Goal: Task Accomplishment & Management: Manage account settings

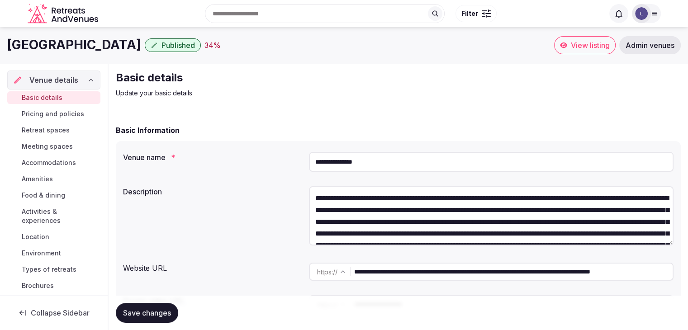
click at [57, 113] on span "Pricing and policies" at bounding box center [53, 114] width 62 height 9
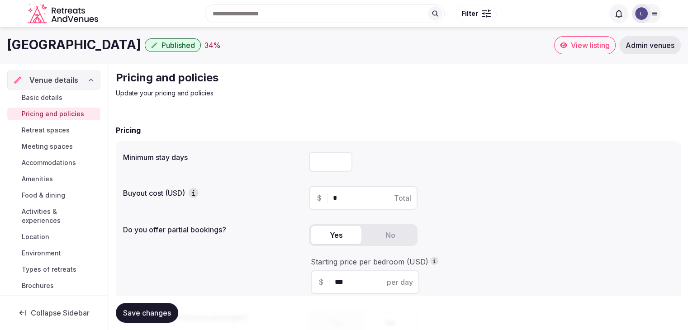
click at [319, 157] on input "number" at bounding box center [330, 162] width 43 height 20
type input "*"
click at [122, 301] on div "Save changes" at bounding box center [398, 313] width 565 height 34
click at [138, 315] on span "Save changes" at bounding box center [147, 313] width 48 height 9
click at [60, 132] on span "Retreat spaces" at bounding box center [46, 130] width 48 height 9
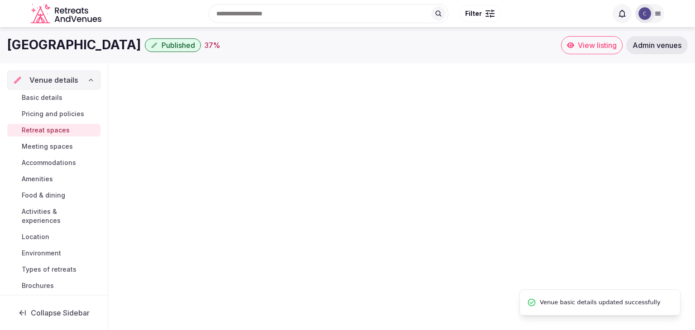
click at [84, 48] on h1 "[GEOGRAPHIC_DATA]" at bounding box center [74, 45] width 134 height 18
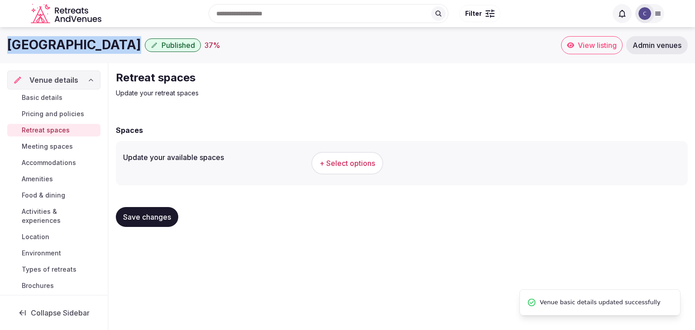
copy div "[GEOGRAPHIC_DATA]"
click at [367, 166] on span "+ Select options" at bounding box center [348, 163] width 56 height 10
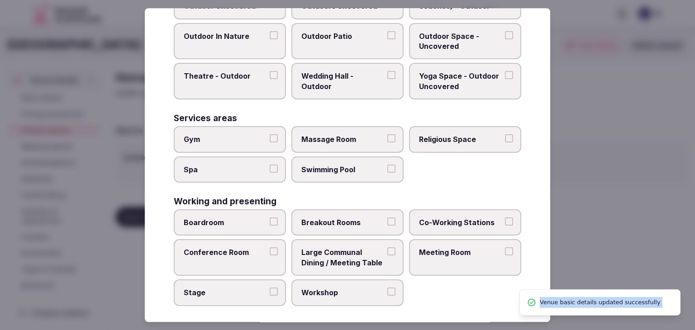
scroll to position [409, 0]
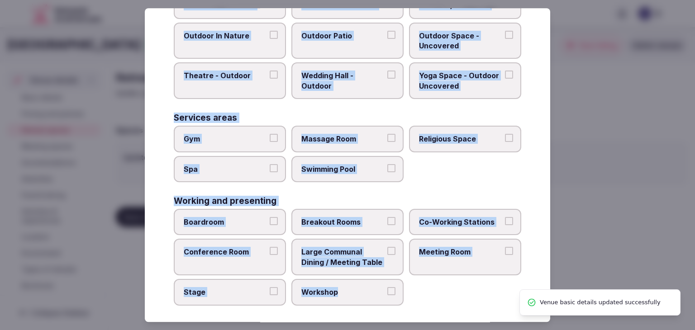
drag, startPoint x: 171, startPoint y: 62, endPoint x: 409, endPoint y: 296, distance: 333.2
click at [409, 296] on div "Select your retreat spaces Choose all applicable retreat spaces offered. Covere…" at bounding box center [348, 165] width 406 height 314
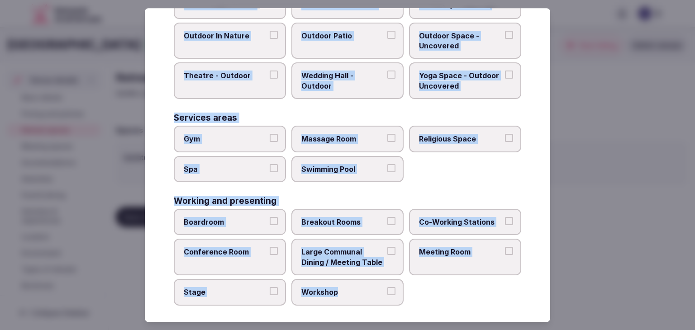
copy div "Choose all applicable retreat spaces offered. Covered outdoor spaces Meditation…"
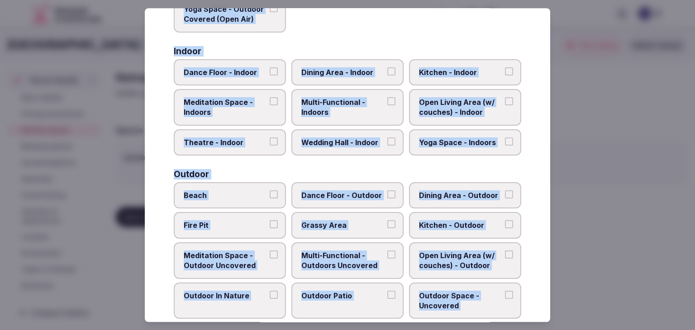
scroll to position [138, 0]
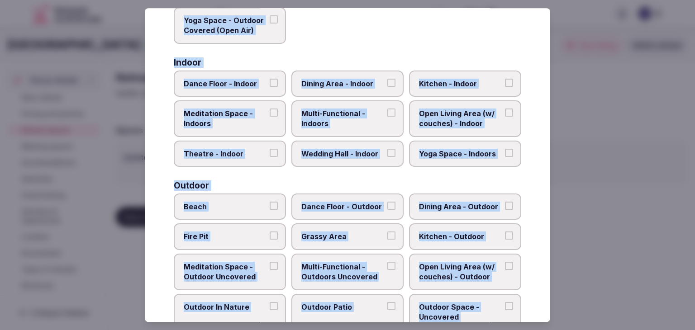
click at [328, 119] on span "Multi-Functional - Indoors" at bounding box center [342, 119] width 83 height 20
click at [387, 117] on button "Multi-Functional - Indoors" at bounding box center [391, 113] width 8 height 8
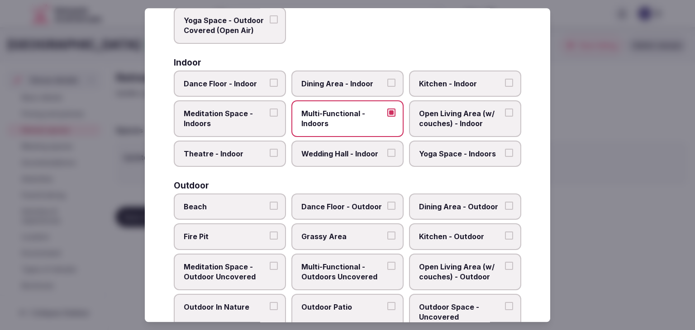
click at [334, 87] on label "Dining Area - Indoor" at bounding box center [347, 84] width 112 height 26
click at [387, 87] on button "Dining Area - Indoor" at bounding box center [391, 83] width 8 height 8
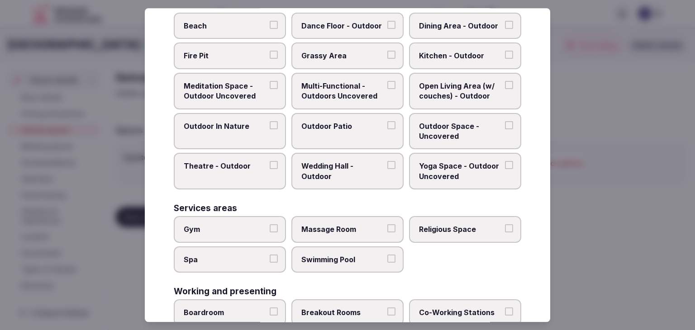
scroll to position [409, 0]
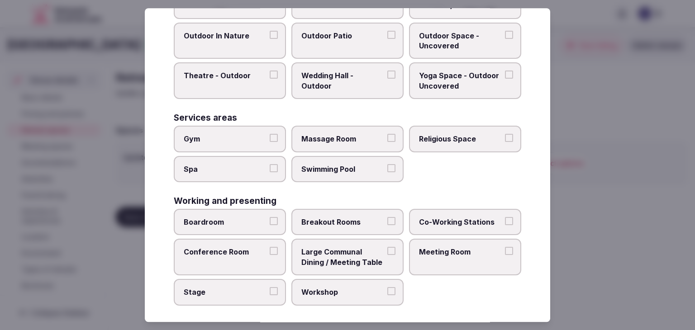
click at [245, 217] on span "Boardroom" at bounding box center [225, 222] width 83 height 10
click at [270, 217] on button "Boardroom" at bounding box center [274, 221] width 8 height 8
click at [454, 248] on span "Meeting Room" at bounding box center [460, 253] width 83 height 10
click at [505, 248] on button "Meeting Room" at bounding box center [509, 252] width 8 height 8
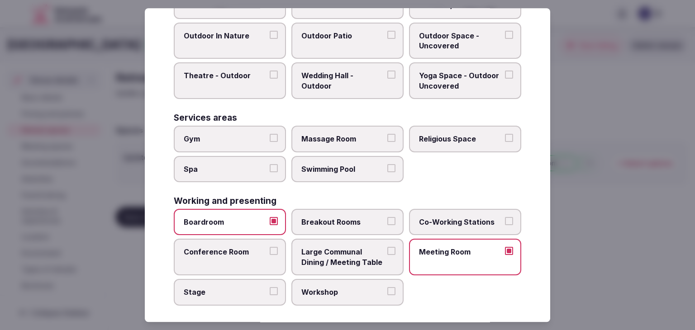
click at [248, 264] on label "Conference Room" at bounding box center [230, 257] width 112 height 37
click at [270, 256] on button "Conference Room" at bounding box center [274, 252] width 8 height 8
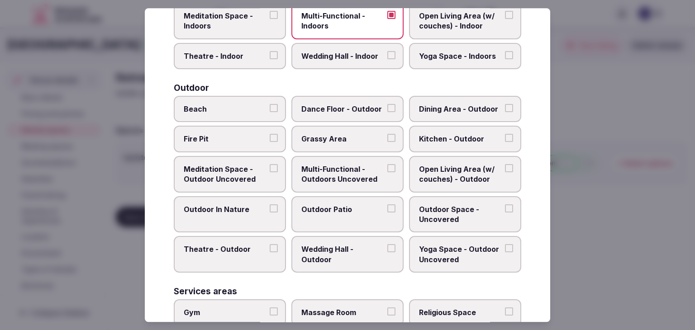
scroll to position [228, 0]
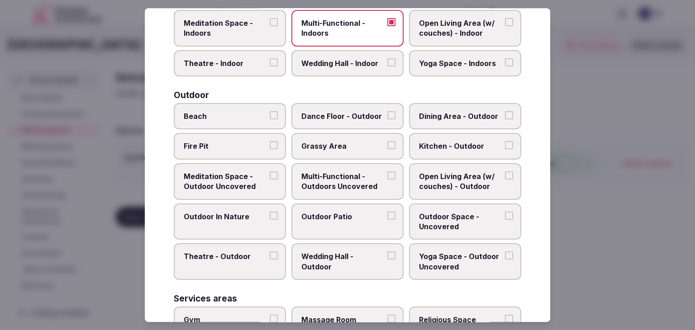
click at [317, 182] on span "Multi-Functional - Outdoors Uncovered" at bounding box center [342, 182] width 83 height 20
click at [387, 180] on button "Multi-Functional - Outdoors Uncovered" at bounding box center [391, 176] width 8 height 8
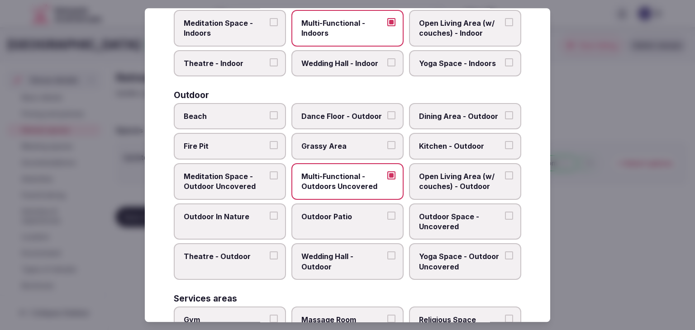
click at [322, 221] on label "Outdoor Patio" at bounding box center [347, 222] width 112 height 37
click at [387, 220] on button "Outdoor Patio" at bounding box center [391, 216] width 8 height 8
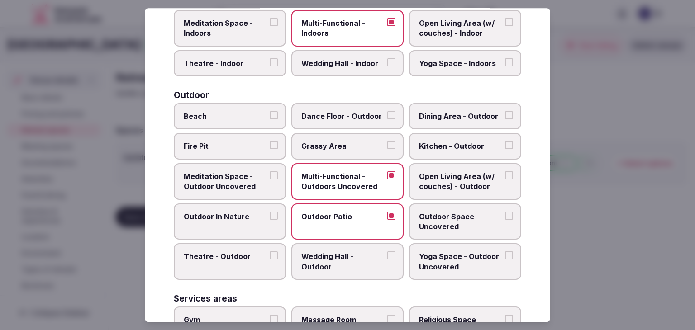
click at [467, 204] on label "Outdoor Space - Uncovered" at bounding box center [465, 222] width 112 height 37
click at [505, 212] on button "Outdoor Space - Uncovered" at bounding box center [509, 216] width 8 height 8
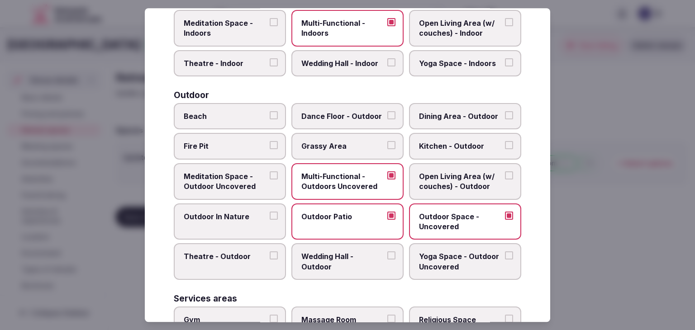
scroll to position [364, 0]
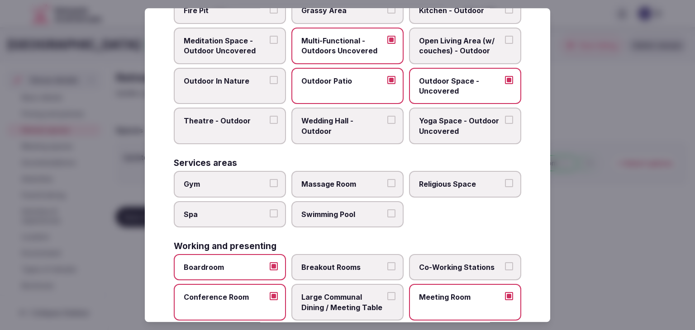
click at [246, 179] on span "Gym" at bounding box center [225, 184] width 83 height 10
click at [270, 179] on button "Gym" at bounding box center [274, 183] width 8 height 8
click at [245, 202] on label "Spa" at bounding box center [230, 214] width 112 height 26
click at [270, 210] on button "Spa" at bounding box center [274, 214] width 8 height 8
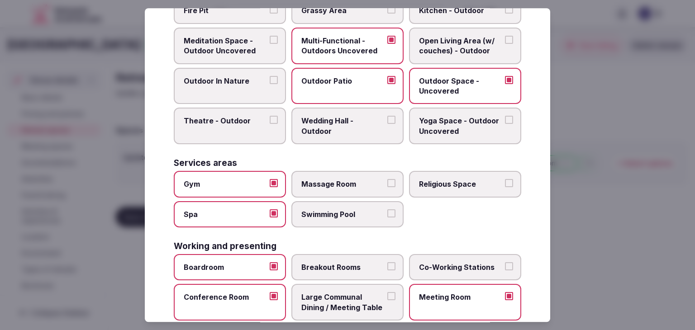
click at [365, 210] on span "Swimming Pool" at bounding box center [342, 215] width 83 height 10
click at [387, 210] on button "Swimming Pool" at bounding box center [391, 214] width 8 height 8
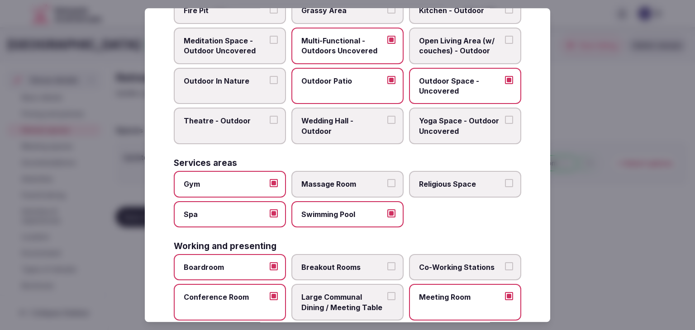
scroll to position [409, 0]
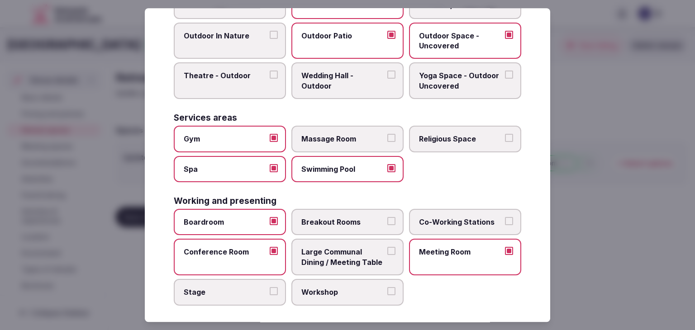
click at [336, 220] on span "Breakout Rooms" at bounding box center [342, 222] width 83 height 10
click at [387, 220] on button "Breakout Rooms" at bounding box center [391, 221] width 8 height 8
drag, startPoint x: 482, startPoint y: 220, endPoint x: 402, endPoint y: 234, distance: 80.5
click at [480, 220] on span "Co-Working Stations" at bounding box center [460, 222] width 83 height 10
click at [505, 220] on button "Co-Working Stations" at bounding box center [509, 221] width 8 height 8
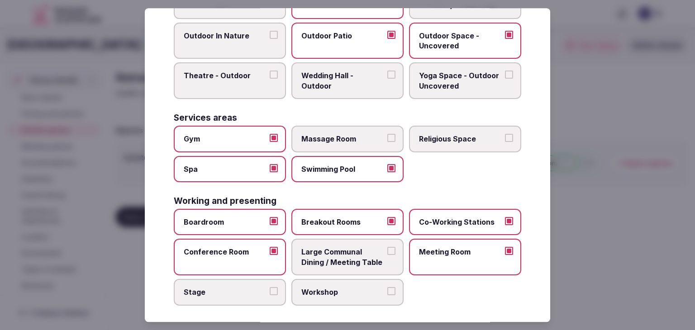
click at [330, 256] on span "Large Communal Dining / Meeting Table" at bounding box center [342, 258] width 83 height 20
click at [387, 256] on button "Large Communal Dining / Meeting Table" at bounding box center [391, 252] width 8 height 8
click at [342, 287] on span "Workshop" at bounding box center [342, 292] width 83 height 10
click at [387, 287] on button "Workshop" at bounding box center [391, 291] width 8 height 8
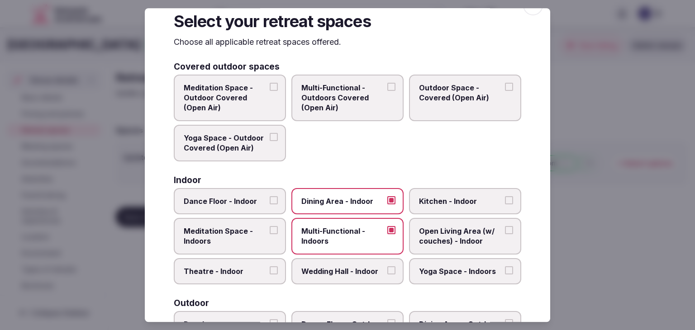
scroll to position [0, 0]
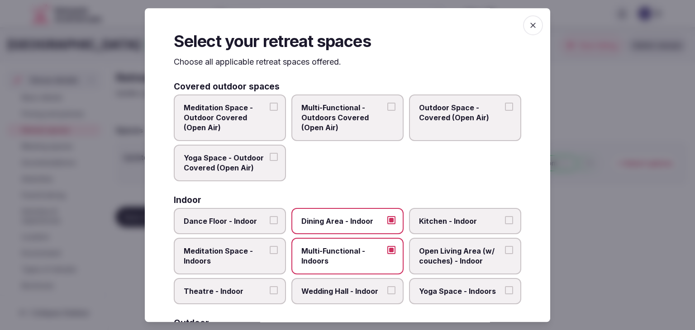
click at [529, 24] on icon "button" at bounding box center [533, 25] width 9 height 9
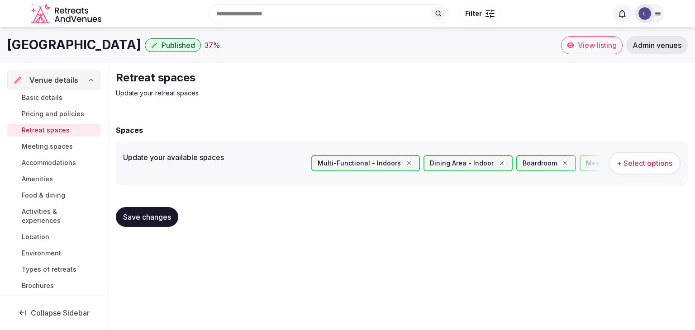
click at [147, 217] on span "Save changes" at bounding box center [147, 217] width 48 height 9
click at [70, 150] on span "Meeting spaces" at bounding box center [47, 146] width 51 height 9
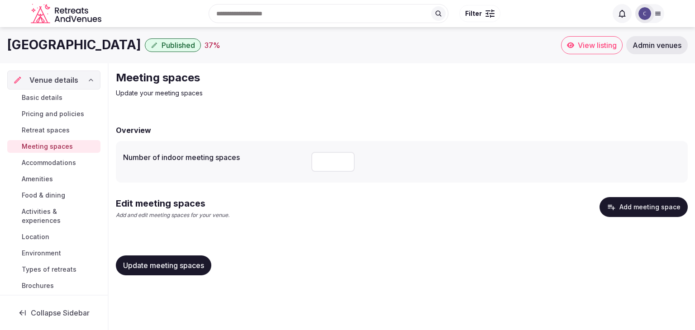
click at [643, 203] on button "Add meeting space" at bounding box center [644, 207] width 88 height 20
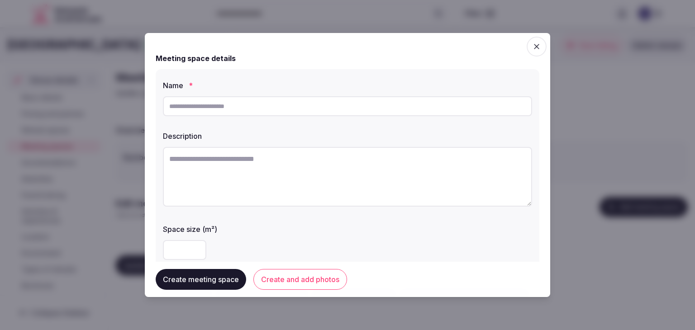
click at [243, 103] on input "text" at bounding box center [347, 106] width 369 height 20
type input "*******"
click at [280, 170] on textarea at bounding box center [347, 177] width 369 height 60
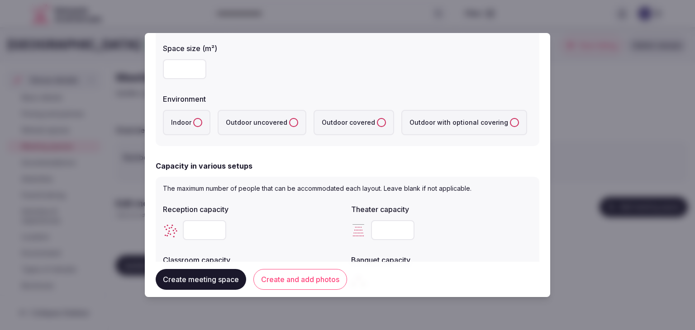
click at [176, 67] on input "number" at bounding box center [184, 69] width 43 height 20
type input "***"
click at [196, 122] on button "Indoor" at bounding box center [197, 122] width 9 height 9
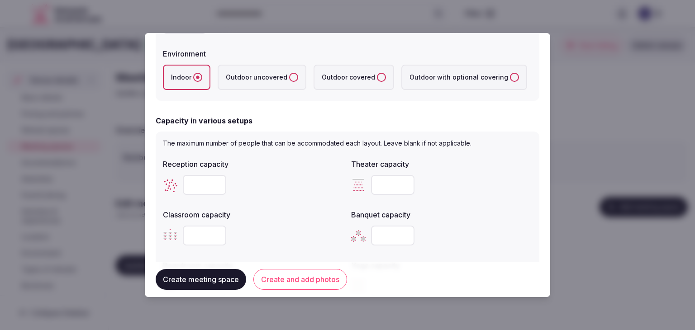
click at [386, 181] on input "number" at bounding box center [392, 185] width 43 height 20
paste input "***"
type input "***"
click at [191, 235] on input "number" at bounding box center [204, 236] width 43 height 20
paste input "***"
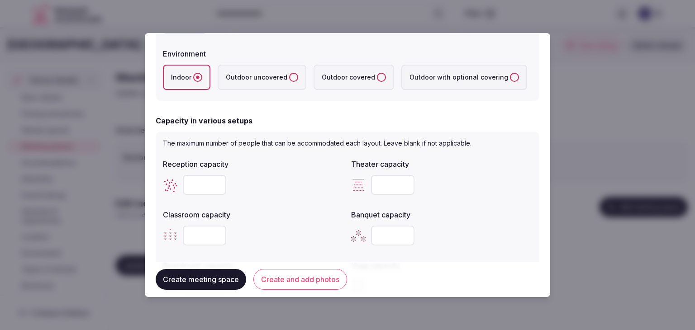
type input "***"
click at [286, 203] on div "Reception capacity Theater capacity *** Classroom capacity *** Banquet capacity…" at bounding box center [347, 227] width 369 height 145
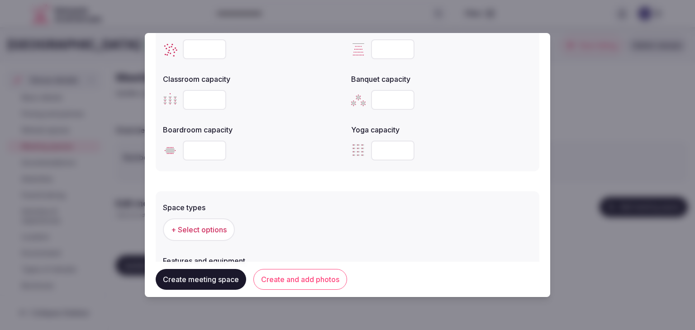
click at [203, 146] on input "number" at bounding box center [204, 151] width 43 height 20
paste input "***"
type input "***"
click at [290, 183] on form "Meeting space details Name * ******* Description Space size (m²) *** Environmen…" at bounding box center [348, 36] width 384 height 708
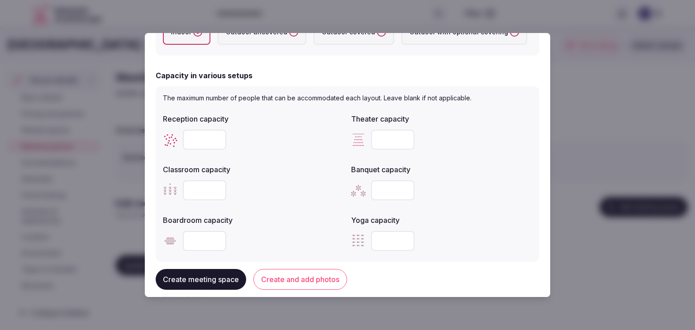
click at [212, 133] on input "number" at bounding box center [204, 140] width 43 height 20
paste input "***"
type input "***"
click at [384, 187] on input "number" at bounding box center [392, 191] width 43 height 20
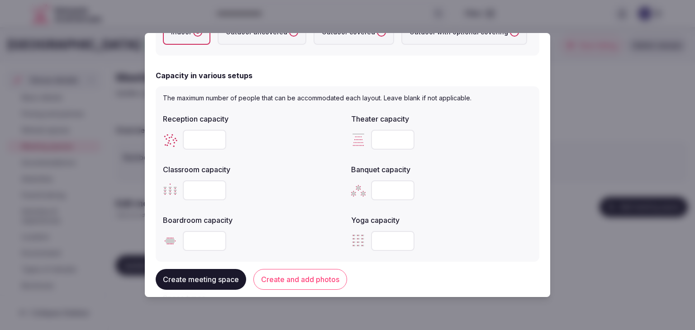
type input "***"
click at [444, 184] on div "***" at bounding box center [441, 191] width 181 height 20
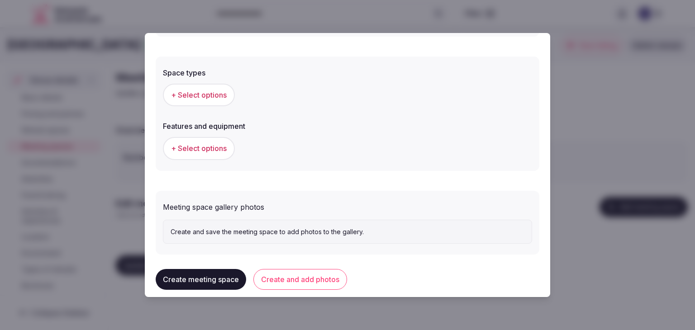
scroll to position [498, 0]
click at [204, 98] on span "+ Select options" at bounding box center [199, 94] width 56 height 10
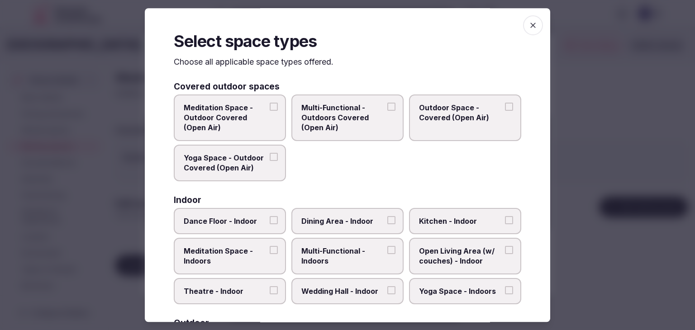
click at [362, 246] on span "Multi-Functional - Indoors" at bounding box center [342, 256] width 83 height 20
click at [387, 246] on button "Multi-Functional - Indoors" at bounding box center [391, 250] width 8 height 8
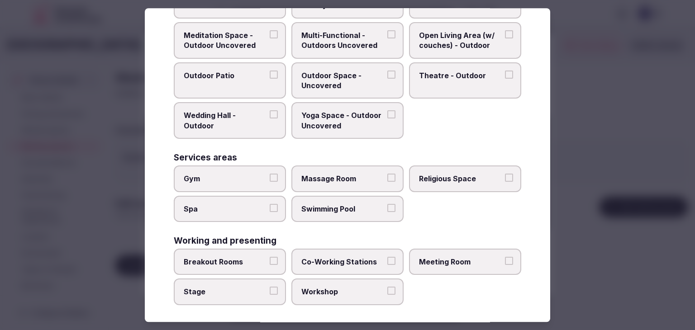
click at [473, 263] on label "Meeting Room" at bounding box center [465, 262] width 112 height 26
click at [505, 263] on button "Meeting Room" at bounding box center [509, 261] width 8 height 8
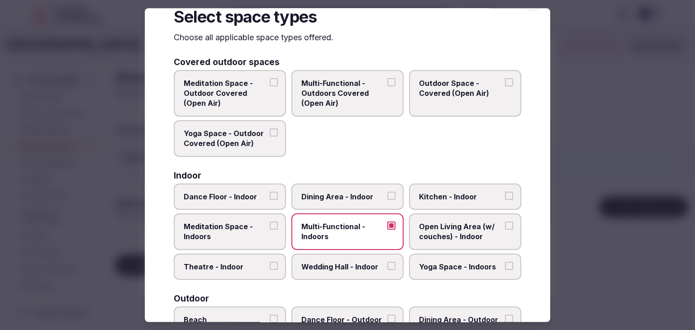
scroll to position [0, 0]
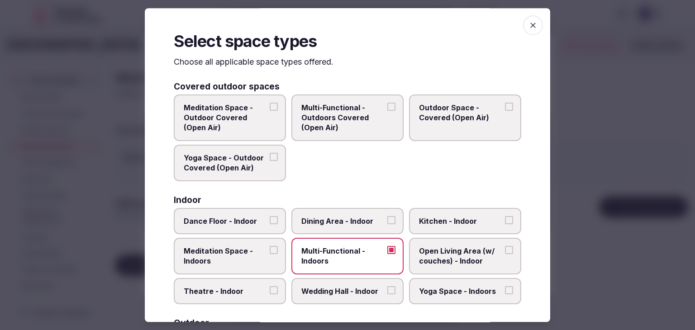
click at [530, 27] on icon "button" at bounding box center [532, 25] width 5 height 5
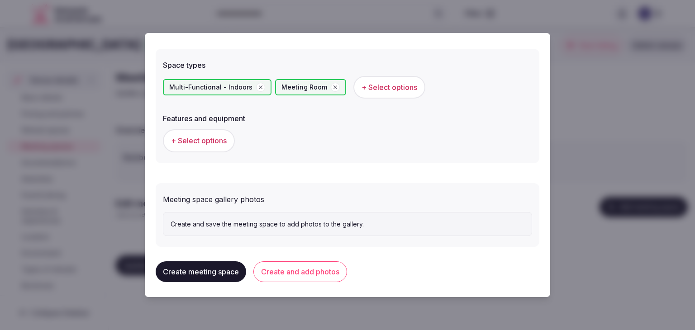
scroll to position [506, 0]
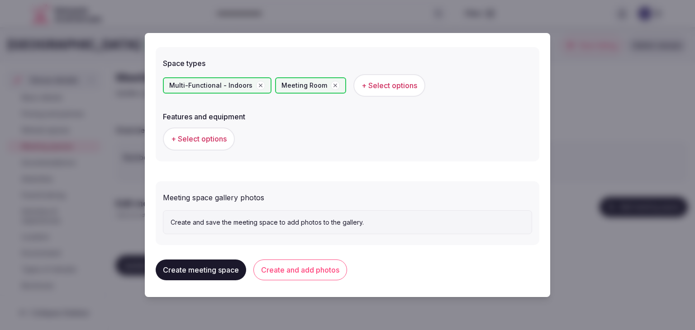
click at [208, 140] on span "+ Select options" at bounding box center [199, 139] width 56 height 10
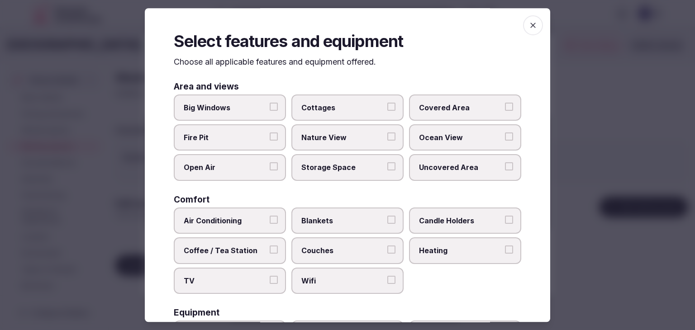
click at [345, 283] on span "Wifi" at bounding box center [342, 281] width 83 height 10
click at [387, 283] on button "Wifi" at bounding box center [391, 280] width 8 height 8
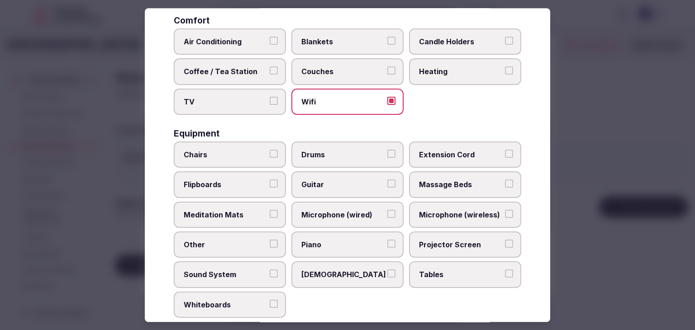
scroll to position [272, 0]
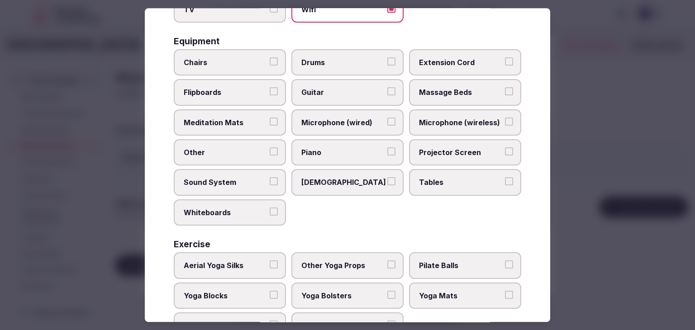
click at [439, 178] on span "Tables" at bounding box center [460, 183] width 83 height 10
click at [505, 178] on button "Tables" at bounding box center [509, 182] width 8 height 8
click at [439, 151] on span "Projector Screen" at bounding box center [460, 153] width 83 height 10
click at [505, 151] on button "Projector Screen" at bounding box center [509, 152] width 8 height 8
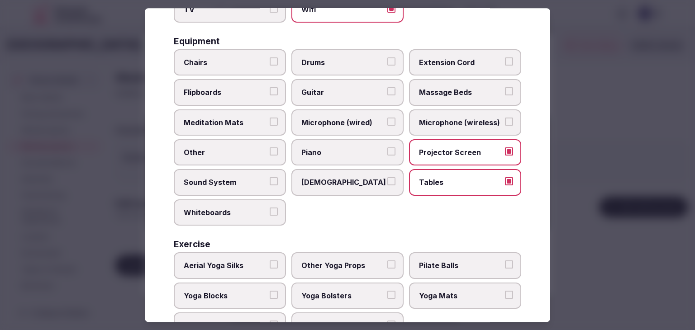
click at [200, 57] on span "Chairs" at bounding box center [225, 62] width 83 height 10
click at [270, 57] on button "Chairs" at bounding box center [274, 61] width 8 height 8
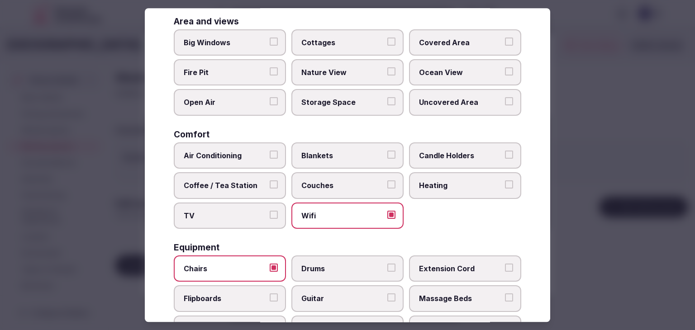
scroll to position [0, 0]
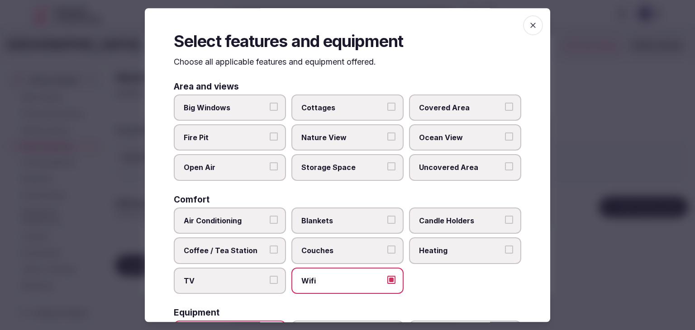
click at [267, 106] on label "Big Windows" at bounding box center [230, 108] width 112 height 26
click at [270, 106] on button "Big Windows" at bounding box center [274, 107] width 8 height 8
click at [529, 23] on icon "button" at bounding box center [533, 25] width 9 height 9
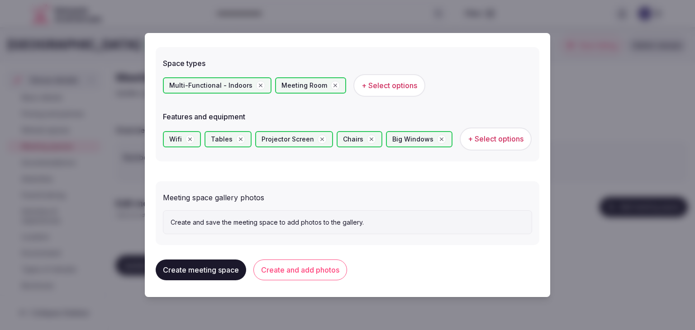
click at [478, 138] on span "+ Select options" at bounding box center [496, 139] width 56 height 10
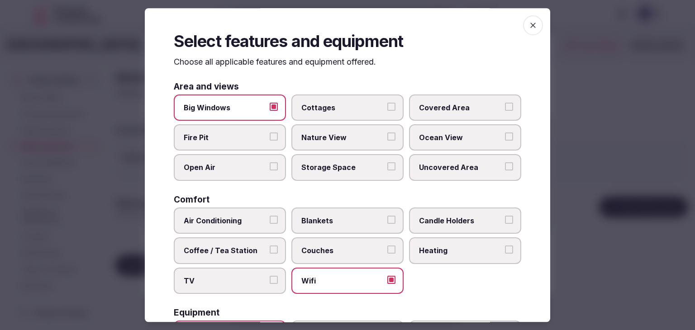
drag, startPoint x: 231, startPoint y: 271, endPoint x: 230, endPoint y: 266, distance: 5.0
click at [231, 271] on label "TV" at bounding box center [230, 281] width 112 height 26
click at [270, 276] on button "TV" at bounding box center [274, 280] width 8 height 8
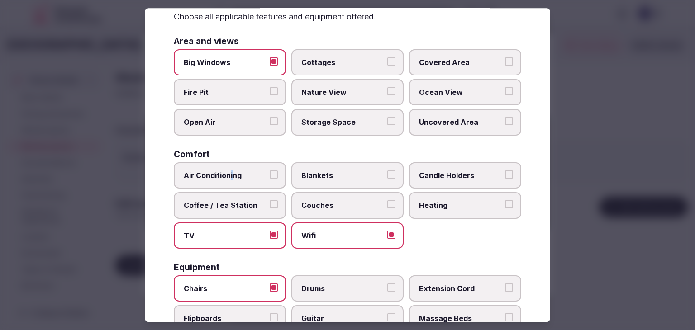
click at [232, 183] on label "Air Conditioning" at bounding box center [230, 175] width 112 height 26
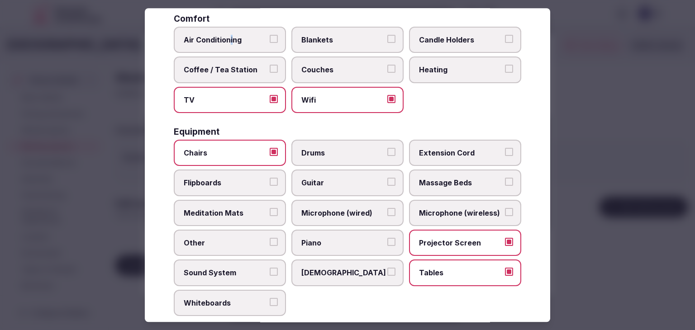
scroll to position [91, 0]
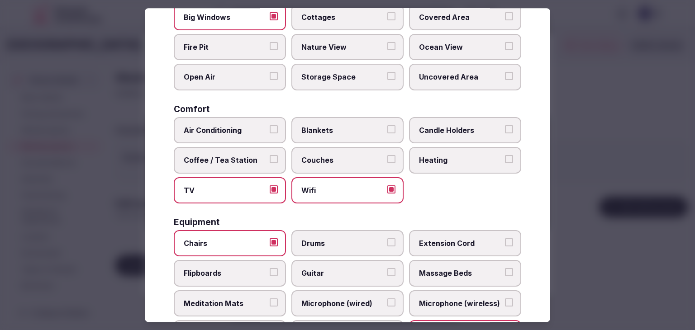
click at [254, 126] on span "Air Conditioning" at bounding box center [225, 130] width 83 height 10
click at [270, 126] on button "Air Conditioning" at bounding box center [274, 129] width 8 height 8
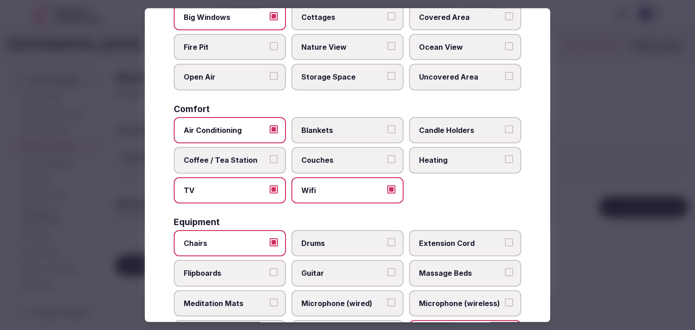
click at [254, 126] on span "Air Conditioning" at bounding box center [225, 130] width 83 height 10
click at [270, 126] on button "Air Conditioning" at bounding box center [274, 129] width 8 height 8
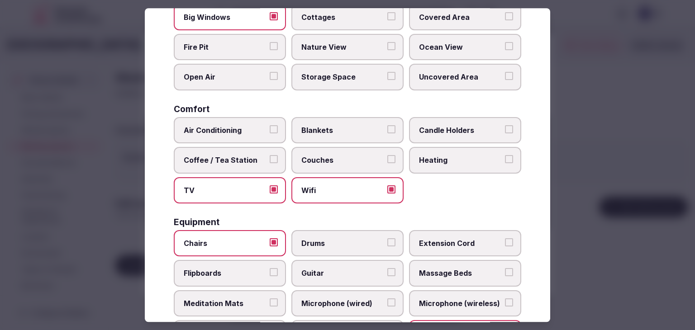
scroll to position [226, 0]
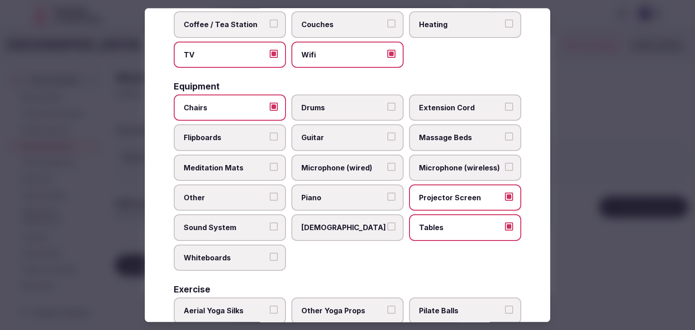
drag, startPoint x: 237, startPoint y: 138, endPoint x: 235, endPoint y: 151, distance: 13.3
click at [237, 138] on span "Flipboards" at bounding box center [225, 138] width 83 height 10
click at [270, 138] on button "Flipboards" at bounding box center [274, 137] width 8 height 8
click at [238, 253] on span "Whiteboards" at bounding box center [225, 258] width 83 height 10
click at [270, 253] on button "Whiteboards" at bounding box center [274, 257] width 8 height 8
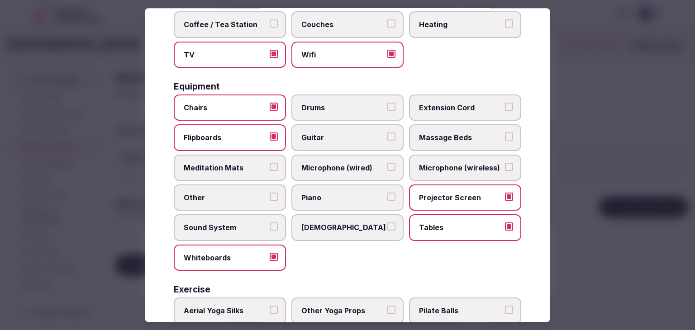
click at [241, 229] on span "Sound System" at bounding box center [225, 228] width 83 height 10
click at [270, 229] on button "Sound System" at bounding box center [274, 227] width 8 height 8
click at [475, 176] on label "Microphone (wireless)" at bounding box center [465, 168] width 112 height 26
click at [505, 171] on button "Microphone (wireless)" at bounding box center [509, 167] width 8 height 8
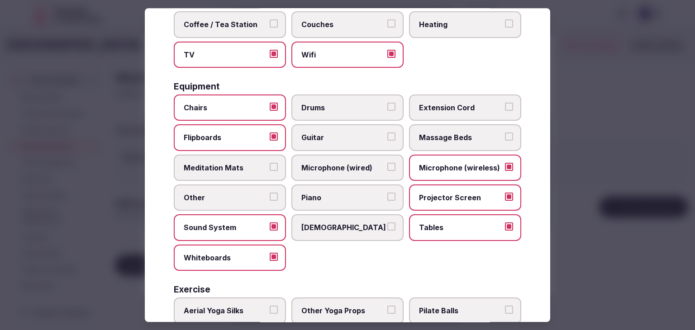
click at [437, 167] on span "Microphone (wireless)" at bounding box center [460, 168] width 83 height 10
click at [505, 167] on button "Microphone (wireless)" at bounding box center [509, 167] width 8 height 8
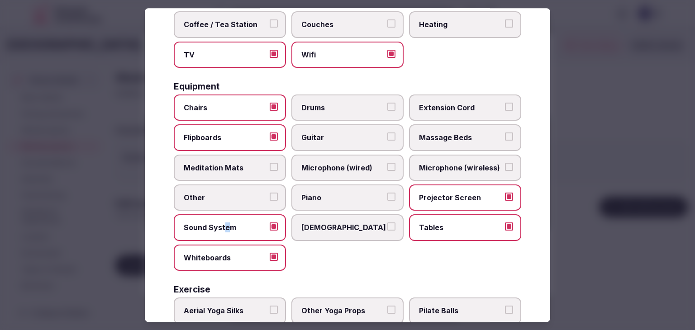
drag, startPoint x: 226, startPoint y: 228, endPoint x: 268, endPoint y: 236, distance: 42.3
click at [226, 228] on span "Sound System" at bounding box center [225, 228] width 83 height 10
click at [249, 225] on span "Sound System" at bounding box center [225, 228] width 83 height 10
click at [270, 225] on button "Sound System" at bounding box center [274, 227] width 8 height 8
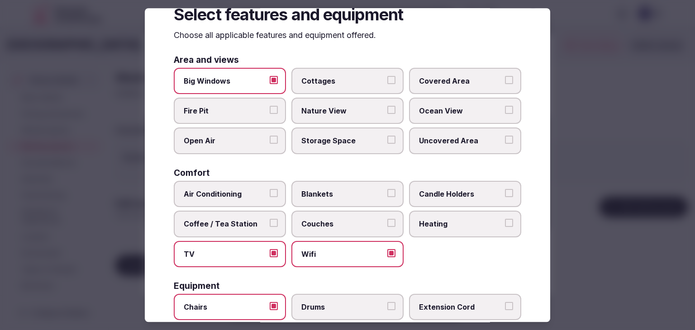
scroll to position [0, 0]
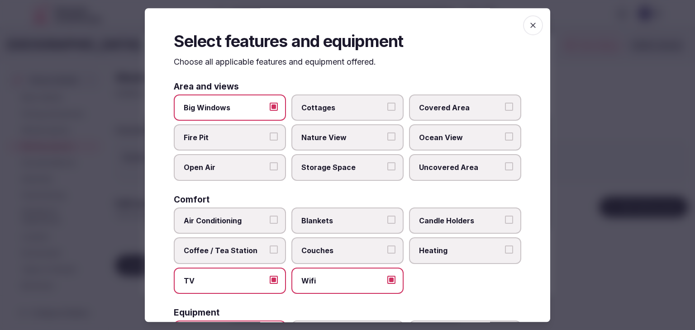
click at [535, 29] on span "button" at bounding box center [533, 25] width 20 height 20
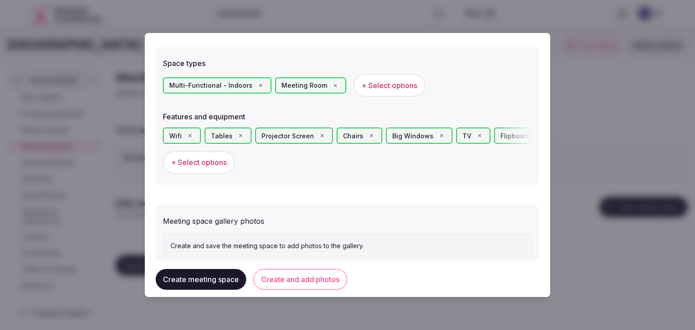
click at [307, 279] on button "Create and add photos" at bounding box center [300, 279] width 94 height 21
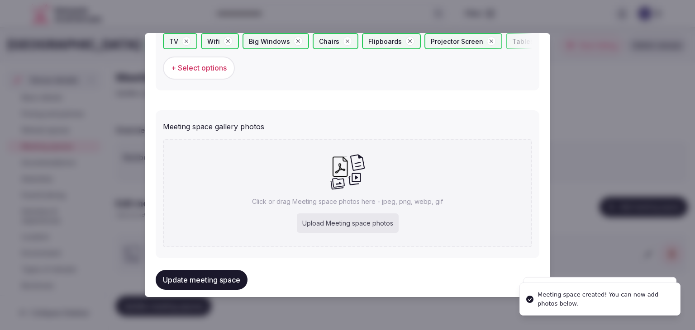
scroll to position [613, 0]
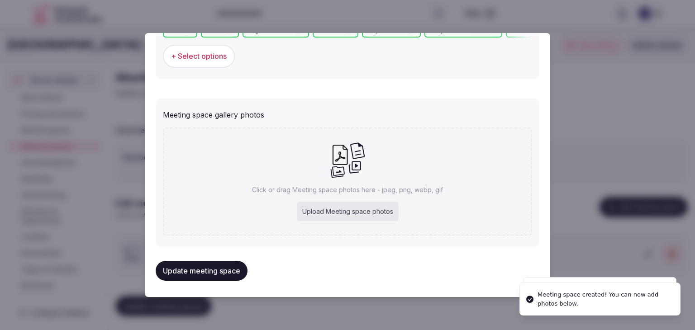
click at [331, 205] on div "Upload Meeting space photos" at bounding box center [348, 212] width 102 height 20
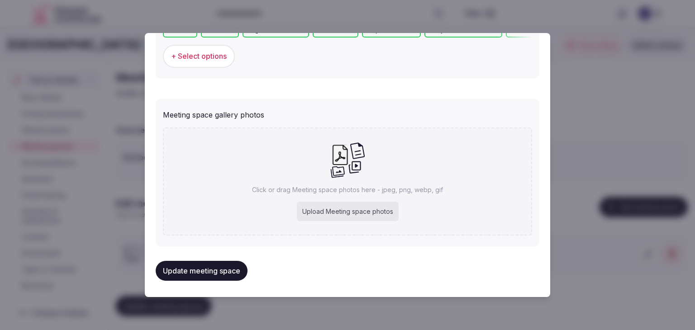
type input "**********"
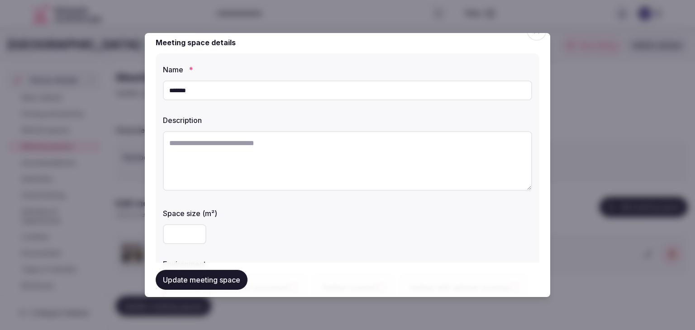
scroll to position [0, 0]
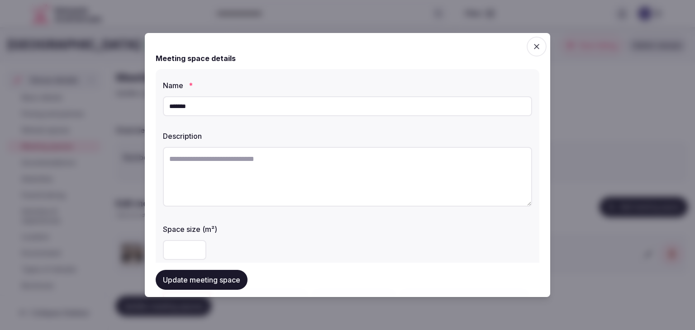
click at [326, 178] on textarea at bounding box center [347, 177] width 369 height 60
click at [323, 163] on textarea at bounding box center [347, 177] width 369 height 60
paste textarea "**********"
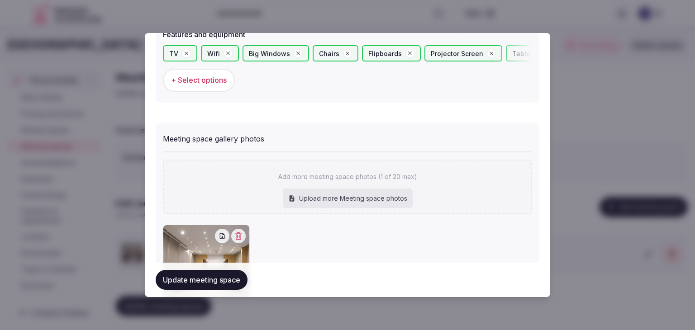
scroll to position [663, 0]
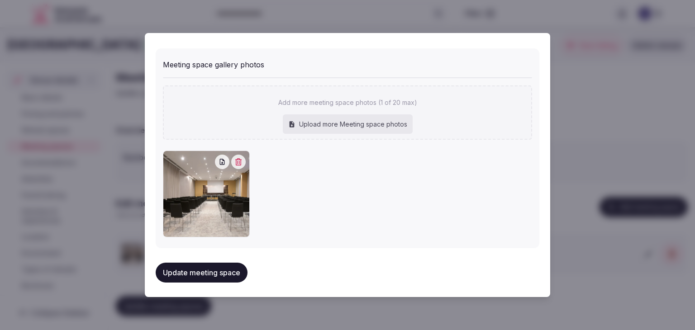
type textarea "**********"
click at [222, 267] on button "Update meeting space" at bounding box center [202, 273] width 92 height 20
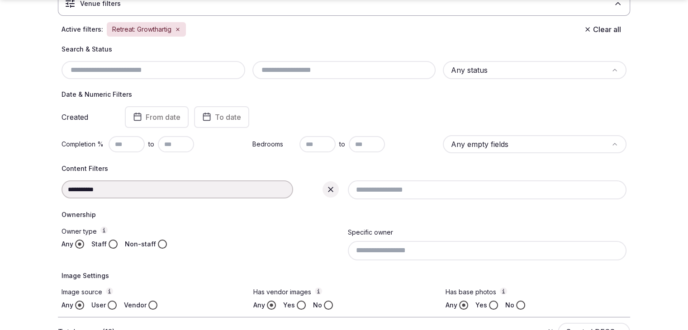
scroll to position [136, 0]
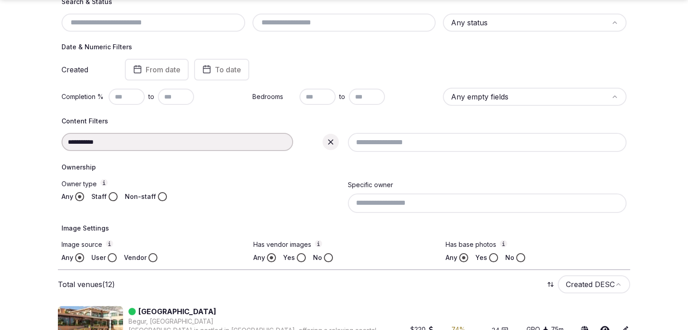
click at [165, 139] on div "**********" at bounding box center [201, 142] width 279 height 18
click at [330, 140] on icon at bounding box center [330, 142] width 9 height 9
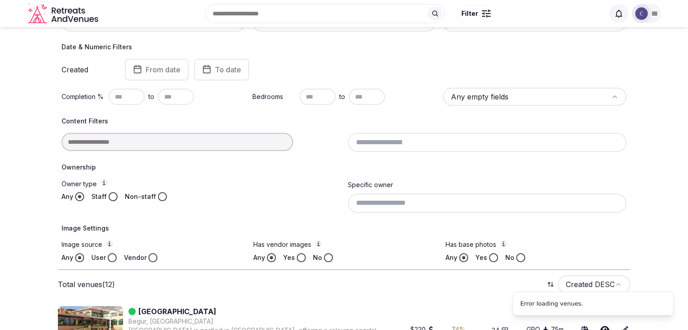
click at [205, 135] on input at bounding box center [178, 142] width 232 height 18
type input "**"
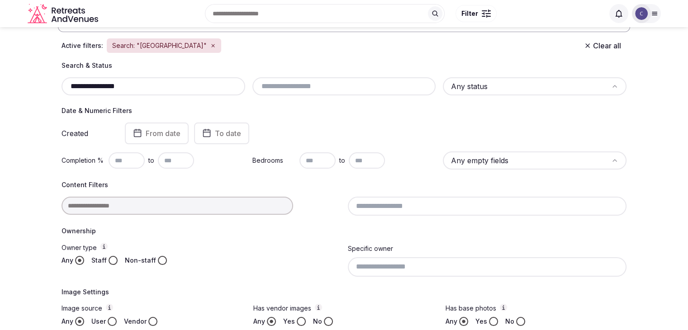
scroll to position [45, 0]
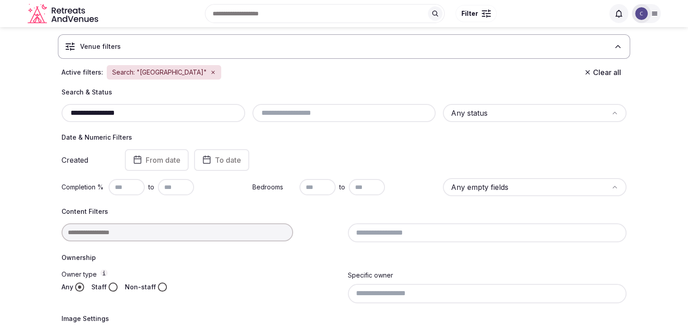
click at [202, 113] on input "**********" at bounding box center [153, 113] width 177 height 11
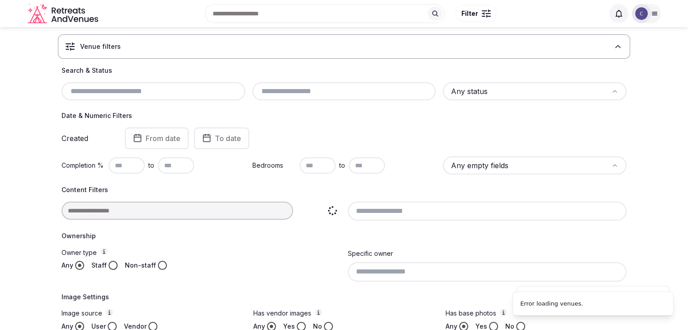
click at [201, 210] on input at bounding box center [178, 211] width 232 height 18
click at [208, 238] on h4 "Ownership" at bounding box center [344, 236] width 565 height 9
click at [214, 212] on input "**" at bounding box center [178, 211] width 232 height 18
type input "********"
click at [194, 243] on div "Ownership Owner type Any Staff Non-staff Specific owner" at bounding box center [344, 257] width 565 height 50
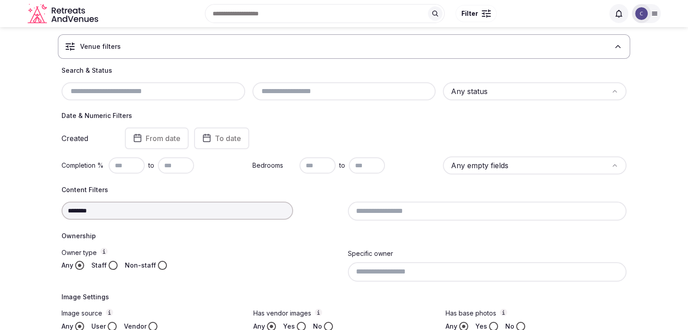
click at [200, 220] on div "********" at bounding box center [201, 211] width 279 height 19
click at [202, 212] on input "********" at bounding box center [178, 211] width 232 height 18
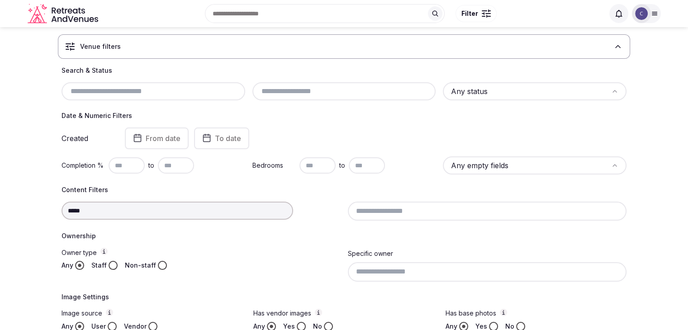
click at [234, 213] on input "*****" at bounding box center [178, 211] width 232 height 18
type input "****"
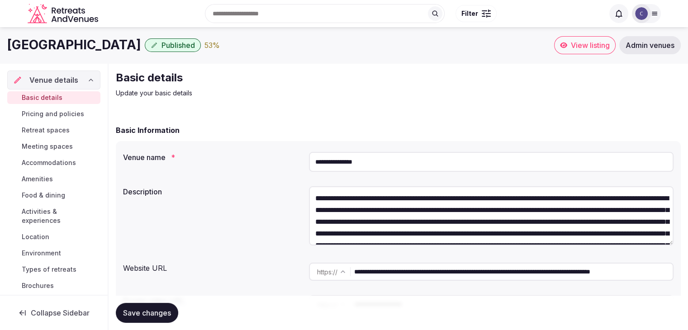
click at [43, 143] on span "Meeting spaces" at bounding box center [47, 146] width 51 height 9
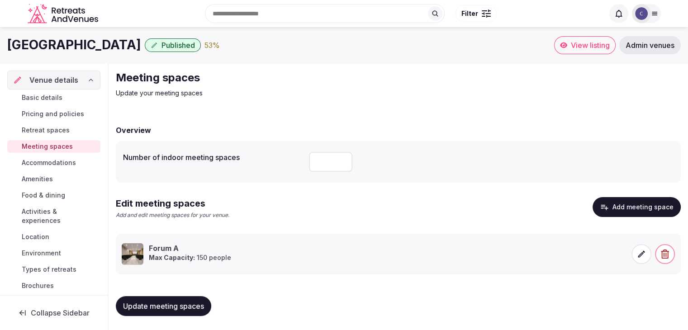
click at [637, 251] on icon at bounding box center [641, 254] width 9 height 9
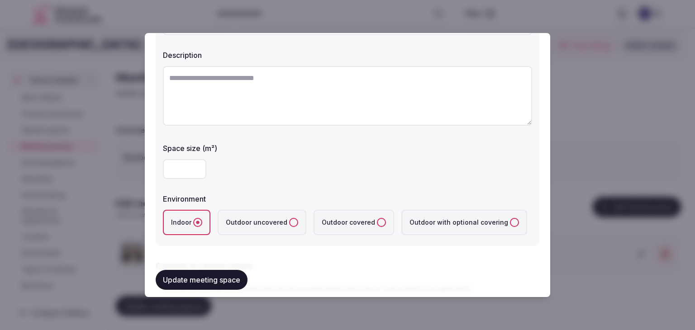
scroll to position [45, 0]
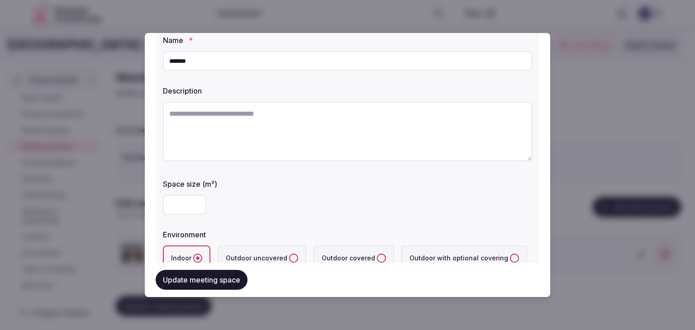
click at [313, 130] on textarea at bounding box center [347, 132] width 369 height 60
paste textarea "**********"
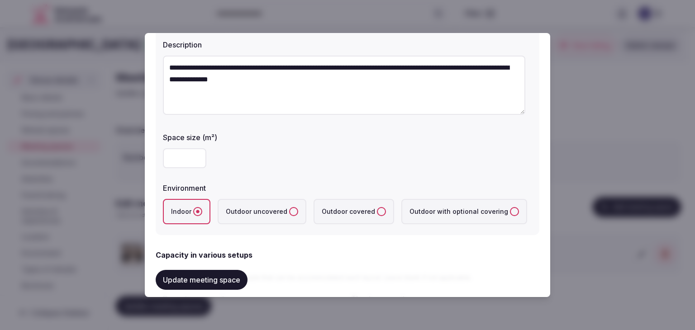
scroll to position [136, 0]
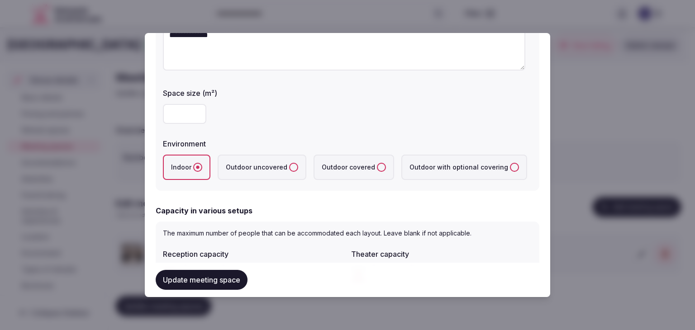
type textarea "**********"
click at [240, 276] on button "Update meeting space" at bounding box center [202, 280] width 92 height 20
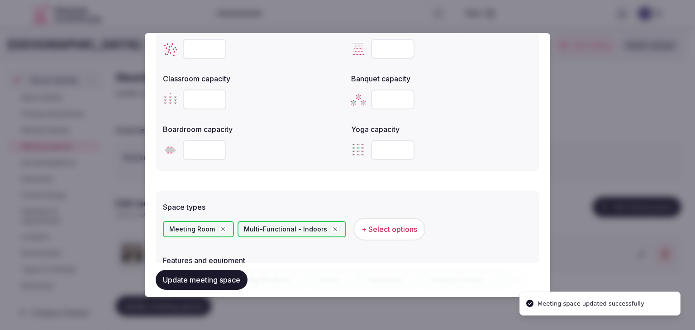
scroll to position [0, 0]
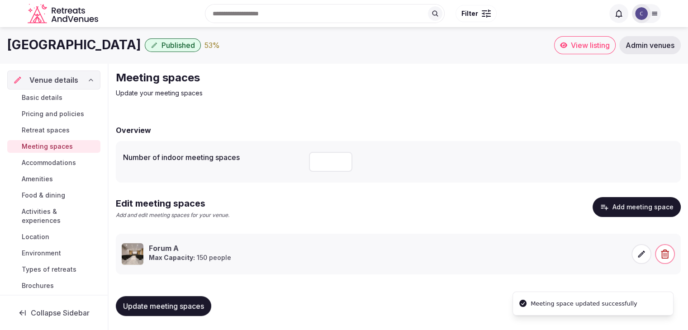
click at [645, 254] on icon at bounding box center [641, 254] width 9 height 9
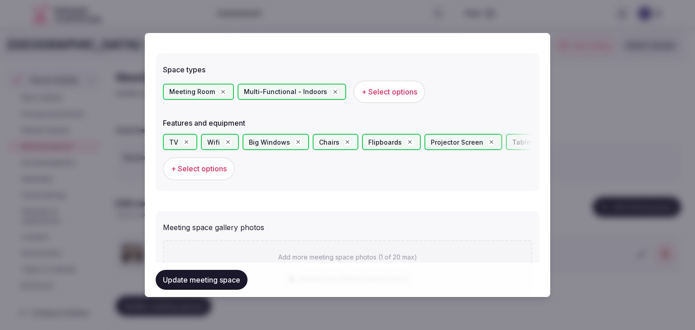
scroll to position [543, 0]
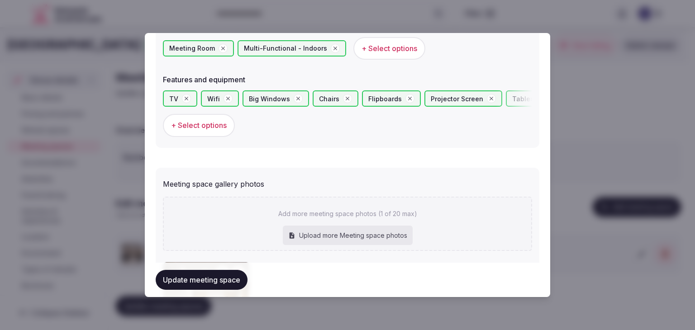
click at [191, 129] on span "+ Select options" at bounding box center [199, 125] width 56 height 10
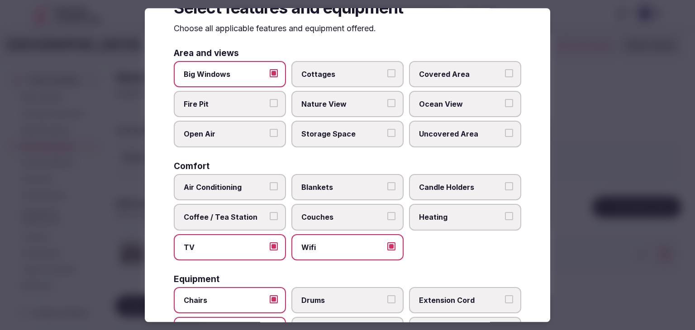
scroll to position [0, 0]
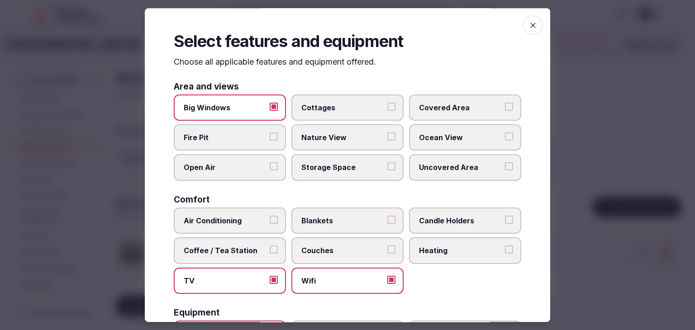
click at [529, 29] on icon "button" at bounding box center [533, 25] width 9 height 9
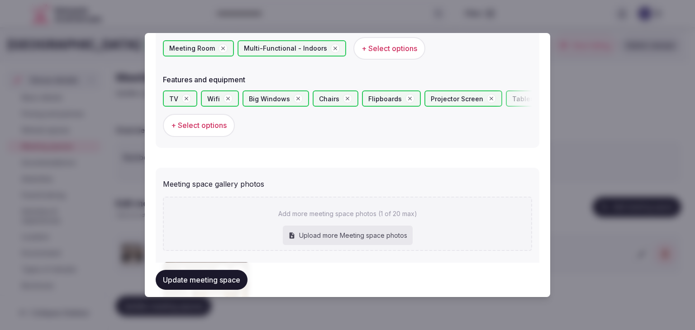
click at [205, 280] on button "Update meeting space" at bounding box center [202, 280] width 92 height 20
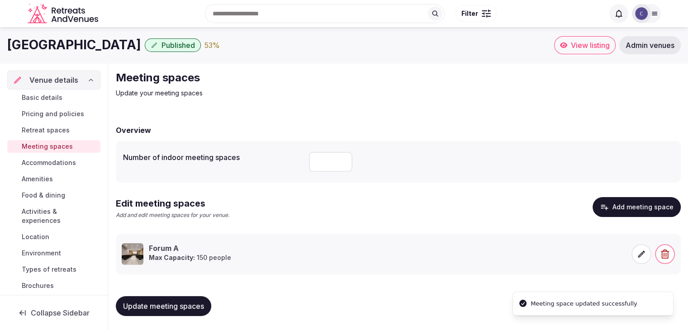
click at [186, 309] on span "Update meeting spaces" at bounding box center [163, 306] width 81 height 9
drag, startPoint x: 62, startPoint y: 163, endPoint x: 98, endPoint y: 177, distance: 38.9
click at [62, 163] on span "Accommodations" at bounding box center [49, 162] width 54 height 9
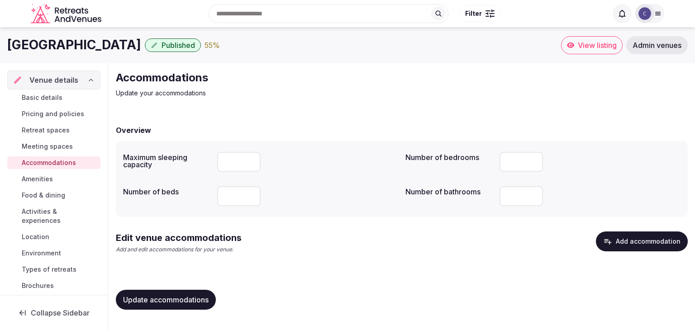
click at [647, 246] on button "Add accommodation" at bounding box center [642, 242] width 92 height 20
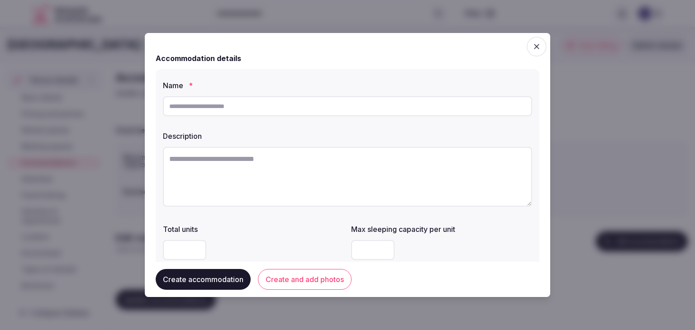
click at [341, 102] on input "text" at bounding box center [347, 106] width 369 height 20
paste input "**********"
type input "**********"
click at [297, 171] on textarea at bounding box center [347, 177] width 369 height 60
paste textarea "**********"
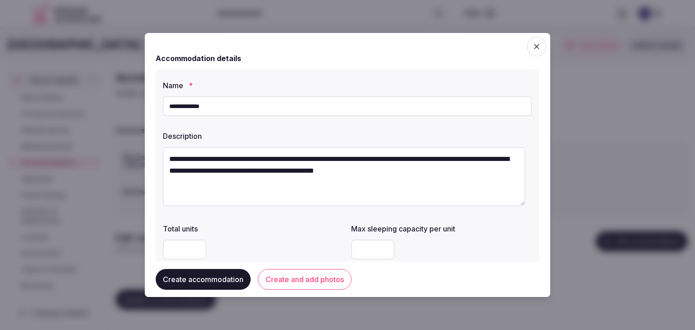
scroll to position [136, 0]
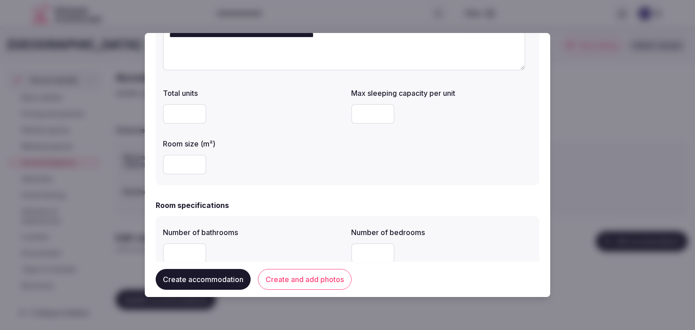
type textarea "**********"
click at [185, 167] on input "number" at bounding box center [184, 165] width 43 height 20
type input "**"
click at [364, 112] on input "number" at bounding box center [372, 114] width 43 height 20
type input "*"
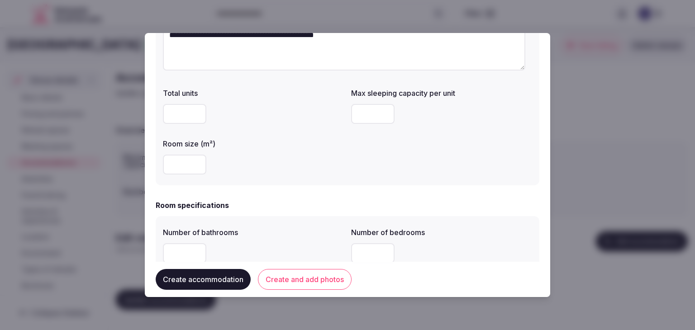
click at [355, 150] on div "Total units Max sleeping capacity per unit * Room size (m²) **" at bounding box center [347, 131] width 369 height 94
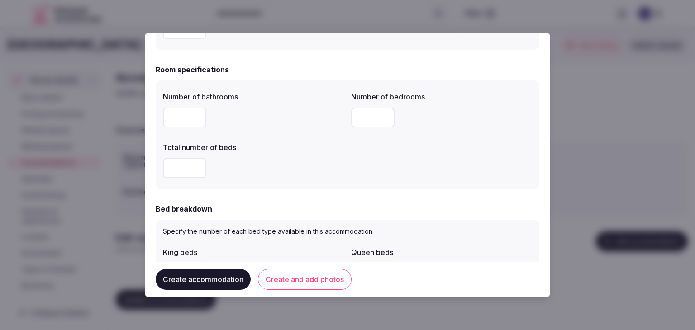
click at [175, 117] on input "number" at bounding box center [184, 118] width 43 height 20
type input "*"
click at [180, 176] on input "number" at bounding box center [184, 168] width 43 height 20
type input "*"
click at [372, 115] on input "number" at bounding box center [372, 118] width 43 height 20
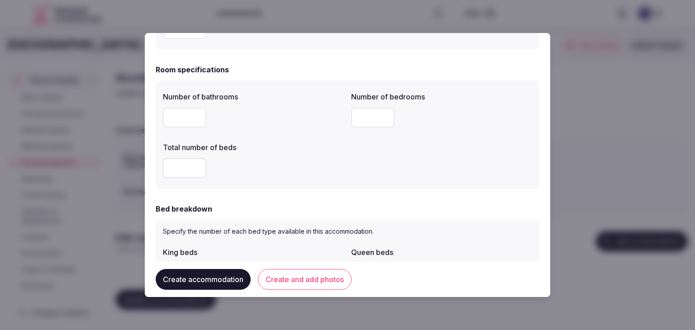
type input "*"
click at [360, 188] on div "Number of bathrooms * Number of bedrooms * Total number of beds *" at bounding box center [348, 135] width 384 height 109
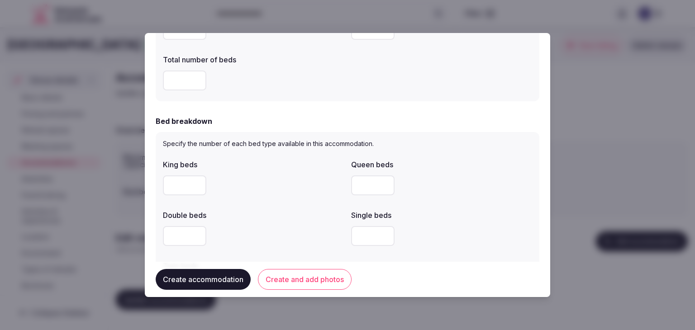
scroll to position [362, 0]
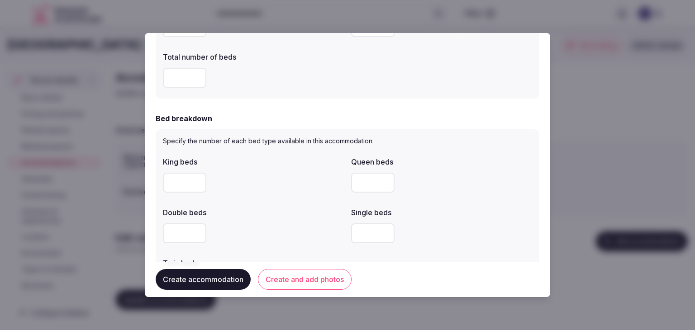
click at [173, 188] on input "number" at bounding box center [184, 183] width 43 height 20
type input "*"
click at [311, 213] on label "Double beds" at bounding box center [253, 212] width 181 height 7
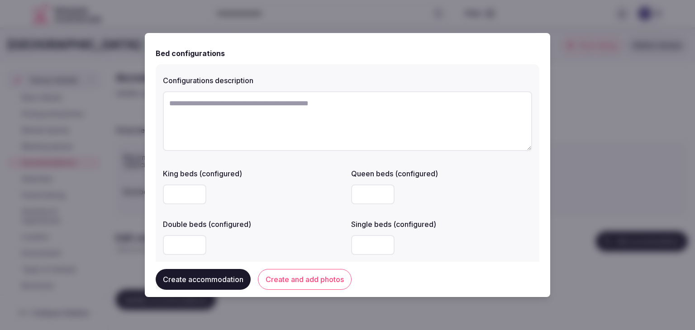
scroll to position [769, 0]
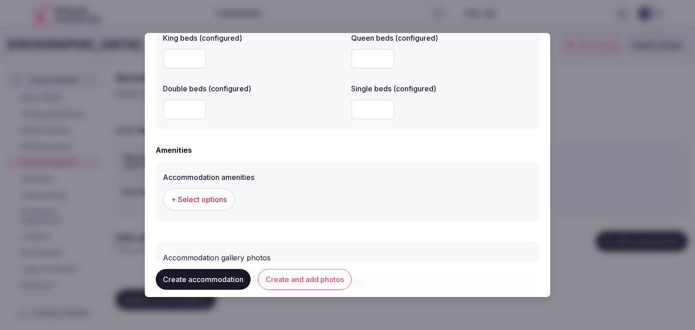
click at [204, 201] on span "+ Select options" at bounding box center [199, 200] width 56 height 10
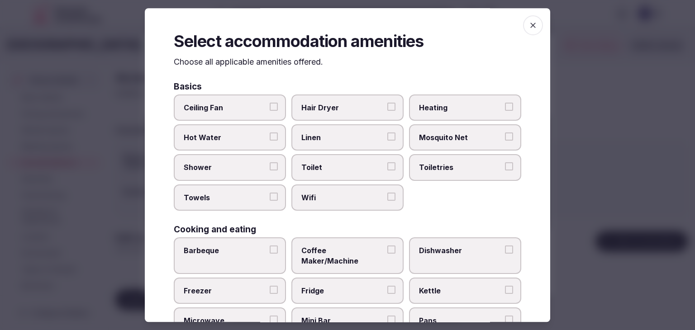
click at [378, 193] on span "Wifi" at bounding box center [342, 198] width 83 height 10
click at [387, 193] on button "Wifi" at bounding box center [391, 197] width 8 height 8
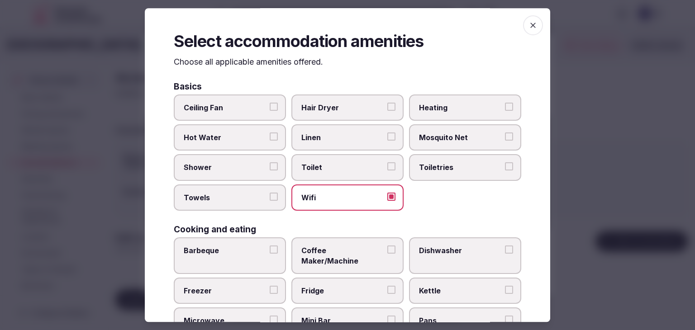
drag, startPoint x: 424, startPoint y: 164, endPoint x: 419, endPoint y: 155, distance: 10.1
click at [424, 164] on span "Toiletries" at bounding box center [460, 168] width 83 height 10
click at [505, 164] on button "Toiletries" at bounding box center [509, 167] width 8 height 8
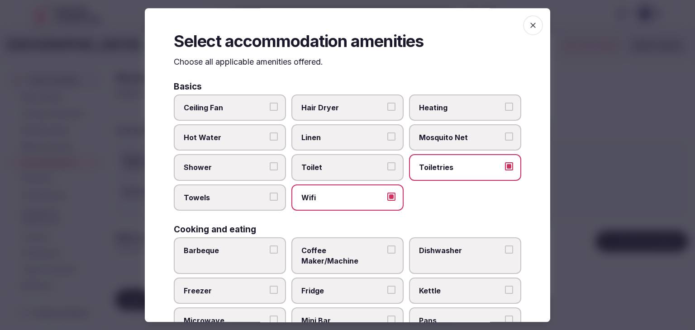
drag, startPoint x: 363, startPoint y: 105, endPoint x: 355, endPoint y: 115, distance: 13.9
click at [363, 105] on span "Hair Dryer" at bounding box center [342, 108] width 83 height 10
click at [387, 105] on button "Hair Dryer" at bounding box center [391, 107] width 8 height 8
click at [345, 133] on span "Linen" at bounding box center [342, 138] width 83 height 10
click at [387, 133] on button "Linen" at bounding box center [391, 137] width 8 height 8
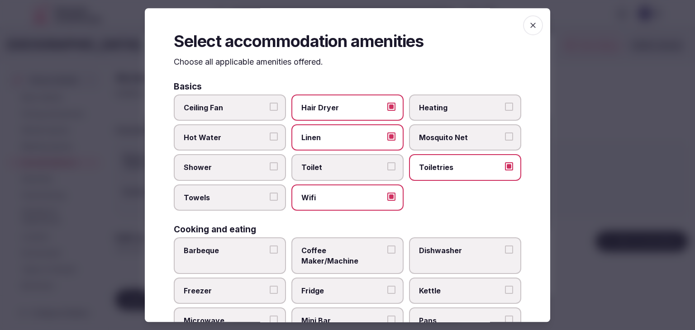
click at [261, 165] on span "Shower" at bounding box center [225, 168] width 83 height 10
click at [270, 165] on button "Shower" at bounding box center [274, 167] width 8 height 8
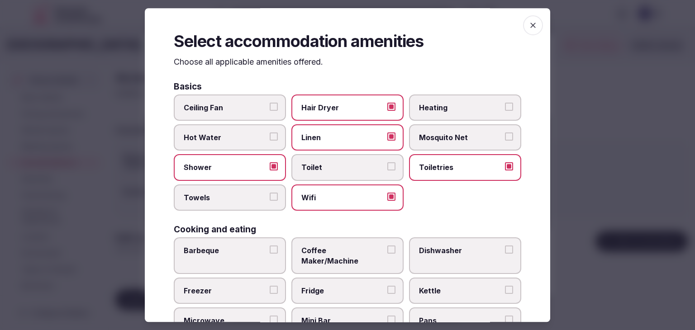
click at [256, 190] on label "Towels" at bounding box center [230, 198] width 112 height 26
click at [270, 193] on button "Towels" at bounding box center [274, 197] width 8 height 8
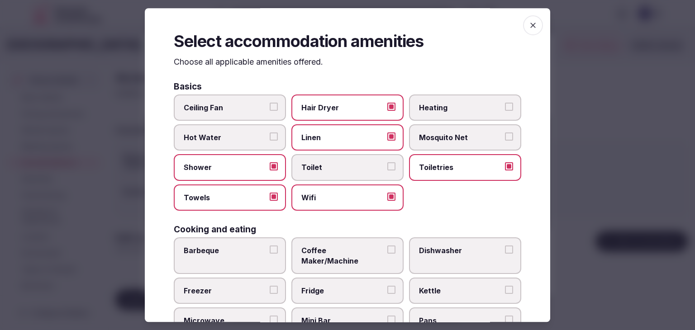
click at [313, 252] on span "Coffee Maker/Machine" at bounding box center [342, 256] width 83 height 20
click at [387, 252] on button "Coffee Maker/Machine" at bounding box center [391, 250] width 8 height 8
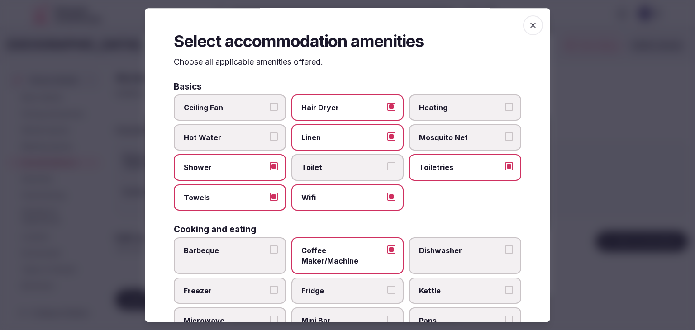
click at [325, 285] on label "Fridge" at bounding box center [347, 291] width 112 height 26
click at [387, 286] on button "Fridge" at bounding box center [391, 290] width 8 height 8
click at [326, 308] on label "Mini Bar" at bounding box center [347, 321] width 112 height 26
click at [387, 316] on button "Mini Bar" at bounding box center [391, 320] width 8 height 8
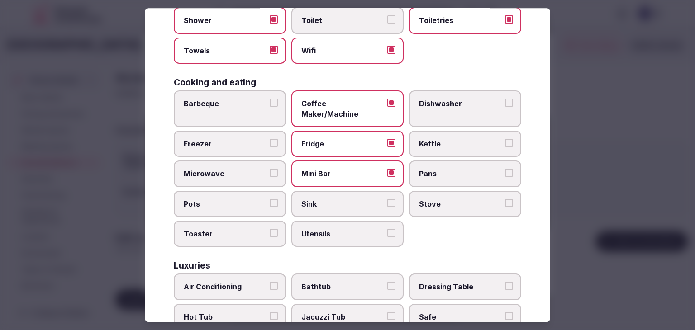
scroll to position [181, 0]
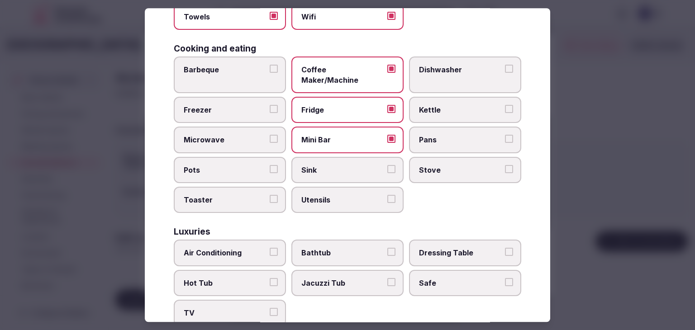
click at [270, 248] on button "Air Conditioning" at bounding box center [274, 252] width 8 height 8
click at [247, 309] on span "TV" at bounding box center [225, 314] width 83 height 10
click at [270, 309] on button "TV" at bounding box center [274, 313] width 8 height 8
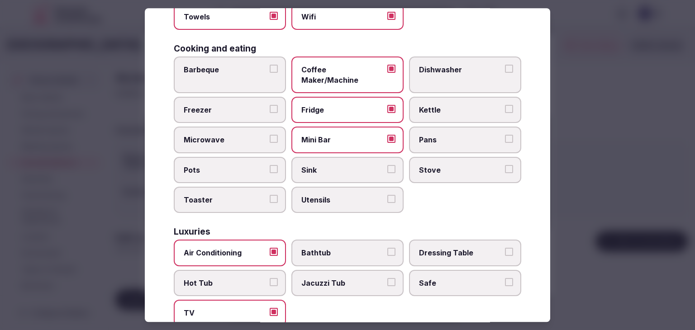
click at [337, 245] on label "Bathtub" at bounding box center [347, 253] width 112 height 26
click at [387, 248] on button "Bathtub" at bounding box center [391, 252] width 8 height 8
click at [436, 278] on span "Safe" at bounding box center [460, 283] width 83 height 10
click at [505, 278] on button "Safe" at bounding box center [509, 282] width 8 height 8
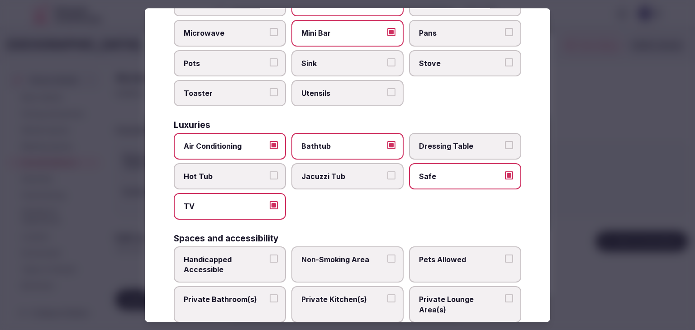
scroll to position [317, 0]
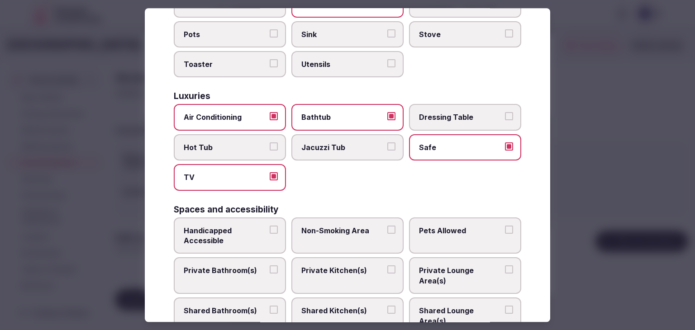
click at [234, 266] on span "Private Bathroom(s)" at bounding box center [225, 271] width 83 height 10
click at [270, 266] on button "Private Bathroom(s)" at bounding box center [274, 270] width 8 height 8
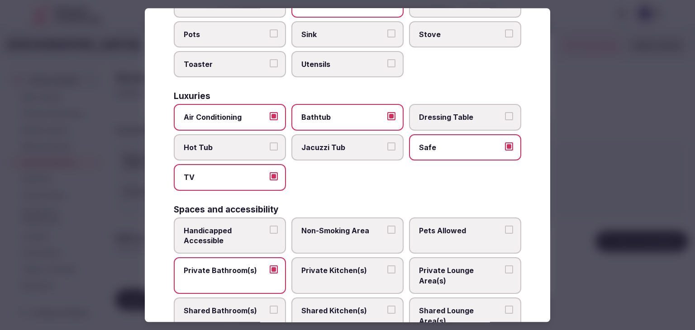
click at [257, 226] on span "Handicapped Accessible" at bounding box center [225, 236] width 83 height 20
click at [270, 226] on button "Handicapped Accessible" at bounding box center [274, 230] width 8 height 8
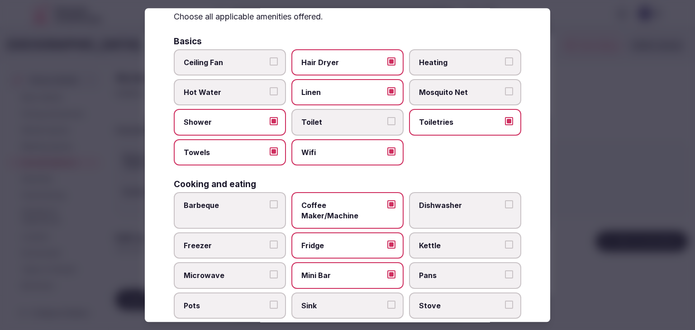
scroll to position [0, 0]
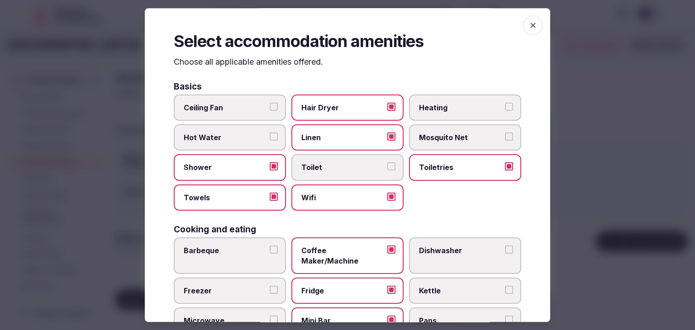
click at [529, 24] on icon "button" at bounding box center [533, 25] width 9 height 9
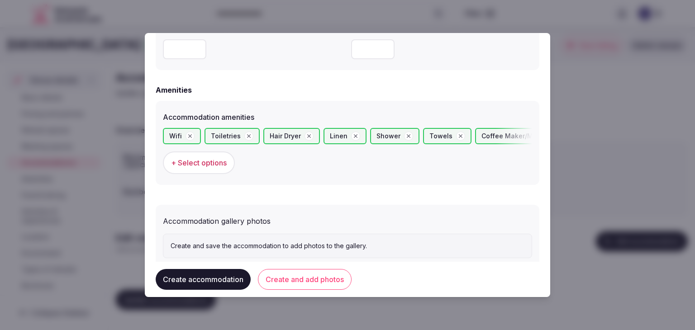
scroll to position [854, 0]
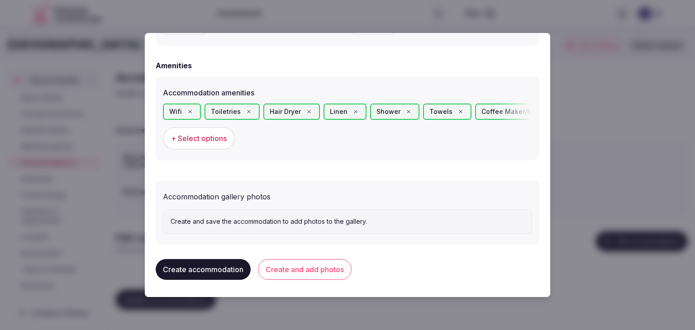
click at [304, 270] on button "Create and add photos" at bounding box center [305, 269] width 94 height 21
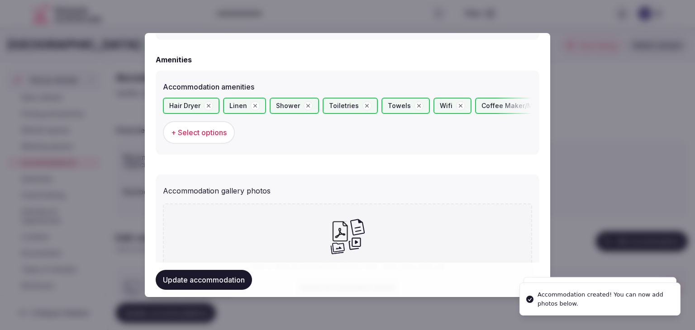
scroll to position [937, 0]
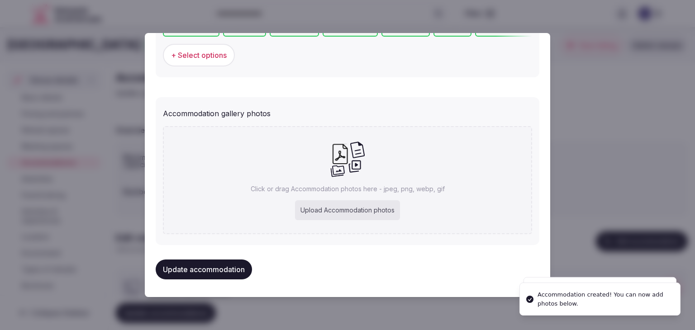
click at [323, 210] on div "Upload Accommodation photos" at bounding box center [347, 211] width 105 height 20
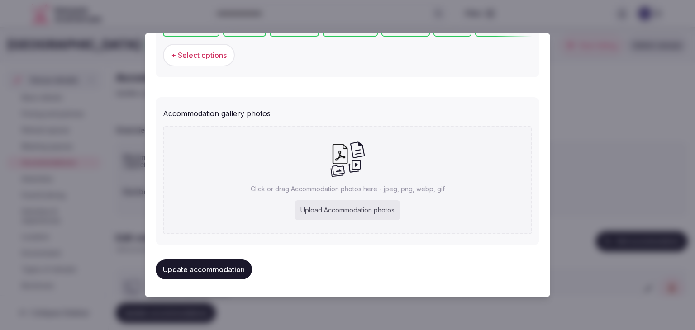
type input "**********"
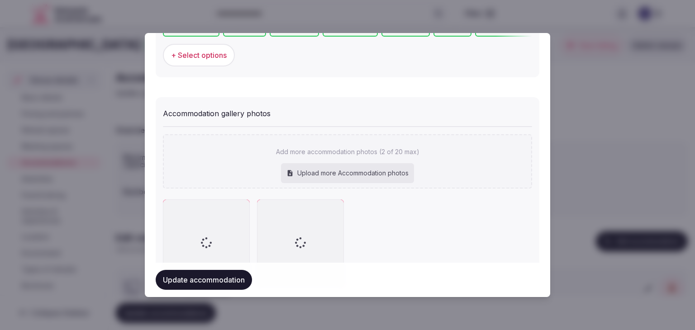
click at [381, 171] on div "Upload more Accommodation photos" at bounding box center [347, 173] width 133 height 20
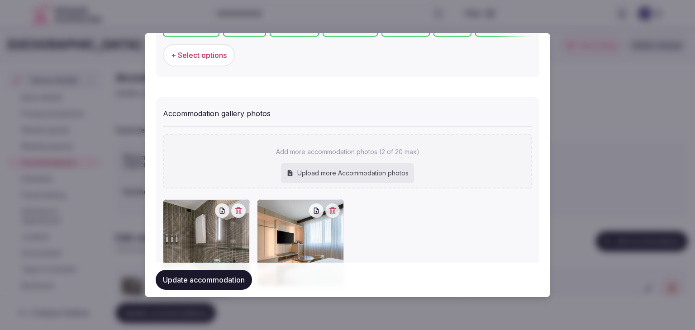
scroll to position [987, 0]
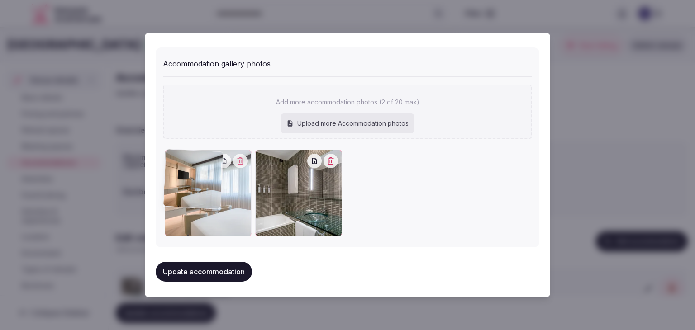
drag, startPoint x: 263, startPoint y: 153, endPoint x: 208, endPoint y: 154, distance: 54.8
click at [207, 154] on div at bounding box center [208, 193] width 87 height 87
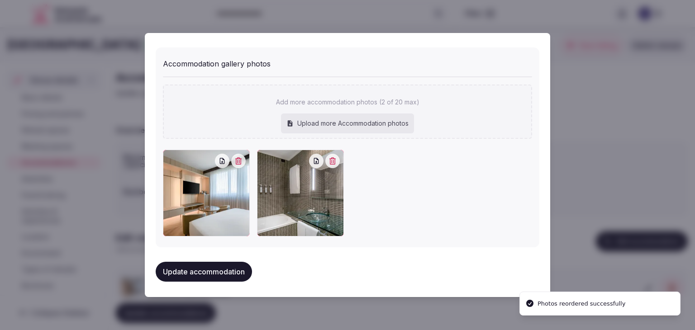
click at [223, 274] on button "Update accommodation" at bounding box center [204, 272] width 96 height 20
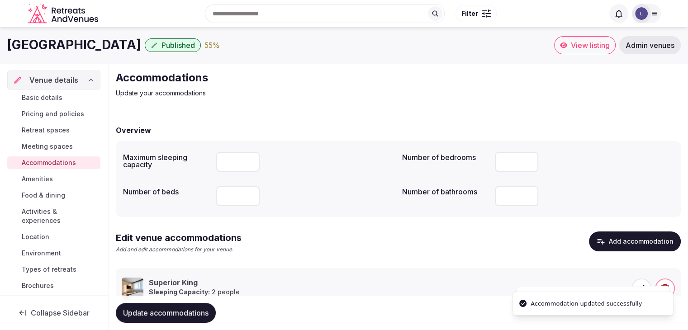
click at [205, 310] on span "Update accommodations" at bounding box center [166, 313] width 86 height 9
click at [53, 174] on link "Amenities" at bounding box center [53, 179] width 93 height 13
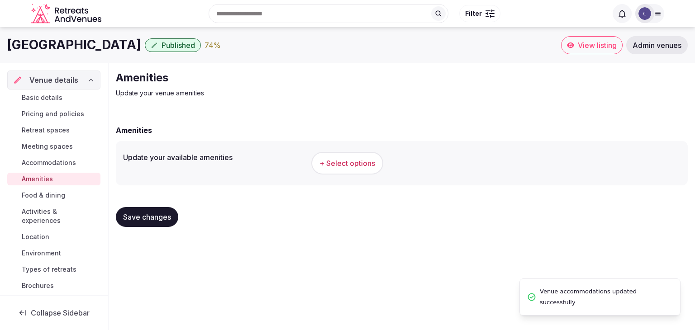
click at [71, 45] on h1 "AC Hotel Firenze" at bounding box center [74, 45] width 134 height 18
copy div "AC Hotel Firenze"
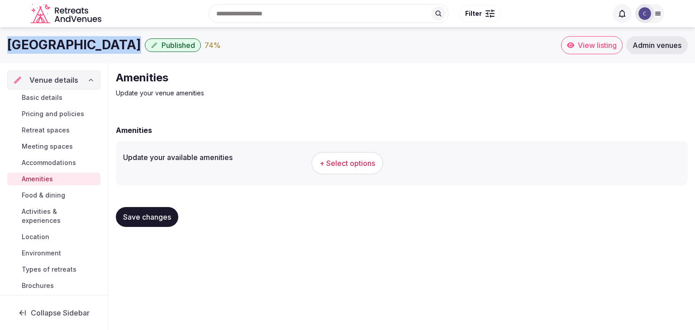
drag, startPoint x: 342, startPoint y: 165, endPoint x: 341, endPoint y: 189, distance: 23.6
click at [341, 189] on form "Amenities Update your available amenities + Select options Save changes" at bounding box center [402, 180] width 572 height 110
click at [340, 162] on span "+ Select options" at bounding box center [348, 163] width 56 height 10
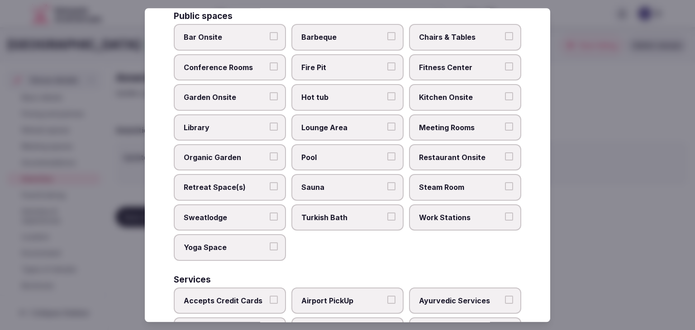
scroll to position [487, 0]
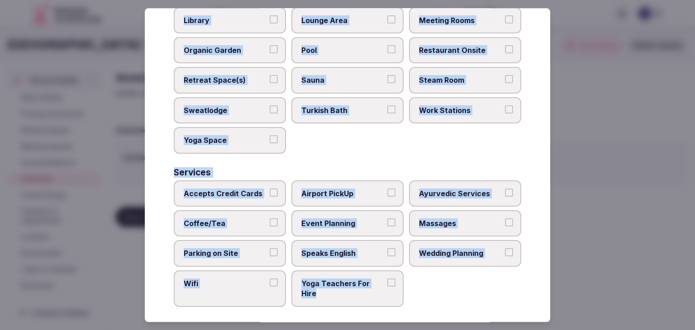
drag, startPoint x: 175, startPoint y: 58, endPoint x: 419, endPoint y: 303, distance: 345.7
click at [419, 304] on div "Select your venue amenities Choose all applicable amenities offered. Activities…" at bounding box center [348, 165] width 406 height 314
copy div "Choose all applicable amenities offered. Activities Bicycles Camping Allowed On…"
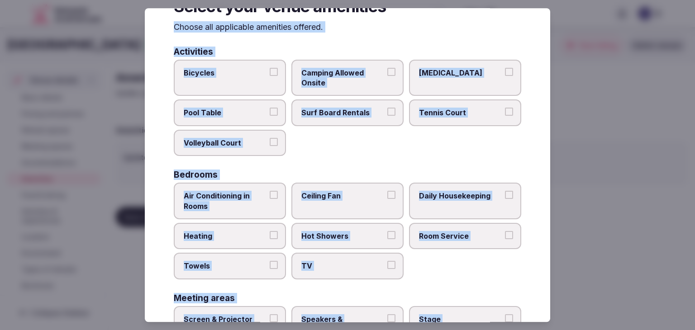
scroll to position [0, 0]
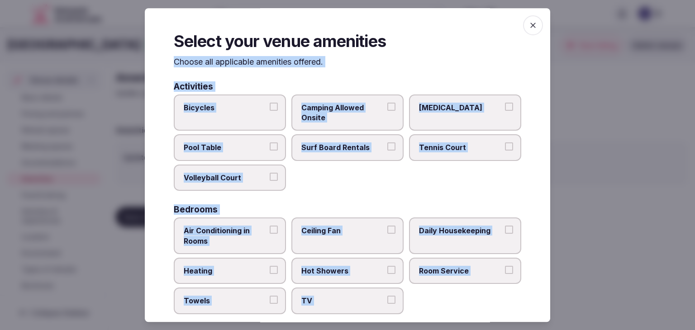
click at [255, 221] on label "Air Conditioning in Rooms" at bounding box center [230, 236] width 112 height 37
click at [270, 226] on button "Air Conditioning in Rooms" at bounding box center [274, 230] width 8 height 8
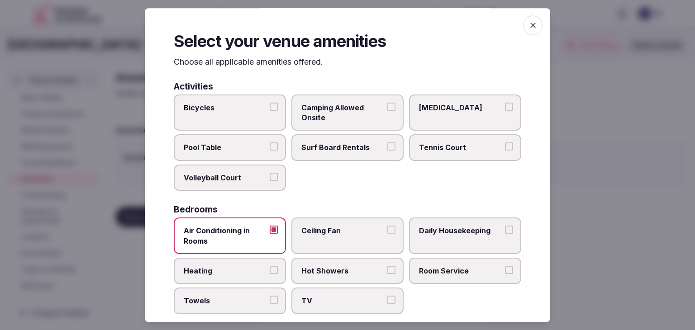
click at [256, 267] on span "Heating" at bounding box center [225, 271] width 83 height 10
click at [270, 267] on button "Heating" at bounding box center [274, 270] width 8 height 8
click at [250, 302] on span "Towels" at bounding box center [225, 301] width 83 height 10
click at [270, 302] on button "Towels" at bounding box center [274, 300] width 8 height 8
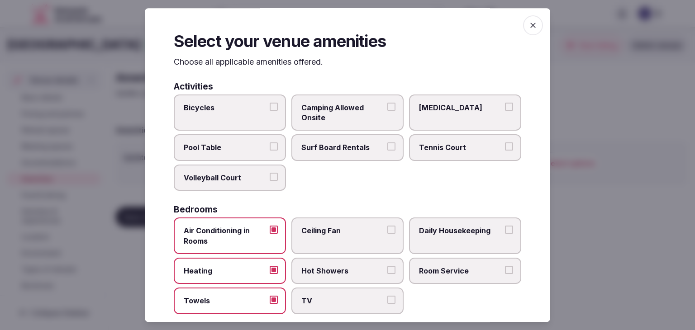
click at [328, 293] on label "TV" at bounding box center [347, 301] width 112 height 26
click at [387, 296] on button "TV" at bounding box center [391, 300] width 8 height 8
drag, startPoint x: 332, startPoint y: 263, endPoint x: 475, endPoint y: 262, distance: 143.5
click at [332, 262] on label "Hot Showers" at bounding box center [347, 271] width 112 height 26
click at [387, 266] on button "Hot Showers" at bounding box center [391, 270] width 8 height 8
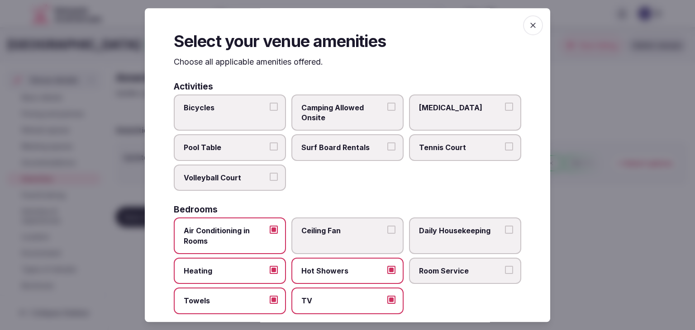
click at [476, 262] on label "Room Service" at bounding box center [465, 271] width 112 height 26
click at [505, 266] on button "Room Service" at bounding box center [509, 270] width 8 height 8
click at [457, 226] on span "Daily Housekeeping" at bounding box center [460, 231] width 83 height 10
click at [505, 226] on button "Daily Housekeeping" at bounding box center [509, 230] width 8 height 8
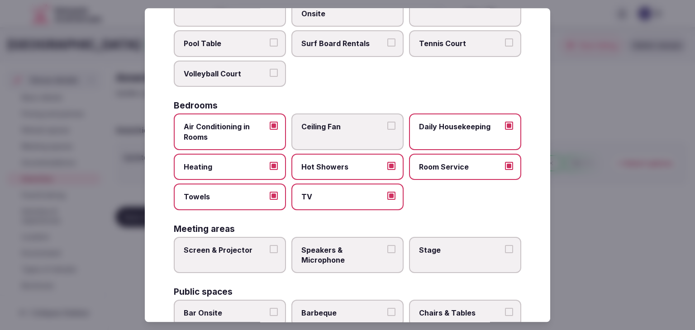
scroll to position [136, 0]
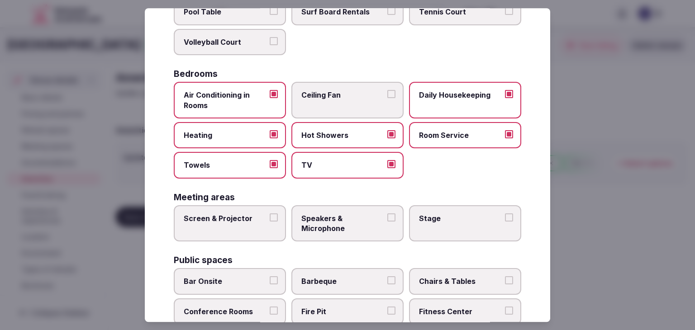
click at [258, 222] on label "Screen & Projector" at bounding box center [230, 223] width 112 height 37
click at [270, 222] on button "Screen & Projector" at bounding box center [274, 218] width 8 height 8
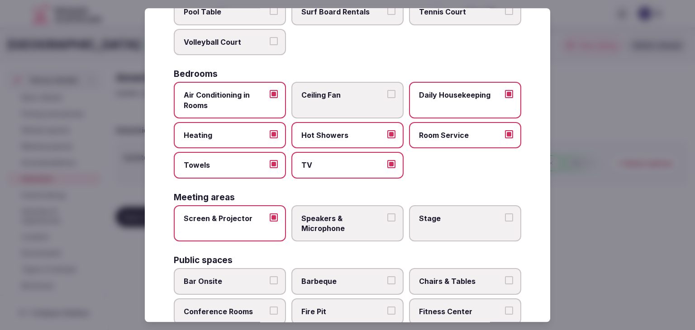
click at [336, 223] on span "Speakers & Microphone" at bounding box center [342, 224] width 83 height 20
click at [387, 222] on button "Speakers & Microphone" at bounding box center [391, 218] width 8 height 8
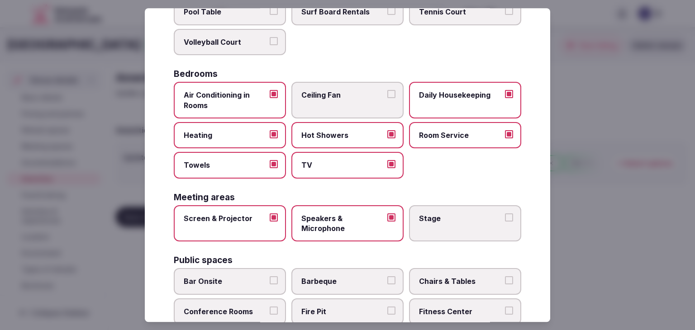
click at [515, 222] on div "Select your venue amenities Choose all applicable amenities offered. Activities…" at bounding box center [348, 165] width 406 height 314
click at [463, 225] on label "Stage" at bounding box center [465, 223] width 112 height 37
click at [505, 222] on button "Stage" at bounding box center [509, 218] width 8 height 8
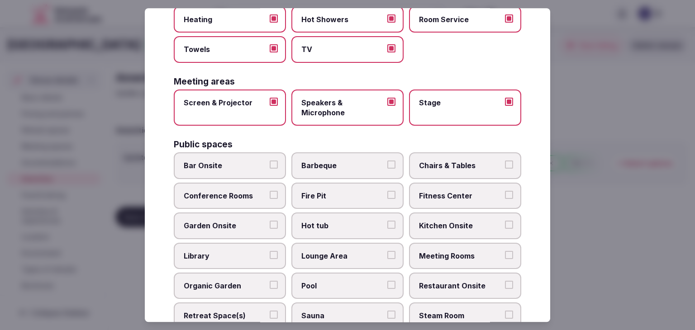
scroll to position [272, 0]
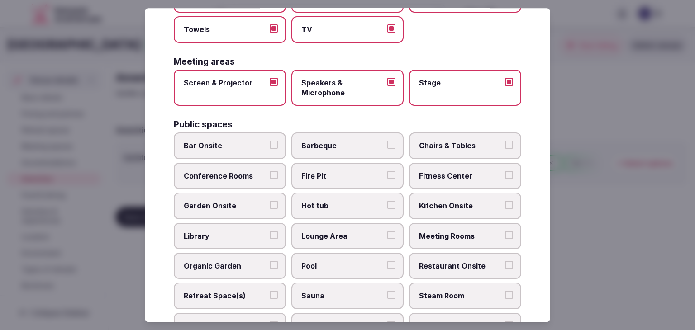
click at [446, 141] on span "Chairs & Tables" at bounding box center [460, 146] width 83 height 10
click at [505, 141] on button "Chairs & Tables" at bounding box center [509, 145] width 8 height 8
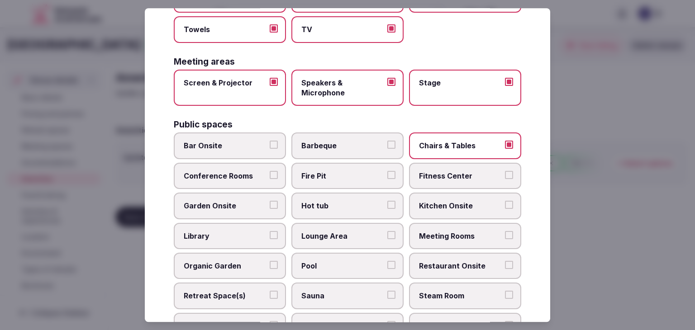
click at [443, 238] on span "Meeting Rooms" at bounding box center [460, 236] width 83 height 10
click at [505, 238] on button "Meeting Rooms" at bounding box center [509, 235] width 8 height 8
click at [439, 261] on span "Restaurant Onsite" at bounding box center [460, 266] width 83 height 10
click at [505, 261] on button "Restaurant Onsite" at bounding box center [509, 265] width 8 height 8
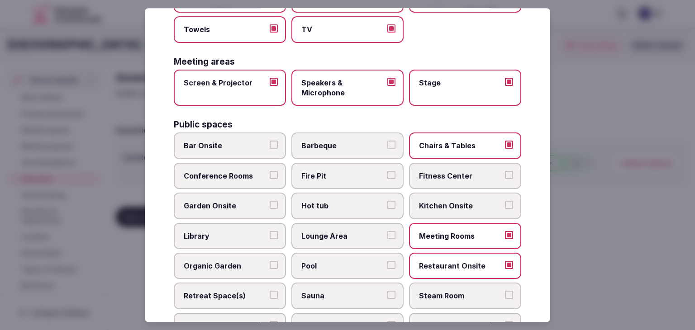
click at [346, 231] on span "Lounge Area" at bounding box center [342, 236] width 83 height 10
click at [387, 231] on button "Lounge Area" at bounding box center [391, 235] width 8 height 8
click at [219, 147] on span "Bar Onsite" at bounding box center [225, 146] width 83 height 10
click at [270, 147] on button "Bar Onsite" at bounding box center [274, 145] width 8 height 8
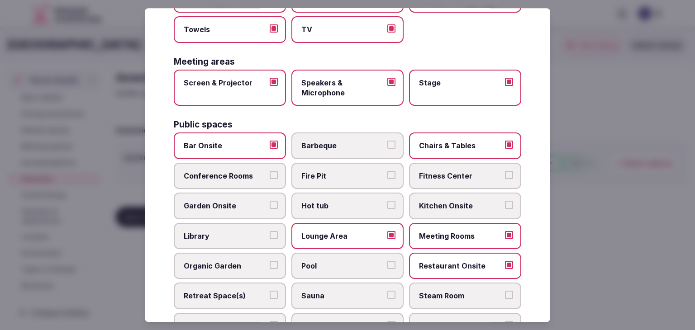
click at [219, 171] on span "Conference Rooms" at bounding box center [225, 176] width 83 height 10
click at [270, 171] on button "Conference Rooms" at bounding box center [274, 175] width 8 height 8
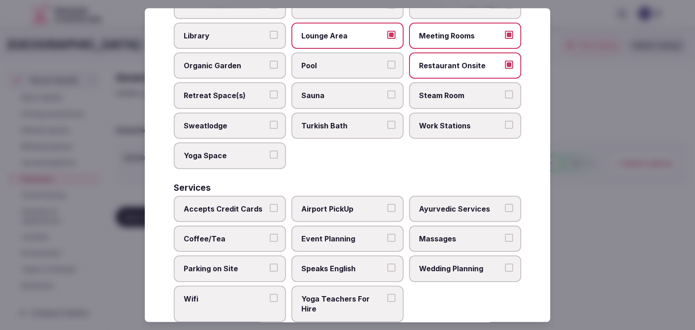
scroll to position [487, 0]
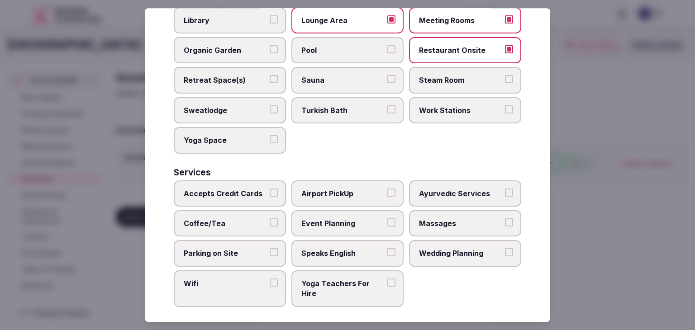
click at [246, 289] on label "Wifi" at bounding box center [230, 289] width 112 height 37
click at [270, 287] on button "Wifi" at bounding box center [274, 283] width 8 height 8
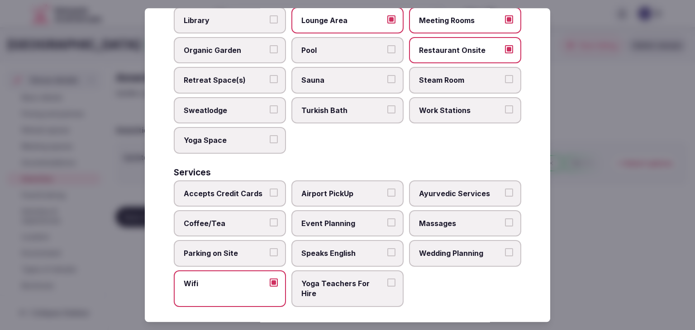
click at [321, 249] on span "Speaks English" at bounding box center [342, 254] width 83 height 10
click at [387, 249] on button "Speaks English" at bounding box center [391, 253] width 8 height 8
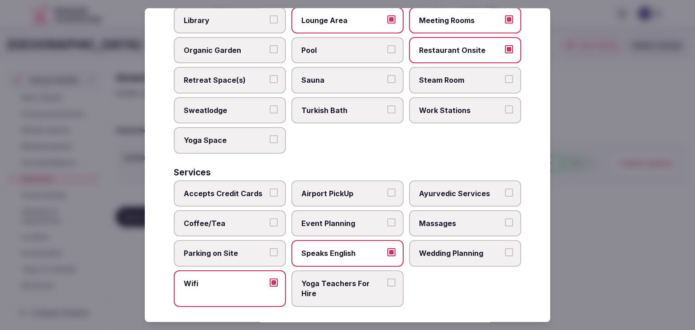
click at [426, 249] on span "Wedding Planning" at bounding box center [460, 254] width 83 height 10
click at [505, 249] on button "Wedding Planning" at bounding box center [509, 253] width 8 height 8
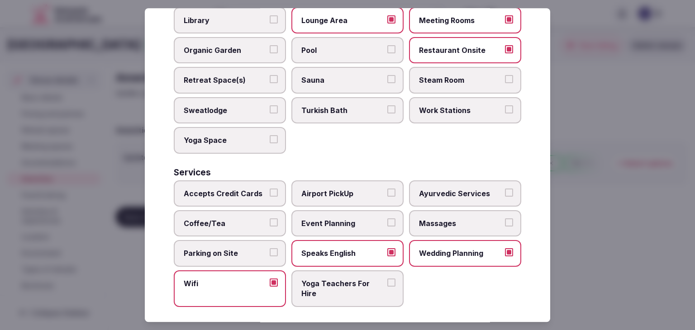
click at [252, 189] on span "Accepts Credit Cards" at bounding box center [225, 194] width 83 height 10
click at [270, 189] on button "Accepts Credit Cards" at bounding box center [274, 193] width 8 height 8
click at [248, 220] on span "Coffee/Tea" at bounding box center [225, 224] width 83 height 10
click at [270, 220] on button "Coffee/Tea" at bounding box center [274, 223] width 8 height 8
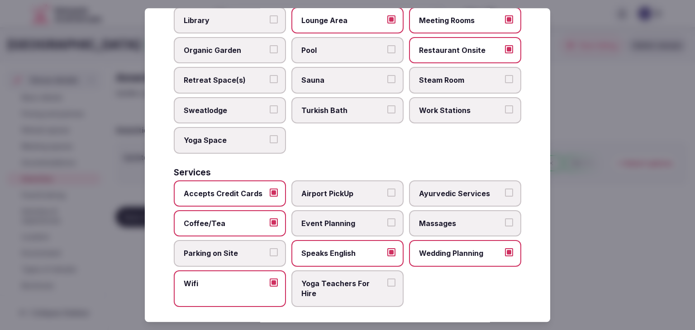
click at [248, 253] on label "Parking on Site" at bounding box center [230, 254] width 112 height 26
click at [270, 253] on button "Parking on Site" at bounding box center [274, 253] width 8 height 8
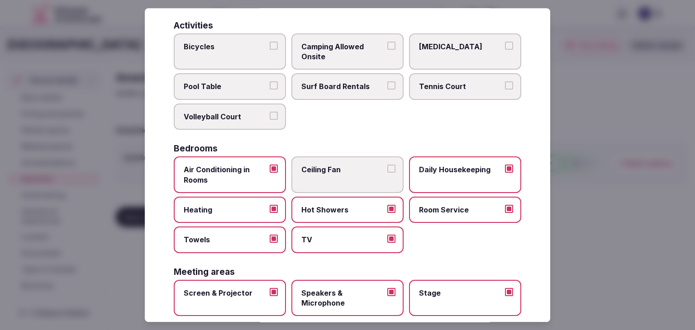
scroll to position [0, 0]
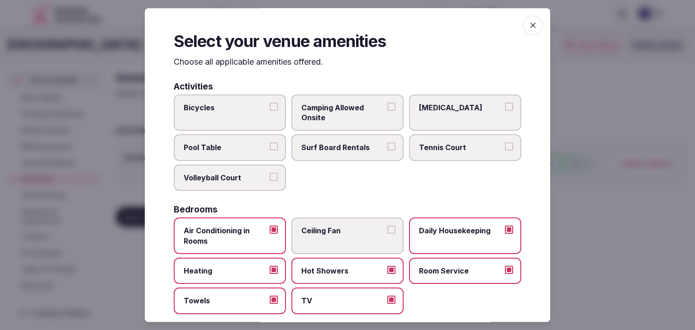
click at [530, 24] on icon "button" at bounding box center [532, 25] width 5 height 5
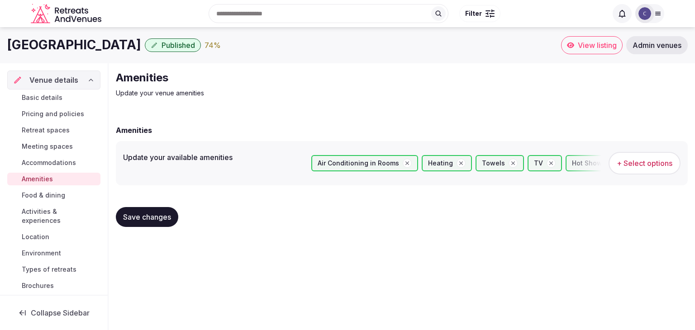
click at [160, 217] on span "Save changes" at bounding box center [147, 217] width 48 height 9
click at [51, 195] on span "Food & dining" at bounding box center [43, 195] width 43 height 9
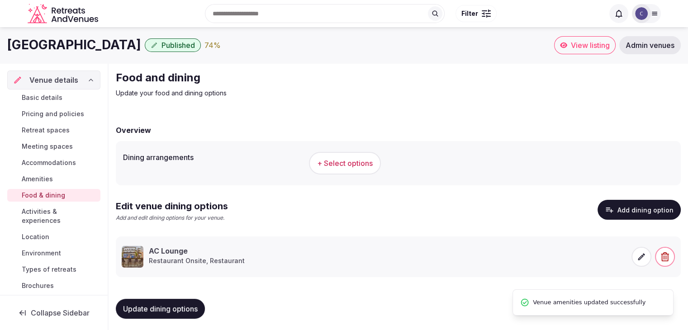
click at [341, 165] on span "+ Select options" at bounding box center [345, 163] width 56 height 10
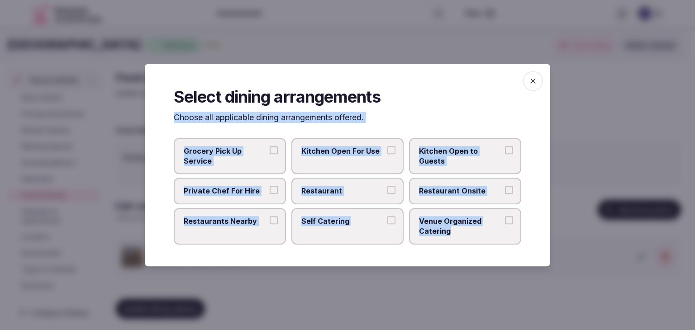
drag, startPoint x: 174, startPoint y: 116, endPoint x: 487, endPoint y: 242, distance: 337.0
click at [486, 241] on div "Select dining arrangements Choose all applicable dining arrangements offered. G…" at bounding box center [348, 165] width 406 height 203
copy div "Choose all applicable dining arrangements offered. Grocery Pick Up Service Kitc…"
click at [339, 196] on span "Restaurant" at bounding box center [342, 191] width 83 height 10
click at [387, 195] on button "Restaurant" at bounding box center [391, 190] width 8 height 8
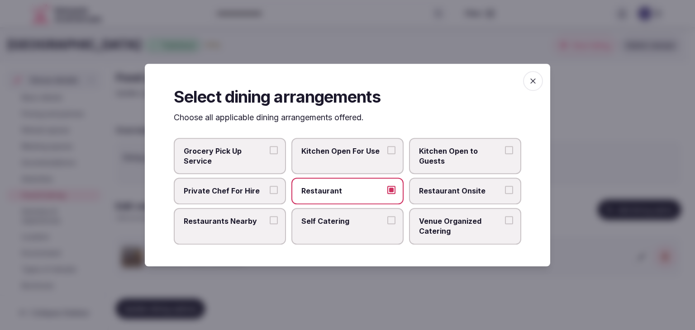
click at [444, 191] on span "Restaurant Onsite" at bounding box center [460, 191] width 83 height 10
click at [505, 191] on button "Restaurant Onsite" at bounding box center [509, 190] width 8 height 8
click at [237, 223] on span "Restaurants Nearby" at bounding box center [225, 221] width 83 height 10
click at [270, 223] on button "Restaurants Nearby" at bounding box center [274, 220] width 8 height 8
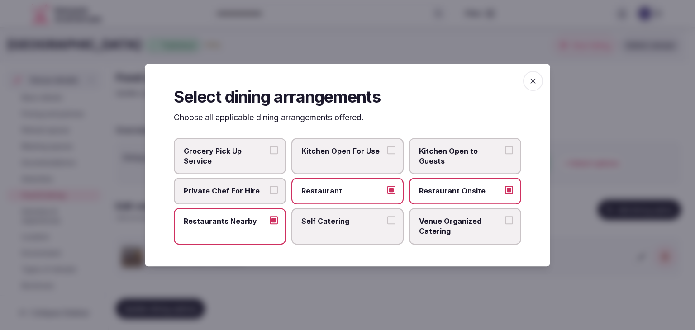
click at [531, 75] on span "button" at bounding box center [533, 81] width 20 height 20
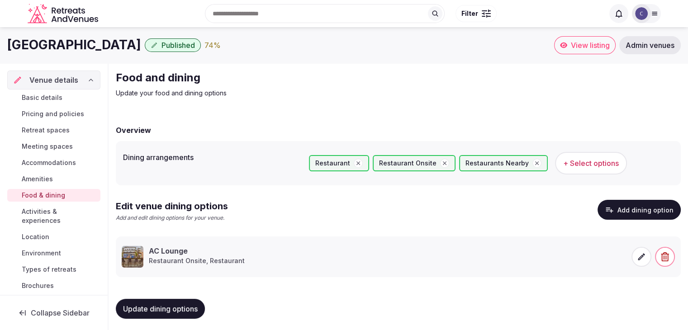
click at [179, 305] on span "Update dining options" at bounding box center [160, 309] width 75 height 9
click at [49, 220] on span "Activities & experiences" at bounding box center [59, 216] width 75 height 18
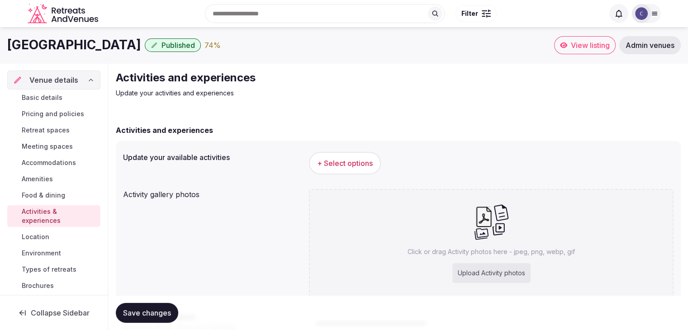
click at [351, 167] on span "+ Select options" at bounding box center [345, 163] width 56 height 10
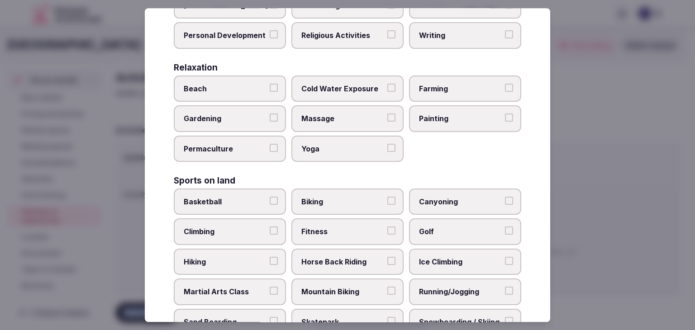
scroll to position [699, 0]
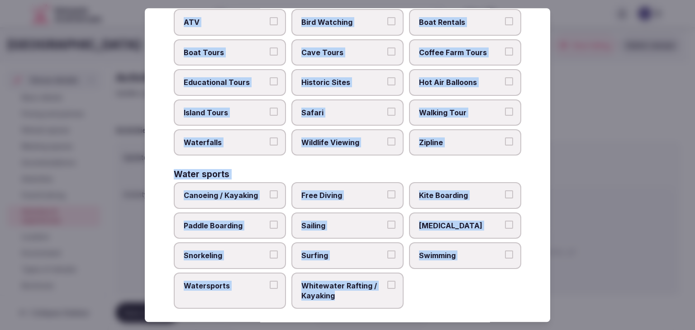
drag, startPoint x: 175, startPoint y: 61, endPoint x: 381, endPoint y: 305, distance: 319.6
click at [381, 305] on div "Select your activities Choose all applicable activities offered. Culture Dancin…" at bounding box center [348, 165] width 406 height 314
copy div "Choose all applicable activities offered. Culture Dancing Food and Culinary Cla…"
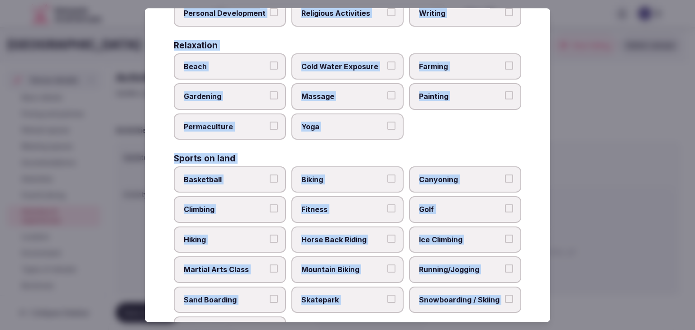
scroll to position [337, 0]
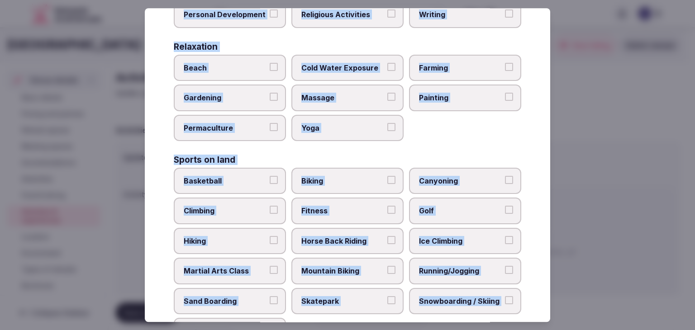
click at [342, 216] on label "Fitness" at bounding box center [347, 211] width 112 height 26
click at [387, 215] on button "Fitness" at bounding box center [391, 210] width 8 height 8
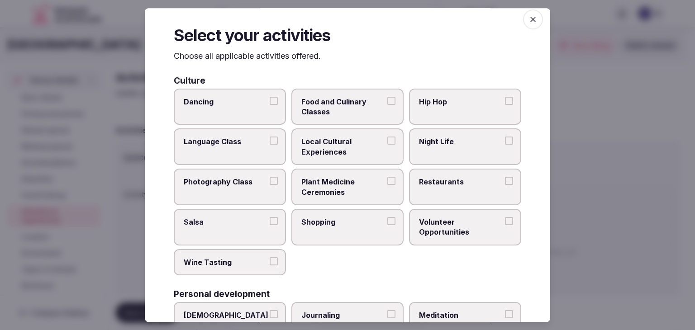
scroll to position [0, 0]
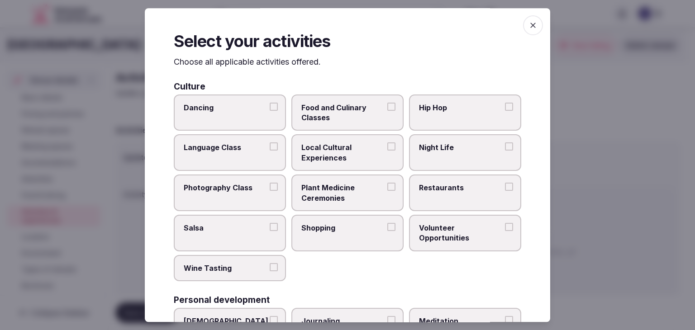
click at [359, 154] on span "Local Cultural Experiences" at bounding box center [342, 153] width 83 height 20
click at [387, 151] on button "Local Cultural Experiences" at bounding box center [391, 147] width 8 height 8
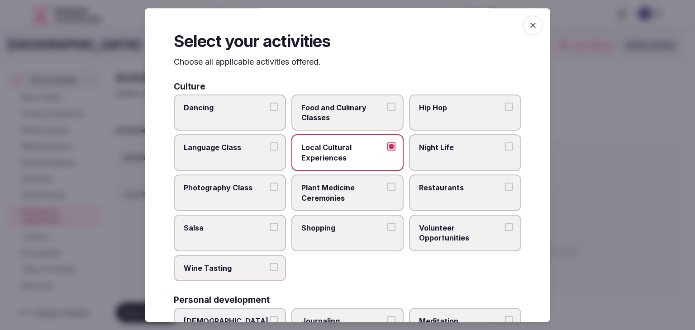
click at [419, 188] on span "Restaurants" at bounding box center [460, 188] width 83 height 10
click at [505, 188] on button "Restaurants" at bounding box center [509, 187] width 8 height 8
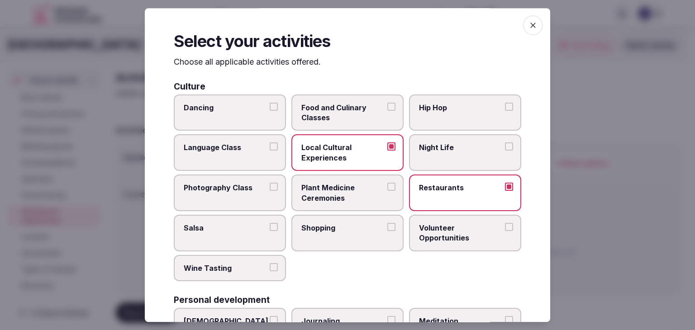
click at [344, 232] on label "Shopping" at bounding box center [347, 233] width 112 height 37
click at [387, 231] on button "Shopping" at bounding box center [391, 227] width 8 height 8
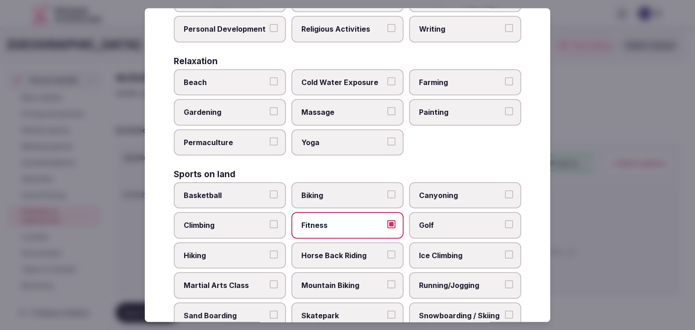
scroll to position [407, 0]
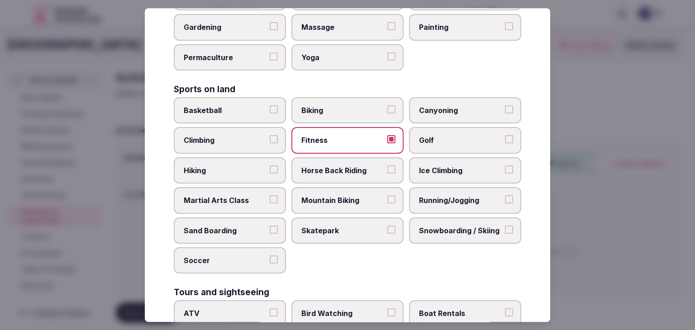
click at [446, 196] on span "Running/Jogging" at bounding box center [460, 201] width 83 height 10
click at [505, 196] on button "Running/Jogging" at bounding box center [509, 200] width 8 height 8
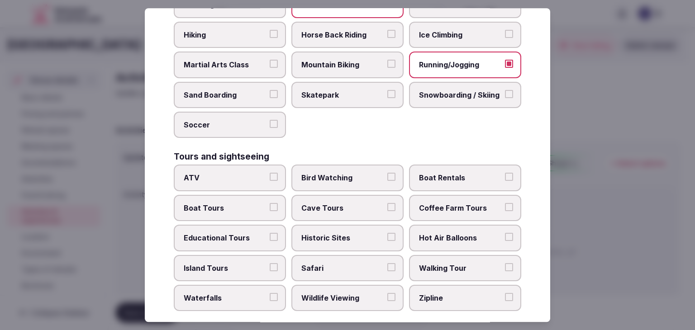
click at [440, 265] on span "Walking Tour" at bounding box center [460, 268] width 83 height 10
click at [505, 265] on button "Walking Tour" at bounding box center [509, 267] width 8 height 8
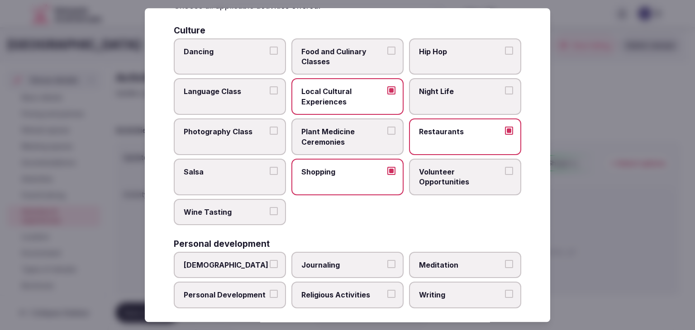
scroll to position [0, 0]
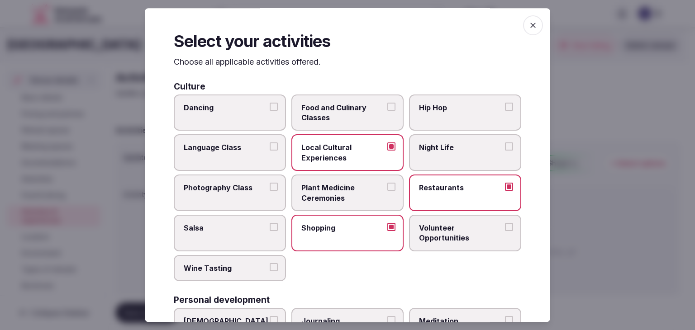
click at [523, 29] on span "button" at bounding box center [533, 25] width 20 height 20
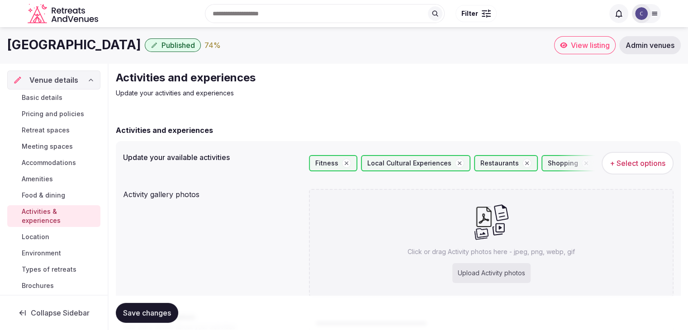
click at [491, 274] on div "Upload Activity photos" at bounding box center [492, 273] width 78 height 20
type input "**********"
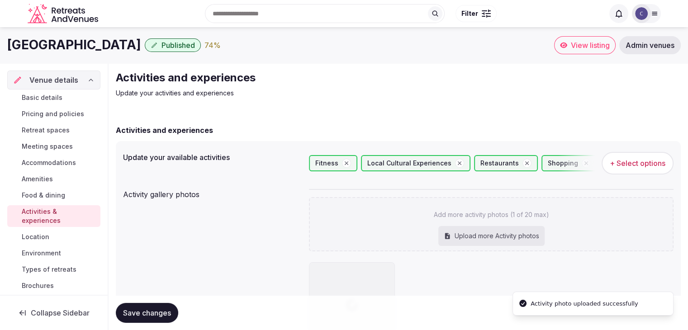
click at [86, 46] on h1 "AC Hotel Firenze" at bounding box center [74, 45] width 134 height 18
copy div "AC Hotel Firenze"
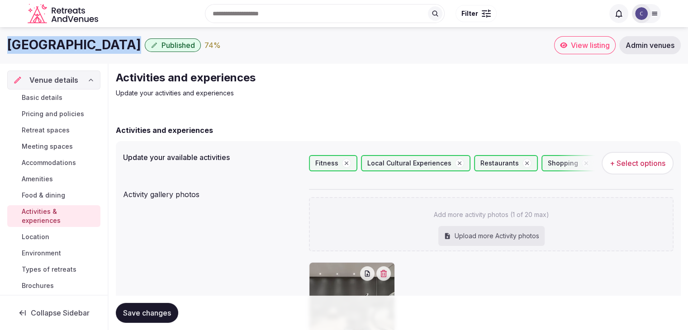
click at [168, 310] on span "Save changes" at bounding box center [147, 313] width 48 height 9
click at [58, 256] on span "Environment" at bounding box center [41, 253] width 39 height 9
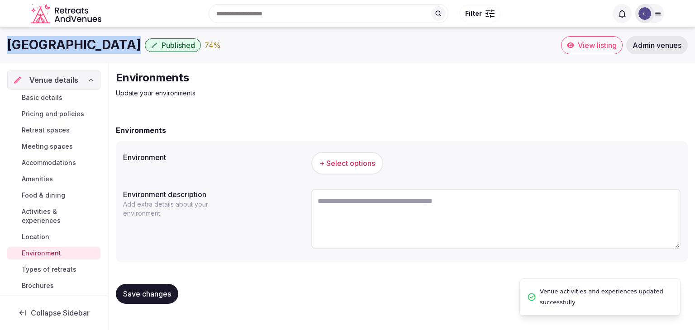
click at [347, 161] on span "+ Select options" at bounding box center [348, 163] width 56 height 10
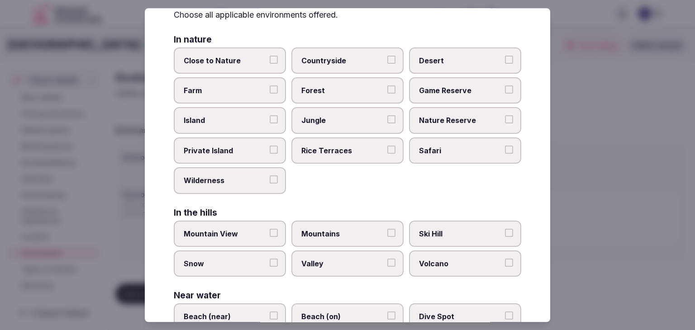
scroll to position [216, 0]
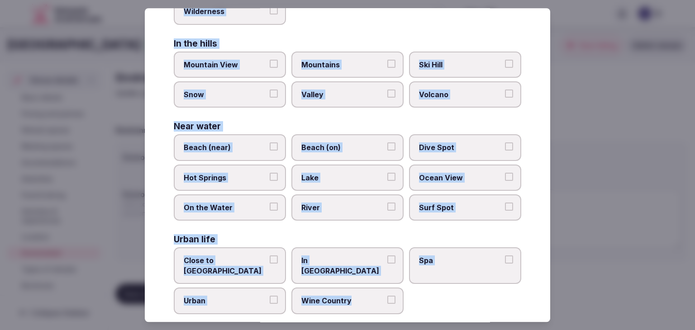
drag, startPoint x: 174, startPoint y: 63, endPoint x: 376, endPoint y: 292, distance: 305.3
click at [393, 307] on div "Select your environment Choose all applicable environments offered. In nature C…" at bounding box center [348, 165] width 406 height 314
copy div "Choose all applicable environments offered. In nature Close to Nature Countrysi…"
click at [238, 288] on label "Urban" at bounding box center [230, 301] width 112 height 26
click at [270, 296] on button "Urban" at bounding box center [274, 300] width 8 height 8
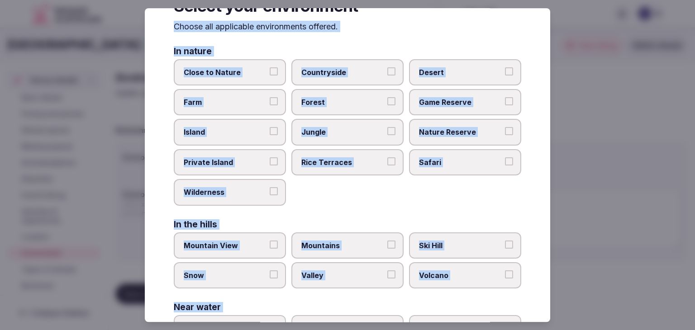
scroll to position [0, 0]
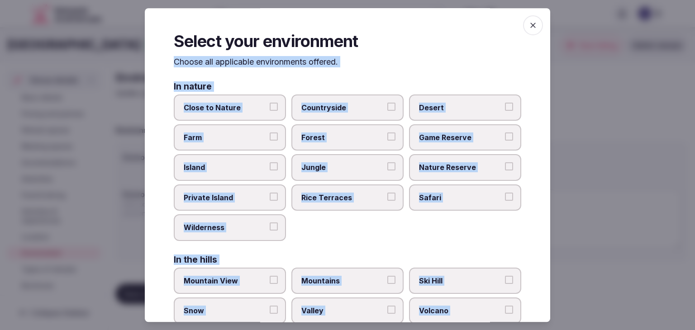
click at [529, 27] on icon "button" at bounding box center [533, 25] width 9 height 9
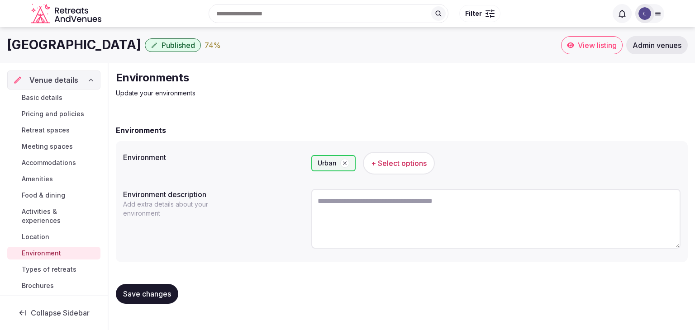
click at [161, 295] on span "Save changes" at bounding box center [147, 294] width 48 height 9
click at [58, 270] on span "Types of retreats" at bounding box center [49, 269] width 55 height 9
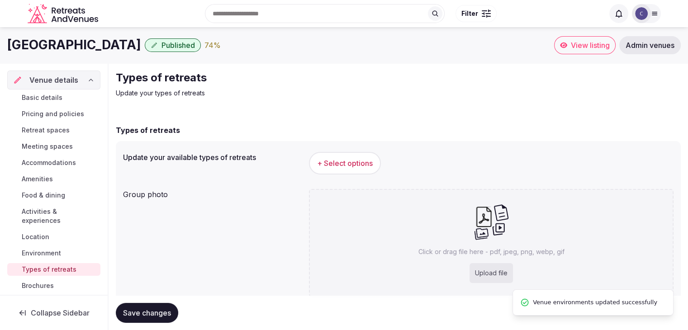
click at [371, 172] on button "+ Select options" at bounding box center [345, 163] width 72 height 23
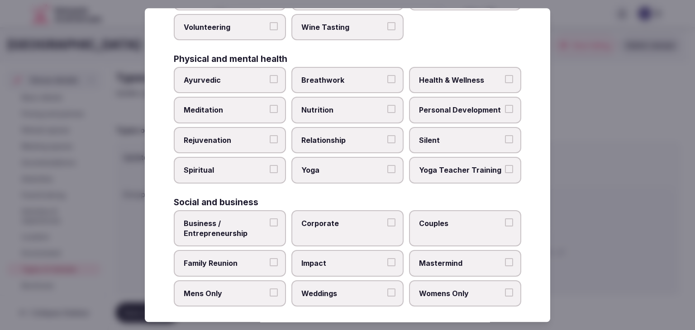
scroll to position [368, 0]
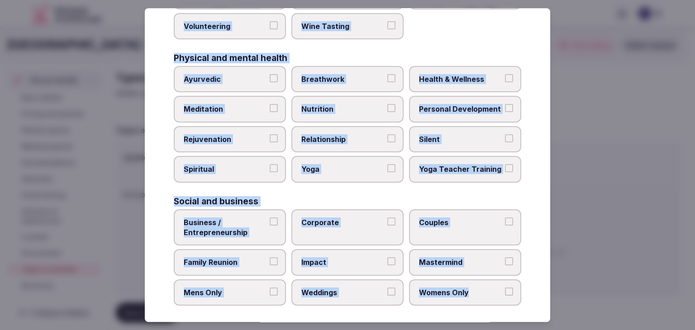
drag, startPoint x: 177, startPoint y: 62, endPoint x: 539, endPoint y: 296, distance: 430.9
click at [539, 296] on div "Select your types of retreats Choose all applicable types of retreats offered. …" at bounding box center [348, 165] width 406 height 314
copy div "Choose all applicable types of retreats offered. Active Adventure Cold Water Ex…"
click at [230, 221] on span "Business / Entrepreneurship" at bounding box center [225, 228] width 83 height 20
click at [270, 221] on button "Business / Entrepreneurship" at bounding box center [274, 222] width 8 height 8
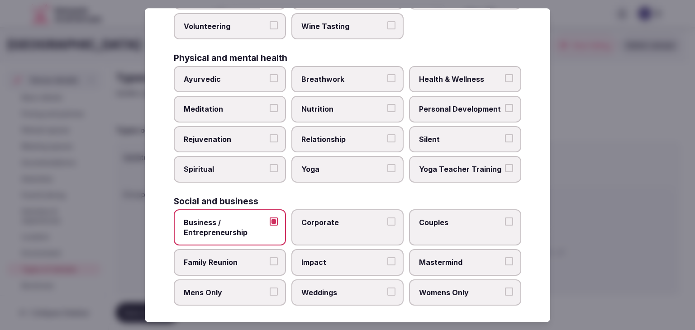
click at [229, 219] on span "Business / Entrepreneurship" at bounding box center [225, 228] width 83 height 20
click at [270, 219] on button "Business / Entrepreneurship" at bounding box center [274, 222] width 8 height 8
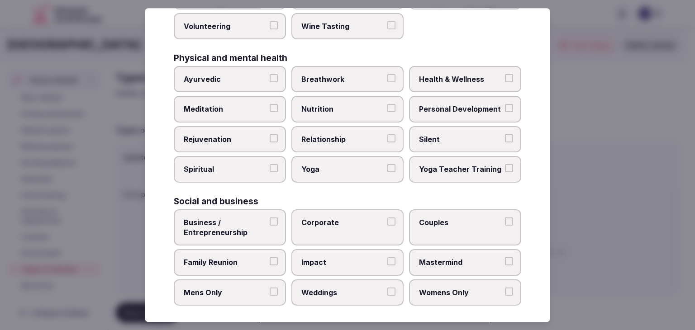
click at [232, 258] on span "Family Reunion" at bounding box center [225, 263] width 83 height 10
click at [270, 258] on button "Family Reunion" at bounding box center [274, 262] width 8 height 8
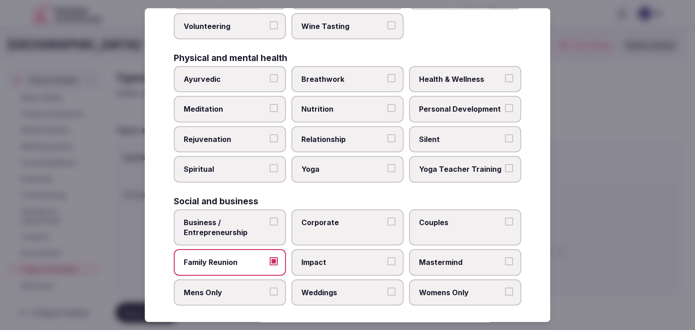
click at [339, 218] on span "Corporate" at bounding box center [342, 223] width 83 height 10
click at [387, 218] on button "Corporate" at bounding box center [391, 222] width 8 height 8
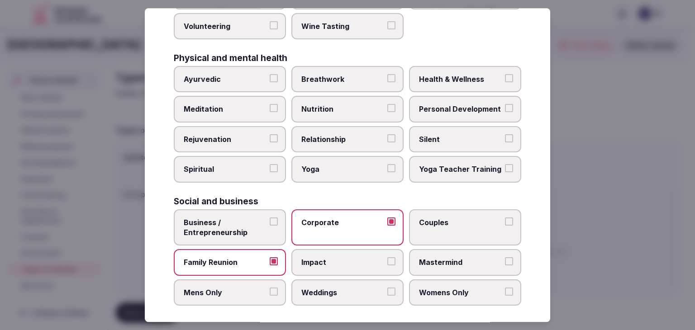
click at [344, 281] on label "Weddings" at bounding box center [347, 293] width 112 height 26
click at [387, 288] on button "Weddings" at bounding box center [391, 292] width 8 height 8
click at [444, 223] on label "Couples" at bounding box center [465, 228] width 112 height 37
click at [505, 223] on button "Couples" at bounding box center [509, 222] width 8 height 8
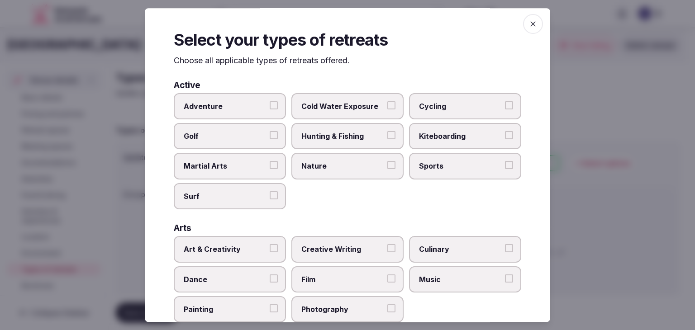
scroll to position [0, 0]
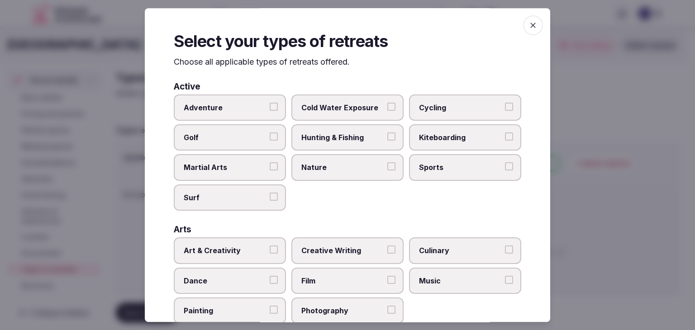
click at [514, 22] on div "Select your types of retreats Choose all applicable types of retreats offered. …" at bounding box center [348, 165] width 406 height 314
click at [533, 27] on span "button" at bounding box center [533, 25] width 20 height 20
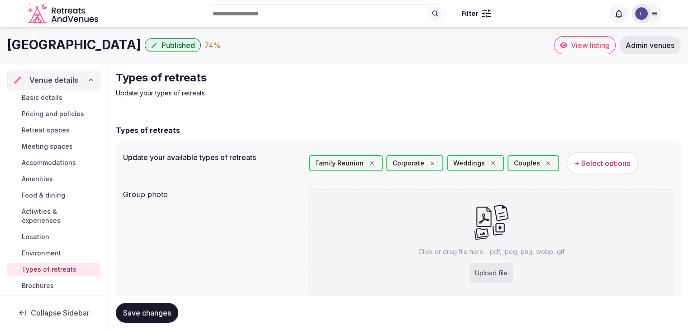
click at [490, 267] on div "Upload file" at bounding box center [491, 273] width 43 height 20
click at [497, 276] on div "Upload file" at bounding box center [491, 273] width 43 height 20
type input "**********"
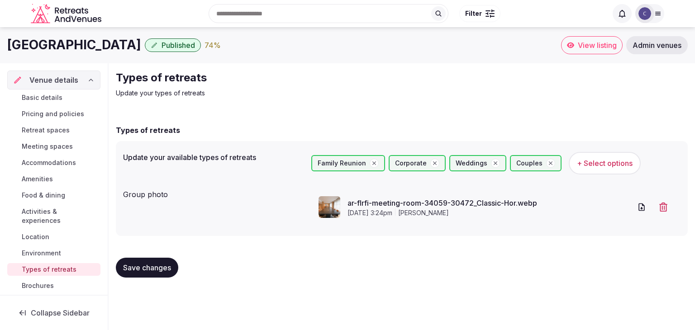
click at [169, 268] on span "Save changes" at bounding box center [147, 267] width 48 height 9
click at [69, 97] on link "Basic details" at bounding box center [53, 97] width 93 height 13
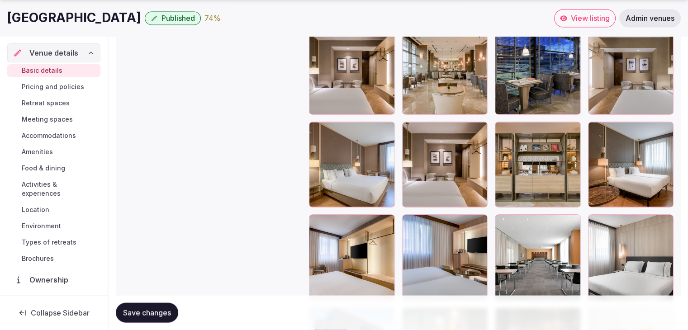
scroll to position [1856, 0]
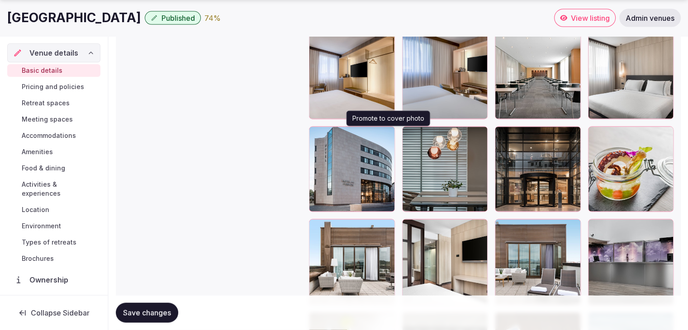
click at [389, 136] on icon "button" at bounding box center [385, 135] width 7 height 7
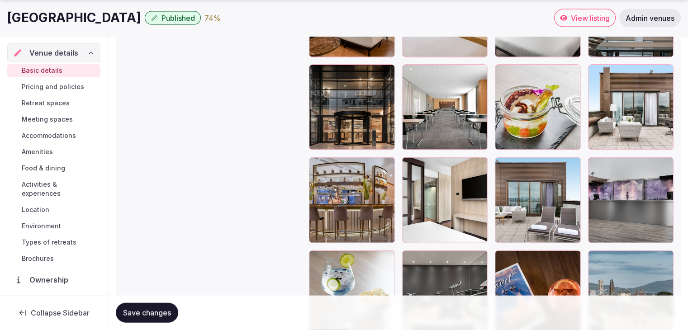
scroll to position [1931, 0]
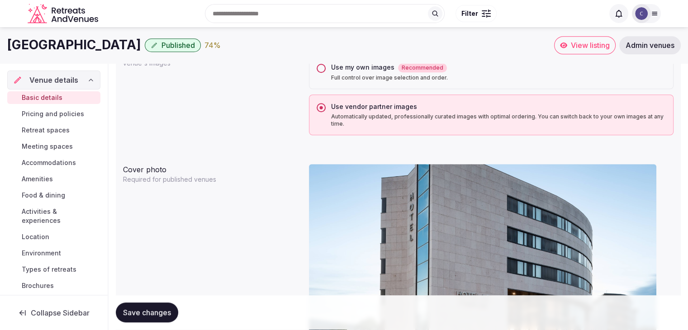
drag, startPoint x: 322, startPoint y: 64, endPoint x: 333, endPoint y: 204, distance: 140.2
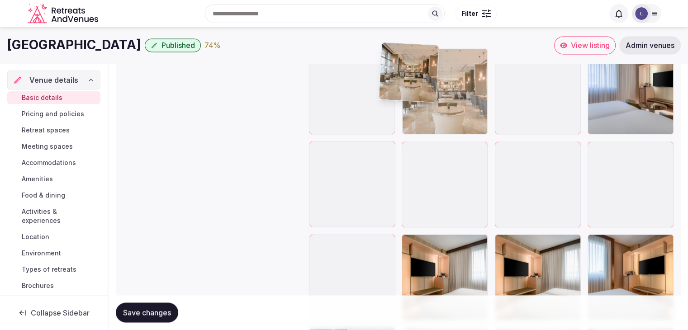
scroll to position [1282, 0]
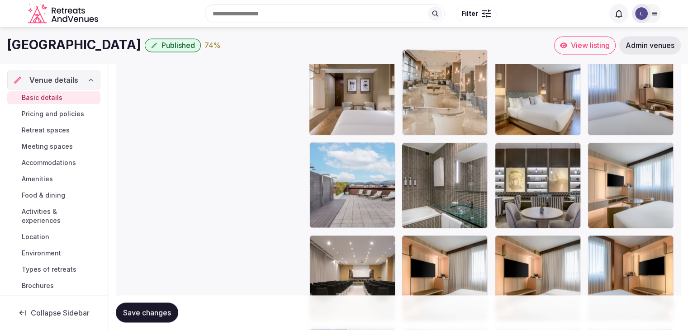
drag, startPoint x: 590, startPoint y: 176, endPoint x: 407, endPoint y: 77, distance: 207.4
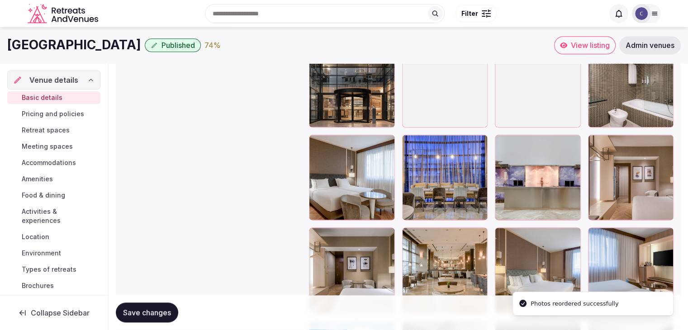
scroll to position [1101, 0]
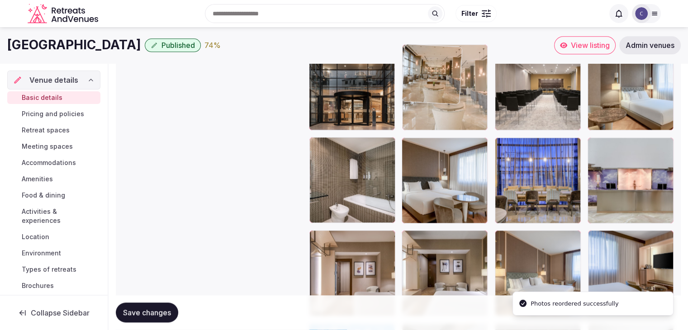
drag, startPoint x: 409, startPoint y: 238, endPoint x: 416, endPoint y: 97, distance: 140.5
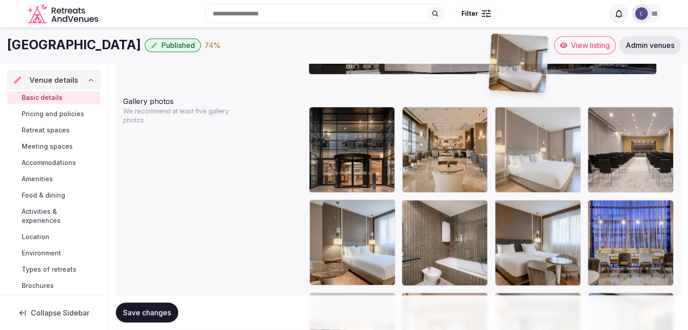
scroll to position [985, 0]
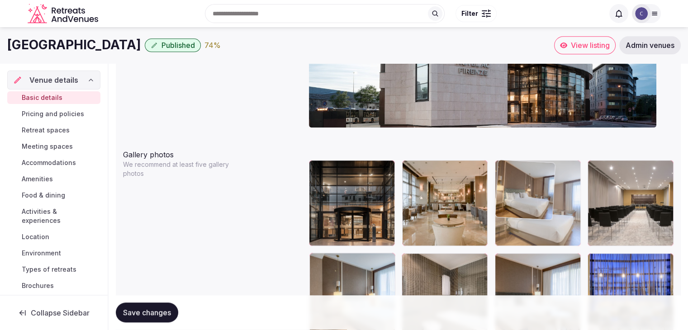
drag, startPoint x: 503, startPoint y: 143, endPoint x: 537, endPoint y: 154, distance: 35.5
click at [537, 154] on body "**********" at bounding box center [344, 175] width 688 height 2321
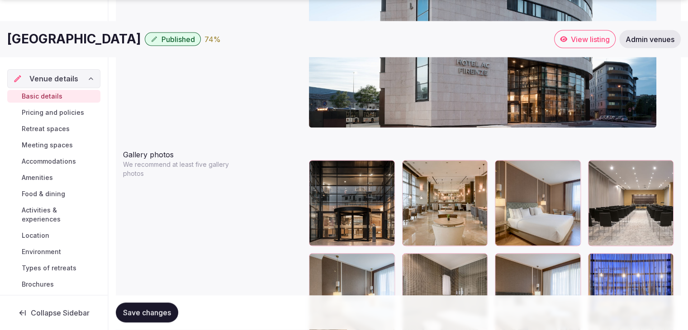
scroll to position [1121, 0]
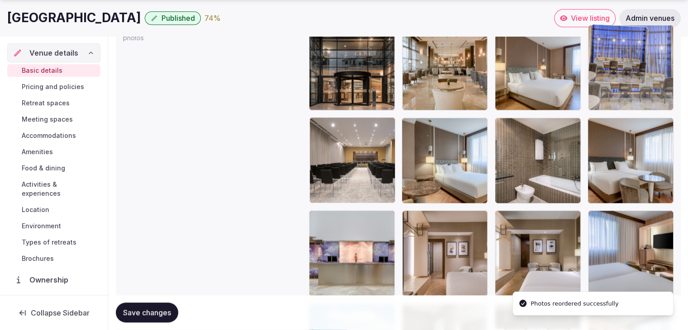
drag, startPoint x: 601, startPoint y: 125, endPoint x: 625, endPoint y: 75, distance: 56.3
click at [625, 75] on body "**********" at bounding box center [344, 39] width 688 height 2321
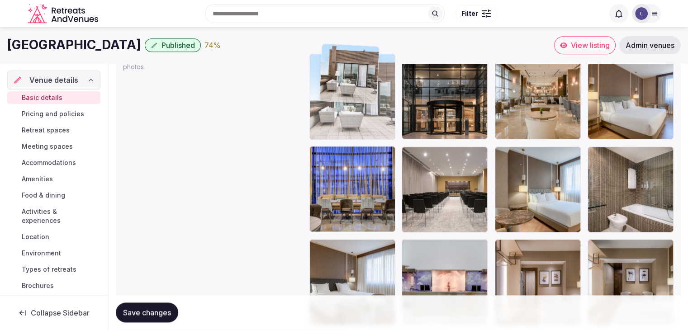
scroll to position [1091, 0]
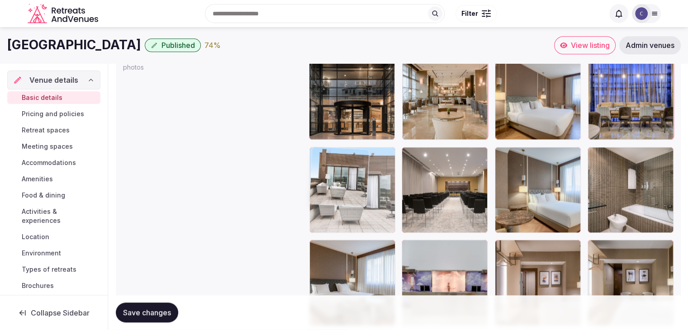
drag, startPoint x: 604, startPoint y: 130, endPoint x: 356, endPoint y: 149, distance: 248.7
click at [356, 149] on body "**********" at bounding box center [344, 69] width 688 height 2321
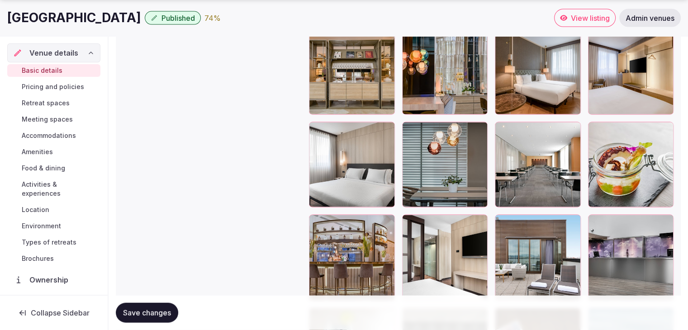
scroll to position [1861, 0]
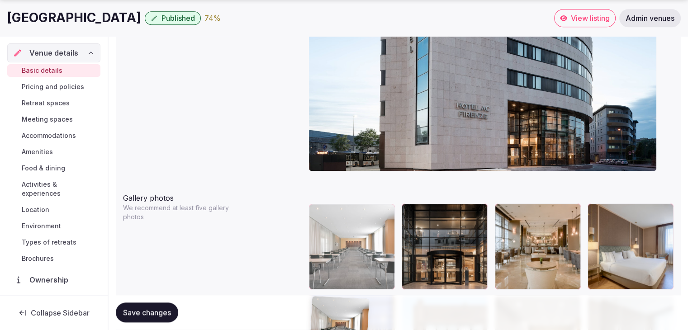
drag, startPoint x: 502, startPoint y: 127, endPoint x: 312, endPoint y: 272, distance: 239.6
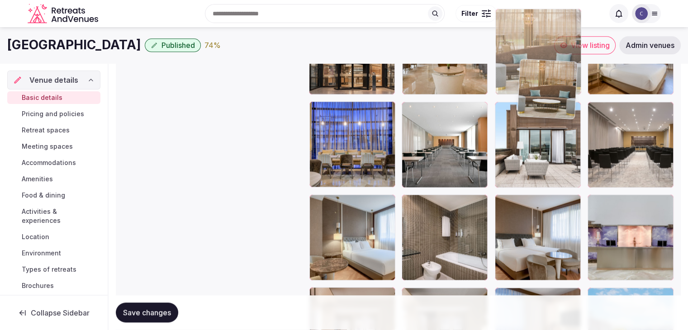
scroll to position [1135, 0]
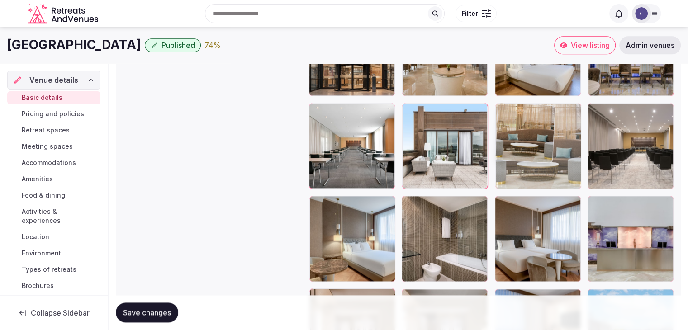
drag, startPoint x: 592, startPoint y: 125, endPoint x: 523, endPoint y: 91, distance: 76.9
click at [523, 91] on body "**********" at bounding box center [344, 25] width 688 height 2321
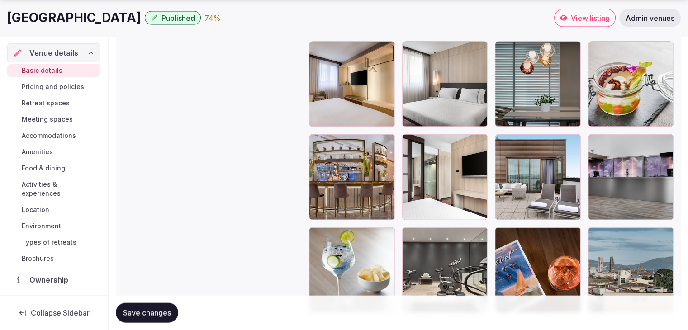
scroll to position [1990, 0]
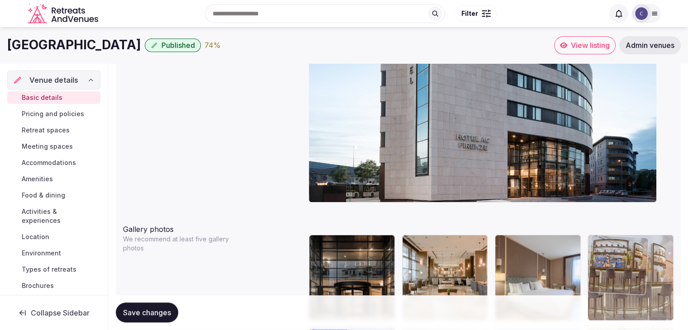
drag, startPoint x: 318, startPoint y: 98, endPoint x: 609, endPoint y: 223, distance: 316.5
click at [609, 212] on body "**********" at bounding box center [344, 250] width 688 height 2321
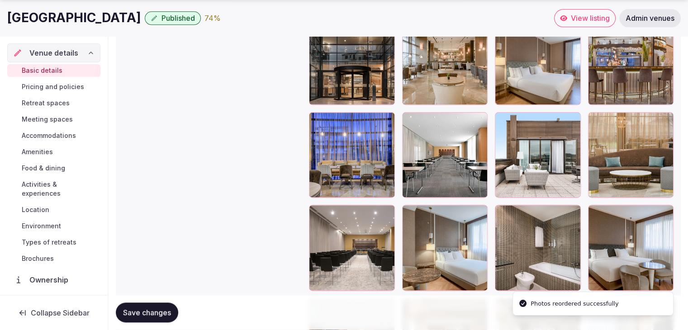
scroll to position [1137, 0]
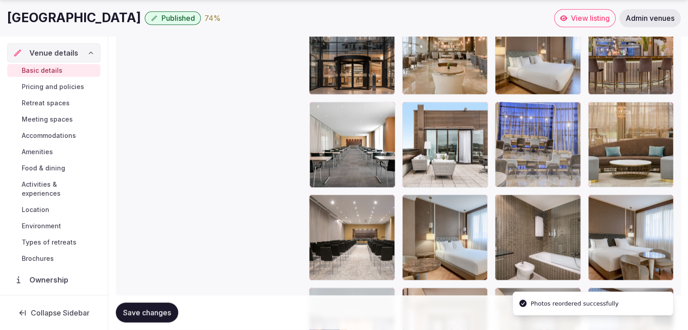
drag, startPoint x: 317, startPoint y: 105, endPoint x: 529, endPoint y: 121, distance: 212.4
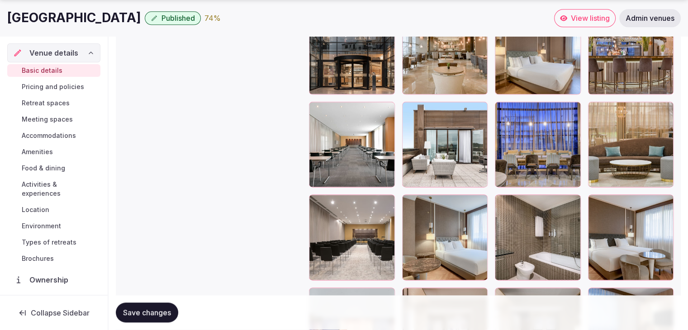
click at [153, 312] on span "Save changes" at bounding box center [147, 313] width 48 height 9
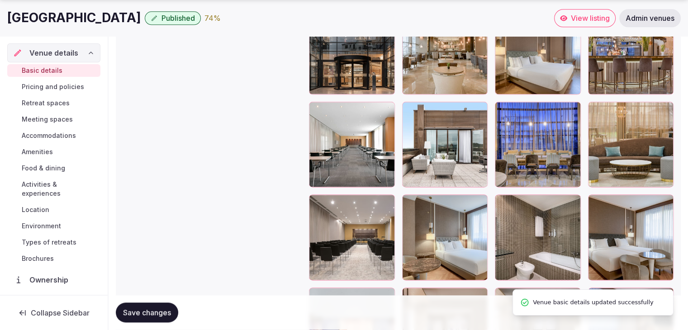
click at [62, 87] on span "Pricing and policies" at bounding box center [53, 86] width 62 height 9
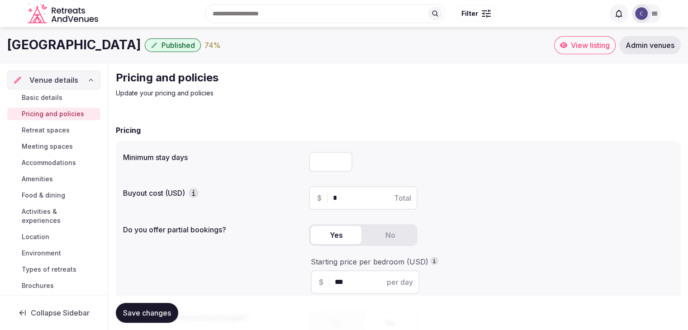
click at [53, 193] on span "Food & dining" at bounding box center [43, 195] width 43 height 9
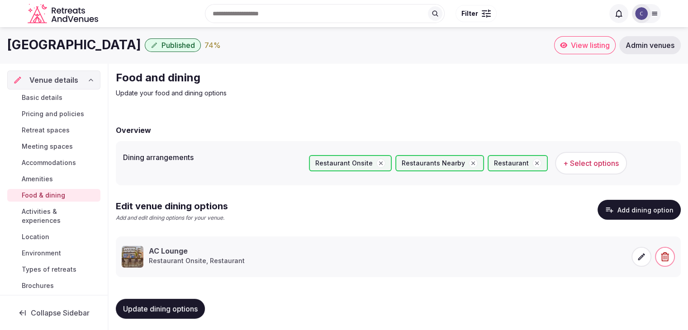
click at [642, 258] on icon at bounding box center [641, 257] width 9 height 9
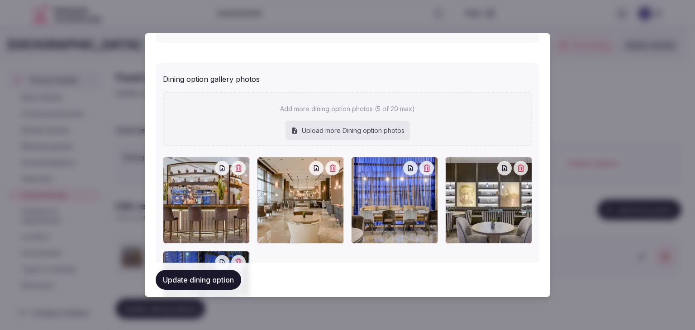
scroll to position [462, 0]
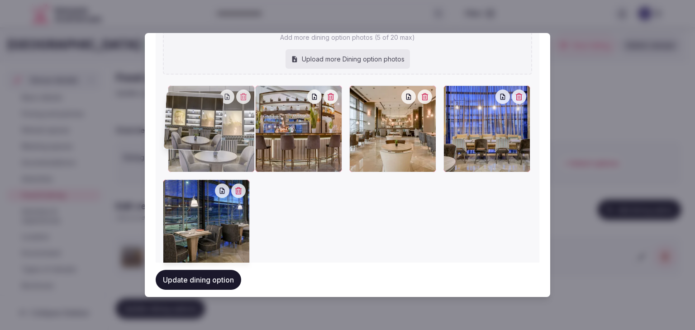
drag, startPoint x: 449, startPoint y: 69, endPoint x: 182, endPoint y: 84, distance: 267.4
click at [182, 83] on div "Add more dining option photos (5 of 20 max) Upload more Dining option photos To…" at bounding box center [347, 143] width 369 height 246
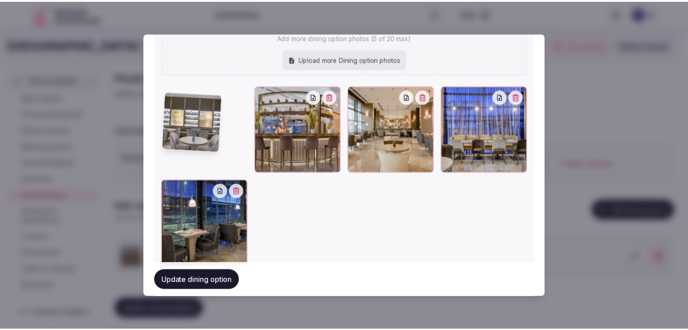
scroll to position [427, 0]
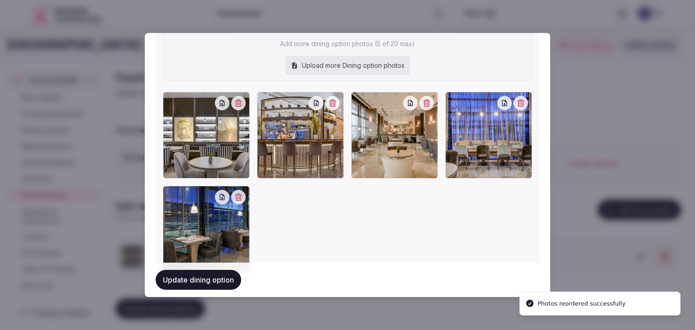
click at [215, 282] on button "Update dining option" at bounding box center [199, 280] width 86 height 20
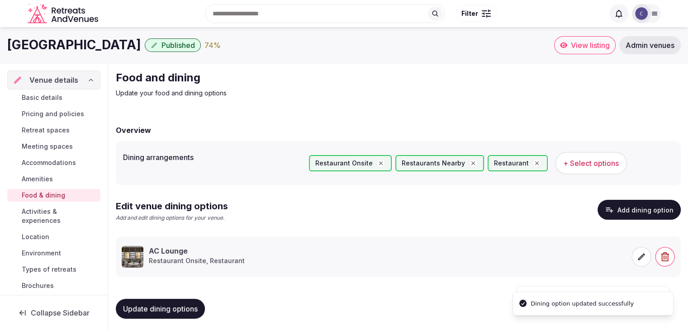
drag, startPoint x: 187, startPoint y: 311, endPoint x: 205, endPoint y: 314, distance: 17.4
click at [188, 310] on span "Update dining options" at bounding box center [160, 309] width 75 height 9
click at [56, 98] on span "Basic details" at bounding box center [42, 97] width 41 height 9
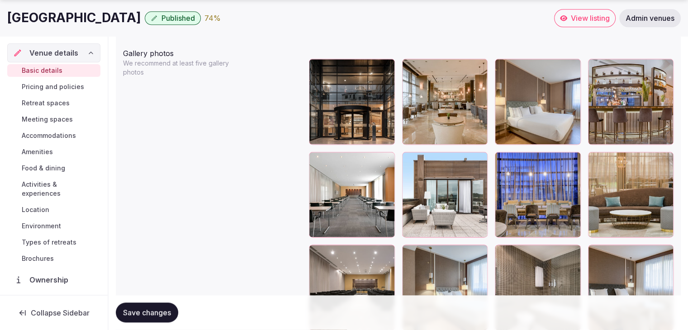
scroll to position [1132, 0]
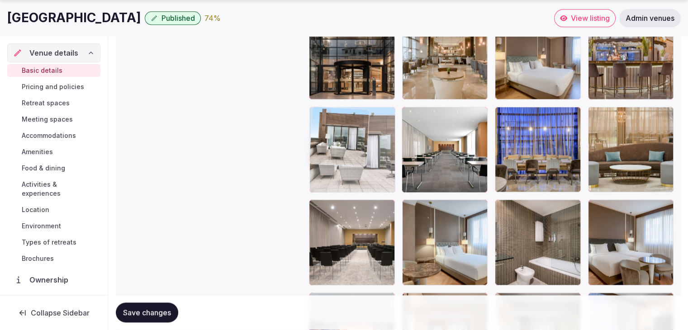
drag, startPoint x: 407, startPoint y: 109, endPoint x: 348, endPoint y: 120, distance: 60.7
click at [348, 120] on body "**********" at bounding box center [344, 28] width 688 height 2321
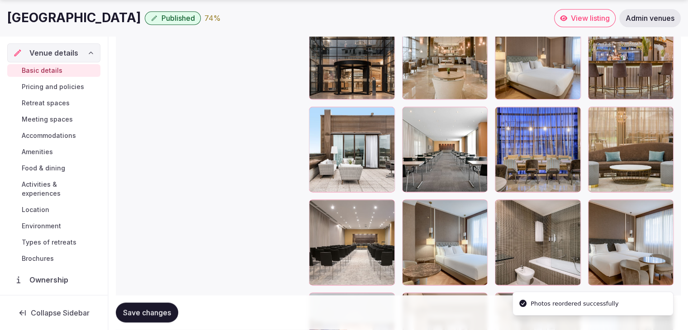
drag, startPoint x: 154, startPoint y: 308, endPoint x: 179, endPoint y: 330, distance: 32.4
click at [155, 309] on span "Save changes" at bounding box center [147, 313] width 48 height 9
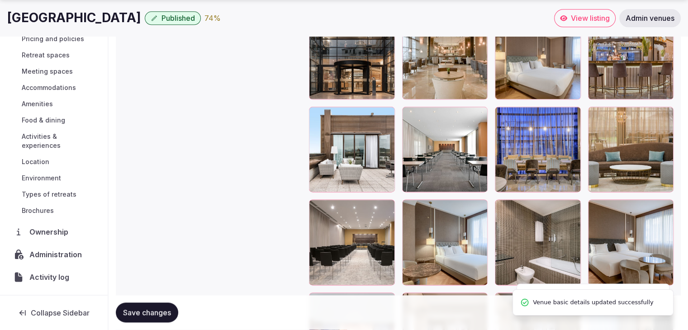
scroll to position [69, 0]
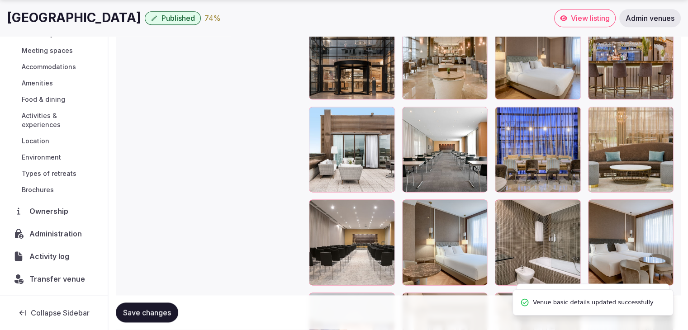
drag, startPoint x: 52, startPoint y: 230, endPoint x: 96, endPoint y: 299, distance: 81.8
click at [52, 229] on span "Administration" at bounding box center [57, 234] width 56 height 11
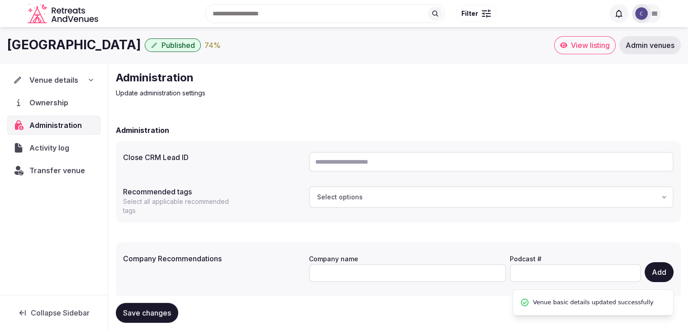
click at [62, 48] on h1 "AC Hotel Firenze" at bounding box center [74, 45] width 134 height 18
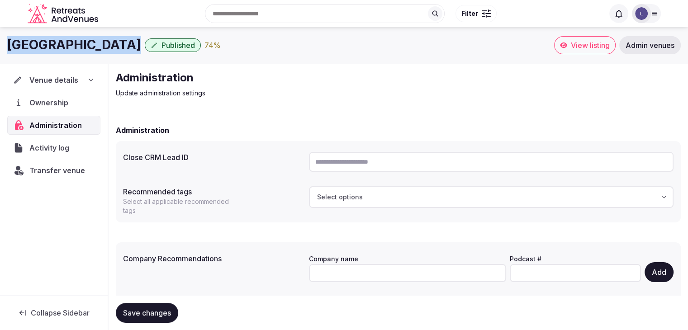
copy div "AC Hotel Firenze"
click at [356, 162] on input "text" at bounding box center [491, 162] width 365 height 20
paste input "**********"
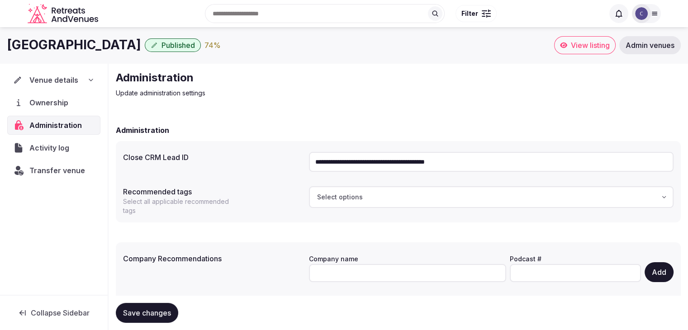
type input "**********"
click at [150, 313] on span "Save changes" at bounding box center [147, 313] width 48 height 9
click at [162, 309] on span "Save changes" at bounding box center [147, 313] width 48 height 9
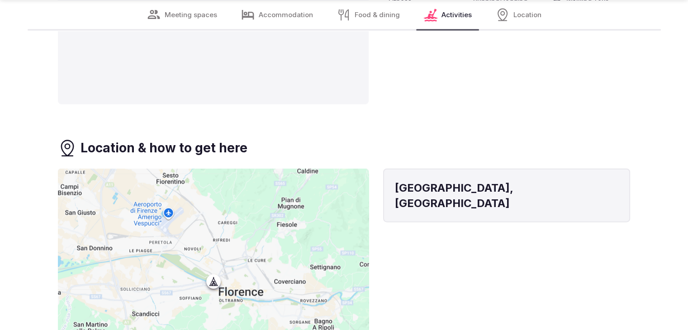
scroll to position [2127, 0]
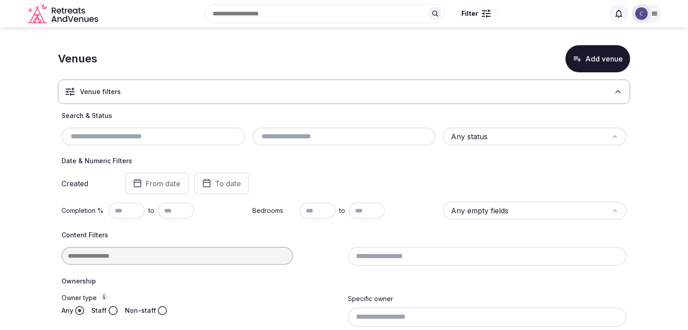
scroll to position [45, 0]
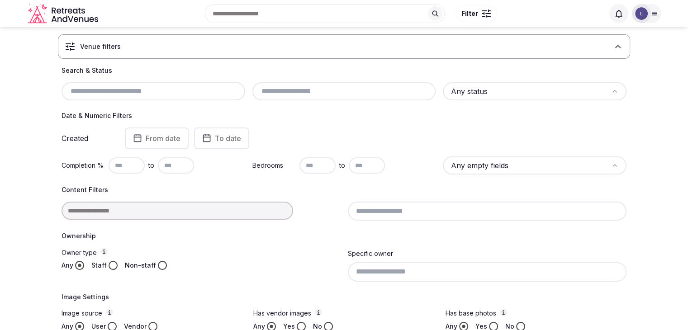
click at [166, 212] on input at bounding box center [178, 211] width 232 height 18
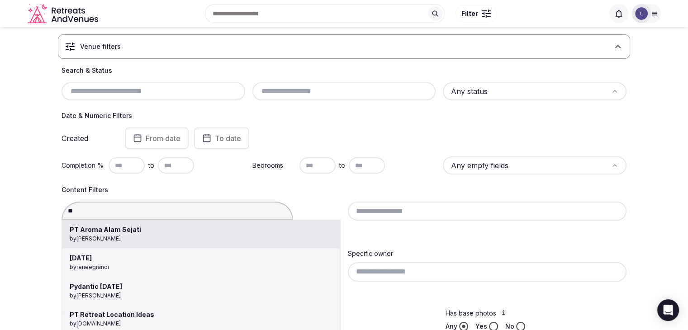
type input "**********"
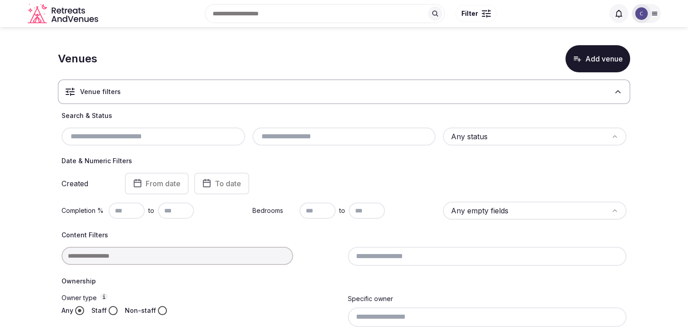
click at [173, 131] on input "text" at bounding box center [153, 136] width 177 height 11
paste input "**********"
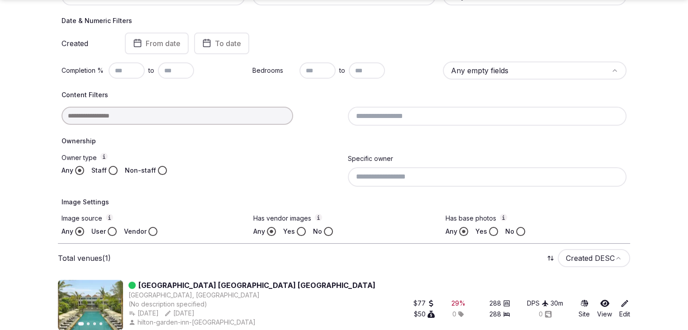
scroll to position [176, 0]
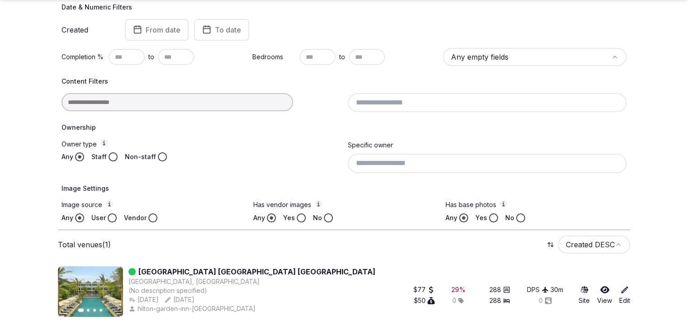
type input "**********"
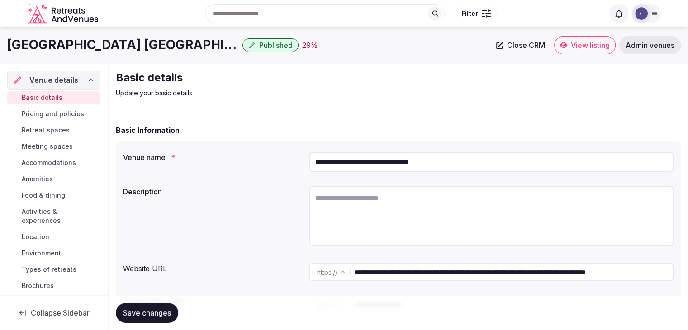
click at [364, 166] on input "**********" at bounding box center [491, 162] width 365 height 20
click at [363, 166] on input "**********" at bounding box center [491, 162] width 365 height 20
drag, startPoint x: 587, startPoint y: 272, endPoint x: 307, endPoint y: 270, distance: 279.7
click at [307, 270] on div "**********" at bounding box center [398, 272] width 551 height 25
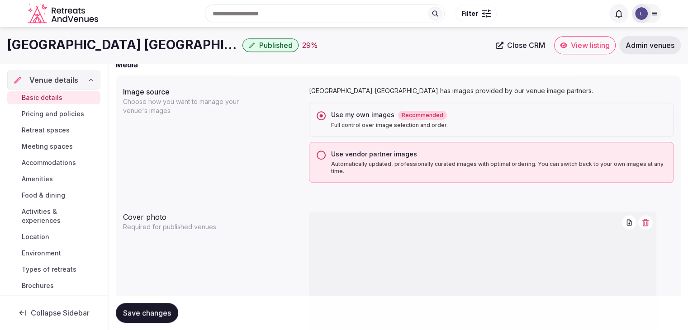
scroll to position [705, 0]
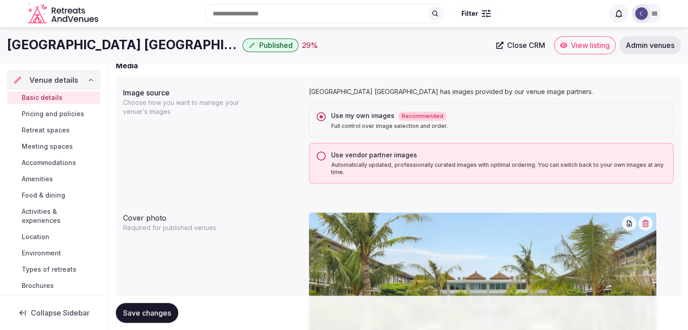
click at [324, 154] on button "Use vendor partner images Automatically updated, professionally curated images …" at bounding box center [321, 156] width 9 height 9
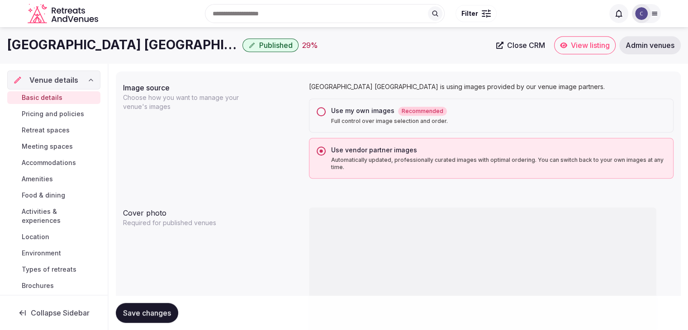
scroll to position [680, 0]
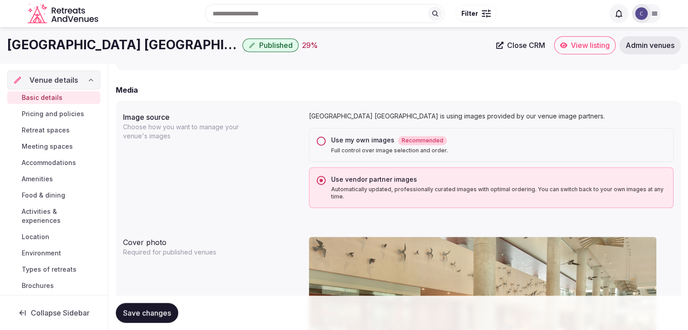
click at [324, 137] on button "Use my own images Recommended Full control over image selection and order." at bounding box center [321, 141] width 9 height 9
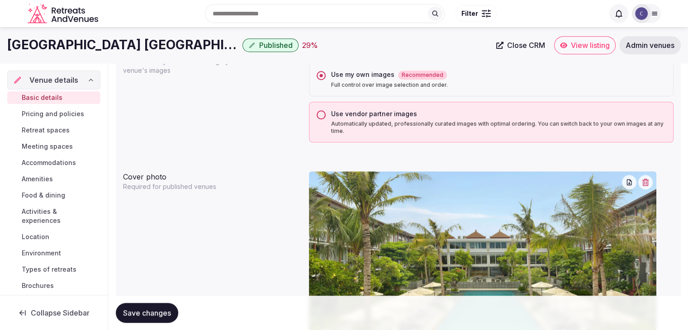
scroll to position [705, 0]
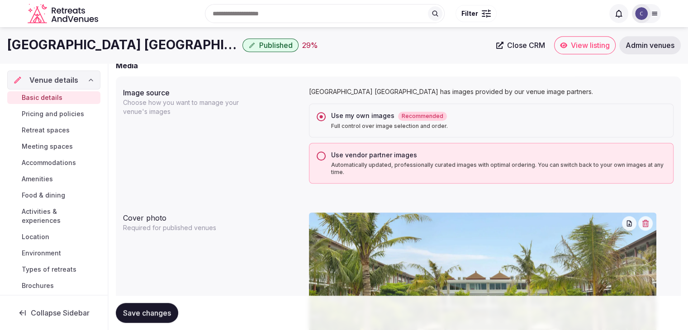
click at [320, 156] on button "Use vendor partner images Automatically updated, professionally curated images …" at bounding box center [321, 156] width 9 height 9
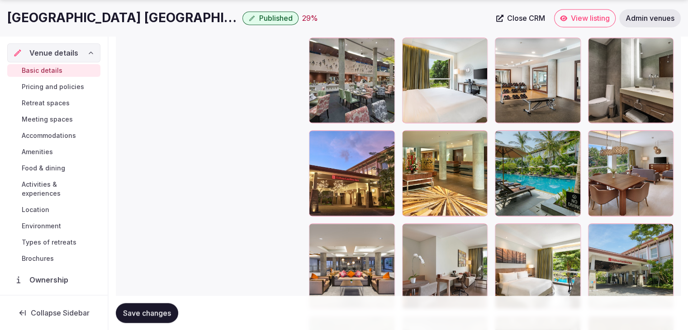
scroll to position [1655, 0]
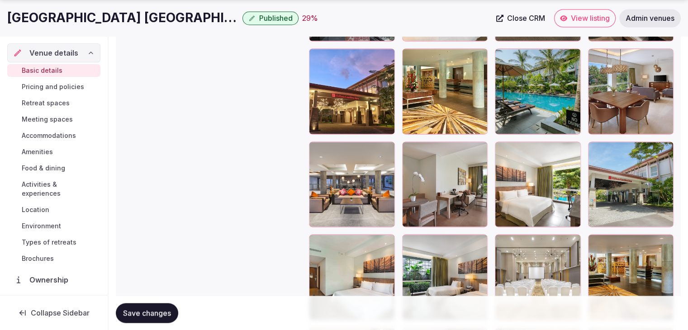
click at [388, 56] on icon "button" at bounding box center [385, 58] width 5 height 6
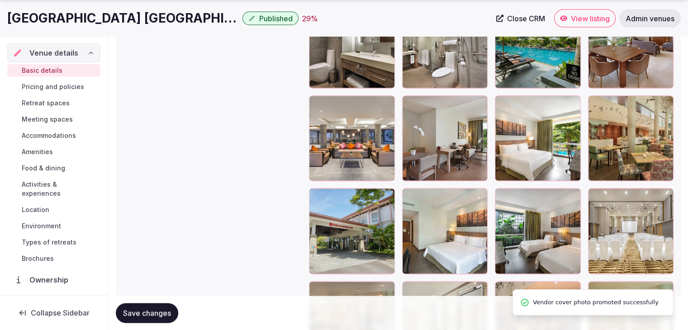
scroll to position [1746, 0]
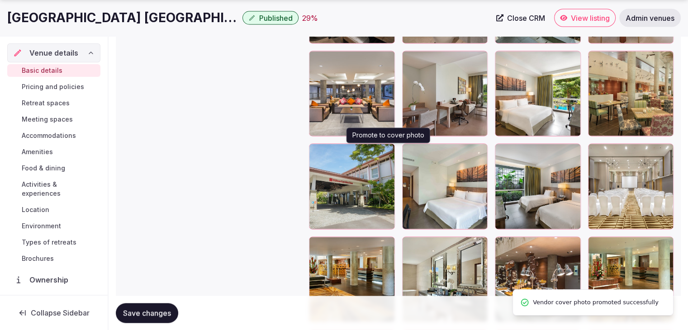
drag, startPoint x: 390, startPoint y: 153, endPoint x: 389, endPoint y: 161, distance: 8.3
click at [390, 152] on icon "button" at bounding box center [385, 152] width 7 height 7
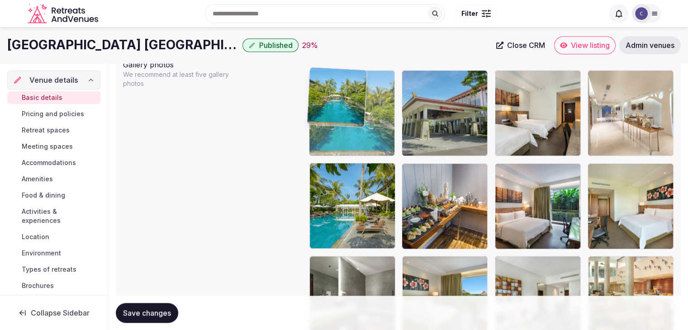
scroll to position [1072, 0]
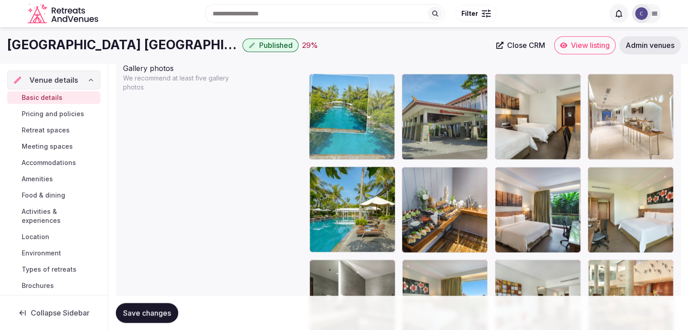
drag, startPoint x: 313, startPoint y: 155, endPoint x: 315, endPoint y: 74, distance: 81.1
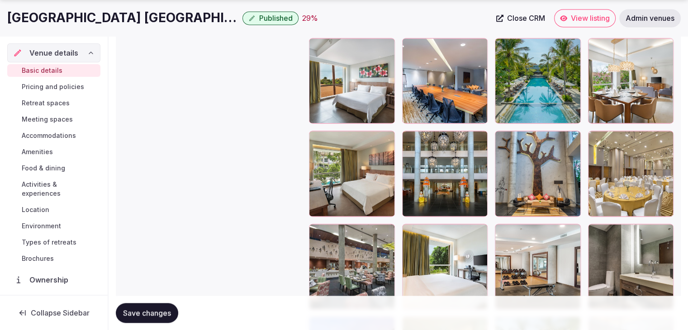
scroll to position [1389, 0]
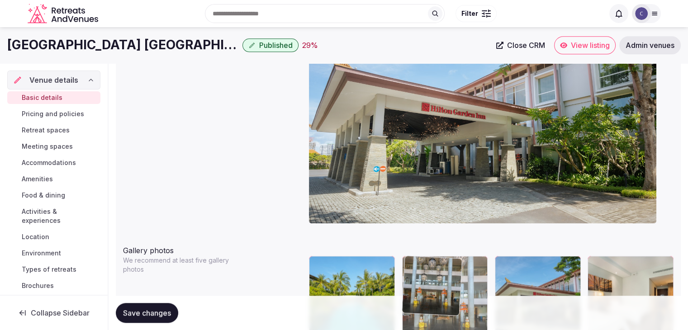
drag, startPoint x: 410, startPoint y: 135, endPoint x: 427, endPoint y: 267, distance: 133.3
click at [425, 264] on body "**********" at bounding box center [344, 318] width 688 height 2415
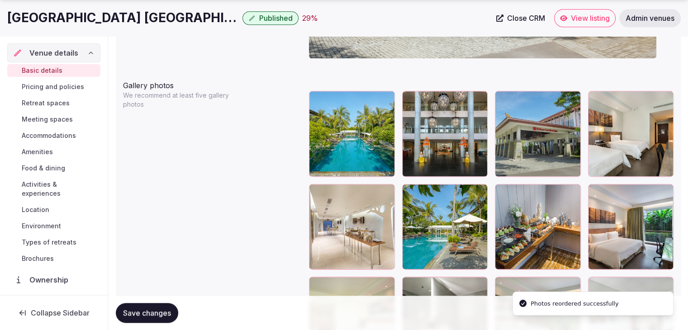
scroll to position [1116, 0]
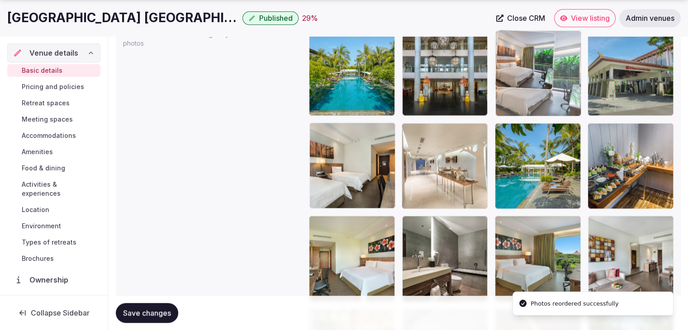
drag, startPoint x: 594, startPoint y: 129, endPoint x: 523, endPoint y: 68, distance: 94.1
click at [523, 68] on body "**********" at bounding box center [344, 91] width 688 height 2415
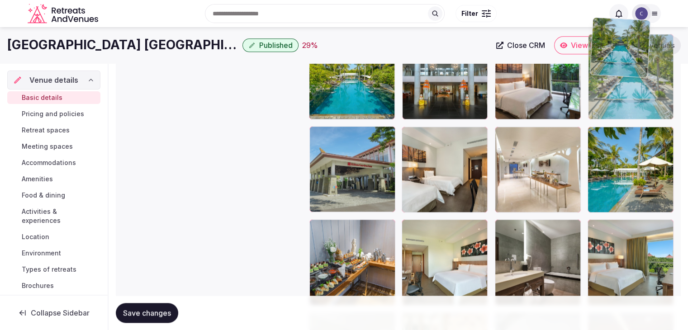
scroll to position [1100, 0]
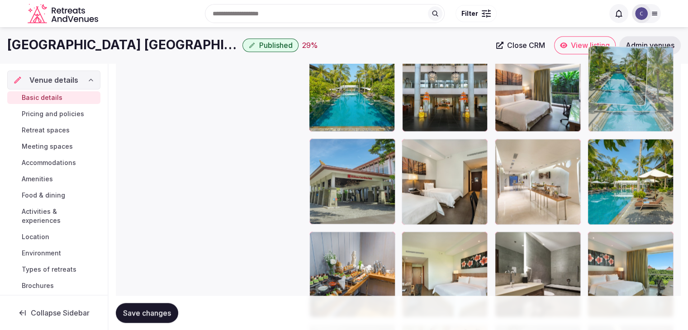
drag, startPoint x: 602, startPoint y: 177, endPoint x: 614, endPoint y: 71, distance: 106.6
click at [614, 71] on body "**********" at bounding box center [344, 107] width 688 height 2415
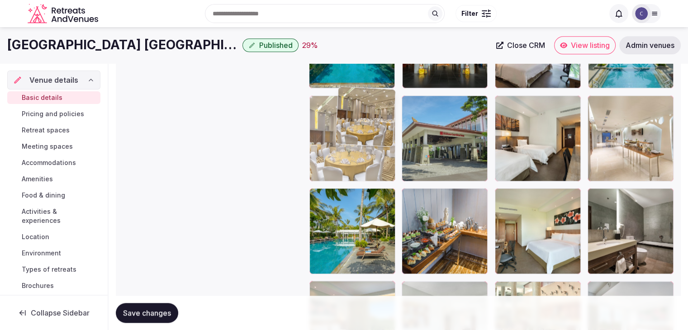
scroll to position [1143, 0]
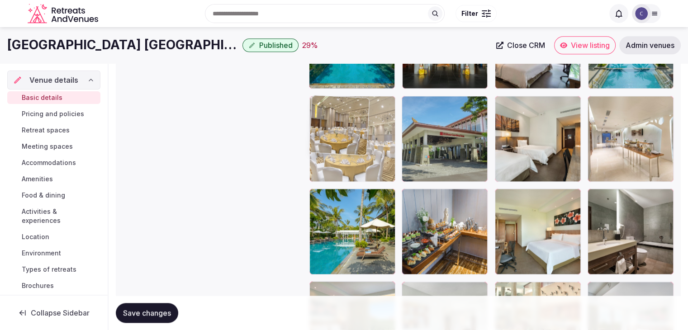
drag, startPoint x: 593, startPoint y: 196, endPoint x: 343, endPoint y: 122, distance: 260.4
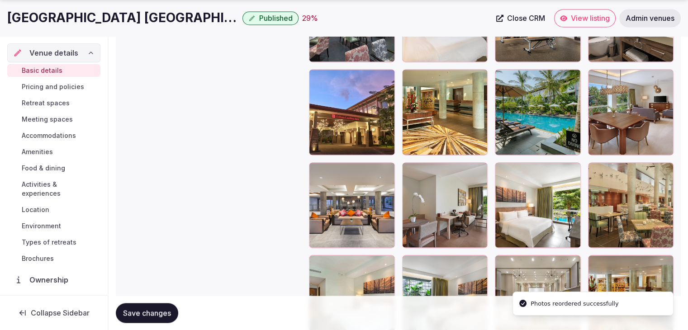
scroll to position [1686, 0]
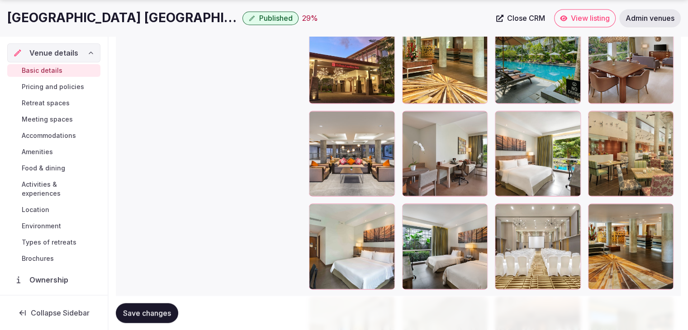
click at [237, 228] on div "Gallery photos We recommend at least five gallery photos To pick up a draggable…" at bounding box center [398, 55] width 551 height 1220
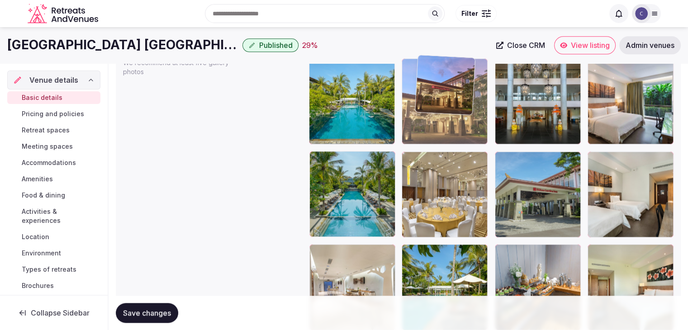
scroll to position [1081, 0]
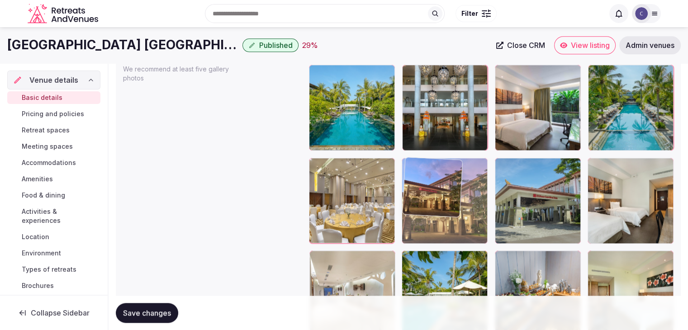
drag, startPoint x: 319, startPoint y: 160, endPoint x: 426, endPoint y: 171, distance: 107.8
click at [426, 171] on body "**********" at bounding box center [344, 126] width 688 height 2415
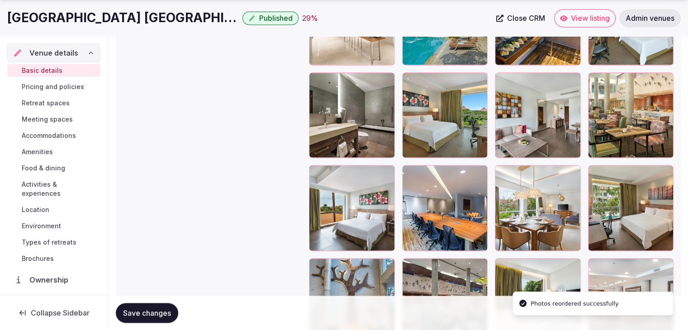
scroll to position [1488, 0]
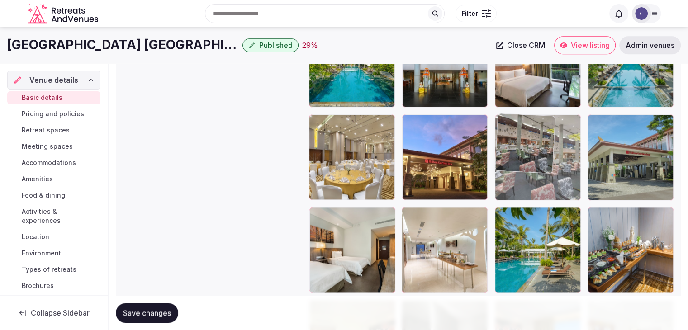
drag, startPoint x: 411, startPoint y: 129, endPoint x: 532, endPoint y: 138, distance: 122.1
click at [534, 128] on body "**********" at bounding box center [344, 83] width 688 height 2415
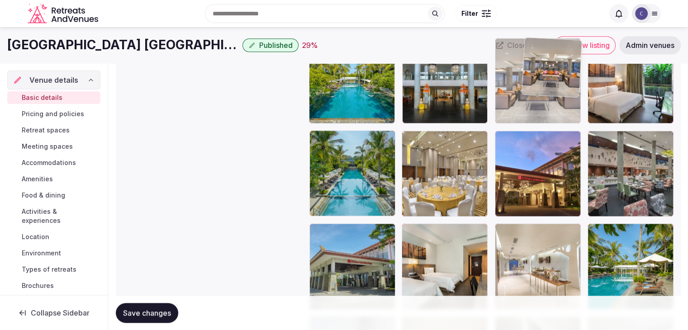
scroll to position [1091, 0]
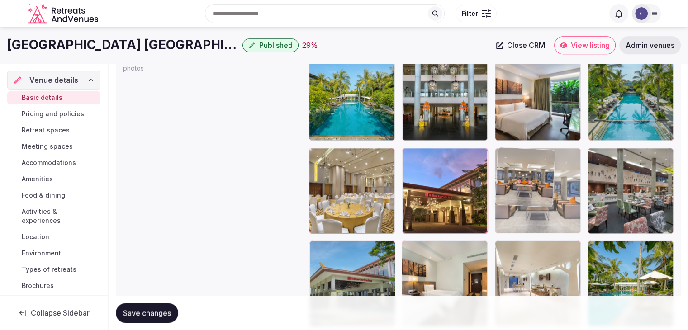
drag, startPoint x: 319, startPoint y: 93, endPoint x: 528, endPoint y: 147, distance: 216.4
click at [528, 147] on body "**********" at bounding box center [344, 116] width 688 height 2415
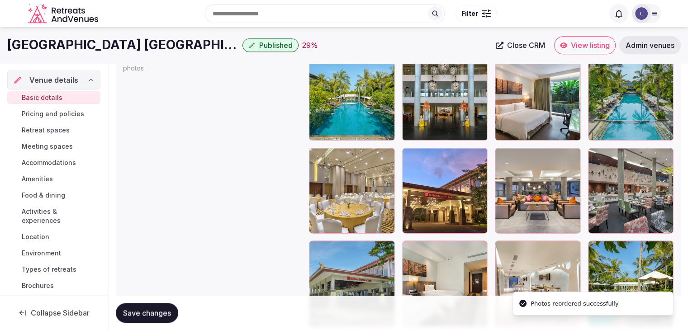
drag, startPoint x: 145, startPoint y: 310, endPoint x: 187, endPoint y: 308, distance: 42.2
click at [145, 310] on span "Save changes" at bounding box center [147, 313] width 48 height 9
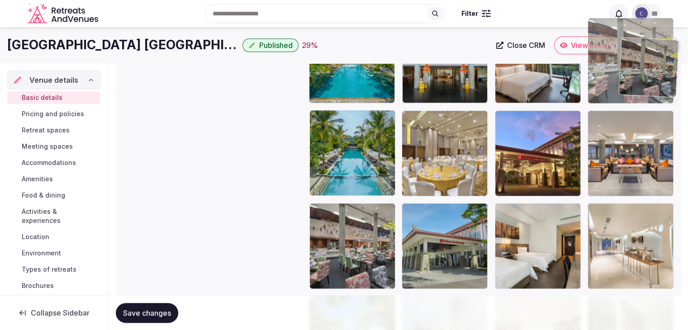
scroll to position [1082, 0]
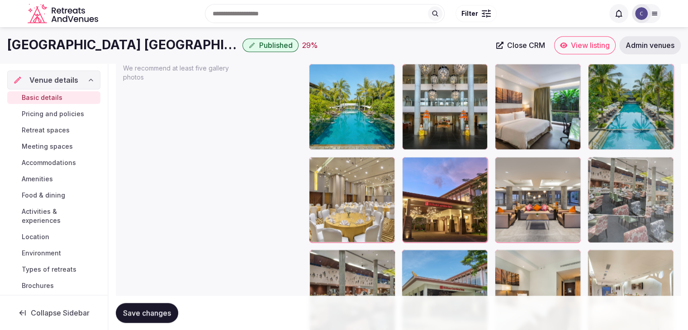
drag, startPoint x: 317, startPoint y: 134, endPoint x: 623, endPoint y: 148, distance: 305.8
click at [623, 148] on body "**********" at bounding box center [344, 125] width 688 height 2415
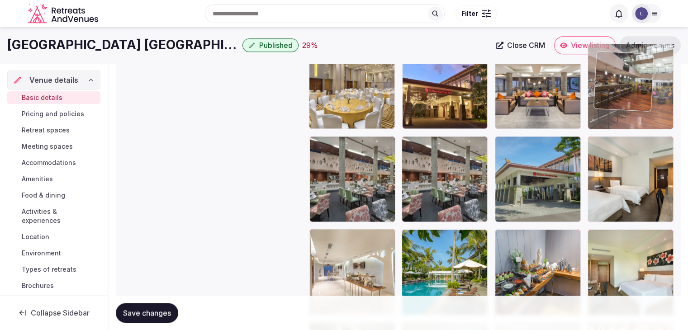
scroll to position [1194, 0]
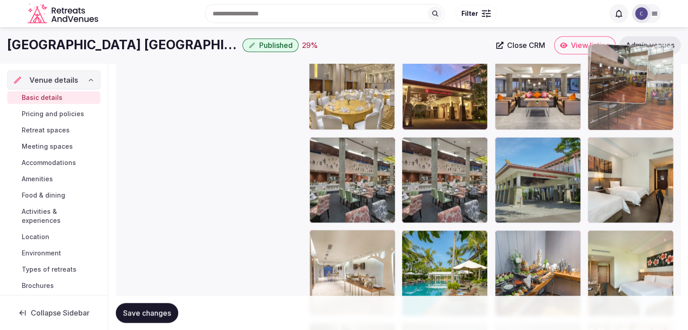
drag, startPoint x: 499, startPoint y: 138, endPoint x: 605, endPoint y: 67, distance: 126.9
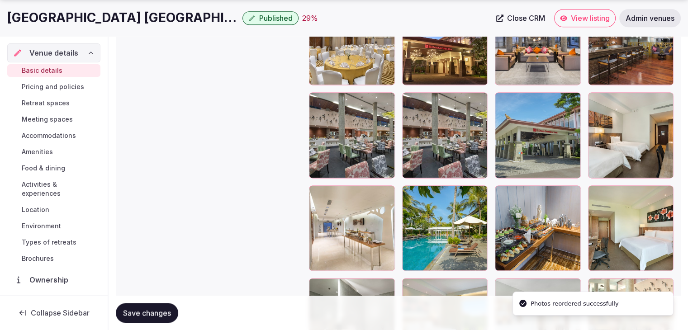
scroll to position [1240, 0]
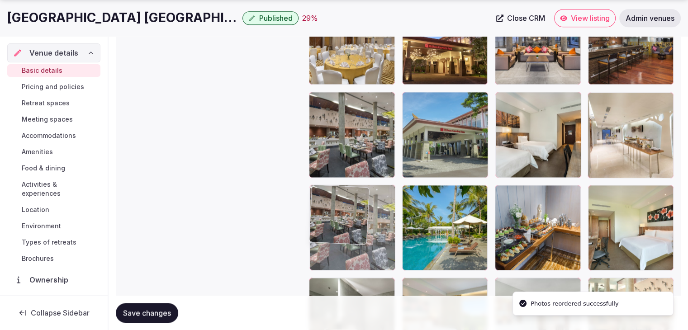
drag, startPoint x: 412, startPoint y: 95, endPoint x: 360, endPoint y: 198, distance: 115.4
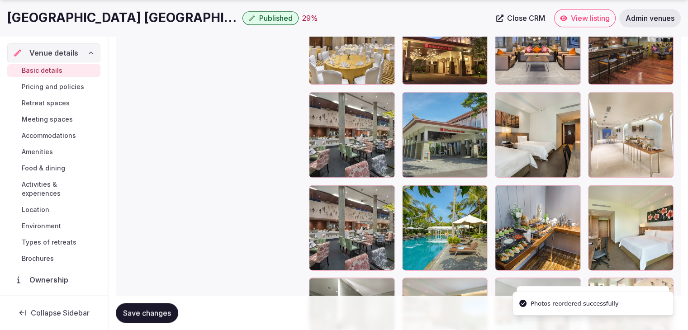
click at [144, 309] on span "Save changes" at bounding box center [147, 313] width 48 height 9
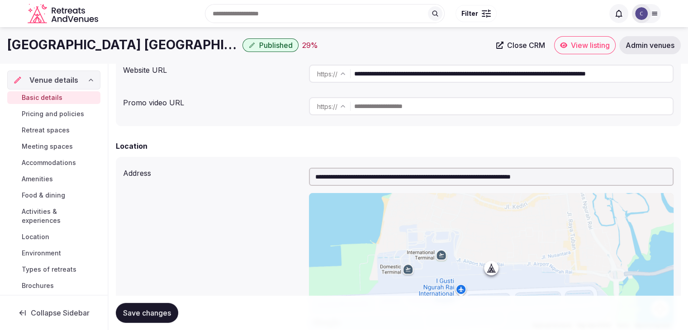
scroll to position [108, 0]
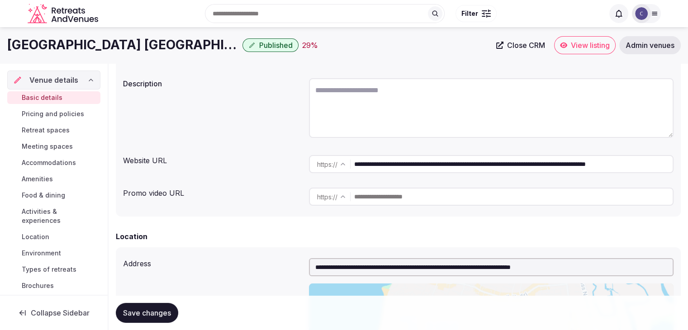
click at [377, 104] on textarea at bounding box center [491, 108] width 365 height 60
paste textarea "**********"
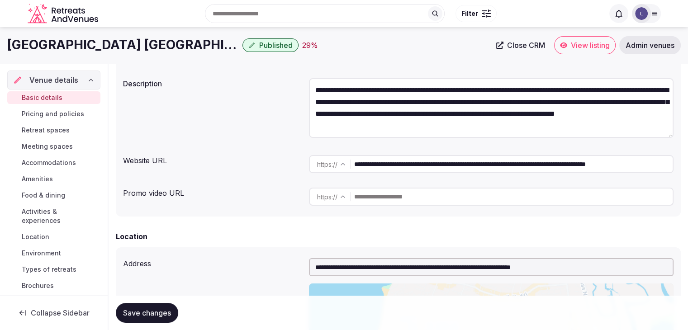
scroll to position [16, 0]
type textarea "**********"
click at [161, 314] on span "Save changes" at bounding box center [147, 313] width 48 height 9
drag, startPoint x: 63, startPoint y: 113, endPoint x: 405, endPoint y: 305, distance: 391.3
click at [63, 113] on span "Pricing and policies" at bounding box center [53, 114] width 62 height 9
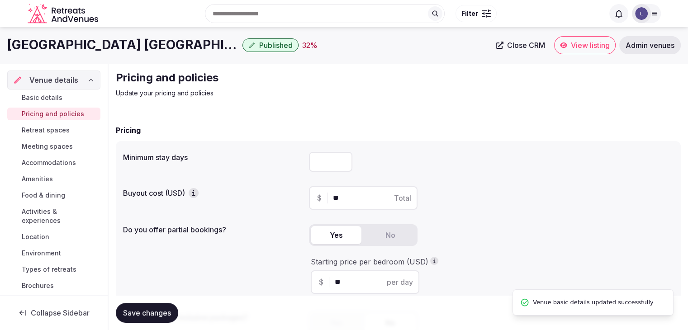
click at [319, 161] on input "number" at bounding box center [330, 162] width 43 height 20
type input "*"
click at [330, 203] on div "$ ** Total" at bounding box center [363, 198] width 109 height 24
type input "*"
click at [167, 303] on button "Save changes" at bounding box center [147, 313] width 62 height 20
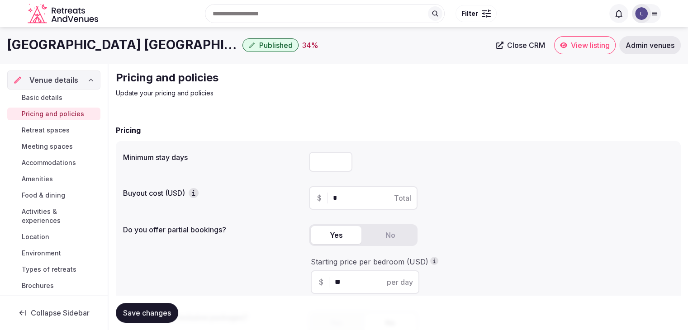
click at [61, 129] on span "Retreat spaces" at bounding box center [46, 130] width 48 height 9
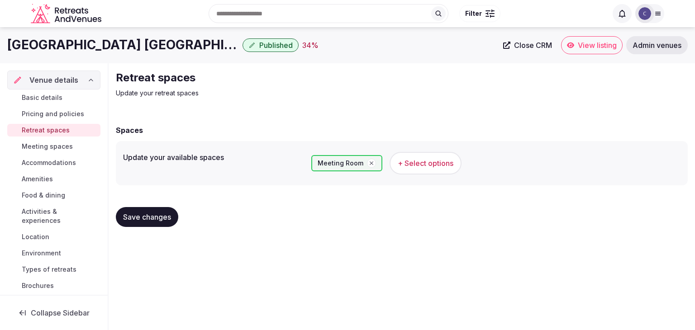
click at [83, 42] on h1 "Hilton Garden Inn Bali Ngurah Rai Airport" at bounding box center [123, 45] width 232 height 18
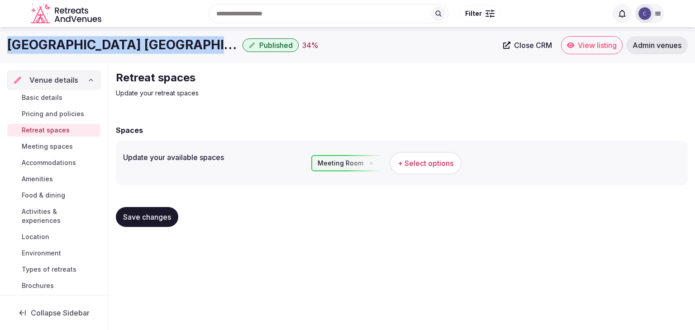
click at [83, 42] on h1 "Hilton Garden Inn Bali Ngurah Rai Airport" at bounding box center [123, 45] width 232 height 18
copy div "Hilton Garden Inn Bali Ngurah Rai Airport"
click at [440, 166] on span "+ Select options" at bounding box center [426, 163] width 56 height 10
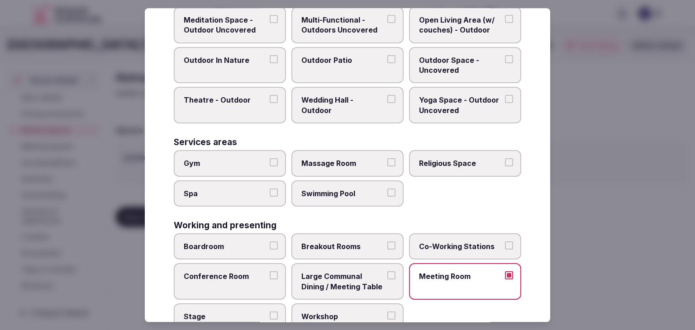
scroll to position [409, 0]
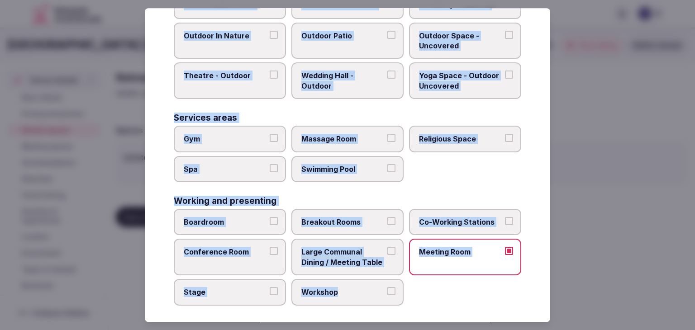
drag, startPoint x: 175, startPoint y: 67, endPoint x: 404, endPoint y: 312, distance: 334.6
click at [404, 312] on div "Select your retreat spaces Choose all applicable retreat spaces offered. Covere…" at bounding box center [348, 165] width 406 height 314
copy div "Choose all applicable retreat spaces offered. Covered outdoor spaces Meditation…"
click at [322, 172] on label "Swimming Pool" at bounding box center [347, 169] width 112 height 26
click at [387, 172] on button "Swimming Pool" at bounding box center [391, 168] width 8 height 8
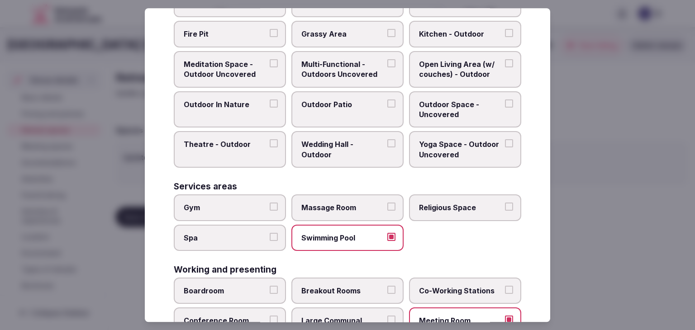
scroll to position [273, 0]
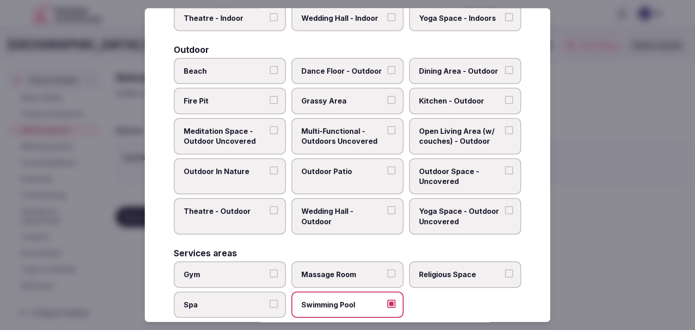
click at [356, 129] on span "Multi-Functional - Outdoors Uncovered" at bounding box center [342, 136] width 83 height 20
click at [387, 129] on button "Multi-Functional - Outdoors Uncovered" at bounding box center [391, 130] width 8 height 8
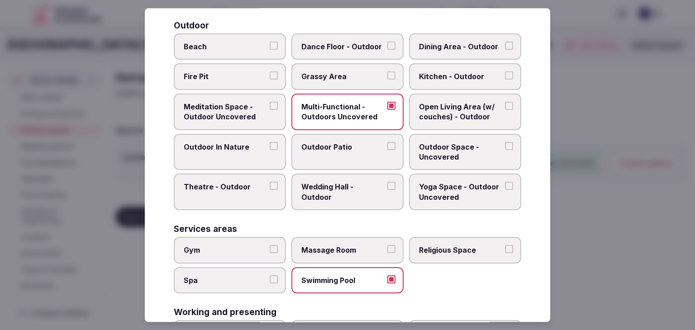
scroll to position [319, 0]
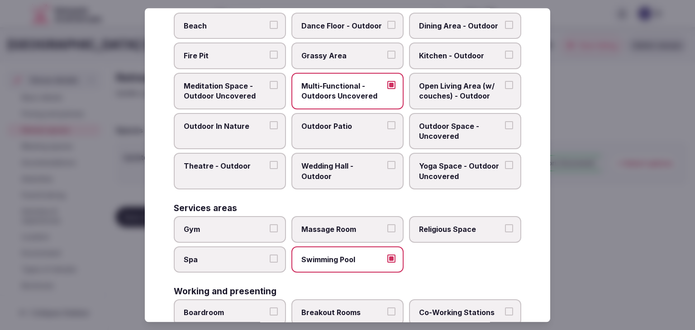
click at [259, 224] on span "Gym" at bounding box center [225, 229] width 83 height 10
click at [270, 224] on button "Gym" at bounding box center [274, 228] width 8 height 8
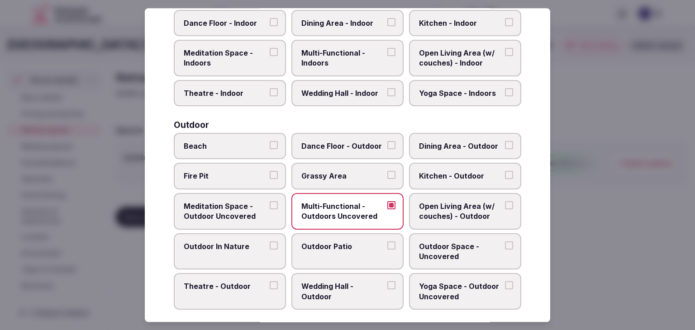
scroll to position [183, 0]
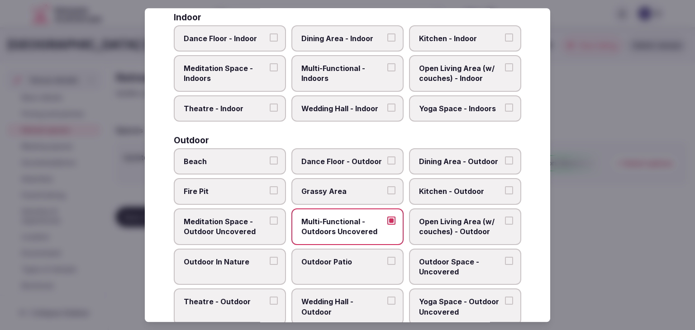
click at [350, 75] on span "Multi-Functional - Indoors" at bounding box center [342, 73] width 83 height 20
click at [387, 72] on button "Multi-Functional - Indoors" at bounding box center [391, 67] width 8 height 8
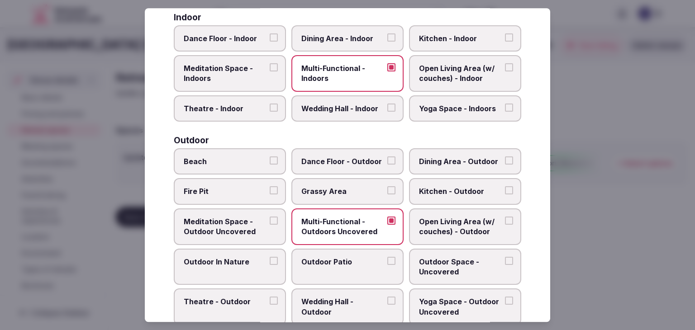
click at [345, 38] on span "Dining Area - Indoor" at bounding box center [342, 38] width 83 height 10
click at [387, 38] on button "Dining Area - Indoor" at bounding box center [391, 37] width 8 height 8
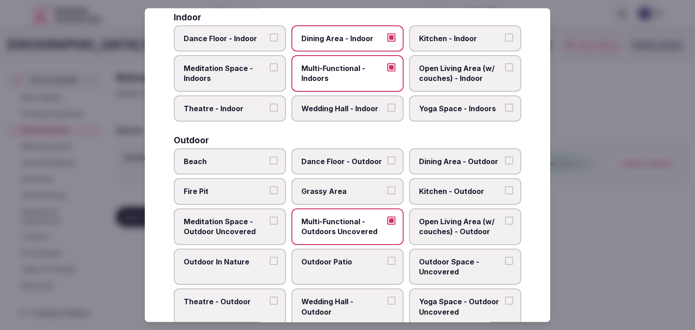
click at [445, 160] on span "Dining Area - Outdoor" at bounding box center [460, 162] width 83 height 10
click at [505, 160] on button "Dining Area - Outdoor" at bounding box center [509, 161] width 8 height 8
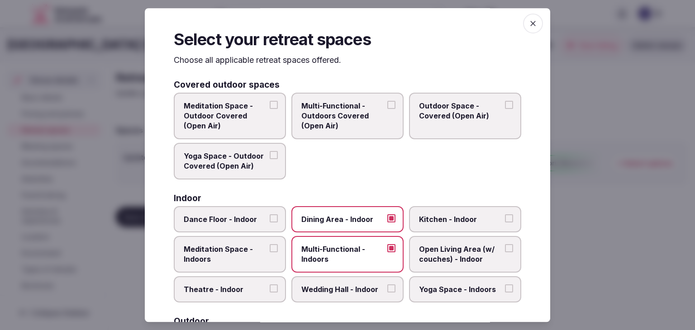
scroll to position [0, 0]
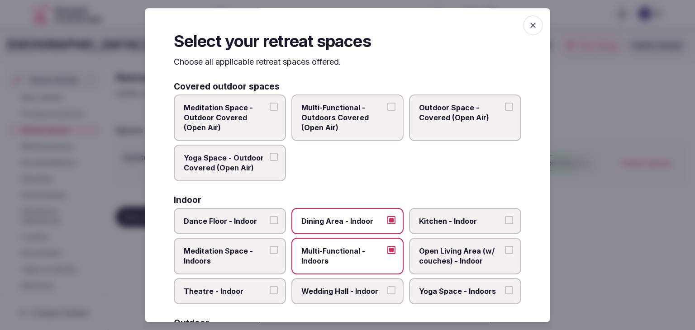
drag, startPoint x: 525, startPoint y: 24, endPoint x: 454, endPoint y: 123, distance: 121.0
click at [530, 24] on icon "button" at bounding box center [532, 25] width 5 height 5
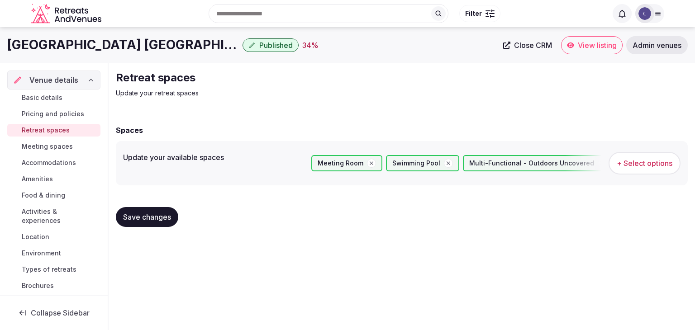
click at [148, 221] on span "Save changes" at bounding box center [147, 217] width 48 height 9
click at [52, 149] on span "Meeting spaces" at bounding box center [47, 146] width 51 height 9
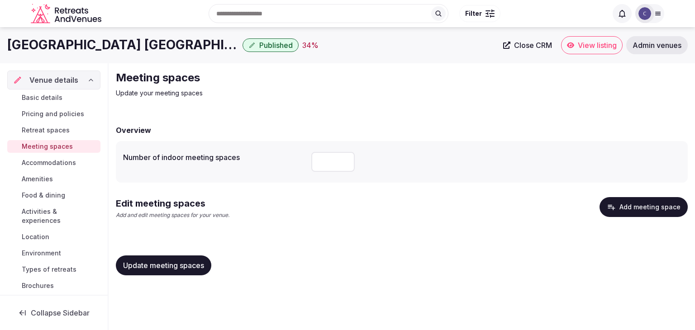
click at [323, 158] on input "number" at bounding box center [332, 162] width 43 height 20
type input "*"
click at [159, 268] on span "Update meeting spaces" at bounding box center [163, 265] width 81 height 9
click at [633, 204] on button "Add meeting space" at bounding box center [644, 207] width 88 height 20
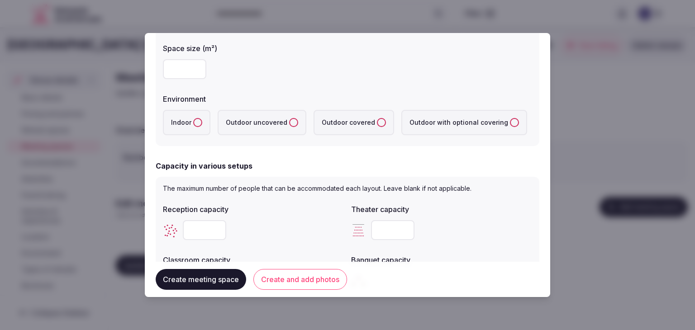
scroll to position [226, 0]
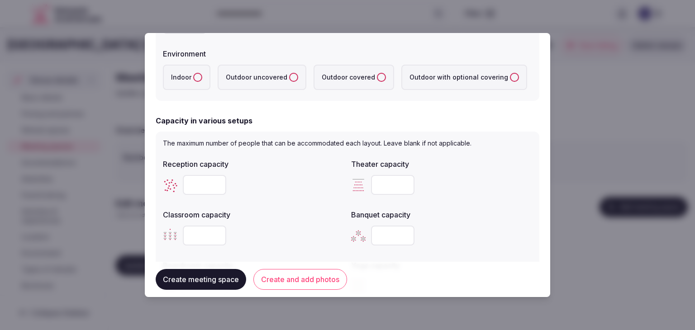
click at [198, 73] on button "Indoor" at bounding box center [197, 77] width 9 height 9
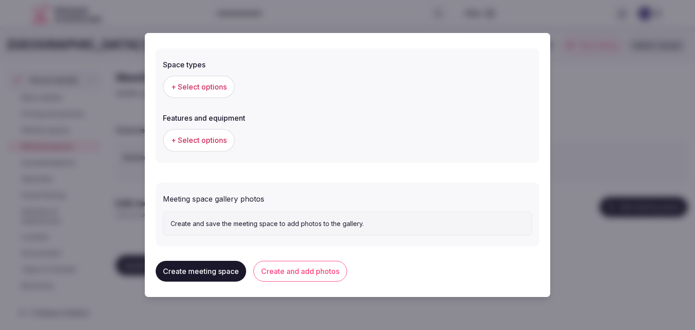
scroll to position [506, 0]
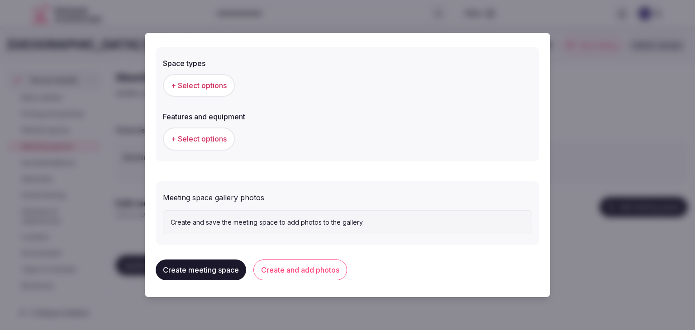
click at [311, 270] on button "Create and add photos" at bounding box center [300, 270] width 94 height 21
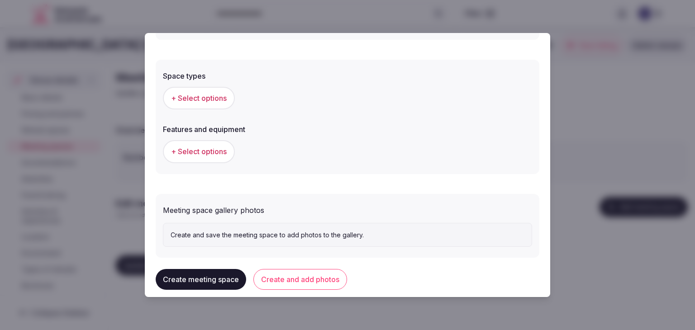
scroll to position [0, 0]
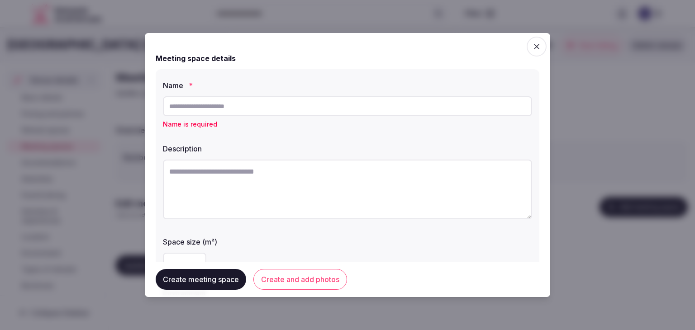
paste input "**********"
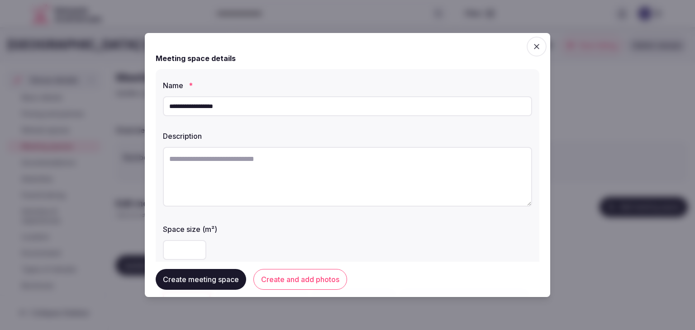
type input "**********"
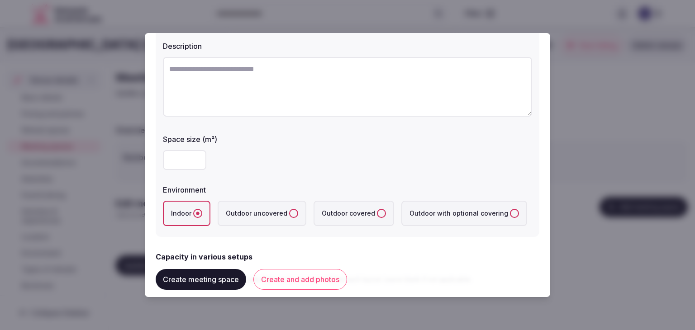
scroll to position [91, 0]
click at [174, 158] on input "number" at bounding box center [184, 160] width 43 height 20
paste input "***"
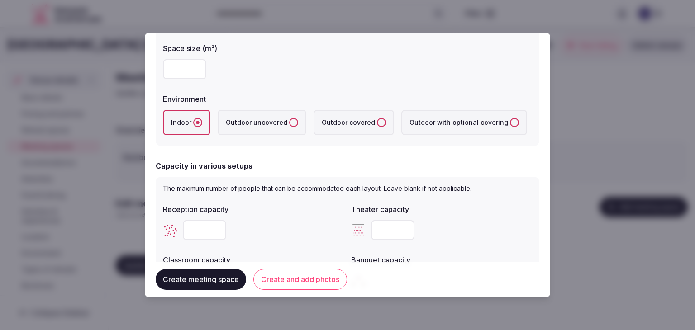
type input "***"
click at [275, 217] on div at bounding box center [253, 230] width 181 height 27
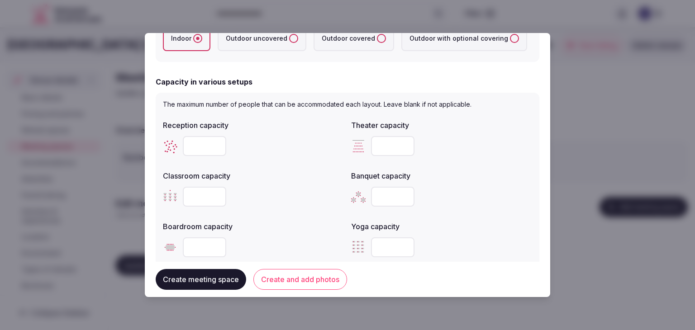
scroll to position [317, 0]
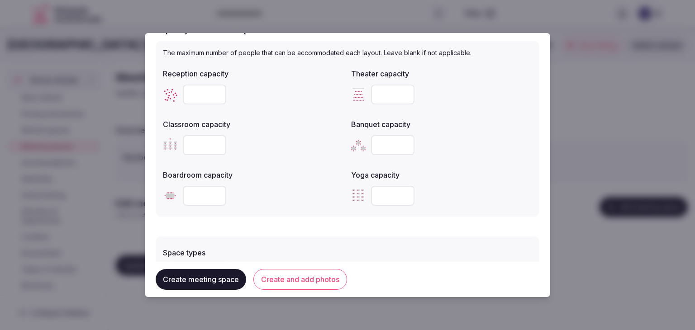
click at [383, 142] on input "number" at bounding box center [392, 145] width 43 height 20
paste input "***"
type input "***"
click at [205, 93] on input "number" at bounding box center [204, 95] width 43 height 20
paste input "***"
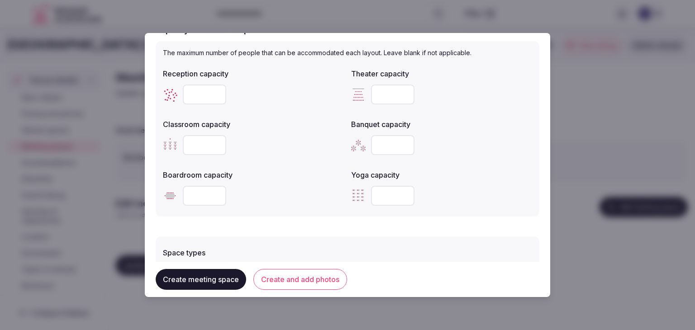
type input "***"
click at [194, 147] on input "number" at bounding box center [204, 145] width 43 height 20
type input "**"
click at [388, 91] on input "number" at bounding box center [392, 95] width 43 height 20
click at [473, 151] on div "***" at bounding box center [441, 145] width 181 height 20
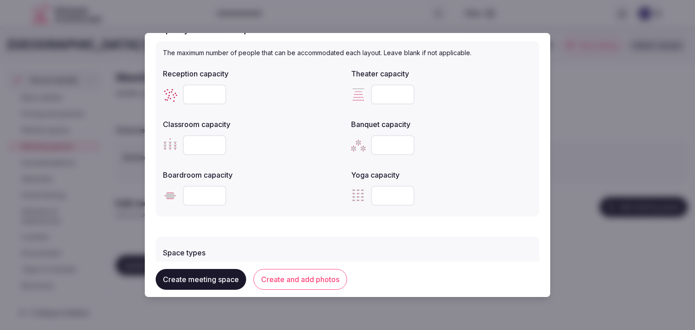
click at [382, 98] on input "number" at bounding box center [392, 95] width 43 height 20
paste input "***"
type input "***"
click at [437, 122] on label "Banquet capacity" at bounding box center [441, 124] width 181 height 7
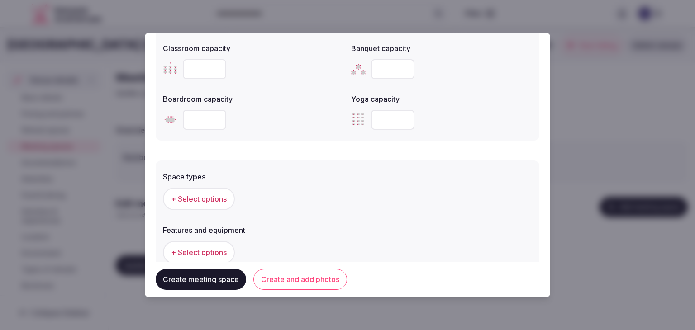
scroll to position [407, 0]
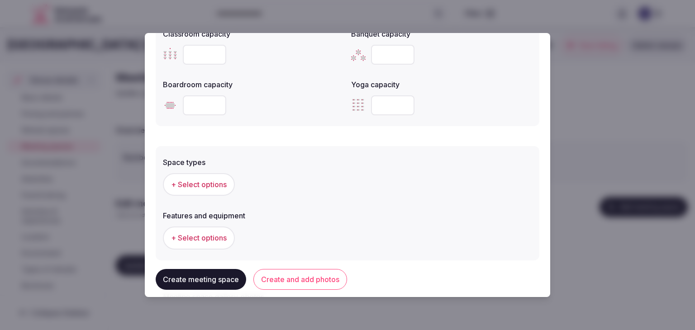
click at [212, 185] on span "+ Select options" at bounding box center [199, 185] width 56 height 10
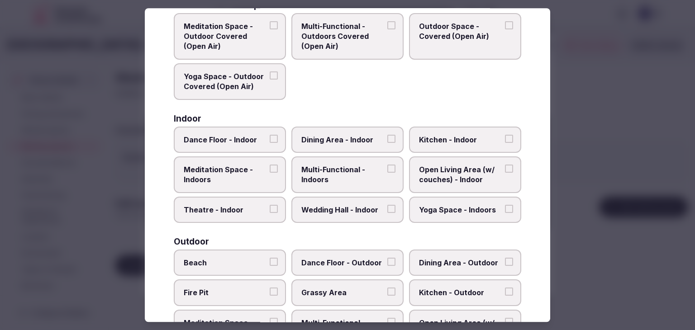
scroll to position [136, 0]
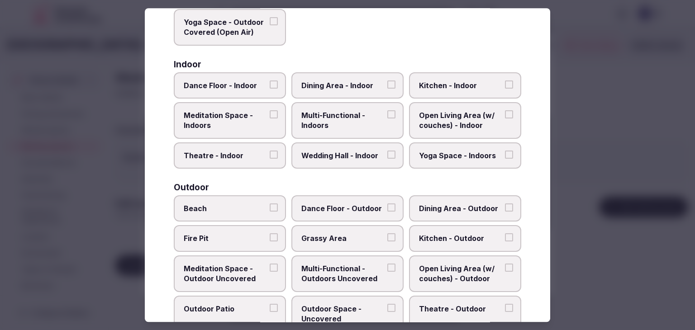
click at [330, 114] on span "Multi-Functional - Indoors" at bounding box center [342, 120] width 83 height 20
click at [387, 114] on button "Multi-Functional - Indoors" at bounding box center [391, 114] width 8 height 8
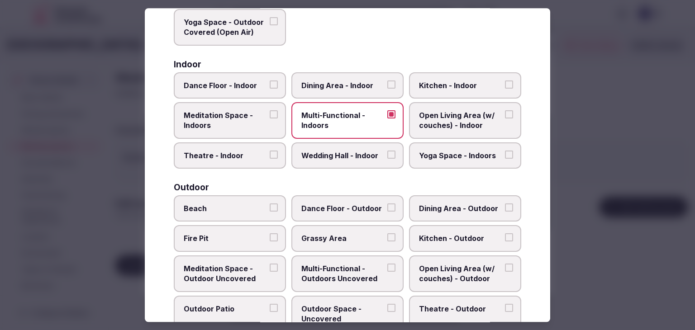
click at [345, 90] on label "Dining Area - Indoor" at bounding box center [347, 85] width 112 height 26
click at [387, 89] on button "Dining Area - Indoor" at bounding box center [391, 85] width 8 height 8
click at [347, 158] on span "Wedding Hall - Indoor" at bounding box center [342, 156] width 83 height 10
click at [387, 158] on button "Wedding Hall - Indoor" at bounding box center [391, 155] width 8 height 8
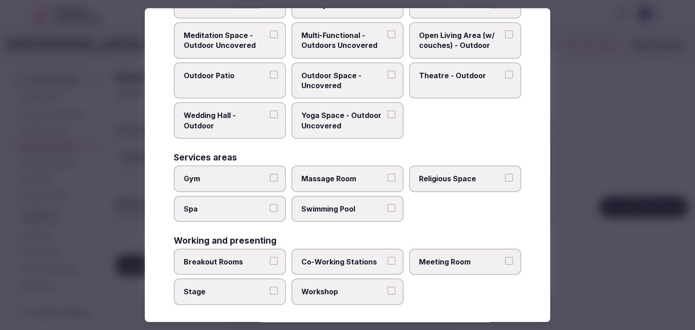
click at [469, 261] on span "Meeting Room" at bounding box center [460, 262] width 83 height 10
click at [505, 261] on button "Meeting Room" at bounding box center [509, 261] width 8 height 8
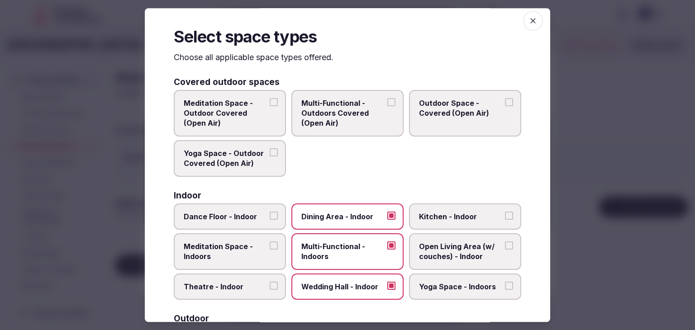
scroll to position [0, 0]
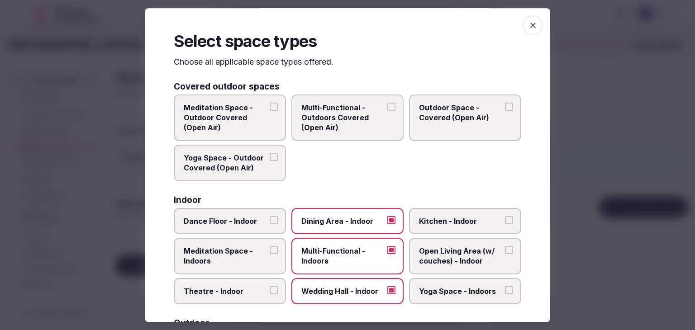
click at [534, 19] on div "Select space types Choose all applicable space types offered. Covered outdoor s…" at bounding box center [348, 165] width 406 height 314
click at [529, 23] on icon "button" at bounding box center [533, 25] width 9 height 9
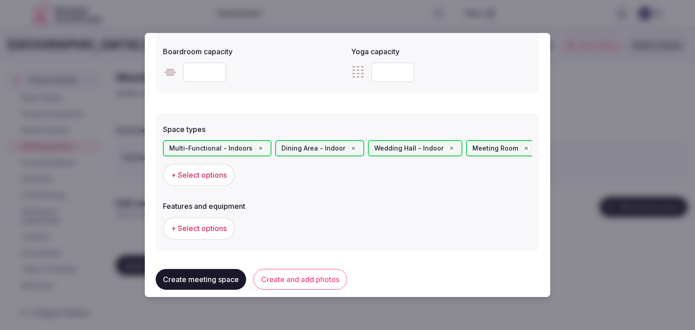
scroll to position [530, 0]
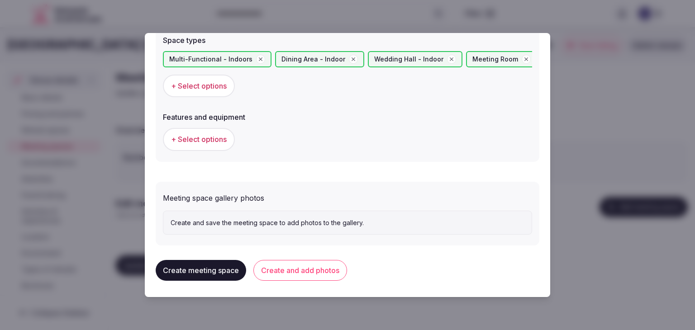
click at [221, 136] on span "+ Select options" at bounding box center [199, 139] width 56 height 10
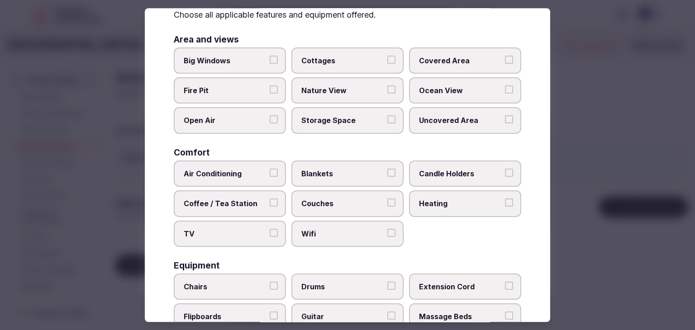
scroll to position [91, 0]
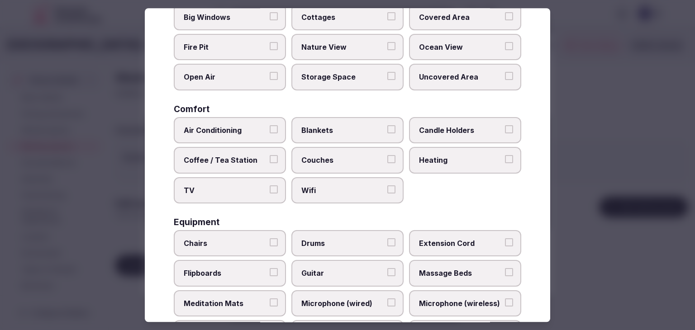
click at [314, 177] on label "Wifi" at bounding box center [347, 190] width 112 height 26
click at [387, 186] on button "Wifi" at bounding box center [391, 190] width 8 height 8
click at [258, 180] on label "TV" at bounding box center [230, 190] width 112 height 26
click at [270, 186] on button "TV" at bounding box center [274, 190] width 8 height 8
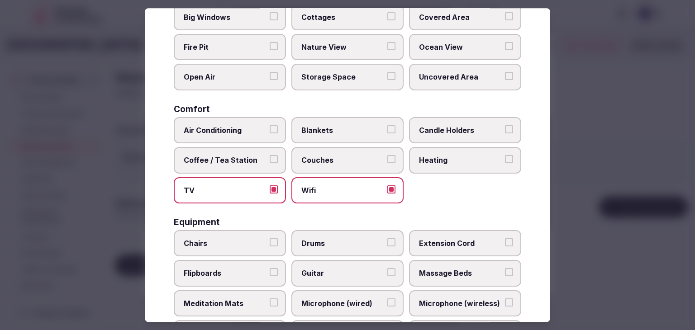
click at [238, 147] on label "Coffee / Tea Station" at bounding box center [230, 160] width 112 height 26
click at [270, 155] on button "Coffee / Tea Station" at bounding box center [274, 159] width 8 height 8
click at [240, 127] on span "Air Conditioning" at bounding box center [225, 130] width 83 height 10
click at [270, 127] on button "Air Conditioning" at bounding box center [274, 129] width 8 height 8
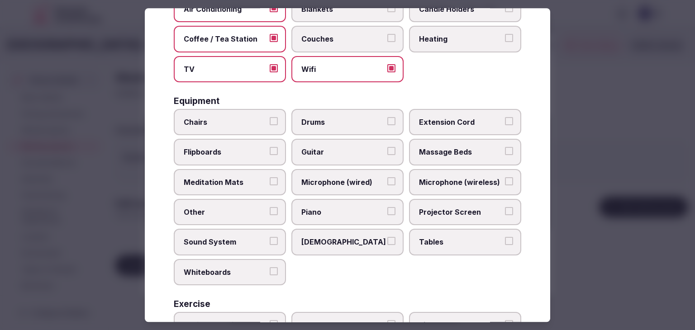
scroll to position [226, 0]
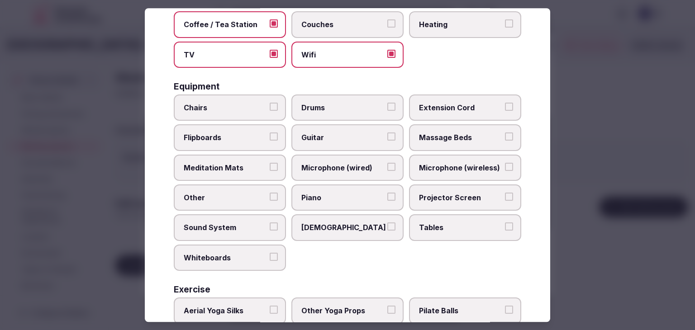
click at [455, 229] on label "Tables" at bounding box center [465, 228] width 112 height 26
click at [505, 229] on button "Tables" at bounding box center [509, 227] width 8 height 8
drag, startPoint x: 447, startPoint y: 189, endPoint x: 444, endPoint y: 169, distance: 20.2
click at [447, 188] on label "Projector Screen" at bounding box center [465, 198] width 112 height 26
click at [505, 193] on button "Projector Screen" at bounding box center [509, 197] width 8 height 8
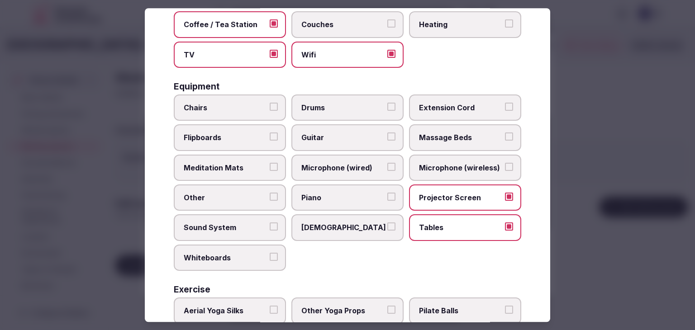
click at [443, 163] on span "Microphone (wireless)" at bounding box center [460, 168] width 83 height 10
click at [505, 163] on button "Microphone (wireless)" at bounding box center [509, 167] width 8 height 8
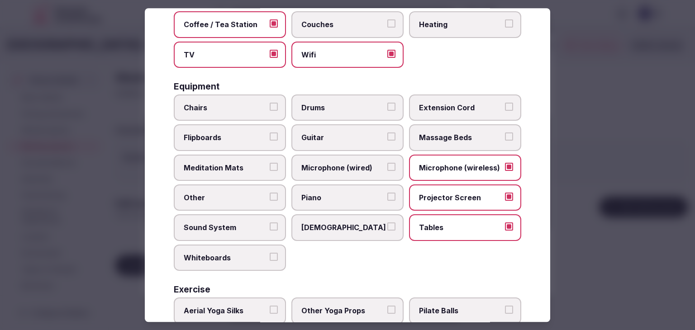
click at [245, 103] on span "Chairs" at bounding box center [225, 108] width 83 height 10
click at [270, 103] on button "Chairs" at bounding box center [274, 107] width 8 height 8
click at [235, 129] on label "Flipboards" at bounding box center [230, 138] width 112 height 26
click at [270, 133] on button "Flipboards" at bounding box center [274, 137] width 8 height 8
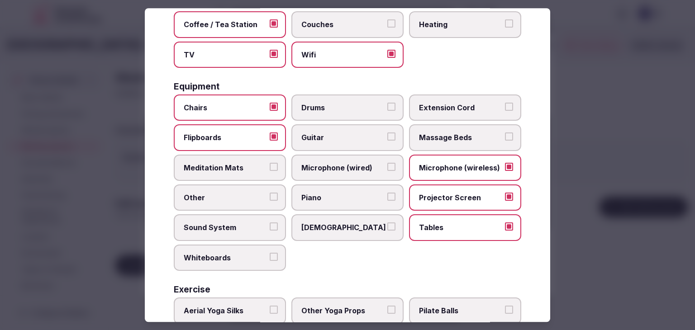
click at [244, 229] on span "Sound System" at bounding box center [225, 228] width 83 height 10
click at [270, 229] on button "Sound System" at bounding box center [274, 227] width 8 height 8
click at [244, 253] on span "Whiteboards" at bounding box center [225, 258] width 83 height 10
click at [270, 253] on button "Whiteboards" at bounding box center [274, 257] width 8 height 8
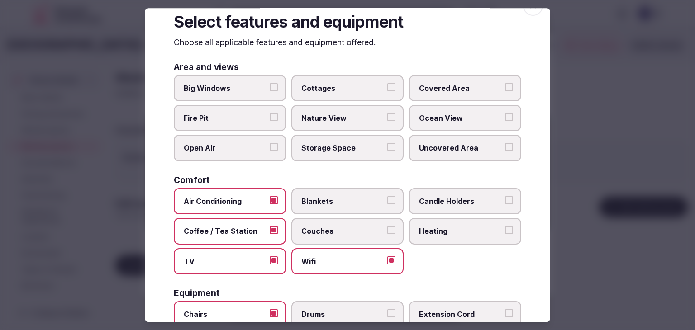
scroll to position [0, 0]
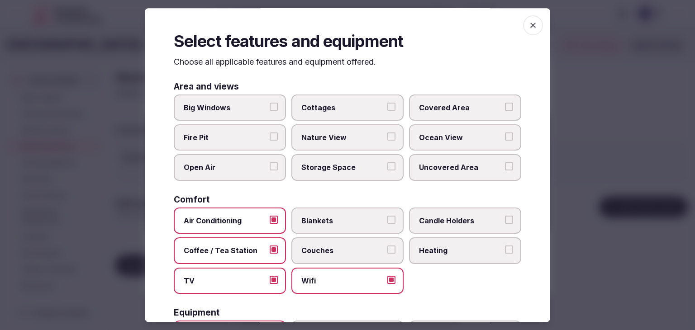
click at [529, 22] on icon "button" at bounding box center [533, 25] width 9 height 9
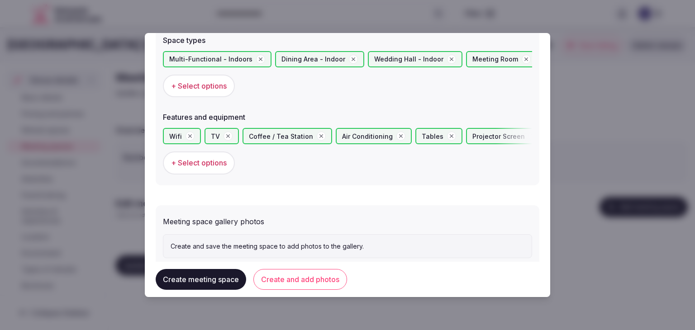
scroll to position [553, 0]
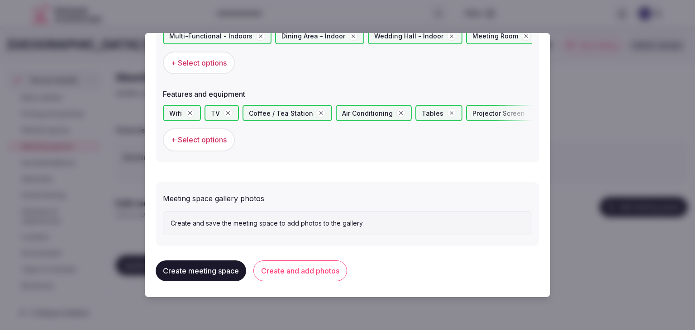
click at [304, 263] on button "Create and add photos" at bounding box center [300, 271] width 94 height 21
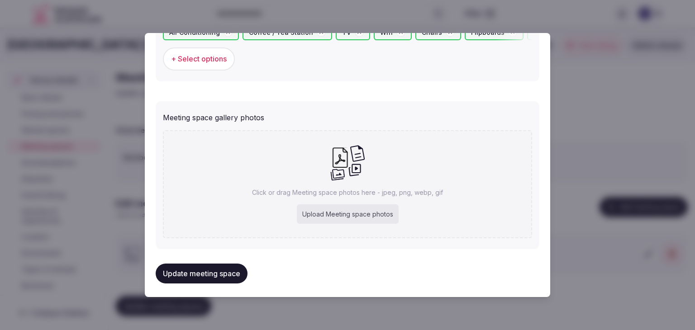
scroll to position [636, 0]
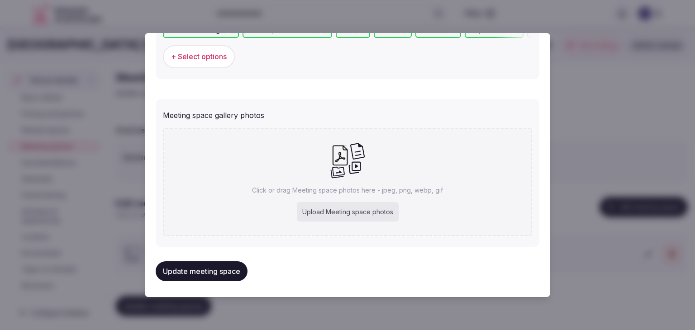
click at [370, 209] on div "Upload Meeting space photos" at bounding box center [348, 212] width 102 height 20
type input "**********"
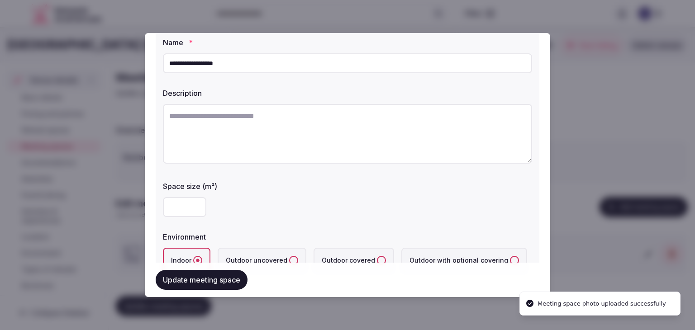
scroll to position [0, 0]
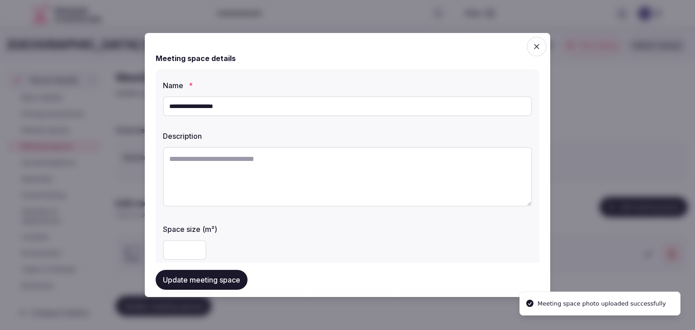
click at [290, 178] on textarea at bounding box center [347, 177] width 369 height 60
click at [292, 166] on textarea at bounding box center [347, 177] width 369 height 60
paste textarea "**********"
type textarea "**********"
click at [205, 168] on textarea at bounding box center [344, 176] width 363 height 59
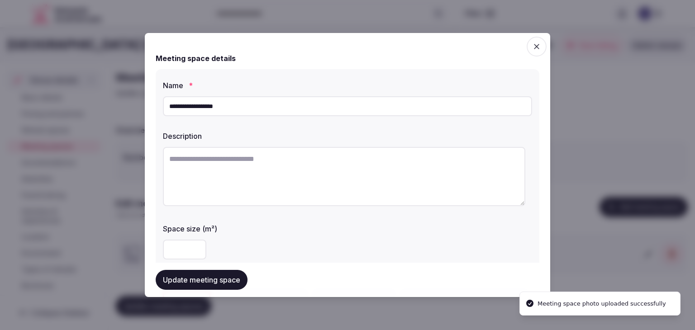
paste textarea "**********"
type textarea "**********"
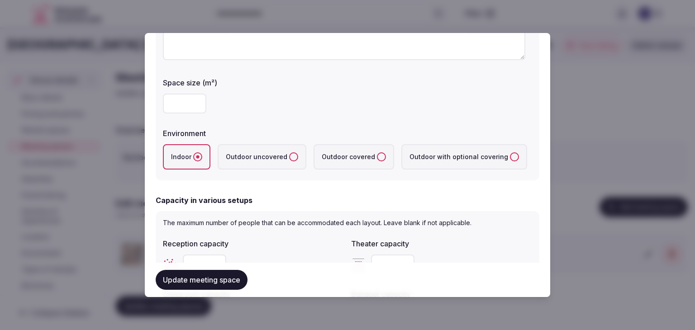
scroll to position [54, 0]
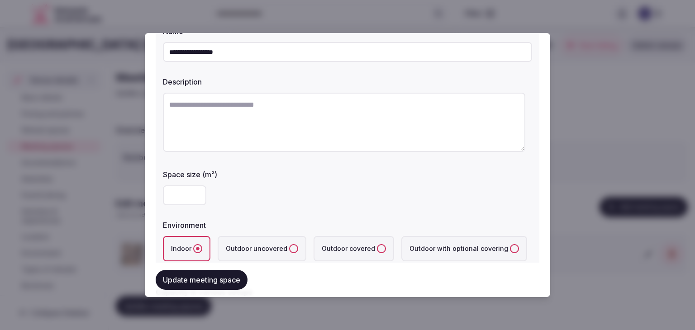
click at [263, 107] on textarea at bounding box center [344, 122] width 363 height 59
paste textarea "**********"
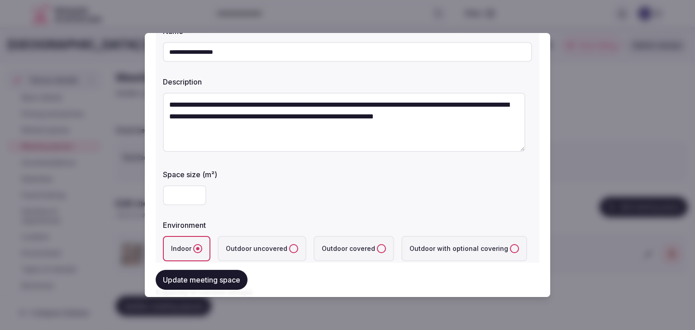
drag, startPoint x: 166, startPoint y: 100, endPoint x: 170, endPoint y: 103, distance: 4.7
click at [170, 103] on textarea "**********" at bounding box center [344, 122] width 363 height 59
drag, startPoint x: 173, startPoint y: 104, endPoint x: 156, endPoint y: 102, distance: 16.8
click at [156, 102] on div "**********" at bounding box center [348, 144] width 384 height 258
type textarea "**********"
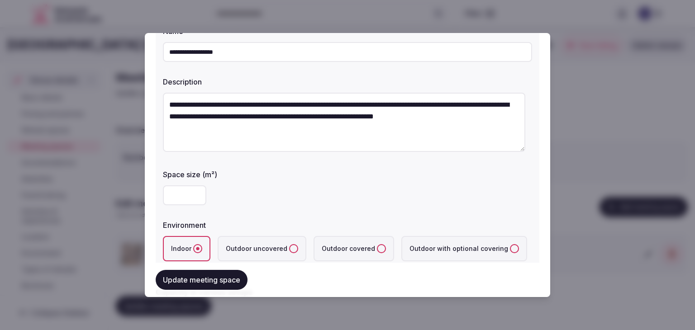
click at [259, 198] on div "***" at bounding box center [347, 196] width 369 height 20
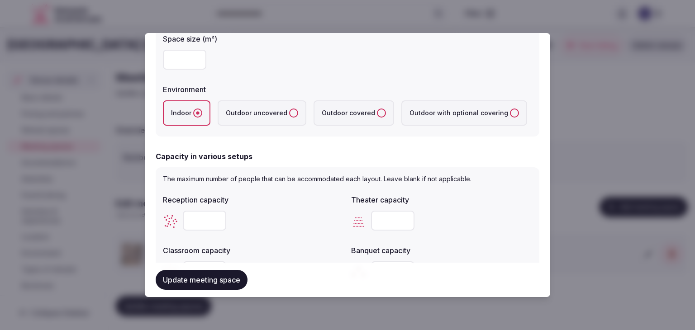
click at [224, 280] on button "Update meeting space" at bounding box center [202, 280] width 92 height 20
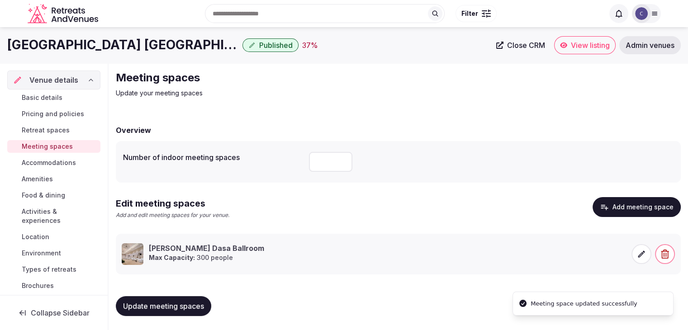
click at [172, 300] on button "Update meeting spaces" at bounding box center [164, 306] width 96 height 20
click at [197, 309] on span "Update meeting spaces" at bounding box center [163, 306] width 81 height 9
click at [67, 163] on span "Accommodations" at bounding box center [49, 162] width 54 height 9
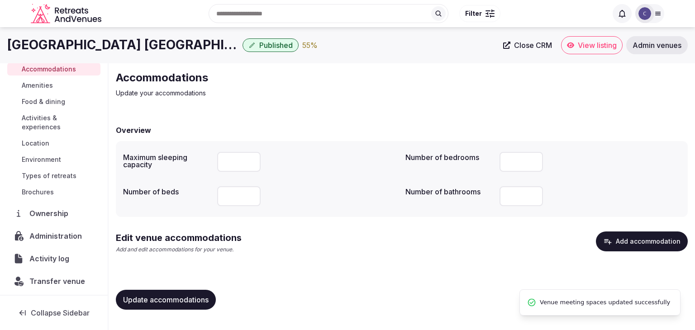
scroll to position [96, 0]
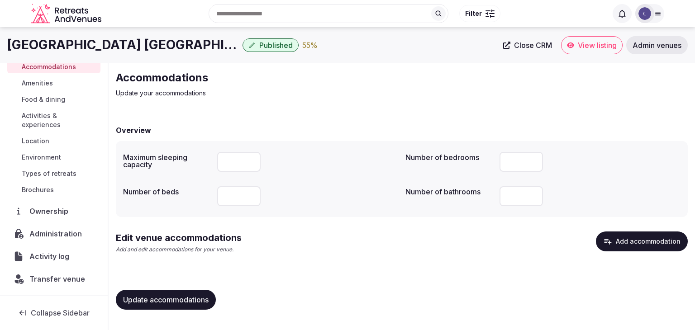
click at [57, 274] on span "Transfer venue" at bounding box center [56, 279] width 55 height 11
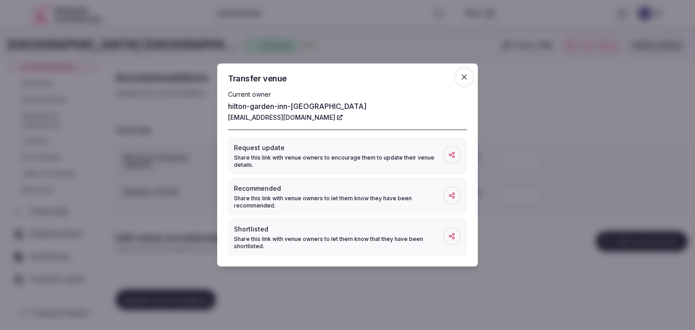
click at [467, 76] on icon "button" at bounding box center [464, 77] width 9 height 9
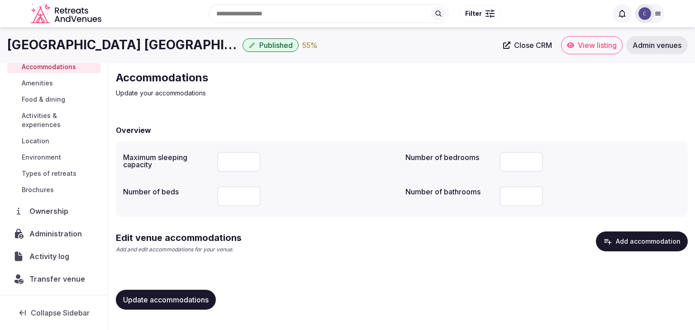
click at [62, 256] on span "Activity log" at bounding box center [50, 256] width 43 height 11
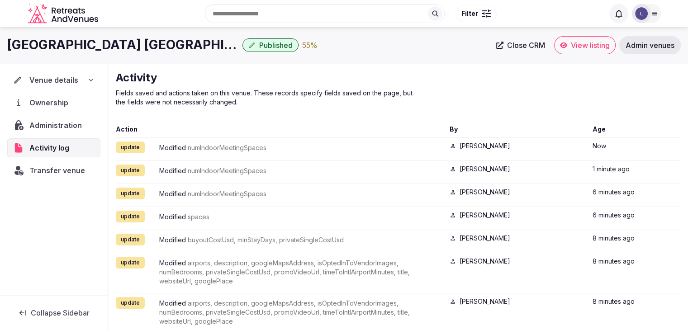
click at [80, 77] on div "Venue details" at bounding box center [53, 80] width 81 height 11
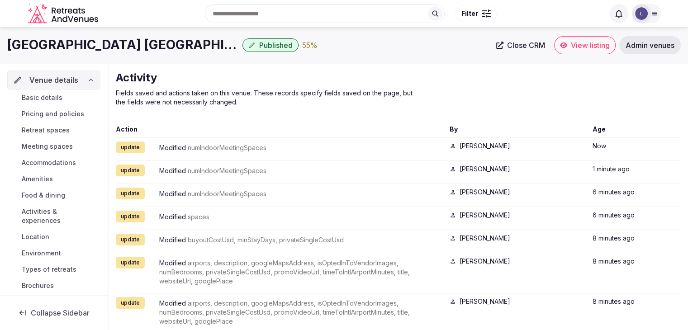
click at [72, 159] on span "Accommodations" at bounding box center [49, 162] width 54 height 9
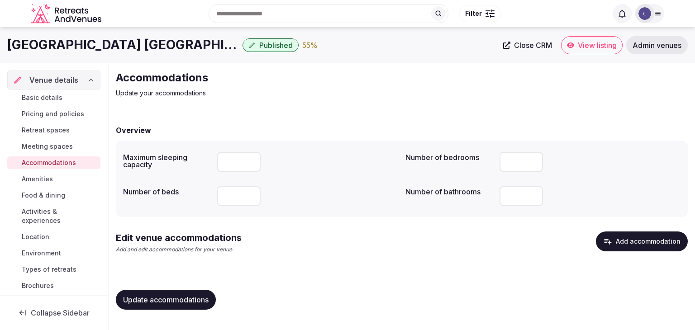
click at [241, 161] on input "***" at bounding box center [238, 162] width 43 height 20
click at [658, 245] on button "Add accommodation" at bounding box center [642, 242] width 92 height 20
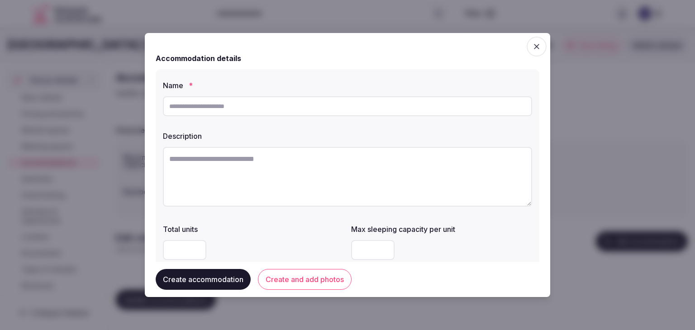
click at [299, 106] on input "text" at bounding box center [347, 106] width 369 height 20
paste input "**********"
type input "**********"
click at [298, 156] on textarea at bounding box center [347, 177] width 369 height 60
paste textarea "**********"
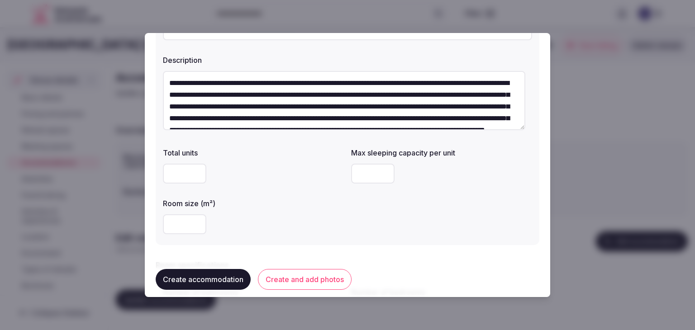
scroll to position [91, 0]
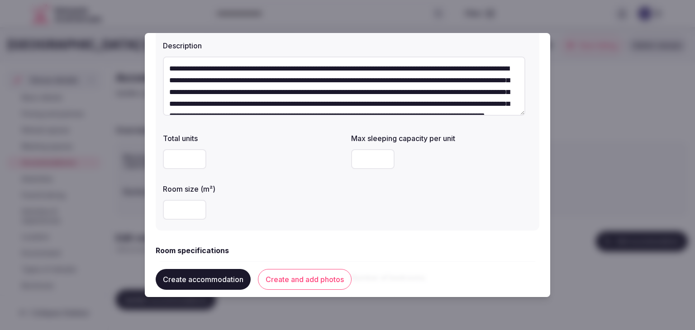
type textarea "**********"
click at [183, 210] on input "number" at bounding box center [184, 210] width 43 height 20
type input "**"
click at [360, 156] on input "number" at bounding box center [372, 159] width 43 height 20
type input "*"
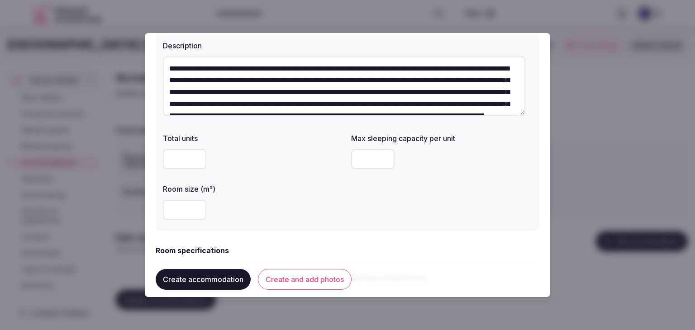
click at [353, 198] on div "Total units Max sleeping capacity per unit * Room size (m²) **" at bounding box center [347, 176] width 369 height 94
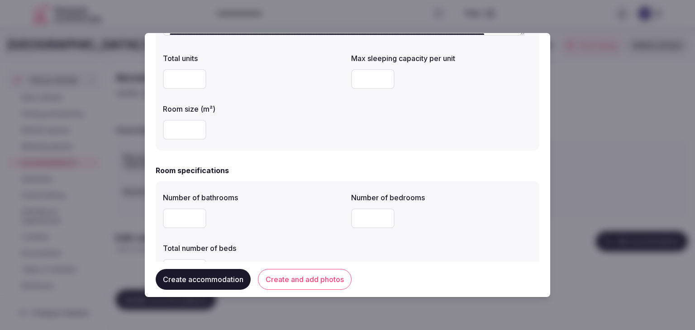
scroll to position [226, 0]
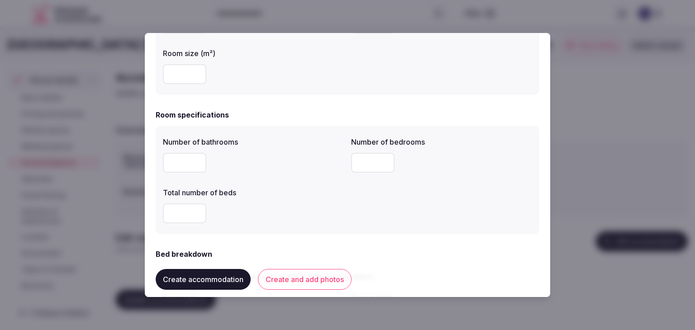
click at [170, 164] on input "number" at bounding box center [184, 163] width 43 height 20
type input "*"
click at [183, 217] on input "number" at bounding box center [184, 214] width 43 height 20
type input "*"
click at [368, 162] on input "number" at bounding box center [372, 163] width 43 height 20
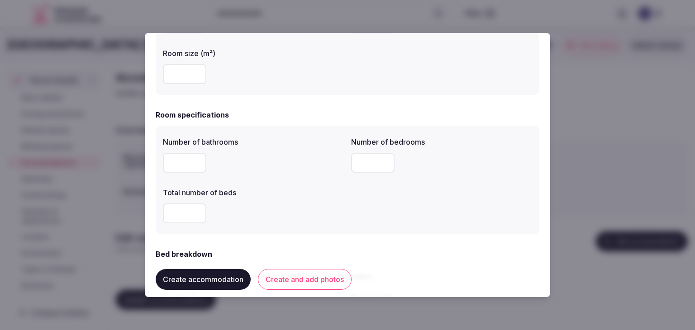
type input "*"
click at [335, 226] on div "*" at bounding box center [253, 213] width 181 height 27
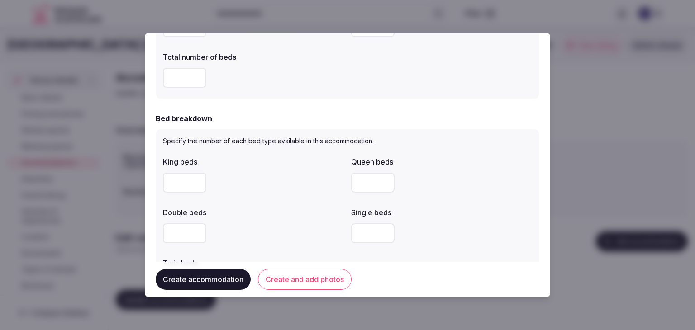
click at [176, 185] on input "number" at bounding box center [184, 183] width 43 height 20
type input "*"
click at [281, 198] on div "King beds * Queen beds Double beds Single beds Twin beds" at bounding box center [347, 225] width 369 height 145
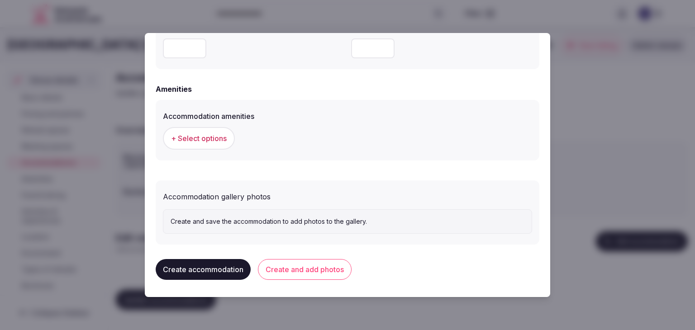
scroll to position [831, 0]
click at [207, 139] on span "+ Select options" at bounding box center [199, 138] width 56 height 10
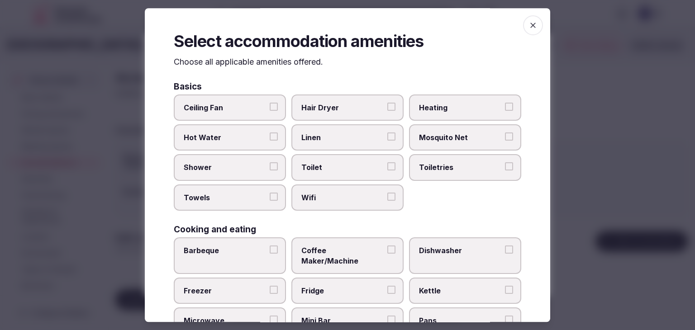
click at [335, 205] on label "Wifi" at bounding box center [347, 198] width 112 height 26
click at [387, 201] on button "Wifi" at bounding box center [391, 197] width 8 height 8
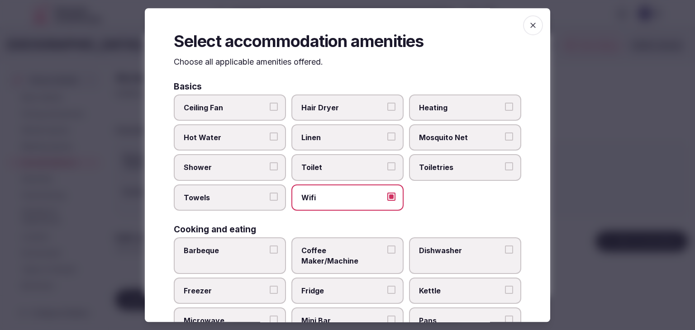
drag, startPoint x: 439, startPoint y: 163, endPoint x: 313, endPoint y: 109, distance: 136.5
click at [439, 163] on span "Toiletries" at bounding box center [460, 168] width 83 height 10
click at [505, 163] on button "Toiletries" at bounding box center [509, 167] width 8 height 8
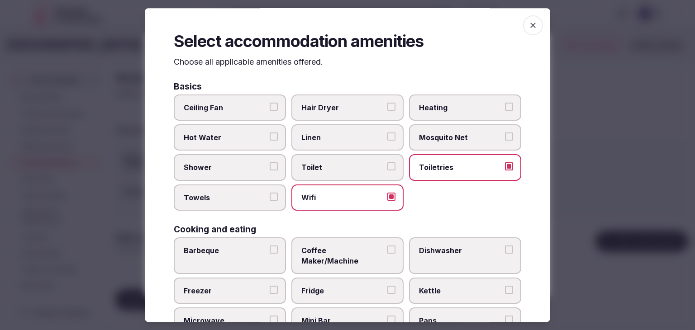
drag, startPoint x: 313, startPoint y: 102, endPoint x: 245, endPoint y: 159, distance: 89.0
click at [311, 103] on span "Hair Dryer" at bounding box center [342, 108] width 83 height 10
click at [236, 170] on span "Shower" at bounding box center [225, 168] width 83 height 10
click at [270, 170] on button "Shower" at bounding box center [274, 167] width 8 height 8
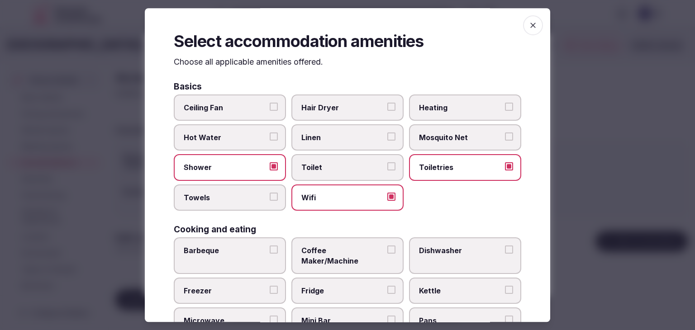
click at [245, 203] on label "Towels" at bounding box center [230, 198] width 112 height 26
click at [270, 201] on button "Towels" at bounding box center [274, 197] width 8 height 8
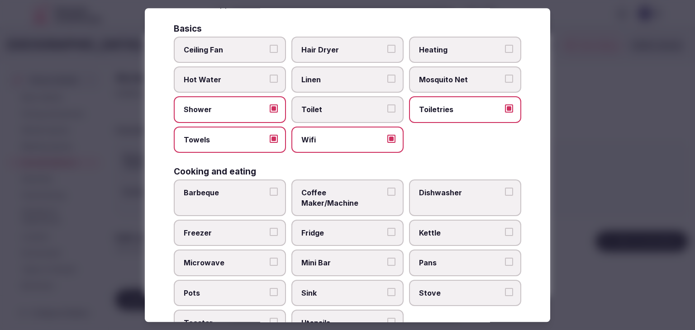
scroll to position [91, 0]
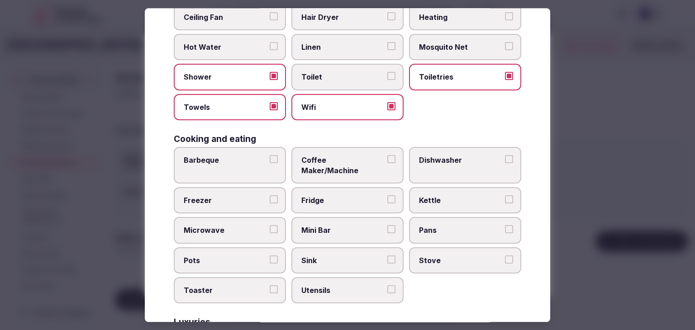
click at [336, 163] on span "Coffee Maker/Machine" at bounding box center [342, 165] width 83 height 20
click at [387, 163] on button "Coffee Maker/Machine" at bounding box center [391, 159] width 8 height 8
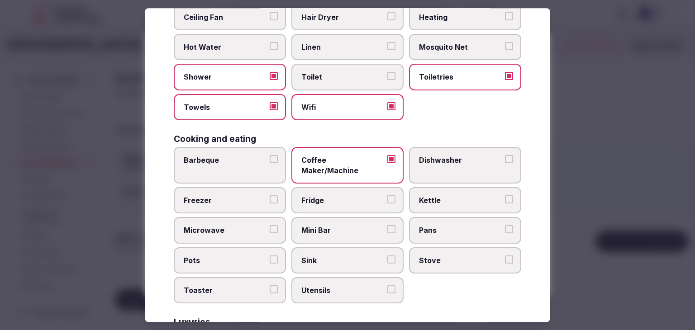
click at [330, 194] on label "Fridge" at bounding box center [347, 200] width 112 height 26
click at [387, 196] on button "Fridge" at bounding box center [391, 200] width 8 height 8
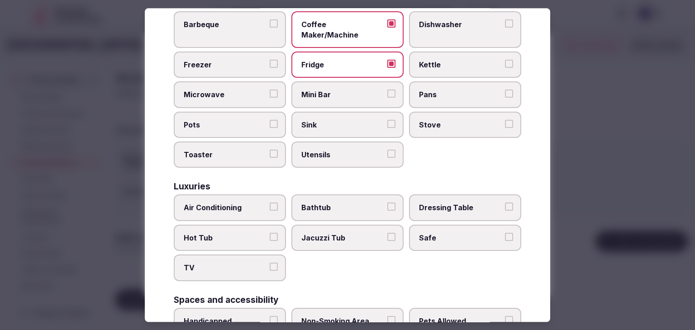
click at [237, 203] on label "Air Conditioning" at bounding box center [230, 208] width 112 height 26
click at [270, 203] on button "Air Conditioning" at bounding box center [274, 207] width 8 height 8
click at [236, 263] on span "TV" at bounding box center [225, 268] width 83 height 10
click at [270, 263] on button "TV" at bounding box center [274, 267] width 8 height 8
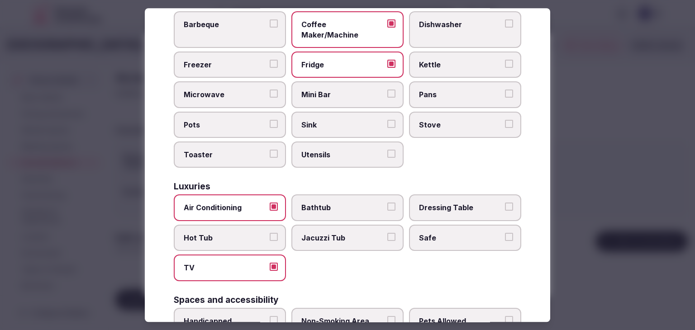
click at [448, 233] on span "Safe" at bounding box center [460, 238] width 83 height 10
click at [505, 233] on button "Safe" at bounding box center [509, 237] width 8 height 8
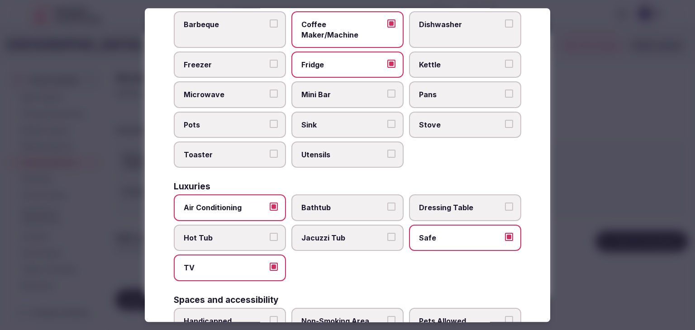
scroll to position [362, 0]
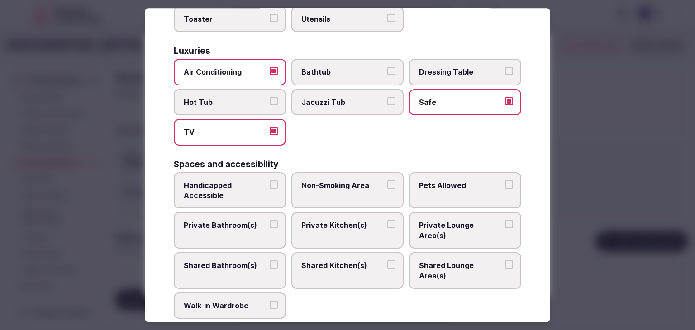
click at [229, 221] on span "Private Bathroom(s)" at bounding box center [225, 226] width 83 height 10
click at [270, 221] on button "Private Bathroom(s)" at bounding box center [274, 225] width 8 height 8
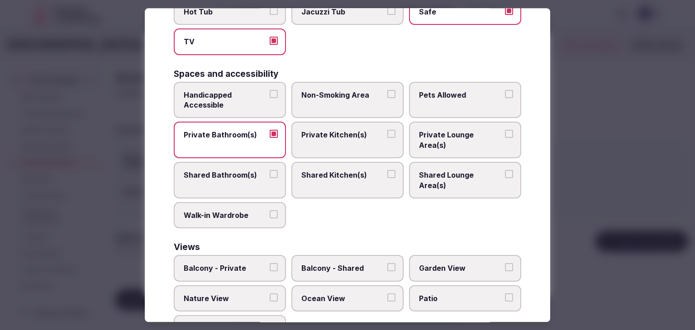
scroll to position [457, 0]
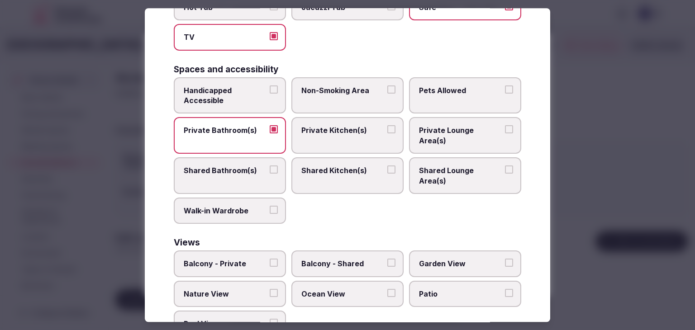
click at [239, 319] on span "Pool View" at bounding box center [225, 324] width 83 height 10
click at [270, 319] on button "Pool View" at bounding box center [274, 323] width 8 height 8
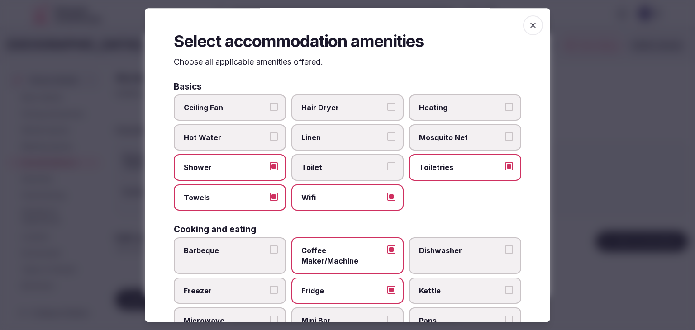
scroll to position [0, 0]
click at [358, 113] on label "Hair Dryer" at bounding box center [347, 108] width 112 height 26
click at [387, 111] on button "Hair Dryer" at bounding box center [391, 107] width 8 height 8
click at [527, 20] on span "button" at bounding box center [533, 25] width 20 height 20
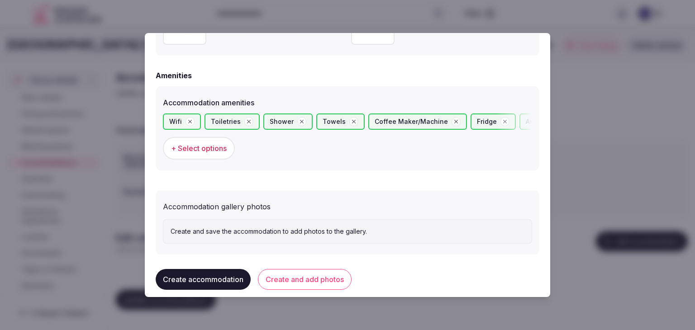
scroll to position [854, 0]
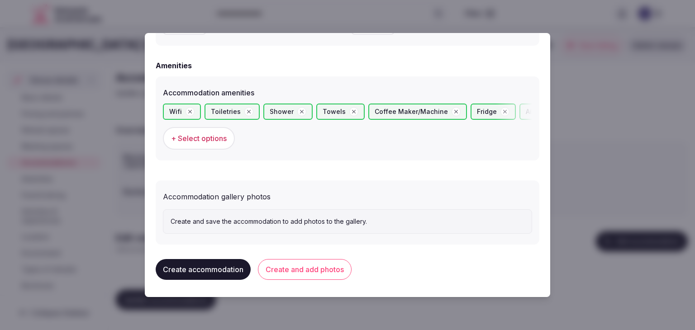
click at [315, 261] on button "Create and add photos" at bounding box center [305, 269] width 94 height 21
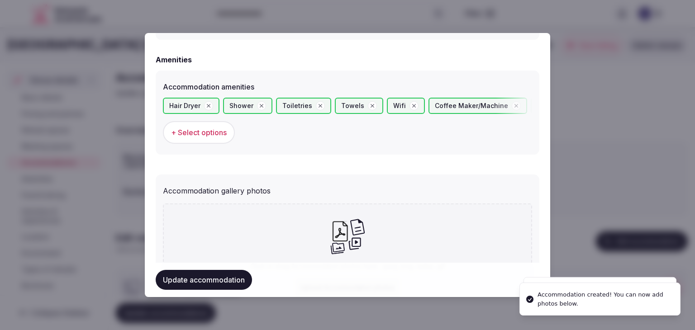
scroll to position [905, 0]
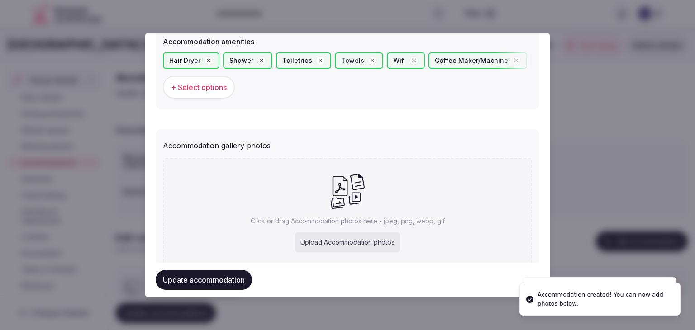
click at [348, 236] on div "Upload Accommodation photos" at bounding box center [347, 243] width 105 height 20
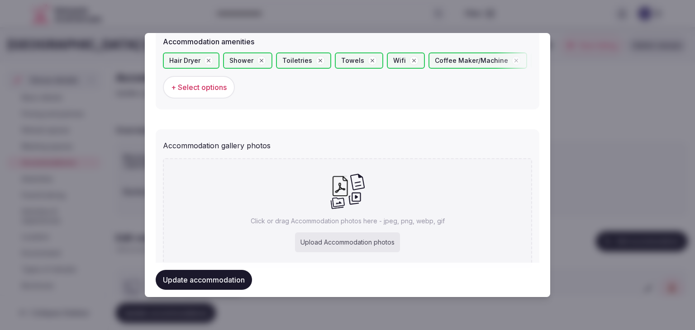
type input "**********"
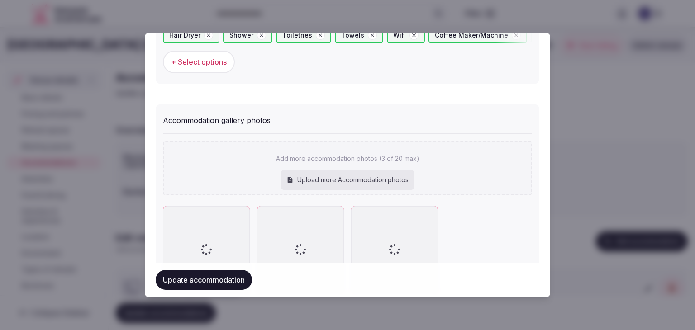
scroll to position [987, 0]
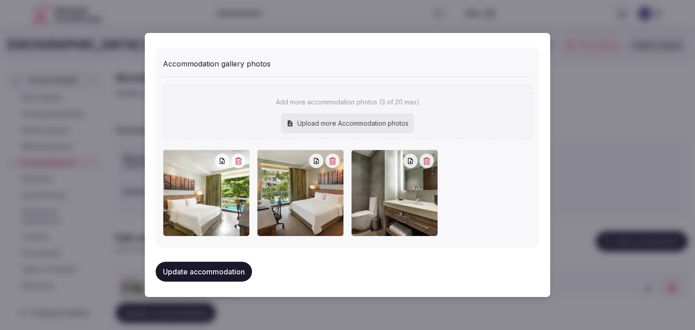
click at [250, 274] on button "Update accommodation" at bounding box center [204, 272] width 96 height 20
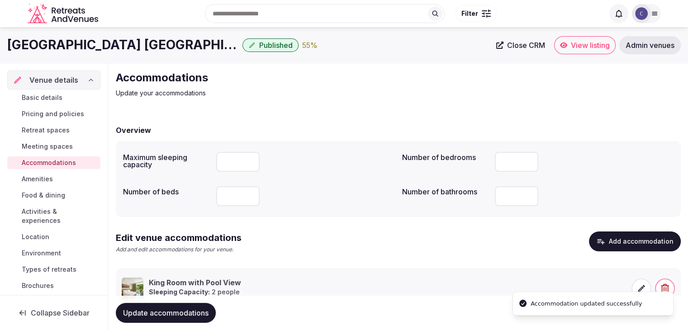
click at [205, 309] on span "Update accommodations" at bounding box center [166, 313] width 86 height 9
drag, startPoint x: 38, startPoint y: 175, endPoint x: 44, endPoint y: 185, distance: 12.2
click at [38, 175] on span "Amenities" at bounding box center [37, 179] width 31 height 9
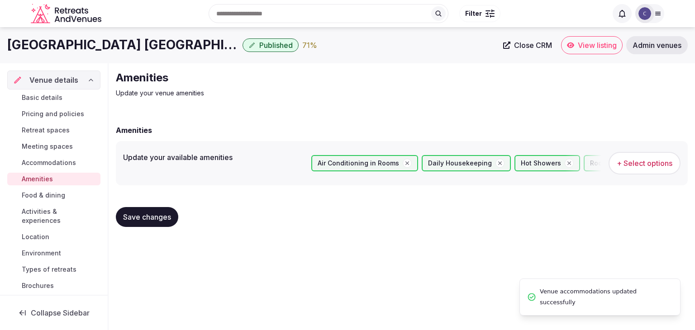
click at [52, 195] on span "Food & dining" at bounding box center [43, 195] width 43 height 9
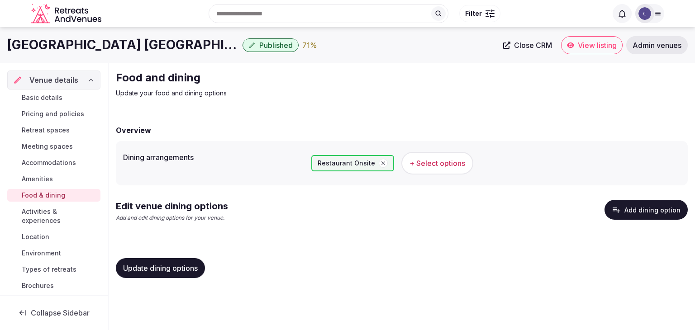
click at [657, 212] on button "Add dining option" at bounding box center [646, 210] width 83 height 20
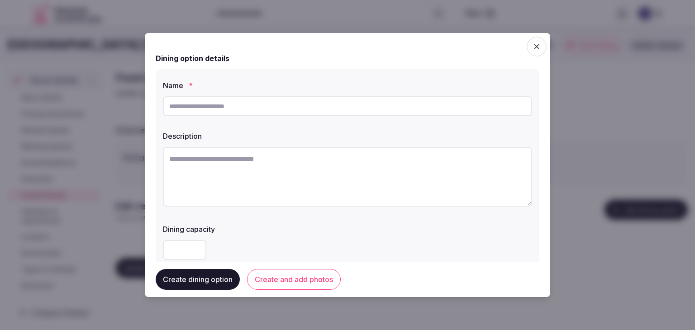
click at [263, 107] on input "text" at bounding box center [347, 106] width 369 height 20
paste input "**********"
type input "**********"
click at [310, 187] on textarea at bounding box center [347, 177] width 369 height 60
paste textarea "**********"
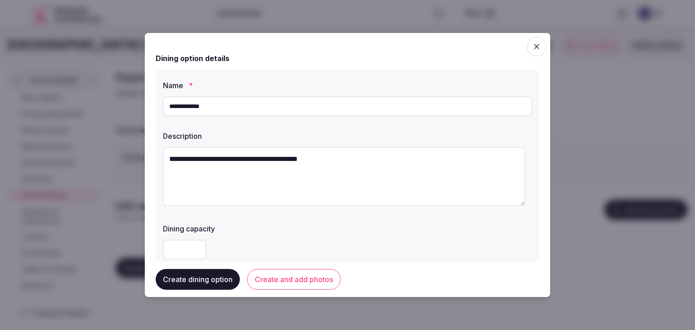
paste textarea "**********"
type textarea "**********"
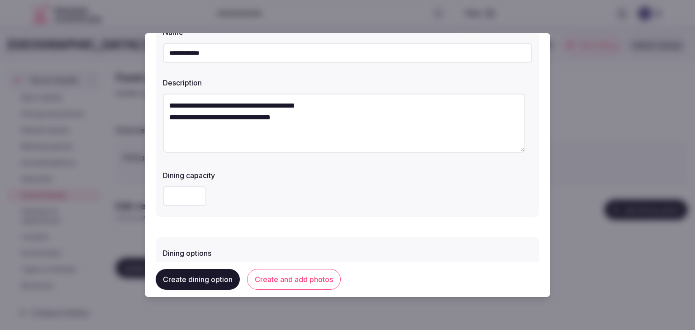
scroll to position [136, 0]
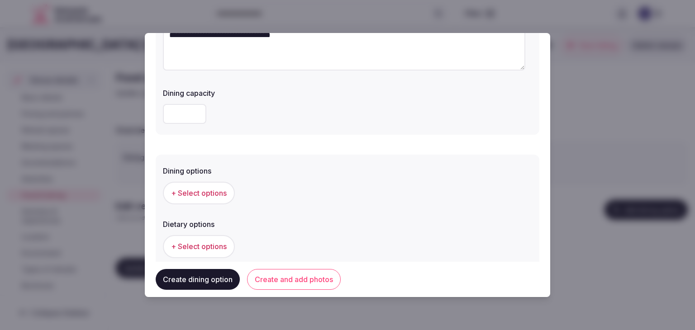
click at [199, 175] on label "Dining options" at bounding box center [347, 170] width 369 height 7
click at [203, 192] on span "+ Select options" at bounding box center [199, 193] width 56 height 10
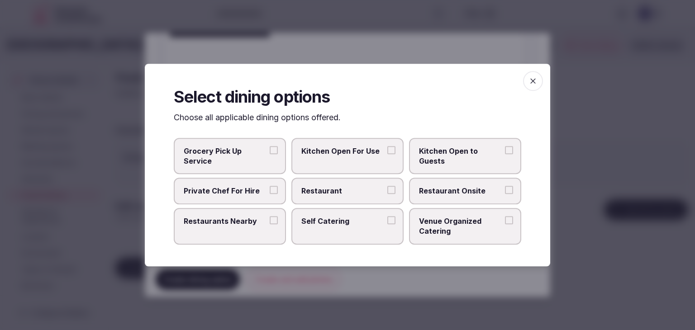
click at [456, 194] on span "Restaurant Onsite" at bounding box center [460, 191] width 83 height 10
click at [505, 194] on button "Restaurant Onsite" at bounding box center [509, 190] width 8 height 8
click at [536, 78] on icon "button" at bounding box center [533, 80] width 9 height 9
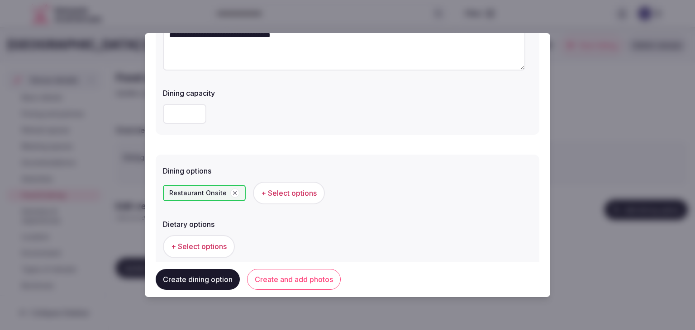
click at [299, 277] on button "Create and add photos" at bounding box center [294, 279] width 94 height 21
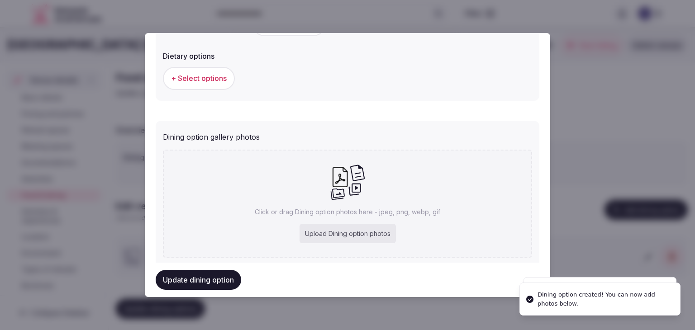
scroll to position [328, 0]
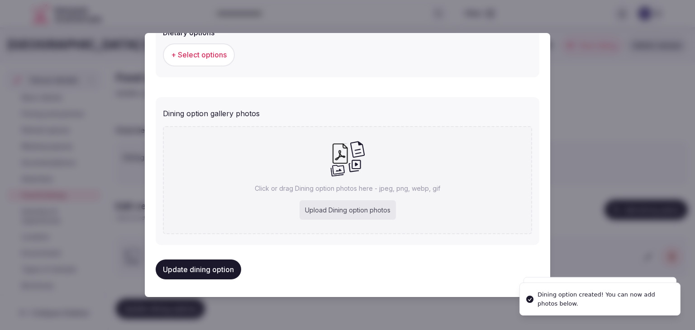
click at [348, 221] on div "Click or drag Dining option photos here - jpeg, png, webp, gif Upload Dining op…" at bounding box center [347, 180] width 369 height 108
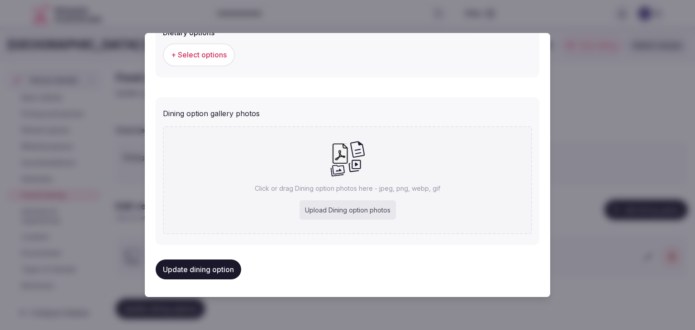
type input "**********"
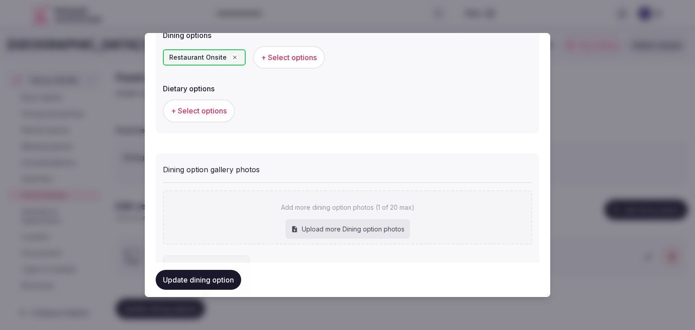
scroll to position [377, 0]
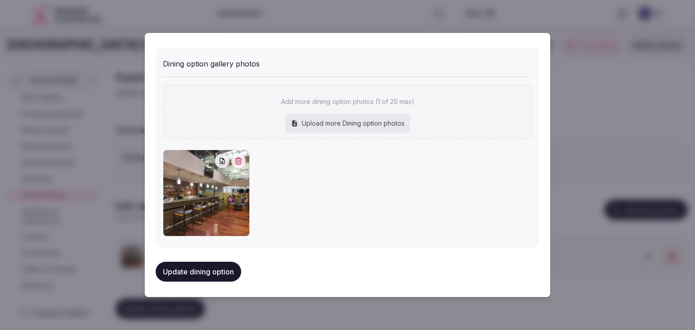
click at [215, 263] on button "Update dining option" at bounding box center [199, 272] width 86 height 20
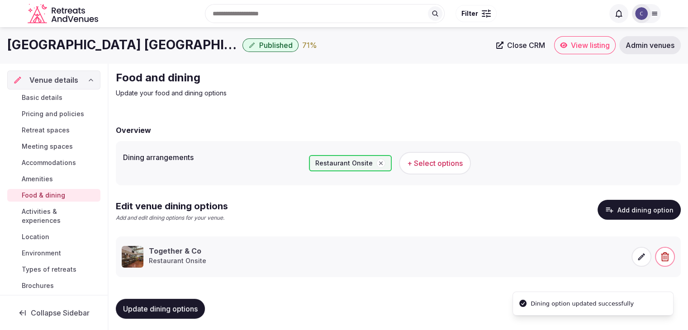
click at [40, 215] on span "Activities & experiences" at bounding box center [59, 216] width 75 height 18
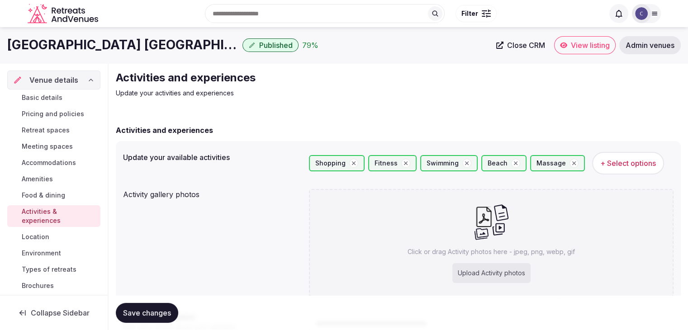
click at [601, 170] on button "+ Select options" at bounding box center [628, 163] width 72 height 23
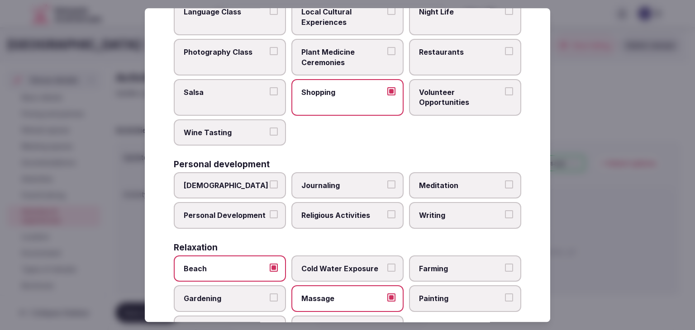
scroll to position [45, 0]
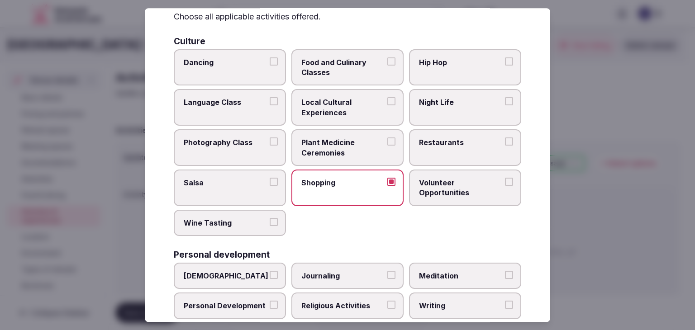
click at [349, 104] on span "Local Cultural Experiences" at bounding box center [342, 108] width 83 height 20
click at [387, 104] on button "Local Cultural Experiences" at bounding box center [391, 102] width 8 height 8
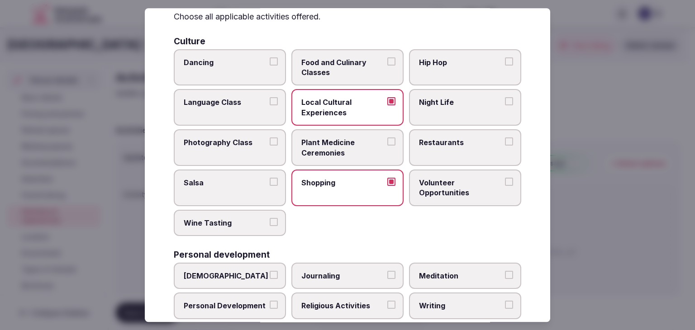
drag, startPoint x: 444, startPoint y: 142, endPoint x: 413, endPoint y: 209, distance: 74.1
click at [445, 143] on span "Restaurants" at bounding box center [460, 143] width 83 height 10
click at [505, 143] on button "Restaurants" at bounding box center [509, 142] width 8 height 8
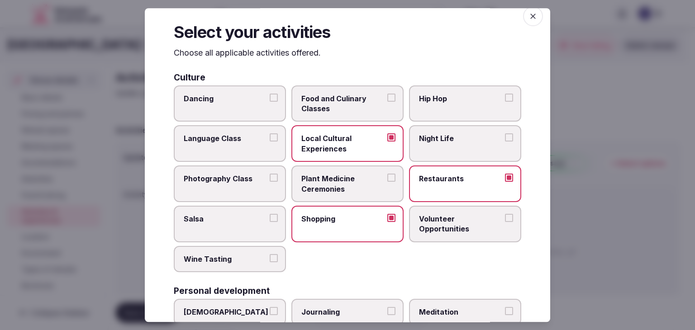
scroll to position [0, 0]
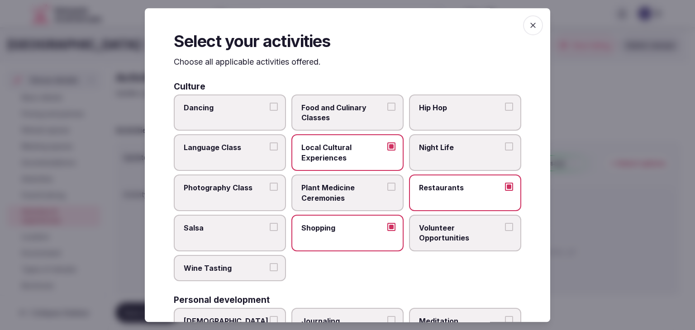
click at [425, 198] on label "Restaurants" at bounding box center [465, 193] width 112 height 37
click at [505, 191] on button "Restaurants" at bounding box center [509, 187] width 8 height 8
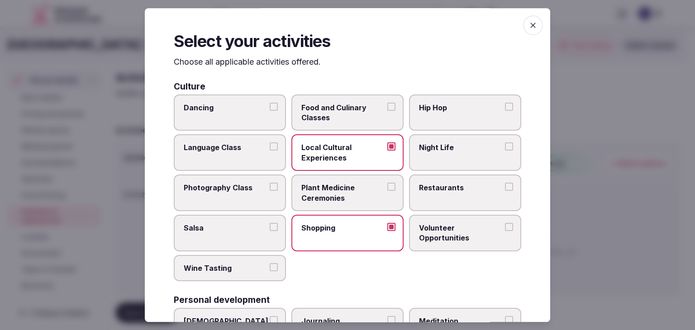
click at [337, 139] on label "Local Cultural Experiences" at bounding box center [347, 153] width 112 height 37
click at [387, 143] on button "Local Cultural Experiences" at bounding box center [391, 147] width 8 height 8
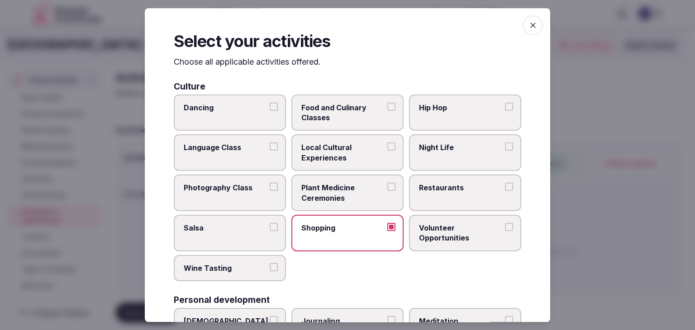
click at [529, 25] on icon "button" at bounding box center [533, 25] width 9 height 9
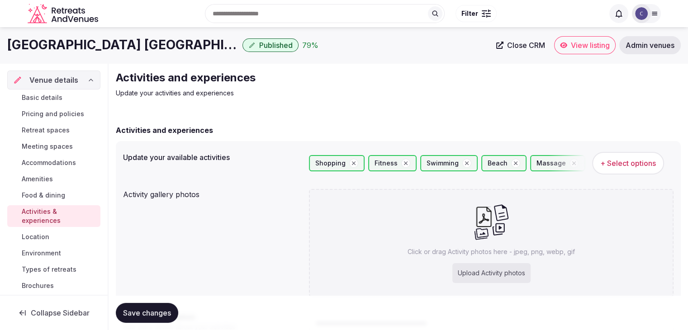
click at [504, 272] on div "Upload Activity photos" at bounding box center [492, 273] width 78 height 20
type input "**********"
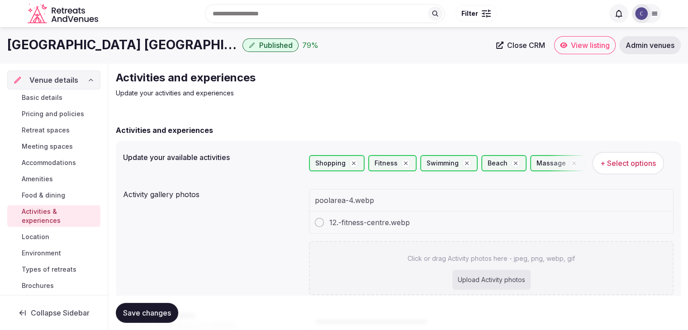
click at [642, 161] on span "+ Select options" at bounding box center [629, 163] width 56 height 10
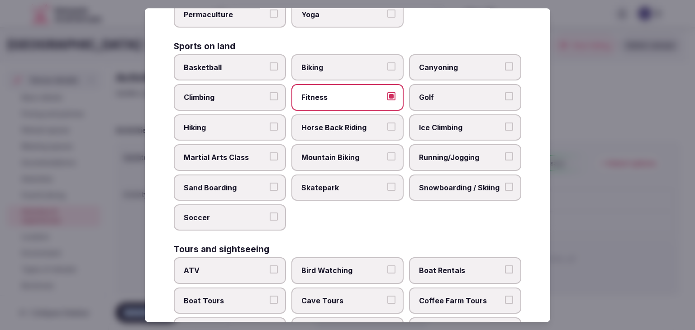
scroll to position [699, 0]
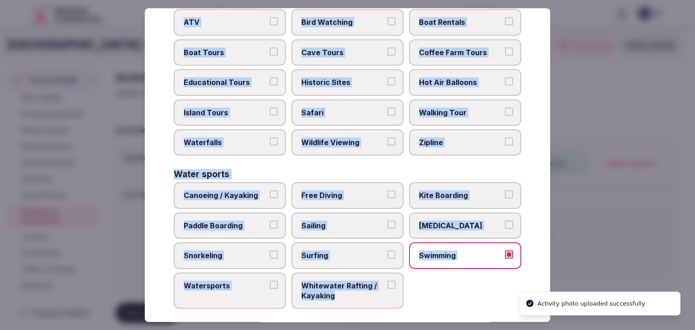
drag, startPoint x: 173, startPoint y: 60, endPoint x: 431, endPoint y: 297, distance: 350.1
click at [431, 297] on div "Select your activities Choose all applicable activities offered. Culture Dancin…" at bounding box center [348, 165] width 406 height 314
copy div "Choose all applicable activities offered. Culture Dancing Food and Culinary Cla…"
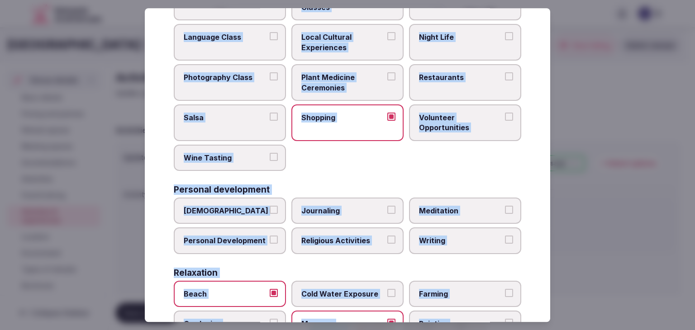
scroll to position [20, 0]
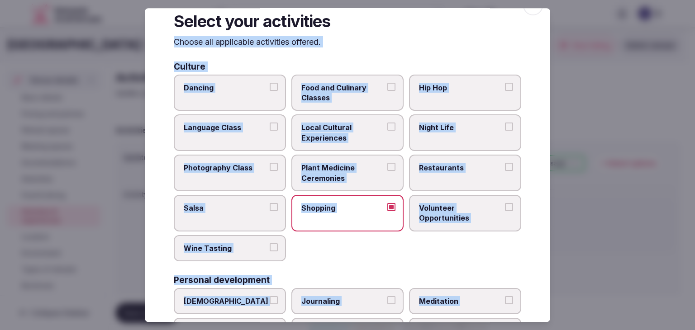
drag, startPoint x: 358, startPoint y: 133, endPoint x: 404, endPoint y: 158, distance: 51.9
click at [358, 132] on span "Local Cultural Experiences" at bounding box center [342, 133] width 83 height 20
click at [387, 131] on button "Local Cultural Experiences" at bounding box center [391, 127] width 8 height 8
click at [454, 164] on span "Restaurants" at bounding box center [460, 168] width 83 height 10
click at [505, 164] on button "Restaurants" at bounding box center [509, 167] width 8 height 8
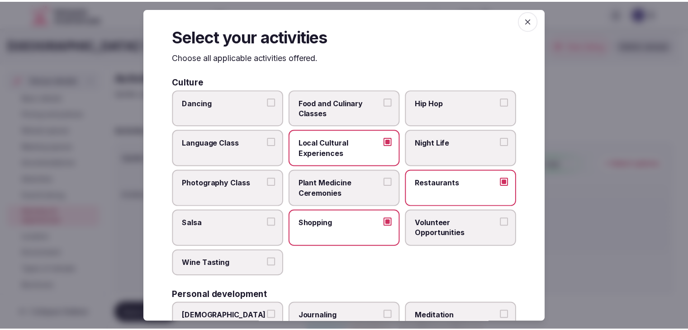
scroll to position [0, 0]
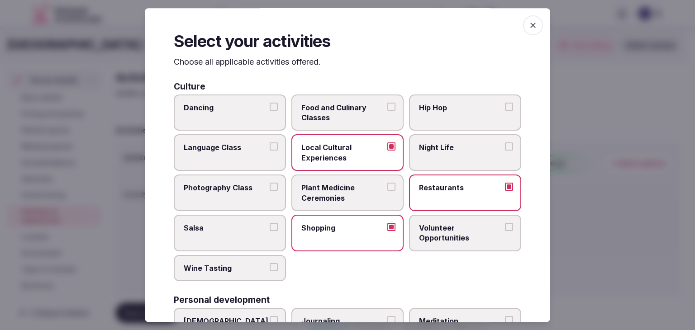
click at [529, 25] on icon "button" at bounding box center [533, 25] width 9 height 9
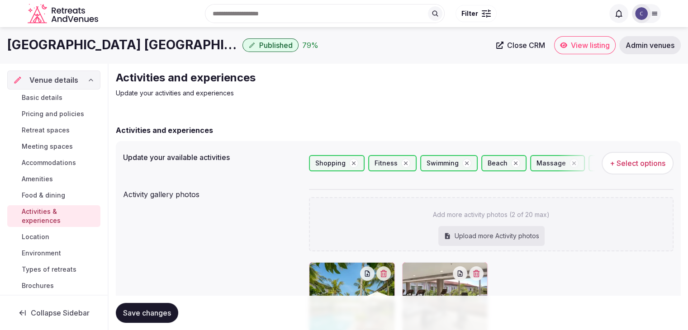
scroll to position [161, 0]
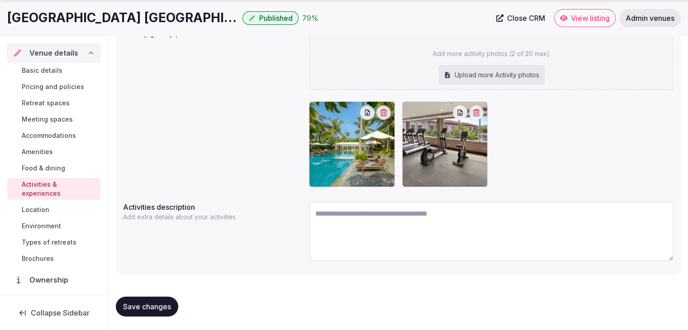
click at [156, 304] on span "Save changes" at bounding box center [147, 306] width 48 height 9
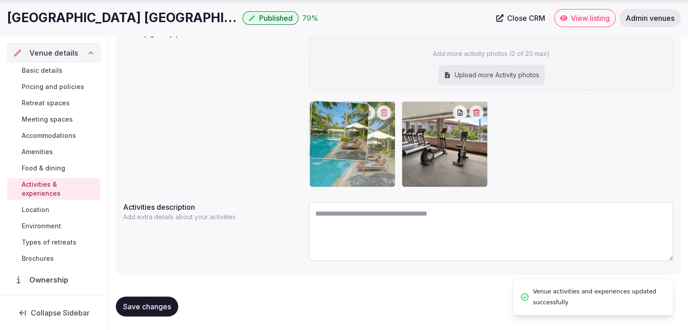
drag, startPoint x: 416, startPoint y: 113, endPoint x: 323, endPoint y: 112, distance: 93.2
click at [323, 112] on body "Search Popular Destinations Toscana, Italy Riviera Maya, Mexico Indonesia, Bali…" at bounding box center [344, 85] width 688 height 492
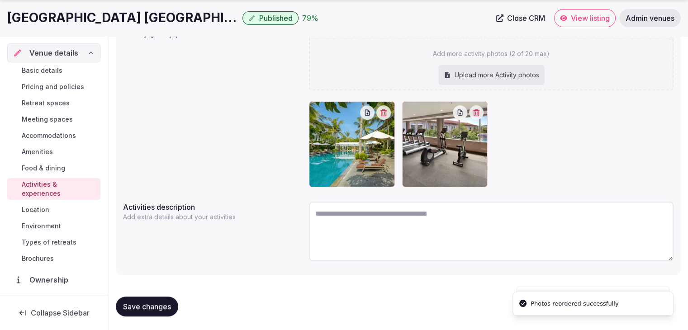
click at [170, 307] on span "Save changes" at bounding box center [147, 306] width 48 height 9
click at [51, 220] on link "Environment" at bounding box center [53, 226] width 93 height 13
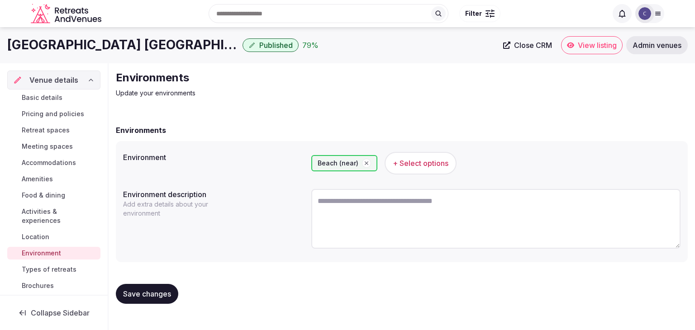
click at [406, 158] on span "+ Select options" at bounding box center [421, 163] width 56 height 10
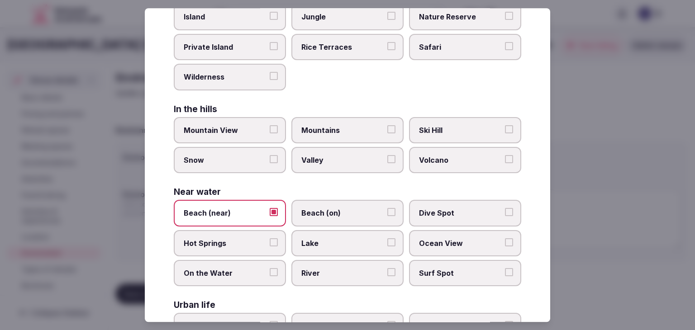
scroll to position [216, 0]
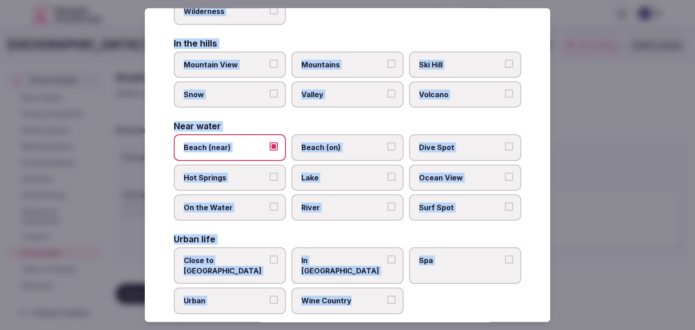
drag, startPoint x: 163, startPoint y: 61, endPoint x: 389, endPoint y: 299, distance: 328.8
click at [389, 299] on div "Select your environment Choose all applicable environments offered. In nature C…" at bounding box center [348, 165] width 406 height 314
copy div "Choose all applicable environments offered. In nature Close to Nature Countrysi…"
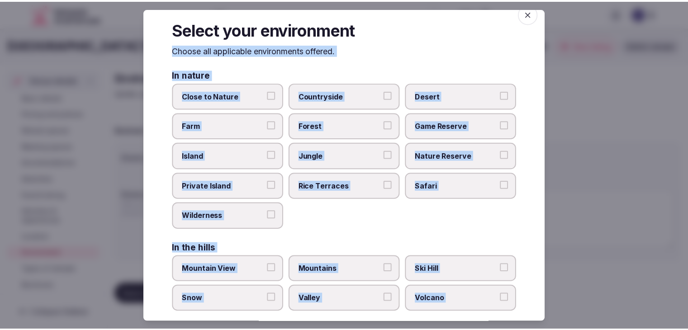
scroll to position [0, 0]
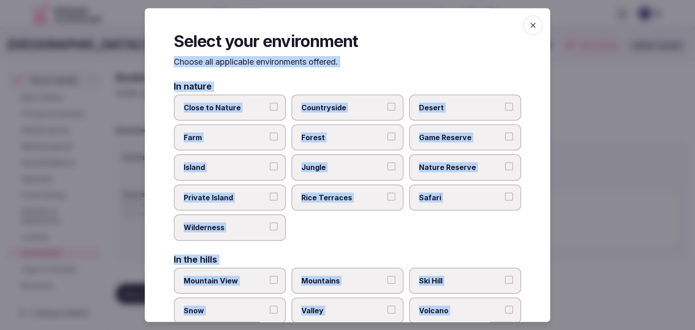
click at [524, 17] on span "button" at bounding box center [533, 25] width 20 height 20
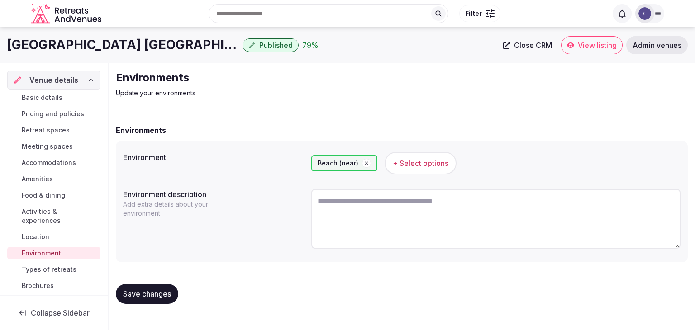
click at [366, 234] on textarea at bounding box center [495, 219] width 369 height 60
paste textarea "**********"
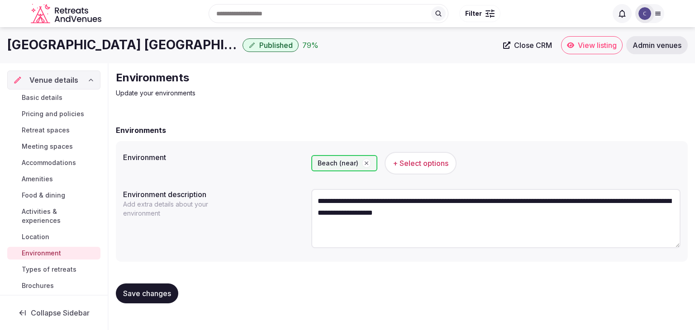
type textarea "**********"
click at [162, 287] on button "Save changes" at bounding box center [147, 294] width 62 height 20
drag, startPoint x: 74, startPoint y: 268, endPoint x: 108, endPoint y: 276, distance: 34.5
click at [74, 268] on span "Types of retreats" at bounding box center [49, 269] width 55 height 9
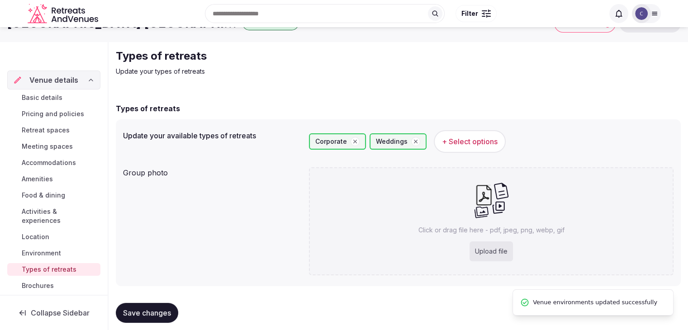
scroll to position [34, 0]
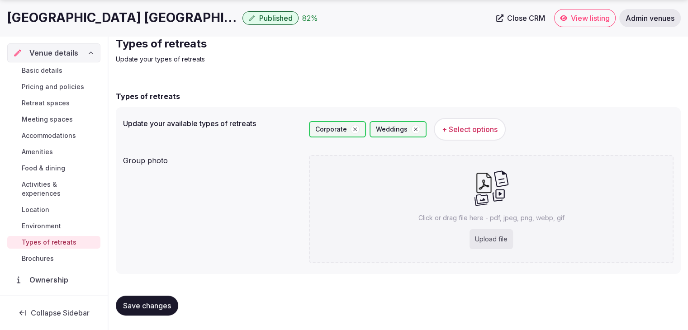
click at [486, 239] on div "Upload file" at bounding box center [491, 239] width 43 height 20
type input "**********"
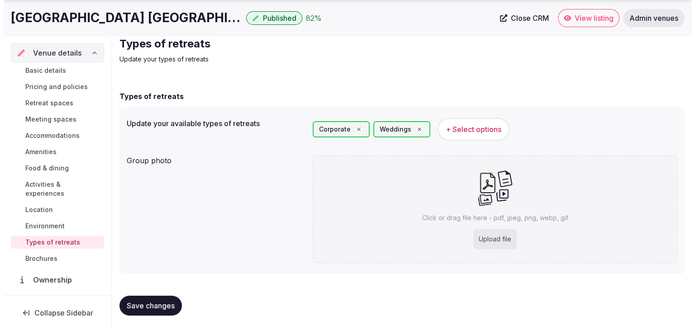
scroll to position [10, 0]
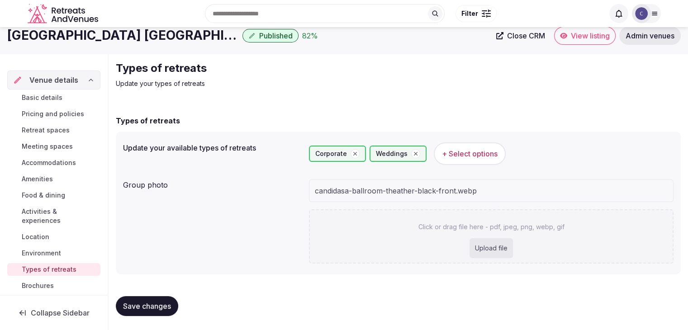
click at [483, 152] on span "+ Select options" at bounding box center [470, 154] width 56 height 10
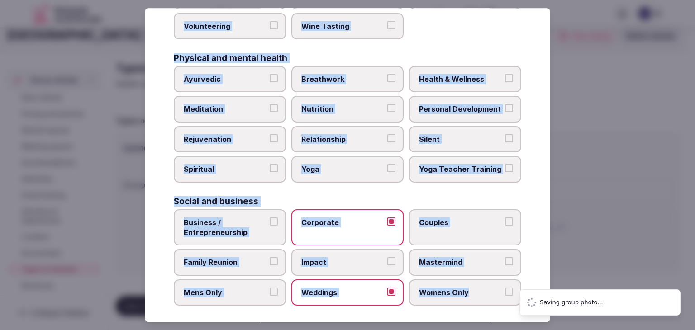
scroll to position [0, 0]
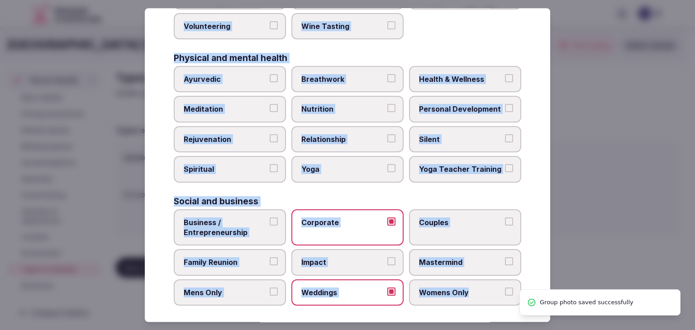
drag, startPoint x: 172, startPoint y: 66, endPoint x: 504, endPoint y: 295, distance: 403.5
click at [504, 295] on div "Select your types of retreats Choose all applicable types of retreats offered. …" at bounding box center [348, 165] width 406 height 314
copy div "Choose all applicable types of retreats offered. Active Adventure Cold Water Ex…"
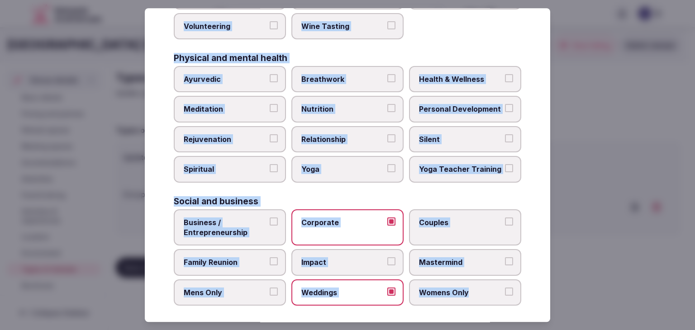
click at [440, 80] on span "Health & Wellness" at bounding box center [460, 79] width 83 height 10
click at [505, 80] on button "Health & Wellness" at bounding box center [509, 78] width 8 height 8
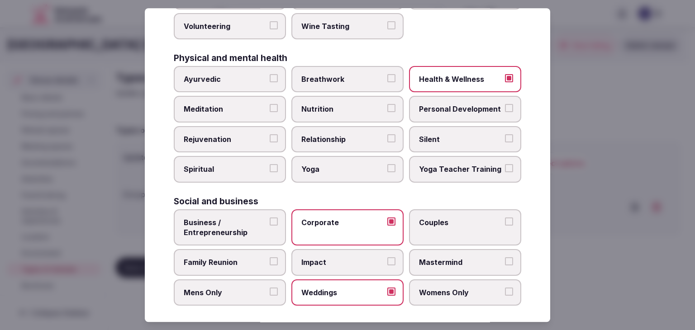
click at [218, 97] on label "Meditation" at bounding box center [230, 109] width 112 height 26
click at [270, 105] on button "Meditation" at bounding box center [274, 109] width 8 height 8
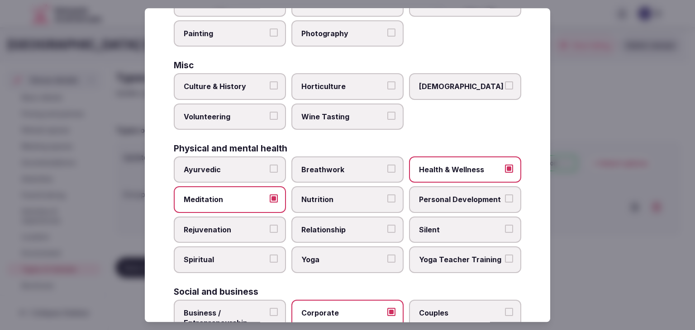
scroll to position [232, 0]
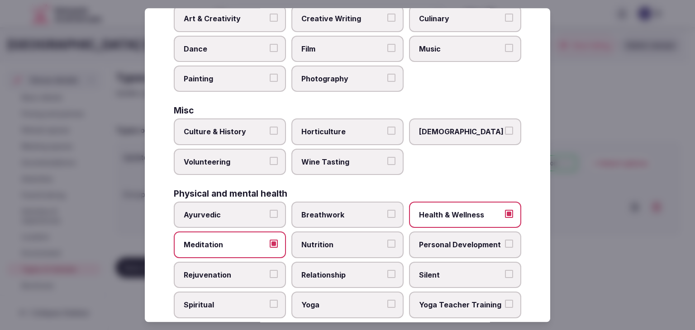
click at [423, 28] on label "Culinary" at bounding box center [465, 18] width 112 height 26
click at [505, 22] on button "Culinary" at bounding box center [509, 18] width 8 height 8
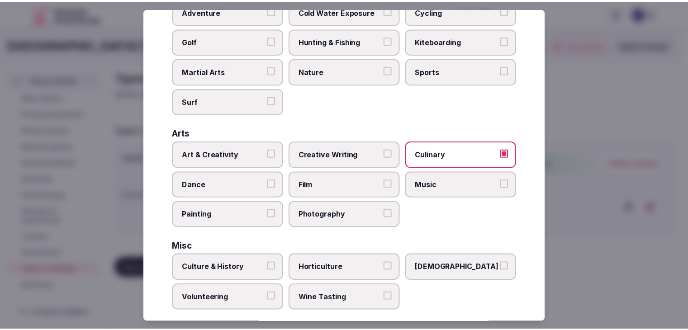
scroll to position [0, 0]
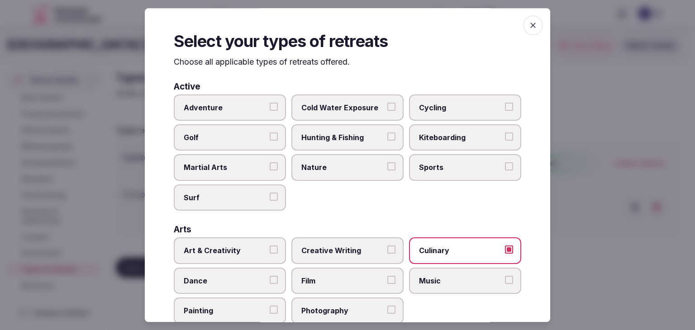
click at [529, 26] on icon "button" at bounding box center [533, 25] width 9 height 9
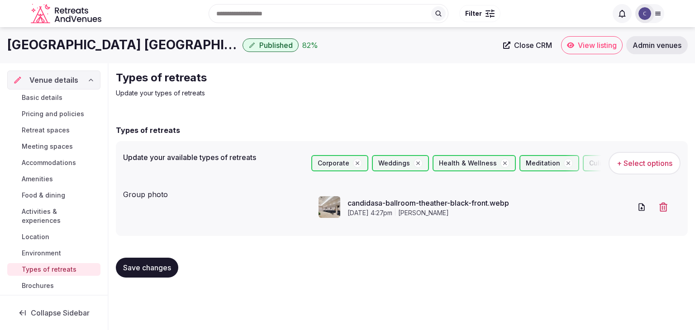
click at [160, 270] on span "Save changes" at bounding box center [147, 267] width 48 height 9
click at [56, 94] on span "Basic details" at bounding box center [42, 97] width 41 height 9
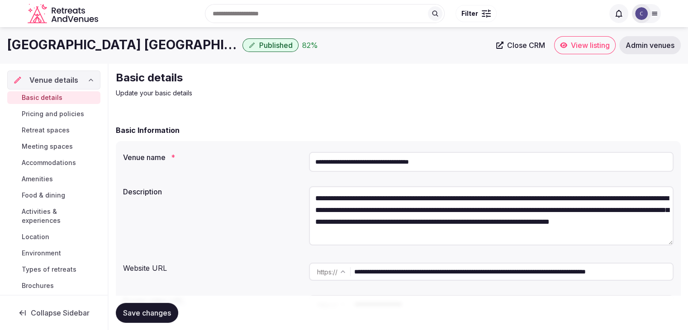
click at [46, 111] on span "Pricing and policies" at bounding box center [53, 114] width 62 height 9
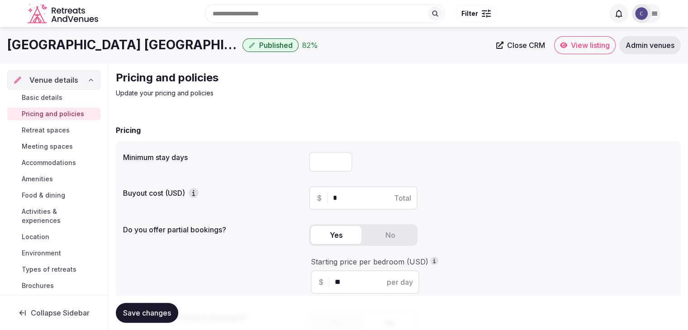
click at [43, 99] on span "Basic details" at bounding box center [42, 97] width 41 height 9
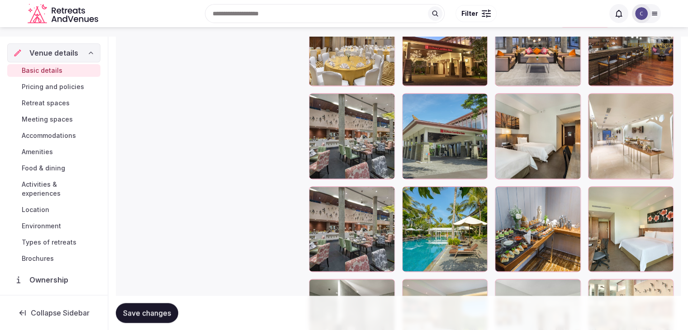
scroll to position [1222, 0]
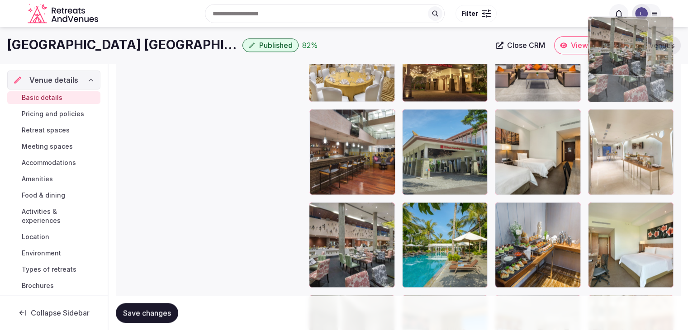
drag, startPoint x: 635, startPoint y: 76, endPoint x: 626, endPoint y: 72, distance: 10.4
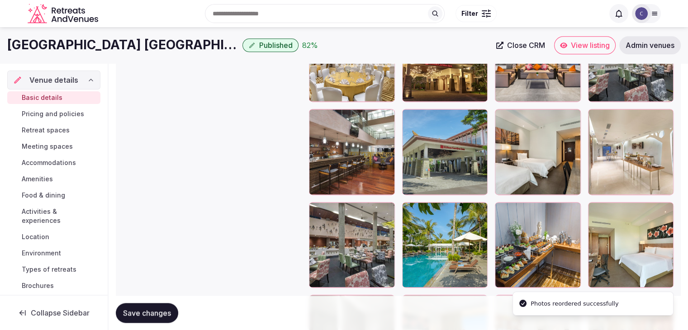
click at [139, 313] on span "Save changes" at bounding box center [147, 313] width 48 height 9
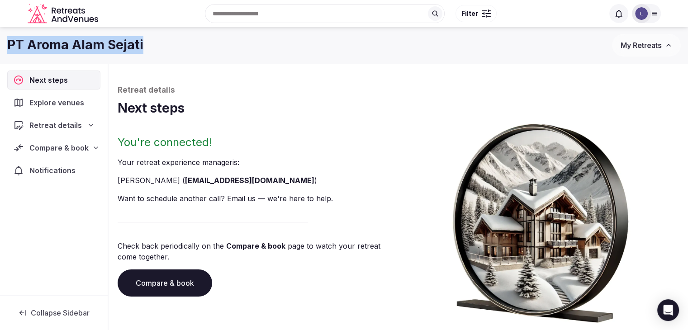
click at [165, 281] on link "Compare & book" at bounding box center [165, 283] width 95 height 27
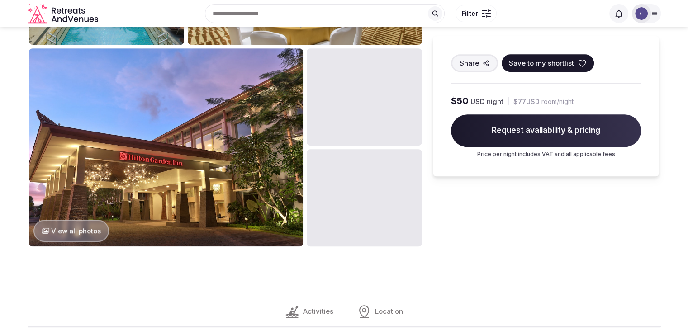
scroll to position [498, 0]
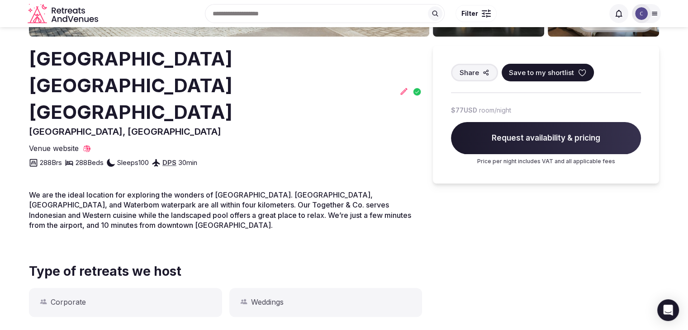
scroll to position [207, 0]
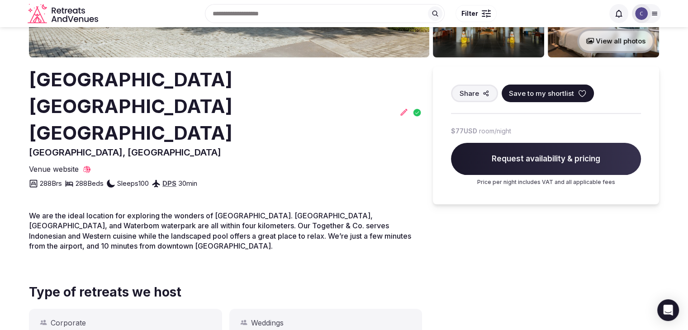
click at [131, 85] on h2 "[GEOGRAPHIC_DATA] [GEOGRAPHIC_DATA] [GEOGRAPHIC_DATA]" at bounding box center [212, 107] width 367 height 80
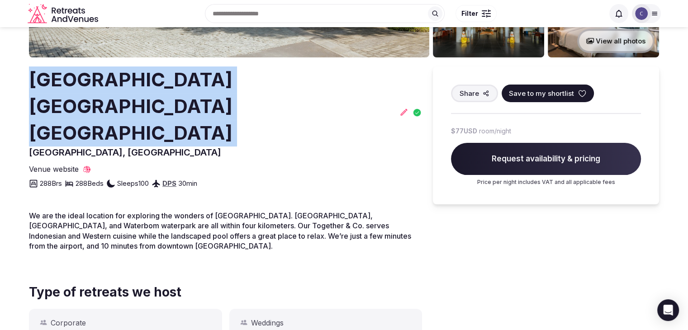
click at [131, 85] on h2 "[GEOGRAPHIC_DATA] [GEOGRAPHIC_DATA] [GEOGRAPHIC_DATA]" at bounding box center [212, 107] width 367 height 80
copy h2 "[GEOGRAPHIC_DATA] [GEOGRAPHIC_DATA] [GEOGRAPHIC_DATA]"
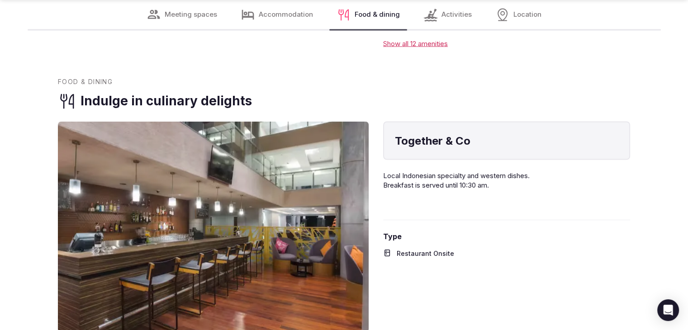
scroll to position [1837, 0]
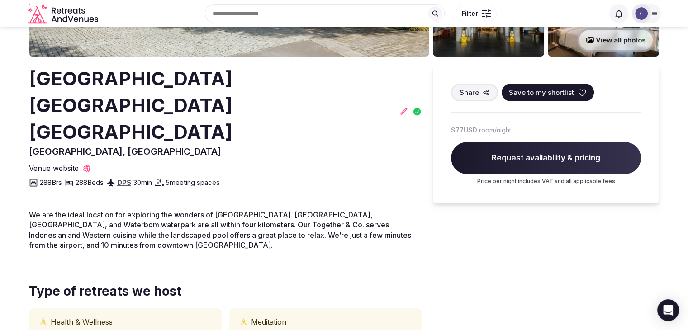
scroll to position [72, 0]
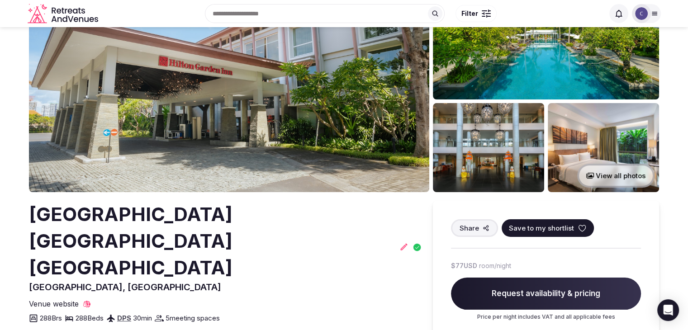
click at [198, 223] on h2 "Hilton Garden Inn Bali Ngurah Rai Airport" at bounding box center [212, 241] width 367 height 80
click at [196, 225] on h2 "Hilton Garden Inn Bali Ngurah Rai Airport" at bounding box center [212, 241] width 367 height 80
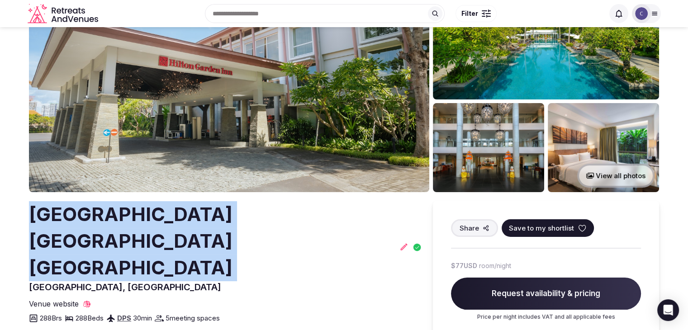
click at [196, 225] on h2 "Hilton Garden Inn Bali Ngurah Rai Airport" at bounding box center [212, 241] width 367 height 80
copy h2 "Hilton Garden Inn Bali Ngurah Rai Airport"
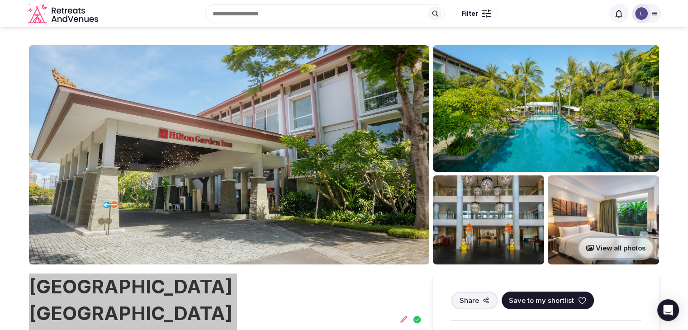
scroll to position [0, 0]
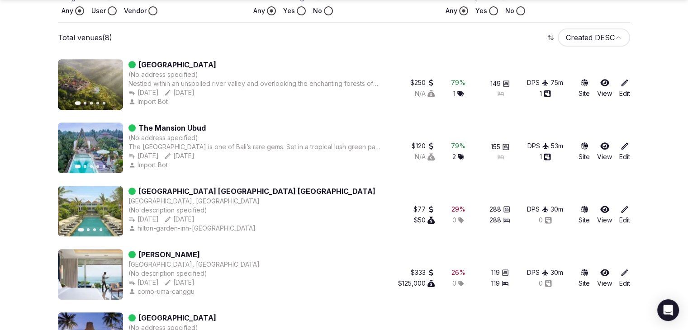
scroll to position [453, 0]
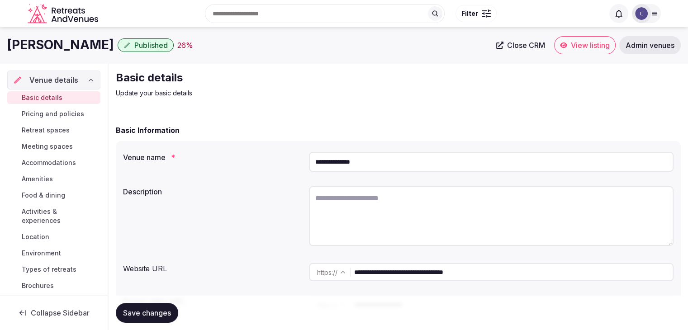
click at [400, 160] on input "**********" at bounding box center [491, 162] width 365 height 20
click at [514, 277] on input "**********" at bounding box center [513, 272] width 319 height 18
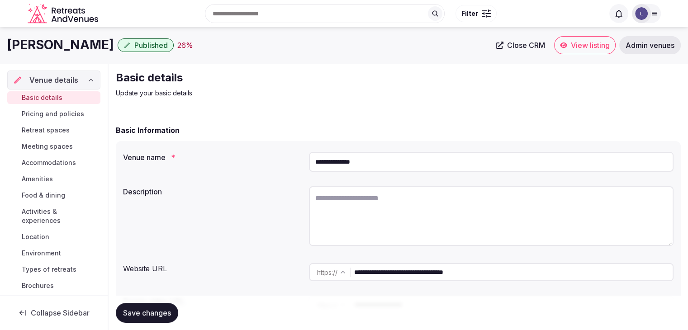
click at [514, 277] on input "**********" at bounding box center [513, 272] width 319 height 18
drag, startPoint x: 38, startPoint y: 158, endPoint x: 78, endPoint y: 182, distance: 45.6
click at [38, 158] on span "Accommodations" at bounding box center [49, 162] width 54 height 9
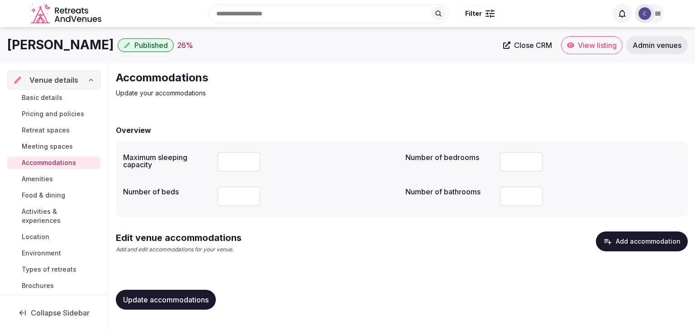
click at [639, 243] on button "Add accommodation" at bounding box center [642, 242] width 92 height 20
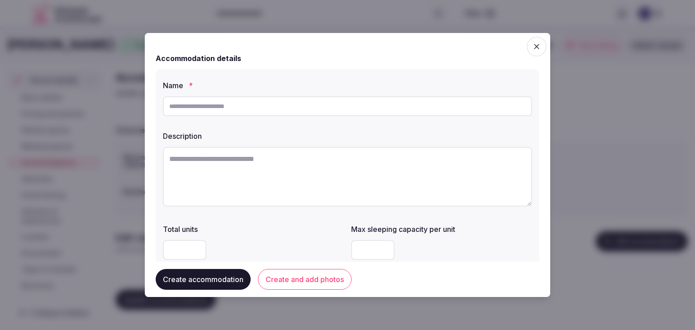
click at [224, 111] on input "text" at bounding box center [347, 106] width 369 height 20
paste input "**********"
type input "**********"
click at [281, 174] on textarea at bounding box center [347, 177] width 369 height 60
paste textarea "**********"
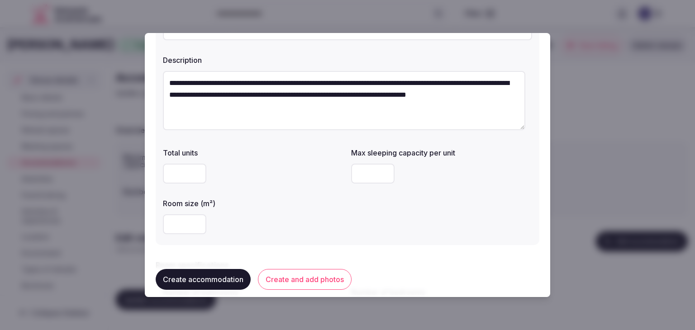
scroll to position [91, 0]
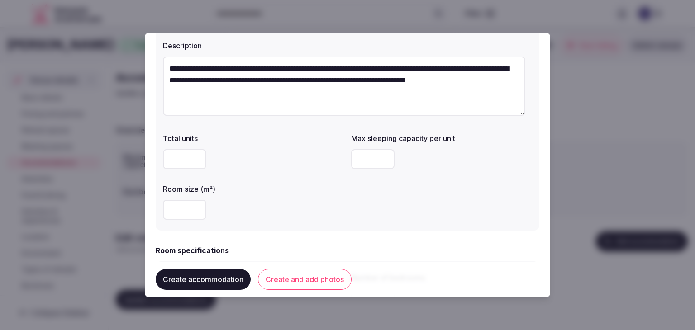
type textarea "**********"
click at [175, 157] on input "number" at bounding box center [184, 159] width 43 height 20
type input "**"
click at [249, 182] on div "Room size (m²)" at bounding box center [253, 186] width 181 height 13
click at [363, 163] on input "number" at bounding box center [372, 159] width 43 height 20
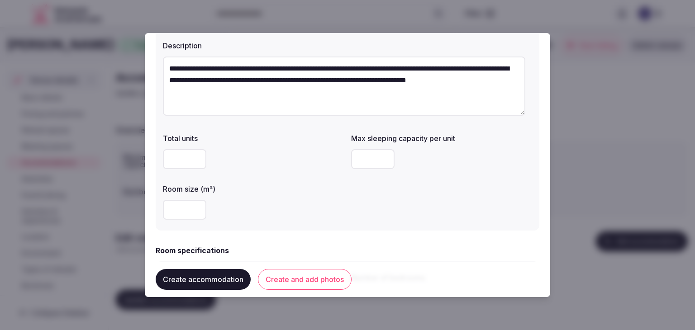
type input "*"
click at [177, 205] on input "number" at bounding box center [184, 210] width 43 height 20
click at [177, 209] on input "number" at bounding box center [184, 210] width 43 height 20
type input "**"
drag, startPoint x: 250, startPoint y: 207, endPoint x: 261, endPoint y: 232, distance: 27.6
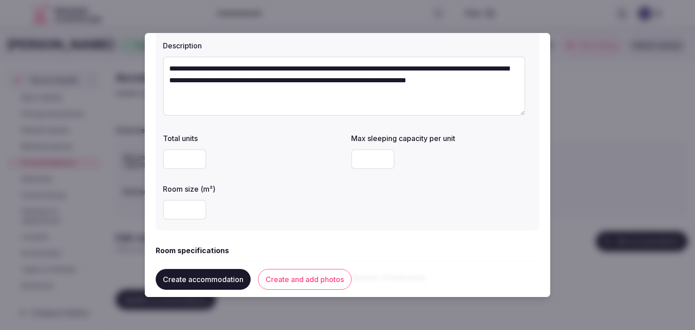
click at [250, 207] on div "**" at bounding box center [253, 210] width 181 height 20
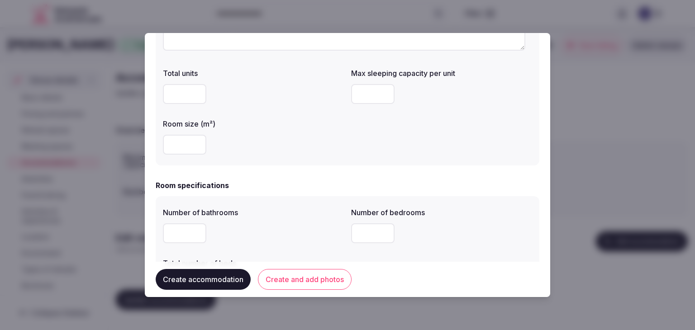
scroll to position [226, 0]
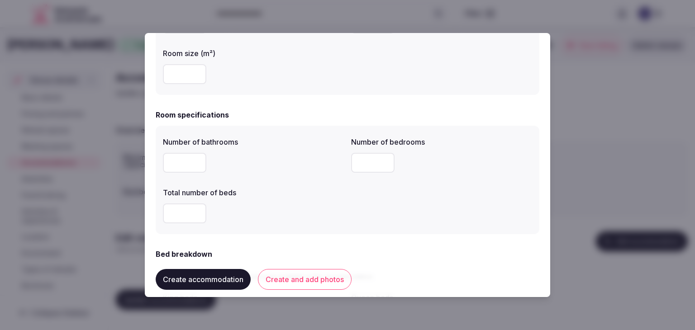
click at [296, 162] on div at bounding box center [253, 163] width 181 height 20
click at [174, 172] on input "number" at bounding box center [184, 163] width 43 height 20
type input "*"
click at [364, 160] on input "number" at bounding box center [372, 163] width 43 height 20
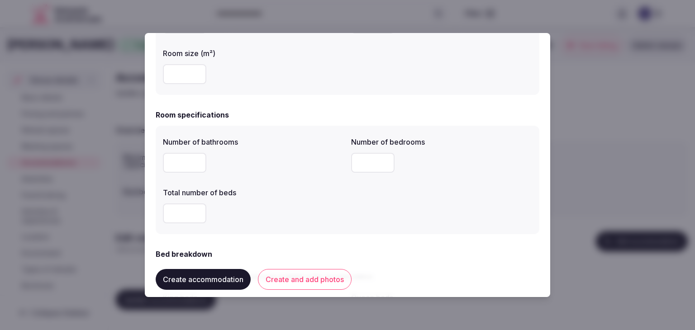
type input "*"
click at [181, 211] on input "number" at bounding box center [184, 214] width 43 height 20
type input "*"
click at [252, 218] on div "*" at bounding box center [253, 214] width 181 height 20
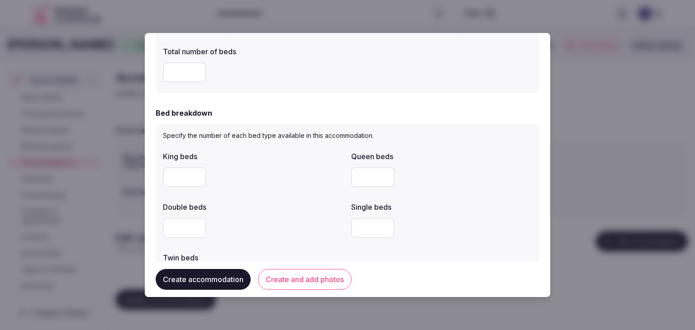
scroll to position [407, 0]
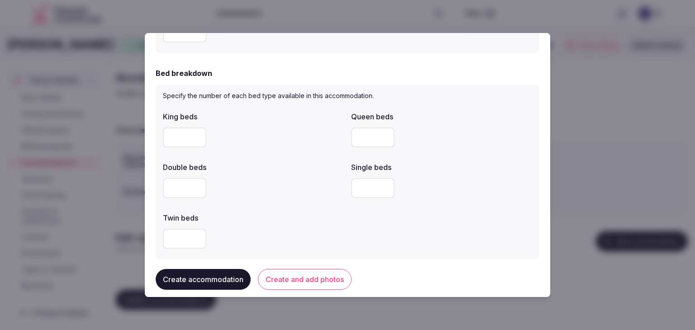
click at [166, 137] on input "number" at bounding box center [184, 138] width 43 height 20
type input "*"
click at [301, 194] on div at bounding box center [253, 188] width 181 height 20
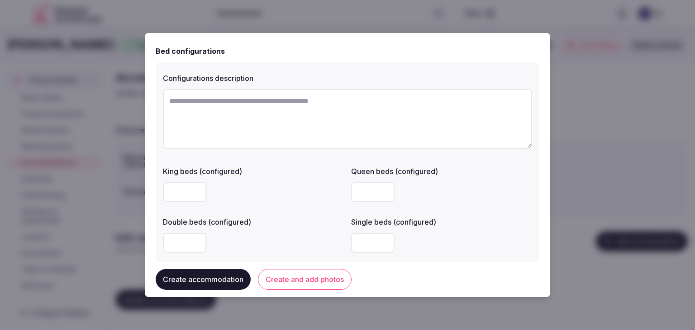
scroll to position [679, 0]
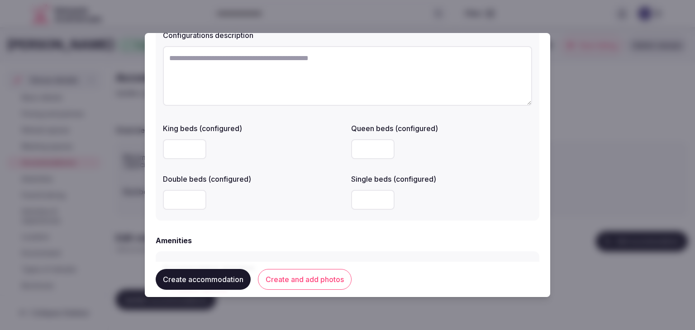
click at [380, 203] on input "number" at bounding box center [372, 200] width 43 height 20
drag, startPoint x: 363, startPoint y: 201, endPoint x: 331, endPoint y: 195, distance: 32.7
click at [332, 196] on div "King beds (configured) Queen beds (configured) Double beds (configured) Single …" at bounding box center [347, 166] width 369 height 94
type input "*"
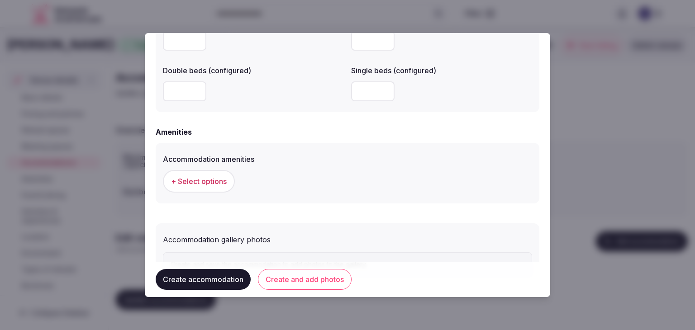
scroll to position [831, 0]
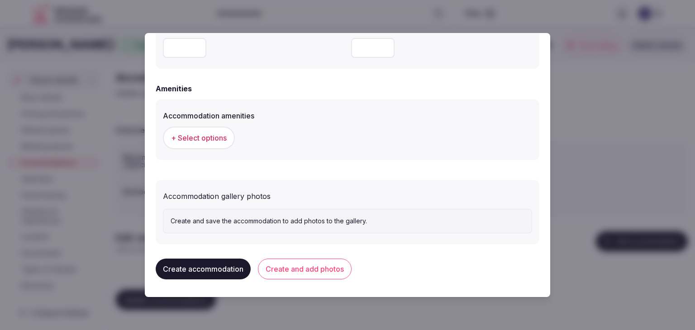
click at [208, 141] on span "+ Select options" at bounding box center [199, 138] width 56 height 10
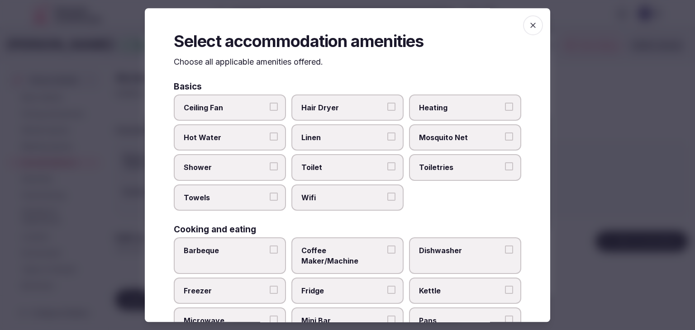
click at [344, 209] on label "Wifi" at bounding box center [347, 198] width 112 height 26
click at [387, 201] on button "Wifi" at bounding box center [391, 197] width 8 height 8
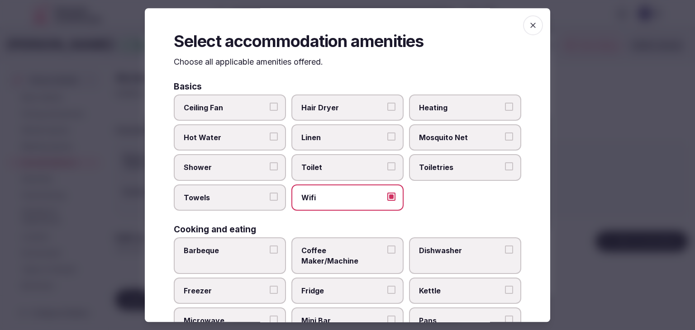
click at [465, 176] on label "Toiletries" at bounding box center [465, 168] width 112 height 26
click at [505, 171] on button "Toiletries" at bounding box center [509, 167] width 8 height 8
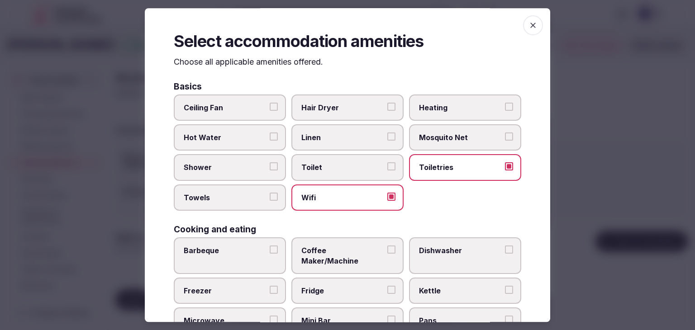
drag, startPoint x: 331, startPoint y: 104, endPoint x: 279, endPoint y: 151, distance: 70.2
click at [330, 104] on span "Hair Dryer" at bounding box center [342, 108] width 83 height 10
drag, startPoint x: 253, startPoint y: 165, endPoint x: 253, endPoint y: 210, distance: 44.8
click at [252, 167] on span "Shower" at bounding box center [225, 168] width 83 height 10
click at [270, 167] on button "Shower" at bounding box center [274, 167] width 8 height 8
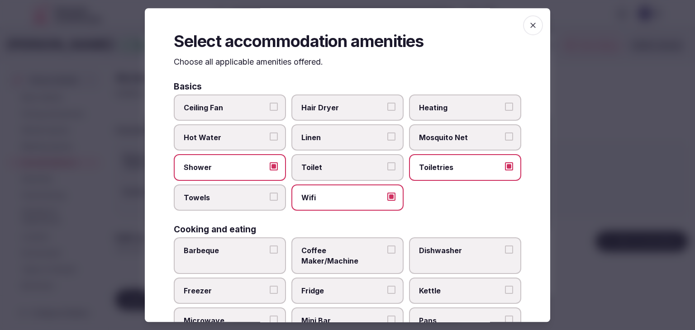
click at [259, 185] on label "Towels" at bounding box center [230, 198] width 112 height 26
click at [270, 193] on button "Towels" at bounding box center [274, 197] width 8 height 8
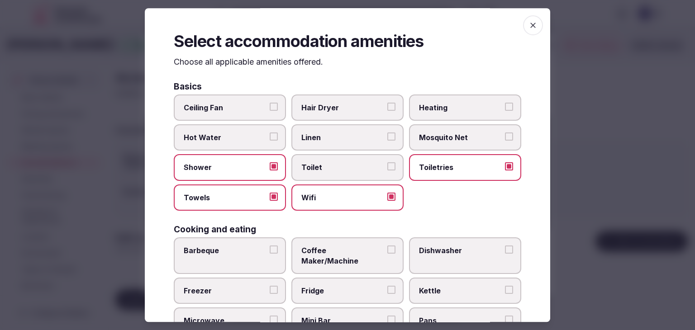
scroll to position [91, 0]
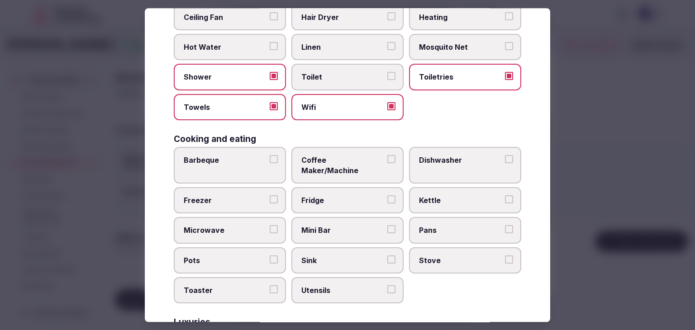
click at [328, 165] on label "Coffee Maker/Machine" at bounding box center [347, 165] width 112 height 37
click at [387, 163] on button "Coffee Maker/Machine" at bounding box center [391, 159] width 8 height 8
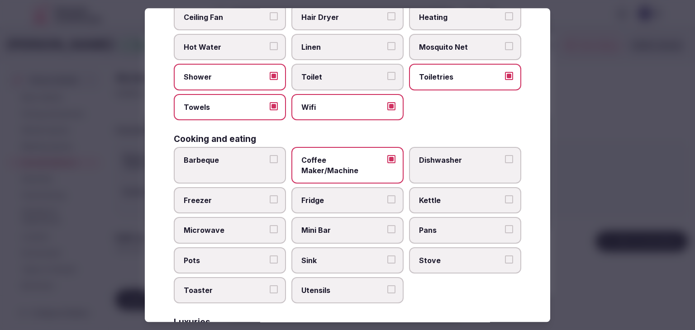
click at [326, 224] on label "Mini Bar" at bounding box center [347, 231] width 112 height 26
click at [387, 226] on button "Mini Bar" at bounding box center [391, 230] width 8 height 8
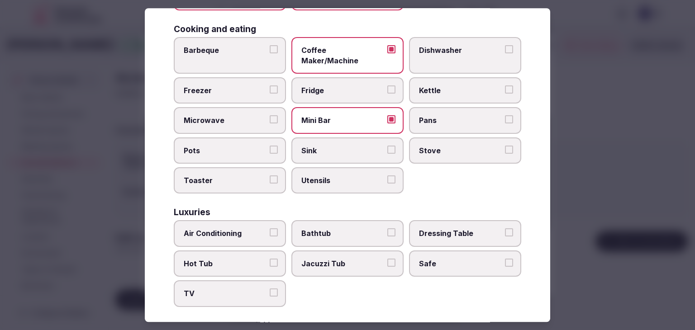
scroll to position [226, 0]
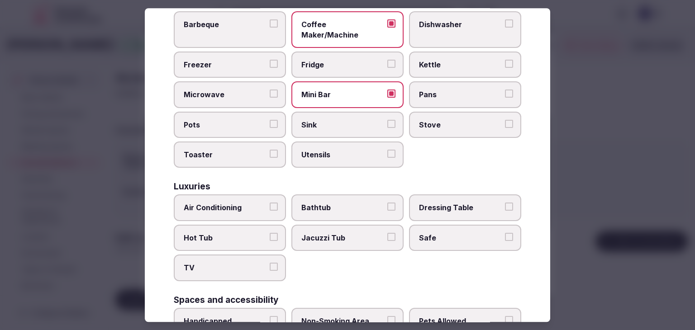
drag, startPoint x: 253, startPoint y: 200, endPoint x: 251, endPoint y: 235, distance: 35.8
click at [252, 203] on span "Air Conditioning" at bounding box center [225, 208] width 83 height 10
click at [270, 203] on button "Air Conditioning" at bounding box center [274, 207] width 8 height 8
drag, startPoint x: 254, startPoint y: 256, endPoint x: 394, endPoint y: 231, distance: 142.5
click at [255, 263] on span "TV" at bounding box center [225, 268] width 83 height 10
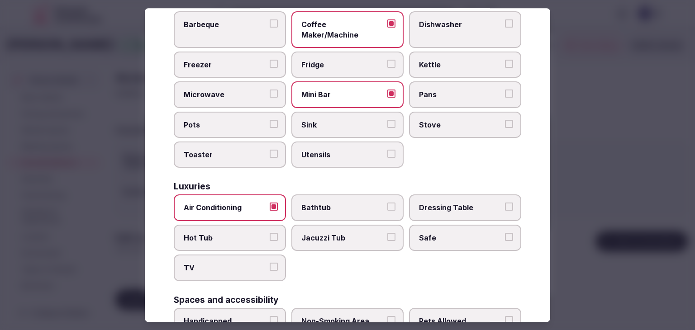
click at [270, 263] on button "TV" at bounding box center [274, 267] width 8 height 8
click at [428, 233] on span "Safe" at bounding box center [460, 238] width 83 height 10
click at [505, 233] on button "Safe" at bounding box center [509, 237] width 8 height 8
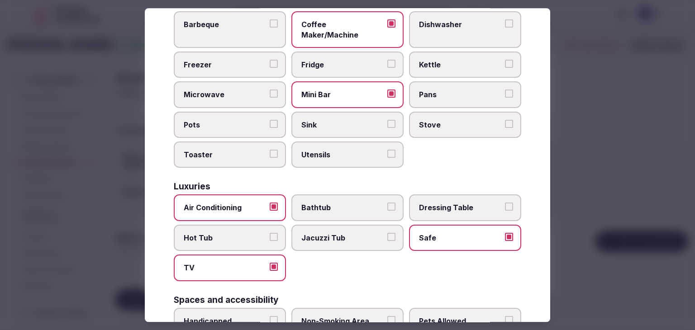
scroll to position [362, 0]
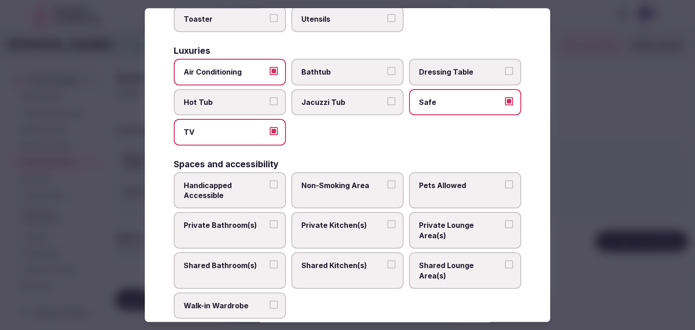
click at [244, 221] on span "Private Bathroom(s)" at bounding box center [225, 226] width 83 height 10
click at [270, 221] on button "Private Bathroom(s)" at bounding box center [274, 225] width 8 height 8
click at [444, 97] on label "Safe" at bounding box center [465, 102] width 112 height 26
click at [505, 97] on button "Safe" at bounding box center [509, 101] width 8 height 8
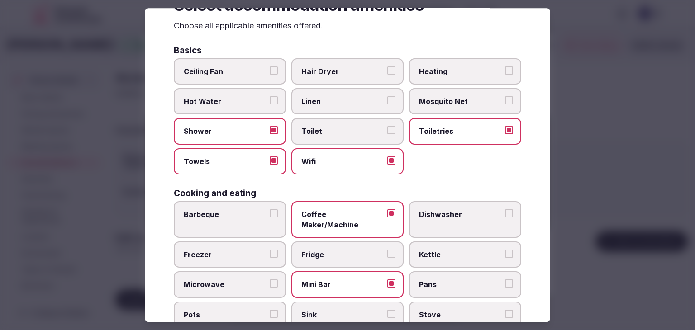
scroll to position [0, 0]
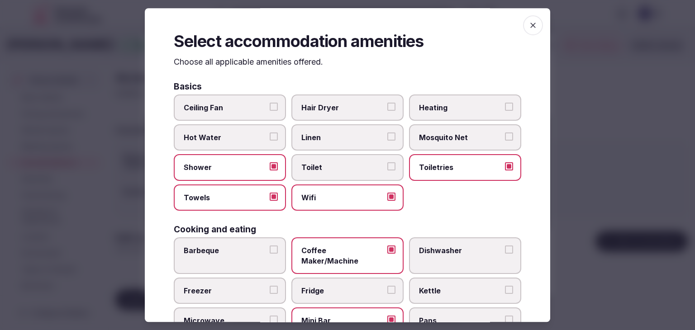
click at [529, 22] on icon "button" at bounding box center [533, 25] width 9 height 9
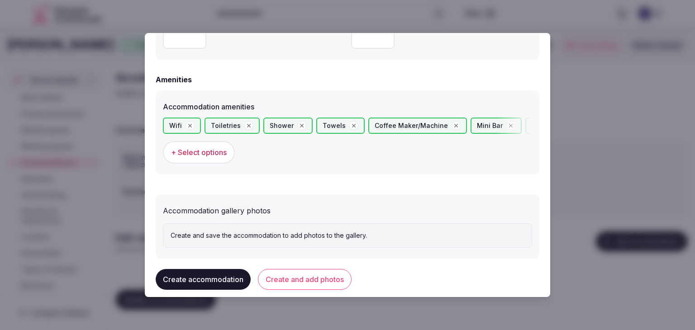
scroll to position [854, 0]
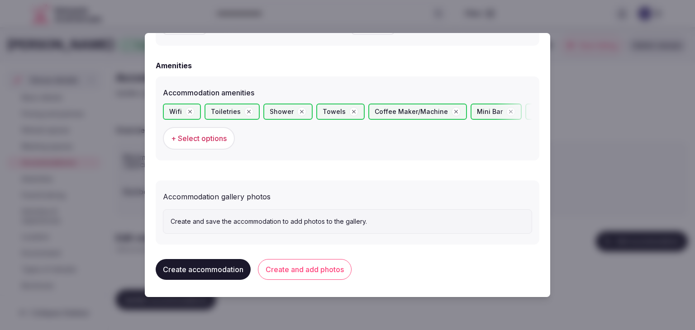
click at [314, 269] on button "Create and add photos" at bounding box center [305, 269] width 94 height 21
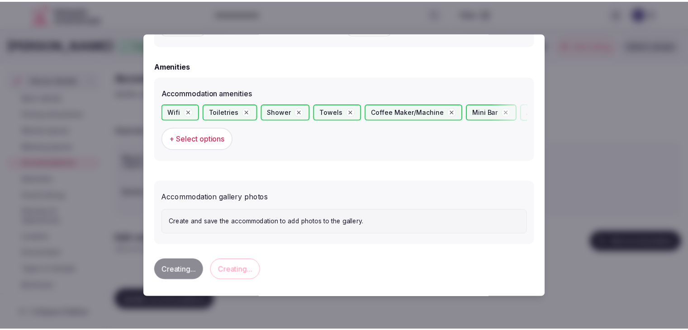
scroll to position [0, 0]
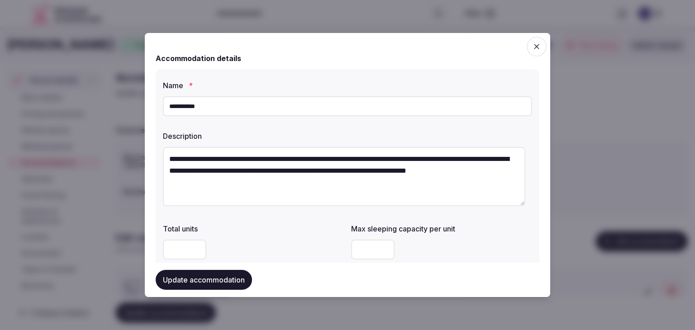
click at [212, 273] on button "Update accommodation" at bounding box center [204, 280] width 96 height 20
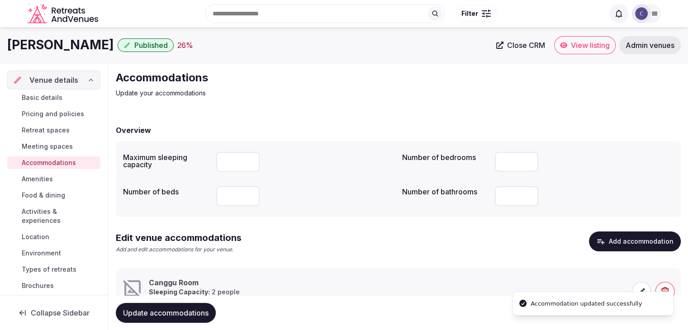
click at [107, 46] on h1 "[PERSON_NAME]" at bounding box center [60, 45] width 107 height 18
click at [105, 48] on h1 "[PERSON_NAME]" at bounding box center [60, 45] width 107 height 18
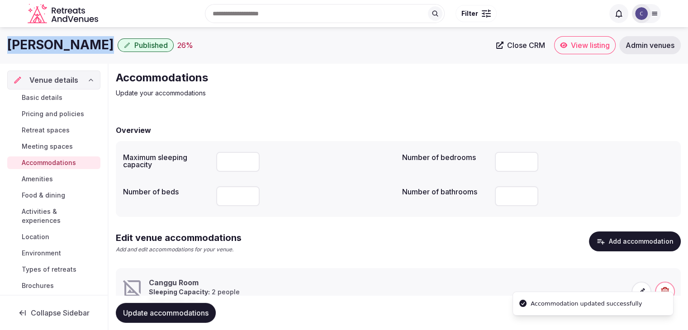
copy div "[PERSON_NAME]"
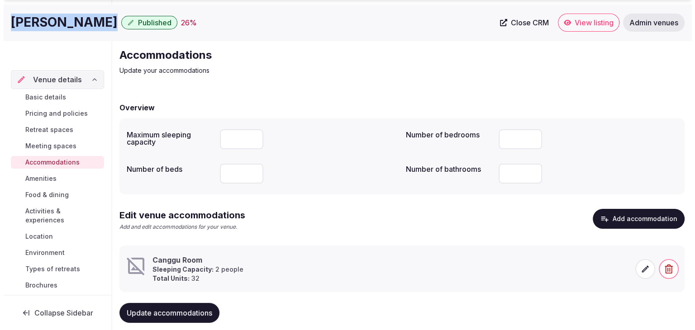
scroll to position [41, 0]
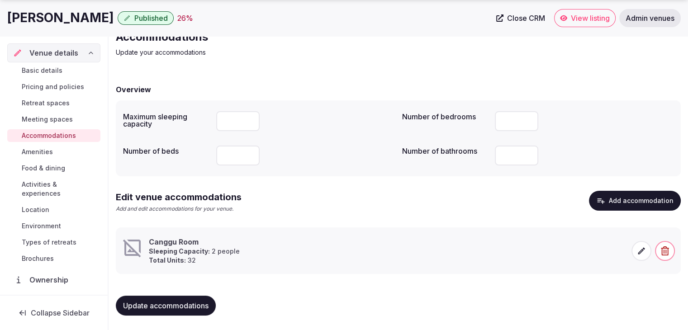
click at [641, 248] on icon at bounding box center [641, 251] width 9 height 9
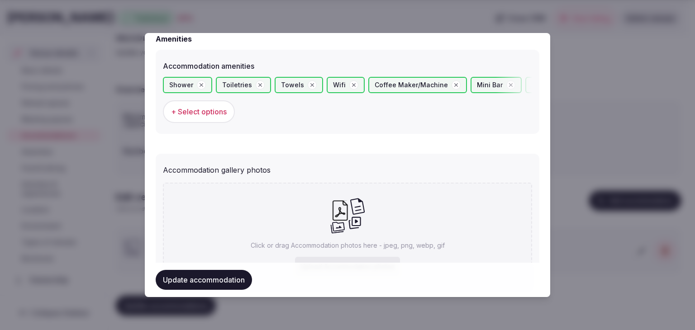
scroll to position [937, 0]
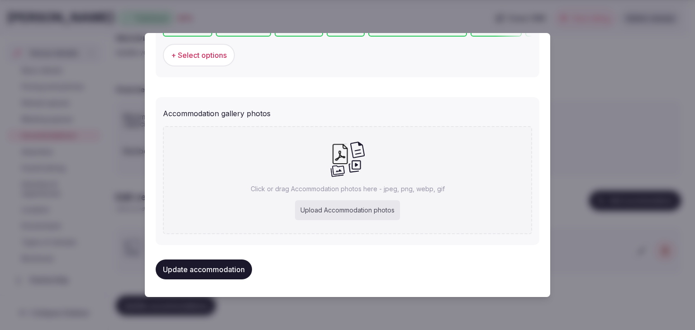
click at [369, 205] on div "Upload Accommodation photos" at bounding box center [347, 211] width 105 height 20
type input "**********"
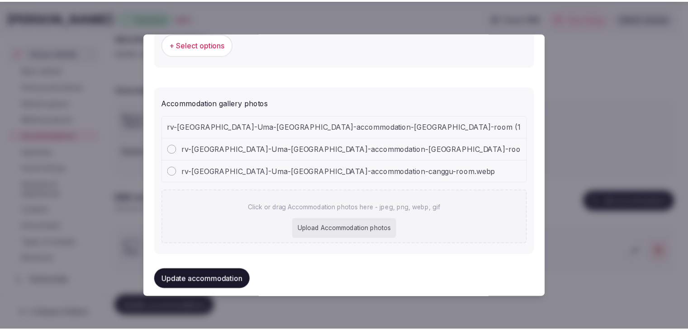
scroll to position [957, 0]
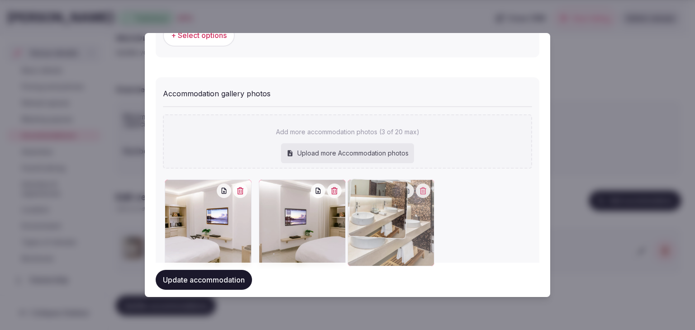
drag, startPoint x: 173, startPoint y: 186, endPoint x: 404, endPoint y: 198, distance: 231.1
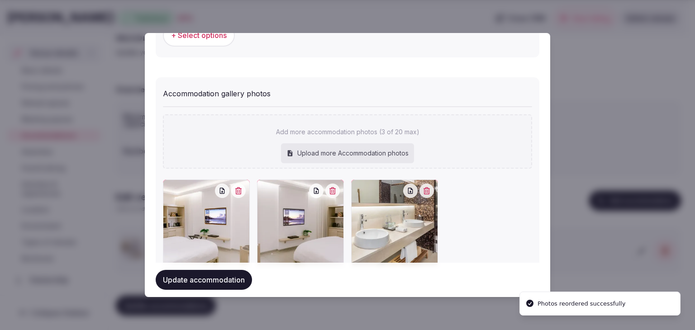
click at [194, 282] on button "Update accommodation" at bounding box center [204, 280] width 96 height 20
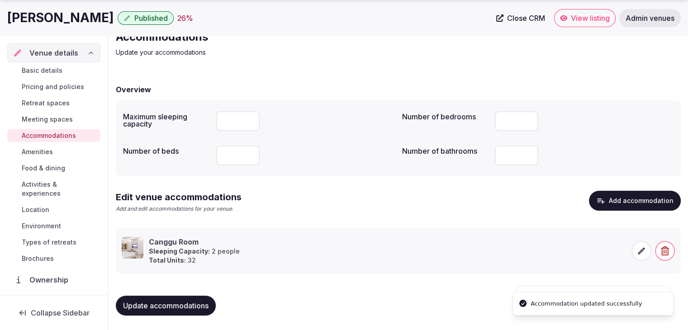
click at [189, 308] on span "Update accommodations" at bounding box center [166, 305] width 86 height 9
click at [42, 88] on span "Pricing and policies" at bounding box center [53, 86] width 62 height 9
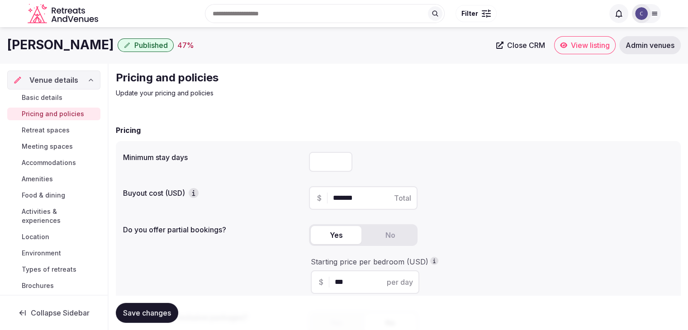
click at [54, 133] on span "Retreat spaces" at bounding box center [46, 130] width 48 height 9
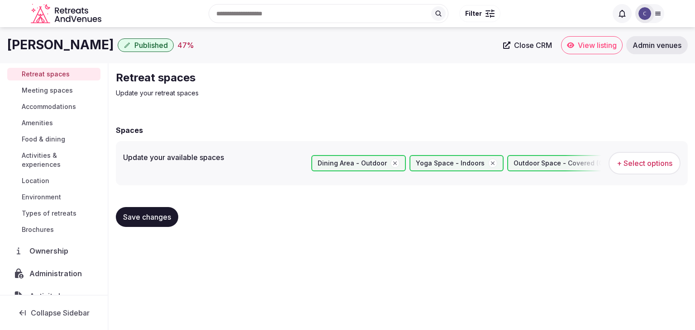
scroll to position [96, 0]
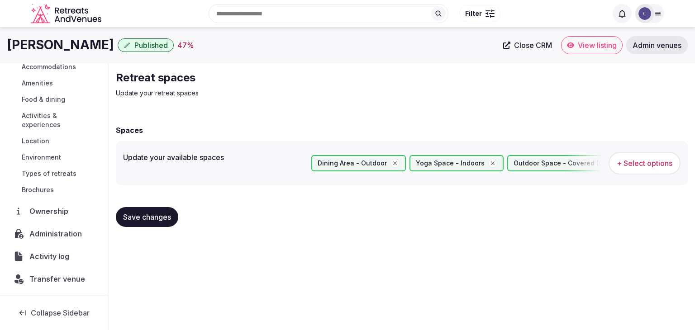
click at [60, 253] on span "Activity log" at bounding box center [50, 256] width 43 height 11
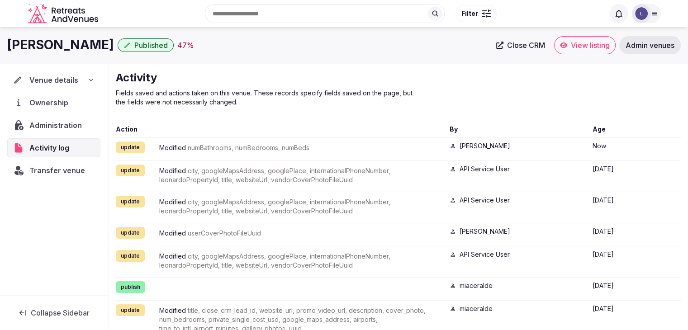
scroll to position [17, 0]
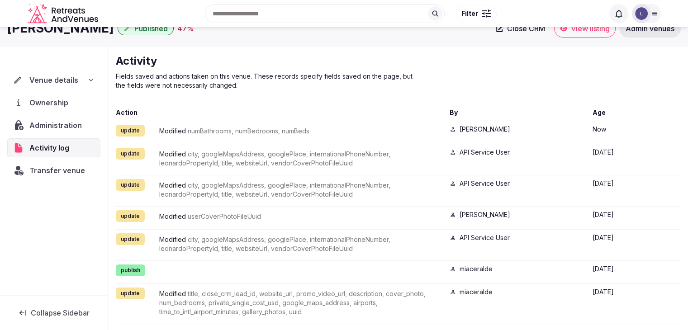
click at [59, 172] on span "Transfer venue" at bounding box center [57, 170] width 56 height 11
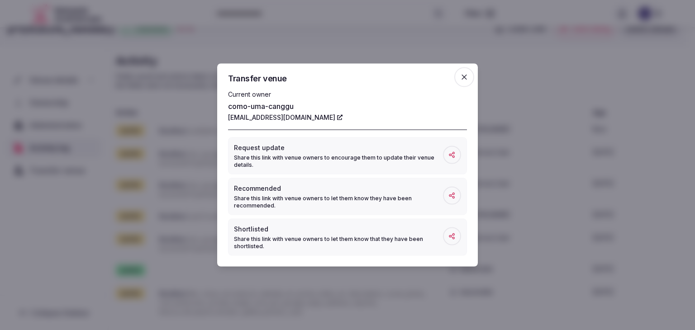
click at [468, 77] on icon "button" at bounding box center [464, 77] width 9 height 9
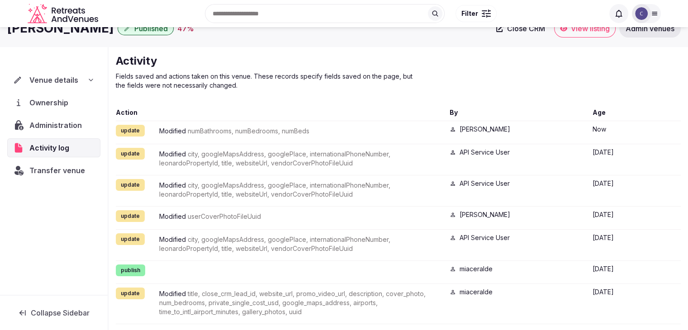
click at [66, 125] on span "Administration" at bounding box center [57, 125] width 56 height 11
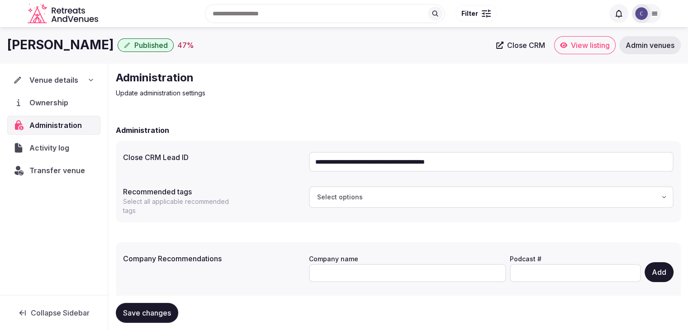
click at [83, 85] on div "Venue details" at bounding box center [53, 80] width 81 height 11
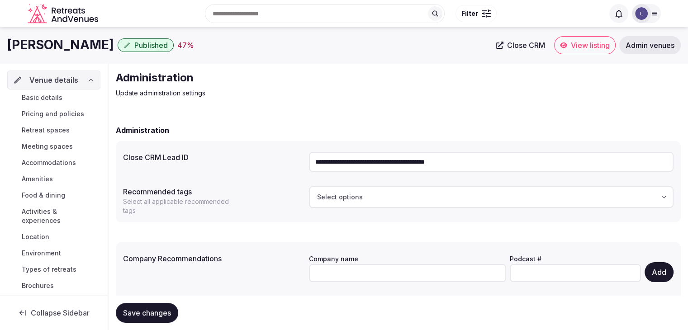
click at [69, 96] on link "Basic details" at bounding box center [53, 97] width 93 height 13
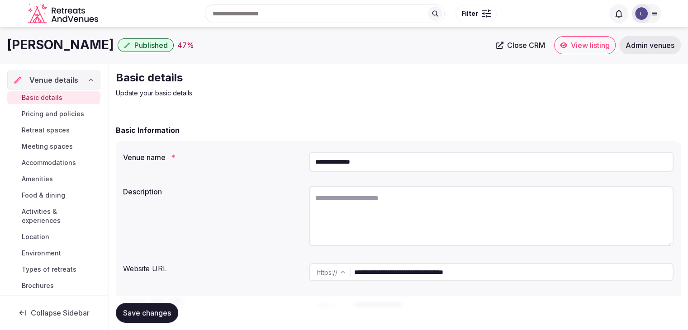
click at [63, 132] on span "Retreat spaces" at bounding box center [46, 130] width 48 height 9
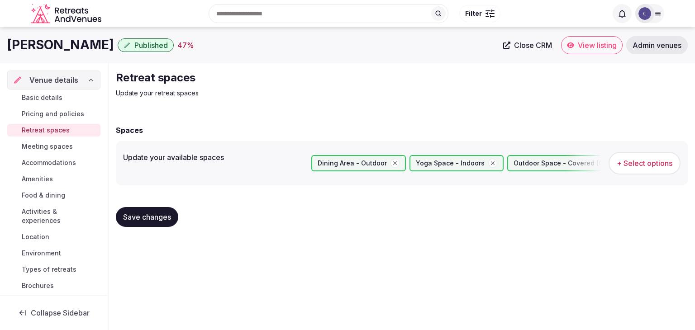
click at [63, 149] on span "Meeting spaces" at bounding box center [47, 146] width 51 height 9
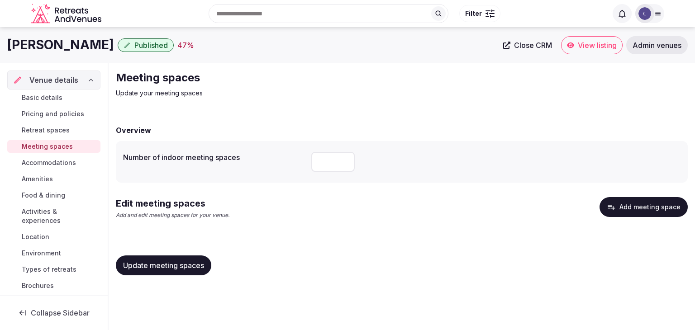
click at [62, 160] on span "Accommodations" at bounding box center [49, 162] width 54 height 9
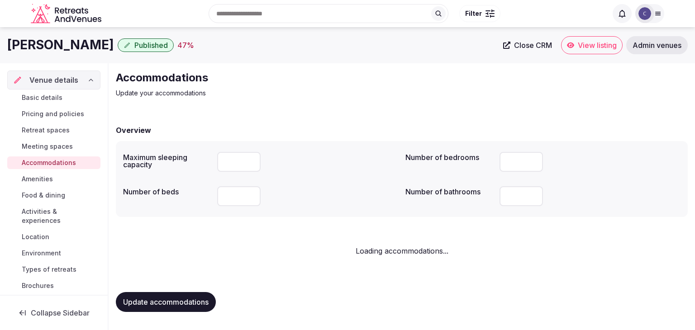
click at [51, 179] on span "Amenities" at bounding box center [37, 179] width 31 height 9
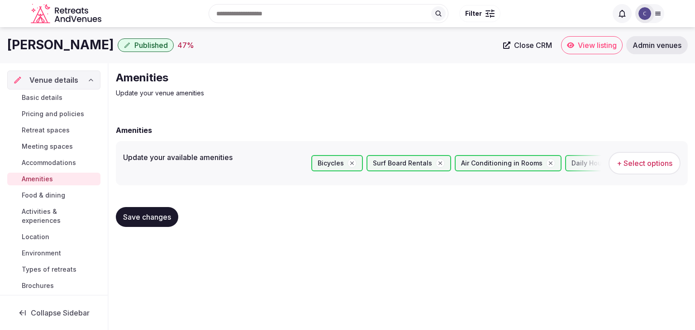
click at [53, 196] on span "Food & dining" at bounding box center [43, 195] width 43 height 9
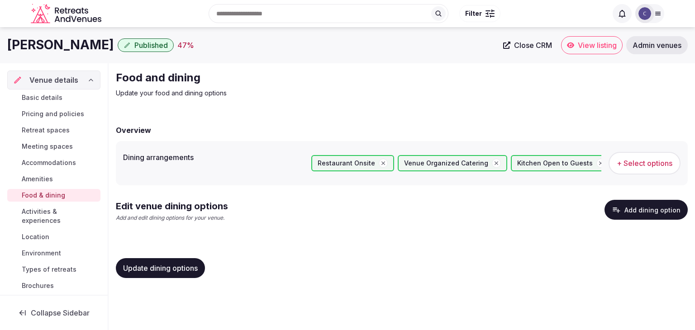
click at [670, 214] on button "Add dining option" at bounding box center [646, 210] width 83 height 20
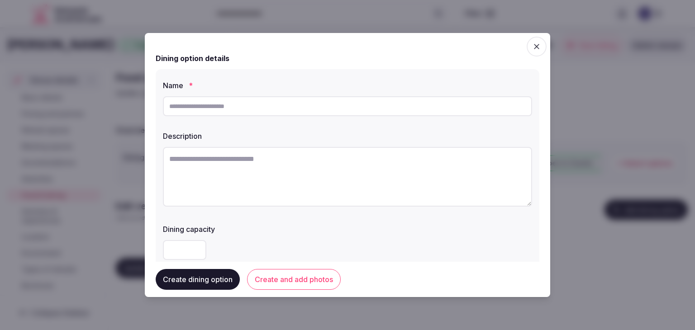
click at [232, 110] on input "text" at bounding box center [347, 106] width 369 height 20
paste input "**********"
type input "**********"
click at [301, 175] on textarea at bounding box center [347, 177] width 369 height 60
paste textarea "**********"
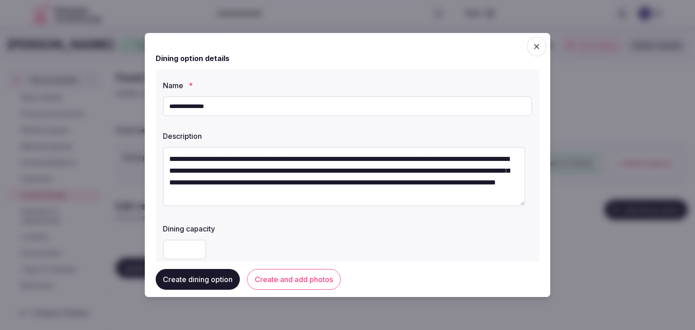
scroll to position [136, 0]
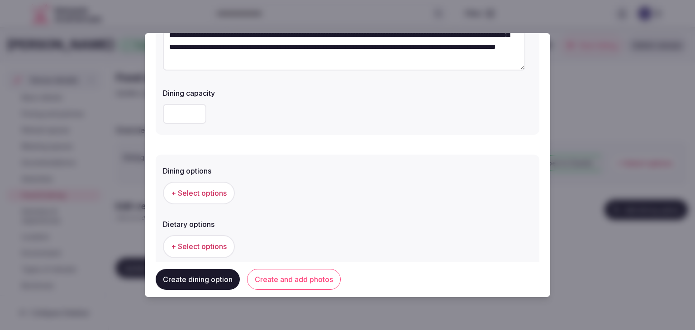
type textarea "**********"
click at [215, 185] on button "+ Select options" at bounding box center [199, 193] width 72 height 23
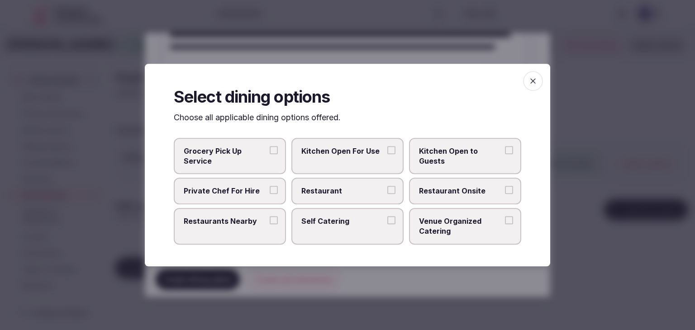
click at [467, 197] on label "Restaurant Onsite" at bounding box center [465, 191] width 112 height 26
click at [505, 195] on button "Restaurant Onsite" at bounding box center [509, 190] width 8 height 8
click at [387, 194] on label "Restaurant" at bounding box center [347, 191] width 112 height 26
click at [387, 194] on button "Restaurant" at bounding box center [391, 190] width 8 height 8
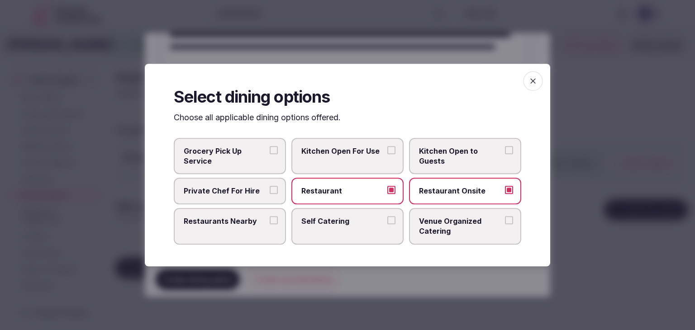
drag, startPoint x: 540, startPoint y: 86, endPoint x: 420, endPoint y: 130, distance: 127.0
click at [539, 86] on span "button" at bounding box center [533, 81] width 20 height 20
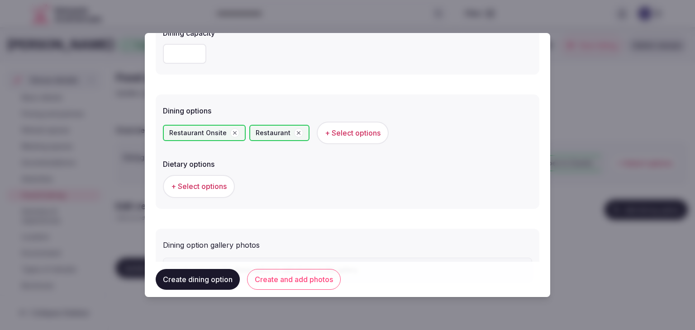
scroll to position [244, 0]
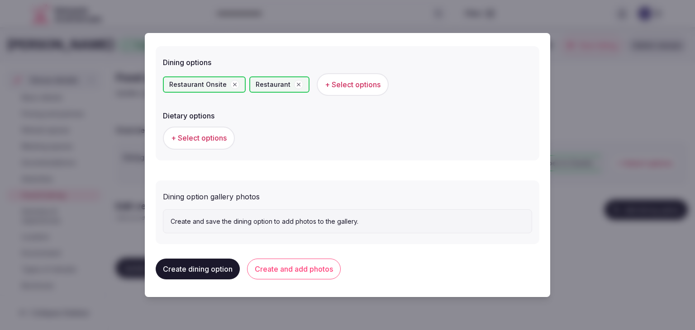
click at [305, 271] on button "Create and add photos" at bounding box center [294, 269] width 94 height 21
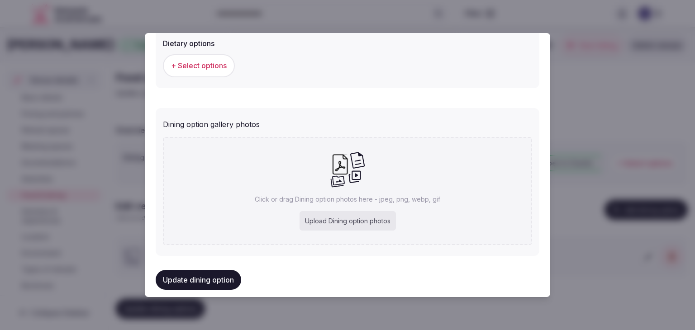
scroll to position [328, 0]
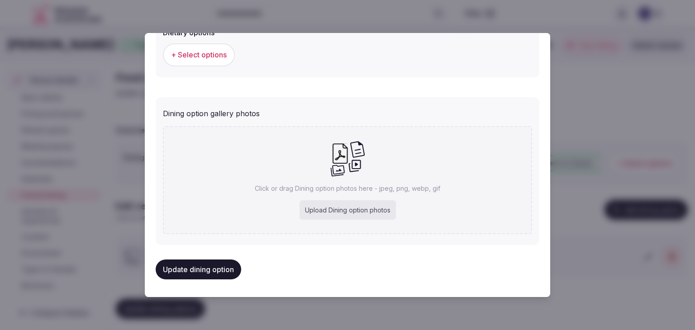
click at [339, 215] on div "Upload Dining option photos" at bounding box center [348, 211] width 96 height 20
type input "**********"
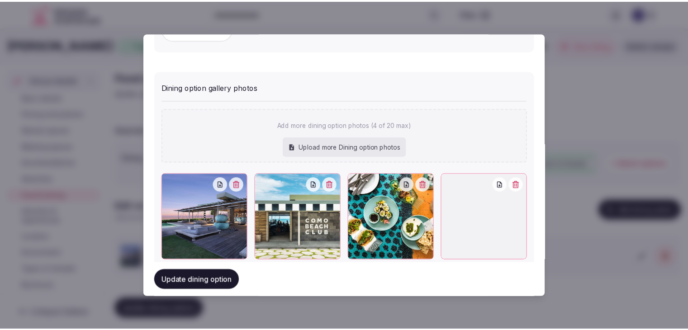
scroll to position [377, 0]
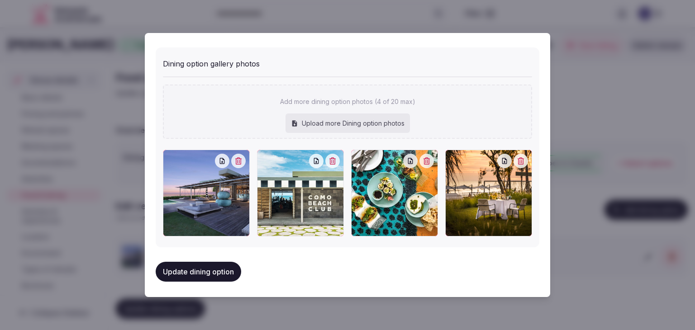
click at [212, 275] on button "Update dining option" at bounding box center [199, 272] width 86 height 20
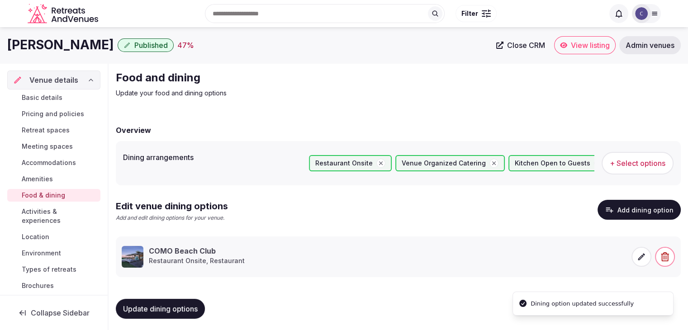
click at [190, 310] on span "Update dining options" at bounding box center [160, 309] width 75 height 9
click at [51, 219] on span "Activities & experiences" at bounding box center [59, 216] width 75 height 18
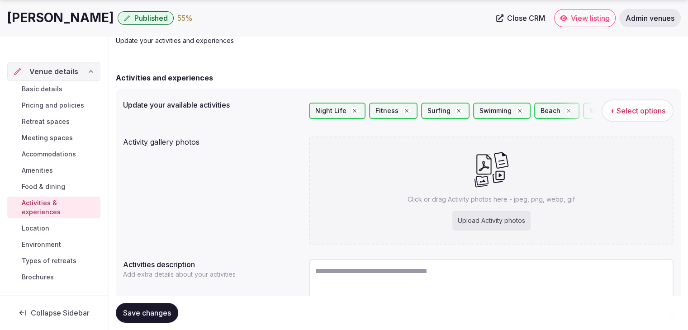
scroll to position [110, 0]
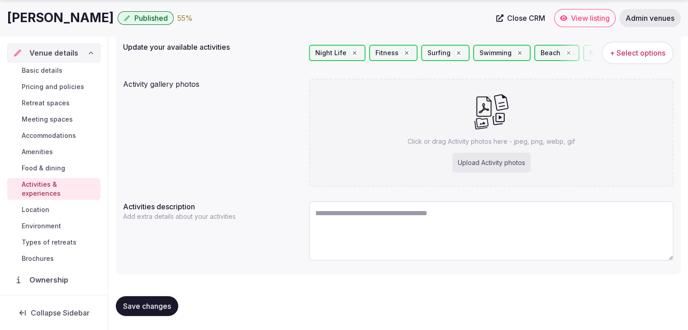
click at [431, 220] on textarea at bounding box center [491, 231] width 365 height 60
paste textarea "**********"
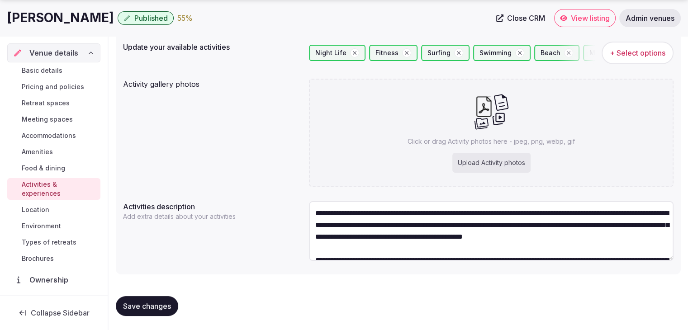
scroll to position [28, 0]
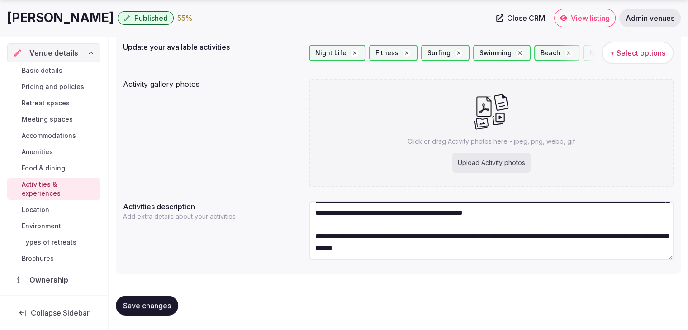
type textarea "**********"
click at [490, 161] on div "Upload Activity photos" at bounding box center [492, 163] width 78 height 20
click at [501, 161] on div "Upload Activity photos" at bounding box center [492, 163] width 78 height 20
type input "**********"
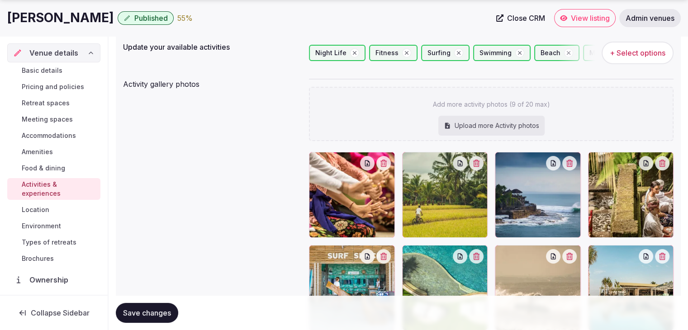
click at [156, 321] on button "Save changes" at bounding box center [147, 313] width 62 height 20
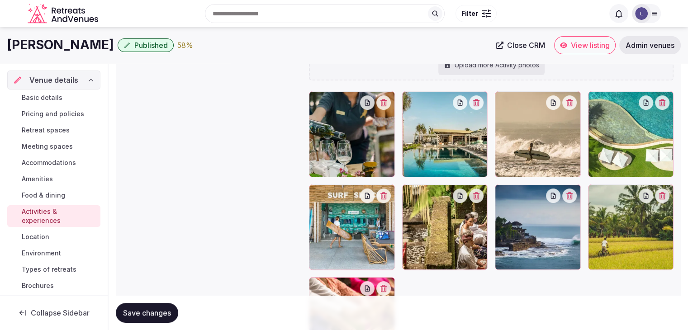
scroll to position [156, 0]
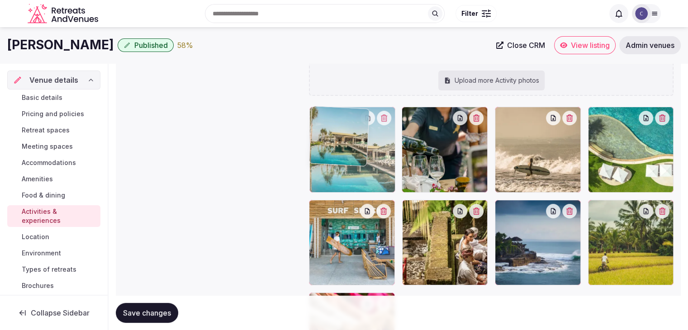
drag, startPoint x: 411, startPoint y: 115, endPoint x: 364, endPoint y: 125, distance: 47.7
click at [364, 125] on body "Search Popular Destinations Toscana, Italy Riviera Maya, Mexico Indonesia, Bali…" at bounding box center [344, 183] width 688 height 678
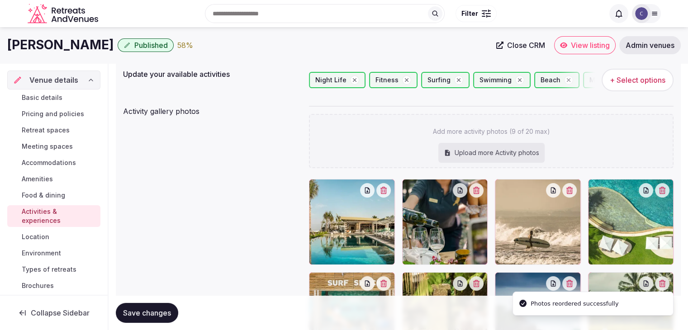
scroll to position [20, 0]
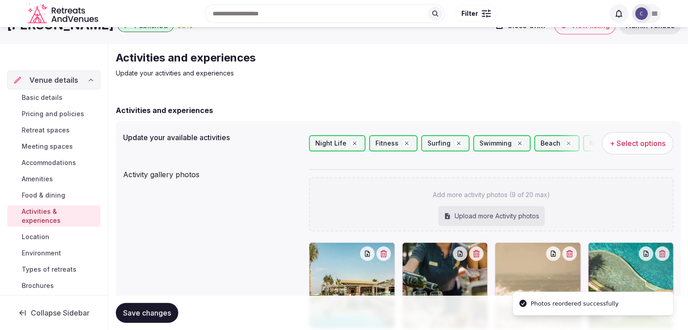
click at [141, 310] on span "Save changes" at bounding box center [147, 313] width 48 height 9
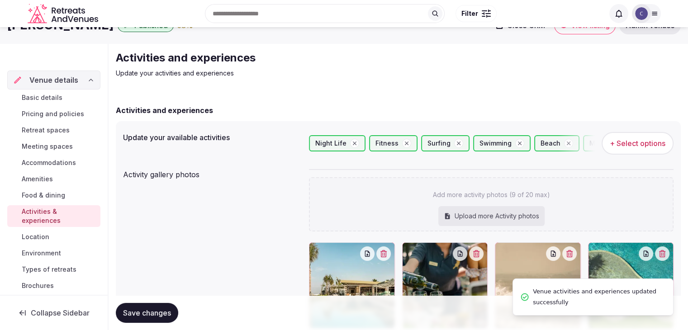
click at [65, 253] on link "Environment" at bounding box center [53, 253] width 93 height 13
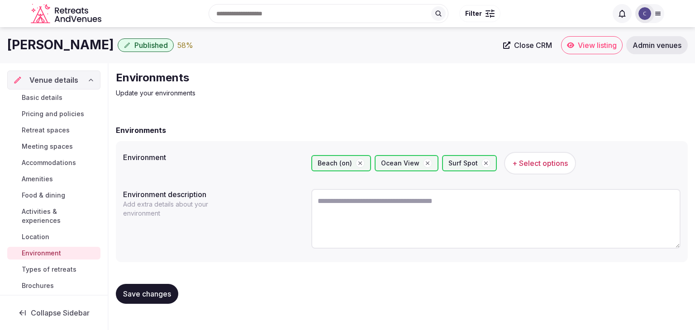
click at [383, 224] on textarea at bounding box center [495, 219] width 369 height 60
paste textarea "**********"
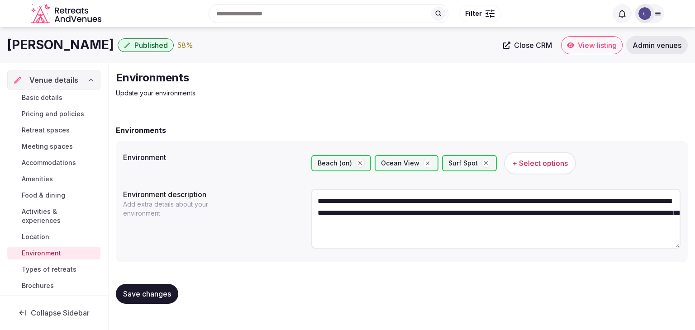
type textarea "**********"
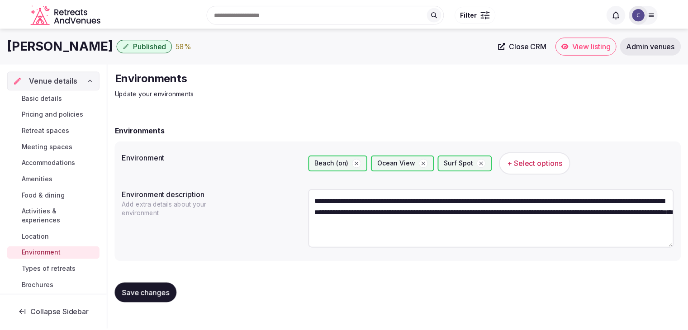
scroll to position [5, 0]
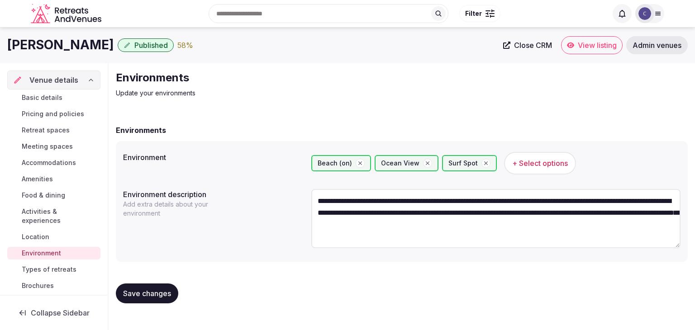
click at [272, 263] on form "**********" at bounding box center [402, 218] width 572 height 186
click at [167, 292] on span "Save changes" at bounding box center [147, 293] width 48 height 9
click at [67, 272] on span "Types of retreats" at bounding box center [49, 269] width 55 height 9
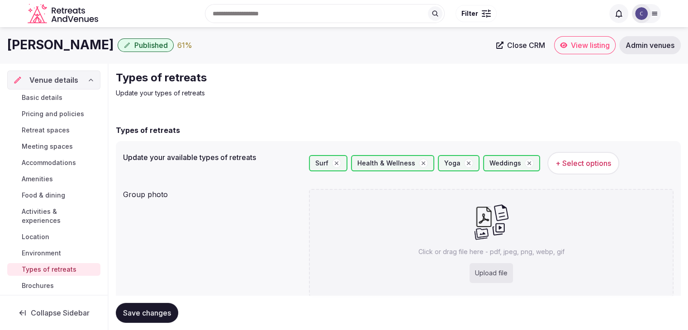
click at [492, 270] on div "Upload file" at bounding box center [491, 273] width 43 height 20
type input "**********"
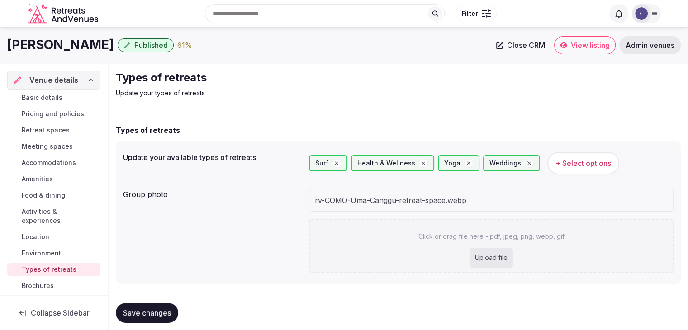
click at [250, 258] on div "Group photo rv-COMO-Uma-Canggu-retreat-space.webp Click or drag file here - pdf…" at bounding box center [398, 231] width 551 height 91
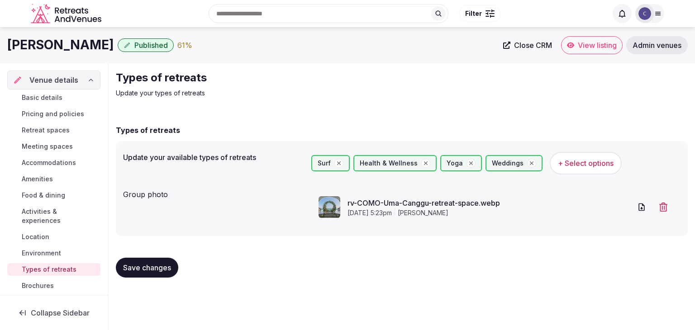
click at [151, 267] on span "Save changes" at bounding box center [147, 267] width 48 height 9
click at [52, 96] on span "Basic details" at bounding box center [42, 97] width 41 height 9
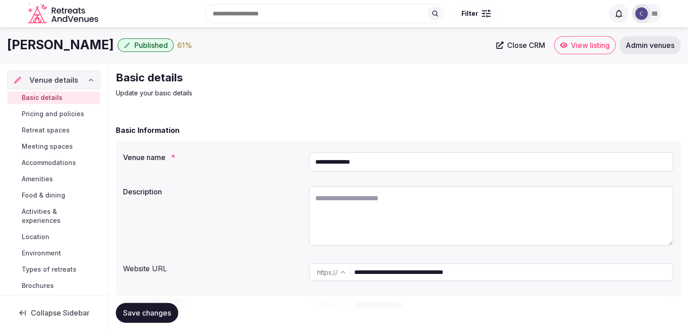
click at [395, 158] on input "**********" at bounding box center [491, 162] width 365 height 20
click at [395, 159] on input "**********" at bounding box center [491, 162] width 365 height 20
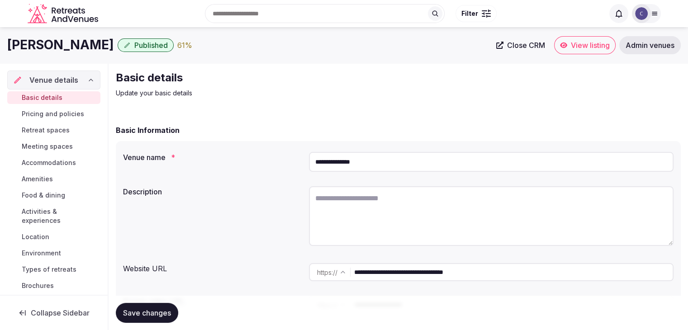
click at [395, 159] on input "**********" at bounding box center [491, 162] width 365 height 20
click at [377, 212] on textarea at bounding box center [491, 216] width 365 height 60
paste textarea "**********"
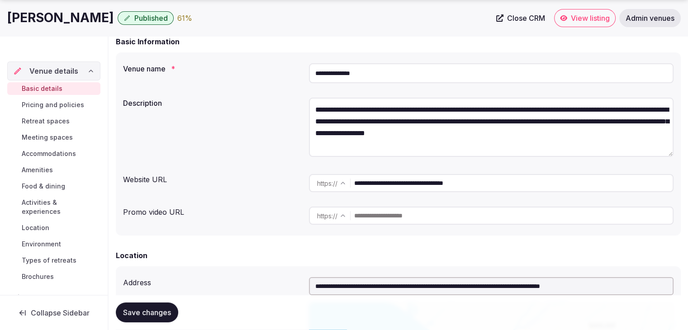
scroll to position [91, 0]
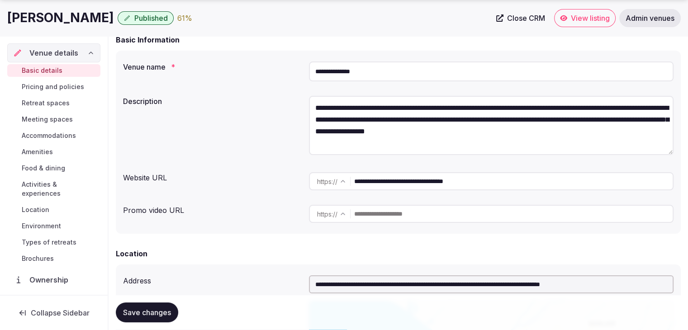
type textarea "**********"
click at [152, 312] on span "Save changes" at bounding box center [147, 313] width 48 height 9
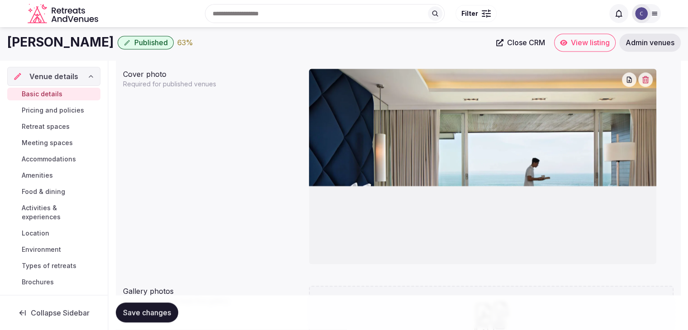
scroll to position [769, 0]
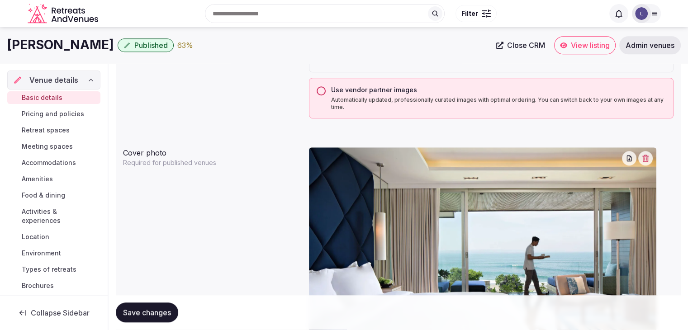
click at [319, 87] on button "Use vendor partner images Automatically updated, professionally curated images …" at bounding box center [321, 90] width 9 height 9
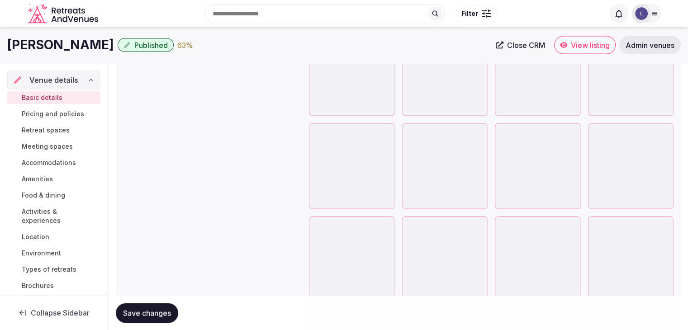
scroll to position [1765, 0]
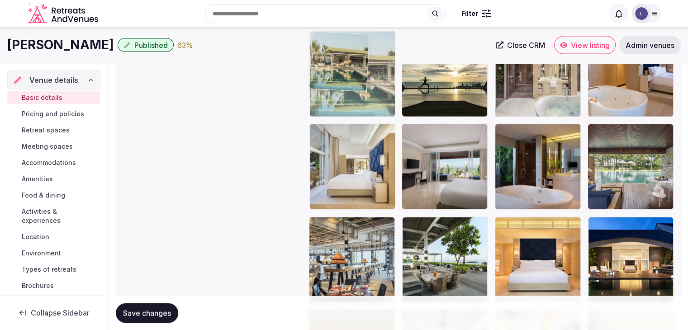
drag, startPoint x: 596, startPoint y: 132, endPoint x: 355, endPoint y: 74, distance: 247.7
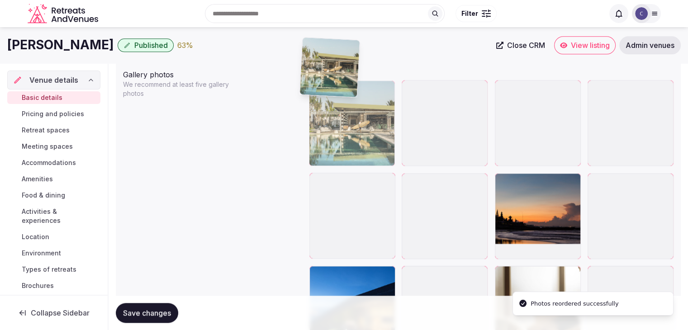
scroll to position [1064, 0]
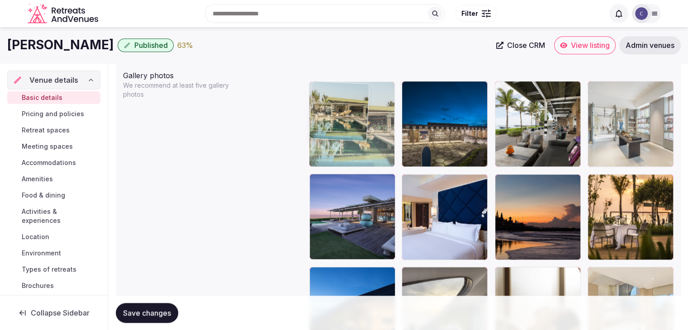
drag, startPoint x: 320, startPoint y: 176, endPoint x: 311, endPoint y: 96, distance: 80.1
click at [311, 96] on body "**********" at bounding box center [344, 143] width 688 height 2414
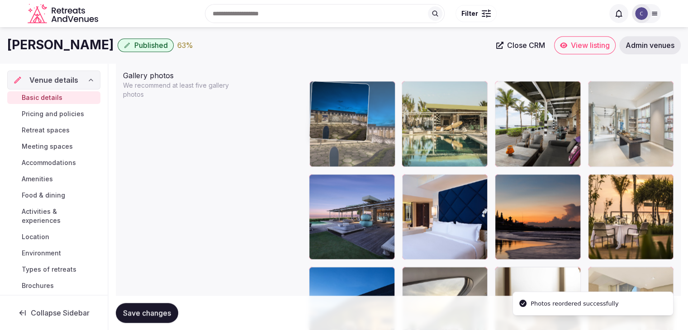
click at [343, 98] on body "**********" at bounding box center [344, 143] width 688 height 2414
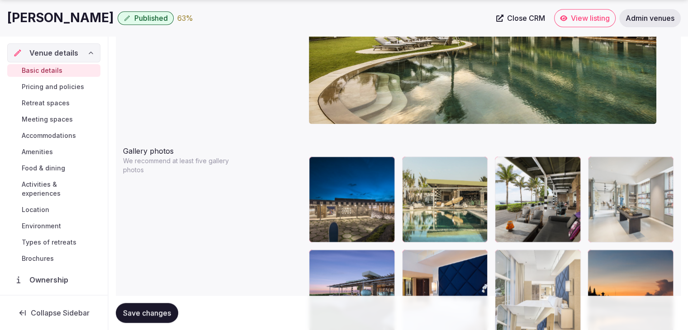
scroll to position [1000, 0]
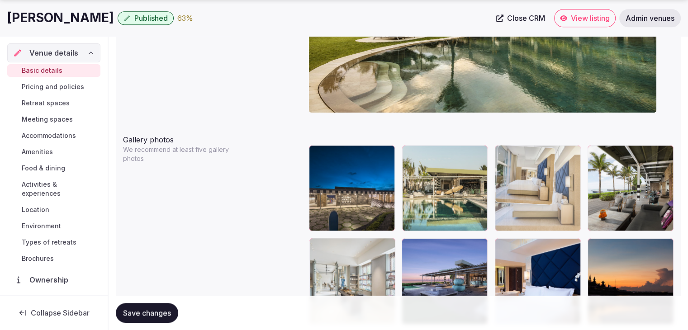
drag, startPoint x: 313, startPoint y: 153, endPoint x: 497, endPoint y: 184, distance: 186.8
click at [497, 184] on body "**********" at bounding box center [344, 207] width 688 height 2414
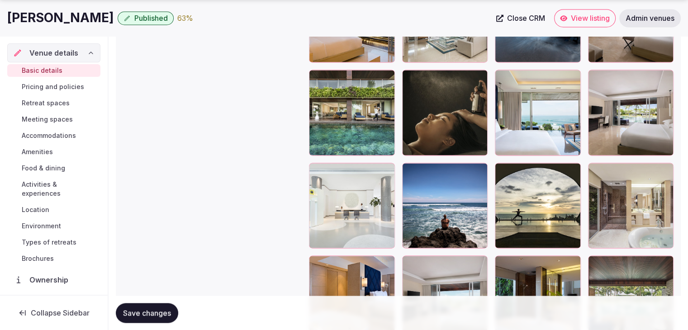
scroll to position [1724, 0]
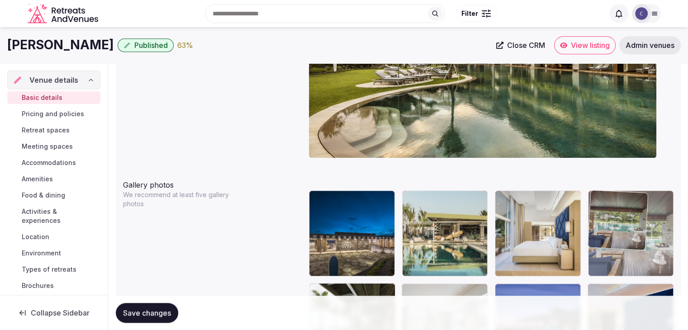
drag, startPoint x: 592, startPoint y: 169, endPoint x: 620, endPoint y: 213, distance: 52.2
click at [623, 198] on body "**********" at bounding box center [344, 252] width 688 height 2414
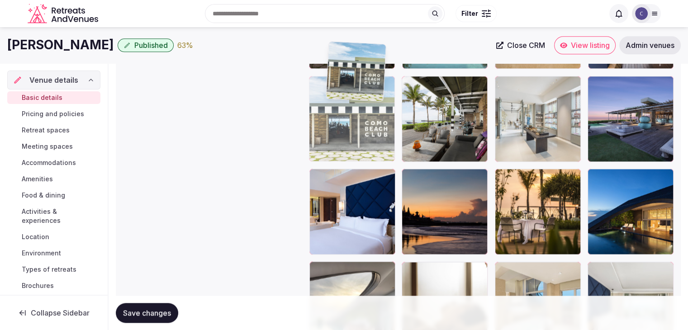
scroll to position [1162, 0]
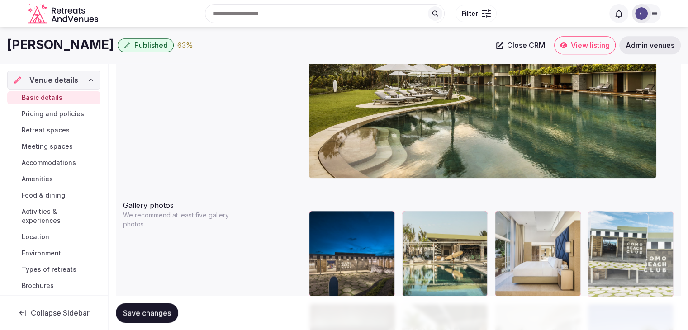
drag, startPoint x: 497, startPoint y: 182, endPoint x: 596, endPoint y: 230, distance: 110.5
click at [596, 216] on body "**********" at bounding box center [344, 273] width 688 height 2414
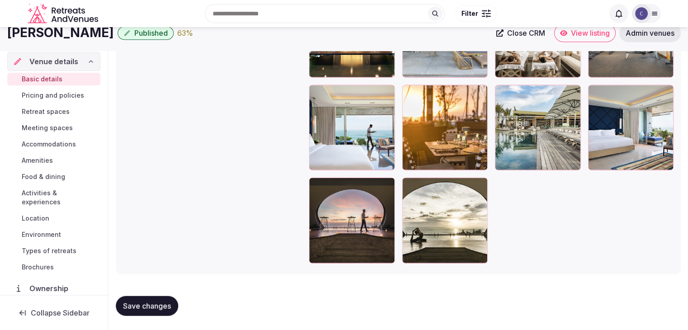
scroll to position [1993, 0]
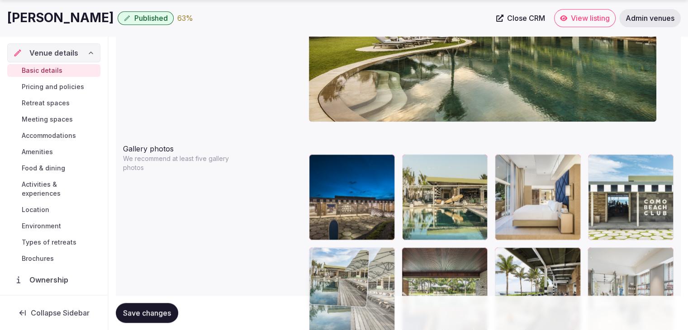
drag, startPoint x: 512, startPoint y: 179, endPoint x: 355, endPoint y: 261, distance: 177.4
click at [355, 261] on body "**********" at bounding box center [344, 216] width 688 height 2414
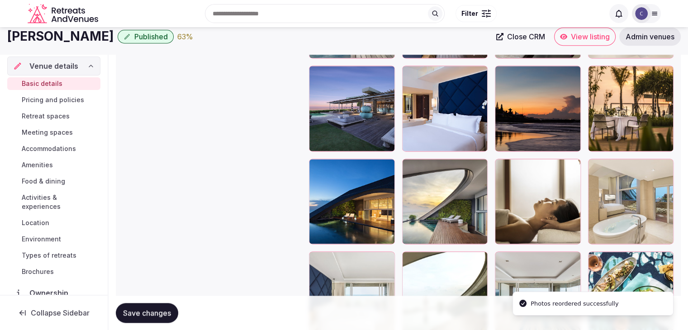
scroll to position [1217, 0]
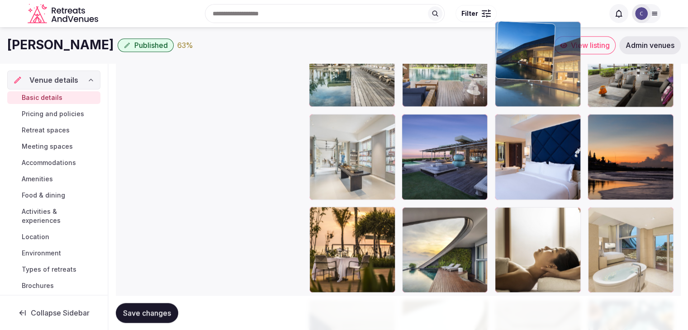
drag, startPoint x: 320, startPoint y: 216, endPoint x: 508, endPoint y: 81, distance: 232.1
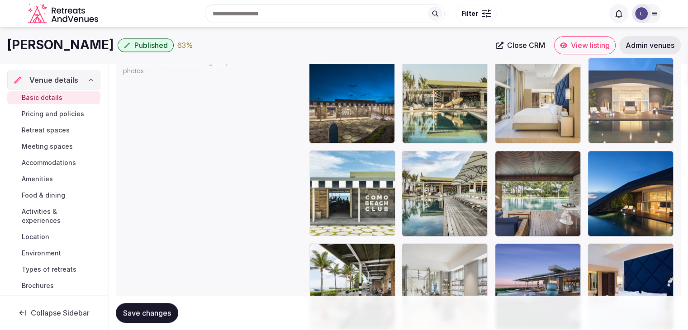
scroll to position [1083, 0]
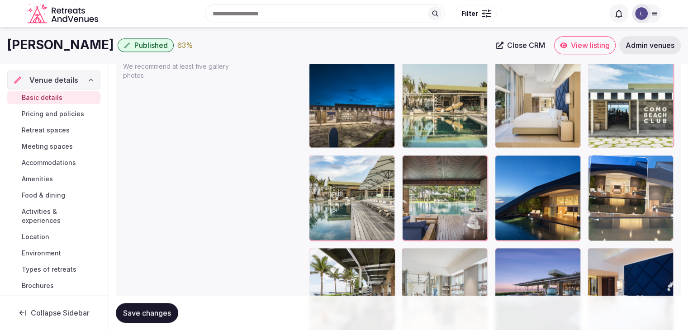
drag, startPoint x: 403, startPoint y: 186, endPoint x: 654, endPoint y: 154, distance: 252.2
click at [654, 154] on body "**********" at bounding box center [344, 124] width 688 height 2414
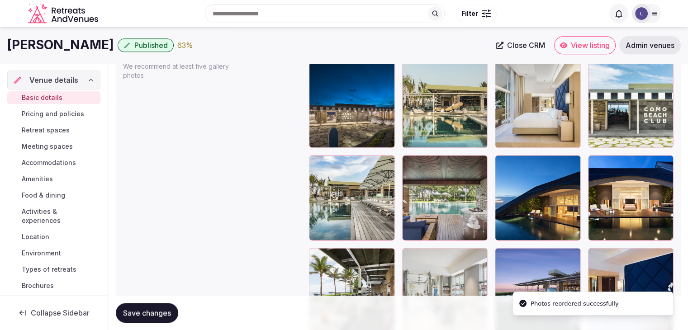
click at [167, 317] on span "Save changes" at bounding box center [147, 313] width 48 height 9
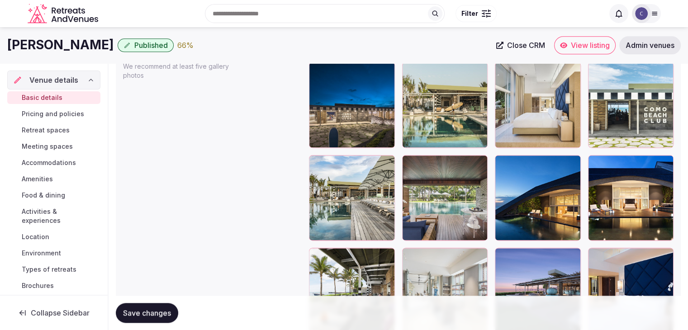
scroll to position [1038, 0]
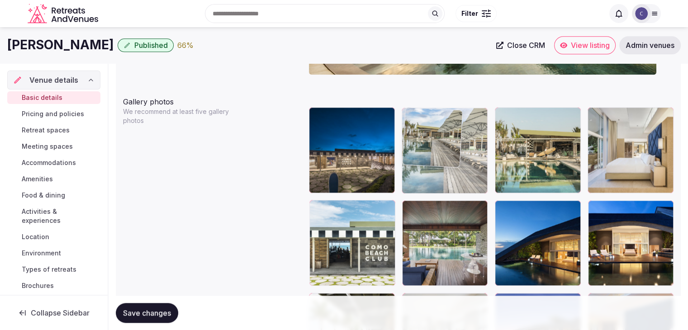
drag, startPoint x: 316, startPoint y: 210, endPoint x: 542, endPoint y: 121, distance: 243.0
click at [428, 131] on body "**********" at bounding box center [344, 169] width 688 height 2414
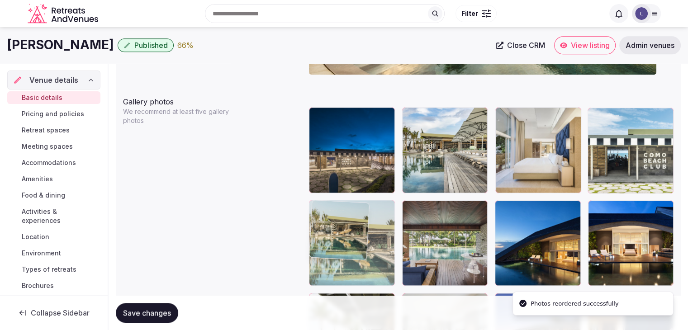
drag, startPoint x: 506, startPoint y: 113, endPoint x: 363, endPoint y: 218, distance: 177.1
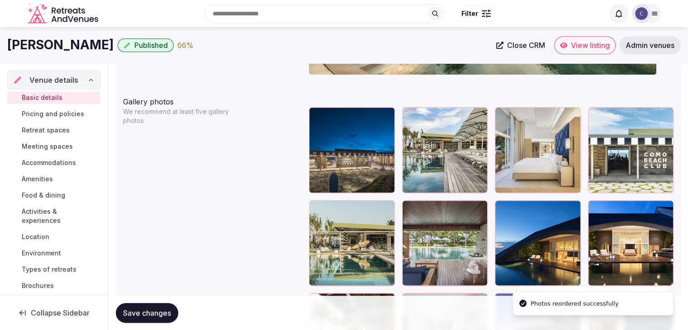
click at [154, 312] on span "Save changes" at bounding box center [147, 313] width 48 height 9
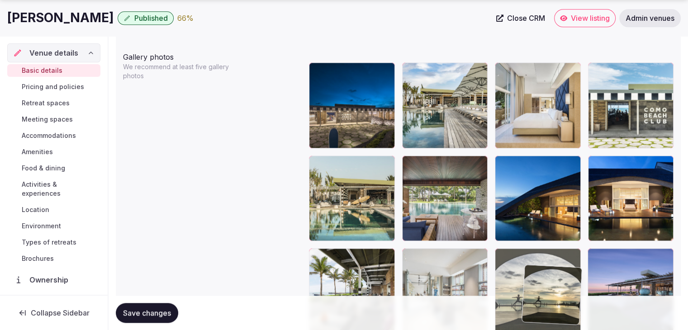
scroll to position [1090, 0]
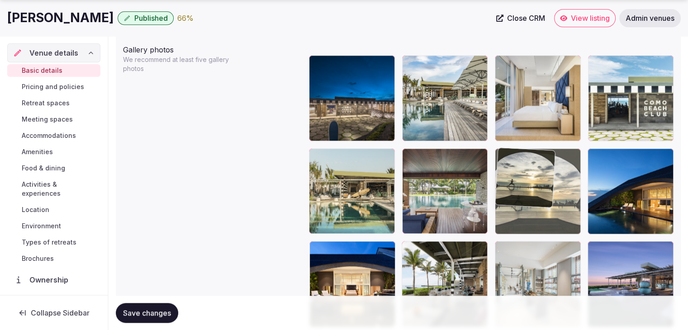
drag, startPoint x: 501, startPoint y: 177, endPoint x: 511, endPoint y: 166, distance: 15.1
click at [511, 166] on body "**********" at bounding box center [344, 117] width 688 height 2414
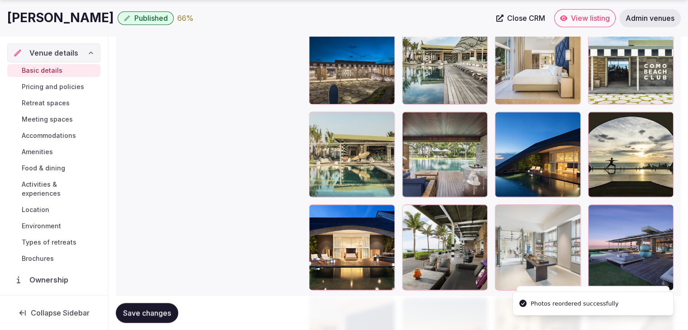
scroll to position [1180, 0]
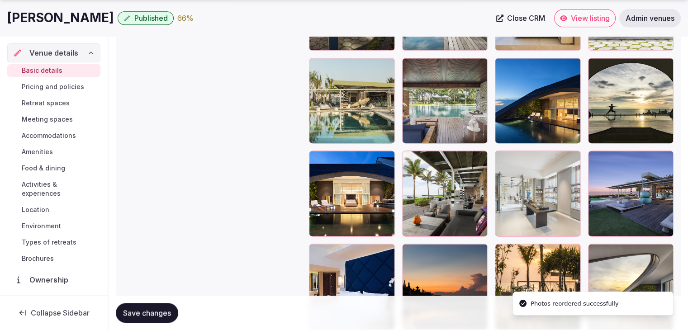
click at [149, 306] on button "Save changes" at bounding box center [147, 313] width 62 height 20
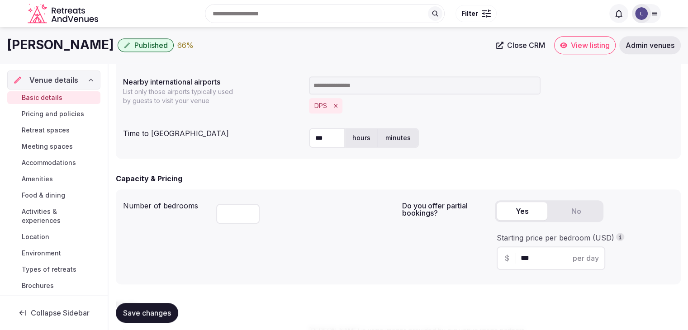
scroll to position [411, 0]
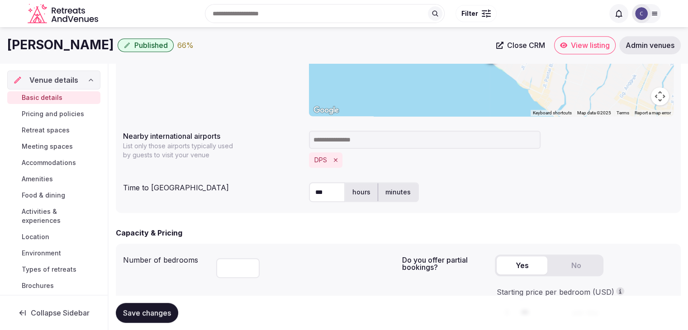
click at [156, 309] on span "Save changes" at bounding box center [147, 313] width 48 height 9
click at [76, 115] on span "Pricing and policies" at bounding box center [53, 114] width 62 height 9
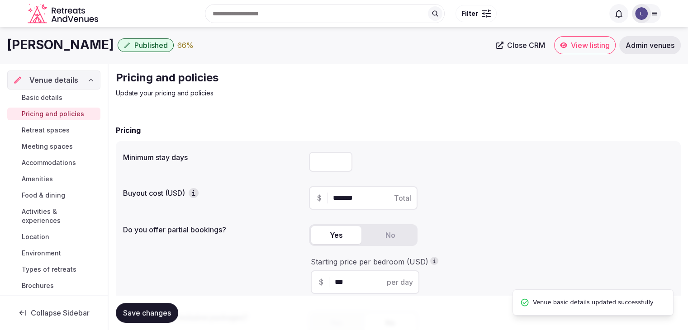
click at [57, 129] on span "Retreat spaces" at bounding box center [46, 130] width 48 height 9
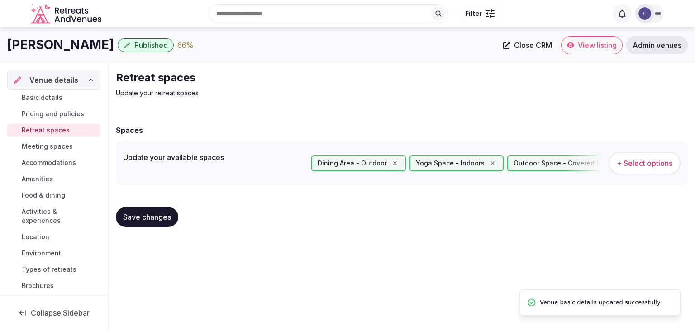
click at [55, 145] on span "Meeting spaces" at bounding box center [47, 146] width 51 height 9
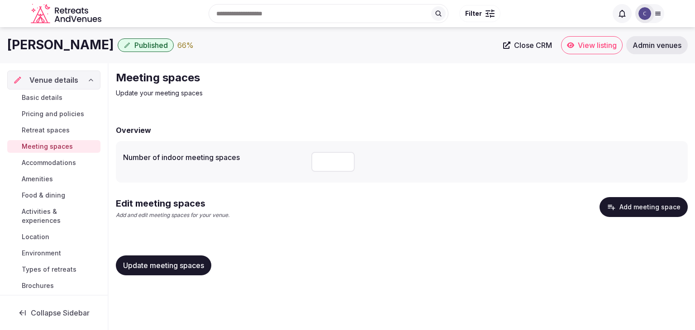
click at [82, 41] on h1 "COMO Uma Canggu" at bounding box center [60, 45] width 107 height 18
copy div "COMO Uma Canggu"
click at [350, 156] on input "number" at bounding box center [332, 162] width 43 height 20
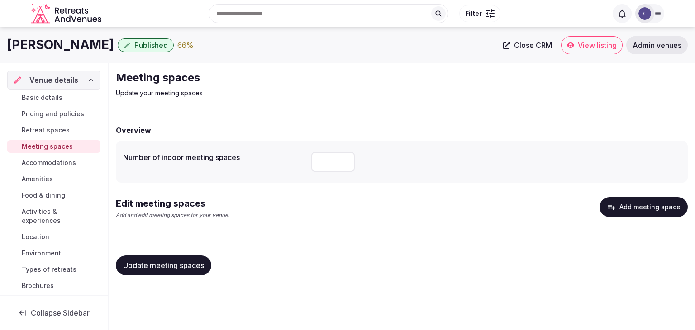
type input "*"
click at [647, 210] on button "Add meeting space" at bounding box center [644, 207] width 88 height 20
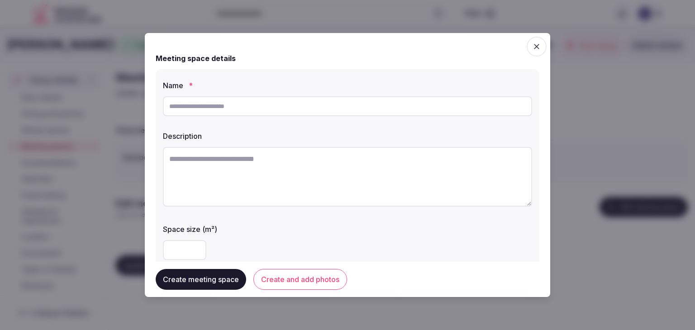
click at [238, 105] on input "text" at bounding box center [347, 106] width 369 height 20
paste input "**********"
type input "**********"
click at [301, 184] on textarea at bounding box center [347, 177] width 369 height 60
paste textarea "**********"
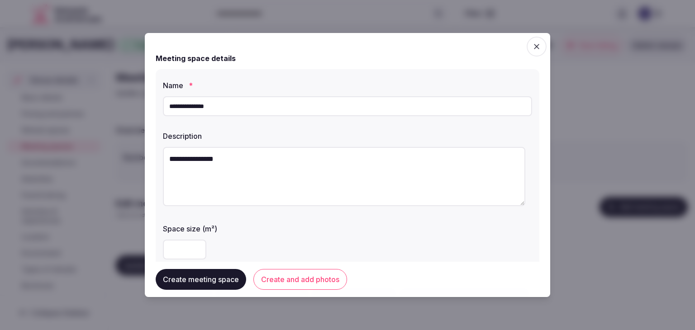
click at [210, 166] on textarea "**********" at bounding box center [344, 176] width 363 height 59
click at [209, 164] on textarea "**********" at bounding box center [344, 176] width 363 height 59
click at [206, 158] on textarea "**********" at bounding box center [344, 176] width 363 height 59
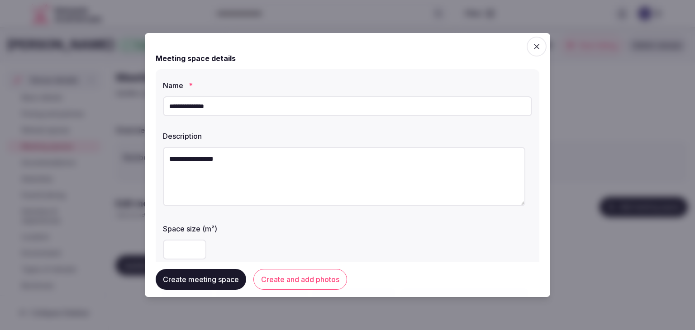
paste textarea "**********"
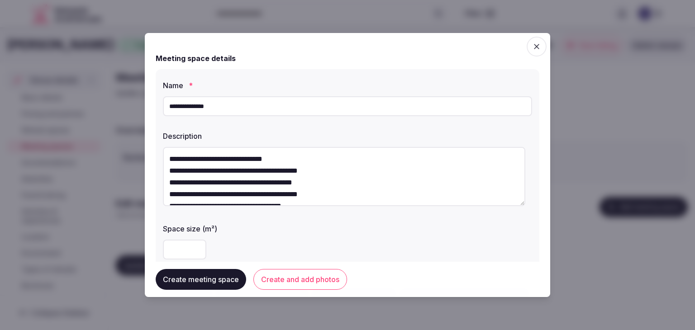
drag, startPoint x: 168, startPoint y: 172, endPoint x: 212, endPoint y: 190, distance: 46.9
click at [171, 172] on textarea "**********" at bounding box center [344, 176] width 363 height 59
click at [167, 172] on textarea "**********" at bounding box center [344, 176] width 363 height 59
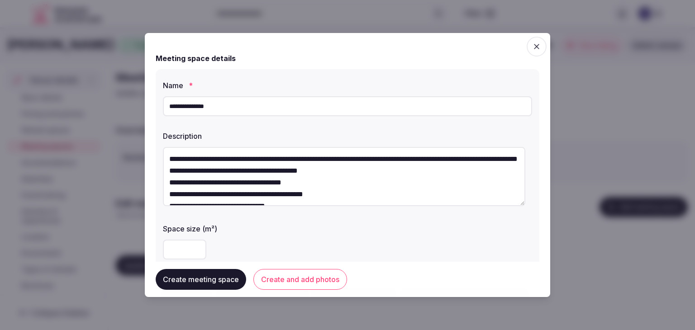
click at [172, 173] on textarea "**********" at bounding box center [344, 176] width 363 height 59
drag, startPoint x: 168, startPoint y: 172, endPoint x: 184, endPoint y: 184, distance: 19.7
click at [171, 174] on textarea "**********" at bounding box center [344, 176] width 363 height 59
click at [171, 185] on textarea "**********" at bounding box center [344, 176] width 363 height 59
click at [170, 185] on textarea "**********" at bounding box center [344, 176] width 363 height 59
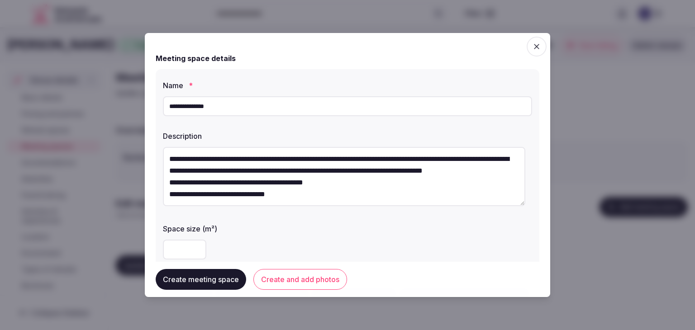
click at [167, 183] on textarea "**********" at bounding box center [344, 176] width 363 height 59
click at [168, 195] on textarea "**********" at bounding box center [344, 176] width 363 height 59
drag, startPoint x: 169, startPoint y: 197, endPoint x: 183, endPoint y: 221, distance: 27.6
click at [170, 197] on textarea "**********" at bounding box center [344, 176] width 363 height 59
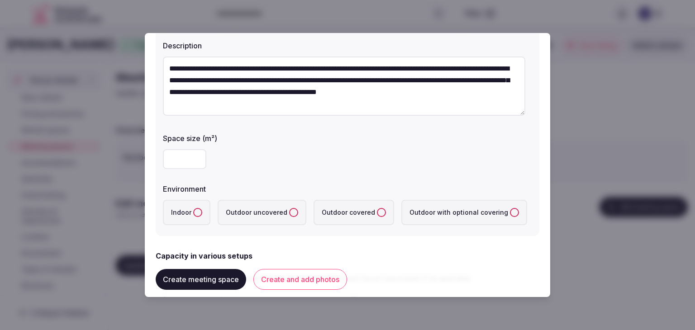
type textarea "**********"
click at [289, 213] on uncovered "Outdoor uncovered" at bounding box center [293, 212] width 9 height 9
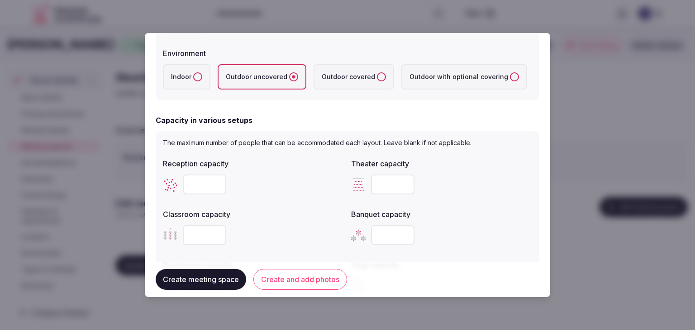
scroll to position [362, 0]
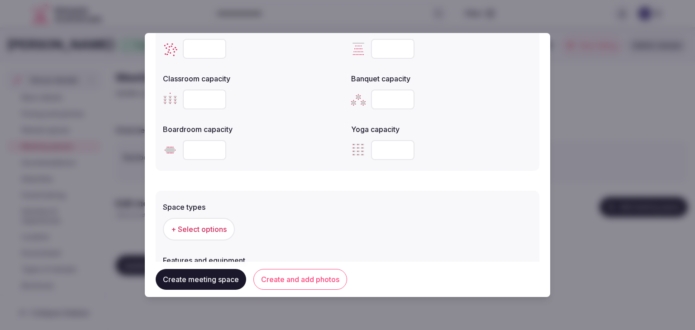
click at [210, 229] on span "+ Select options" at bounding box center [199, 229] width 56 height 10
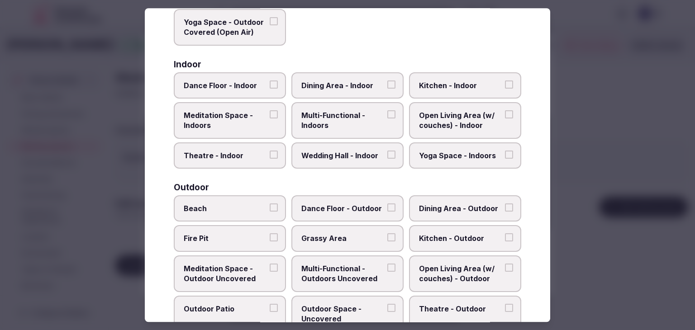
scroll to position [226, 0]
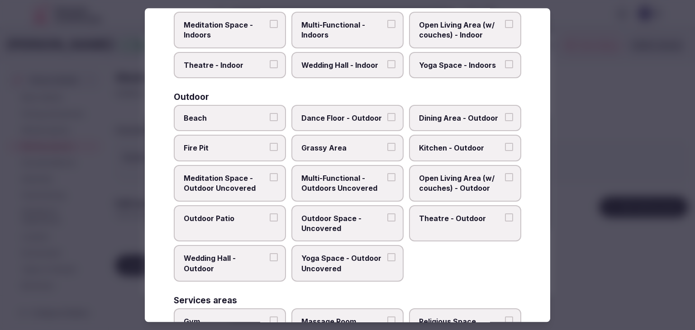
click at [353, 183] on span "Multi-Functional - Outdoors Uncovered" at bounding box center [342, 183] width 83 height 20
click at [387, 182] on button "Multi-Functional - Outdoors Uncovered" at bounding box center [391, 177] width 8 height 8
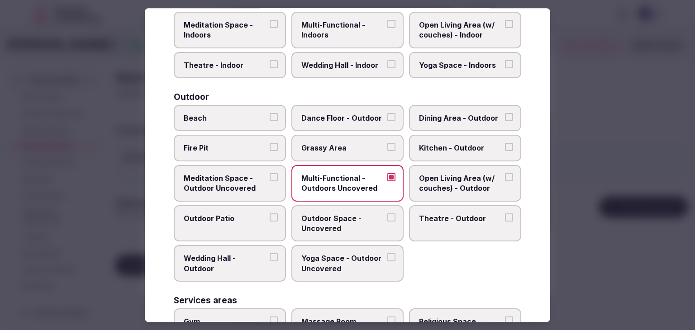
click at [351, 216] on span "Outdoor Space - Uncovered" at bounding box center [342, 224] width 83 height 20
click at [387, 216] on button "Outdoor Space - Uncovered" at bounding box center [391, 218] width 8 height 8
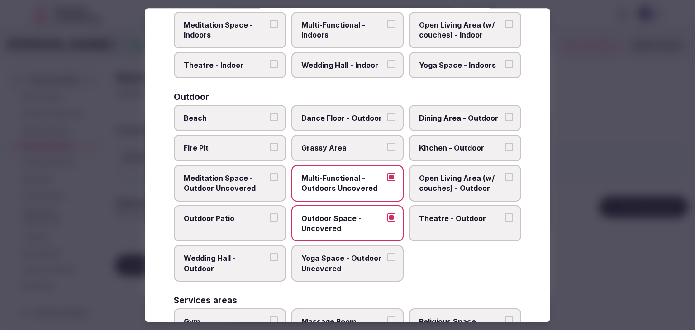
click at [242, 219] on span "Outdoor Patio" at bounding box center [225, 219] width 83 height 10
click at [270, 219] on button "Outdoor Patio" at bounding box center [274, 218] width 8 height 8
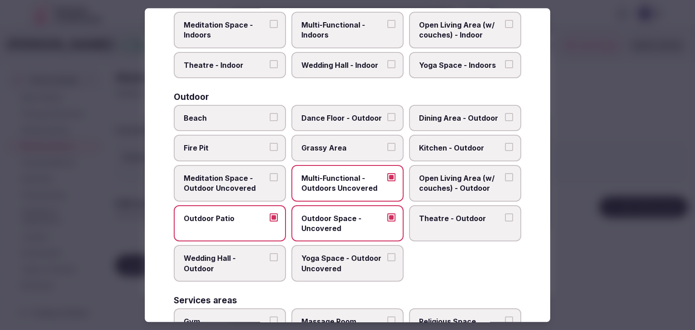
click at [257, 256] on span "Wedding Hall - Outdoor" at bounding box center [225, 264] width 83 height 20
click at [270, 256] on button "Wedding Hall - Outdoor" at bounding box center [274, 258] width 8 height 8
click at [323, 265] on span "Yoga Space - Outdoor Uncovered" at bounding box center [342, 264] width 83 height 20
click at [387, 262] on button "Yoga Space - Outdoor Uncovered" at bounding box center [391, 258] width 8 height 8
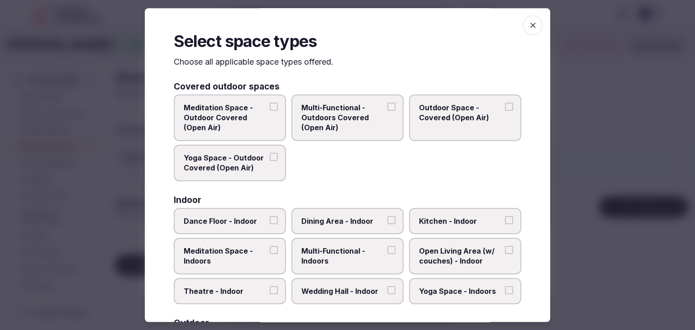
scroll to position [0, 0]
click at [530, 27] on icon "button" at bounding box center [532, 25] width 5 height 5
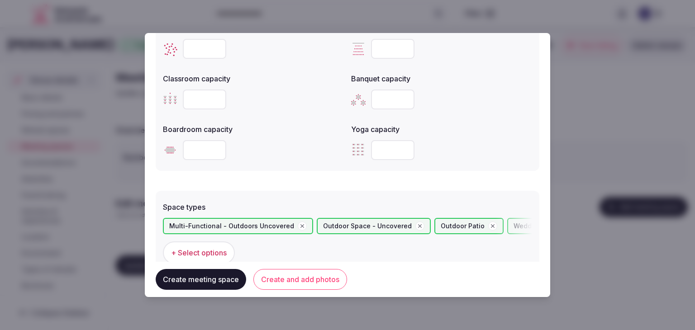
scroll to position [498, 0]
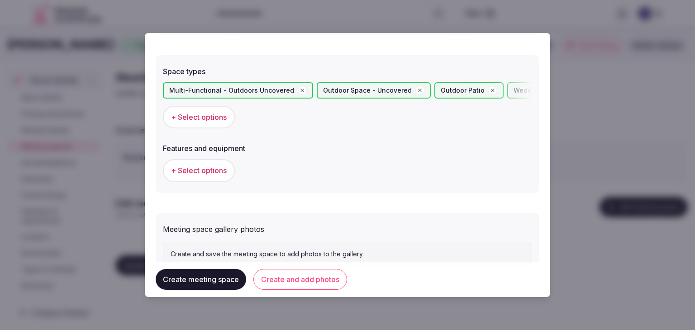
click at [226, 169] on span "+ Select options" at bounding box center [199, 171] width 56 height 10
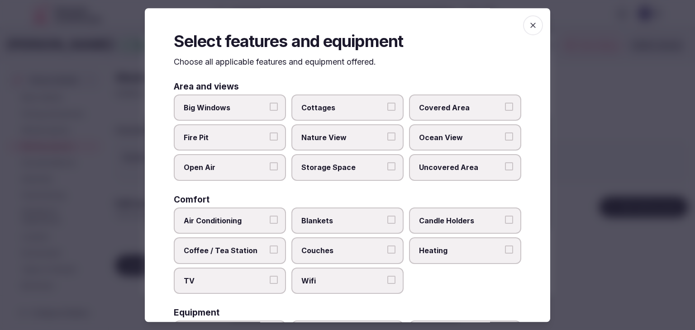
click at [449, 165] on span "Uncovered Area" at bounding box center [460, 168] width 83 height 10
click at [505, 165] on button "Uncovered Area" at bounding box center [509, 167] width 8 height 8
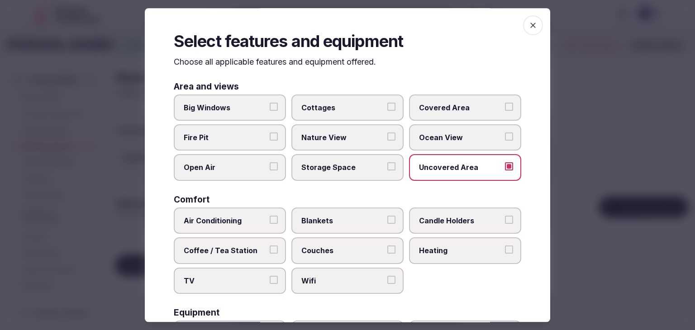
click at [230, 171] on span "Open Air" at bounding box center [225, 168] width 83 height 10
click at [270, 171] on button "Open Air" at bounding box center [274, 167] width 8 height 8
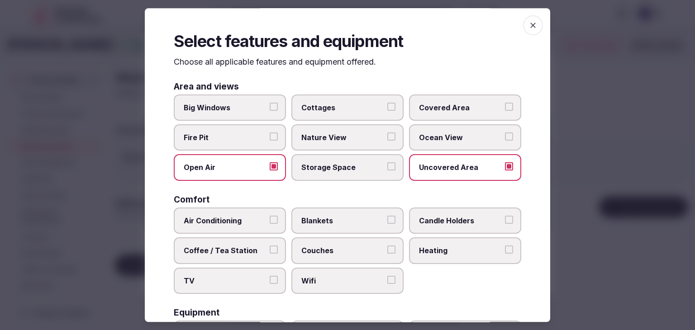
scroll to position [136, 0]
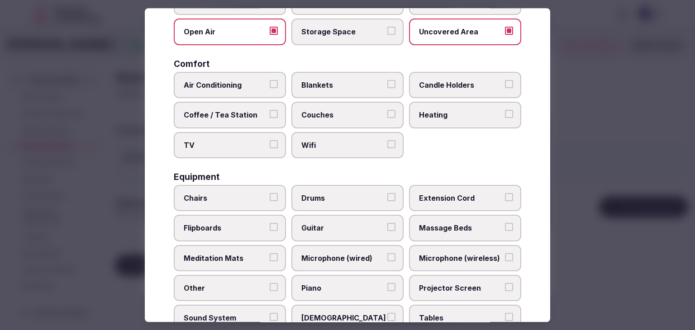
click at [331, 143] on span "Wifi" at bounding box center [342, 145] width 83 height 10
click at [387, 143] on button "Wifi" at bounding box center [391, 144] width 8 height 8
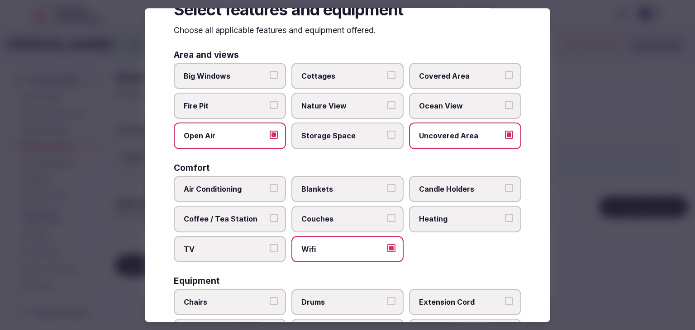
scroll to position [0, 0]
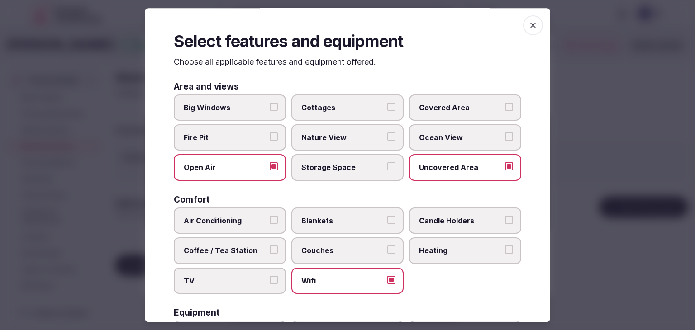
click at [347, 276] on span "Wifi" at bounding box center [342, 281] width 83 height 10
click at [387, 276] on button "Wifi" at bounding box center [391, 280] width 8 height 8
click at [529, 26] on icon "button" at bounding box center [533, 25] width 9 height 9
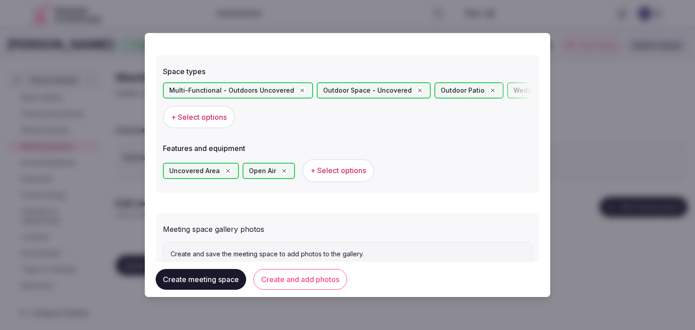
scroll to position [530, 0]
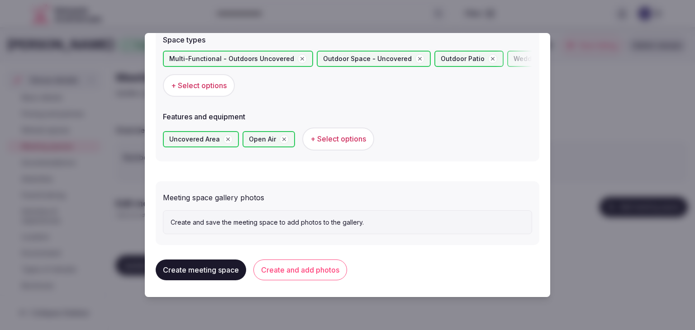
click at [323, 268] on button "Create and add photos" at bounding box center [300, 270] width 94 height 21
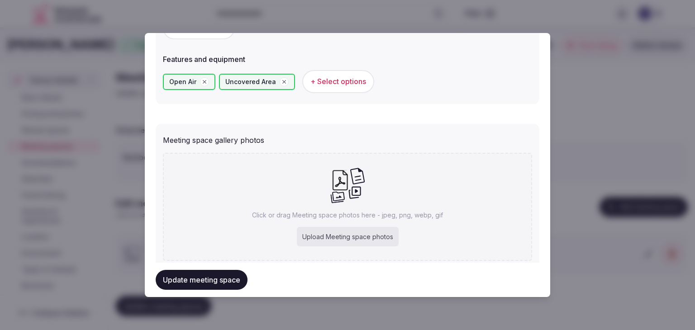
scroll to position [588, 0]
click at [329, 230] on div "Upload Meeting space photos" at bounding box center [348, 236] width 102 height 20
type input "**********"
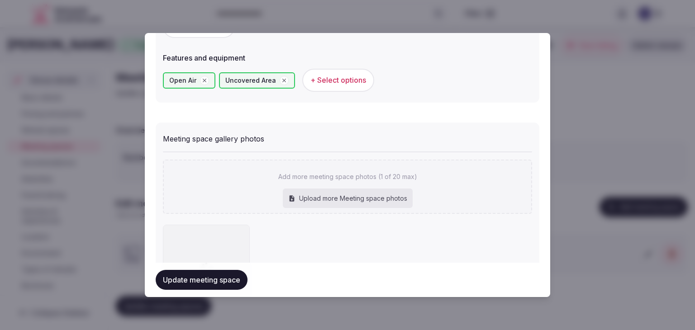
scroll to position [663, 0]
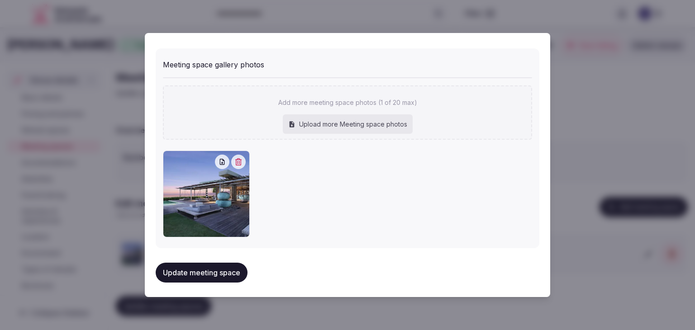
click at [358, 112] on div "Add more meeting space photos (1 of 20 max) Upload more Meeting space photos" at bounding box center [347, 113] width 369 height 54
type input "**********"
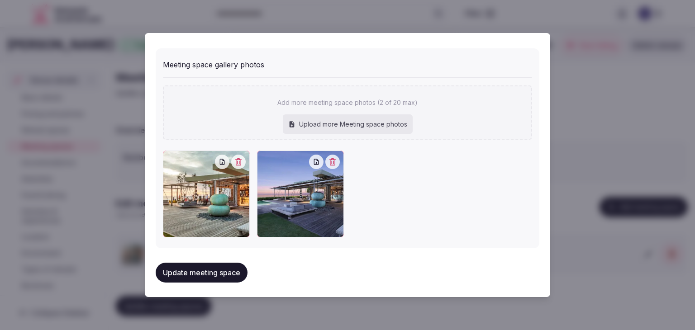
click at [231, 274] on button "Update meeting space" at bounding box center [202, 273] width 92 height 20
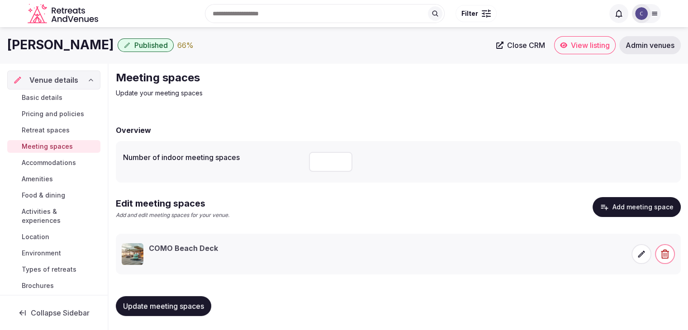
click at [51, 192] on span "Food & dining" at bounding box center [43, 195] width 43 height 9
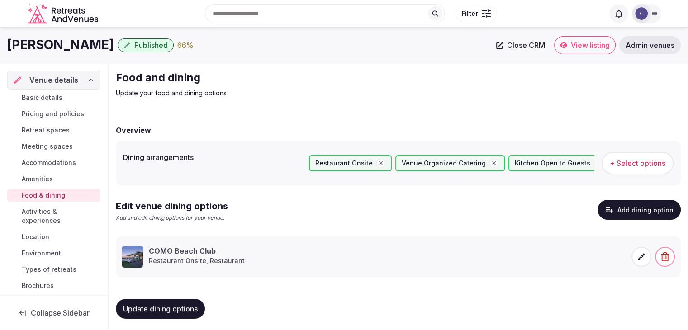
click at [644, 261] on icon at bounding box center [641, 257] width 9 height 9
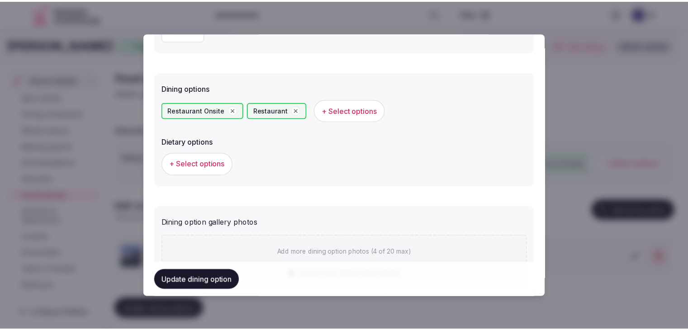
scroll to position [362, 0]
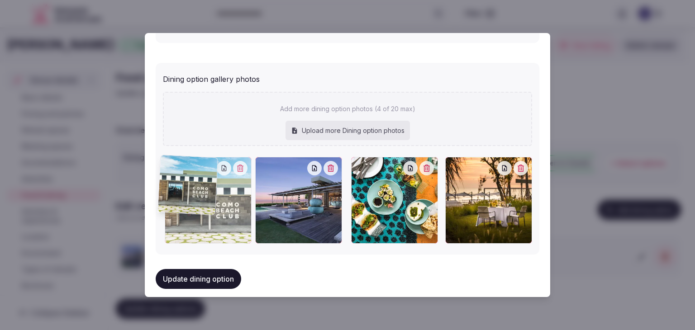
drag, startPoint x: 265, startPoint y: 162, endPoint x: 167, endPoint y: 162, distance: 97.3
click at [167, 162] on icon at bounding box center [172, 164] width 11 height 11
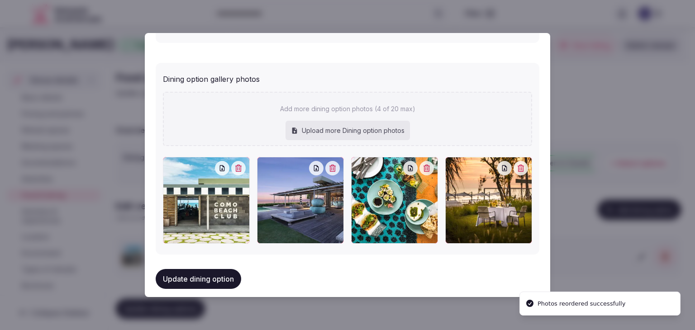
click at [184, 275] on button "Update dining option" at bounding box center [199, 279] width 86 height 20
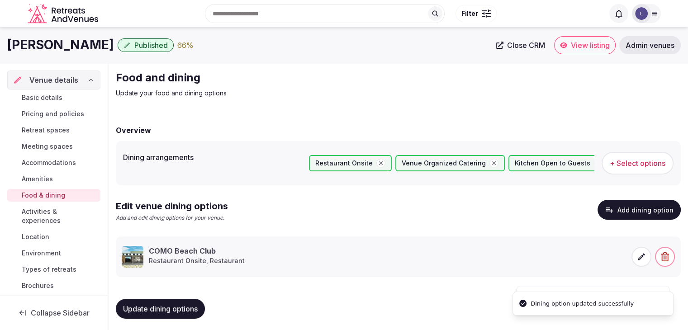
click at [162, 308] on span "Update dining options" at bounding box center [160, 309] width 75 height 9
click at [42, 214] on span "Activities & experiences" at bounding box center [59, 216] width 75 height 18
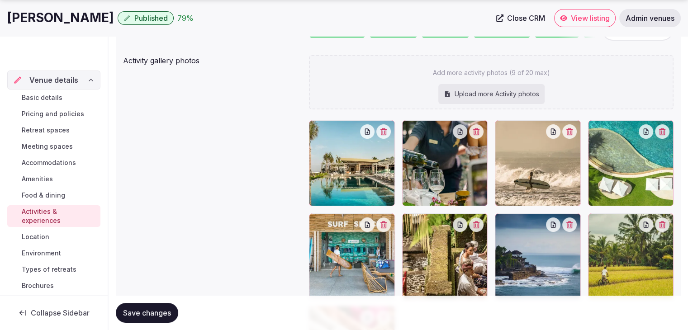
scroll to position [136, 0]
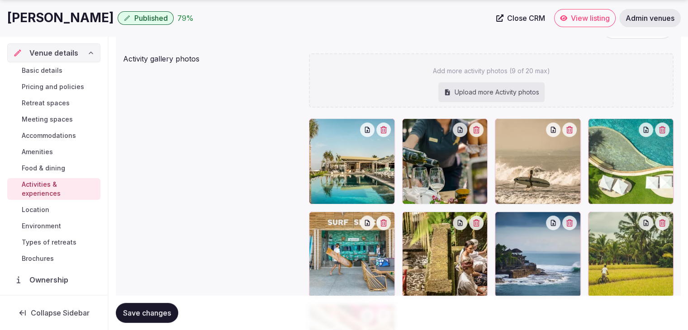
click at [43, 243] on span "Types of retreats" at bounding box center [49, 242] width 55 height 9
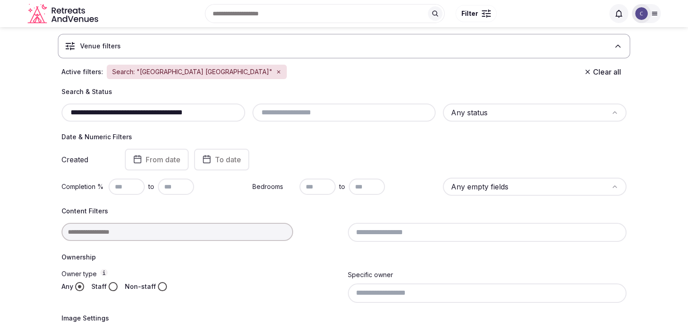
scroll to position [40, 0]
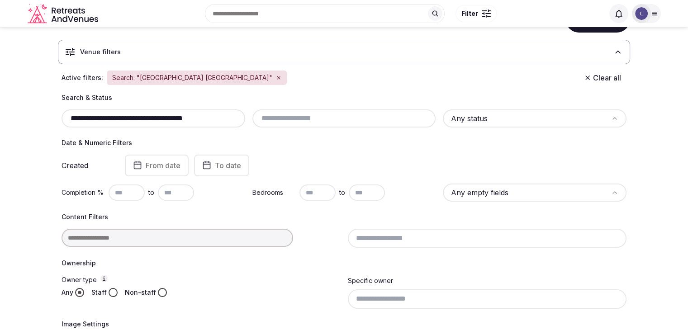
click at [228, 110] on div "**********" at bounding box center [154, 119] width 184 height 18
click at [227, 114] on input "**********" at bounding box center [153, 118] width 177 height 11
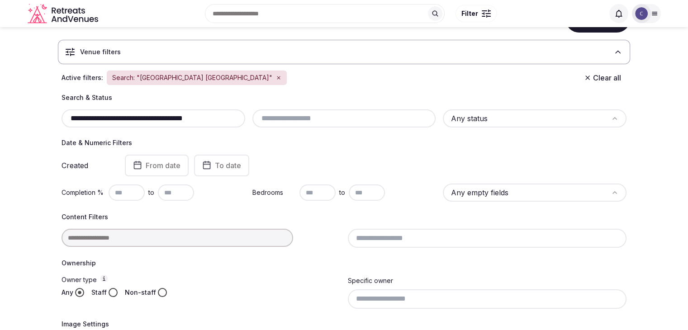
paste input "text"
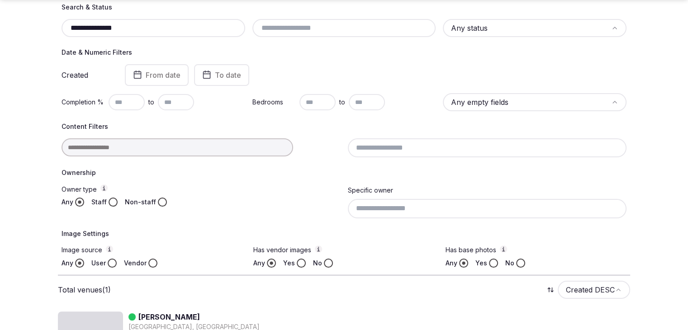
scroll to position [176, 0]
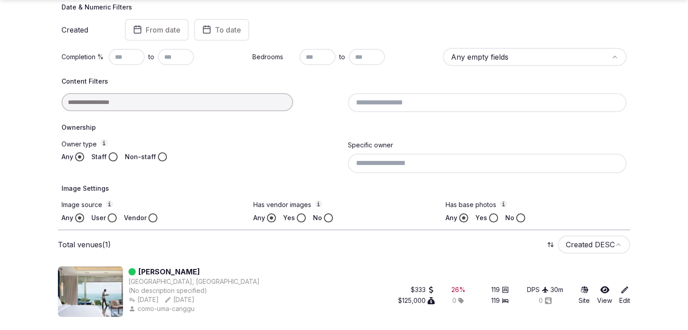
type input "**********"
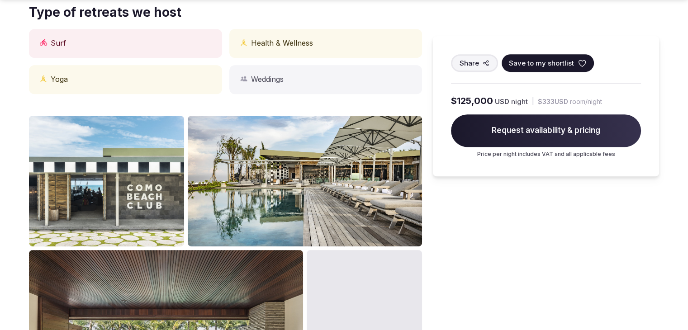
scroll to position [498, 0]
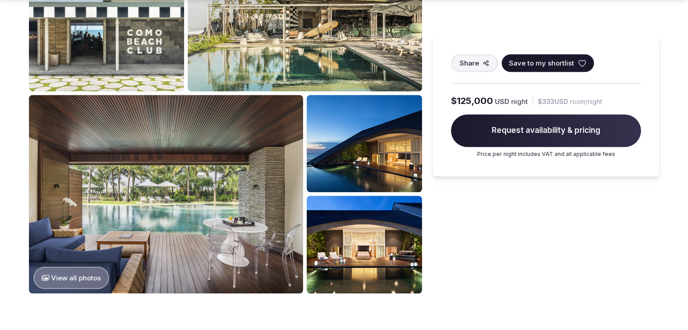
scroll to position [634, 0]
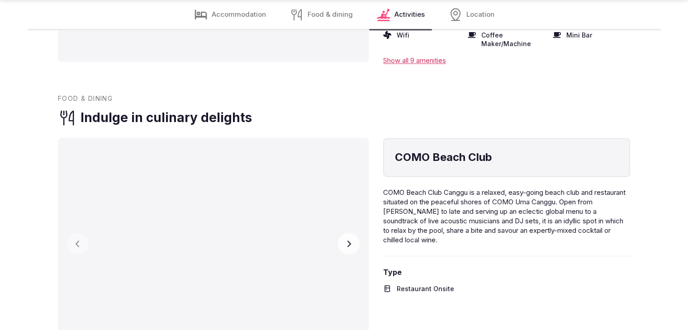
scroll to position [1222, 0]
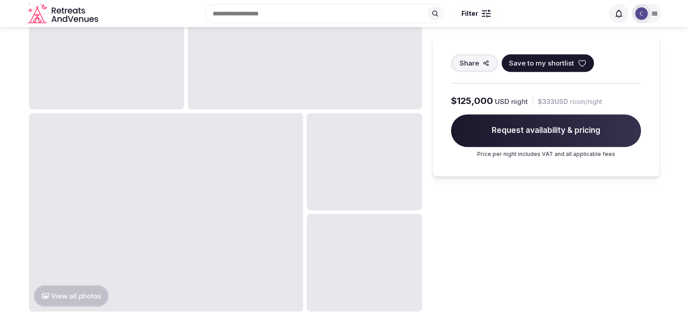
scroll to position [481, 0]
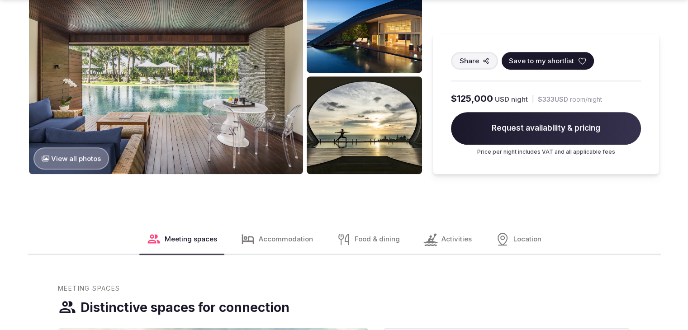
scroll to position [746, 0]
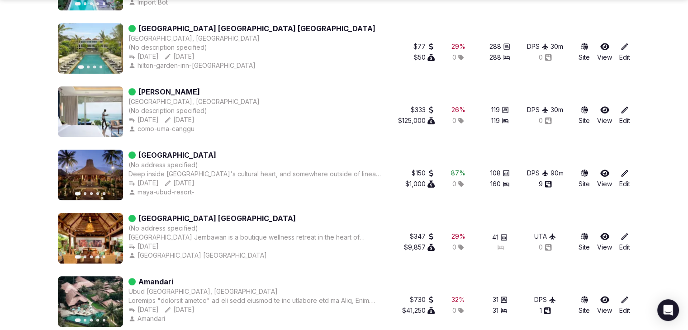
scroll to position [588, 0]
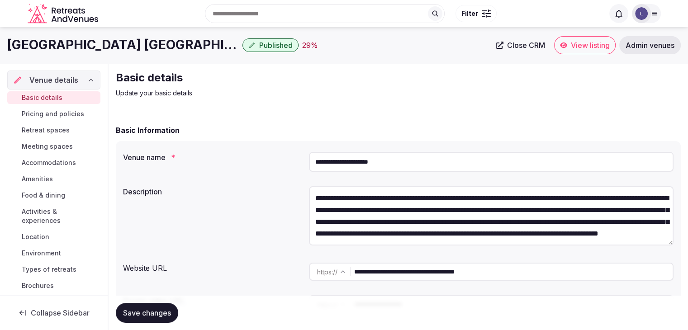
click at [427, 162] on input "**********" at bounding box center [491, 162] width 365 height 20
click at [502, 270] on input "**********" at bounding box center [513, 272] width 319 height 18
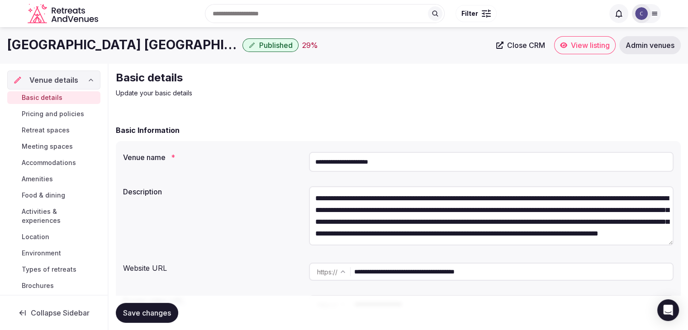
click at [502, 270] on input "**********" at bounding box center [513, 272] width 319 height 18
click at [63, 158] on span "Accommodations" at bounding box center [49, 162] width 54 height 9
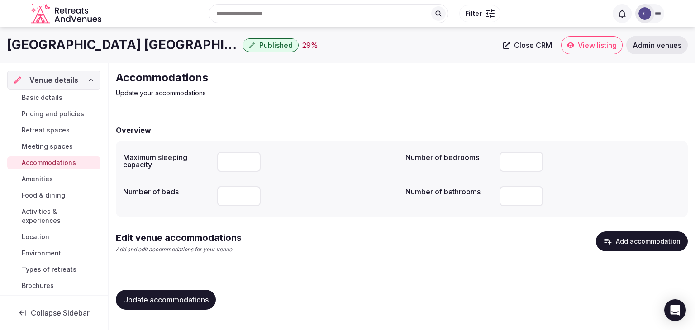
click at [635, 245] on button "Add accommodation" at bounding box center [642, 242] width 92 height 20
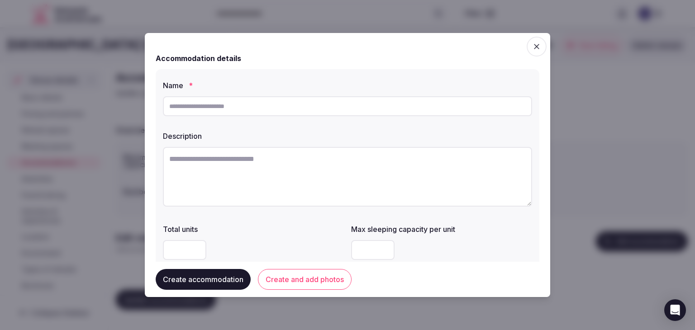
click at [245, 102] on input "text" at bounding box center [347, 106] width 369 height 20
paste input "**********"
type input "**********"
click at [323, 174] on textarea at bounding box center [347, 177] width 369 height 60
paste textarea "**********"
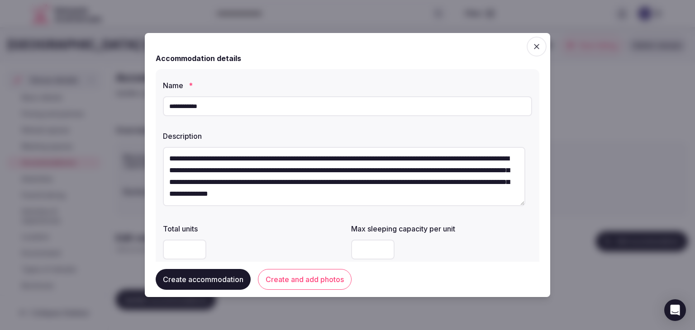
scroll to position [12, 0]
type textarea "**********"
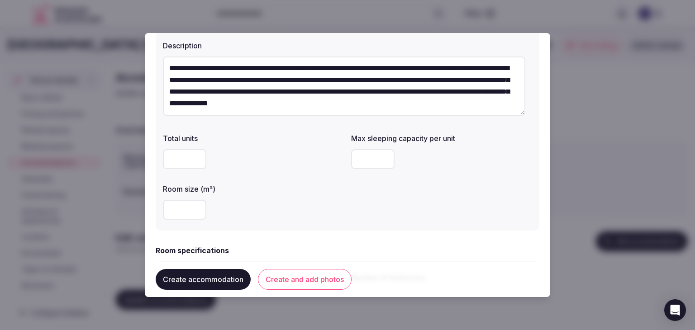
click at [183, 209] on input "number" at bounding box center [184, 210] width 43 height 20
type input "**"
click at [363, 162] on input "number" at bounding box center [372, 159] width 43 height 20
type input "*"
click at [332, 213] on div "**" at bounding box center [253, 210] width 181 height 20
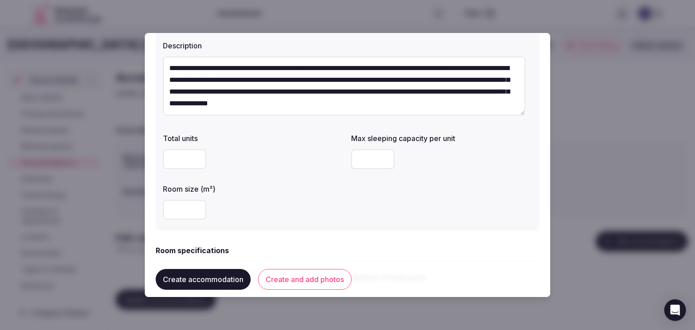
scroll to position [226, 0]
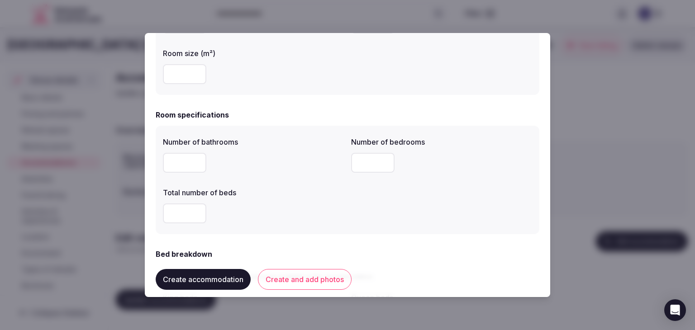
click at [177, 162] on input "number" at bounding box center [184, 163] width 43 height 20
type input "*"
click at [177, 223] on input "number" at bounding box center [184, 214] width 43 height 20
type input "*"
click at [367, 162] on input "number" at bounding box center [372, 163] width 43 height 20
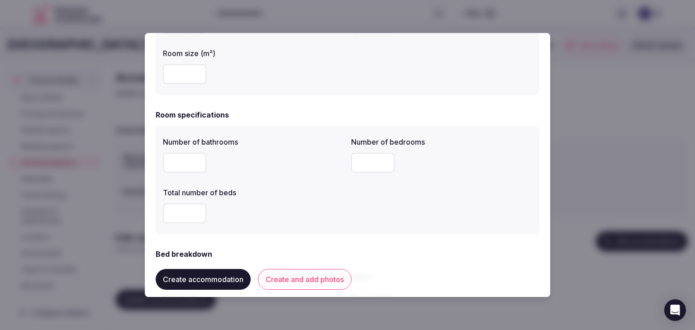
type input "*"
click at [326, 235] on form "**********" at bounding box center [348, 334] width 384 height 1032
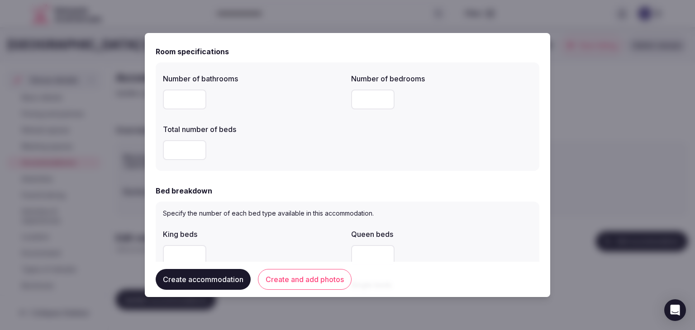
scroll to position [317, 0]
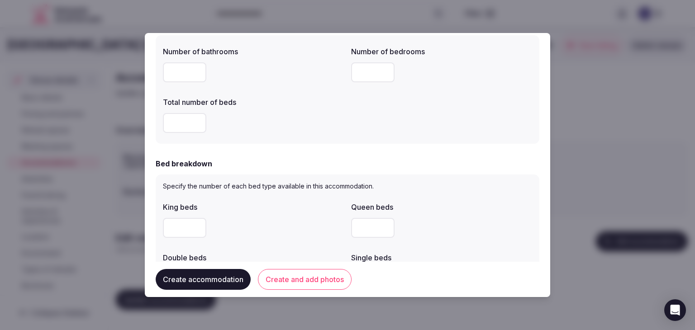
click at [172, 231] on input "number" at bounding box center [184, 228] width 43 height 20
type input "*"
click at [282, 234] on div "*" at bounding box center [253, 228] width 181 height 20
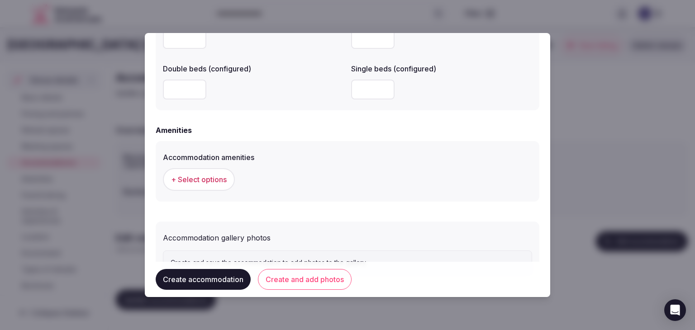
scroll to position [831, 0]
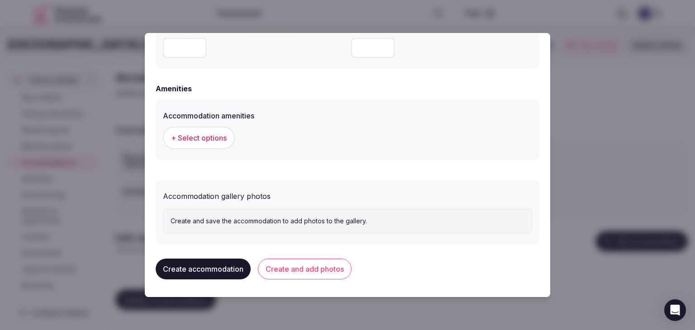
click at [221, 138] on span "+ Select options" at bounding box center [199, 138] width 56 height 10
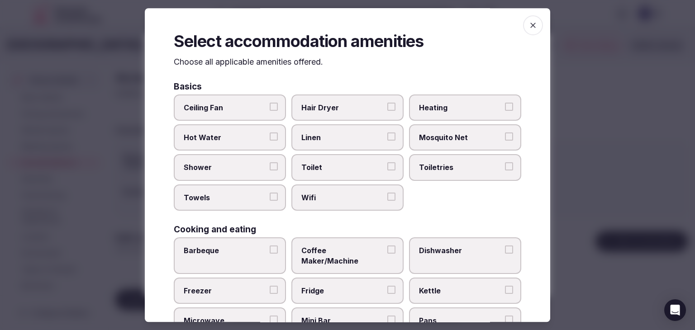
click at [336, 198] on span "Wifi" at bounding box center [342, 198] width 83 height 10
click at [387, 198] on button "Wifi" at bounding box center [391, 197] width 8 height 8
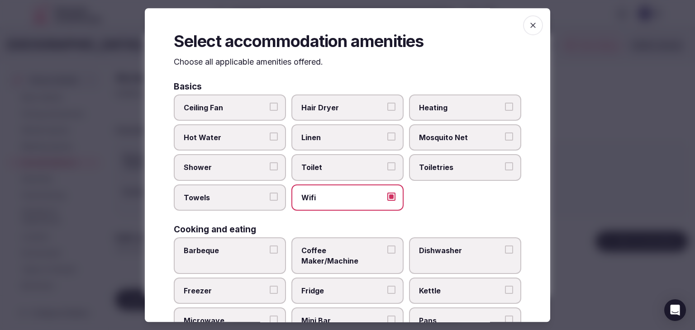
click at [439, 166] on span "Toiletries" at bounding box center [460, 168] width 83 height 10
click at [505, 166] on button "Toiletries" at bounding box center [509, 167] width 8 height 8
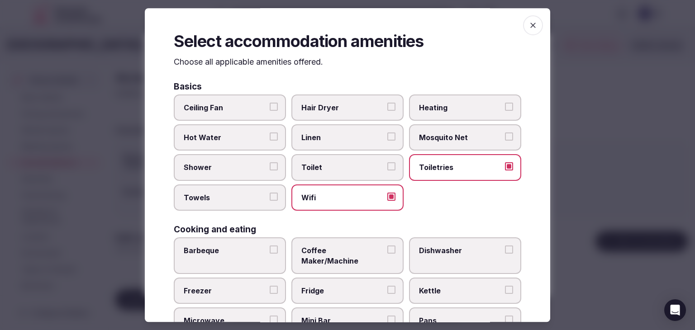
click at [362, 106] on span "Hair Dryer" at bounding box center [342, 108] width 83 height 10
click at [387, 106] on button "Hair Dryer" at bounding box center [391, 107] width 8 height 8
click at [246, 171] on span "Shower" at bounding box center [225, 168] width 83 height 10
click at [270, 171] on button "Shower" at bounding box center [274, 167] width 8 height 8
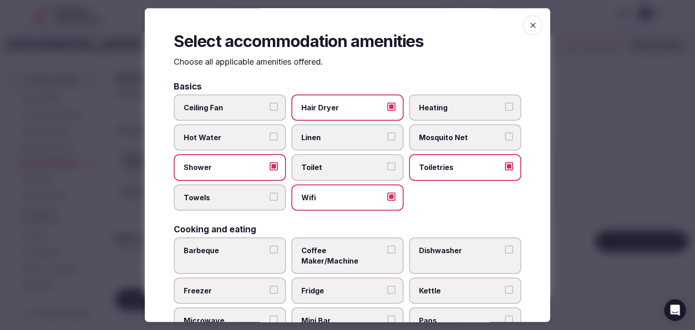
click at [240, 201] on span "Towels" at bounding box center [225, 198] width 83 height 10
click at [270, 201] on button "Towels" at bounding box center [274, 197] width 8 height 8
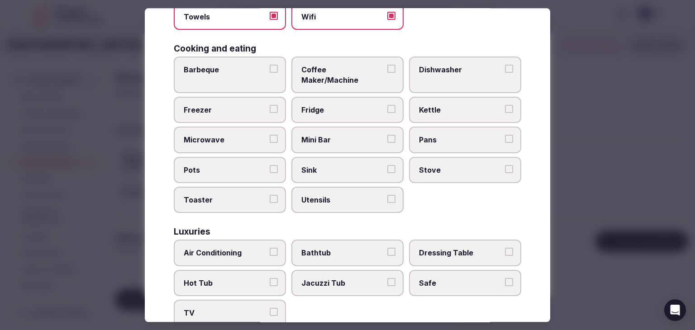
click at [241, 246] on label "Air Conditioning" at bounding box center [230, 253] width 112 height 26
click at [270, 248] on button "Air Conditioning" at bounding box center [274, 252] width 8 height 8
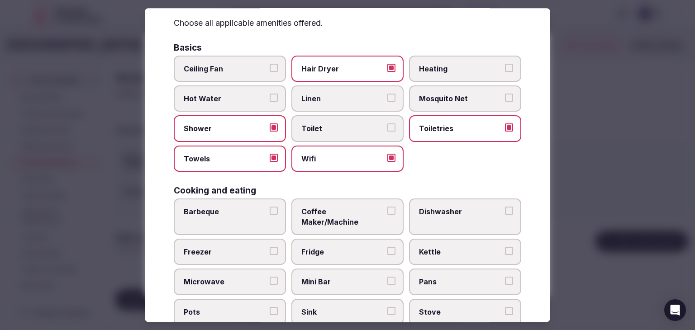
scroll to position [0, 0]
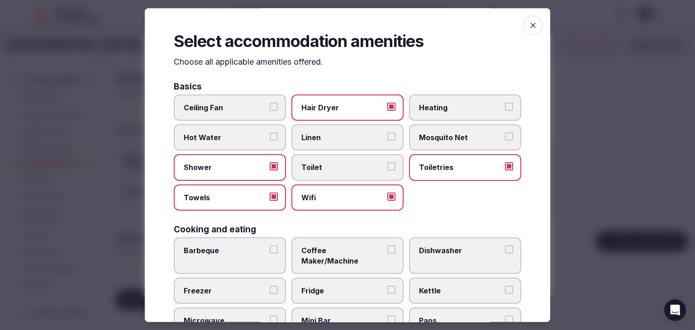
click at [237, 110] on span "Ceiling Fan" at bounding box center [225, 108] width 83 height 10
click at [270, 110] on button "Ceiling Fan" at bounding box center [274, 107] width 8 height 8
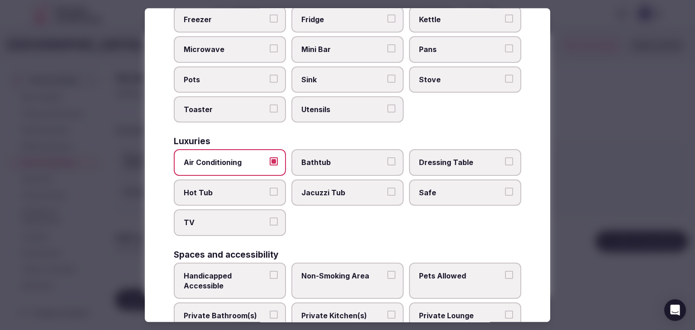
scroll to position [362, 0]
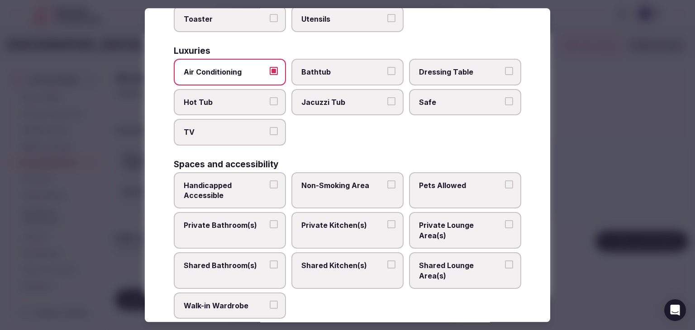
click at [246, 128] on span "TV" at bounding box center [225, 133] width 83 height 10
click at [270, 128] on button "TV" at bounding box center [274, 132] width 8 height 8
click at [247, 216] on label "Private Bathroom(s)" at bounding box center [230, 231] width 112 height 37
click at [270, 221] on button "Private Bathroom(s)" at bounding box center [274, 225] width 8 height 8
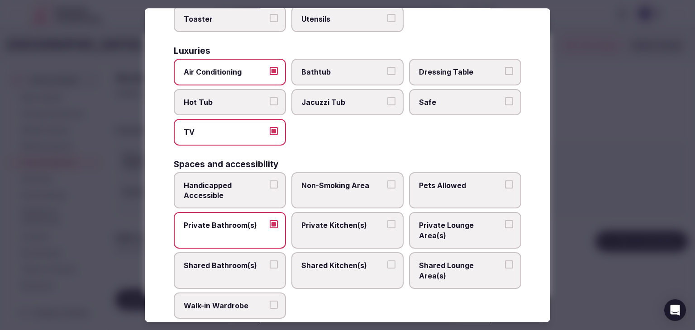
click at [435, 97] on span "Safe" at bounding box center [460, 102] width 83 height 10
click at [505, 97] on button "Safe" at bounding box center [509, 101] width 8 height 8
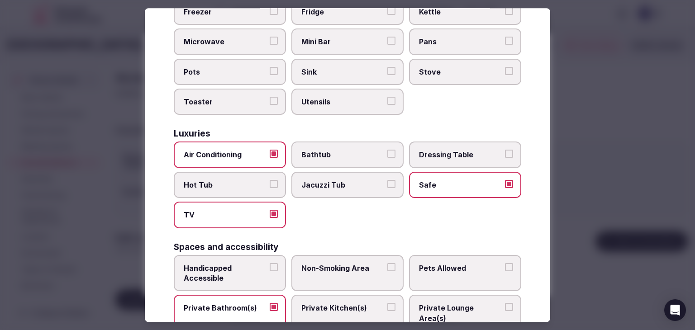
scroll to position [226, 0]
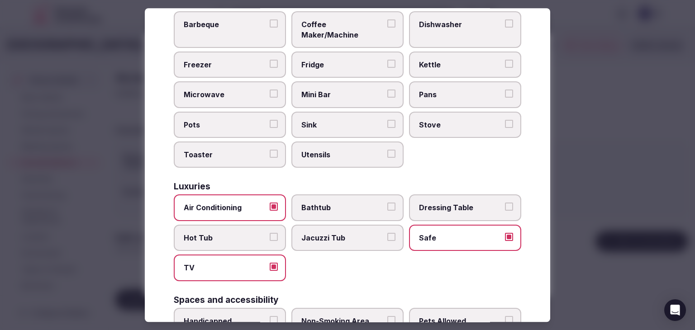
click at [339, 90] on span "Mini Bar" at bounding box center [342, 95] width 83 height 10
click at [387, 90] on button "Mini Bar" at bounding box center [391, 94] width 8 height 8
click at [337, 30] on label "Coffee Maker/Machine" at bounding box center [347, 29] width 112 height 37
click at [387, 28] on button "Coffee Maker/Machine" at bounding box center [391, 23] width 8 height 8
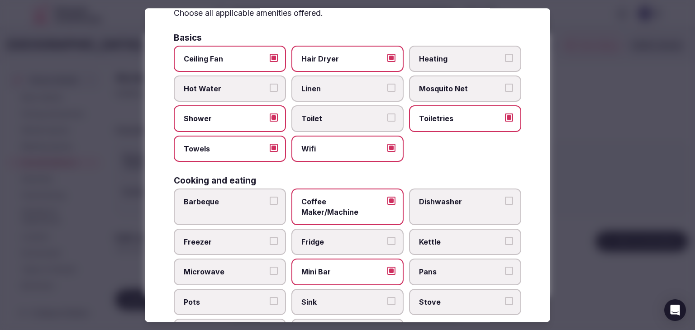
scroll to position [0, 0]
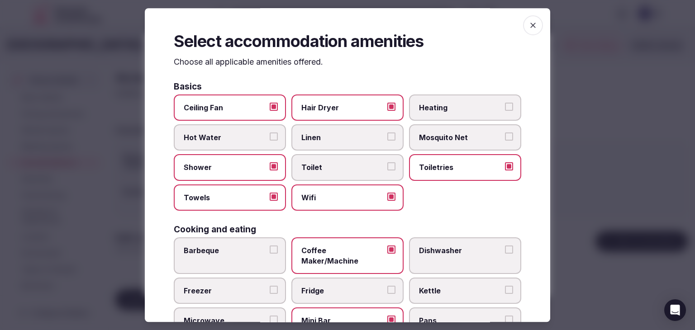
click at [529, 28] on icon "button" at bounding box center [533, 25] width 9 height 9
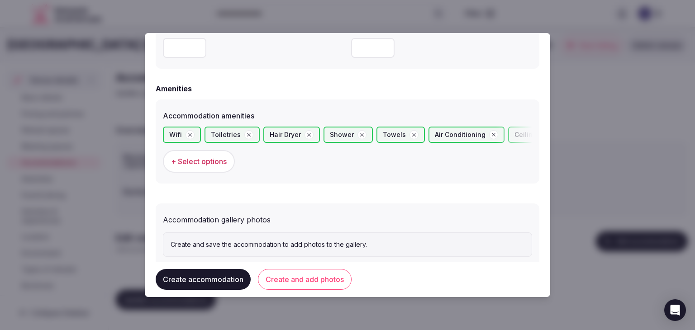
click at [332, 282] on button "Create and add photos" at bounding box center [305, 279] width 94 height 21
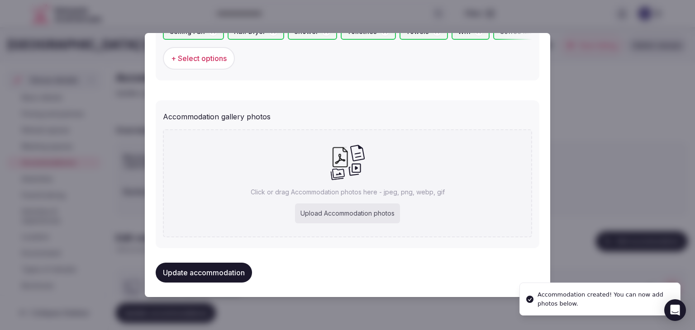
scroll to position [937, 0]
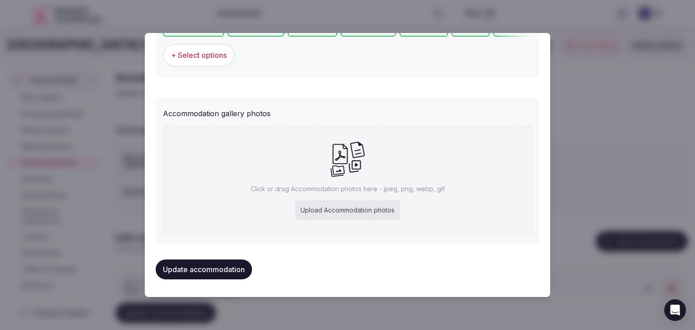
click at [369, 213] on div "Upload Accommodation photos" at bounding box center [347, 211] width 105 height 20
type input "**********"
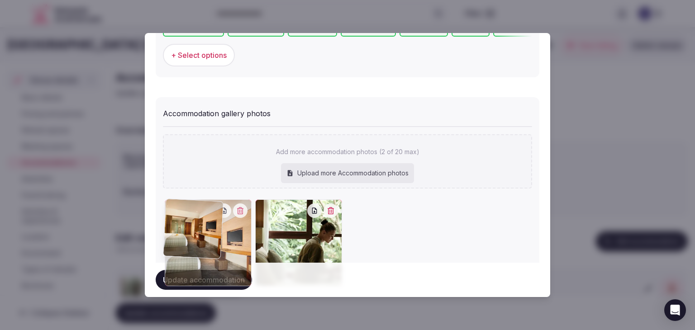
drag, startPoint x: 270, startPoint y: 210, endPoint x: 206, endPoint y: 210, distance: 63.4
click at [206, 210] on div at bounding box center [208, 243] width 87 height 87
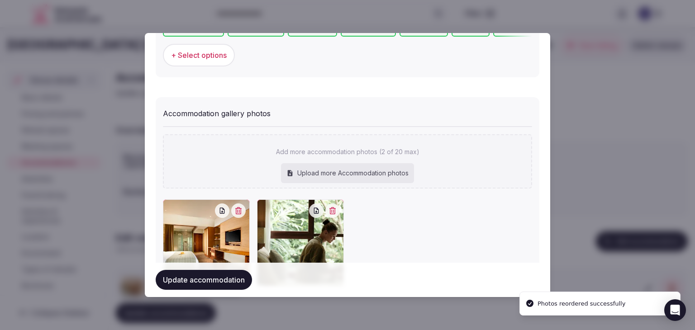
click at [224, 283] on button "Update accommodation" at bounding box center [204, 280] width 96 height 20
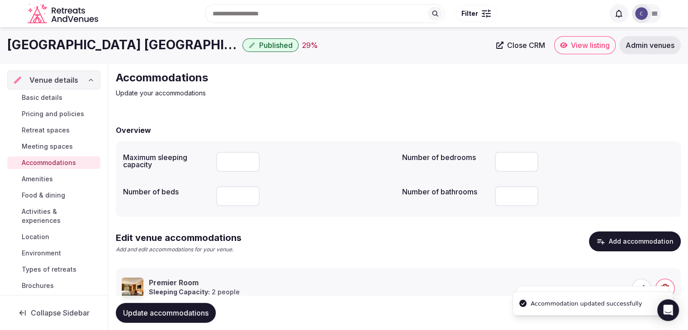
click at [203, 307] on button "Update accommodations" at bounding box center [166, 313] width 100 height 20
click at [40, 191] on span "Food & dining" at bounding box center [43, 195] width 43 height 9
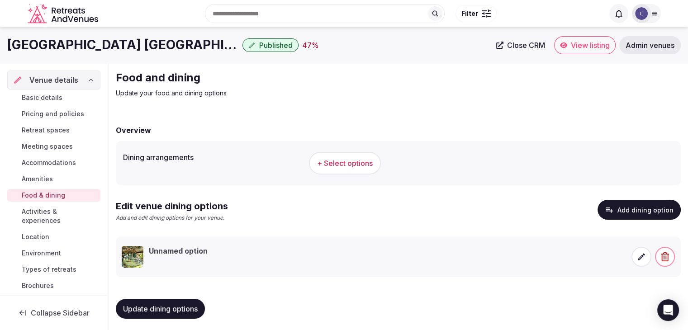
click at [76, 41] on h1 "Adiwana Resort Jembawan" at bounding box center [123, 45] width 232 height 18
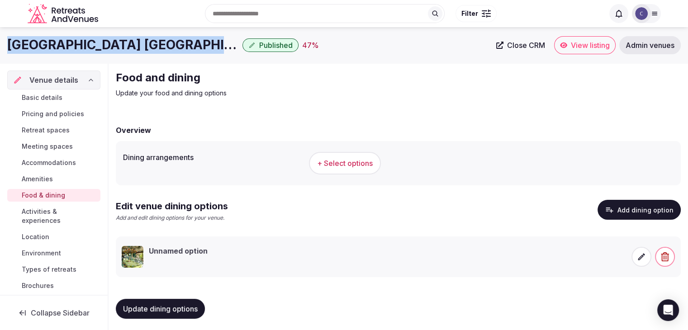
click at [76, 41] on h1 "Adiwana Resort Jembawan" at bounding box center [123, 45] width 232 height 18
copy div "Adiwana Resort Jembawan"
click at [352, 162] on span "+ Select options" at bounding box center [345, 163] width 56 height 10
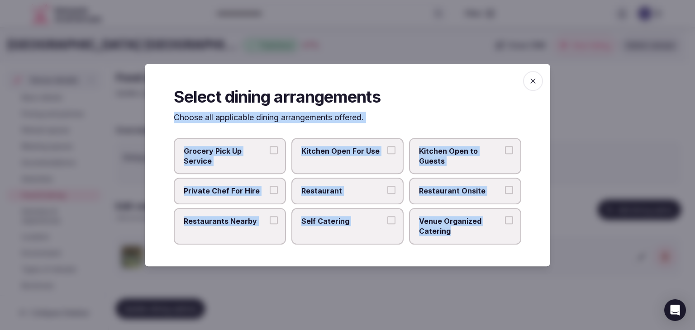
drag, startPoint x: 174, startPoint y: 115, endPoint x: 484, endPoint y: 228, distance: 330.5
click at [484, 228] on div "Select dining arrangements Choose all applicable dining arrangements offered. G…" at bounding box center [348, 165] width 406 height 203
copy div "Choose all applicable dining arrangements offered. Grocery Pick Up Service Kitc…"
click at [449, 180] on label "Restaurant Onsite" at bounding box center [465, 191] width 112 height 26
click at [505, 186] on button "Restaurant Onsite" at bounding box center [509, 190] width 8 height 8
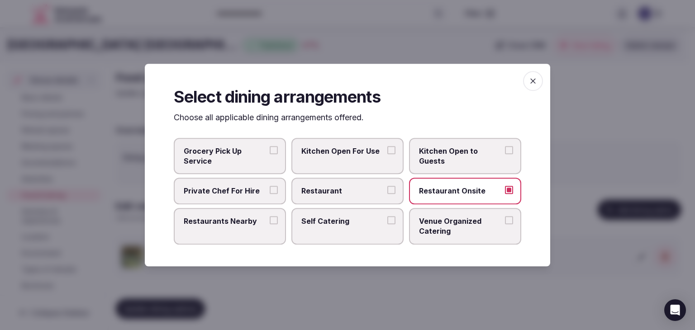
click at [249, 234] on label "Restaurants Nearby" at bounding box center [230, 226] width 112 height 37
click at [270, 224] on button "Restaurants Nearby" at bounding box center [274, 220] width 8 height 8
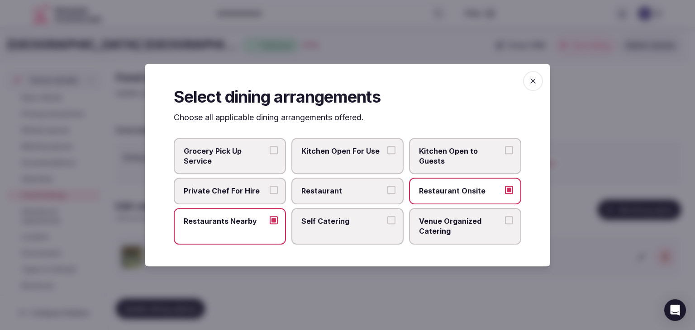
click at [527, 84] on span "button" at bounding box center [533, 81] width 20 height 20
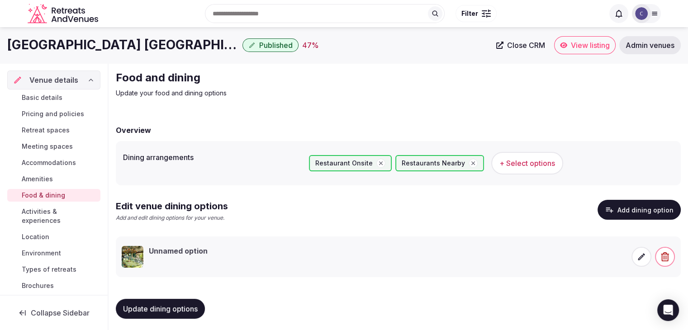
click at [150, 311] on span "Update dining options" at bounding box center [160, 309] width 75 height 9
click at [639, 258] on icon at bounding box center [641, 257] width 9 height 9
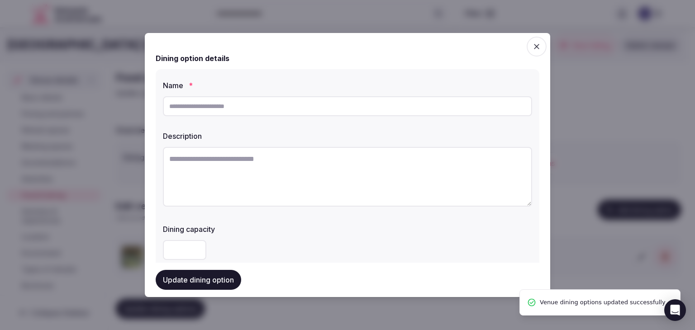
click at [279, 108] on input "text" at bounding box center [347, 106] width 369 height 20
paste input "**********"
type input "**********"
click at [254, 163] on textarea at bounding box center [347, 177] width 369 height 60
paste textarea "**********"
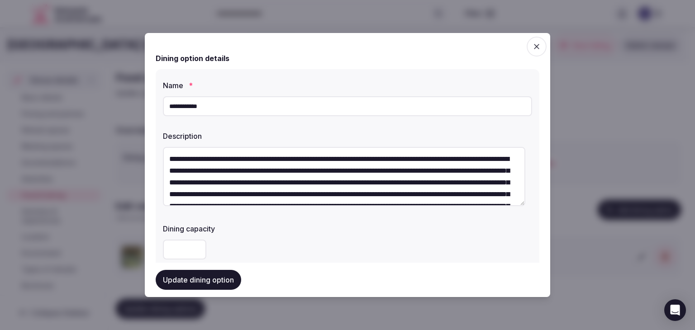
drag, startPoint x: 212, startPoint y: 160, endPoint x: 154, endPoint y: 149, distance: 58.9
click at [154, 149] on div "**********" at bounding box center [348, 165] width 406 height 264
type textarea "**********"
click at [229, 109] on input "**********" at bounding box center [347, 106] width 369 height 20
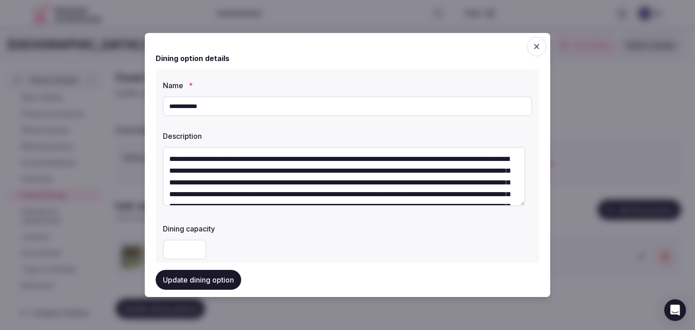
click at [229, 109] on input "**********" at bounding box center [347, 106] width 369 height 20
paste input "text"
type input "**********"
click at [246, 133] on label "Description" at bounding box center [347, 136] width 369 height 7
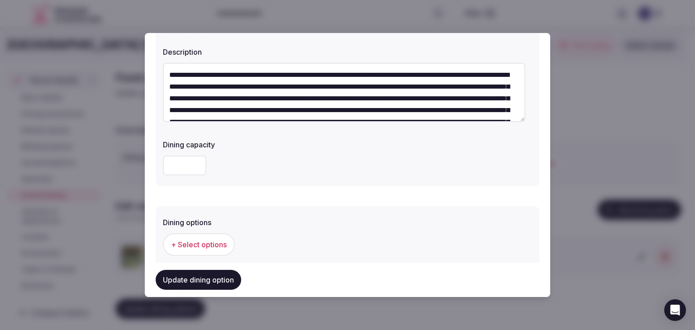
scroll to position [136, 0]
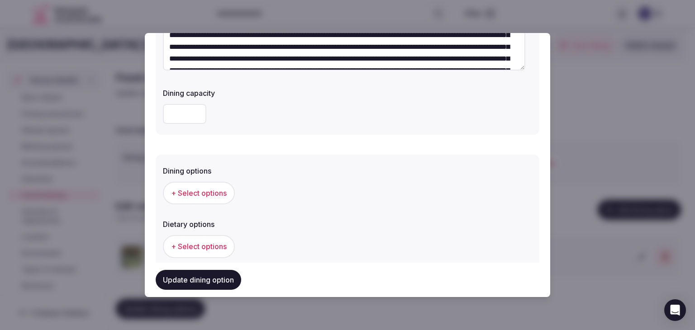
click at [222, 197] on span "+ Select options" at bounding box center [199, 193] width 56 height 10
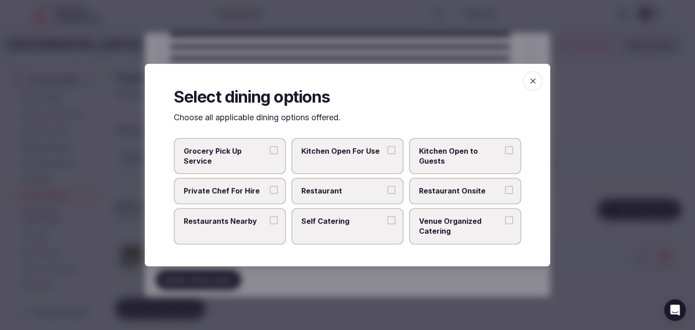
click at [464, 193] on span "Restaurant Onsite" at bounding box center [460, 191] width 83 height 10
click at [505, 193] on button "Restaurant Onsite" at bounding box center [509, 190] width 8 height 8
click at [532, 80] on icon "button" at bounding box center [533, 80] width 9 height 9
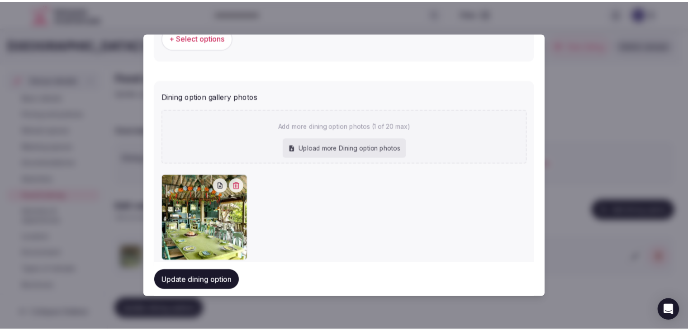
scroll to position [369, 0]
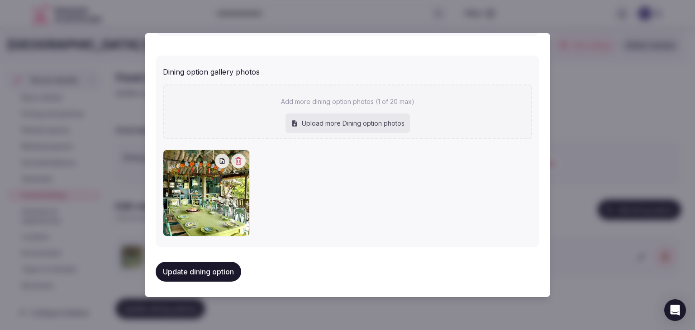
click at [217, 262] on button "Update dining option" at bounding box center [199, 272] width 86 height 20
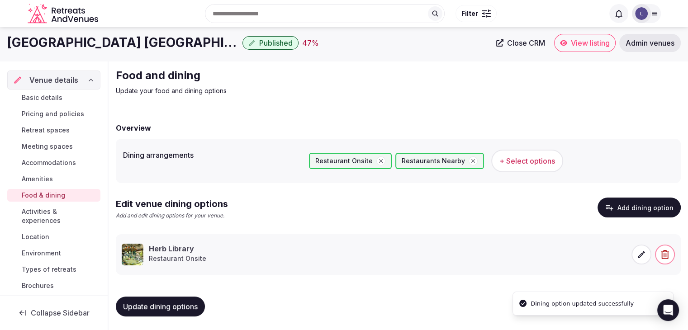
scroll to position [3, 0]
click at [175, 305] on span "Update dining options" at bounding box center [160, 306] width 75 height 9
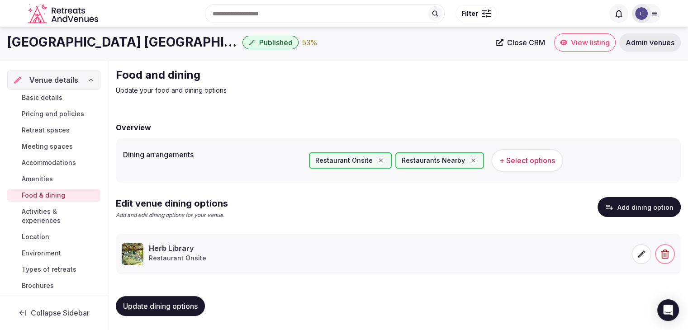
click at [34, 179] on span "Amenities" at bounding box center [37, 179] width 31 height 9
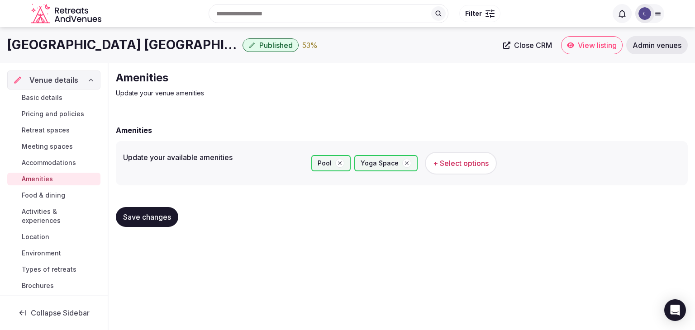
click at [118, 51] on h1 "Adiwana Resort Jembawan" at bounding box center [123, 45] width 232 height 18
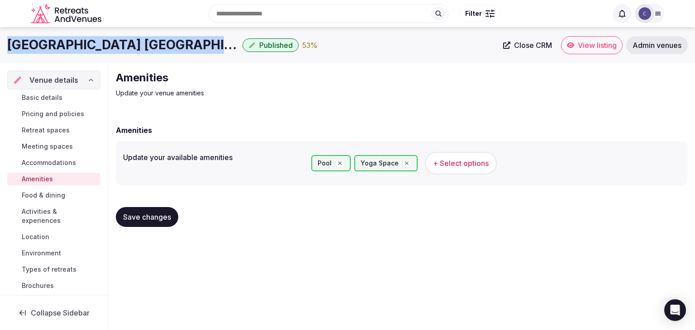
click at [118, 51] on h1 "Adiwana Resort Jembawan" at bounding box center [123, 45] width 232 height 18
copy div "Adiwana Resort Jembawan"
click at [482, 167] on span "+ Select options" at bounding box center [461, 163] width 56 height 10
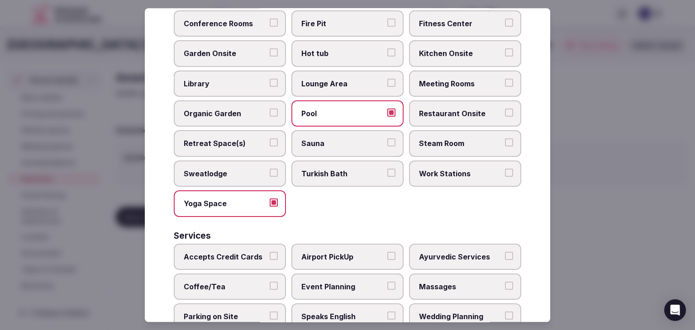
scroll to position [487, 0]
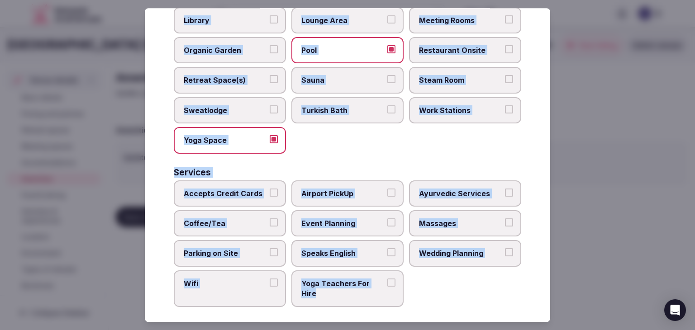
drag, startPoint x: 174, startPoint y: 64, endPoint x: 433, endPoint y: 312, distance: 358.5
click at [433, 312] on div "Select your venue amenities Choose all applicable amenities offered. Activities…" at bounding box center [348, 165] width 406 height 314
copy div "Choose all applicable amenities offered. Activities Bicycles Camping Allowed On…"
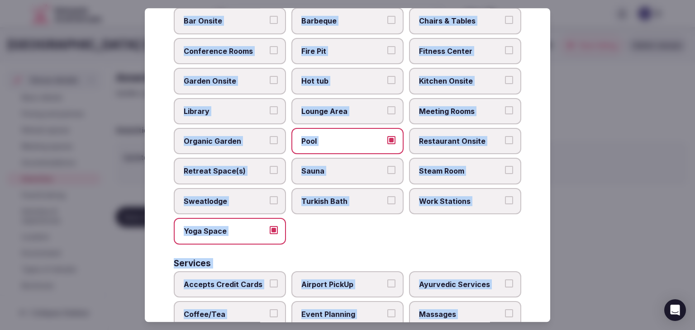
scroll to position [397, 0]
click at [428, 245] on div "Activities Bicycles Camping Allowed Onsite Ice Bath Pool Table Surf Board Renta…" at bounding box center [348, 41] width 348 height 712
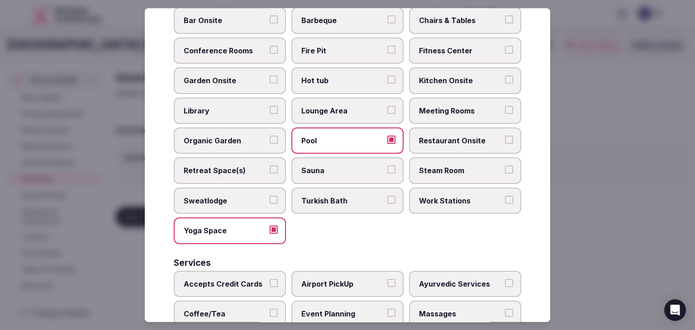
click at [210, 168] on span "Retreat Space(s)" at bounding box center [225, 171] width 83 height 10
click at [270, 168] on button "Retreat Space(s)" at bounding box center [274, 170] width 8 height 8
click at [435, 158] on label "Steam Room" at bounding box center [465, 171] width 112 height 26
click at [505, 166] on button "Steam Room" at bounding box center [509, 170] width 8 height 8
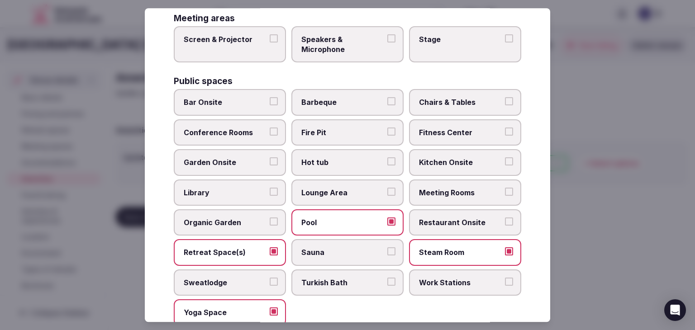
scroll to position [306, 0]
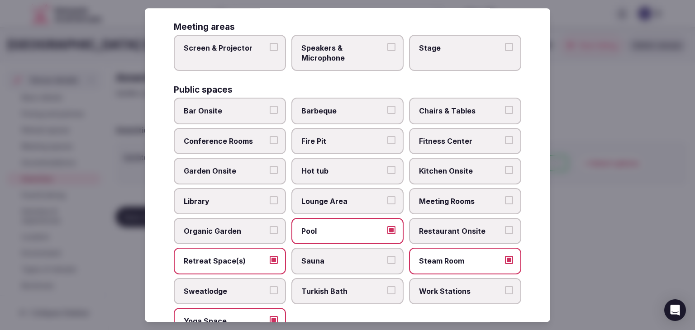
click at [447, 136] on span "Fitness Center" at bounding box center [460, 141] width 83 height 10
click at [505, 136] on button "Fitness Center" at bounding box center [509, 140] width 8 height 8
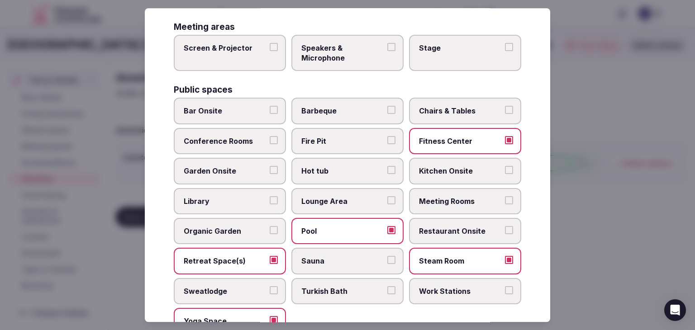
click at [449, 107] on span "Chairs & Tables" at bounding box center [460, 111] width 83 height 10
click at [505, 107] on button "Chairs & Tables" at bounding box center [509, 110] width 8 height 8
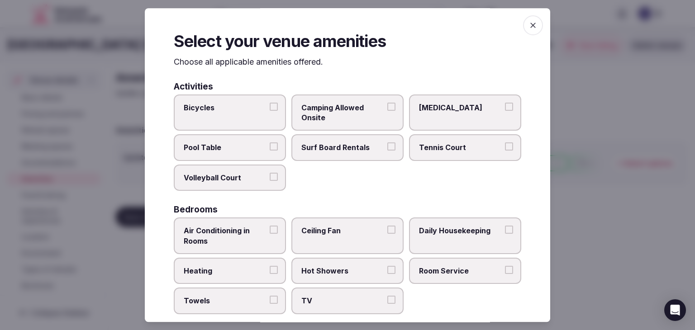
scroll to position [136, 0]
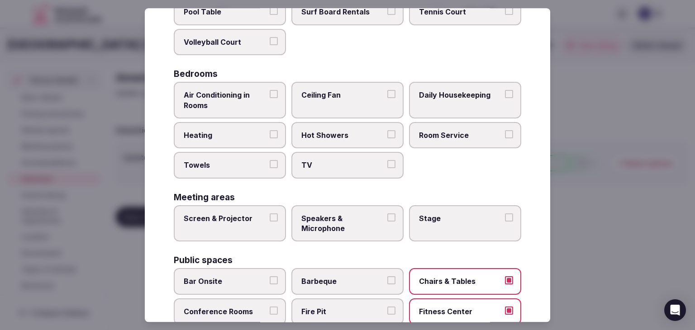
click at [234, 97] on span "Air Conditioning in Rooms" at bounding box center [225, 100] width 83 height 20
click at [270, 97] on button "Air Conditioning in Rooms" at bounding box center [274, 94] width 8 height 8
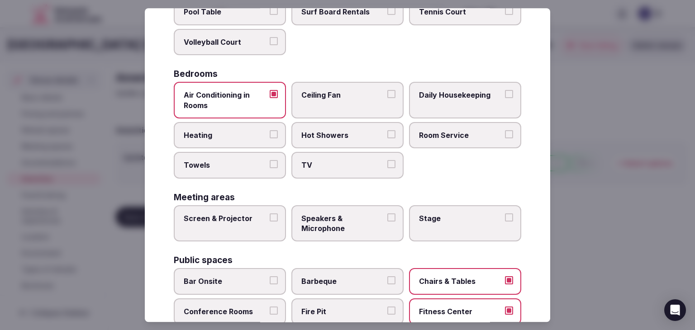
click at [451, 104] on label "Daily Housekeeping" at bounding box center [465, 100] width 112 height 37
click at [505, 98] on button "Daily Housekeeping" at bounding box center [509, 94] width 8 height 8
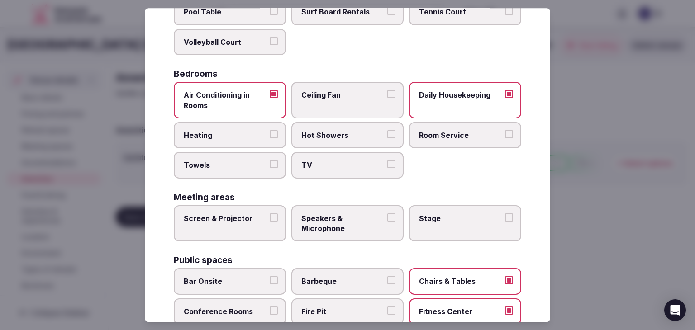
click at [234, 163] on span "Towels" at bounding box center [225, 166] width 83 height 10
click at [270, 163] on button "Towels" at bounding box center [274, 165] width 8 height 8
click at [346, 107] on label "Ceiling Fan" at bounding box center [347, 100] width 112 height 37
click at [387, 98] on button "Ceiling Fan" at bounding box center [391, 94] width 8 height 8
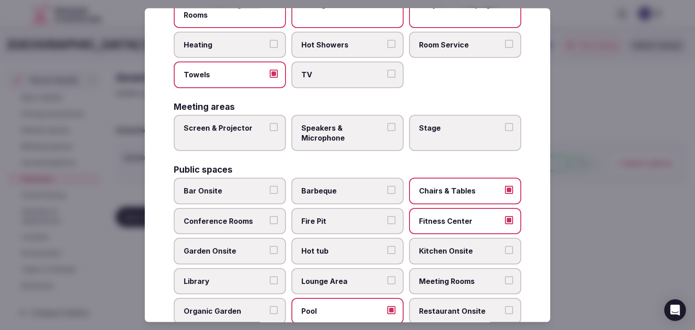
scroll to position [272, 0]
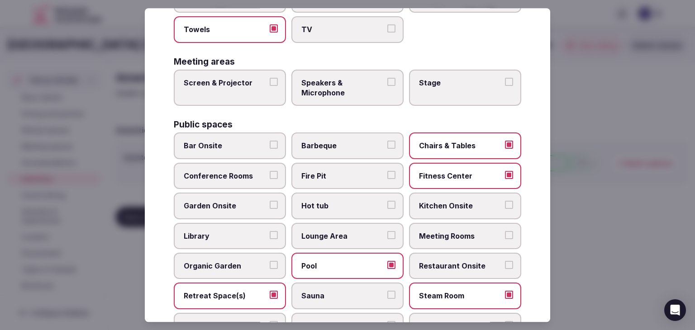
click at [442, 268] on label "Restaurant Onsite" at bounding box center [465, 266] width 112 height 26
click at [505, 268] on button "Restaurant Onsite" at bounding box center [509, 265] width 8 height 8
click at [334, 211] on label "Hot tub" at bounding box center [347, 206] width 112 height 26
click at [387, 210] on button "Hot tub" at bounding box center [391, 205] width 8 height 8
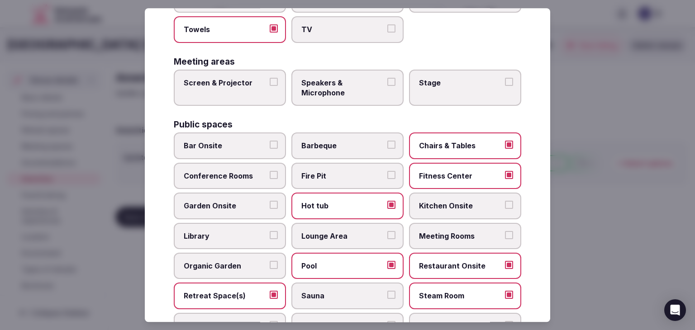
click at [335, 209] on label "Hot tub" at bounding box center [347, 206] width 112 height 26
click at [387, 209] on button "Hot tub" at bounding box center [391, 205] width 8 height 8
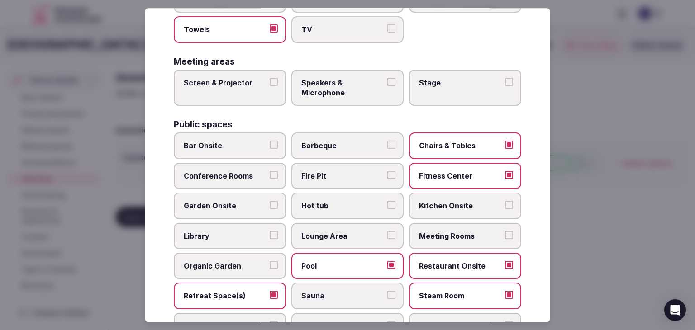
click at [333, 233] on span "Lounge Area" at bounding box center [342, 236] width 83 height 10
click at [387, 233] on button "Lounge Area" at bounding box center [391, 235] width 8 height 8
click at [228, 202] on span "Garden Onsite" at bounding box center [225, 206] width 83 height 10
click at [270, 202] on button "Garden Onsite" at bounding box center [274, 205] width 8 height 8
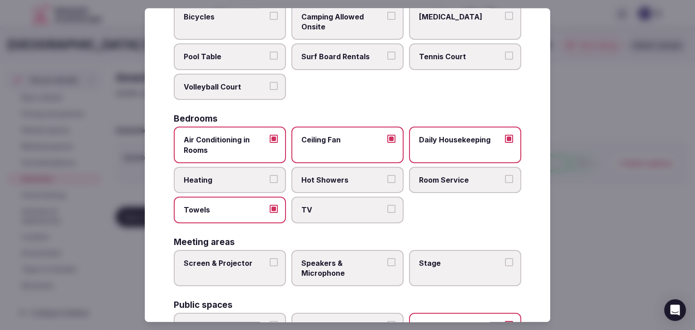
scroll to position [91, 0]
click at [443, 187] on label "Room Service" at bounding box center [465, 180] width 112 height 26
click at [505, 184] on button "Room Service" at bounding box center [509, 180] width 8 height 8
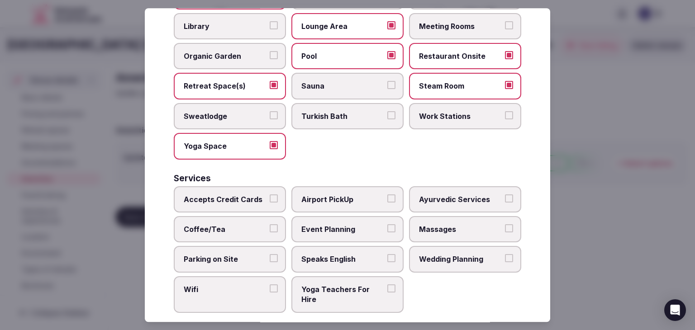
scroll to position [487, 0]
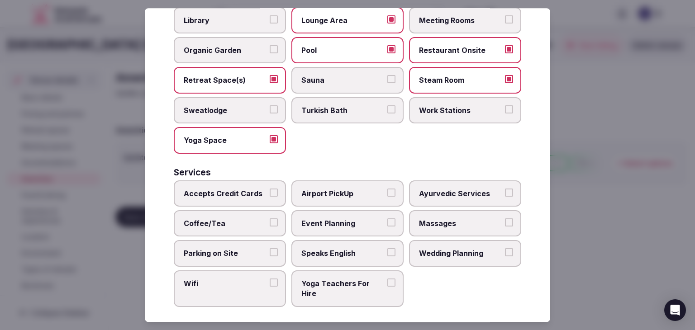
click at [230, 189] on span "Accepts Credit Cards" at bounding box center [225, 194] width 83 height 10
click at [270, 189] on button "Accepts Credit Cards" at bounding box center [274, 193] width 8 height 8
click at [226, 251] on span "Parking on Site" at bounding box center [225, 254] width 83 height 10
click at [270, 251] on button "Parking on Site" at bounding box center [274, 253] width 8 height 8
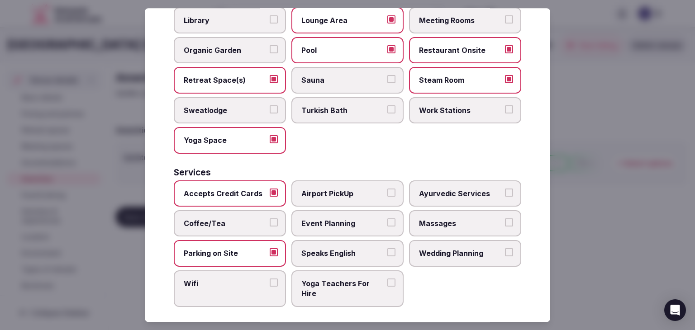
click at [225, 286] on label "Wifi" at bounding box center [230, 289] width 112 height 37
click at [270, 286] on button "Wifi" at bounding box center [274, 283] width 8 height 8
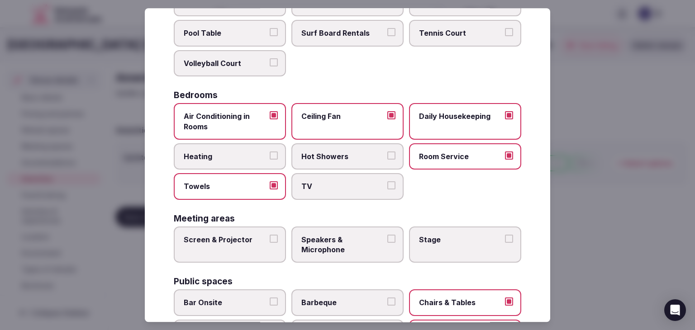
scroll to position [0, 0]
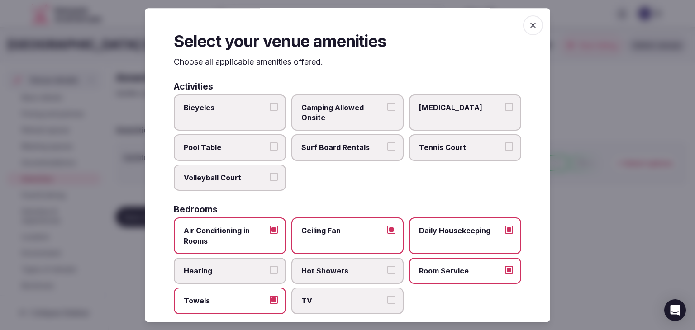
click at [529, 29] on icon "button" at bounding box center [533, 25] width 9 height 9
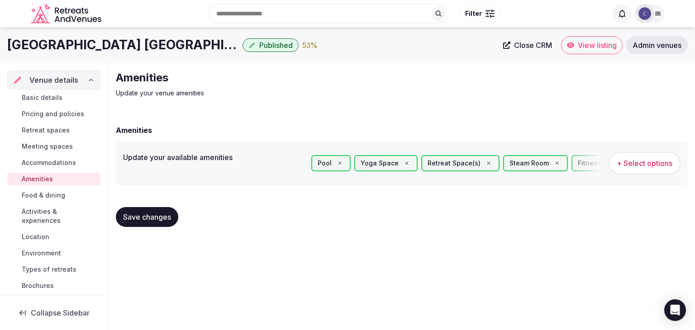
click at [155, 220] on span "Save changes" at bounding box center [147, 217] width 48 height 9
click at [68, 131] on span "Retreat spaces" at bounding box center [46, 130] width 48 height 9
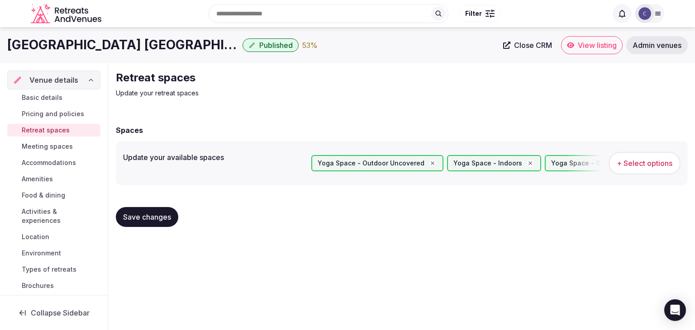
click at [661, 152] on button "+ Select options" at bounding box center [645, 163] width 72 height 23
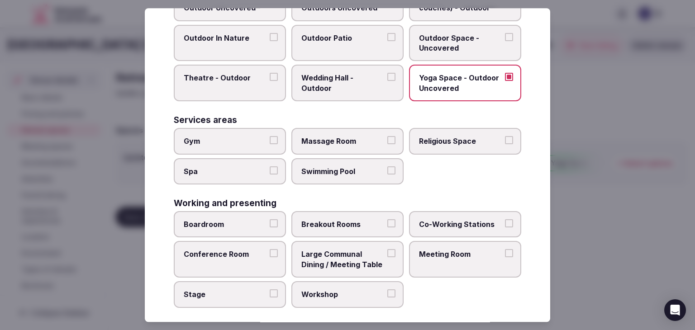
scroll to position [409, 0]
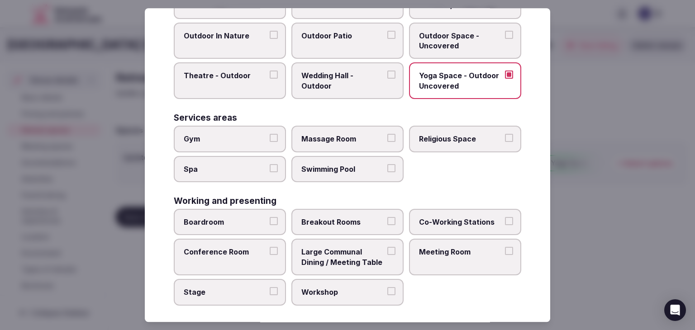
click at [347, 169] on span "Swimming Pool" at bounding box center [342, 169] width 83 height 10
click at [387, 169] on button "Swimming Pool" at bounding box center [391, 168] width 8 height 8
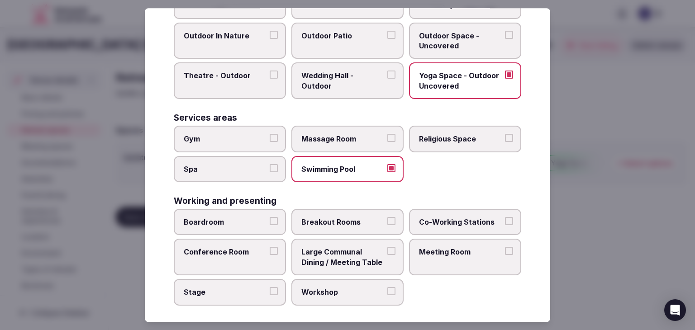
click at [234, 129] on label "Gym" at bounding box center [230, 139] width 112 height 26
click at [270, 134] on button "Gym" at bounding box center [274, 138] width 8 height 8
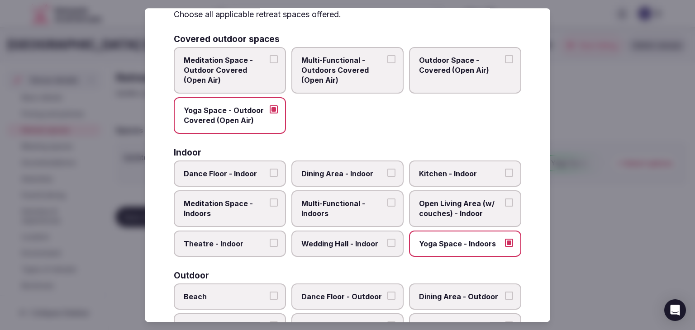
scroll to position [0, 0]
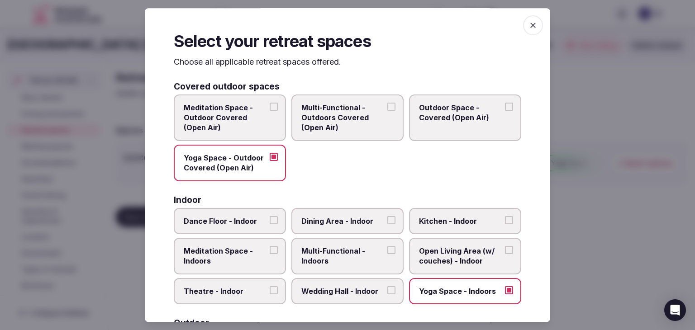
click at [529, 24] on icon "button" at bounding box center [533, 25] width 9 height 9
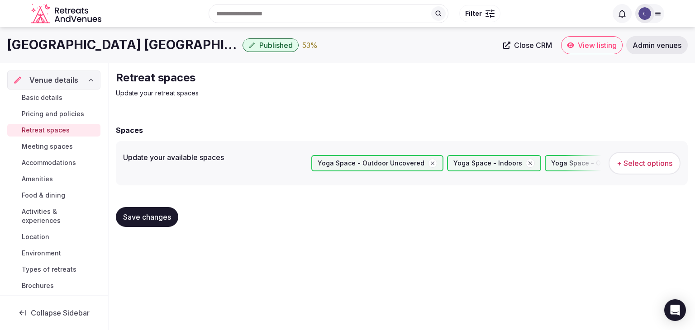
drag, startPoint x: 158, startPoint y: 221, endPoint x: 163, endPoint y: 230, distance: 10.1
click at [158, 221] on span "Save changes" at bounding box center [147, 217] width 48 height 9
click at [161, 219] on span "Save changes" at bounding box center [147, 217] width 48 height 9
click at [57, 149] on span "Meeting spaces" at bounding box center [47, 146] width 51 height 9
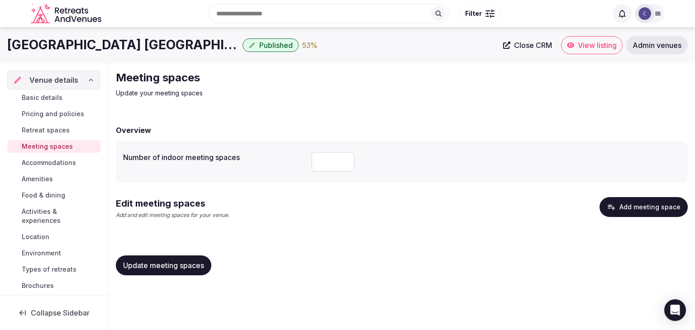
click at [619, 201] on button "Add meeting space" at bounding box center [644, 207] width 88 height 20
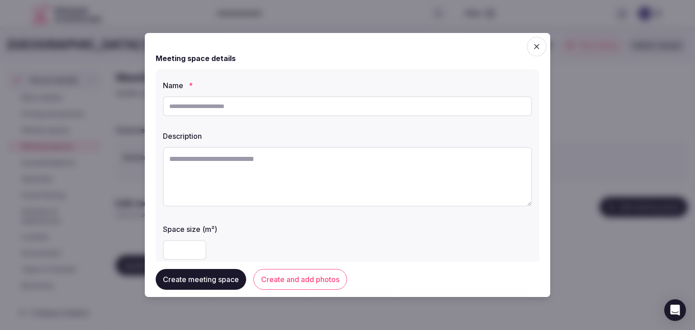
click at [236, 111] on input "text" at bounding box center [347, 106] width 369 height 20
type input "**********"
click at [282, 145] on div at bounding box center [347, 178] width 369 height 70
click at [279, 172] on textarea at bounding box center [347, 177] width 369 height 60
paste textarea "**********"
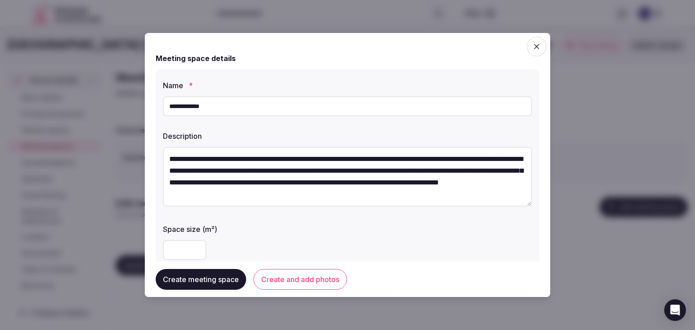
scroll to position [16, 0]
type textarea "**********"
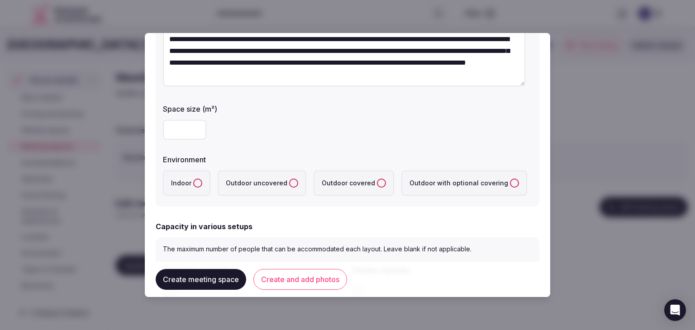
scroll to position [181, 0]
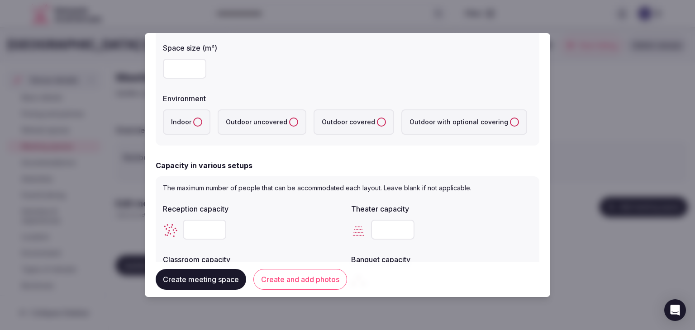
click at [377, 122] on covered "Outdoor covered" at bounding box center [381, 122] width 9 height 9
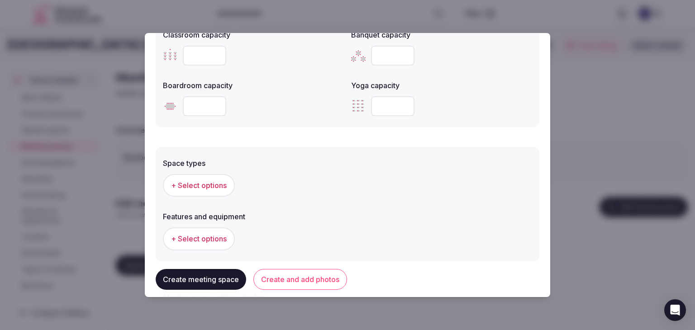
scroll to position [453, 0]
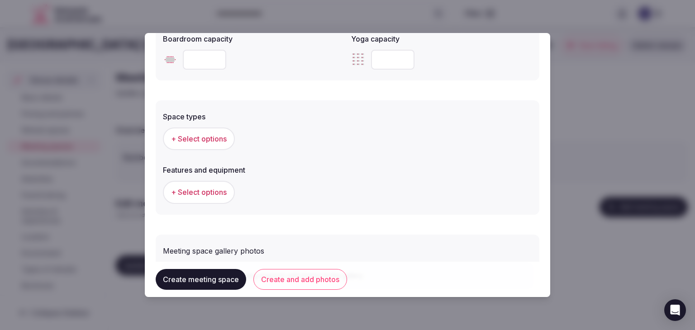
click at [214, 139] on span "+ Select options" at bounding box center [199, 139] width 56 height 10
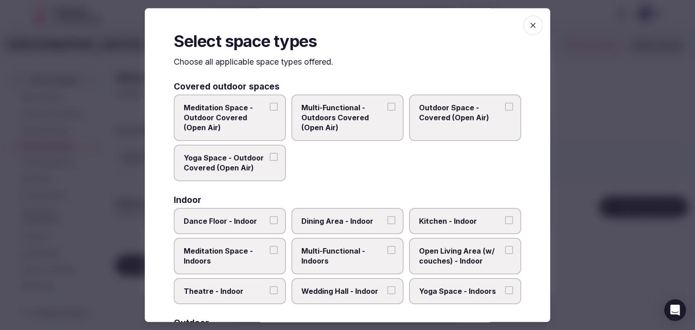
scroll to position [91, 0]
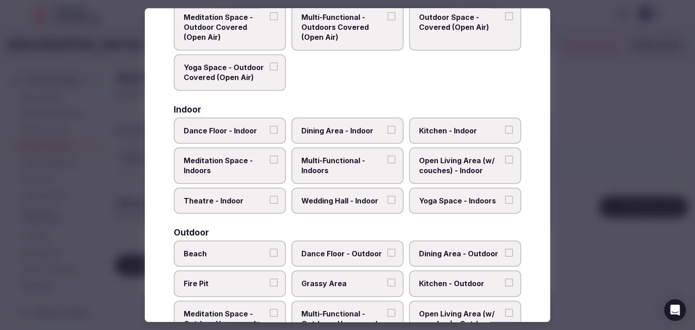
click at [352, 158] on span "Multi-Functional - Indoors" at bounding box center [342, 166] width 83 height 20
click at [387, 158] on button "Multi-Functional - Indoors" at bounding box center [391, 160] width 8 height 8
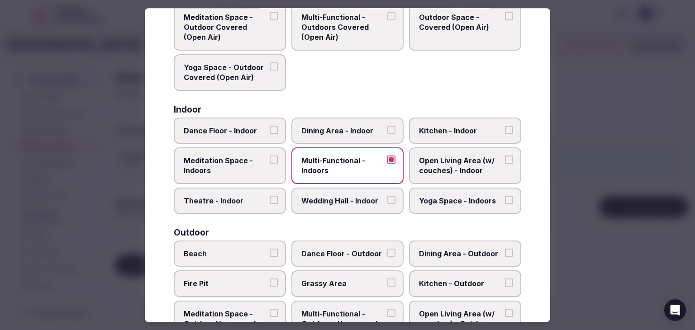
click at [360, 151] on label "Multi-Functional - Indoors" at bounding box center [347, 166] width 112 height 37
click at [387, 156] on button "Multi-Functional - Indoors" at bounding box center [391, 160] width 8 height 8
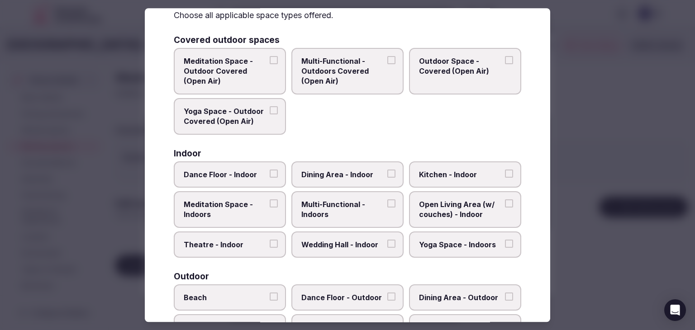
scroll to position [45, 0]
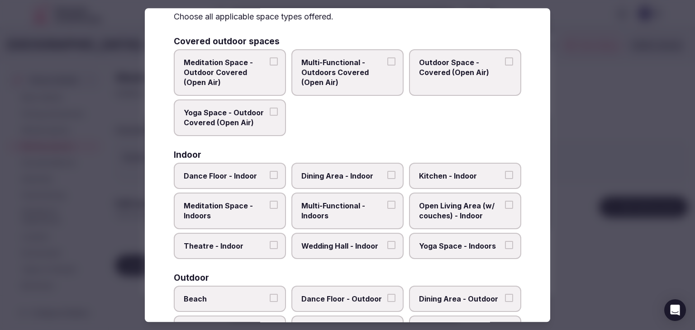
click at [347, 58] on span "Multi-Functional - Outdoors Covered (Open Air)" at bounding box center [342, 72] width 83 height 30
click at [387, 58] on button "Multi-Functional - Outdoors Covered (Open Air)" at bounding box center [391, 61] width 8 height 8
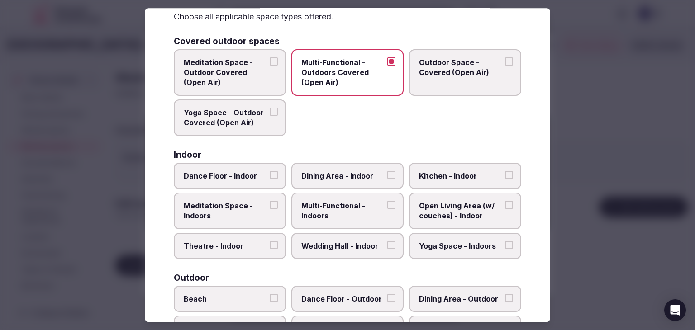
click at [439, 59] on span "Outdoor Space - Covered (Open Air)" at bounding box center [460, 67] width 83 height 20
click at [505, 59] on button "Outdoor Space - Covered (Open Air)" at bounding box center [509, 61] width 8 height 8
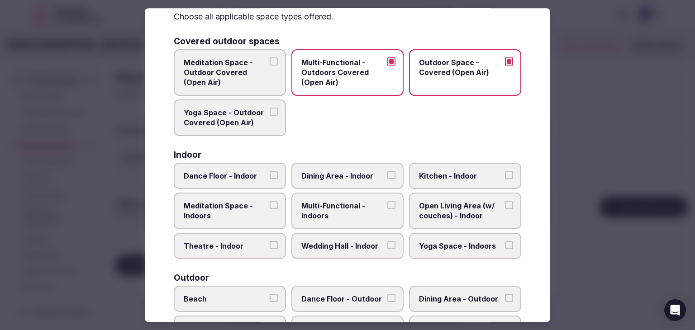
drag, startPoint x: 239, startPoint y: 125, endPoint x: 243, endPoint y: 86, distance: 40.0
click at [239, 125] on span "Yoga Space - Outdoor Covered (Open Air)" at bounding box center [225, 118] width 83 height 20
click at [270, 116] on button "Yoga Space - Outdoor Covered (Open Air)" at bounding box center [274, 112] width 8 height 8
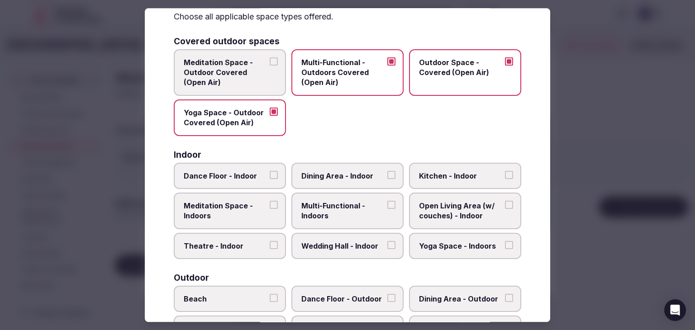
drag, startPoint x: 243, startPoint y: 76, endPoint x: 250, endPoint y: 79, distance: 7.5
click at [244, 76] on span "Meditation Space - Outdoor Covered (Open Air)" at bounding box center [225, 72] width 83 height 30
click at [270, 66] on button "Meditation Space - Outdoor Covered (Open Air)" at bounding box center [274, 61] width 8 height 8
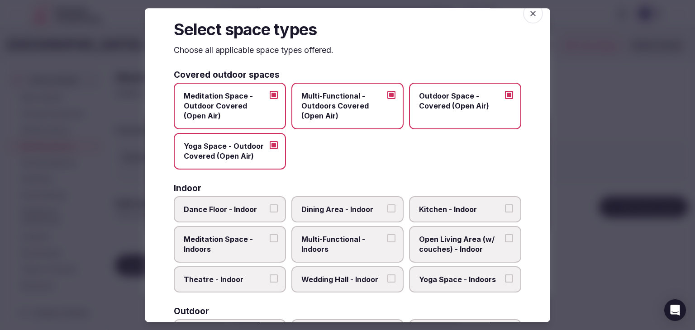
scroll to position [0, 0]
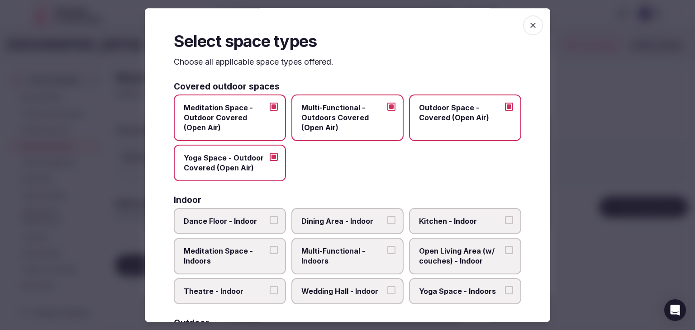
click at [529, 24] on icon "button" at bounding box center [533, 25] width 9 height 9
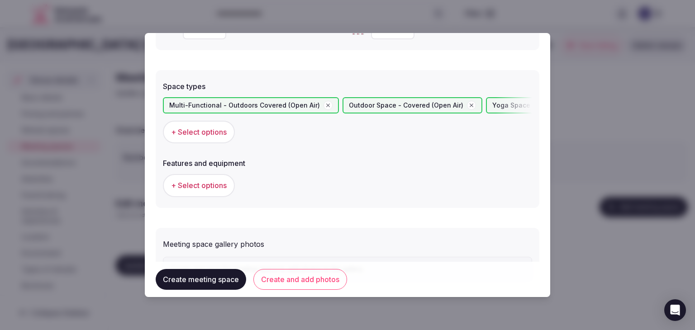
scroll to position [498, 0]
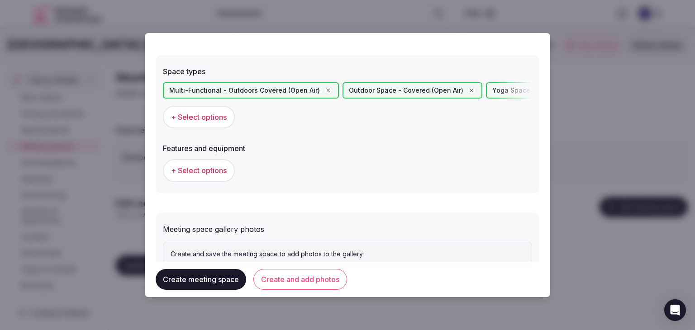
click at [189, 169] on span "+ Select options" at bounding box center [199, 171] width 56 height 10
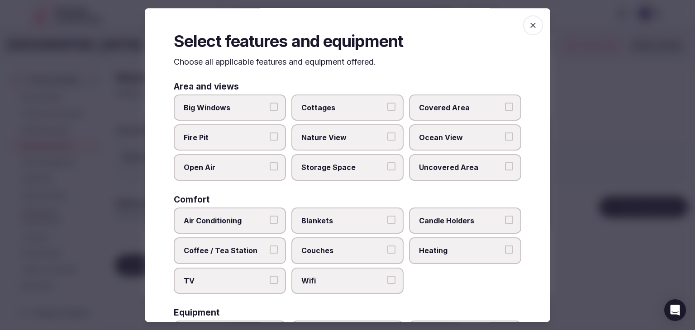
click at [449, 104] on span "Covered Area" at bounding box center [460, 108] width 83 height 10
click at [505, 104] on button "Covered Area" at bounding box center [509, 107] width 8 height 8
click at [228, 169] on span "Open Air" at bounding box center [225, 168] width 83 height 10
click at [270, 169] on button "Open Air" at bounding box center [274, 167] width 8 height 8
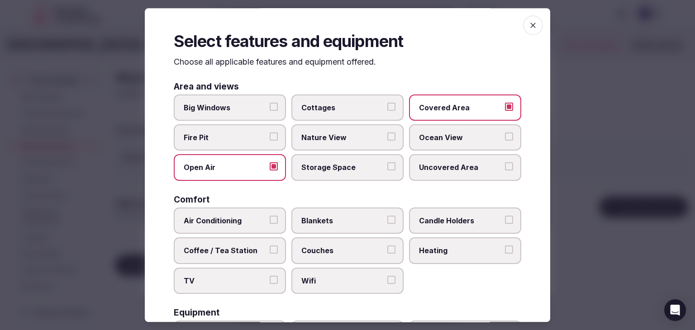
click at [334, 142] on span "Nature View" at bounding box center [342, 138] width 83 height 10
click at [387, 141] on button "Nature View" at bounding box center [391, 137] width 8 height 8
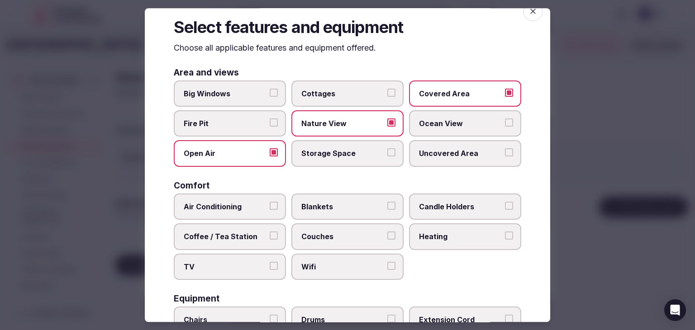
scroll to position [0, 0]
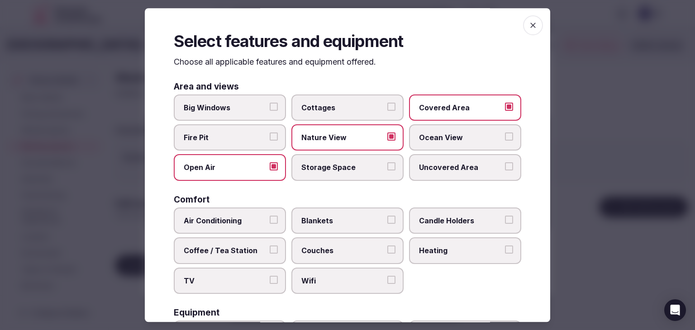
click at [530, 29] on icon "button" at bounding box center [533, 25] width 9 height 9
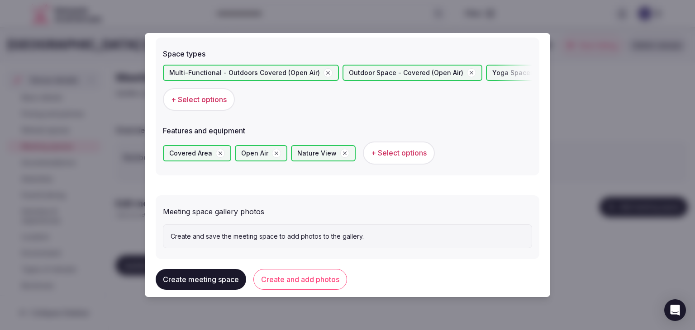
scroll to position [530, 0]
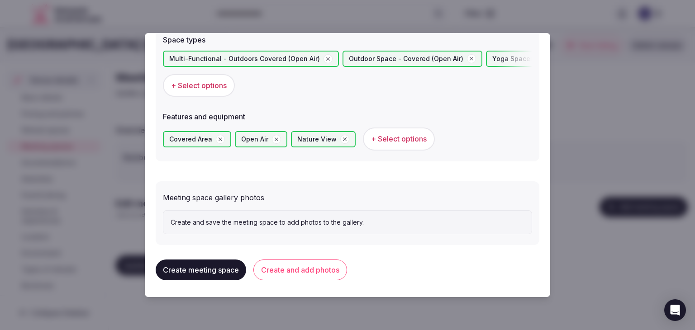
click at [301, 275] on button "Create and add photos" at bounding box center [300, 270] width 94 height 21
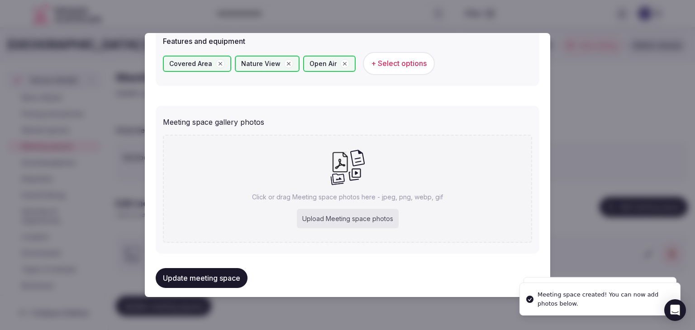
scroll to position [613, 0]
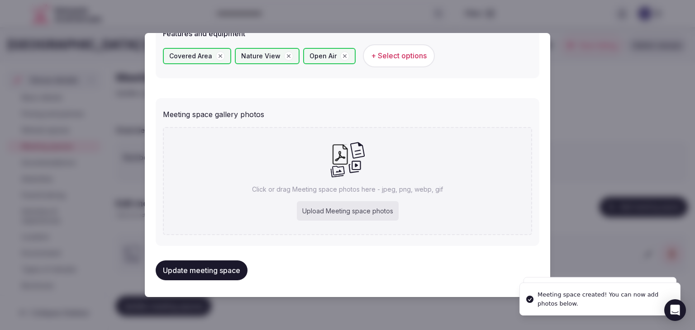
click at [338, 208] on div "Upload Meeting space photos" at bounding box center [348, 211] width 102 height 20
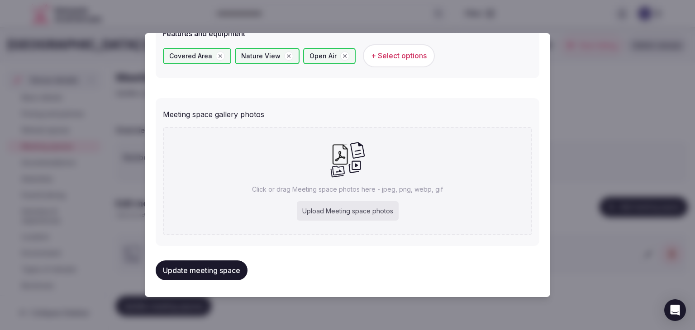
type input "**********"
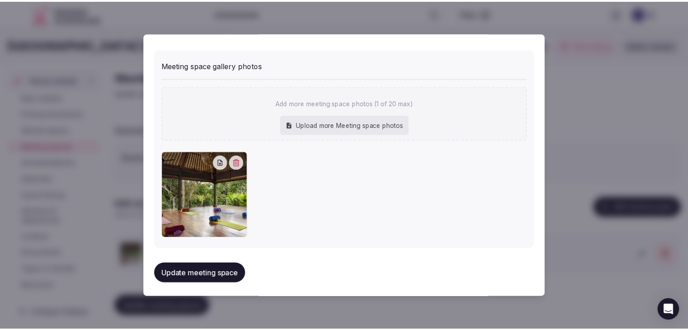
scroll to position [663, 0]
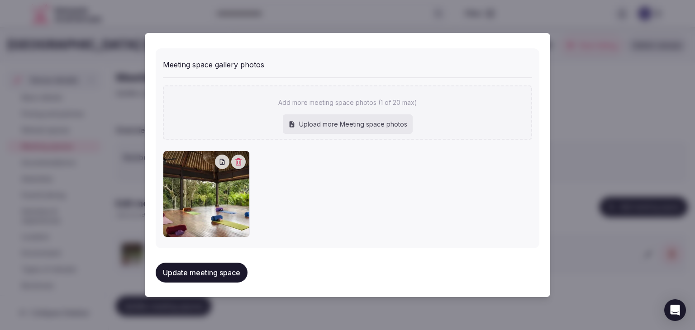
click at [229, 265] on button "Update meeting space" at bounding box center [202, 273] width 92 height 20
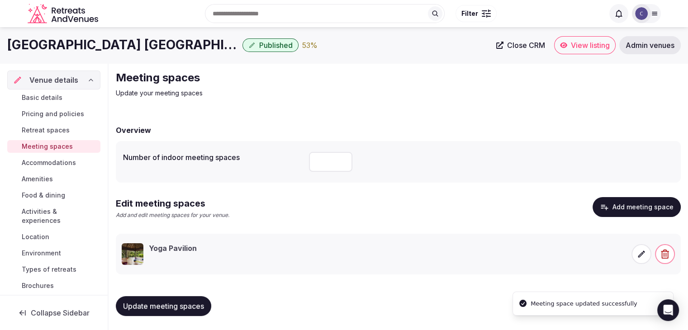
click at [186, 302] on span "Update meeting spaces" at bounding box center [163, 306] width 81 height 9
click at [114, 43] on h1 "[GEOGRAPHIC_DATA] [GEOGRAPHIC_DATA]" at bounding box center [123, 45] width 232 height 18
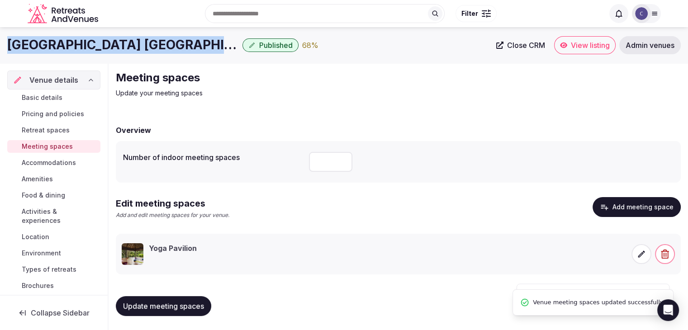
click at [114, 43] on h1 "[GEOGRAPHIC_DATA] [GEOGRAPHIC_DATA]" at bounding box center [123, 45] width 232 height 18
copy div "[GEOGRAPHIC_DATA] [GEOGRAPHIC_DATA]"
click at [195, 300] on button "Update meeting spaces" at bounding box center [164, 306] width 96 height 20
drag, startPoint x: 72, startPoint y: 96, endPoint x: 79, endPoint y: 112, distance: 17.6
click at [72, 96] on link "Basic details" at bounding box center [53, 97] width 93 height 13
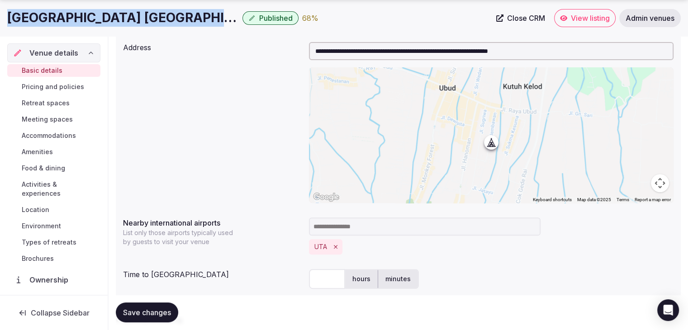
scroll to position [453, 0]
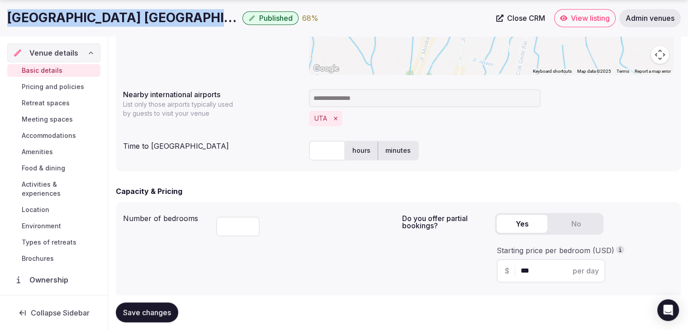
click at [107, 15] on h1 "[GEOGRAPHIC_DATA] [GEOGRAPHIC_DATA]" at bounding box center [123, 18] width 232 height 18
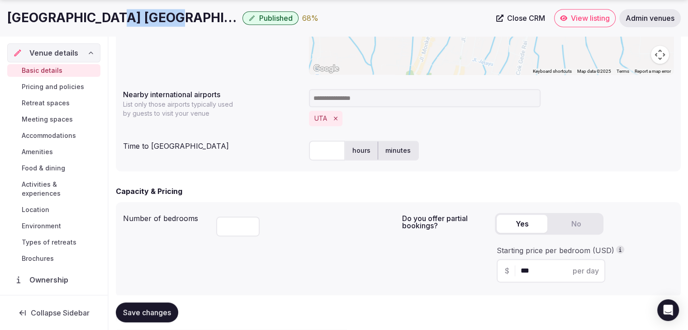
click at [107, 15] on h1 "[GEOGRAPHIC_DATA] [GEOGRAPHIC_DATA]" at bounding box center [123, 18] width 232 height 18
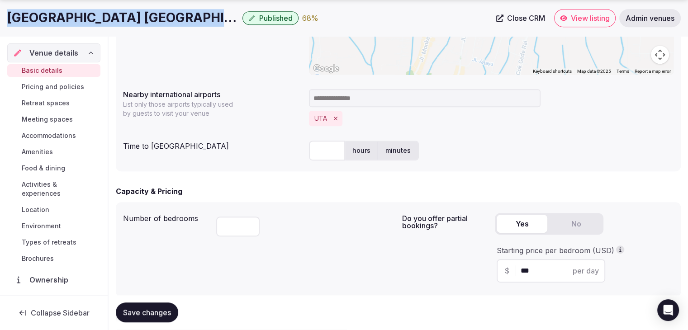
click at [107, 15] on h1 "[GEOGRAPHIC_DATA] [GEOGRAPHIC_DATA]" at bounding box center [123, 18] width 232 height 18
click at [334, 120] on icon "Remove UTA" at bounding box center [336, 119] width 4 height 4
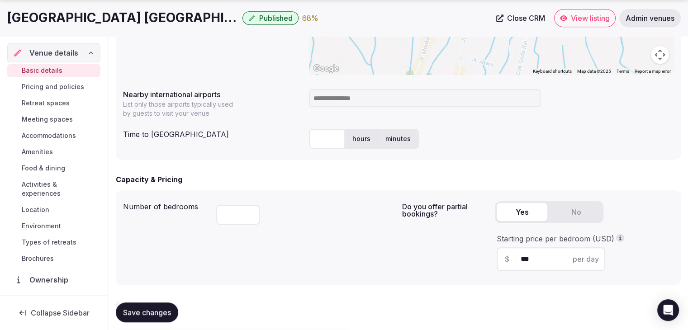
click at [330, 100] on input at bounding box center [425, 98] width 232 height 18
type input "***"
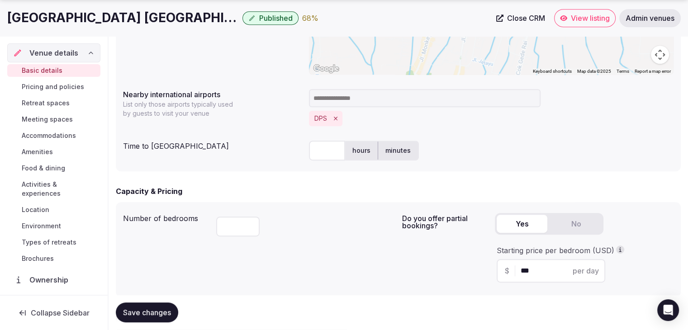
click at [319, 156] on input "text" at bounding box center [327, 151] width 36 height 20
type input "**"
click at [332, 214] on div "**" at bounding box center [305, 225] width 179 height 31
click at [162, 317] on span "Save changes" at bounding box center [147, 313] width 48 height 9
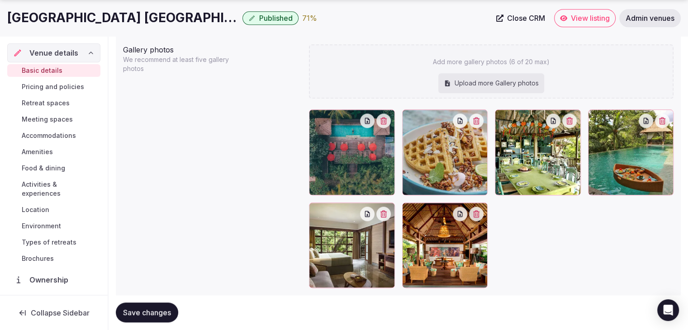
scroll to position [1004, 0]
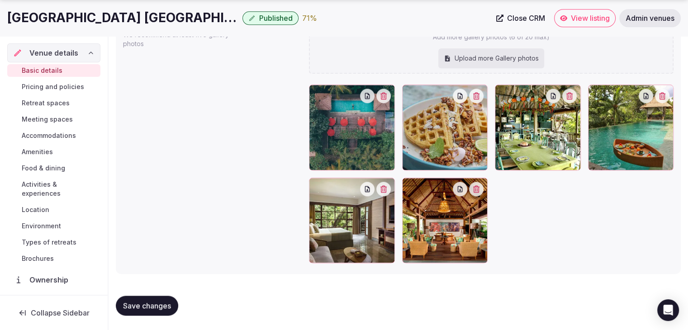
click at [85, 15] on h1 "Adiwana Resort Jembawan" at bounding box center [123, 18] width 232 height 18
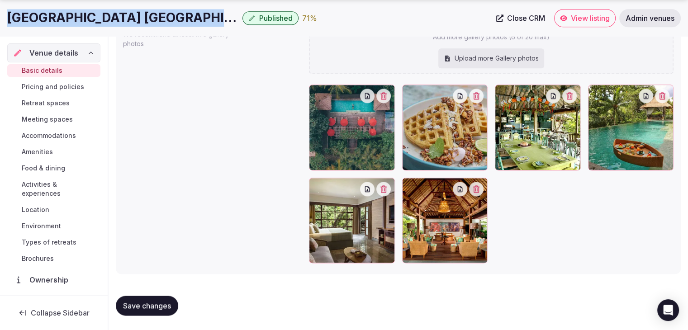
click at [85, 15] on h1 "Adiwana Resort Jembawan" at bounding box center [123, 18] width 232 height 18
copy div "Adiwana Resort Jembawan"
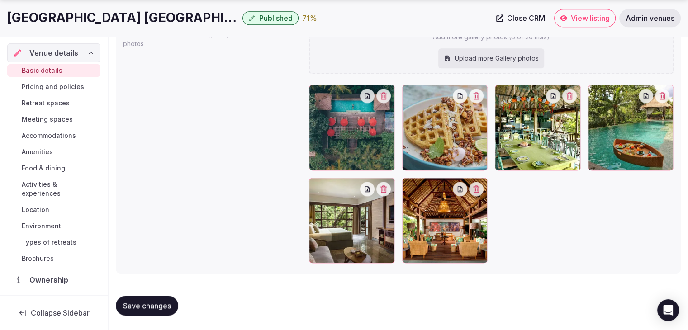
click at [474, 46] on div "Add more gallery photos (6 of 20 max) Upload more Gallery photos" at bounding box center [491, 46] width 365 height 54
type input "**********"
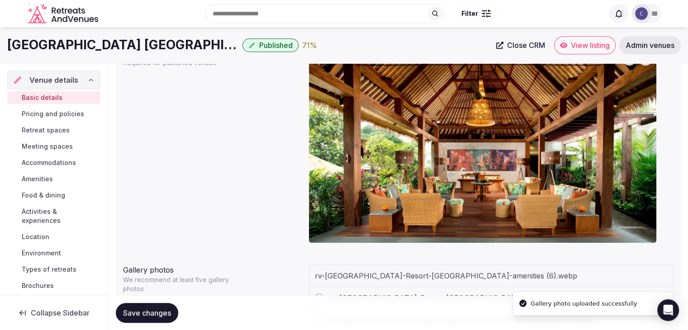
scroll to position [668, 0]
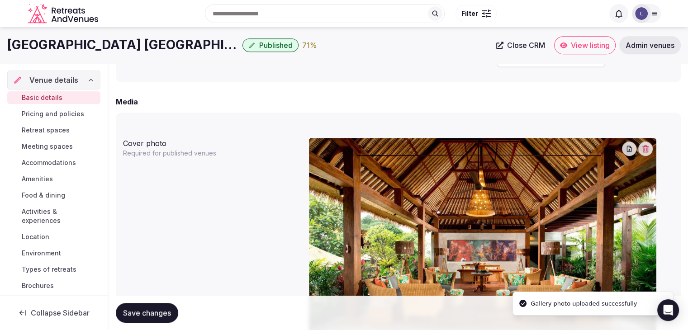
click at [649, 147] on icon "button" at bounding box center [645, 148] width 7 height 7
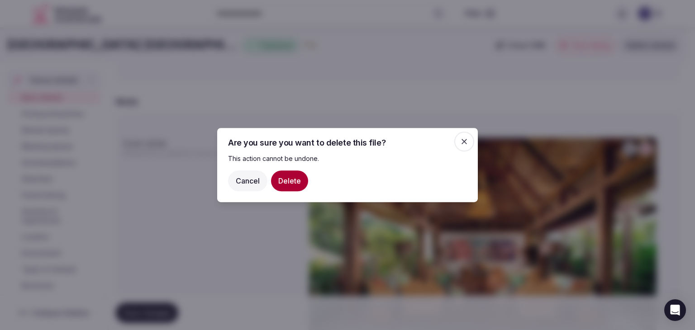
click at [296, 182] on button "Delete" at bounding box center [289, 181] width 37 height 21
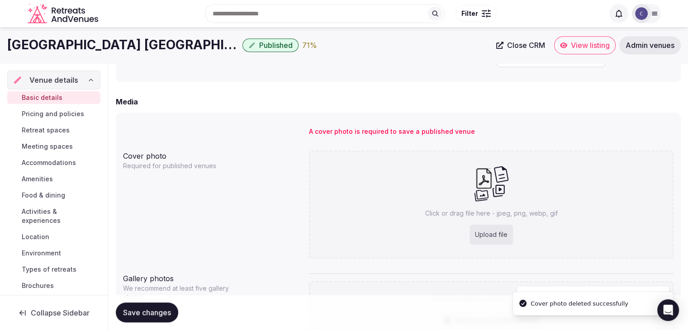
click at [474, 233] on div "Upload file" at bounding box center [491, 235] width 43 height 20
type input "**********"
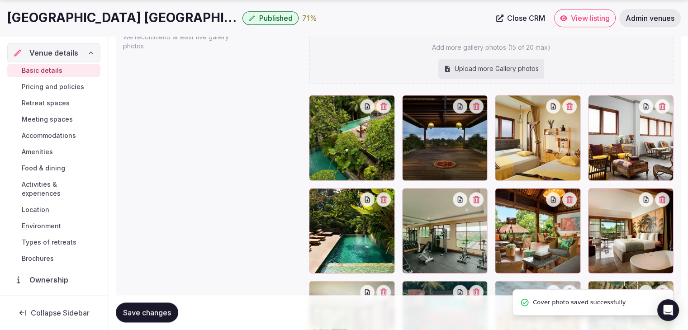
scroll to position [1017, 0]
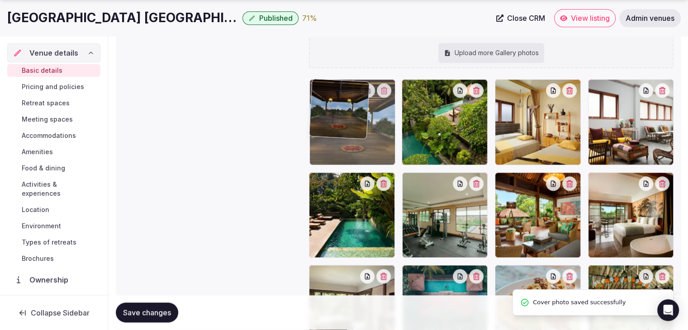
drag, startPoint x: 414, startPoint y: 87, endPoint x: 358, endPoint y: 92, distance: 56.3
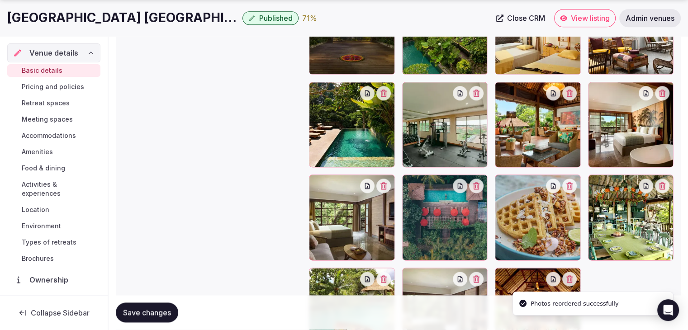
scroll to position [1198, 0]
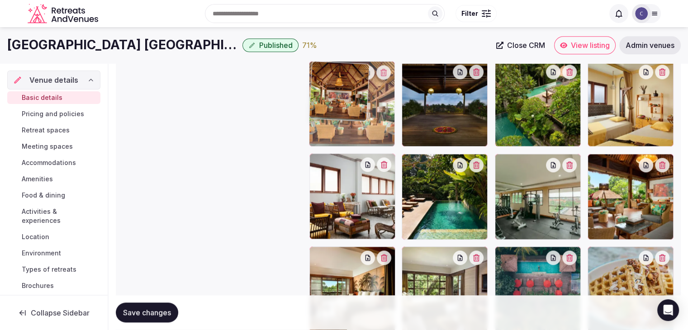
drag, startPoint x: 510, startPoint y: 182, endPoint x: 326, endPoint y: 58, distance: 220.8
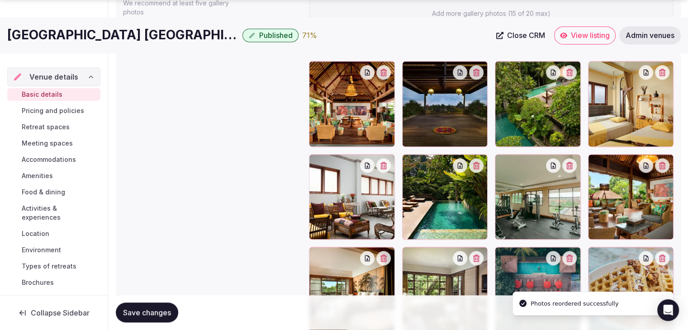
scroll to position [1126, 0]
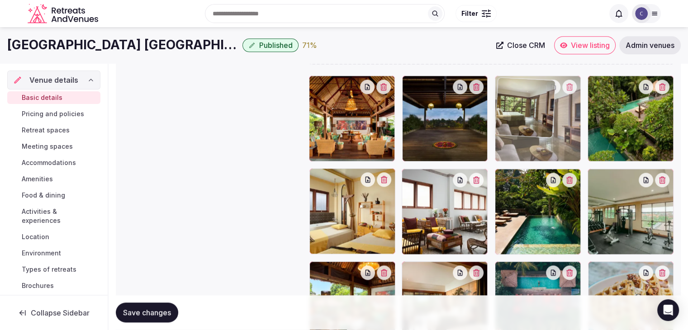
drag, startPoint x: 411, startPoint y: 159, endPoint x: 543, endPoint y: 118, distance: 138.4
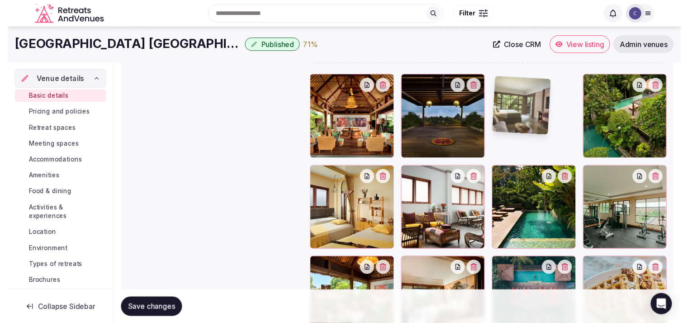
scroll to position [1019, 0]
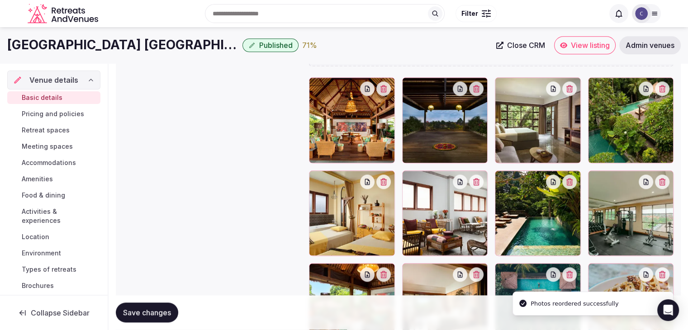
drag, startPoint x: 491, startPoint y: 174, endPoint x: 503, endPoint y: 176, distance: 12.7
click at [496, 174] on div at bounding box center [491, 259] width 365 height 365
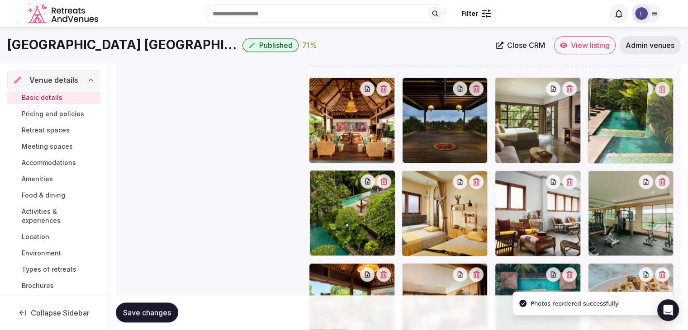
drag, startPoint x: 502, startPoint y: 180, endPoint x: 624, endPoint y: 103, distance: 144.0
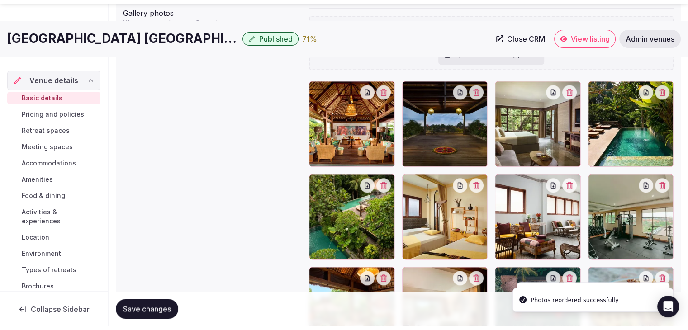
scroll to position [1155, 0]
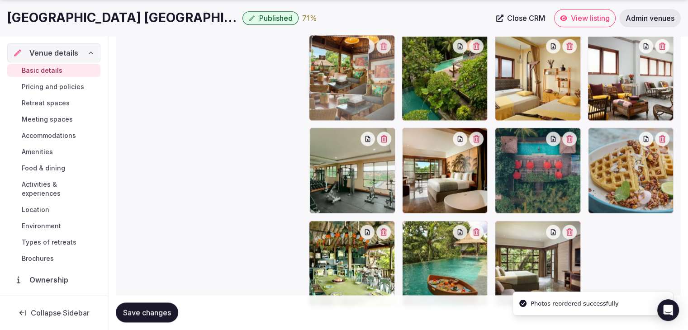
drag, startPoint x: 325, startPoint y: 128, endPoint x: 333, endPoint y: 74, distance: 54.5
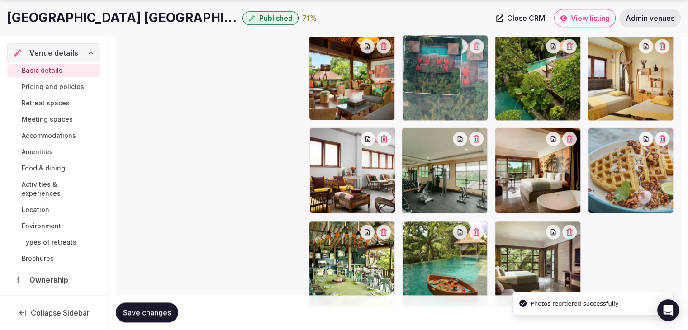
drag, startPoint x: 511, startPoint y: 138, endPoint x: 461, endPoint y: 82, distance: 74.7
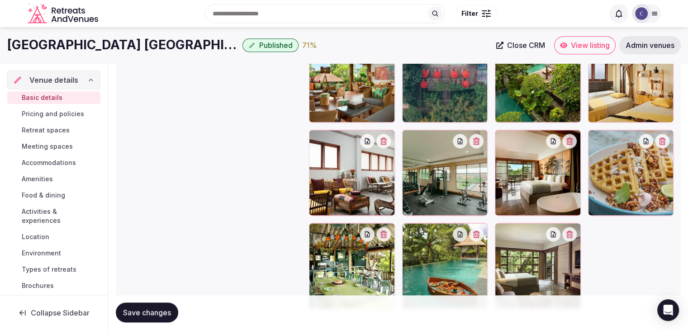
scroll to position [1108, 0]
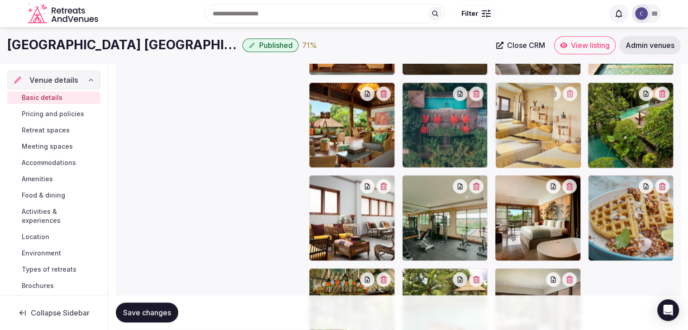
drag, startPoint x: 594, startPoint y: 81, endPoint x: 521, endPoint y: 113, distance: 79.0
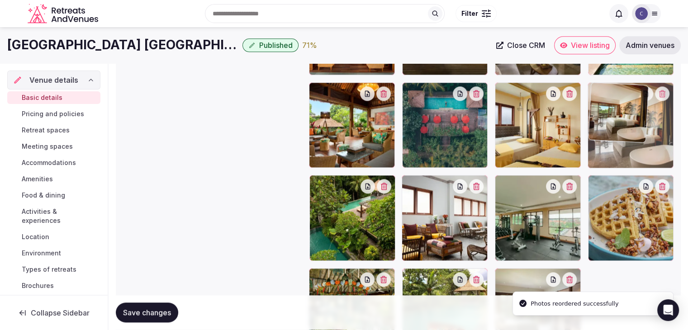
drag, startPoint x: 501, startPoint y: 191, endPoint x: 592, endPoint y: 133, distance: 108.2
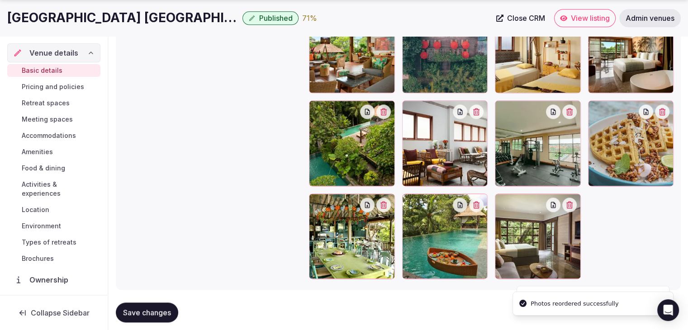
scroll to position [1198, 0]
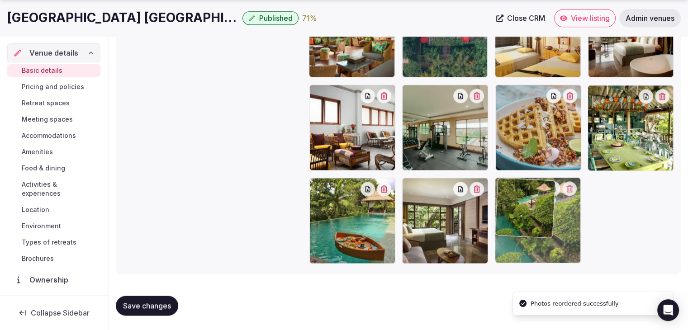
drag, startPoint x: 322, startPoint y: 91, endPoint x: 497, endPoint y: 207, distance: 210.3
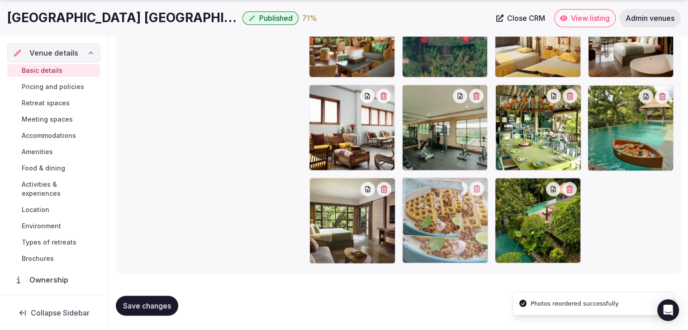
drag, startPoint x: 502, startPoint y: 91, endPoint x: 428, endPoint y: 192, distance: 125.3
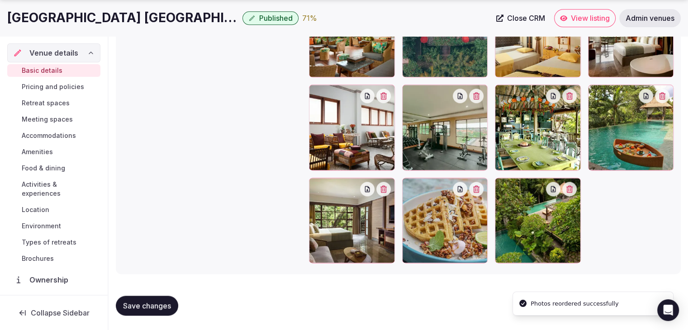
click at [143, 308] on span "Save changes" at bounding box center [147, 305] width 48 height 9
click at [149, 301] on button "Save changes" at bounding box center [147, 306] width 62 height 20
click at [40, 187] on span "Activities & experiences" at bounding box center [59, 189] width 75 height 18
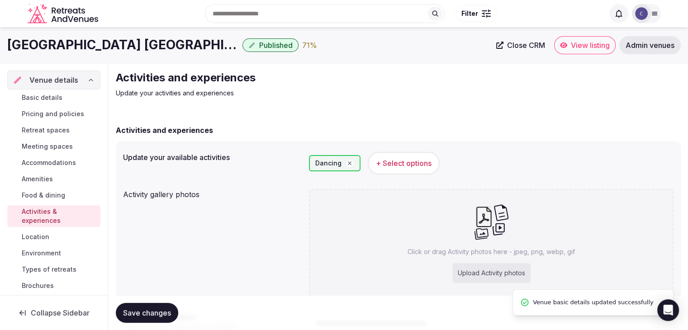
click at [486, 275] on div "Upload Activity photos" at bounding box center [492, 273] width 78 height 20
type input "**********"
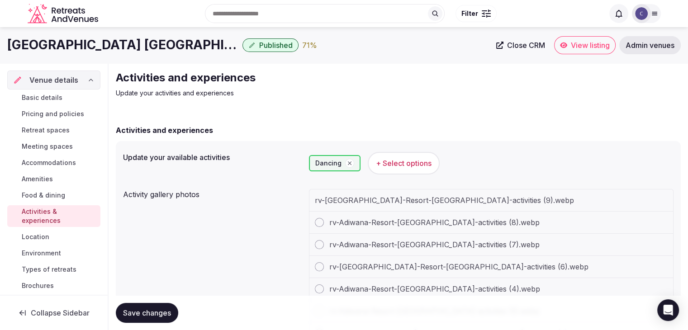
click at [87, 49] on h1 "Adiwana Resort Jembawan" at bounding box center [123, 45] width 232 height 18
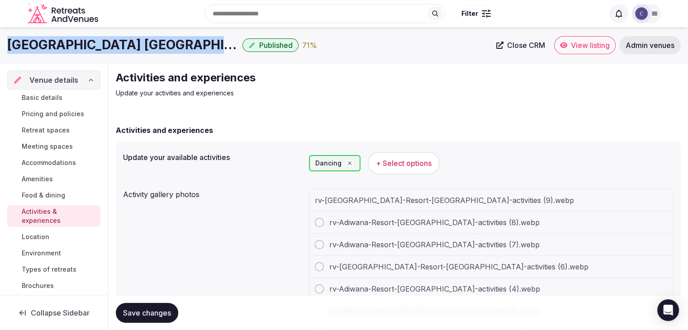
click at [87, 49] on h1 "Adiwana Resort Jembawan" at bounding box center [123, 45] width 232 height 18
copy div "Adiwana Resort Jembawan"
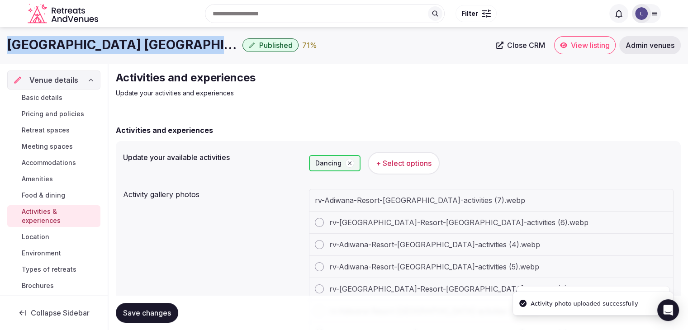
click at [411, 162] on span "+ Select options" at bounding box center [404, 163] width 56 height 10
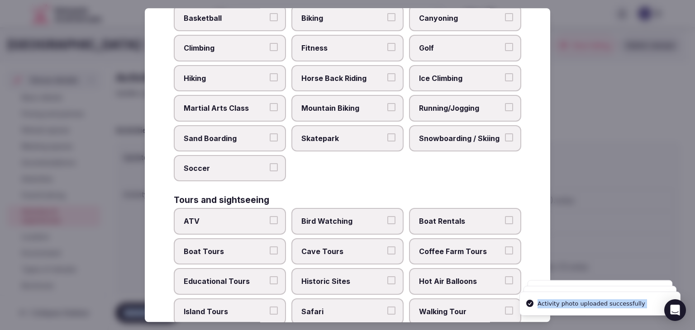
scroll to position [699, 0]
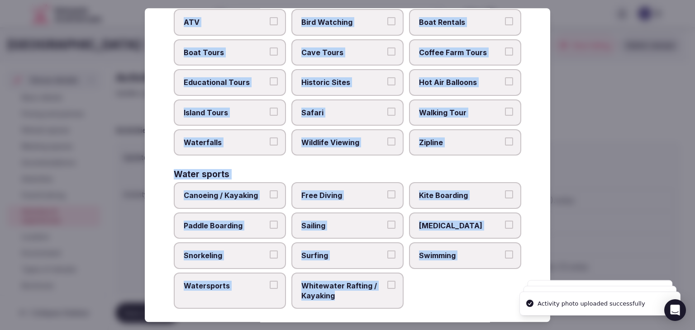
drag, startPoint x: 176, startPoint y: 64, endPoint x: 439, endPoint y: 303, distance: 355.7
click at [439, 303] on div "Select your activities Choose all applicable activities offered. Culture Dancin…" at bounding box center [348, 165] width 406 height 314
copy div "Choose all applicable activities offered. Culture Dancing Food and Culinary Cla…"
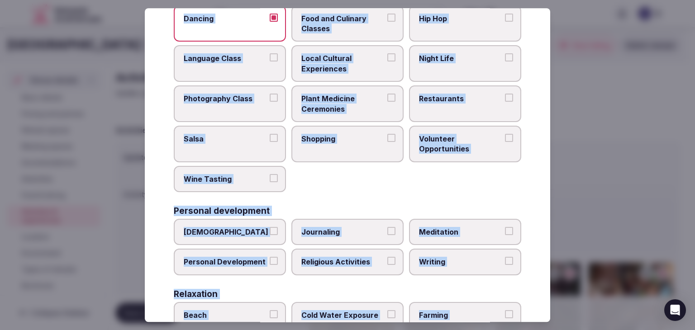
scroll to position [0, 0]
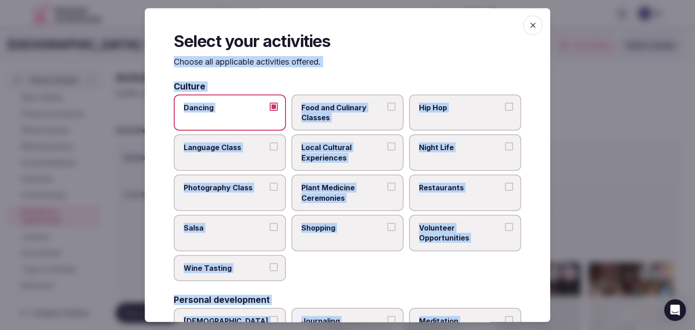
click at [371, 127] on label "Food and Culinary Classes" at bounding box center [347, 113] width 112 height 37
click at [387, 111] on button "Food and Culinary Classes" at bounding box center [391, 107] width 8 height 8
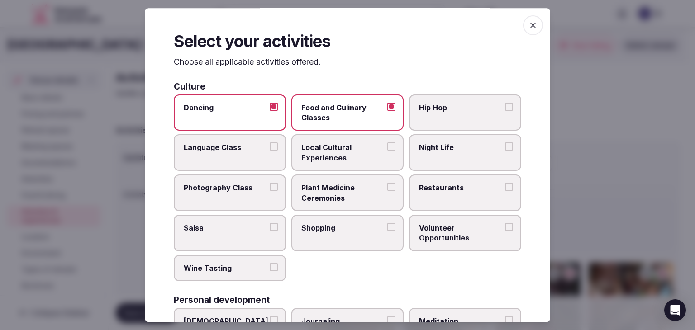
click at [330, 150] on span "Local Cultural Experiences" at bounding box center [342, 153] width 83 height 20
click at [387, 150] on button "Local Cultural Experiences" at bounding box center [391, 147] width 8 height 8
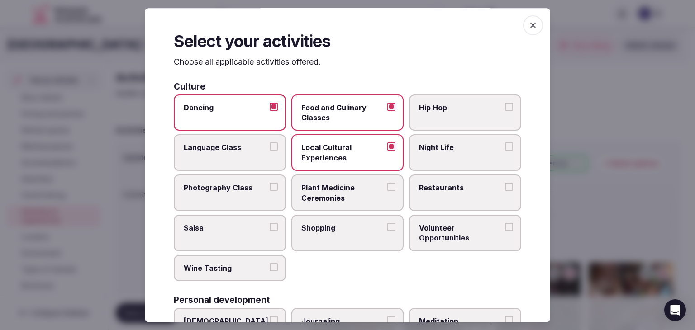
click at [471, 196] on label "Restaurants" at bounding box center [465, 193] width 112 height 37
click at [505, 191] on button "Restaurants" at bounding box center [509, 187] width 8 height 8
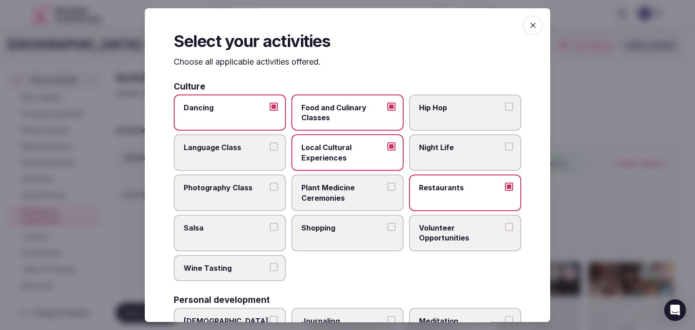
click at [259, 116] on label "Dancing" at bounding box center [230, 113] width 112 height 37
click at [270, 111] on button "Dancing" at bounding box center [274, 107] width 8 height 8
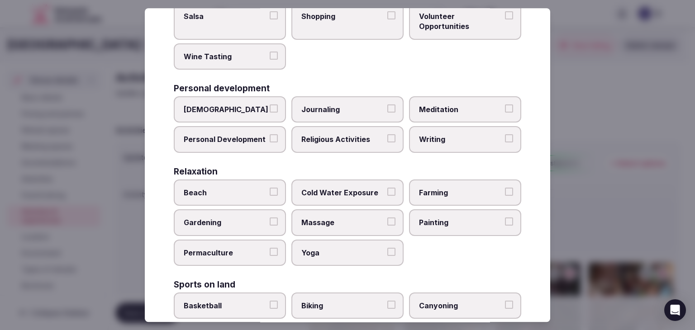
scroll to position [226, 0]
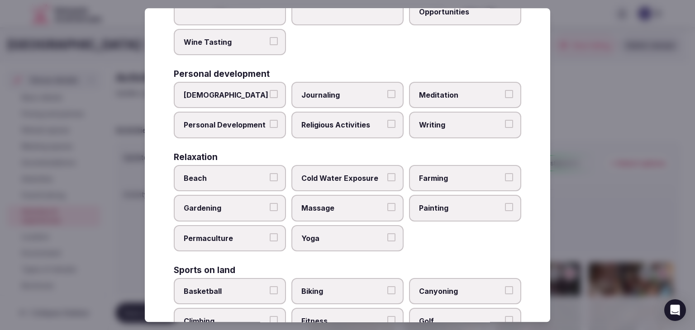
click at [339, 215] on label "Massage" at bounding box center [347, 209] width 112 height 26
click at [387, 212] on button "Massage" at bounding box center [391, 208] width 8 height 8
click at [324, 244] on label "Yoga" at bounding box center [347, 238] width 112 height 26
click at [387, 242] on button "Yoga" at bounding box center [391, 238] width 8 height 8
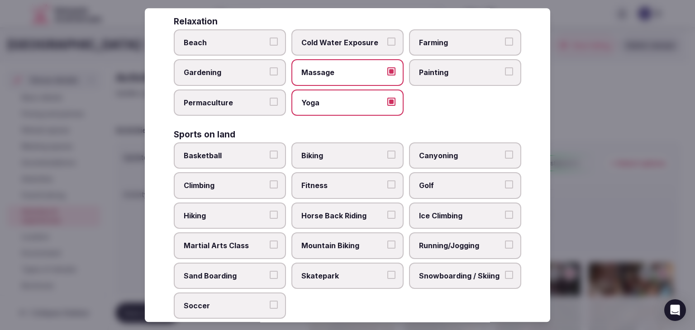
scroll to position [407, 0]
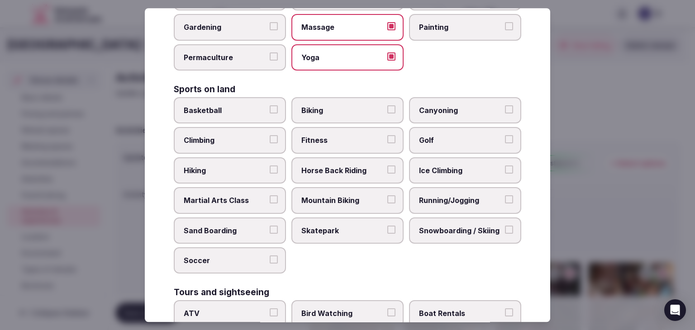
click at [358, 136] on span "Fitness" at bounding box center [342, 141] width 83 height 10
click at [387, 136] on button "Fitness" at bounding box center [391, 140] width 8 height 8
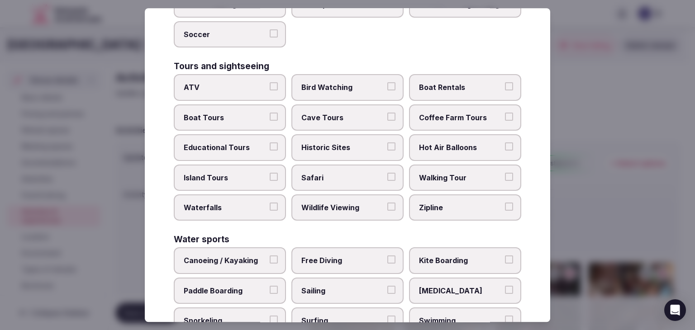
scroll to position [699, 0]
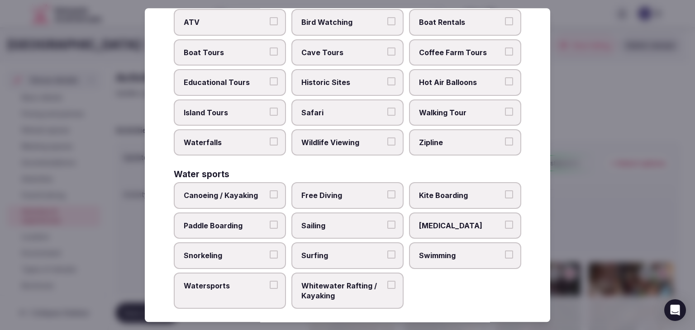
click at [461, 251] on span "Swimming" at bounding box center [460, 256] width 83 height 10
click at [505, 251] on button "Swimming" at bounding box center [509, 255] width 8 height 8
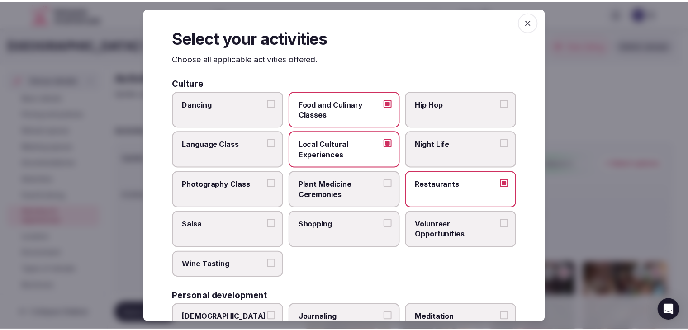
scroll to position [0, 0]
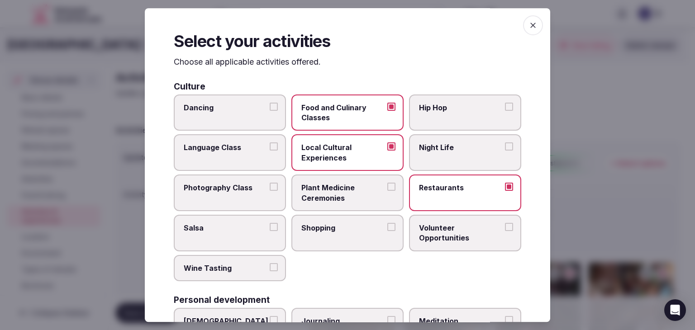
click at [529, 21] on icon "button" at bounding box center [533, 25] width 9 height 9
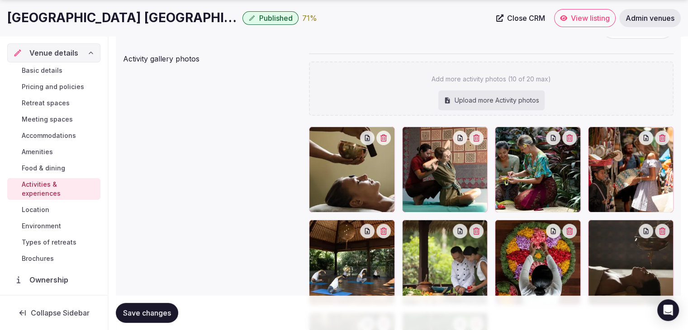
scroll to position [181, 0]
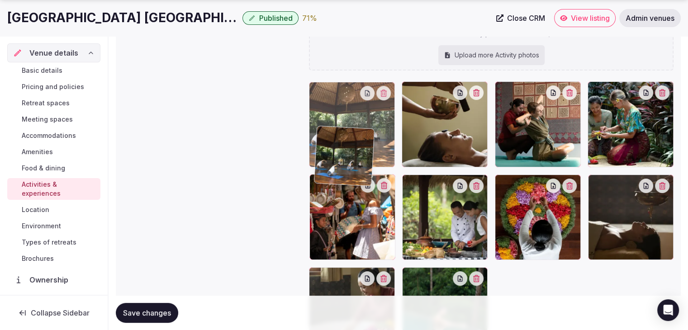
drag, startPoint x: 321, startPoint y: 189, endPoint x: 328, endPoint y: 142, distance: 47.5
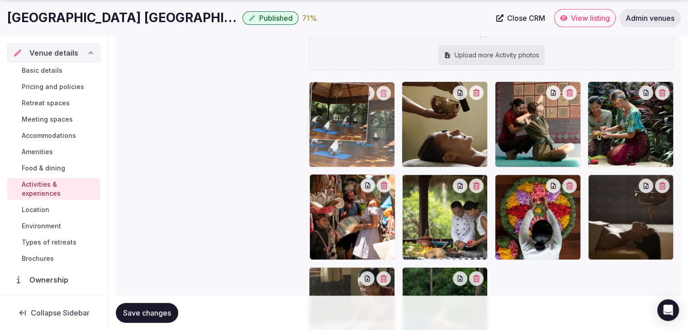
click at [328, 142] on body "Search Popular Destinations Toscana, Italy Riviera Maya, Mexico Indonesia, Bali…" at bounding box center [344, 158] width 688 height 678
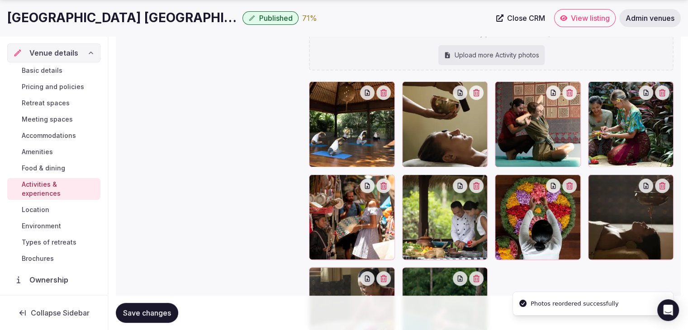
scroll to position [317, 0]
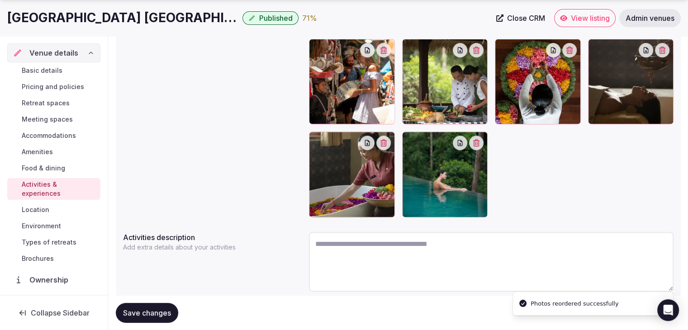
click at [142, 314] on span "Save changes" at bounding box center [147, 313] width 48 height 9
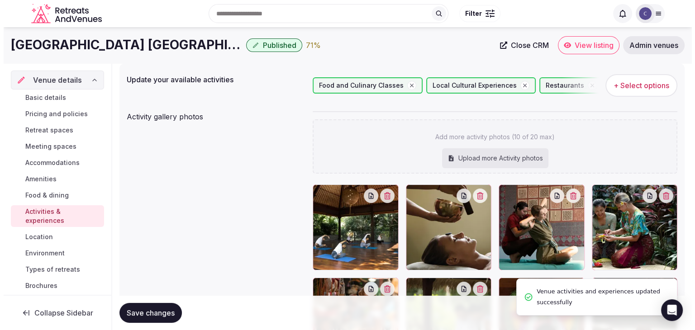
scroll to position [45, 0]
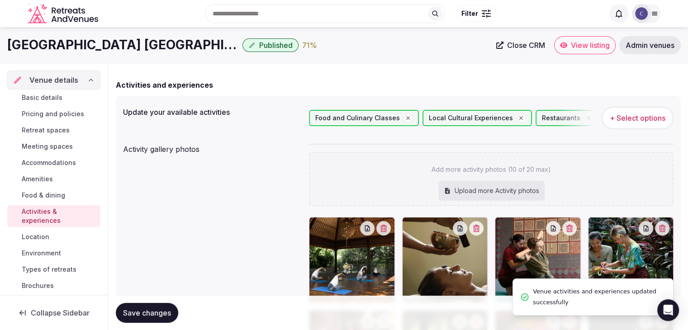
click at [661, 115] on span "+ Select options" at bounding box center [638, 118] width 56 height 10
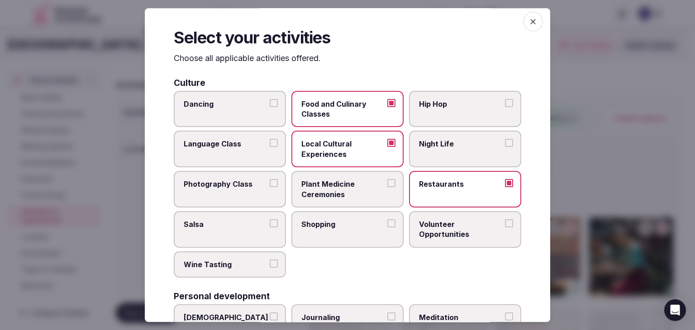
scroll to position [0, 0]
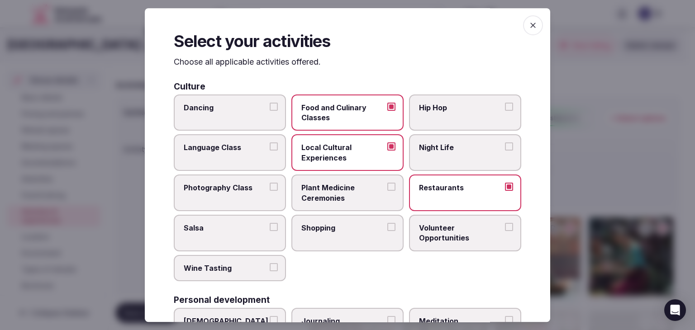
click at [530, 23] on icon "button" at bounding box center [532, 25] width 5 height 5
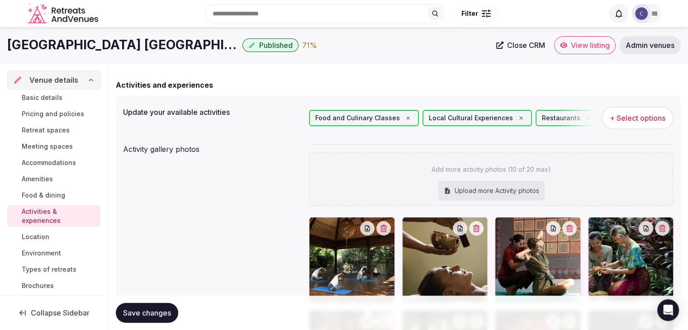
click at [652, 116] on span "+ Select options" at bounding box center [638, 118] width 56 height 10
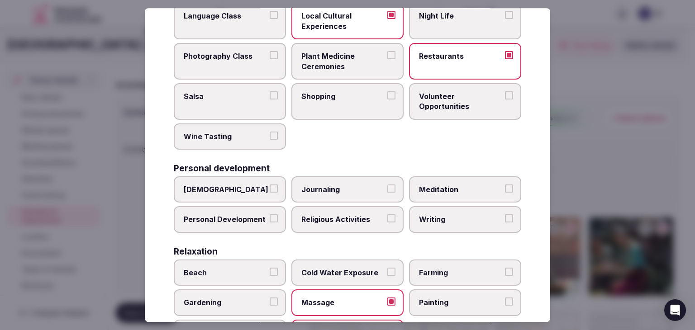
scroll to position [136, 0]
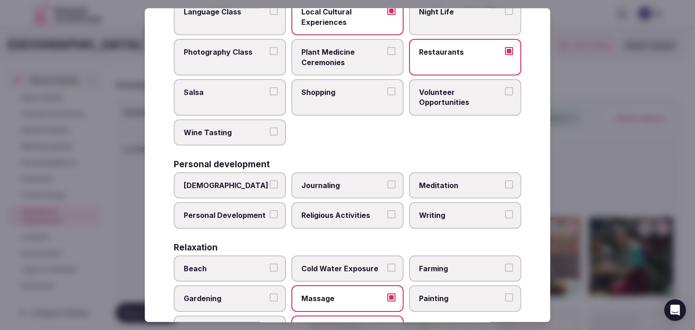
click at [456, 191] on label "Meditation" at bounding box center [465, 185] width 112 height 26
click at [505, 189] on button "Meditation" at bounding box center [509, 185] width 8 height 8
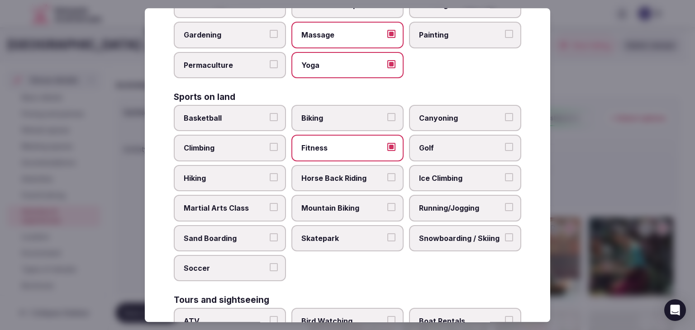
scroll to position [407, 0]
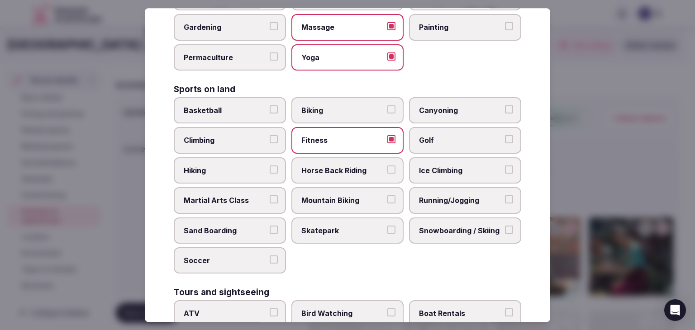
click at [248, 196] on span "Martial Arts Class" at bounding box center [225, 201] width 83 height 10
click at [270, 196] on button "Martial Arts Class" at bounding box center [274, 200] width 8 height 8
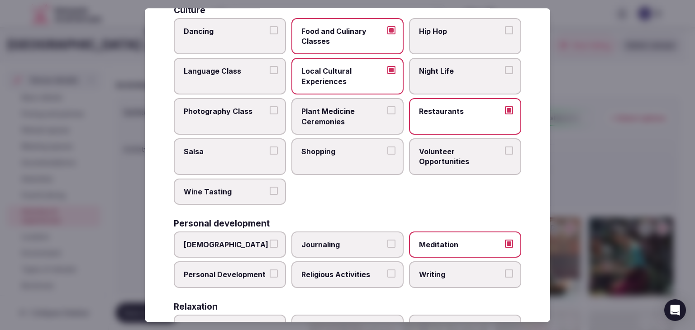
scroll to position [0, 0]
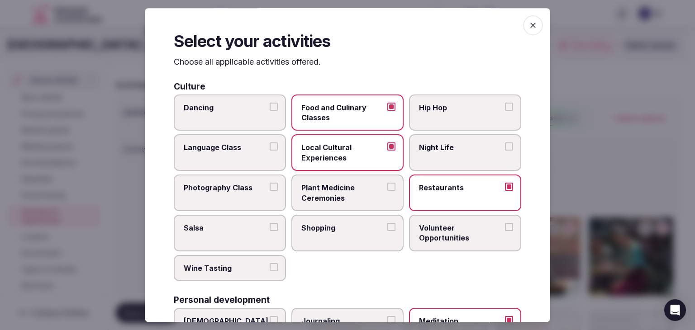
click at [529, 26] on icon "button" at bounding box center [533, 25] width 9 height 9
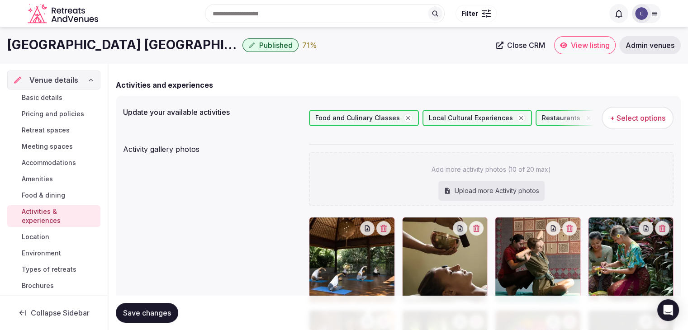
click at [161, 310] on span "Save changes" at bounding box center [147, 313] width 48 height 9
click at [641, 116] on span "+ Select options" at bounding box center [638, 118] width 56 height 10
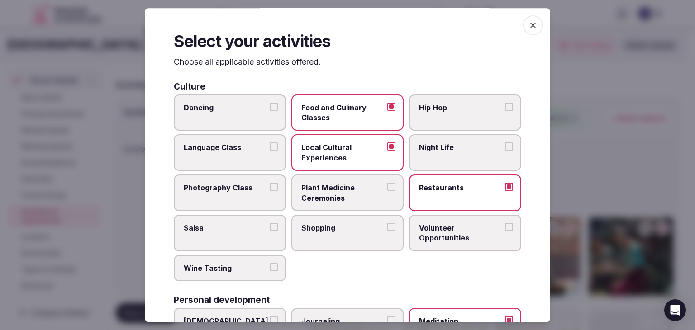
drag, startPoint x: 202, startPoint y: 97, endPoint x: 214, endPoint y: 115, distance: 20.6
click at [203, 97] on label "Dancing" at bounding box center [230, 113] width 112 height 37
click at [254, 122] on label "Dancing" at bounding box center [230, 113] width 112 height 37
click at [270, 111] on button "Dancing" at bounding box center [274, 107] width 8 height 8
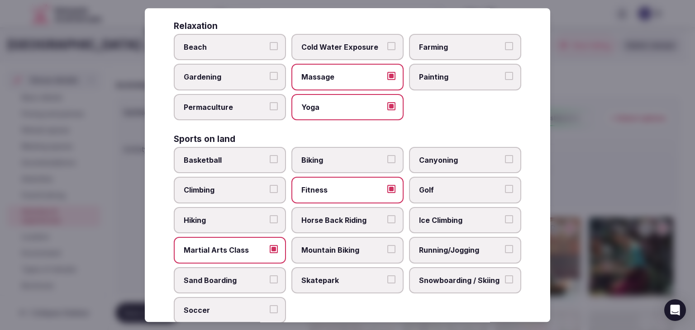
scroll to position [498, 0]
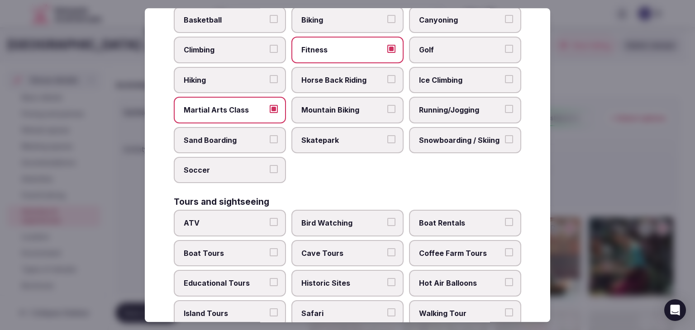
click at [460, 110] on span "Running/Jogging" at bounding box center [460, 110] width 83 height 10
click at [505, 110] on button "Running/Jogging" at bounding box center [509, 109] width 8 height 8
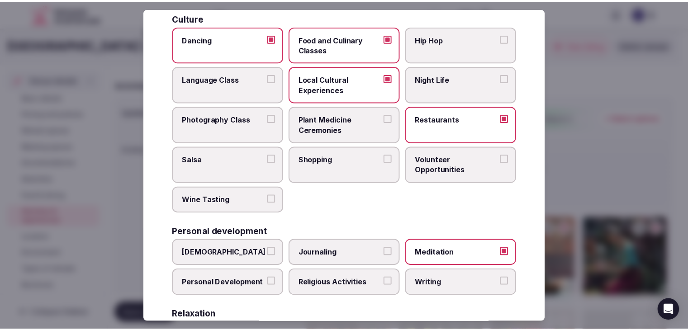
scroll to position [0, 0]
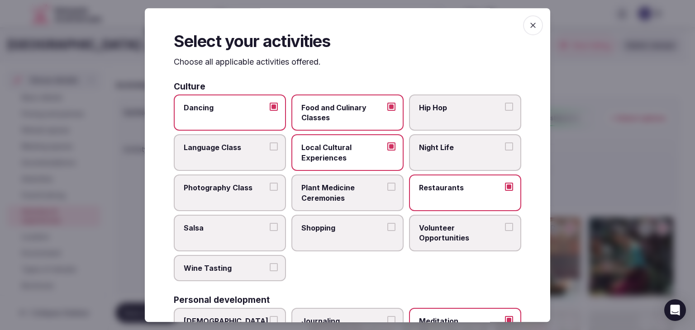
click at [529, 27] on icon "button" at bounding box center [533, 25] width 9 height 9
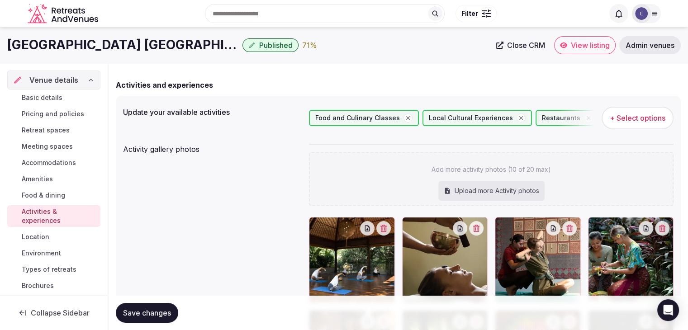
click at [138, 319] on button "Save changes" at bounding box center [147, 313] width 62 height 20
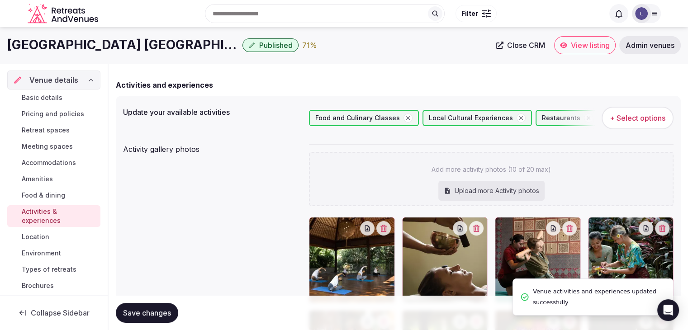
click at [46, 252] on span "Environment" at bounding box center [41, 253] width 39 height 9
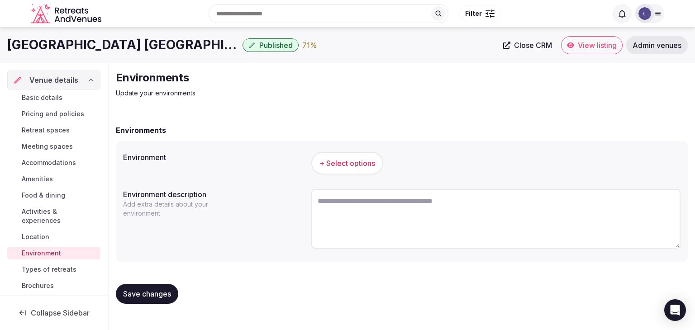
click at [362, 159] on span "+ Select options" at bounding box center [348, 163] width 56 height 10
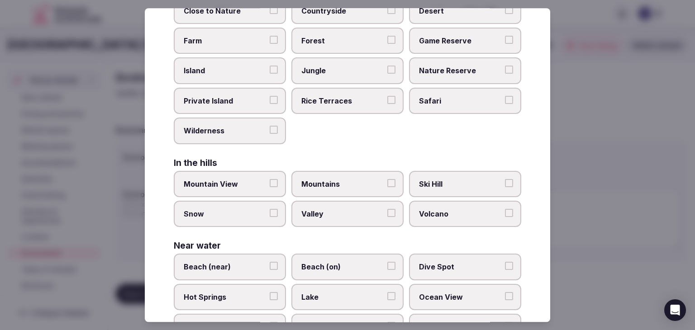
scroll to position [216, 0]
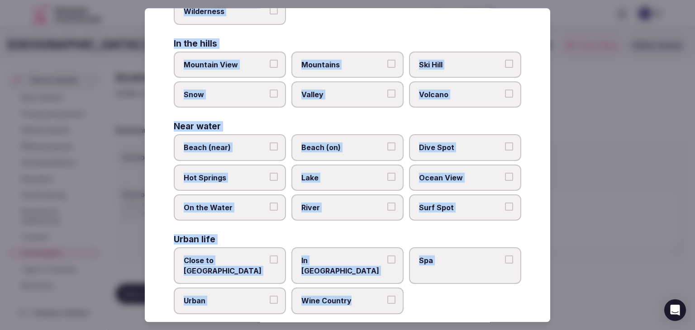
drag, startPoint x: 170, startPoint y: 66, endPoint x: 422, endPoint y: 302, distance: 345.5
click at [422, 302] on div "Select your environment Choose all applicable environments offered. In nature C…" at bounding box center [348, 165] width 406 height 314
copy div "Choose all applicable environments offered. In nature Close to Nature Countrysi…"
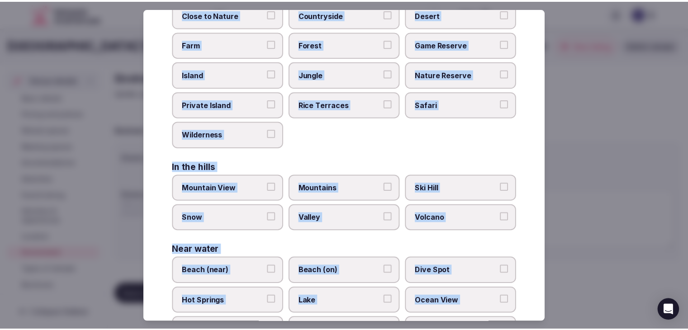
scroll to position [0, 0]
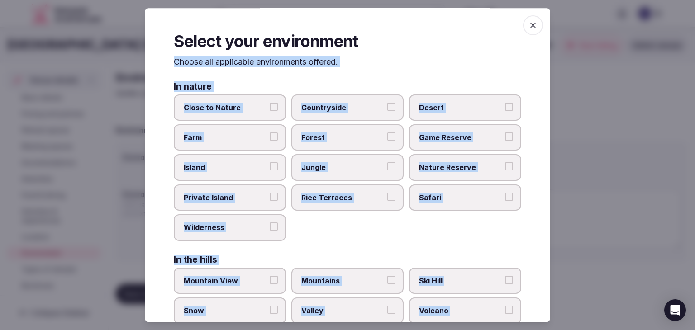
click at [334, 105] on span "Countryside" at bounding box center [342, 108] width 83 height 10
click at [387, 105] on button "Countryside" at bounding box center [391, 107] width 8 height 8
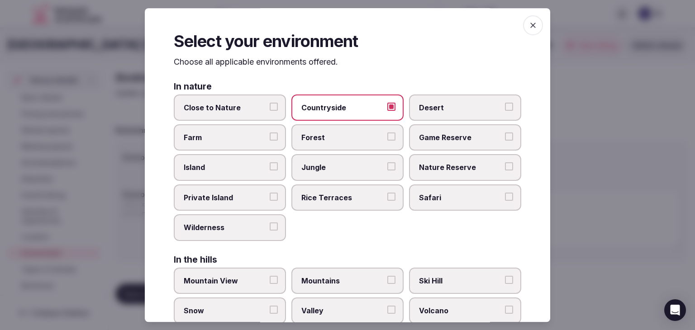
click at [219, 103] on span "Close to Nature" at bounding box center [225, 108] width 83 height 10
click at [270, 103] on button "Close to Nature" at bounding box center [274, 107] width 8 height 8
click at [325, 139] on span "Forest" at bounding box center [342, 138] width 83 height 10
click at [387, 139] on button "Forest" at bounding box center [391, 137] width 8 height 8
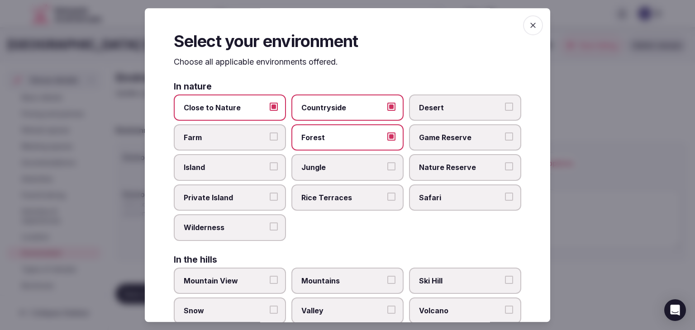
click at [331, 168] on span "Jungle" at bounding box center [342, 168] width 83 height 10
click at [387, 168] on button "Jungle" at bounding box center [391, 167] width 8 height 8
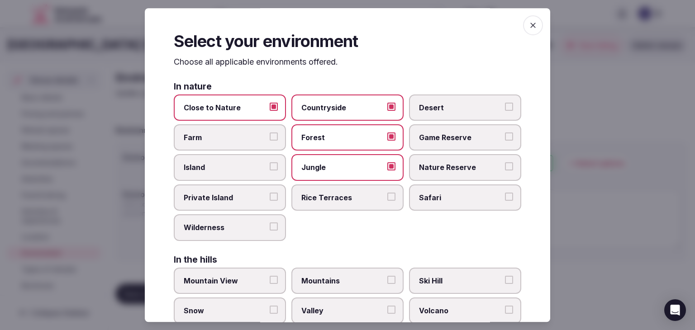
click at [529, 22] on icon "button" at bounding box center [533, 25] width 9 height 9
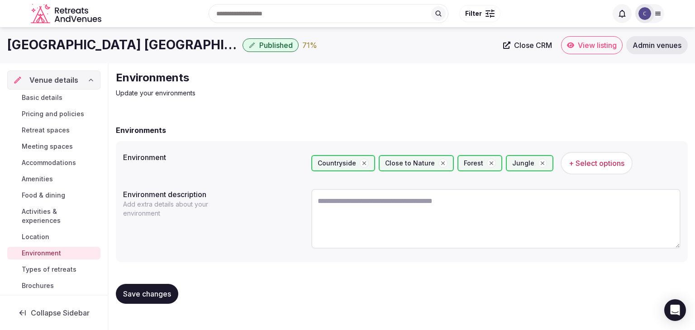
click at [161, 288] on button "Save changes" at bounding box center [147, 294] width 62 height 20
click at [379, 204] on textarea at bounding box center [495, 219] width 369 height 60
paste textarea "**********"
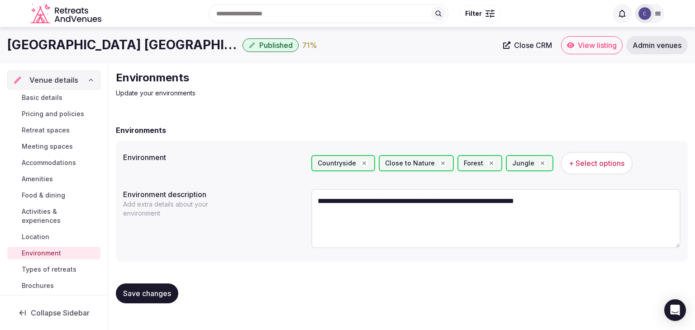
type textarea "**********"
click at [157, 294] on span "Save changes" at bounding box center [147, 293] width 48 height 9
click at [43, 272] on span "Types of retreats" at bounding box center [49, 269] width 55 height 9
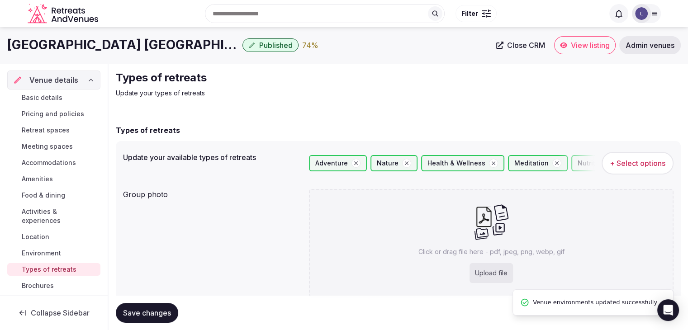
scroll to position [34, 0]
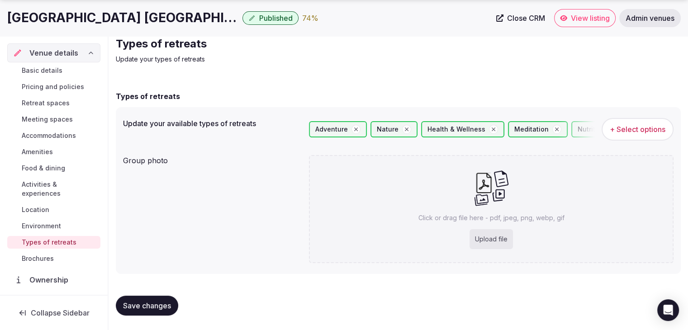
click at [505, 241] on div "Upload file" at bounding box center [491, 239] width 43 height 20
type input "**********"
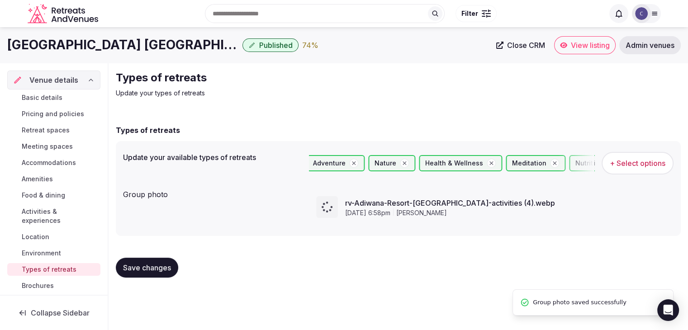
scroll to position [0, 0]
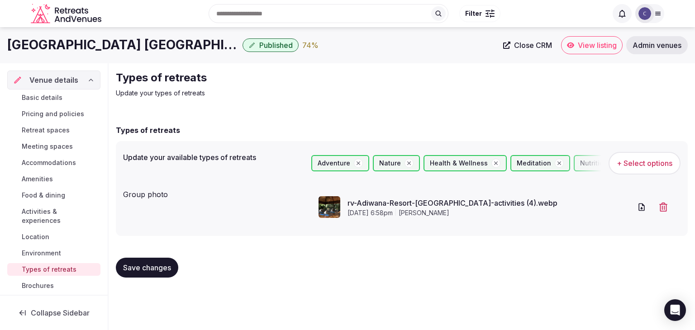
click at [167, 271] on span "Save changes" at bounding box center [147, 267] width 48 height 9
click at [64, 95] on link "Basic details" at bounding box center [53, 97] width 93 height 13
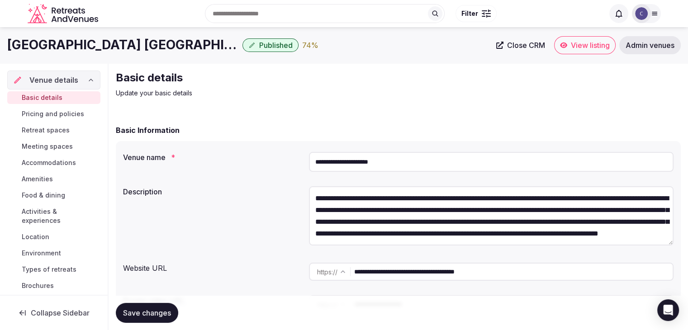
click at [63, 112] on span "Pricing and policies" at bounding box center [53, 114] width 62 height 9
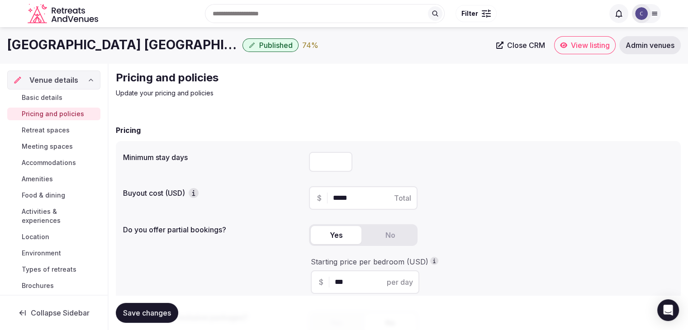
click at [337, 162] on input "number" at bounding box center [330, 162] width 43 height 20
type input "*"
click at [151, 312] on span "Save changes" at bounding box center [147, 313] width 48 height 9
click at [49, 125] on link "Retreat spaces" at bounding box center [53, 130] width 93 height 13
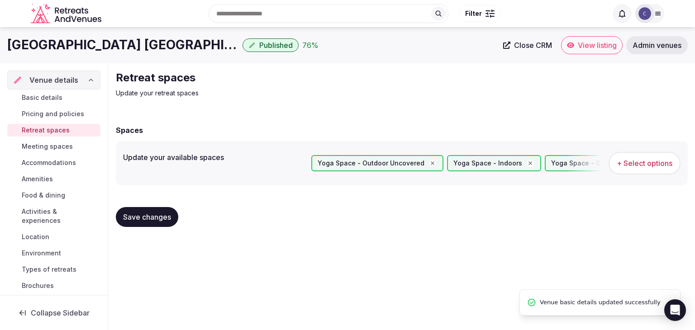
click at [48, 142] on span "Meeting spaces" at bounding box center [47, 146] width 51 height 9
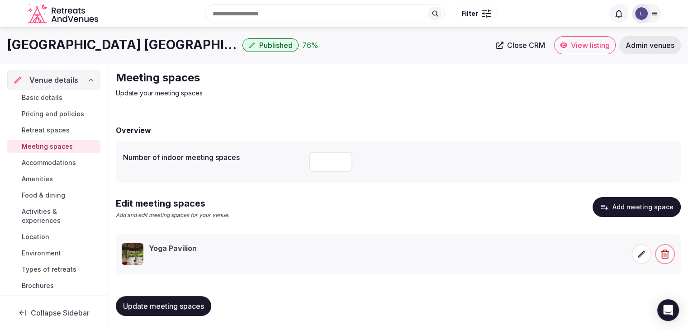
click at [48, 163] on span "Accommodations" at bounding box center [49, 162] width 54 height 9
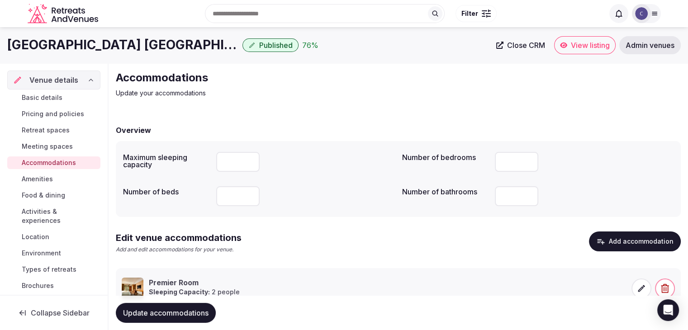
click at [46, 179] on span "Amenities" at bounding box center [37, 179] width 31 height 9
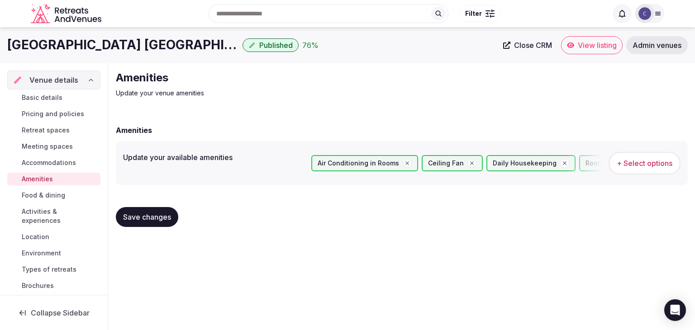
click at [72, 161] on span "Accommodations" at bounding box center [49, 162] width 54 height 9
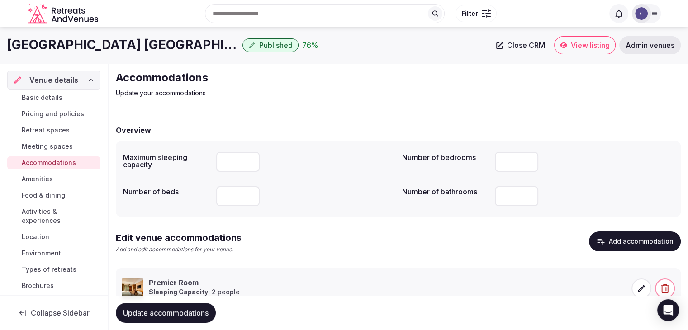
click at [241, 166] on input "**" at bounding box center [237, 162] width 43 height 20
click at [284, 199] on div at bounding box center [305, 196] width 179 height 20
click at [197, 314] on span "Update accommodations" at bounding box center [166, 313] width 86 height 9
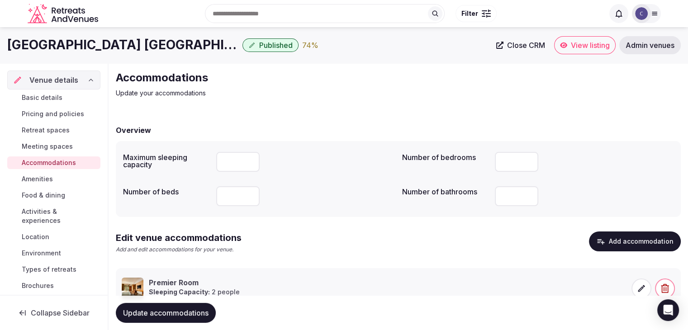
click at [324, 192] on div at bounding box center [305, 196] width 179 height 20
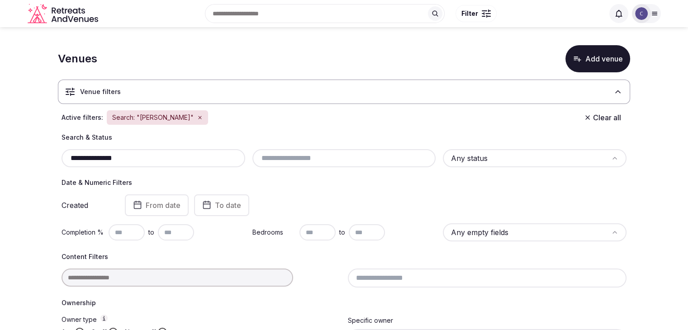
click at [187, 161] on input "**********" at bounding box center [153, 158] width 177 height 11
paste input "text"
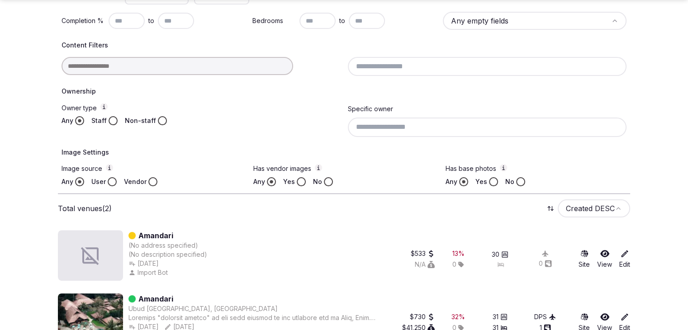
scroll to position [239, 0]
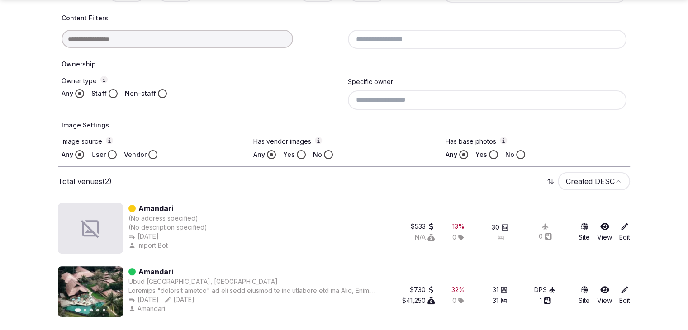
type input "********"
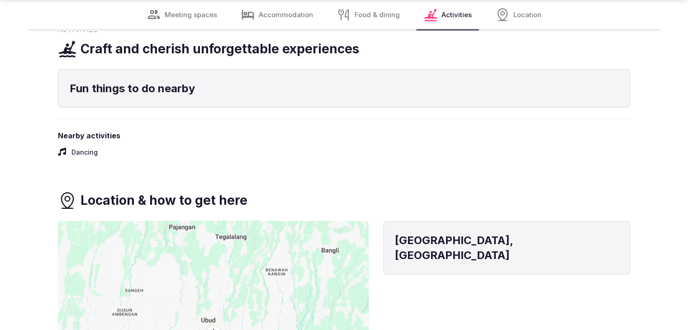
scroll to position [2037, 0]
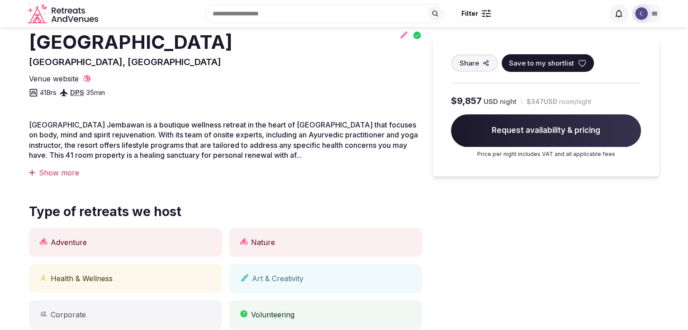
scroll to position [181, 0]
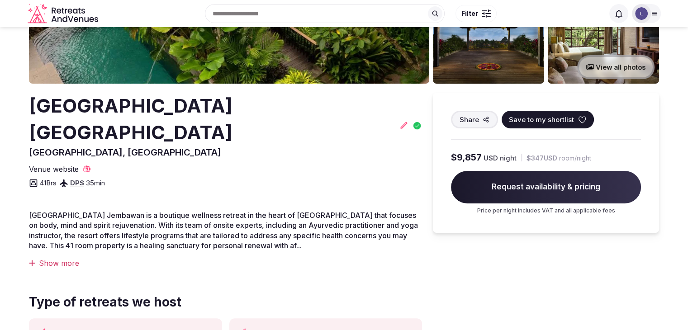
click at [134, 98] on h2 "[GEOGRAPHIC_DATA] [GEOGRAPHIC_DATA]" at bounding box center [212, 119] width 367 height 53
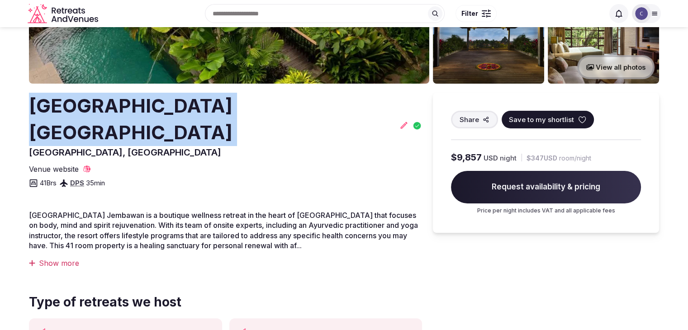
click at [134, 98] on h2 "[GEOGRAPHIC_DATA] [GEOGRAPHIC_DATA]" at bounding box center [212, 119] width 367 height 53
copy h2 "[GEOGRAPHIC_DATA] [GEOGRAPHIC_DATA]"
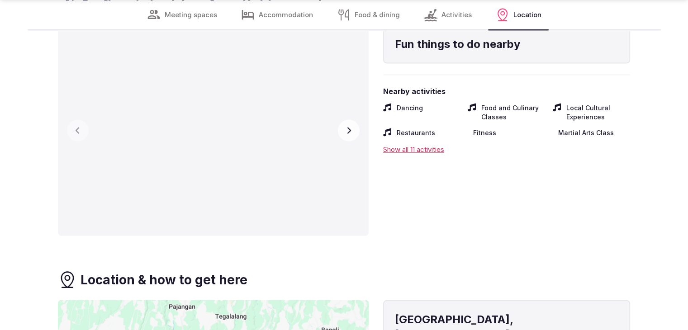
scroll to position [2173, 0]
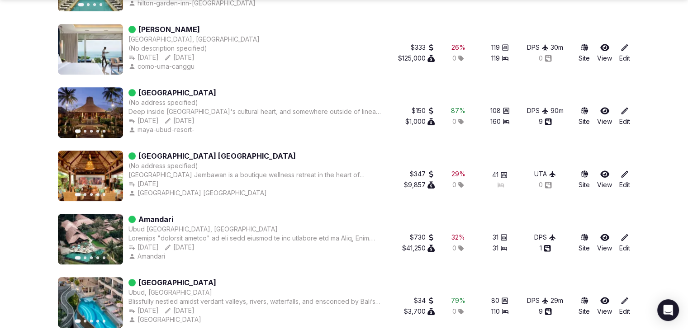
scroll to position [619, 0]
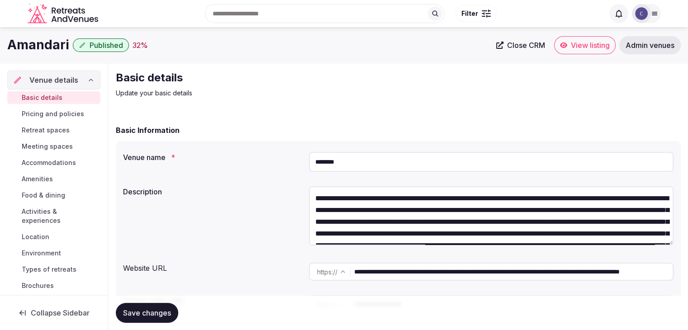
drag, startPoint x: 457, startPoint y: 274, endPoint x: 333, endPoint y: 259, distance: 124.9
click at [333, 259] on div "**********" at bounding box center [491, 271] width 365 height 25
click at [358, 153] on input "********" at bounding box center [491, 162] width 365 height 20
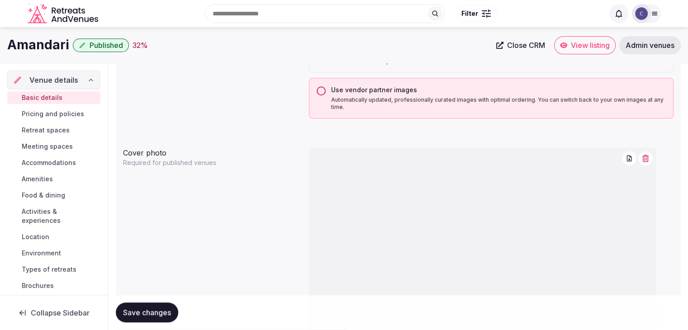
scroll to position [662, 0]
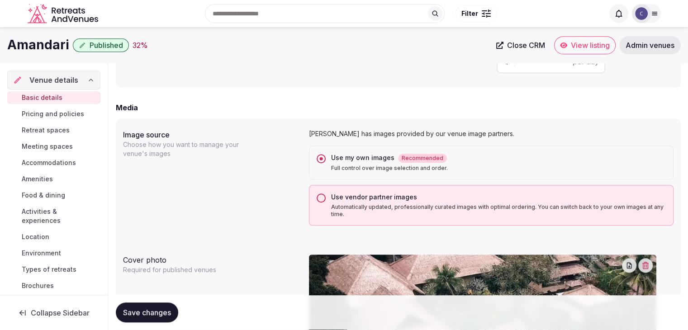
click at [322, 197] on button "Use vendor partner images Automatically updated, professionally curated images …" at bounding box center [321, 198] width 9 height 9
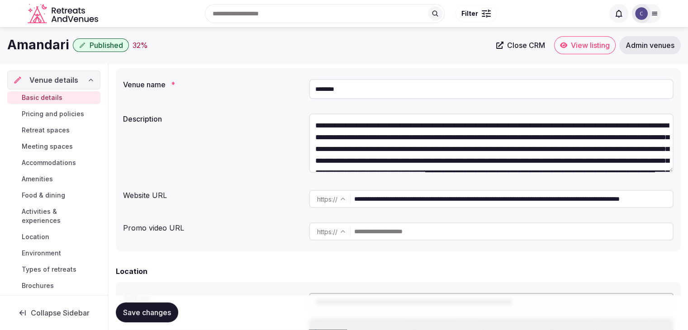
scroll to position [0, 0]
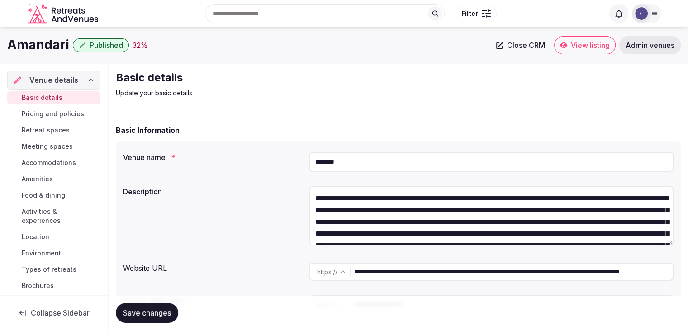
click at [366, 164] on input "********" at bounding box center [491, 162] width 365 height 20
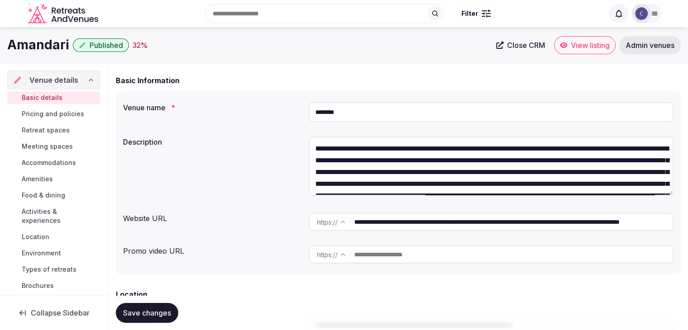
scroll to position [45, 0]
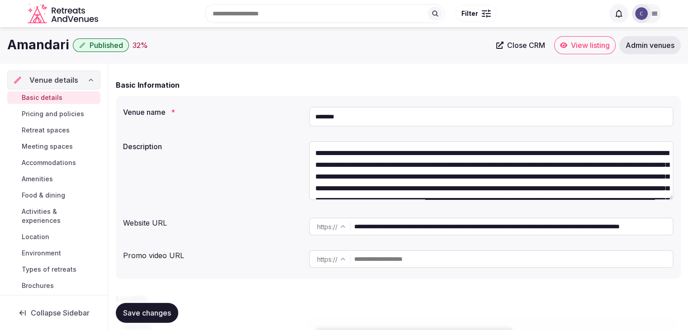
drag, startPoint x: 458, startPoint y: 227, endPoint x: 343, endPoint y: 211, distance: 115.7
click at [343, 211] on div "**********" at bounding box center [398, 187] width 565 height 183
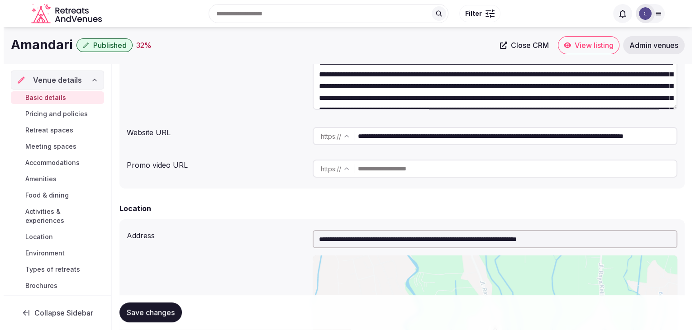
scroll to position [0, 0]
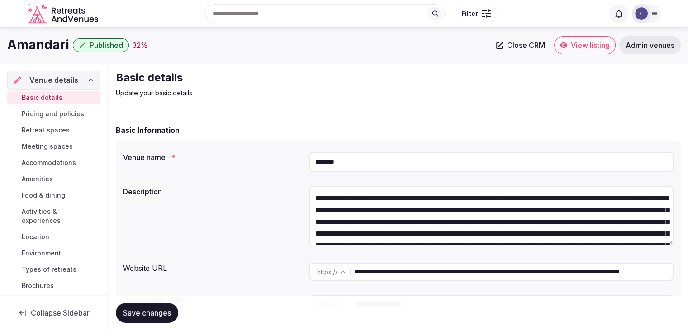
click at [57, 158] on span "Accommodations" at bounding box center [49, 162] width 54 height 9
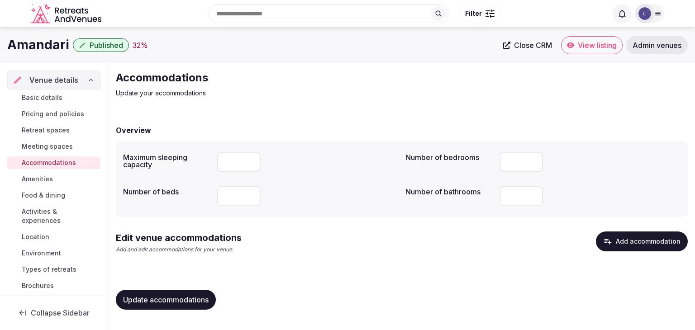
click at [639, 240] on button "Add accommodation" at bounding box center [642, 242] width 92 height 20
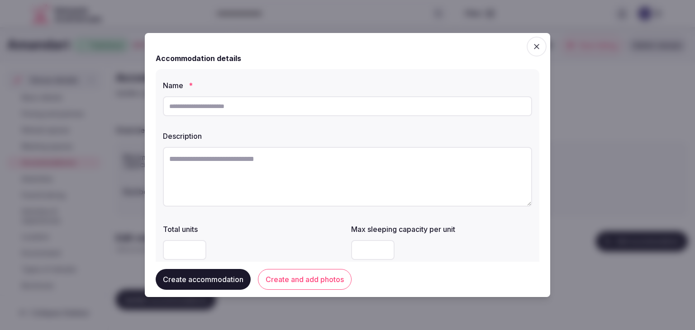
click at [534, 49] on icon "button" at bounding box center [536, 46] width 9 height 9
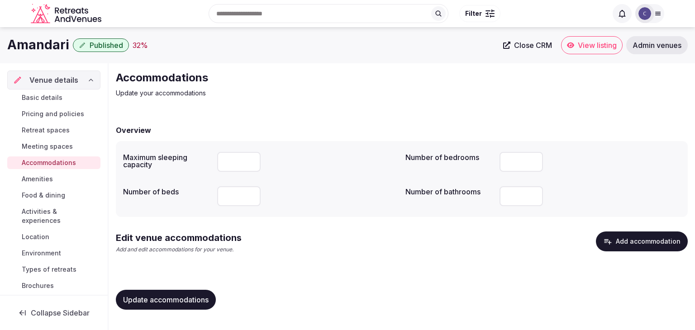
scroll to position [96, 0]
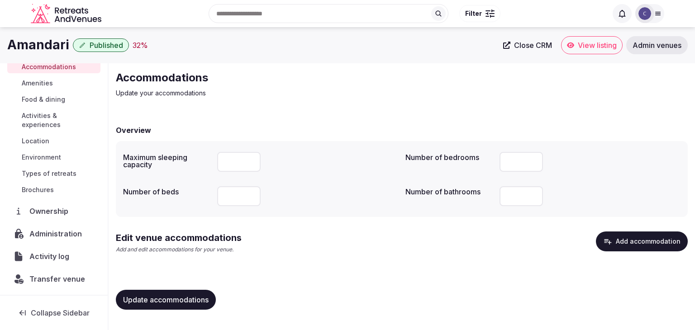
click at [62, 283] on span "Transfer venue" at bounding box center [57, 279] width 56 height 11
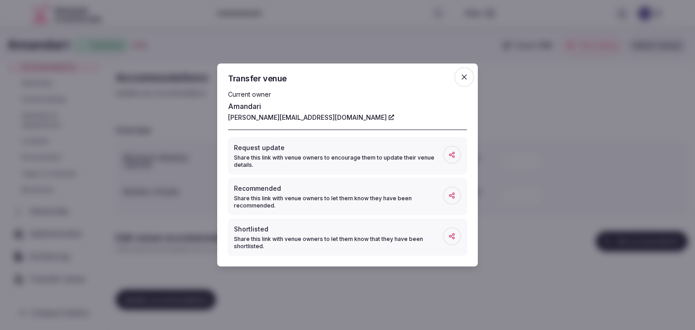
click at [467, 76] on icon "button" at bounding box center [464, 77] width 9 height 9
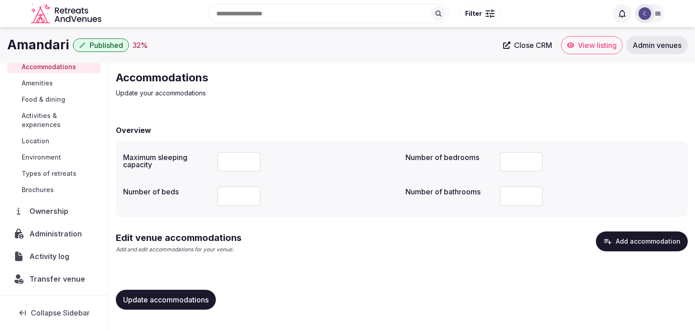
click at [50, 258] on span "Activity log" at bounding box center [50, 256] width 43 height 11
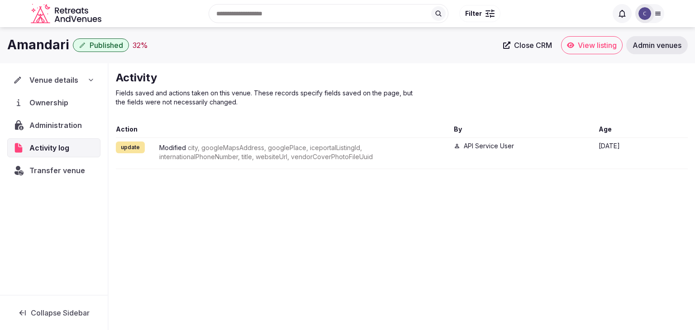
click at [71, 128] on span "Administration" at bounding box center [57, 125] width 56 height 11
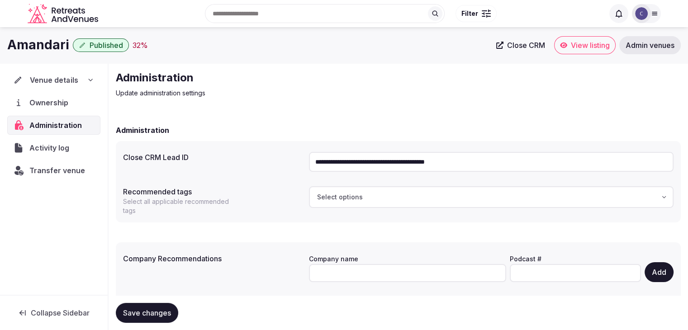
click at [89, 81] on icon at bounding box center [90, 79] width 7 height 7
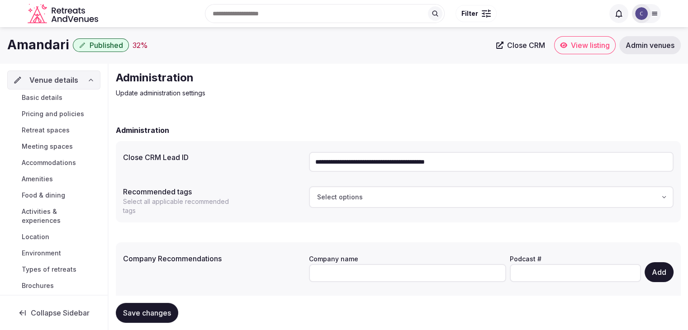
click at [60, 163] on span "Accommodations" at bounding box center [49, 162] width 54 height 9
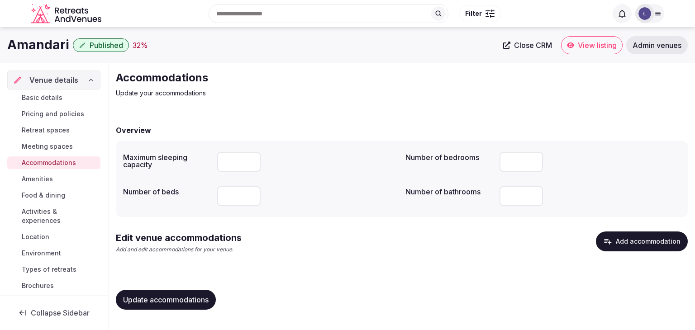
click at [659, 235] on button "Add accommodation" at bounding box center [642, 242] width 92 height 20
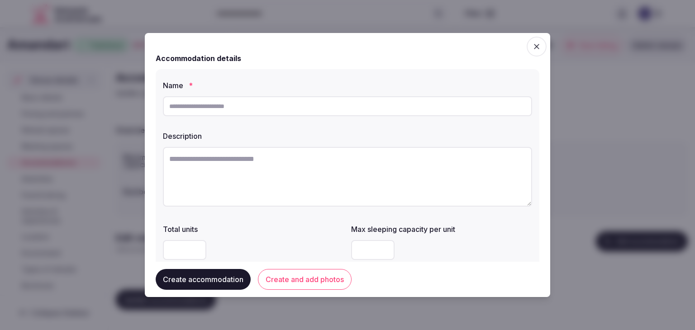
click at [308, 111] on input "text" at bounding box center [347, 106] width 369 height 20
paste input "**********"
type input "**********"
click at [354, 171] on textarea at bounding box center [347, 177] width 369 height 60
paste textarea "**********"
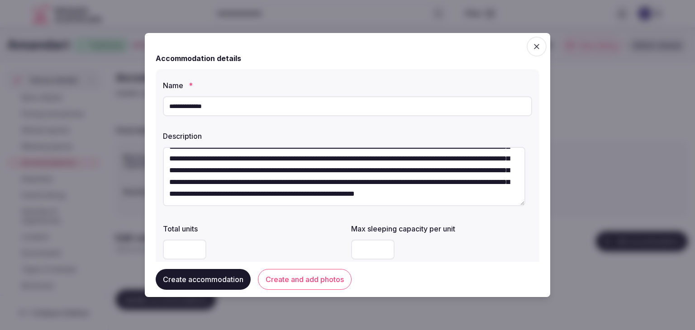
scroll to position [47, 0]
type textarea "**********"
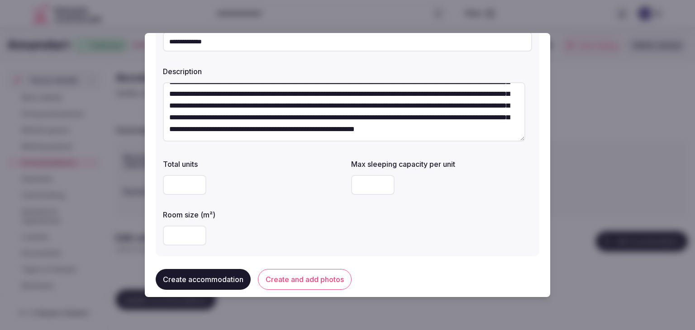
scroll to position [136, 0]
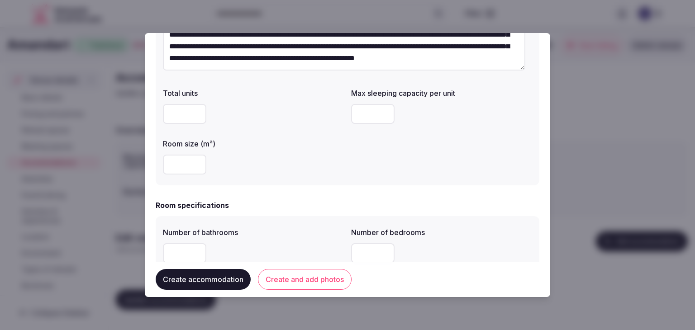
click at [366, 115] on input "number" at bounding box center [372, 114] width 43 height 20
type input "*"
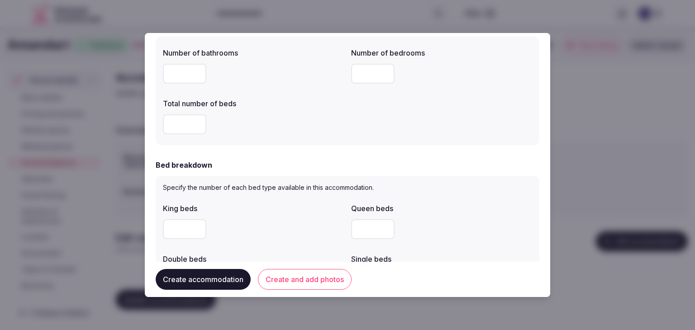
scroll to position [362, 0]
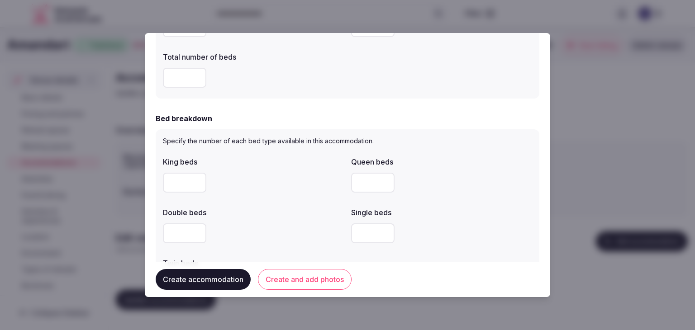
click at [182, 177] on input "number" at bounding box center [184, 183] width 43 height 20
type input "*"
click at [246, 138] on p "Specify the number of each bed type available in this accommodation." at bounding box center [347, 141] width 369 height 9
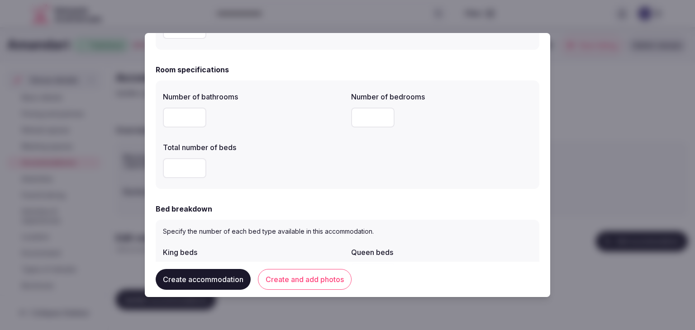
click at [185, 117] on input "number" at bounding box center [184, 118] width 43 height 20
type input "*"
click at [180, 171] on input "number" at bounding box center [184, 168] width 43 height 20
type input "*"
click at [357, 120] on input "number" at bounding box center [372, 118] width 43 height 20
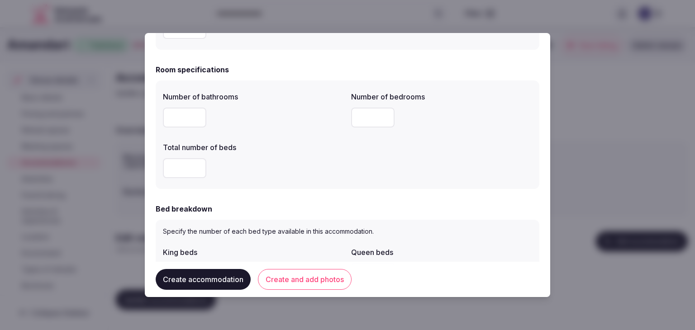
type input "*"
click at [334, 178] on div "*" at bounding box center [253, 168] width 181 height 20
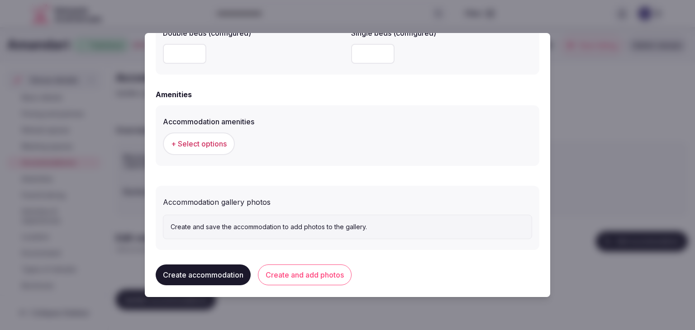
scroll to position [831, 0]
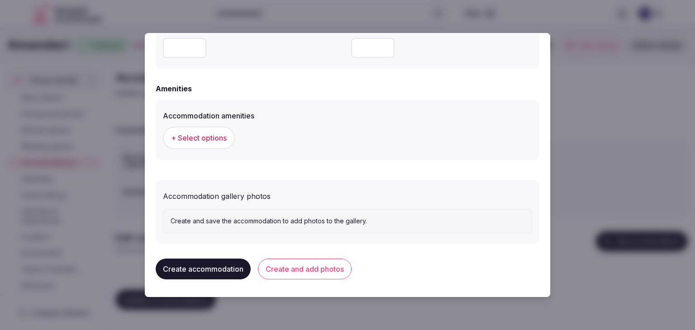
click at [224, 135] on span "+ Select options" at bounding box center [199, 138] width 56 height 10
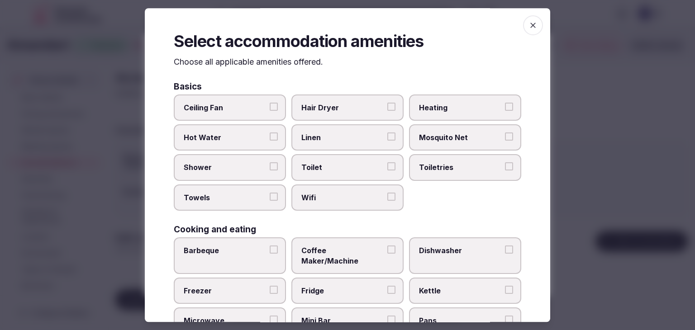
click at [334, 188] on label "Wifi" at bounding box center [347, 198] width 112 height 26
click at [387, 193] on button "Wifi" at bounding box center [391, 197] width 8 height 8
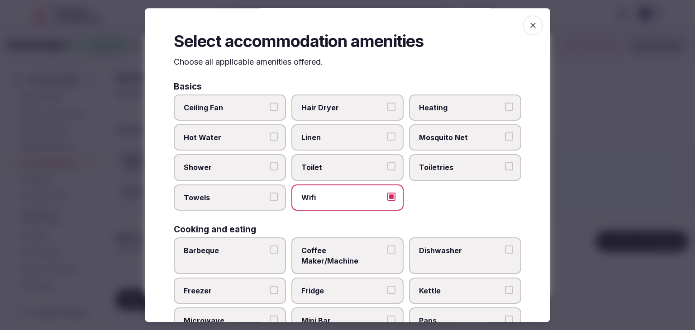
click at [430, 157] on label "Toiletries" at bounding box center [465, 168] width 112 height 26
click at [505, 163] on button "Toiletries" at bounding box center [509, 167] width 8 height 8
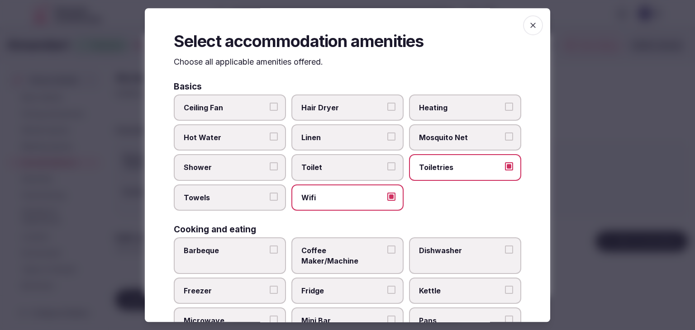
click at [351, 110] on span "Hair Dryer" at bounding box center [342, 108] width 83 height 10
click at [387, 110] on button "Hair Dryer" at bounding box center [391, 107] width 8 height 8
drag, startPoint x: 235, startPoint y: 171, endPoint x: 233, endPoint y: 204, distance: 33.2
click at [235, 171] on span "Shower" at bounding box center [225, 168] width 83 height 10
click at [270, 171] on button "Shower" at bounding box center [274, 167] width 8 height 8
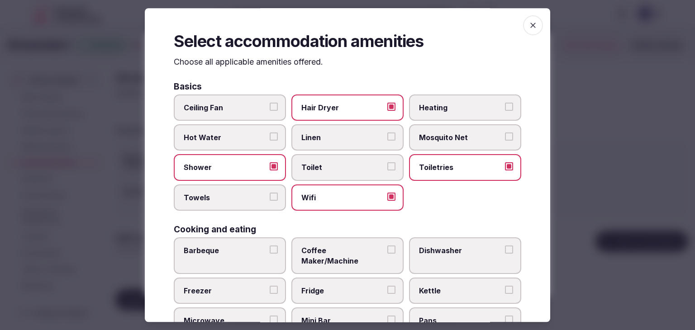
click at [233, 204] on label "Towels" at bounding box center [230, 198] width 112 height 26
click at [270, 201] on button "Towels" at bounding box center [274, 197] width 8 height 8
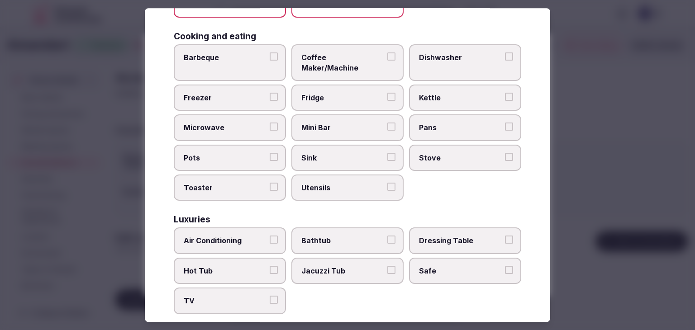
scroll to position [226, 0]
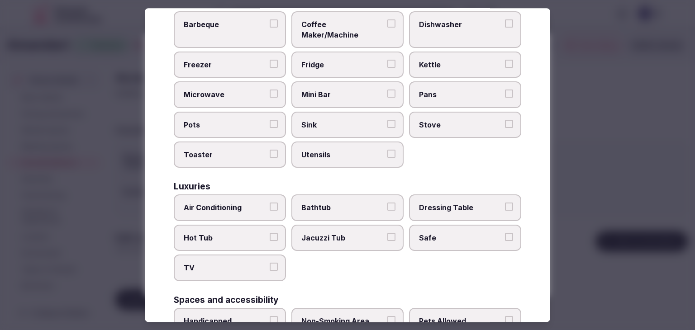
click at [440, 233] on span "Safe" at bounding box center [460, 238] width 83 height 10
click at [505, 233] on button "Safe" at bounding box center [509, 237] width 8 height 8
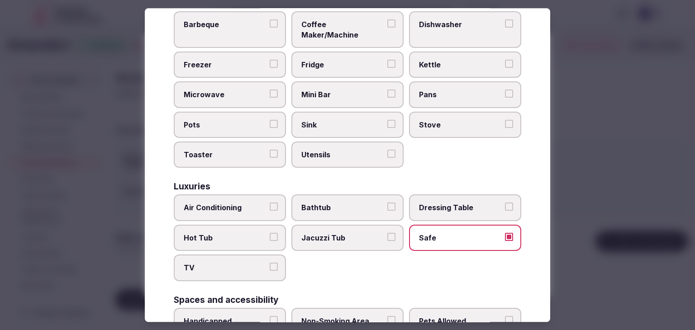
click at [207, 195] on label "Air Conditioning" at bounding box center [230, 208] width 112 height 26
click at [270, 203] on button "Air Conditioning" at bounding box center [274, 207] width 8 height 8
click at [235, 266] on label "TV" at bounding box center [230, 268] width 112 height 26
click at [270, 266] on button "TV" at bounding box center [274, 267] width 8 height 8
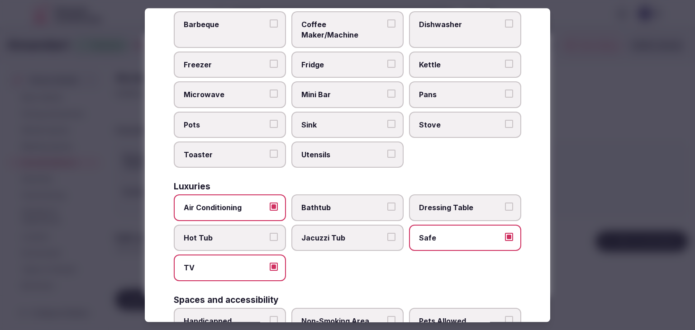
scroll to position [362, 0]
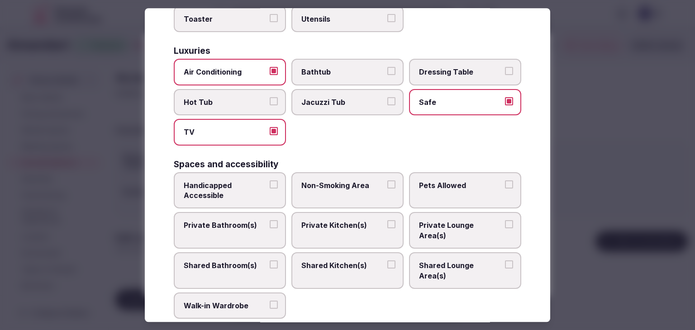
click at [239, 221] on span "Private Bathroom(s)" at bounding box center [225, 226] width 83 height 10
click at [270, 221] on button "Private Bathroom(s)" at bounding box center [274, 225] width 8 height 8
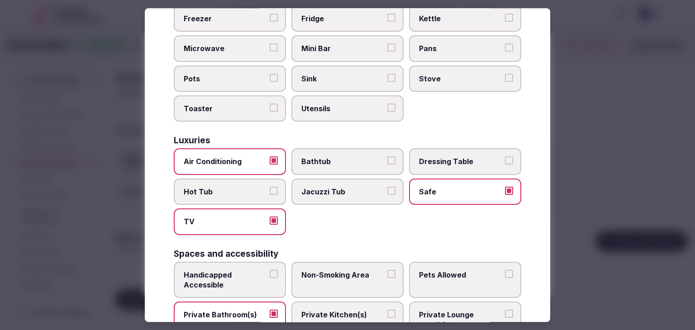
scroll to position [226, 0]
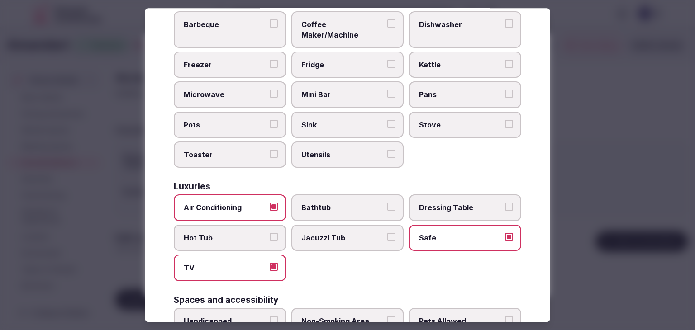
click at [331, 90] on span "Mini Bar" at bounding box center [342, 95] width 83 height 10
click at [387, 90] on button "Mini Bar" at bounding box center [391, 94] width 8 height 8
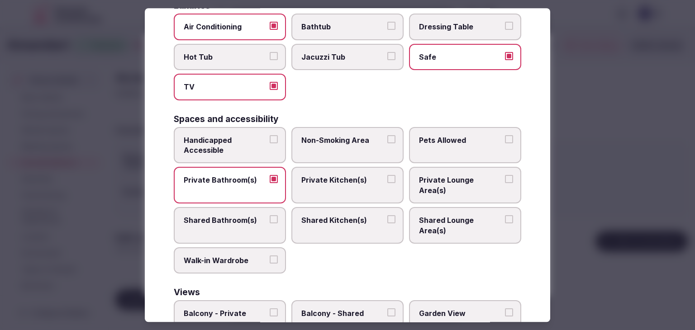
scroll to position [457, 0]
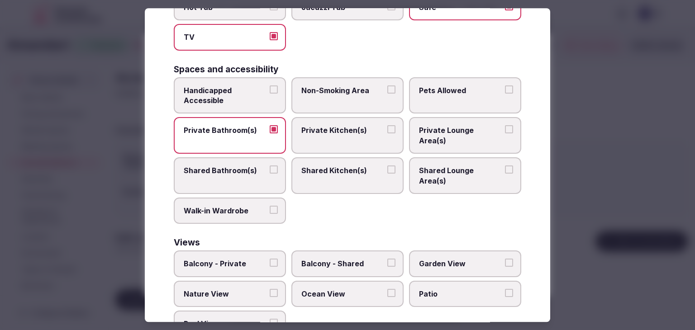
click at [465, 259] on span "Garden View" at bounding box center [460, 264] width 83 height 10
click at [505, 259] on button "Garden View" at bounding box center [509, 263] width 8 height 8
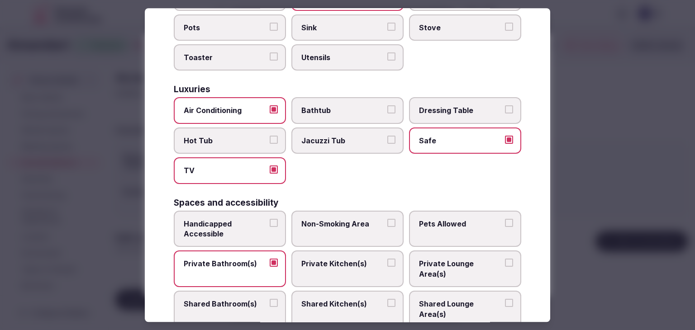
scroll to position [321, 0]
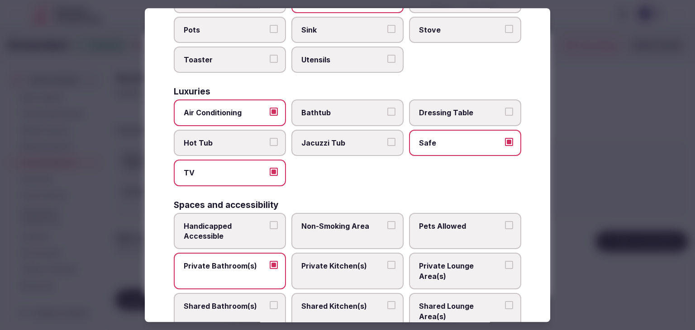
click at [349, 108] on span "Bathtub" at bounding box center [342, 113] width 83 height 10
click at [387, 108] on button "Bathtub" at bounding box center [391, 112] width 8 height 8
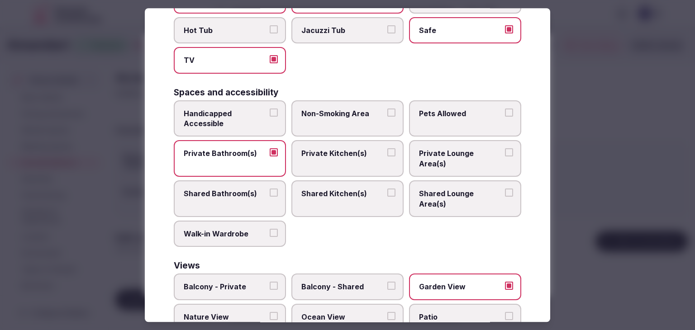
scroll to position [457, 0]
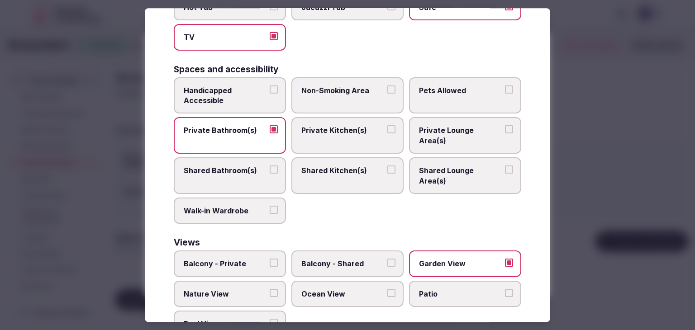
click at [239, 311] on label "Pool View" at bounding box center [230, 324] width 112 height 26
click at [270, 319] on button "Pool View" at bounding box center [274, 323] width 8 height 8
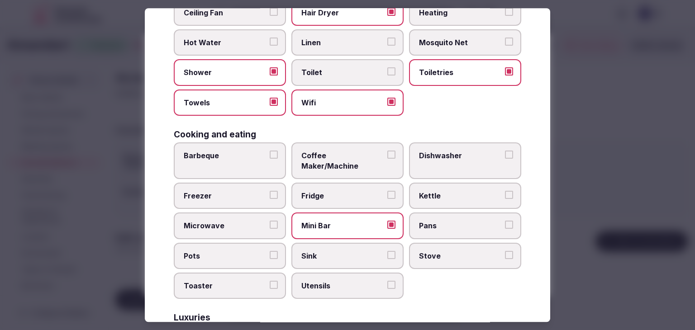
scroll to position [0, 0]
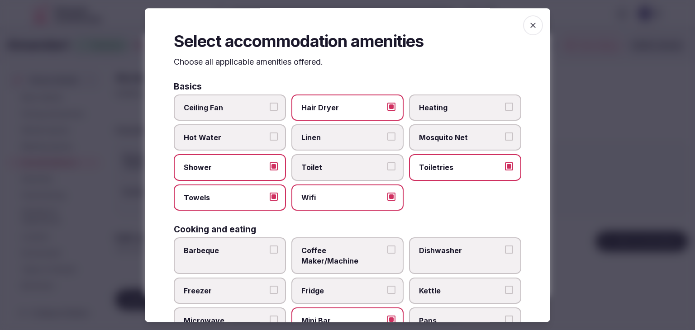
click at [523, 31] on span "button" at bounding box center [533, 25] width 20 height 20
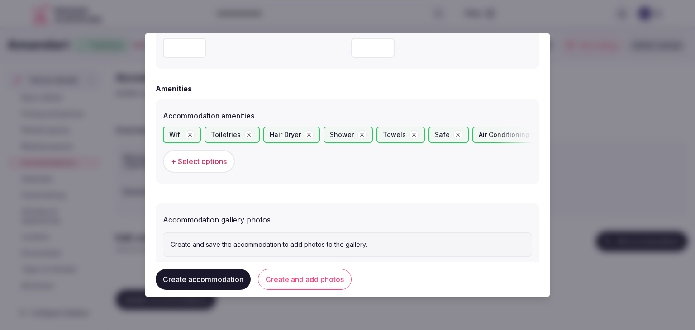
scroll to position [854, 0]
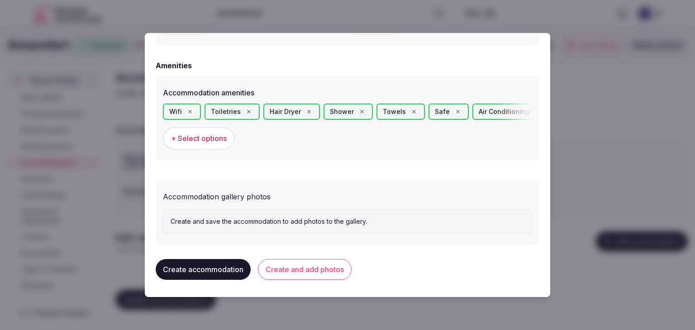
click at [311, 272] on button "Create and add photos" at bounding box center [305, 269] width 94 height 21
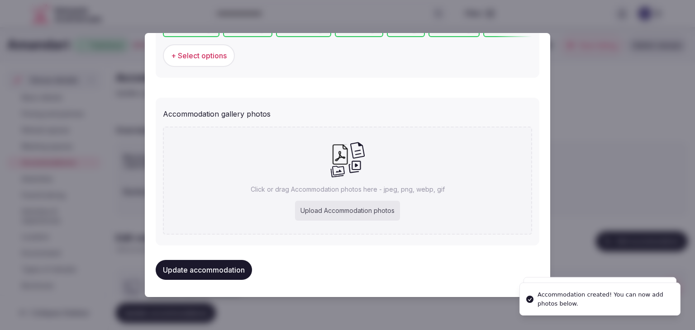
scroll to position [937, 0]
click at [353, 212] on div "Upload Accommodation photos" at bounding box center [347, 211] width 105 height 20
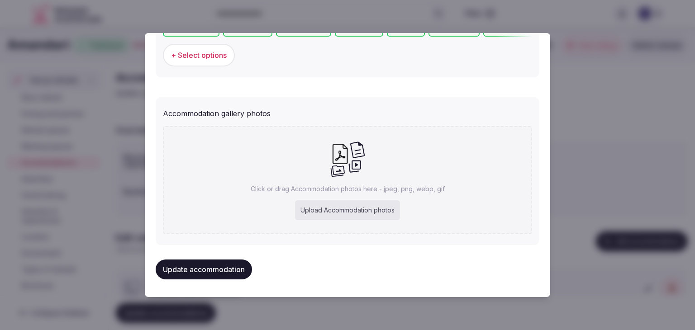
type input "**********"
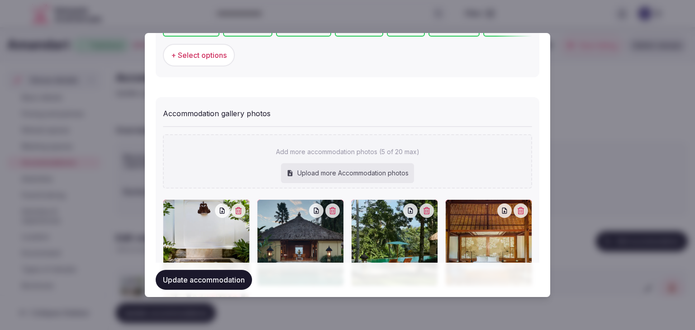
scroll to position [1073, 0]
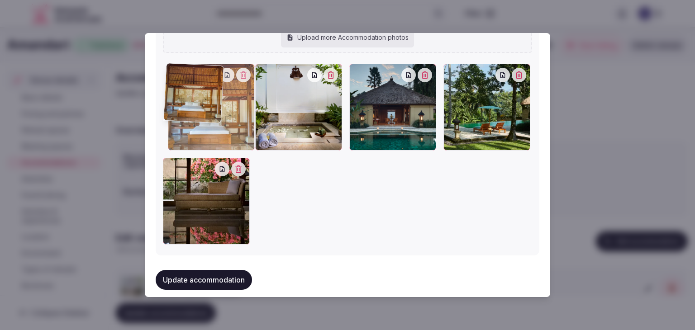
drag, startPoint x: 458, startPoint y: 79, endPoint x: 203, endPoint y: 84, distance: 255.3
click at [203, 84] on div at bounding box center [211, 107] width 87 height 87
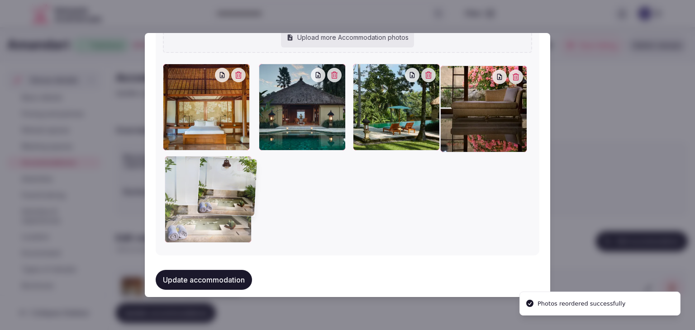
drag, startPoint x: 258, startPoint y: 70, endPoint x: 201, endPoint y: 164, distance: 110.5
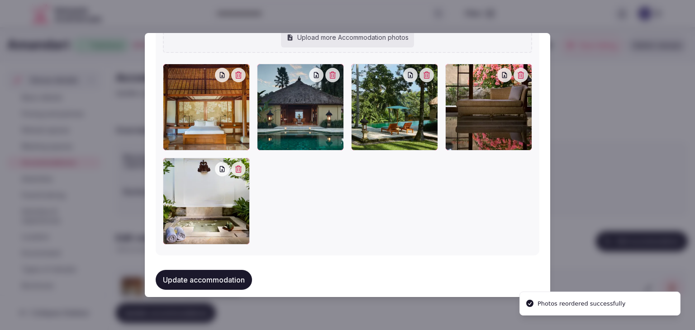
click at [220, 281] on button "Update accommodation" at bounding box center [204, 280] width 96 height 20
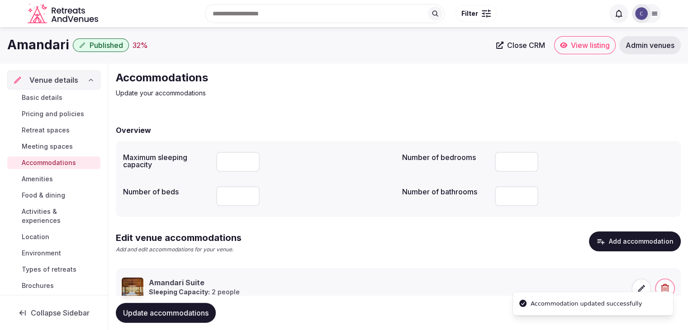
click at [199, 312] on span "Update accommodations" at bounding box center [166, 313] width 86 height 9
click at [36, 182] on span "Amenities" at bounding box center [37, 179] width 31 height 9
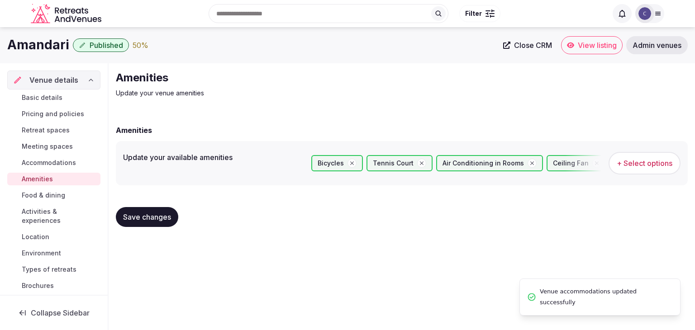
click at [52, 192] on span "Food & dining" at bounding box center [43, 195] width 43 height 9
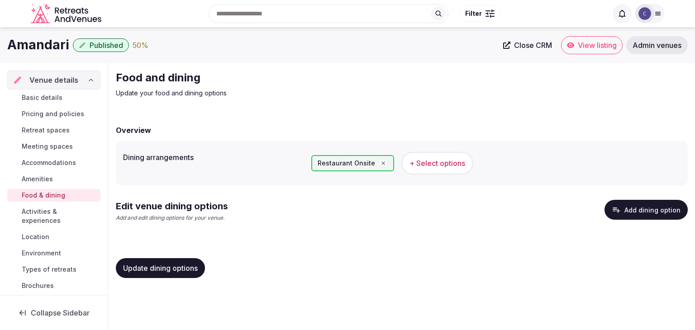
click at [634, 223] on div "Edit venue dining options Add and edit dining options for your venue. Add dinin…" at bounding box center [402, 214] width 572 height 29
click at [639, 210] on button "Add dining option" at bounding box center [646, 210] width 83 height 20
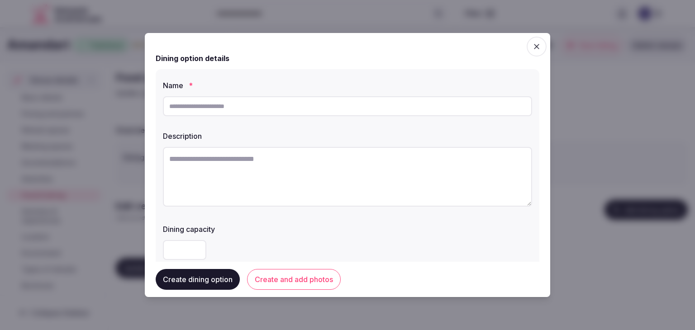
click at [342, 107] on input "text" at bounding box center [347, 106] width 369 height 20
paste input "**********"
type input "**********"
click at [344, 183] on textarea at bounding box center [347, 177] width 369 height 60
paste textarea "**********"
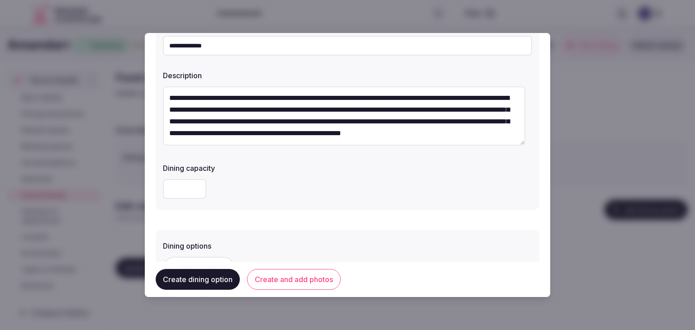
scroll to position [136, 0]
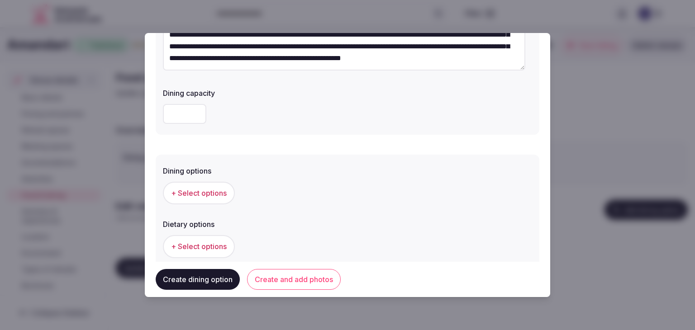
type textarea "**********"
click at [222, 190] on span "+ Select options" at bounding box center [199, 193] width 56 height 10
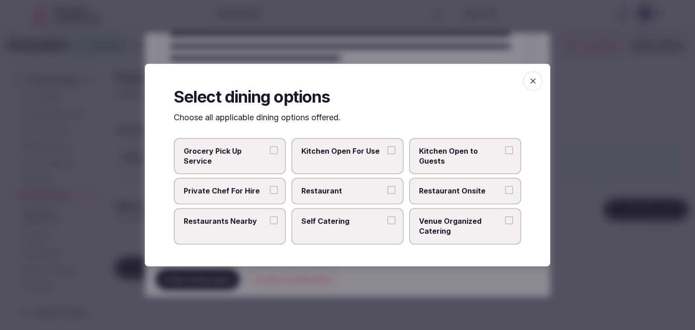
click at [463, 191] on span "Restaurant Onsite" at bounding box center [460, 191] width 83 height 10
click at [505, 191] on button "Restaurant Onsite" at bounding box center [509, 190] width 8 height 8
click at [532, 79] on icon "button" at bounding box center [533, 80] width 9 height 9
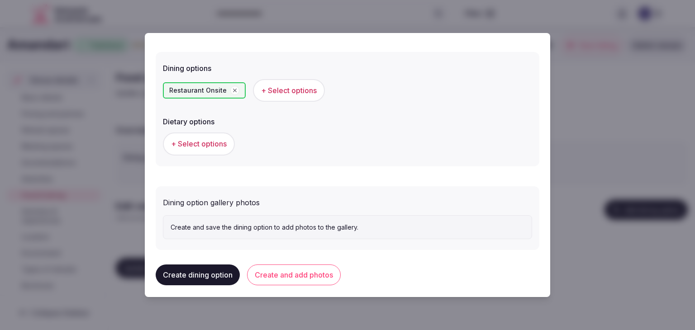
scroll to position [244, 0]
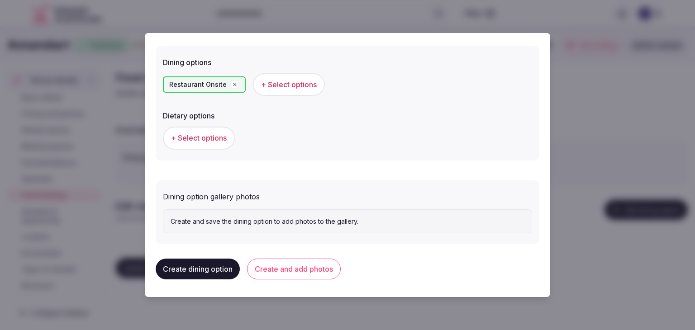
click at [203, 137] on span "+ Select options" at bounding box center [199, 138] width 56 height 10
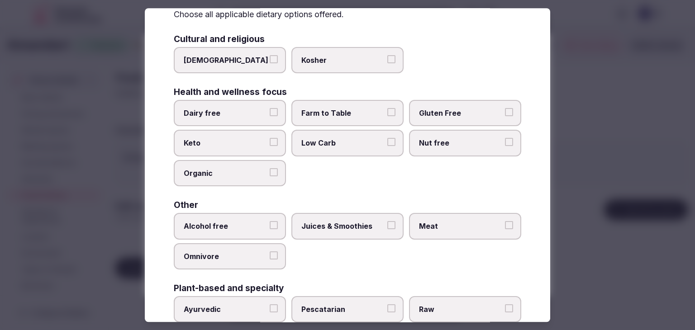
scroll to position [91, 0]
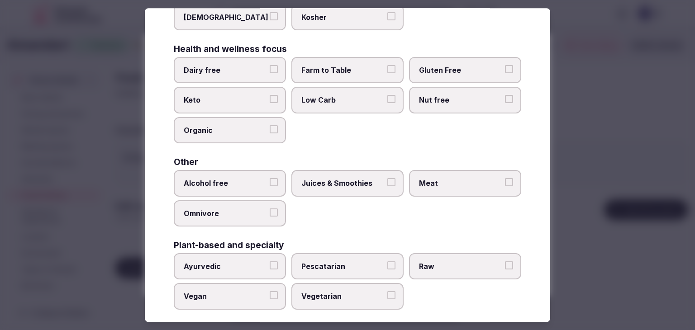
click at [356, 67] on span "Farm to Table" at bounding box center [342, 70] width 83 height 10
click at [387, 67] on button "Farm to Table" at bounding box center [391, 69] width 8 height 8
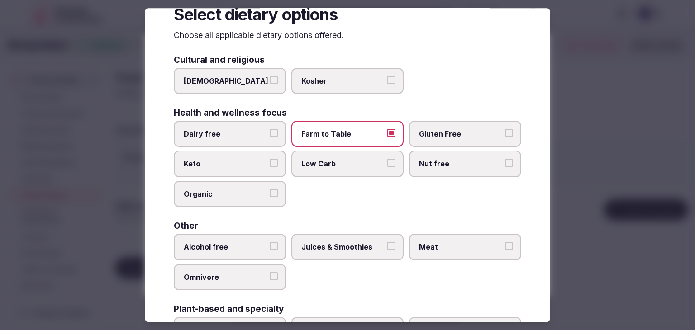
scroll to position [0, 0]
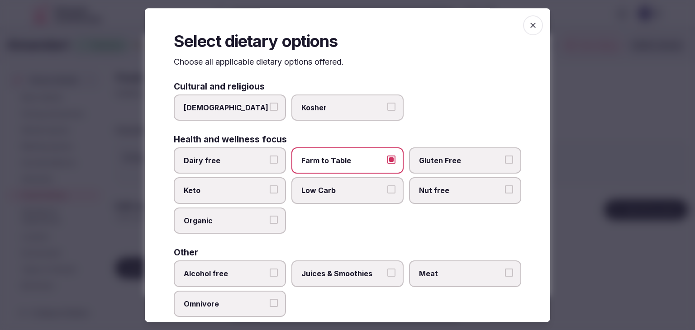
click at [530, 26] on icon "button" at bounding box center [532, 25] width 5 height 5
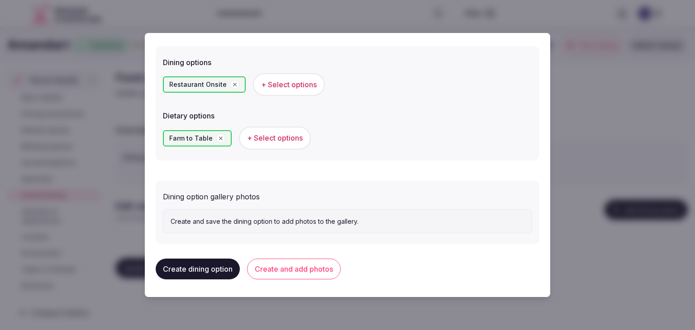
click at [290, 268] on button "Create and add photos" at bounding box center [294, 269] width 94 height 21
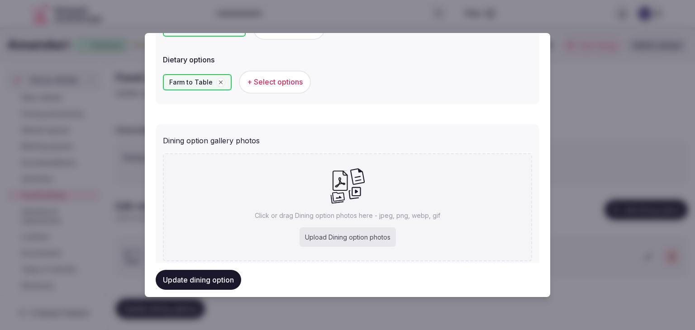
scroll to position [328, 0]
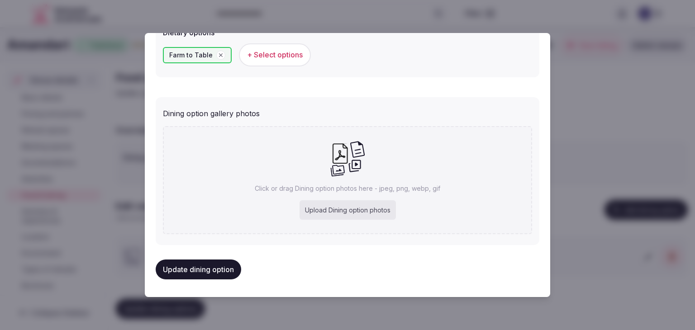
click at [326, 213] on div "Upload Dining option photos" at bounding box center [348, 211] width 96 height 20
type input "**********"
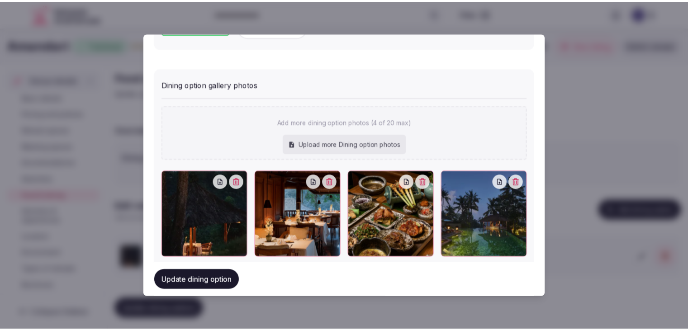
scroll to position [377, 0]
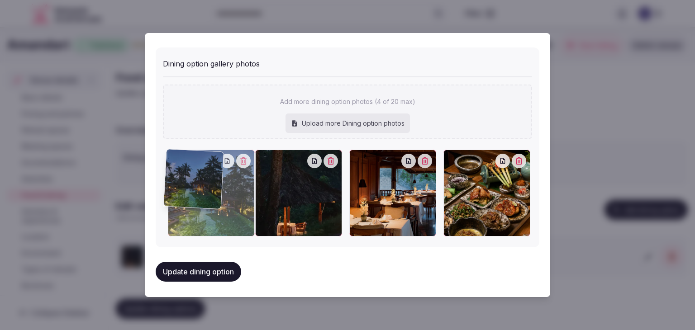
drag, startPoint x: 459, startPoint y: 163, endPoint x: 176, endPoint y: 161, distance: 283.3
click at [176, 161] on div at bounding box center [211, 193] width 87 height 87
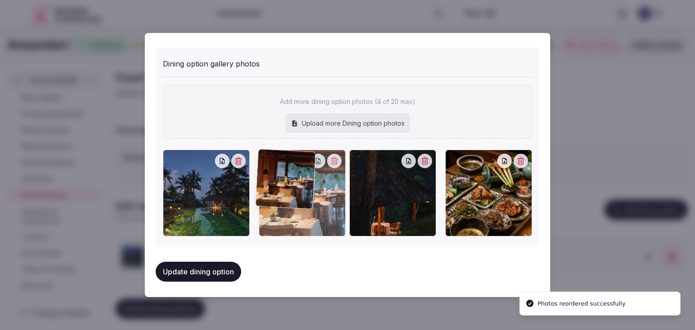
drag, startPoint x: 358, startPoint y: 160, endPoint x: 294, endPoint y: 163, distance: 64.3
click at [294, 163] on div at bounding box center [302, 193] width 87 height 87
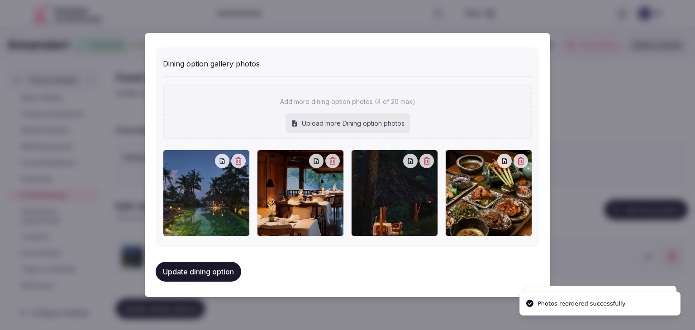
click at [237, 272] on button "Update dining option" at bounding box center [199, 272] width 86 height 20
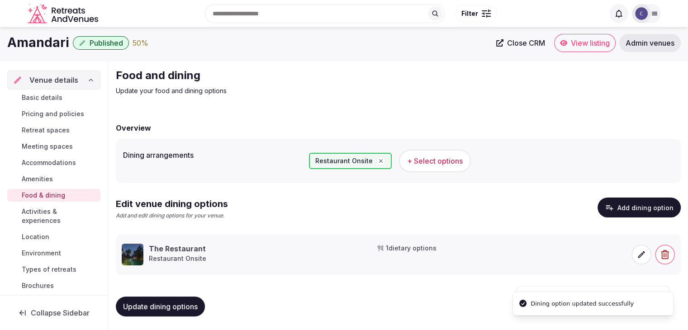
scroll to position [3, 0]
click at [189, 308] on span "Update dining options" at bounding box center [160, 306] width 75 height 9
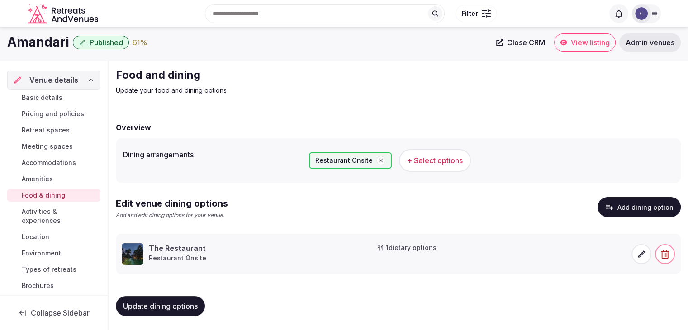
click at [186, 302] on span "Update dining options" at bounding box center [160, 306] width 75 height 9
click at [54, 217] on span "Activities & experiences" at bounding box center [59, 216] width 75 height 18
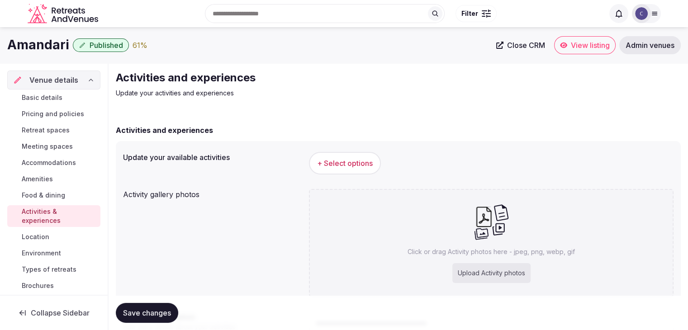
click at [509, 279] on div "Upload Activity photos" at bounding box center [492, 273] width 78 height 20
type input "**********"
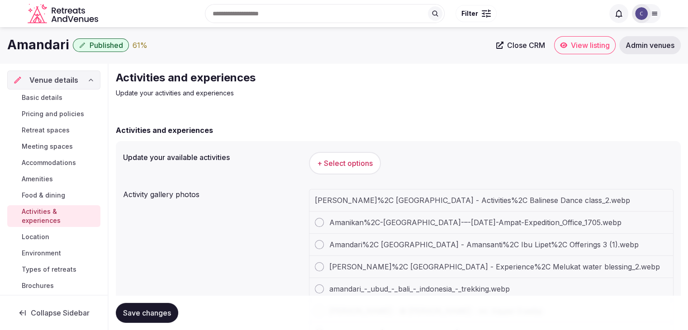
click at [41, 52] on h1 "Amandari" at bounding box center [38, 45] width 62 height 18
copy div "Amandari"
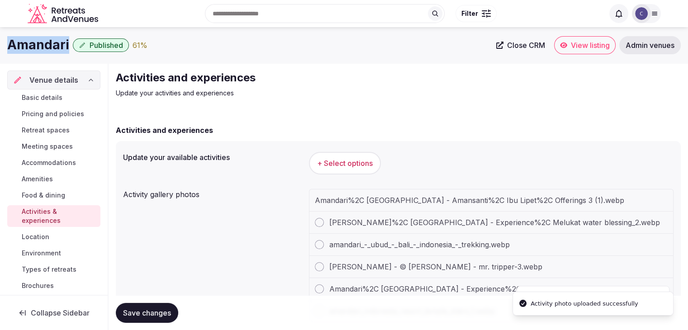
click at [346, 167] on span "+ Select options" at bounding box center [345, 163] width 56 height 10
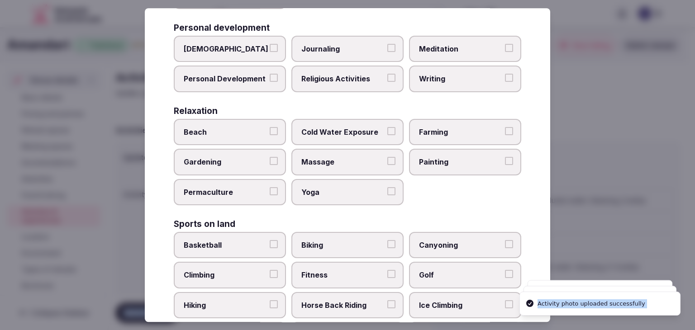
scroll to position [699, 0]
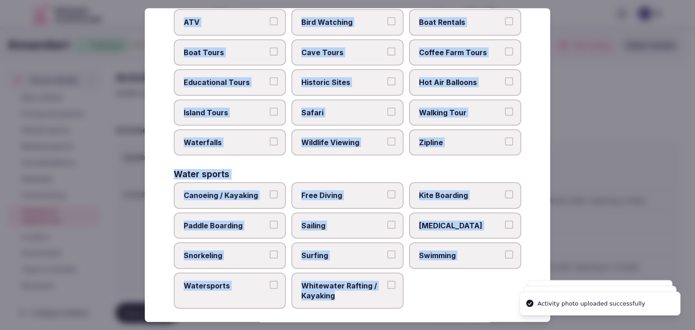
drag, startPoint x: 174, startPoint y: 58, endPoint x: 402, endPoint y: 311, distance: 340.0
click at [402, 311] on div "Select your activities Choose all applicable activities offered. Culture Dancin…" at bounding box center [348, 165] width 406 height 314
copy div "Choose all applicable activities offered. Culture Dancing Food and Culinary Cla…"
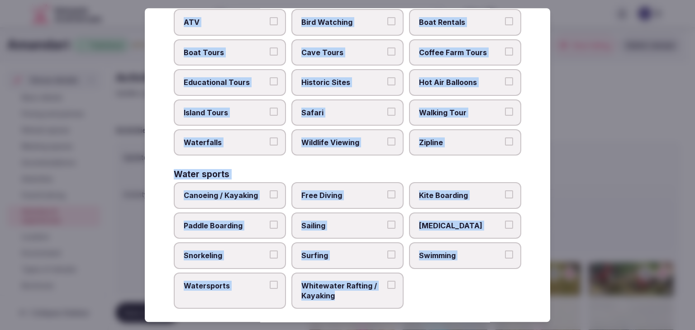
copy div "Choose all applicable activities offered. Culture Dancing Food and Culinary Cla…"
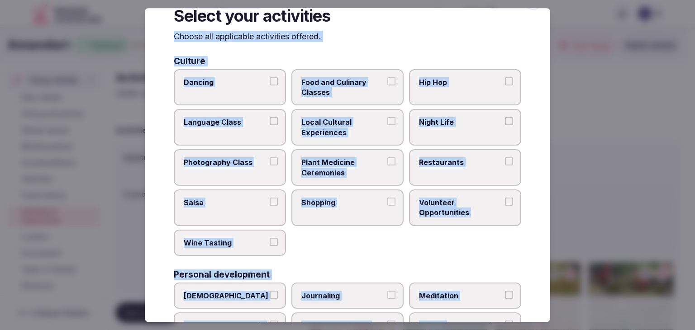
scroll to position [0, 0]
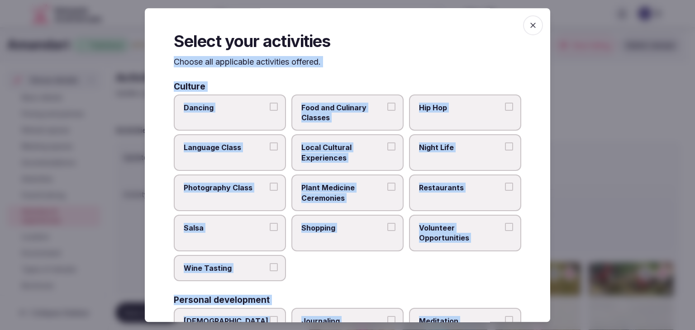
click at [352, 122] on span "Food and Culinary Classes" at bounding box center [342, 113] width 83 height 20
click at [387, 111] on button "Food and Culinary Classes" at bounding box center [391, 107] width 8 height 8
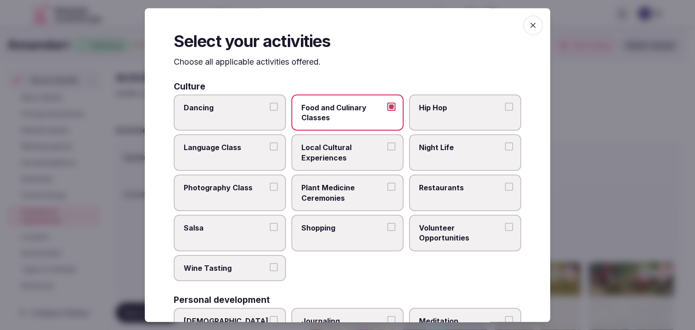
click at [352, 149] on span "Local Cultural Experiences" at bounding box center [342, 153] width 83 height 20
click at [387, 149] on button "Local Cultural Experiences" at bounding box center [391, 147] width 8 height 8
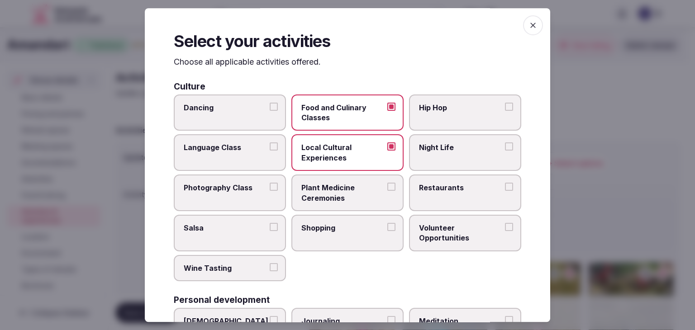
click at [240, 200] on label "Photography Class" at bounding box center [230, 193] width 112 height 37
click at [270, 191] on button "Photography Class" at bounding box center [274, 187] width 8 height 8
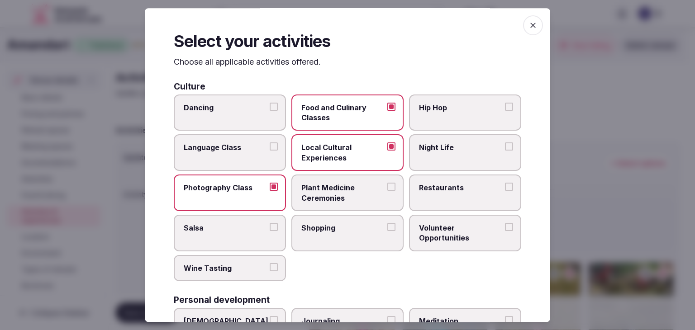
click at [363, 248] on label "Shopping" at bounding box center [347, 233] width 112 height 37
click at [387, 231] on button "Shopping" at bounding box center [391, 227] width 8 height 8
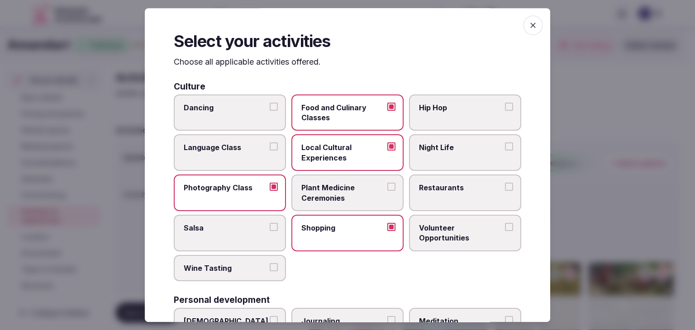
click at [252, 239] on label "Salsa" at bounding box center [230, 233] width 112 height 37
click at [270, 231] on button "Salsa" at bounding box center [274, 227] width 8 height 8
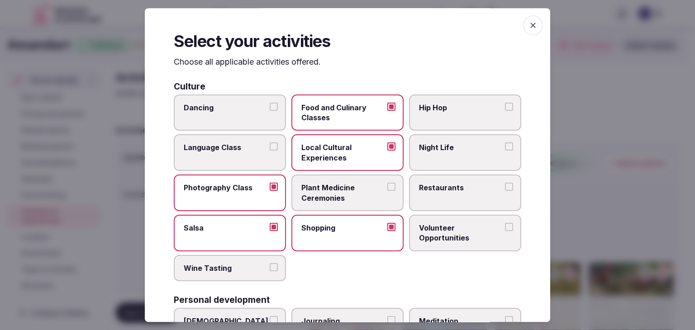
click at [449, 234] on span "Volunteer Opportunities" at bounding box center [460, 233] width 83 height 20
click at [505, 231] on button "Volunteer Opportunities" at bounding box center [509, 227] width 8 height 8
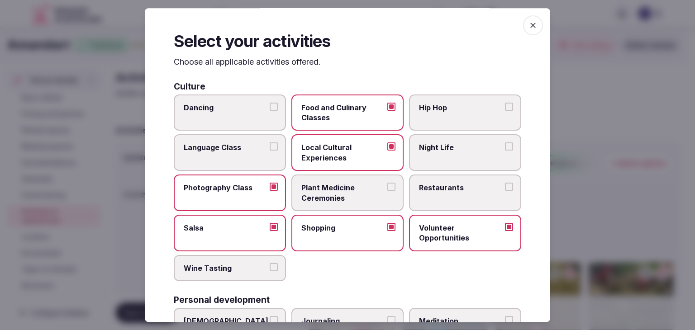
click at [228, 265] on span "Wine Tasting" at bounding box center [225, 268] width 83 height 10
click at [270, 265] on button "Wine Tasting" at bounding box center [274, 267] width 8 height 8
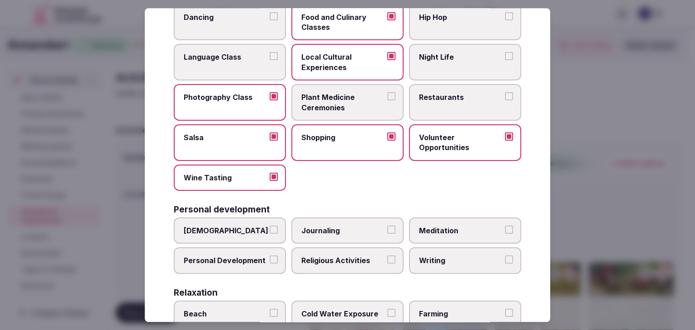
scroll to position [136, 0]
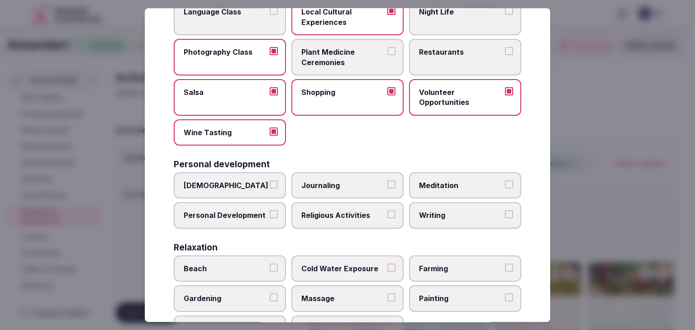
click at [220, 182] on span "Ayurveda" at bounding box center [225, 186] width 83 height 10
click at [270, 182] on button "Ayurveda" at bounding box center [274, 185] width 8 height 8
drag, startPoint x: 246, startPoint y: 209, endPoint x: 345, endPoint y: 219, distance: 100.1
click at [246, 211] on span "Personal Development" at bounding box center [225, 216] width 83 height 10
click at [270, 211] on button "Personal Development" at bounding box center [274, 215] width 8 height 8
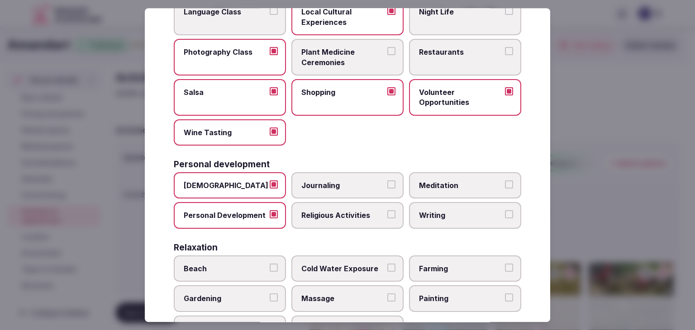
click at [346, 219] on label "Religious Activities" at bounding box center [347, 216] width 112 height 26
click at [387, 219] on button "Religious Activities" at bounding box center [391, 215] width 8 height 8
drag, startPoint x: 431, startPoint y: 208, endPoint x: 440, endPoint y: 190, distance: 20.6
click at [432, 208] on label "Writing" at bounding box center [465, 216] width 112 height 26
click at [505, 211] on button "Writing" at bounding box center [509, 215] width 8 height 8
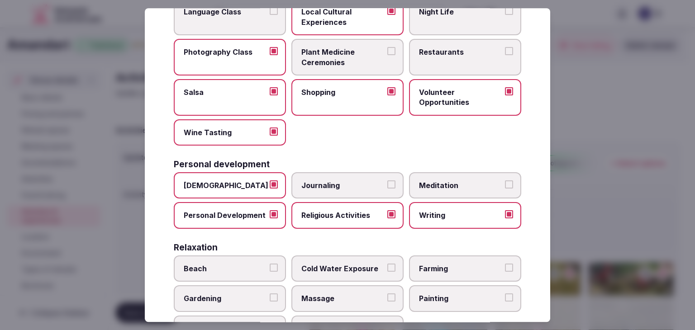
click at [441, 187] on span "Meditation" at bounding box center [460, 186] width 83 height 10
click at [505, 187] on button "Meditation" at bounding box center [509, 185] width 8 height 8
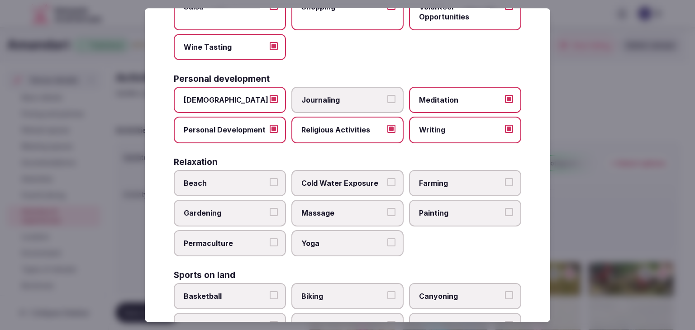
scroll to position [226, 0]
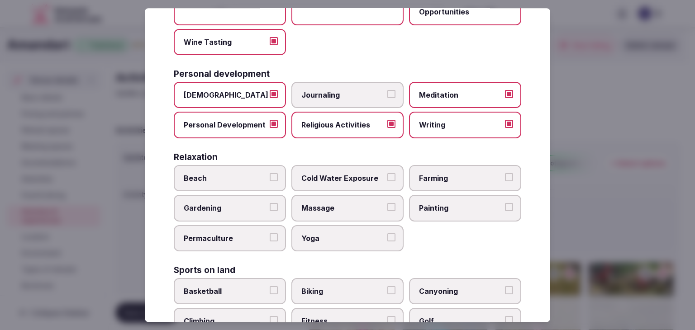
drag, startPoint x: 343, startPoint y: 233, endPoint x: 336, endPoint y: 209, distance: 24.9
click at [343, 234] on span "Yoga" at bounding box center [342, 239] width 83 height 10
click at [387, 234] on button "Yoga" at bounding box center [391, 238] width 8 height 8
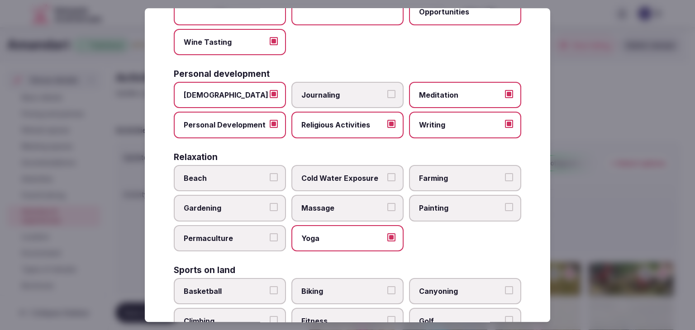
click at [335, 204] on span "Massage" at bounding box center [342, 209] width 83 height 10
click at [387, 204] on button "Massage" at bounding box center [391, 208] width 8 height 8
click at [459, 211] on label "Painting" at bounding box center [465, 209] width 112 height 26
click at [505, 211] on button "Painting" at bounding box center [509, 208] width 8 height 8
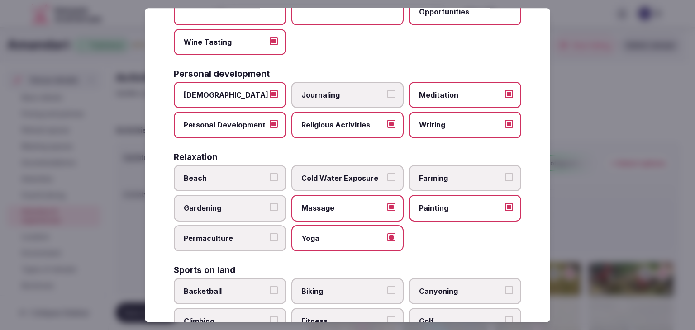
drag, startPoint x: 259, startPoint y: 173, endPoint x: 269, endPoint y: 206, distance: 34.9
click at [258, 174] on span "Beach" at bounding box center [225, 178] width 83 height 10
click at [270, 174] on button "Beach" at bounding box center [274, 177] width 8 height 8
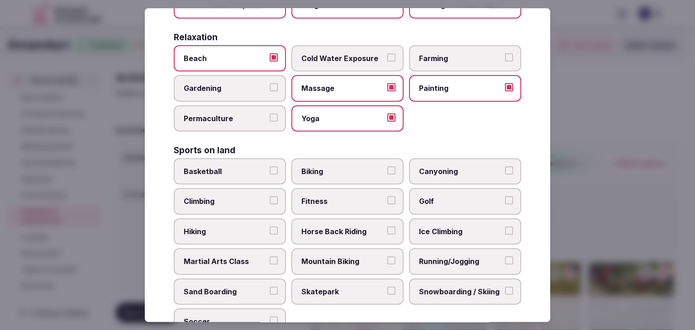
scroll to position [362, 0]
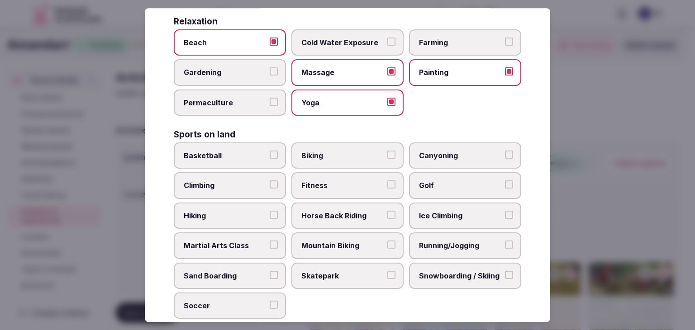
click at [326, 153] on span "Biking" at bounding box center [342, 156] width 83 height 10
click at [387, 153] on button "Biking" at bounding box center [391, 155] width 8 height 8
click at [322, 175] on label "Fitness" at bounding box center [347, 186] width 112 height 26
click at [387, 181] on button "Fitness" at bounding box center [391, 185] width 8 height 8
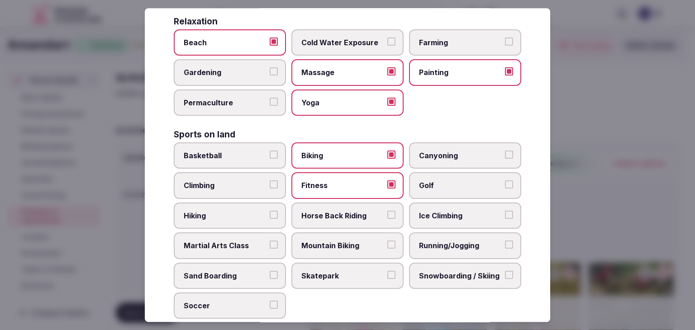
drag, startPoint x: 231, startPoint y: 208, endPoint x: 238, endPoint y: 216, distance: 10.9
click at [230, 211] on span "Hiking" at bounding box center [225, 216] width 83 height 10
click at [270, 211] on button "Hiking" at bounding box center [274, 215] width 8 height 8
click at [336, 212] on span "Horse Back Riding" at bounding box center [342, 216] width 83 height 10
click at [387, 212] on button "Horse Back Riding" at bounding box center [391, 215] width 8 height 8
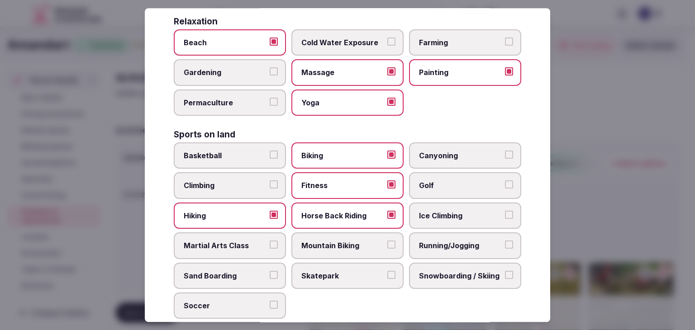
click at [334, 241] on span "Mountain Biking" at bounding box center [342, 246] width 83 height 10
click at [387, 241] on button "Mountain Biking" at bounding box center [391, 245] width 8 height 8
click at [421, 245] on span "Running/Jogging" at bounding box center [460, 246] width 83 height 10
click at [505, 245] on button "Running/Jogging" at bounding box center [509, 245] width 8 height 8
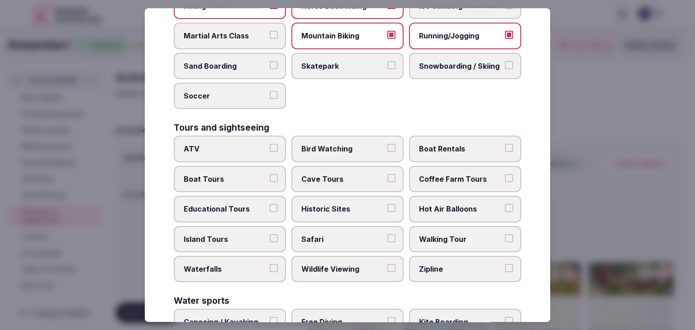
scroll to position [588, 0]
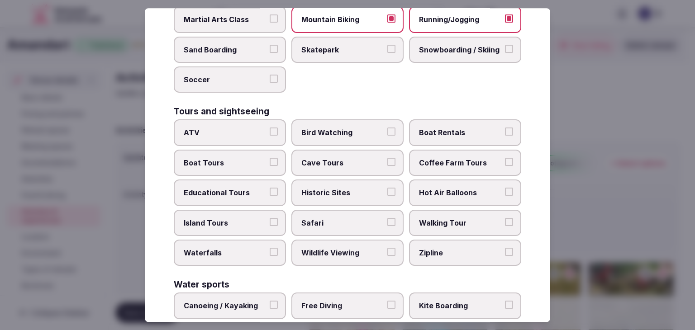
click at [330, 121] on label "Bird Watching" at bounding box center [347, 133] width 112 height 26
click at [387, 128] on button "Bird Watching" at bounding box center [391, 132] width 8 height 8
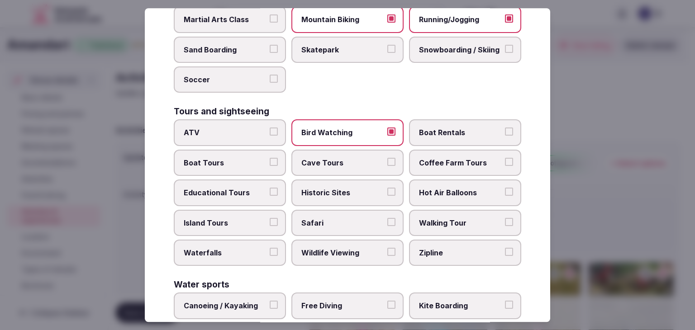
click at [225, 167] on label "Boat Tours" at bounding box center [230, 163] width 112 height 26
click at [270, 166] on button "Boat Tours" at bounding box center [274, 162] width 8 height 8
click at [469, 128] on span "Boat Rentals" at bounding box center [460, 133] width 83 height 10
click at [505, 128] on button "Boat Rentals" at bounding box center [509, 132] width 8 height 8
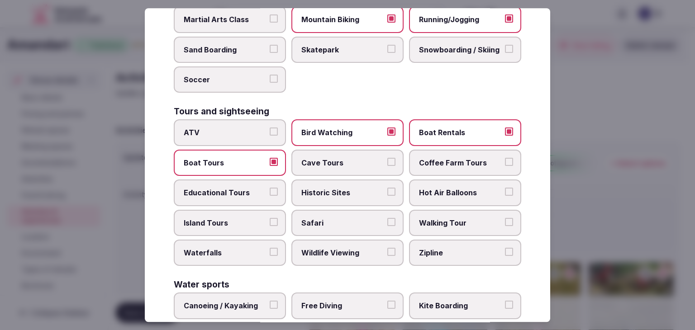
click at [344, 190] on span "Historic Sites" at bounding box center [342, 193] width 83 height 10
click at [387, 190] on button "Historic Sites" at bounding box center [391, 192] width 8 height 8
click at [240, 218] on span "Island Tours" at bounding box center [225, 223] width 83 height 10
click at [270, 218] on button "Island Tours" at bounding box center [274, 222] width 8 height 8
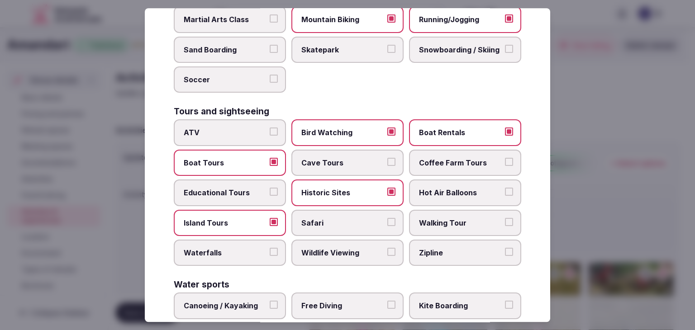
click at [471, 218] on span "Walking Tour" at bounding box center [460, 223] width 83 height 10
click at [505, 218] on button "Walking Tour" at bounding box center [509, 222] width 8 height 8
drag, startPoint x: 267, startPoint y: 254, endPoint x: 301, endPoint y: 251, distance: 34.1
click at [267, 254] on label "Waterfalls" at bounding box center [230, 253] width 112 height 26
click at [270, 254] on button "Waterfalls" at bounding box center [274, 252] width 8 height 8
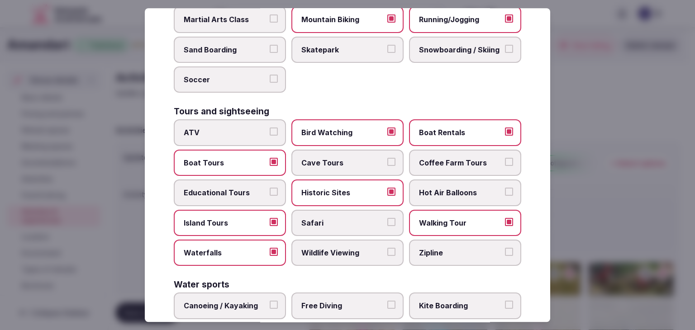
click at [347, 256] on label "Wildlife Viewing" at bounding box center [347, 253] width 112 height 26
click at [387, 256] on button "Wildlife Viewing" at bounding box center [391, 252] width 8 height 8
click at [447, 250] on span "Zipline" at bounding box center [460, 253] width 83 height 10
click at [505, 250] on button "Zipline" at bounding box center [509, 252] width 8 height 8
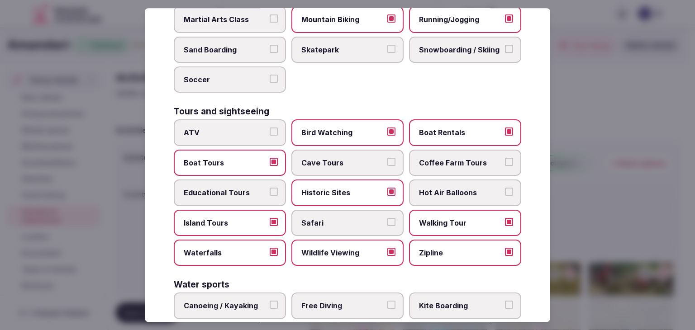
scroll to position [699, 0]
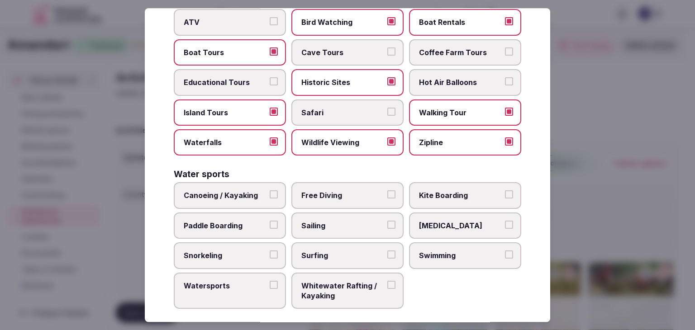
click at [248, 191] on span "Canoeing / Kayaking" at bounding box center [225, 196] width 83 height 10
click at [270, 191] on button "Canoeing / Kayaking" at bounding box center [274, 195] width 8 height 8
click at [244, 221] on span "Paddle Boarding" at bounding box center [225, 226] width 83 height 10
click at [270, 221] on button "Paddle Boarding" at bounding box center [274, 225] width 8 height 8
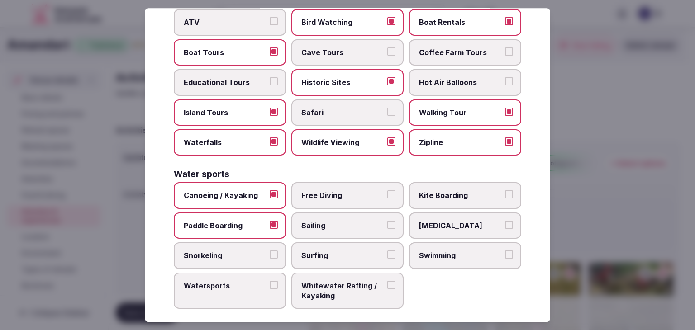
click at [443, 251] on span "Swimming" at bounding box center [460, 256] width 83 height 10
click at [505, 251] on button "Swimming" at bounding box center [509, 255] width 8 height 8
click at [340, 221] on span "Sailing" at bounding box center [342, 226] width 83 height 10
click at [387, 221] on button "Sailing" at bounding box center [391, 225] width 8 height 8
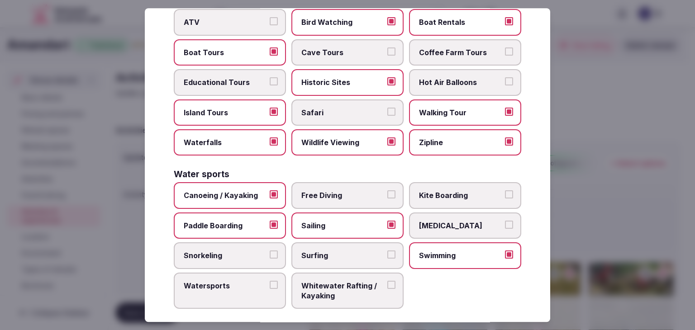
click at [224, 281] on span "Watersports" at bounding box center [225, 286] width 83 height 10
click at [270, 281] on button "Watersports" at bounding box center [274, 285] width 8 height 8
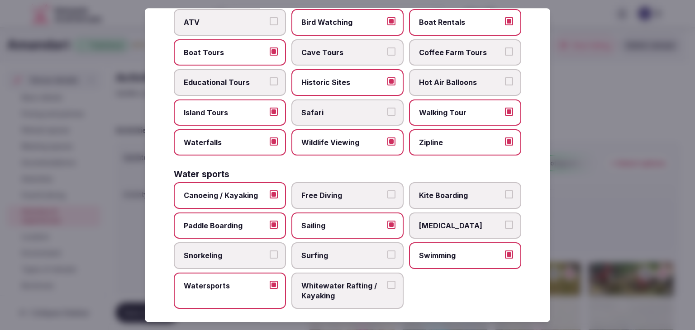
click at [311, 252] on span "Surfing" at bounding box center [342, 256] width 83 height 10
click at [387, 252] on button "Surfing" at bounding box center [391, 255] width 8 height 8
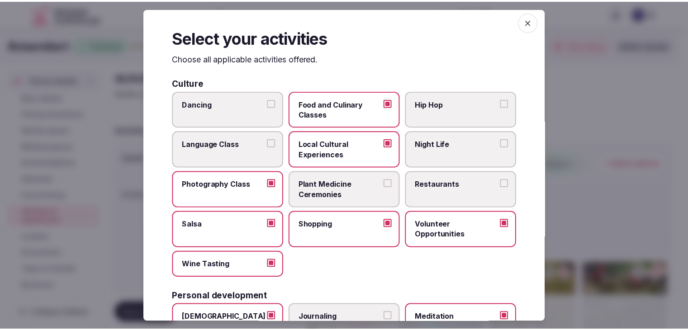
scroll to position [0, 0]
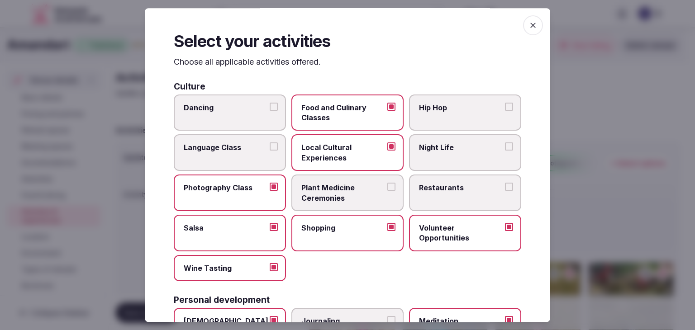
click at [529, 24] on icon "button" at bounding box center [533, 25] width 9 height 9
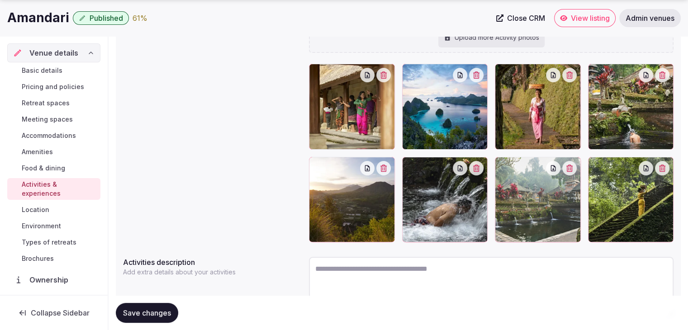
scroll to position [254, 0]
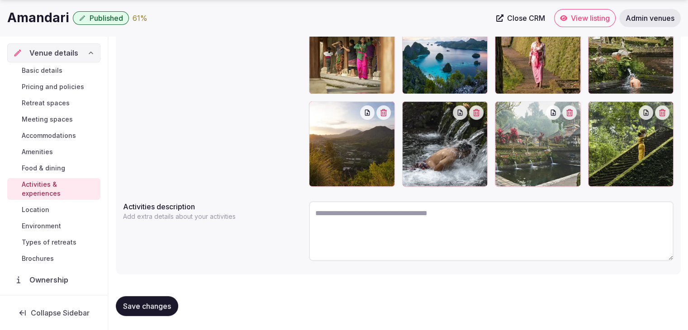
click at [146, 306] on span "Save changes" at bounding box center [147, 306] width 48 height 9
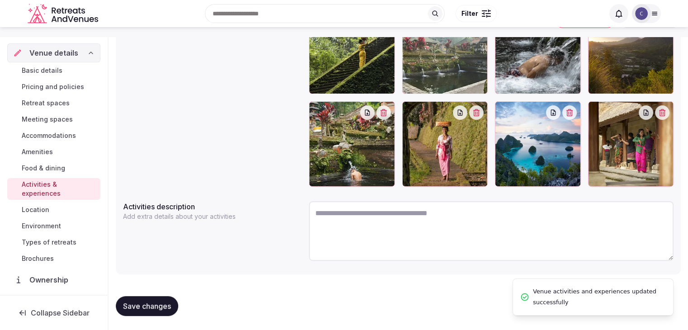
scroll to position [164, 0]
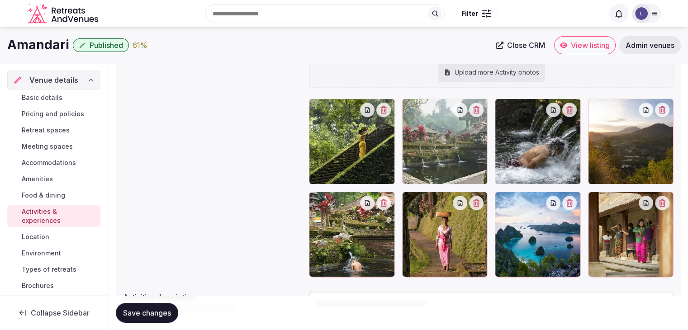
click at [602, 201] on div at bounding box center [631, 235] width 86 height 86
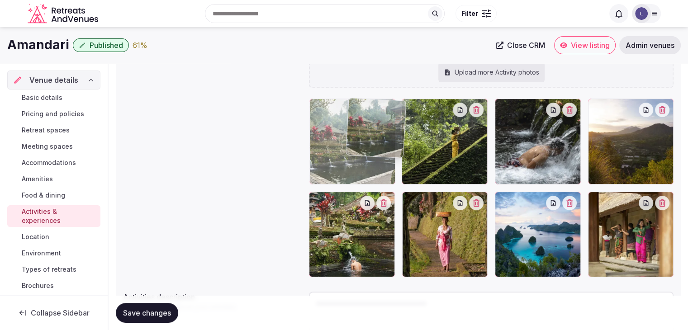
drag, startPoint x: 421, startPoint y: 107, endPoint x: 353, endPoint y: 122, distance: 70.1
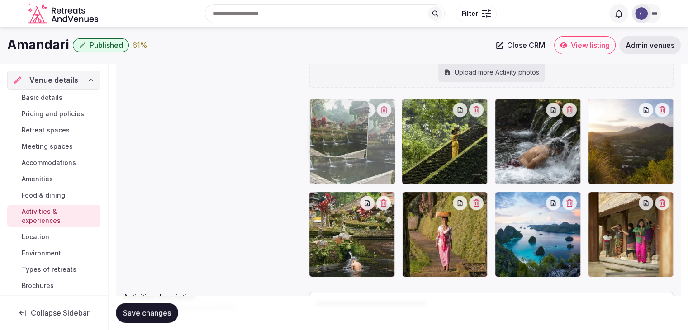
click at [366, 108] on body "Search Popular Destinations Toscana, Italy Riviera Maya, Mexico Indonesia, Bali…" at bounding box center [344, 128] width 688 height 585
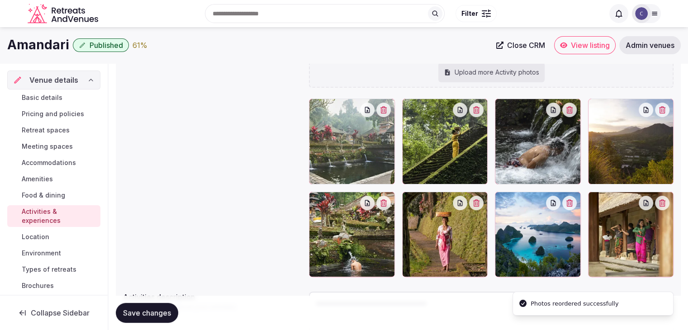
drag, startPoint x: 161, startPoint y: 305, endPoint x: 163, endPoint y: 312, distance: 7.5
click at [161, 306] on button "Save changes" at bounding box center [147, 313] width 62 height 20
click at [43, 254] on span "Environment" at bounding box center [41, 253] width 39 height 9
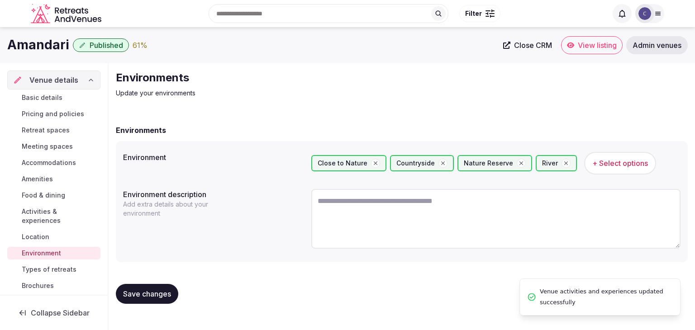
click at [66, 269] on span "Types of retreats" at bounding box center [49, 269] width 55 height 9
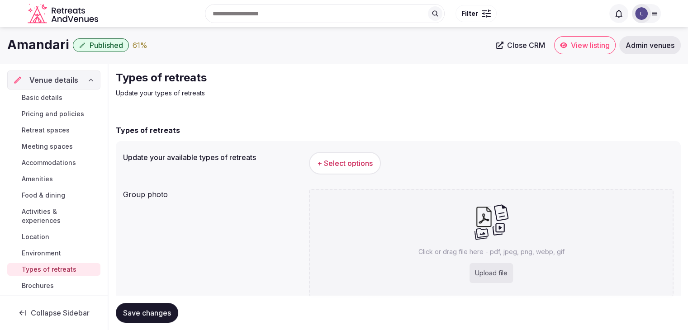
click at [366, 163] on span "+ Select options" at bounding box center [345, 163] width 56 height 10
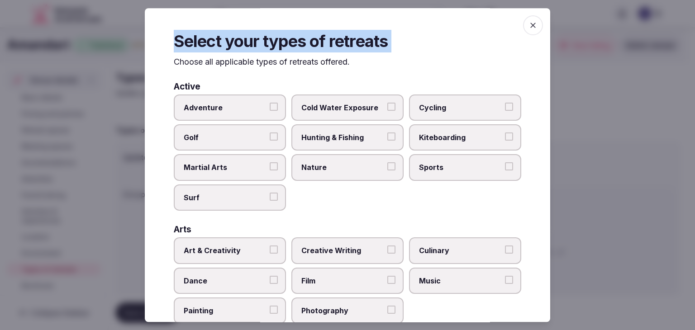
scroll to position [368, 0]
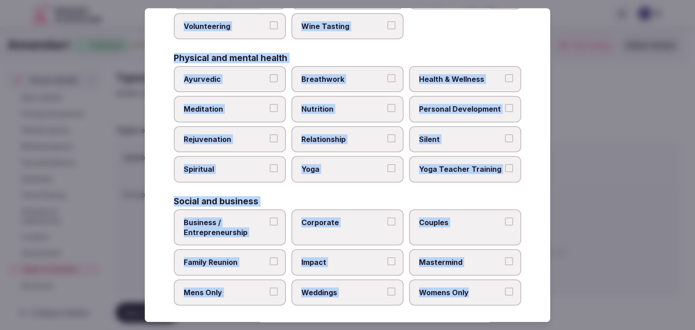
drag, startPoint x: 174, startPoint y: 60, endPoint x: 496, endPoint y: 295, distance: 398.3
click at [496, 295] on div "Select your types of retreats Choose all applicable types of retreats offered. …" at bounding box center [348, 165] width 406 height 314
copy div "Choose all applicable types of retreats offered. Active Adventure Cold Water Ex…"
click at [481, 60] on div "Physical and mental health Ayurvedic Breathwork Health & Wellness Meditation Nu…" at bounding box center [348, 118] width 348 height 129
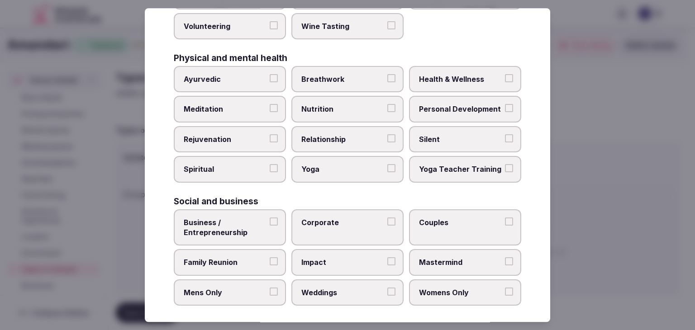
click at [472, 108] on span "Personal Development" at bounding box center [460, 110] width 83 height 10
click at [505, 108] on button "Personal Development" at bounding box center [509, 109] width 8 height 8
click at [472, 83] on label "Health & Wellness" at bounding box center [465, 79] width 112 height 26
click at [505, 82] on button "Health & Wellness" at bounding box center [509, 78] width 8 height 8
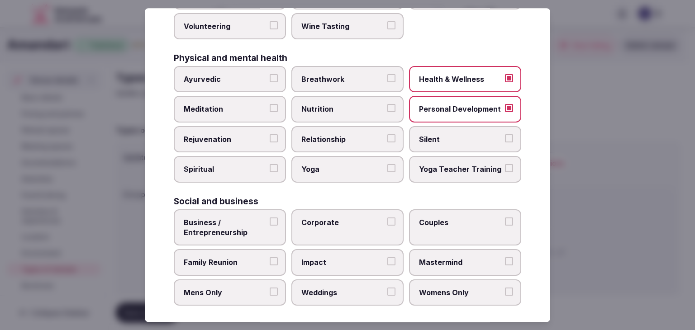
click at [258, 137] on span "Rejuvenation" at bounding box center [225, 139] width 83 height 10
click at [270, 137] on button "Rejuvenation" at bounding box center [274, 138] width 8 height 8
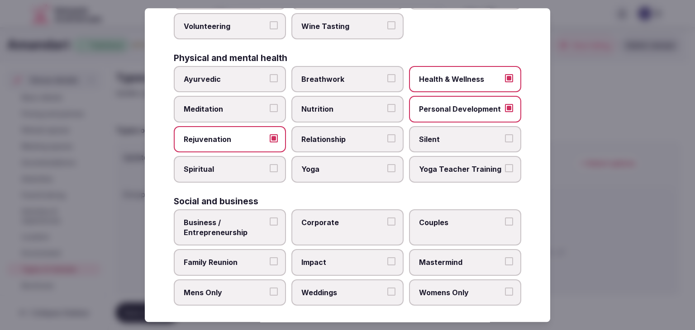
click at [249, 108] on span "Meditation" at bounding box center [225, 110] width 83 height 10
click at [270, 108] on button "Meditation" at bounding box center [274, 109] width 8 height 8
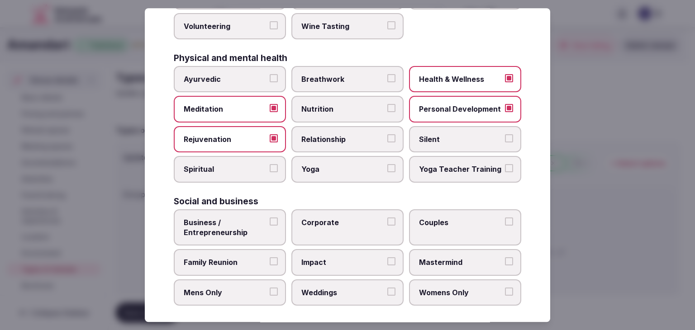
click at [317, 165] on span "Yoga" at bounding box center [342, 170] width 83 height 10
click at [387, 165] on button "Yoga" at bounding box center [391, 169] width 8 height 8
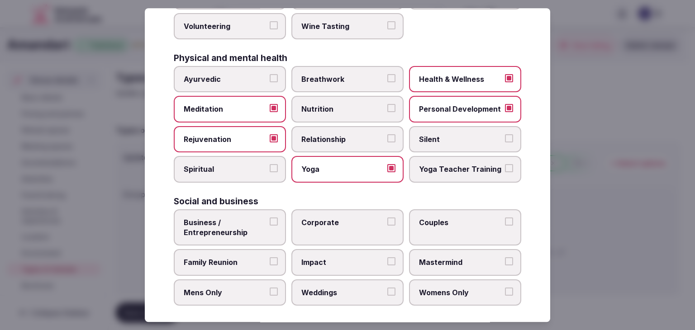
click at [228, 158] on label "Spiritual" at bounding box center [230, 170] width 112 height 26
click at [270, 165] on button "Spiritual" at bounding box center [274, 169] width 8 height 8
click at [431, 141] on label "Silent" at bounding box center [465, 139] width 112 height 26
click at [505, 141] on button "Silent" at bounding box center [509, 138] width 8 height 8
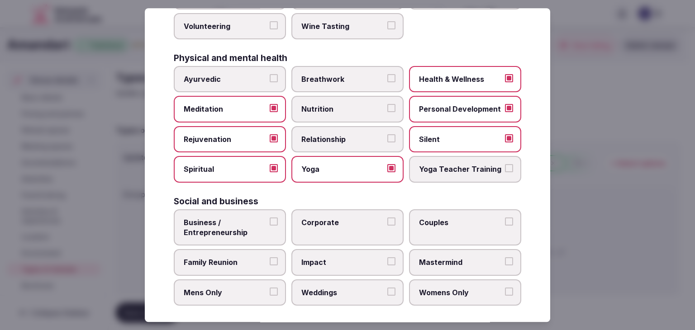
click at [345, 74] on span "Breathwork" at bounding box center [342, 79] width 83 height 10
click at [387, 74] on button "Breathwork" at bounding box center [391, 78] width 8 height 8
drag, startPoint x: 317, startPoint y: 225, endPoint x: 285, endPoint y: 243, distance: 36.7
click at [318, 225] on label "Corporate" at bounding box center [347, 228] width 112 height 37
click at [387, 225] on button "Corporate" at bounding box center [391, 222] width 8 height 8
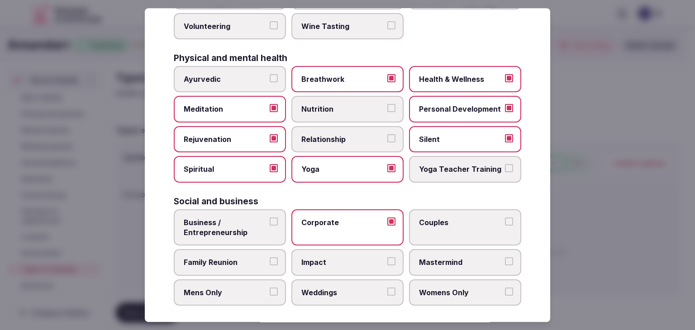
drag, startPoint x: 253, startPoint y: 252, endPoint x: 334, endPoint y: 286, distance: 87.8
click at [253, 252] on label "Family Reunion" at bounding box center [230, 263] width 112 height 26
click at [270, 258] on button "Family Reunion" at bounding box center [274, 262] width 8 height 8
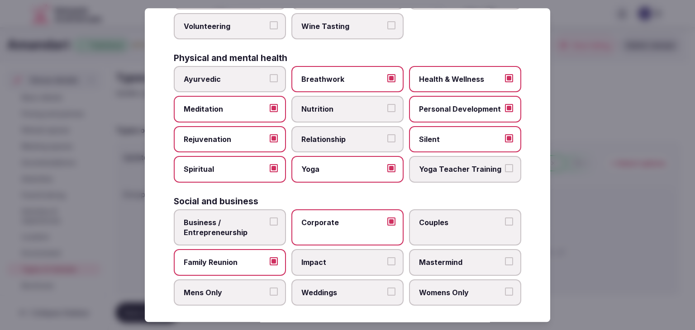
click at [339, 299] on label "Weddings" at bounding box center [347, 293] width 112 height 26
click at [387, 296] on button "Weddings" at bounding box center [391, 292] width 8 height 8
click at [444, 228] on label "Couples" at bounding box center [465, 228] width 112 height 37
click at [505, 226] on button "Couples" at bounding box center [509, 222] width 8 height 8
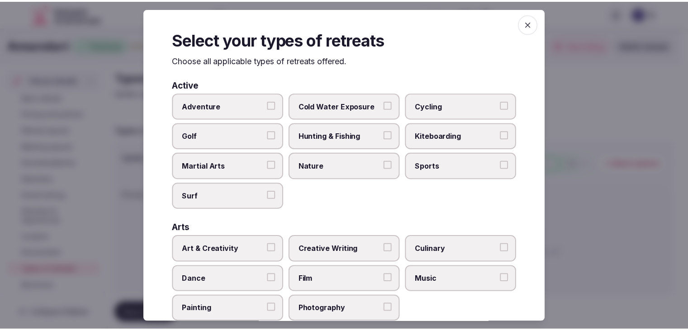
scroll to position [0, 0]
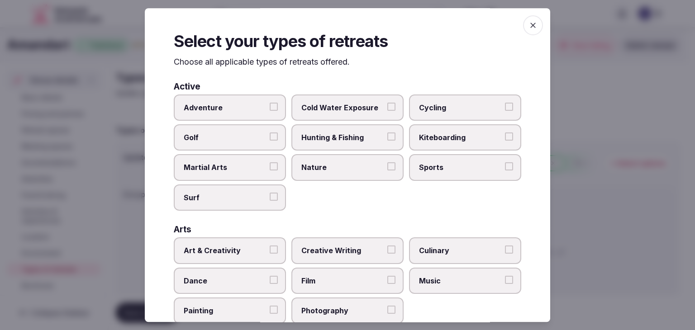
click at [529, 25] on icon "button" at bounding box center [533, 25] width 9 height 9
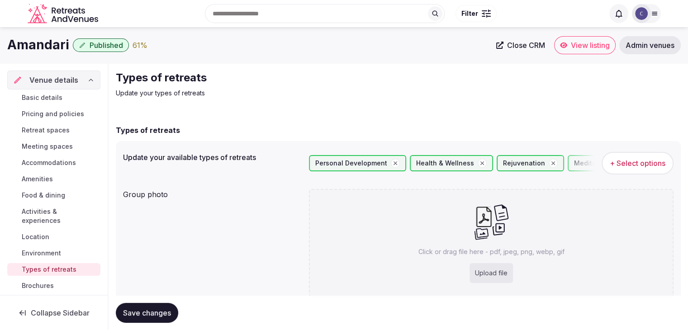
scroll to position [34, 0]
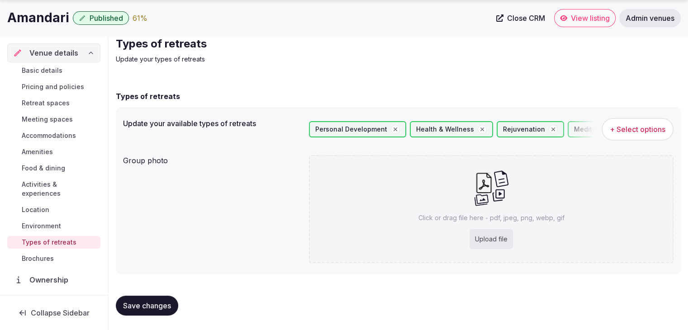
click at [486, 236] on div "Upload file" at bounding box center [491, 239] width 43 height 20
type input "**********"
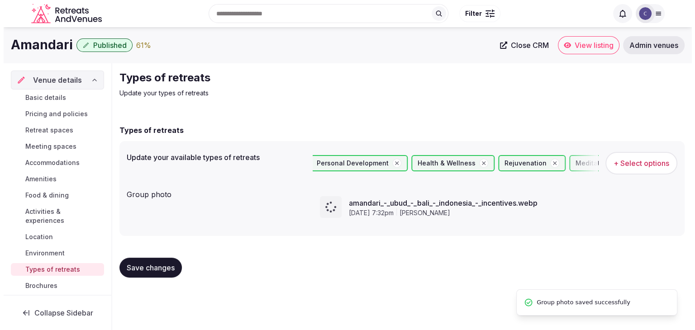
scroll to position [0, 0]
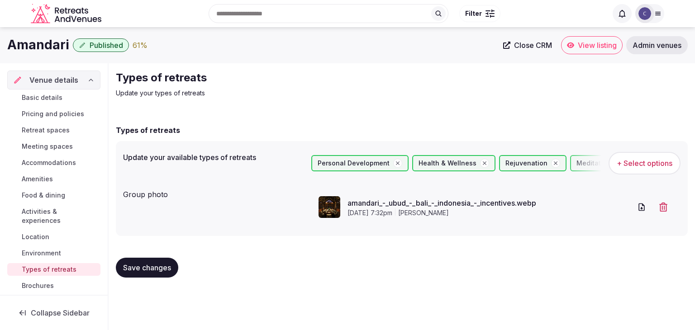
drag, startPoint x: 148, startPoint y: 275, endPoint x: 151, endPoint y: 280, distance: 6.5
click at [148, 275] on button "Save changes" at bounding box center [147, 268] width 62 height 20
click at [62, 143] on span "Meeting spaces" at bounding box center [47, 146] width 51 height 9
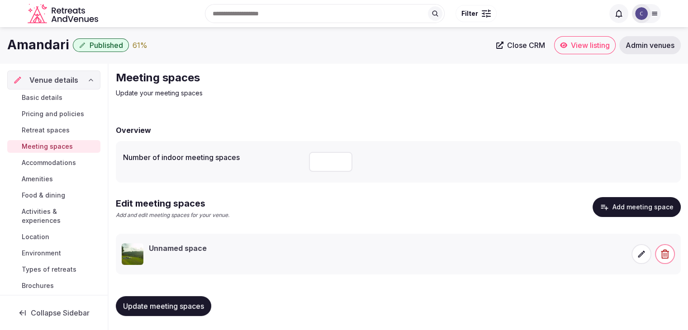
click at [639, 261] on span at bounding box center [642, 254] width 20 height 20
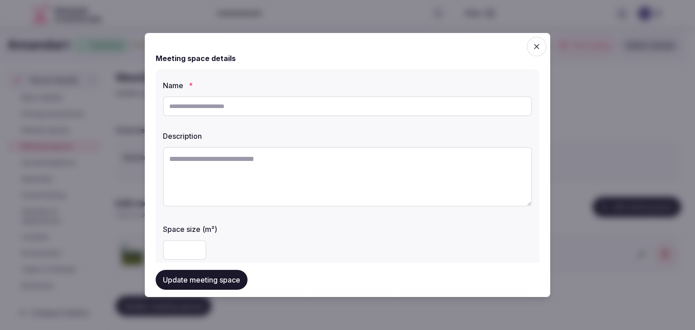
click at [263, 108] on input "text" at bounding box center [347, 106] width 369 height 20
paste input "**********"
type input "**********"
click at [333, 172] on textarea at bounding box center [347, 177] width 369 height 60
paste textarea "**********"
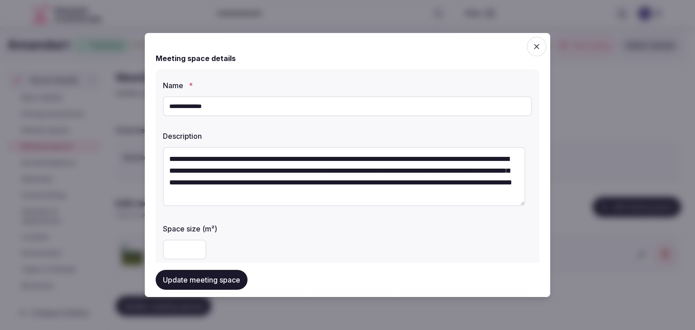
scroll to position [5, 0]
type textarea "**********"
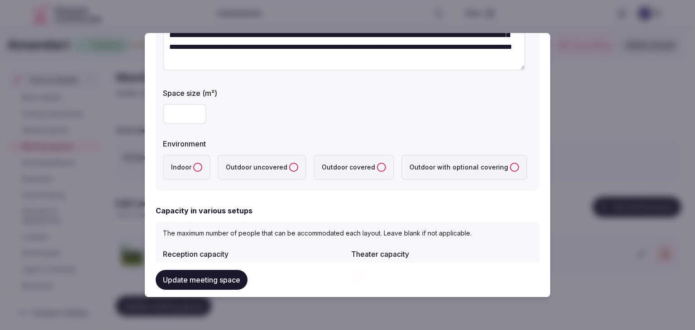
click at [196, 165] on button "Indoor" at bounding box center [197, 167] width 9 height 9
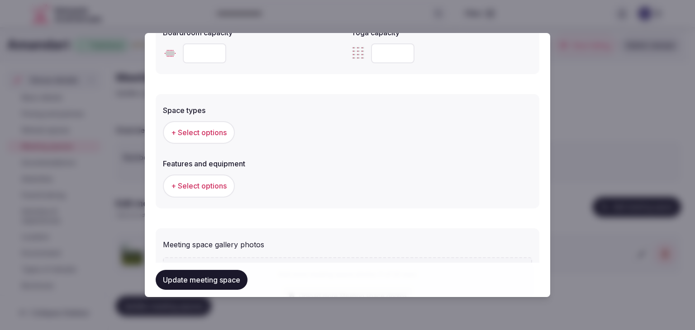
scroll to position [498, 0]
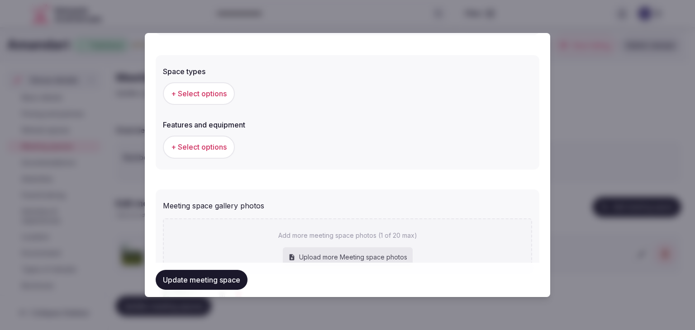
click at [203, 89] on span "+ Select options" at bounding box center [199, 94] width 56 height 10
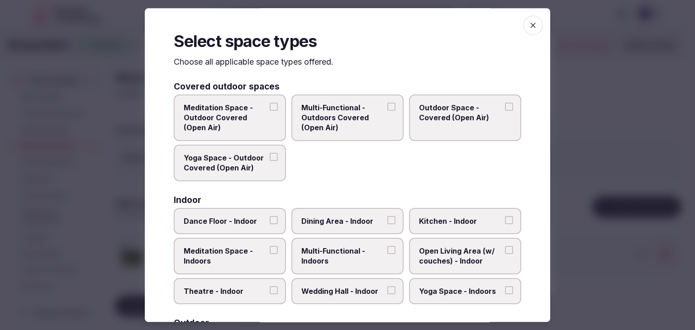
click at [328, 262] on span "Multi-Functional - Indoors" at bounding box center [342, 256] width 83 height 20
click at [387, 254] on button "Multi-Functional - Indoors" at bounding box center [391, 250] width 8 height 8
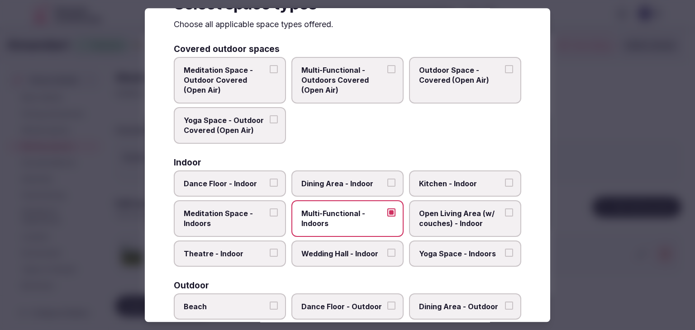
scroll to position [0, 0]
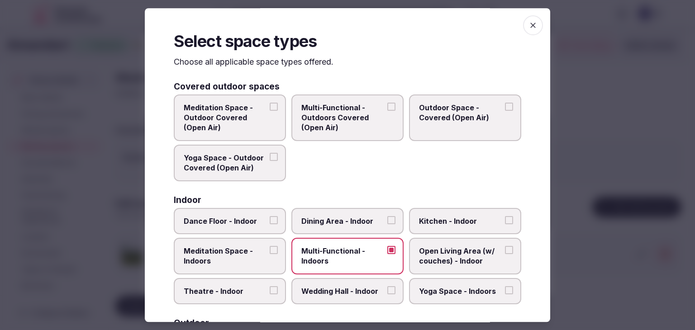
click at [530, 28] on icon "button" at bounding box center [533, 25] width 9 height 9
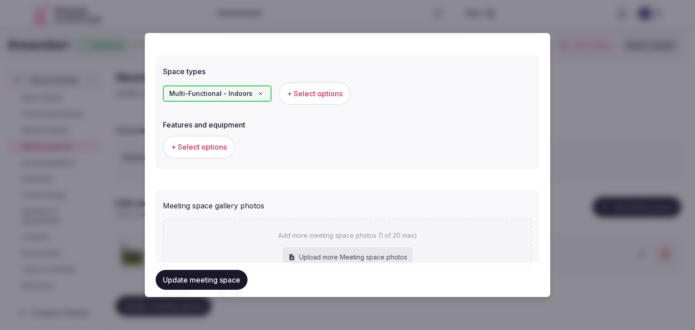
click at [201, 149] on span "+ Select options" at bounding box center [199, 147] width 56 height 10
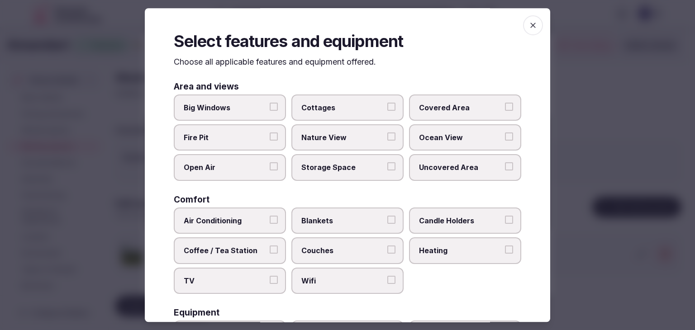
scroll to position [91, 0]
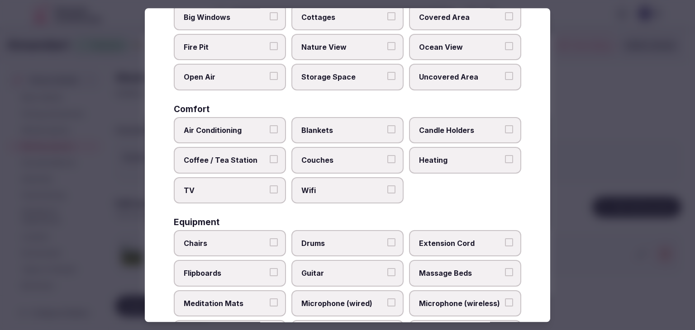
click at [315, 201] on label "Wifi" at bounding box center [347, 190] width 112 height 26
click at [387, 194] on button "Wifi" at bounding box center [391, 190] width 8 height 8
click at [275, 186] on button "TV" at bounding box center [274, 190] width 8 height 8
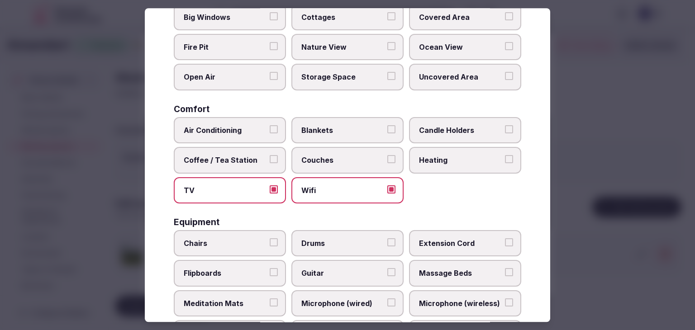
click at [338, 161] on span "Couches" at bounding box center [342, 160] width 83 height 10
click at [387, 161] on button "Couches" at bounding box center [391, 159] width 8 height 8
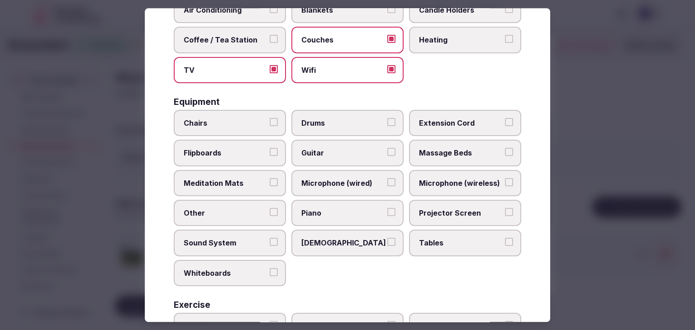
scroll to position [226, 0]
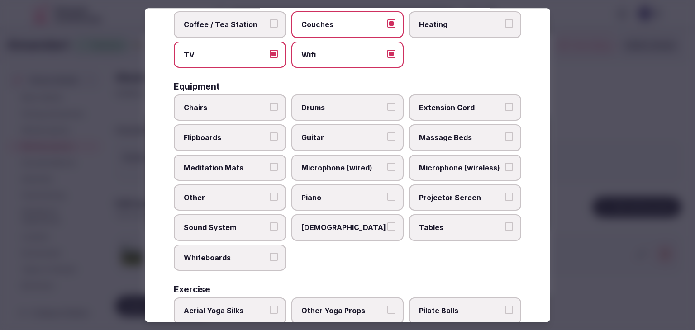
click at [442, 231] on label "Tables" at bounding box center [465, 228] width 112 height 26
click at [505, 231] on button "Tables" at bounding box center [509, 227] width 8 height 8
click at [229, 103] on span "Chairs" at bounding box center [225, 108] width 83 height 10
click at [270, 103] on button "Chairs" at bounding box center [274, 107] width 8 height 8
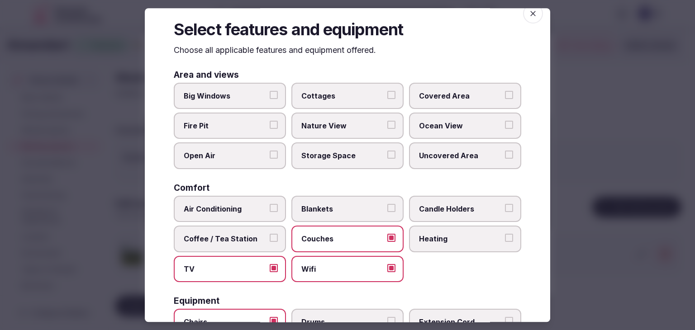
scroll to position [0, 0]
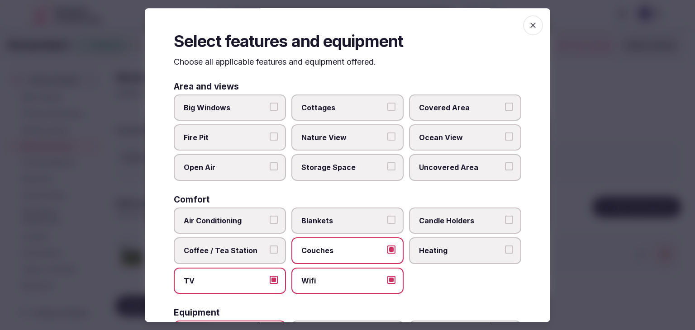
click at [530, 24] on icon "button" at bounding box center [533, 25] width 9 height 9
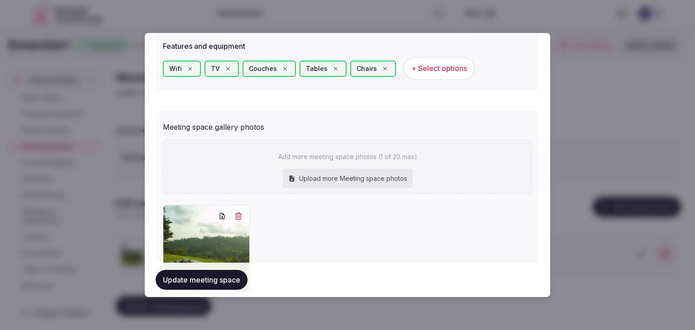
scroll to position [588, 0]
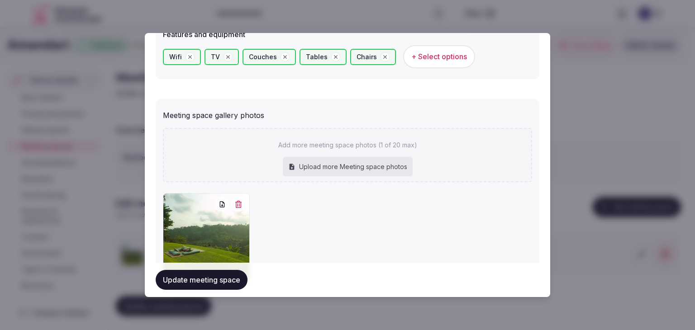
click at [235, 202] on icon "button" at bounding box center [238, 204] width 7 height 7
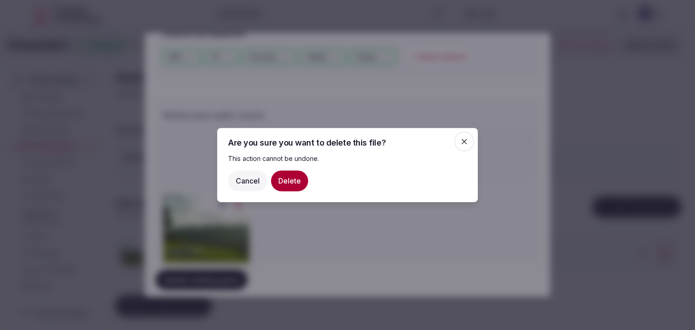
click at [298, 181] on button "Delete" at bounding box center [289, 181] width 37 height 21
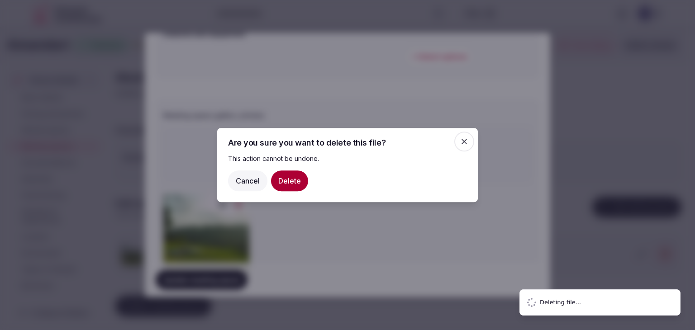
scroll to position [0, 0]
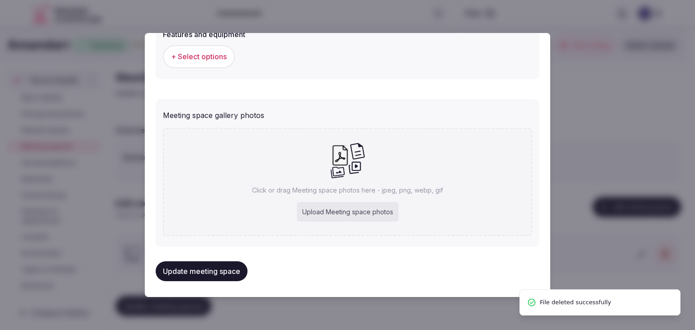
click at [344, 211] on div "Upload Meeting space photos" at bounding box center [348, 212] width 102 height 20
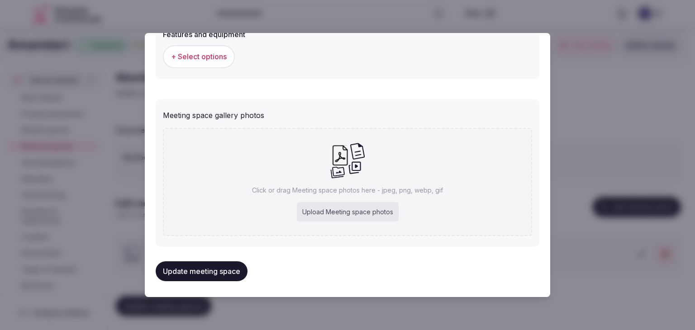
type input "**********"
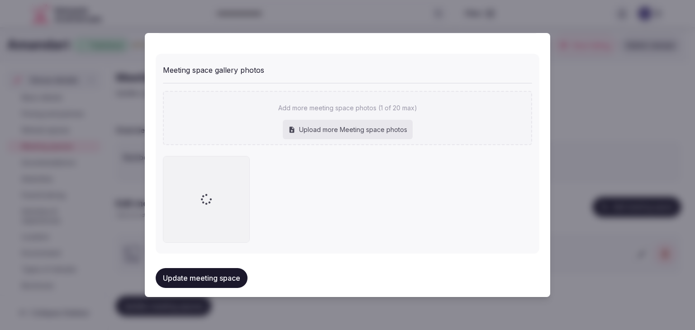
scroll to position [640, 0]
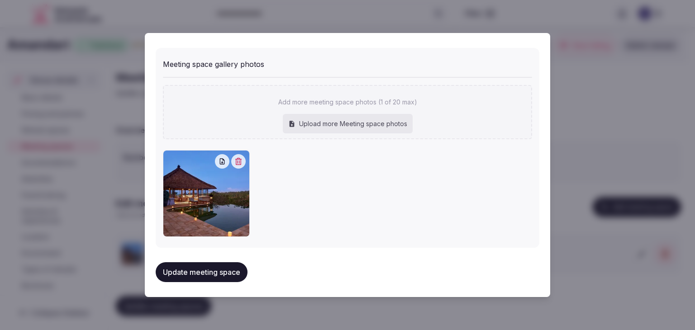
click at [218, 274] on button "Update meeting space" at bounding box center [202, 273] width 92 height 20
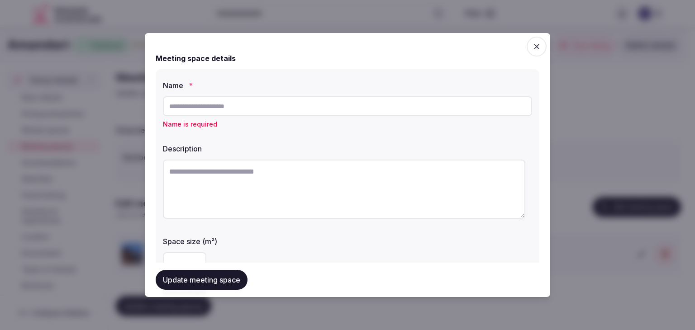
paste input "**********"
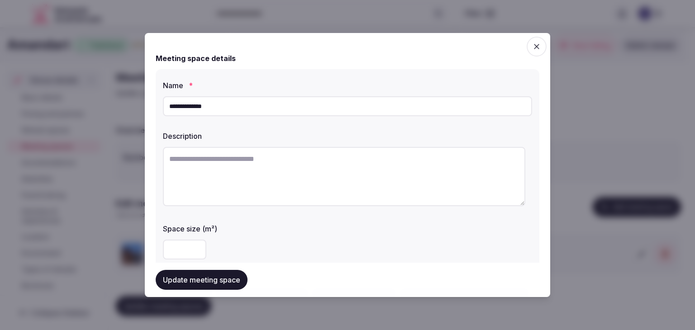
type input "**********"
click at [292, 169] on textarea at bounding box center [344, 176] width 363 height 59
paste textarea "**********"
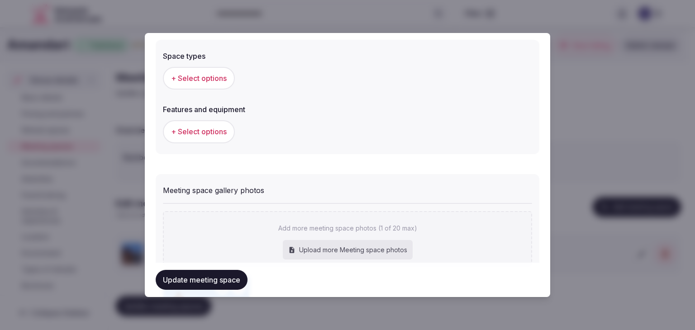
scroll to position [498, 0]
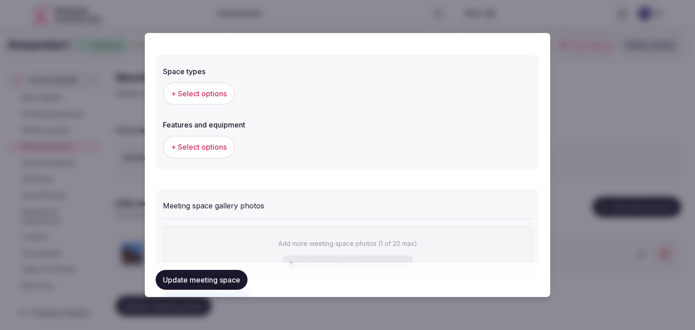
type textarea "**********"
click at [204, 87] on button "+ Select options" at bounding box center [199, 93] width 72 height 23
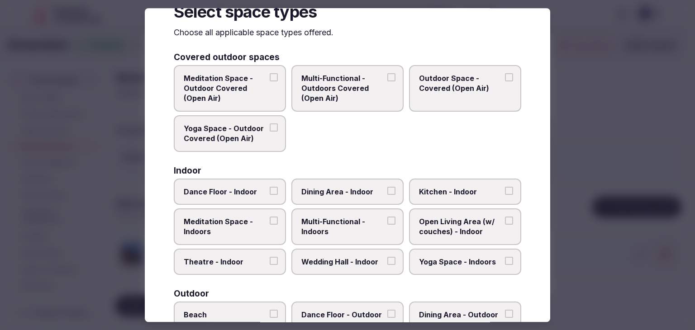
scroll to position [45, 0]
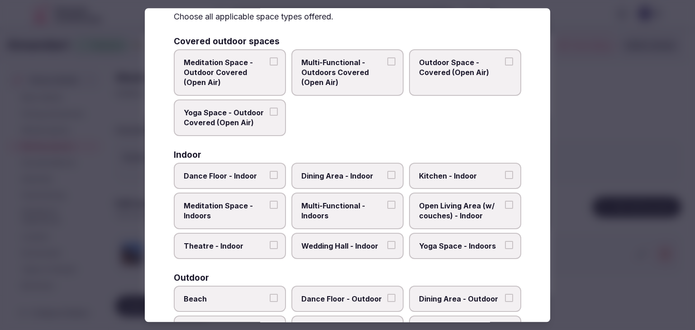
click at [351, 207] on span "Multi-Functional - Indoors" at bounding box center [342, 211] width 83 height 20
click at [387, 207] on button "Multi-Functional - Indoors" at bounding box center [391, 205] width 8 height 8
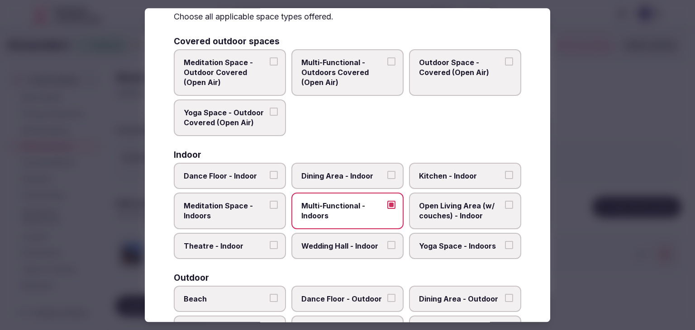
scroll to position [0, 0]
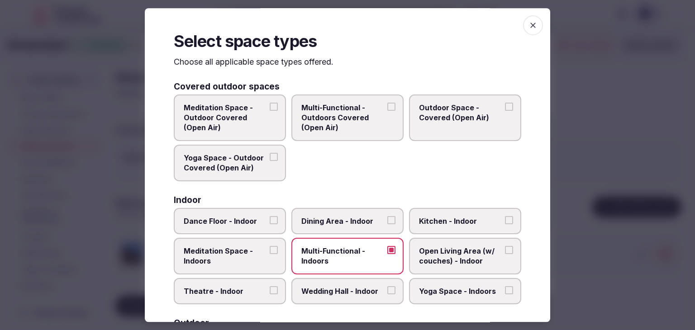
click at [352, 208] on label "Dining Area - Indoor" at bounding box center [347, 221] width 112 height 26
click at [387, 216] on button "Dining Area - Indoor" at bounding box center [391, 220] width 8 height 8
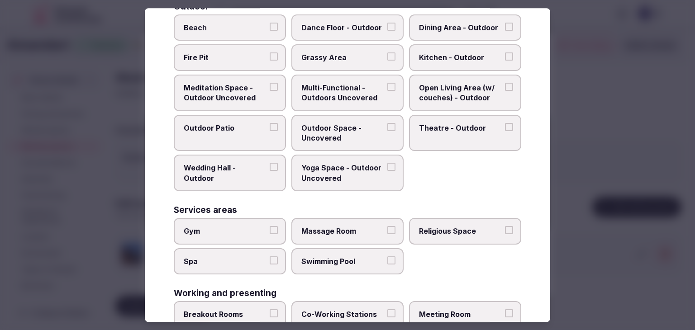
scroll to position [369, 0]
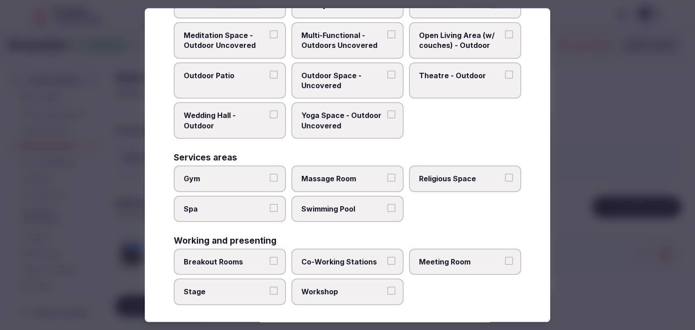
click at [463, 260] on span "Meeting Room" at bounding box center [460, 262] width 83 height 10
click at [505, 260] on button "Meeting Room" at bounding box center [509, 261] width 8 height 8
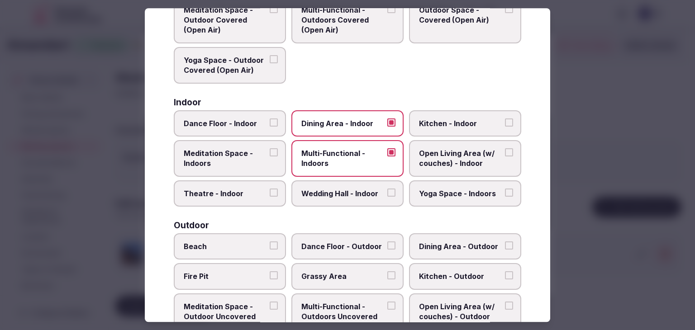
scroll to position [0, 0]
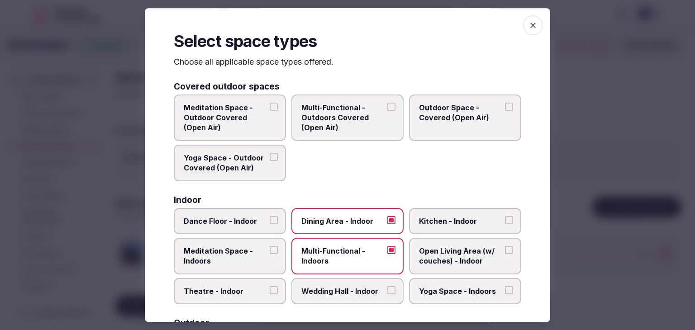
click at [530, 28] on icon "button" at bounding box center [533, 25] width 9 height 9
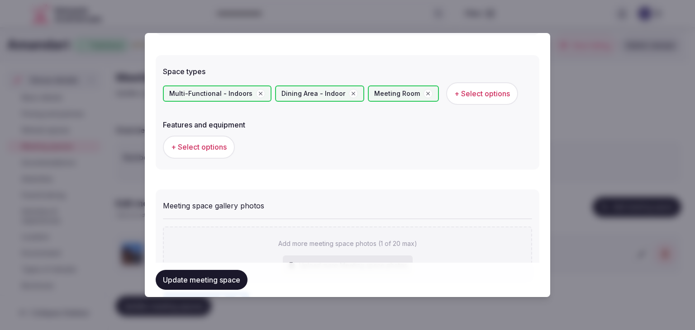
click at [217, 150] on span "+ Select options" at bounding box center [199, 147] width 56 height 10
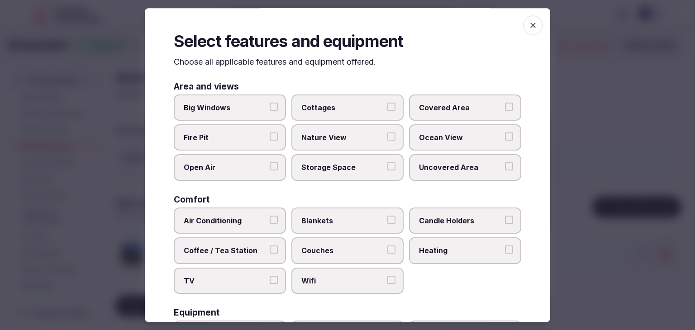
drag, startPoint x: 335, startPoint y: 290, endPoint x: 281, endPoint y: 281, distance: 55.1
click at [334, 290] on label "Wifi" at bounding box center [347, 281] width 112 height 26
click at [387, 284] on button "Wifi" at bounding box center [391, 280] width 8 height 8
drag, startPoint x: 235, startPoint y: 276, endPoint x: 295, endPoint y: 239, distance: 69.5
click at [239, 276] on span "TV" at bounding box center [225, 281] width 83 height 10
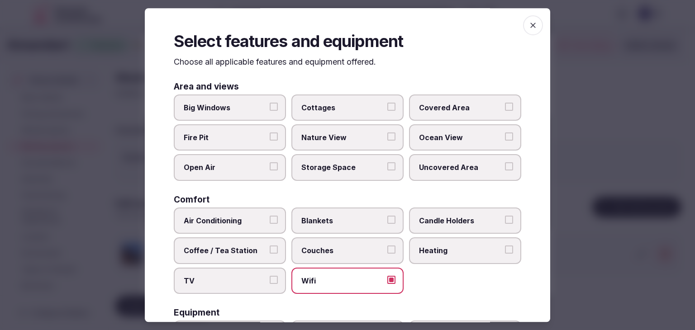
click at [270, 276] on button "TV" at bounding box center [274, 280] width 8 height 8
click at [295, 239] on label "Couches" at bounding box center [347, 251] width 112 height 26
click at [387, 246] on button "Couches" at bounding box center [391, 250] width 8 height 8
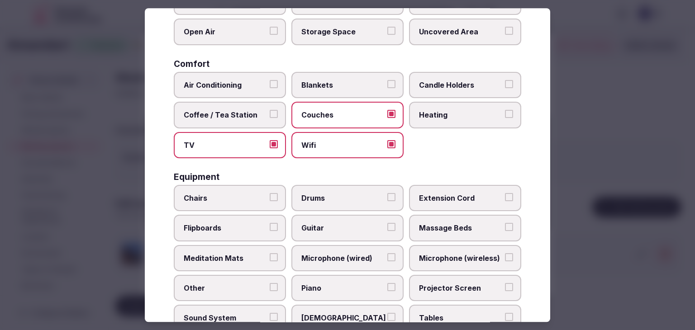
scroll to position [306, 0]
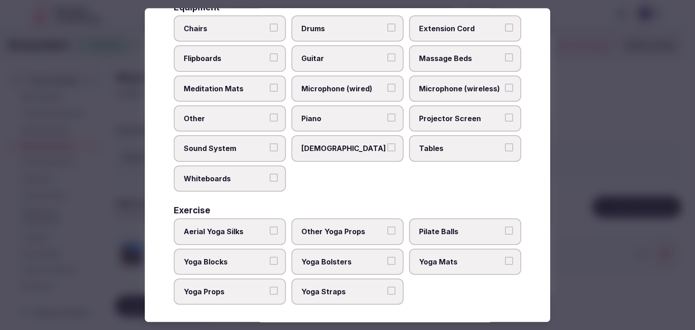
click at [435, 150] on label "Tables" at bounding box center [465, 149] width 112 height 26
click at [505, 150] on button "Tables" at bounding box center [509, 148] width 8 height 8
click at [246, 24] on span "Chairs" at bounding box center [225, 29] width 83 height 10
click at [270, 24] on button "Chairs" at bounding box center [274, 28] width 8 height 8
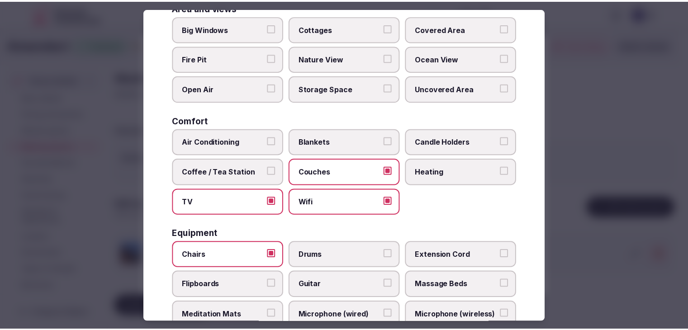
scroll to position [0, 0]
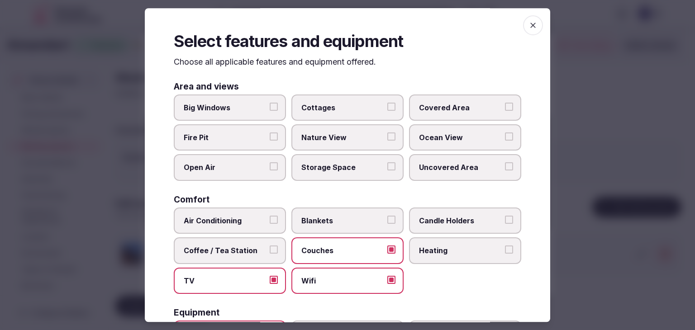
drag, startPoint x: 536, startPoint y: 26, endPoint x: 529, endPoint y: 24, distance: 7.5
click at [533, 26] on span "button" at bounding box center [533, 25] width 20 height 20
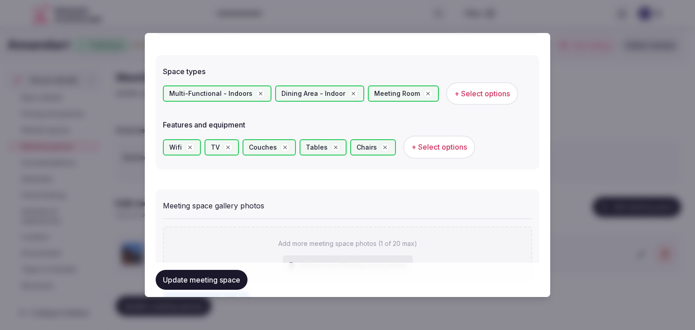
click at [218, 280] on button "Update meeting space" at bounding box center [202, 280] width 92 height 20
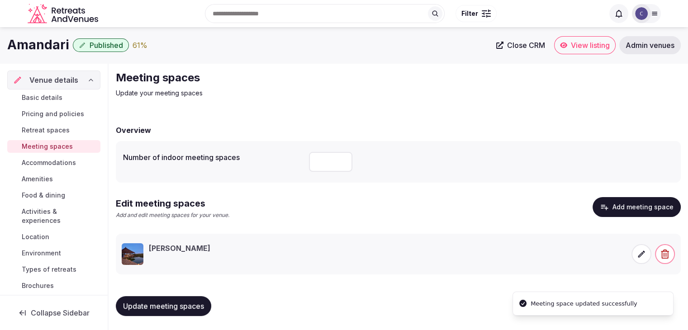
click at [196, 302] on span "Update meeting spaces" at bounding box center [163, 306] width 81 height 9
drag, startPoint x: 41, startPoint y: 97, endPoint x: 69, endPoint y: 111, distance: 31.0
click at [41, 97] on span "Basic details" at bounding box center [42, 97] width 41 height 9
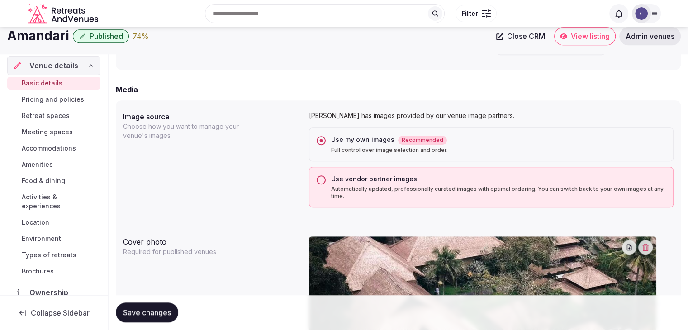
scroll to position [679, 0]
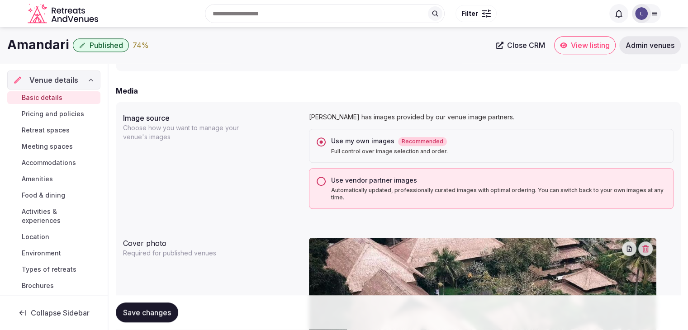
click at [320, 180] on button "Use vendor partner images Automatically updated, professionally curated images …" at bounding box center [321, 181] width 9 height 9
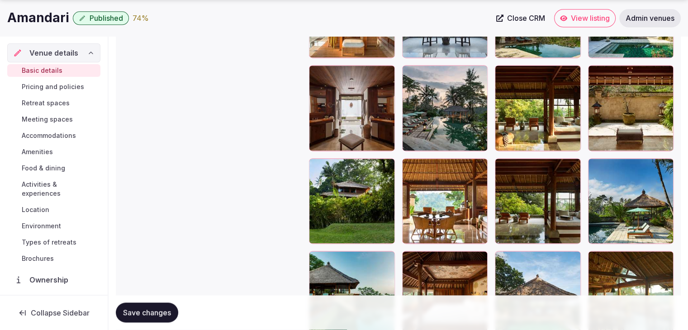
scroll to position [1356, 0]
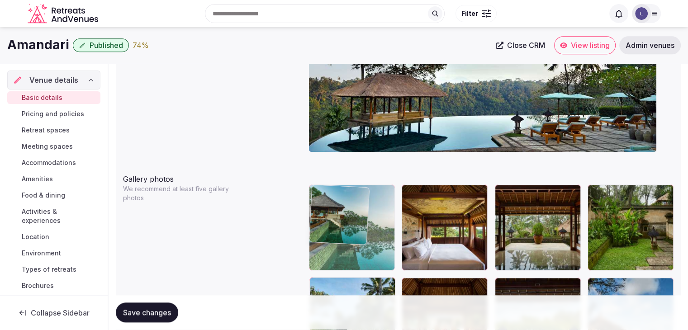
drag, startPoint x: 318, startPoint y: 167, endPoint x: 330, endPoint y: 190, distance: 25.5
click at [330, 190] on body "**********" at bounding box center [344, 200] width 688 height 2321
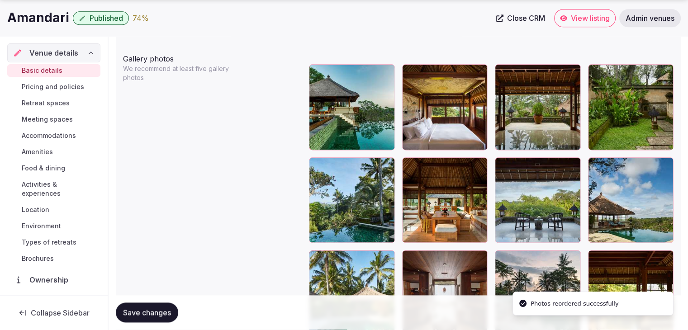
scroll to position [1096, 0]
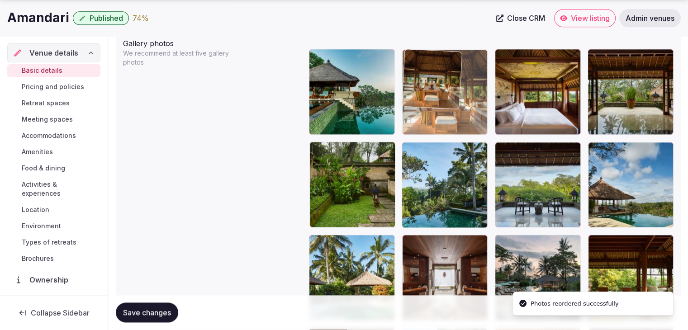
drag, startPoint x: 416, startPoint y: 149, endPoint x: 423, endPoint y: 102, distance: 47.5
click at [423, 100] on body "**********" at bounding box center [344, 64] width 688 height 2321
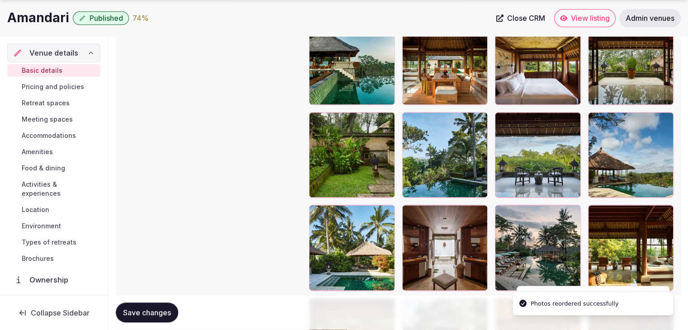
scroll to position [1142, 0]
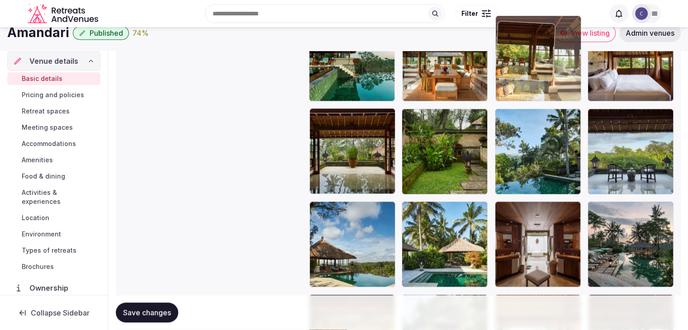
drag, startPoint x: 592, startPoint y: 194, endPoint x: 531, endPoint y: 57, distance: 150.1
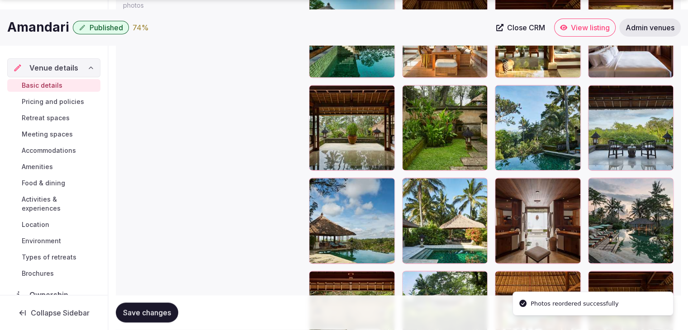
scroll to position [1170, 0]
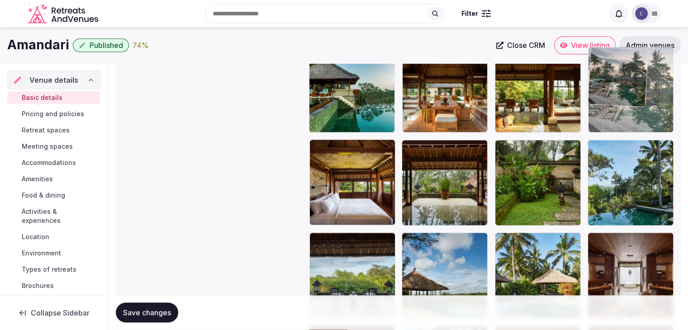
drag, startPoint x: 596, startPoint y: 169, endPoint x: 613, endPoint y: 67, distance: 103.7
click at [613, 67] on body "**********" at bounding box center [344, 61] width 688 height 2321
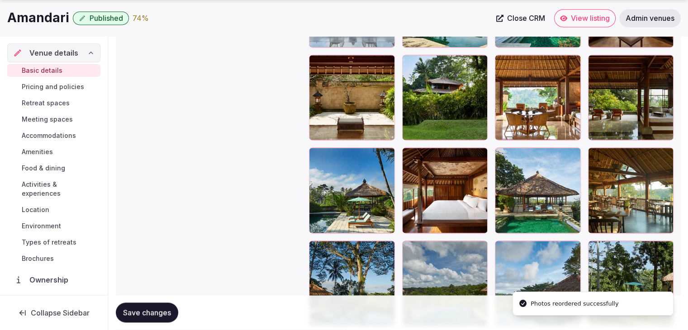
scroll to position [1370, 0]
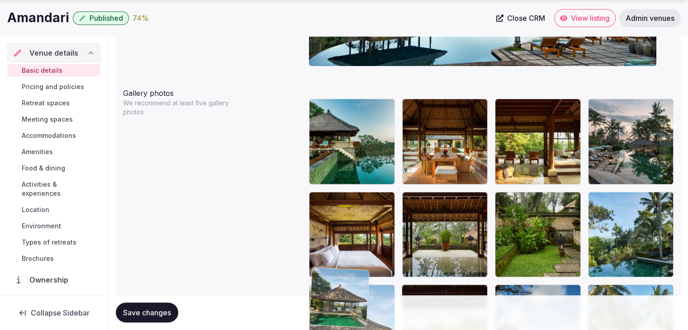
drag, startPoint x: 504, startPoint y: 160, endPoint x: 310, endPoint y: 276, distance: 226.3
click at [310, 282] on body "**********" at bounding box center [344, 114] width 688 height 2321
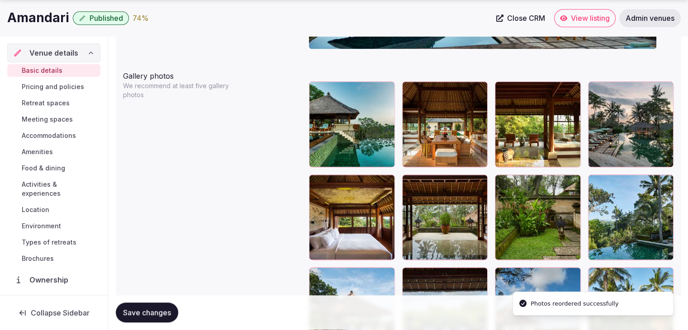
scroll to position [1109, 0]
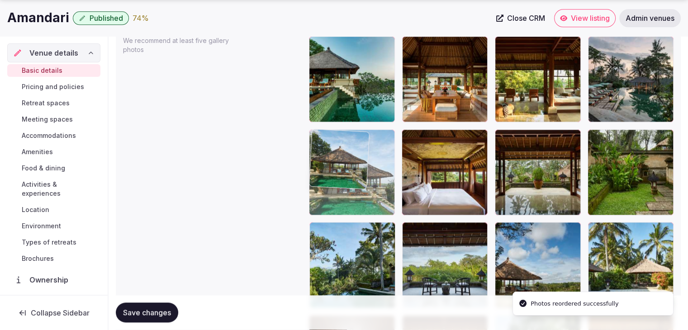
drag, startPoint x: 315, startPoint y: 232, endPoint x: 373, endPoint y: 189, distance: 72.5
click at [326, 183] on body "**********" at bounding box center [344, 51] width 688 height 2321
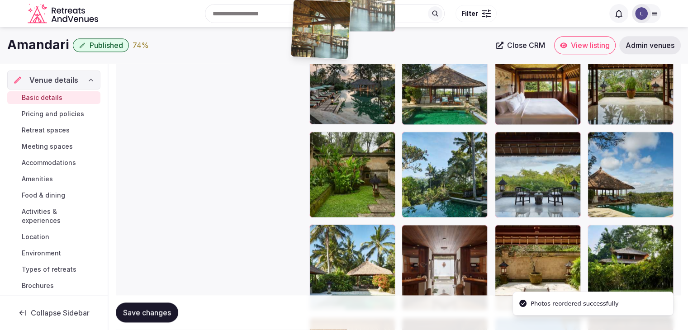
scroll to position [1115, 0]
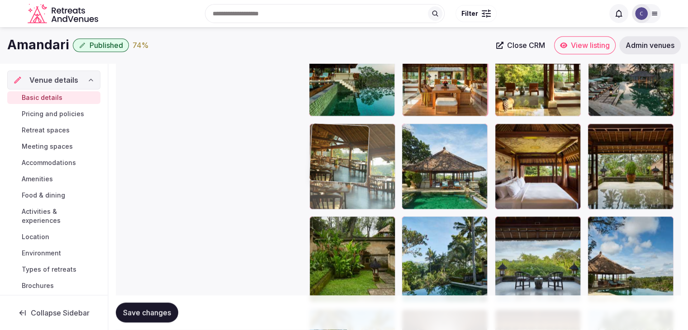
drag, startPoint x: 593, startPoint y: 144, endPoint x: 306, endPoint y: 123, distance: 287.7
click at [306, 123] on body "**********" at bounding box center [344, 45] width 688 height 2321
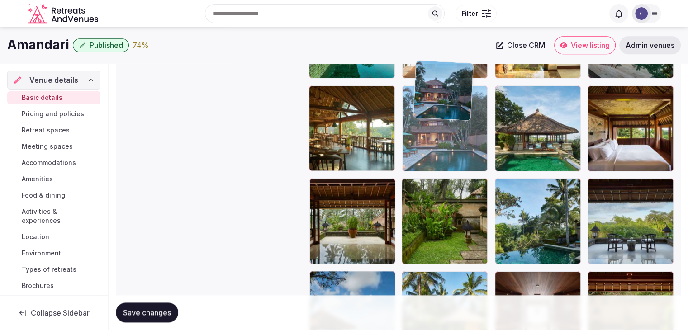
scroll to position [1152, 0]
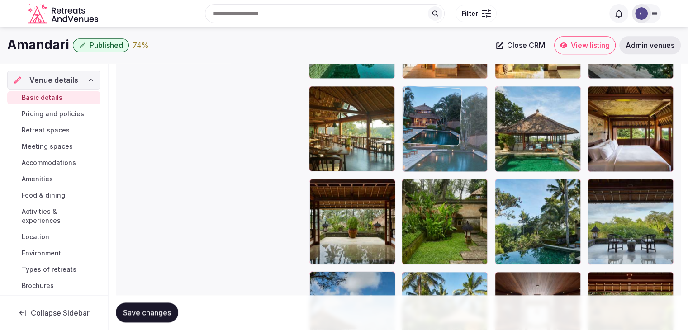
drag, startPoint x: 411, startPoint y: 146, endPoint x: 421, endPoint y: 86, distance: 61.1
click at [421, 86] on body "**********" at bounding box center [344, 8] width 688 height 2321
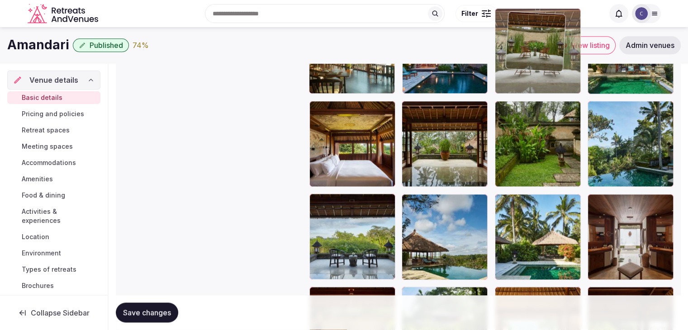
scroll to position [1176, 0]
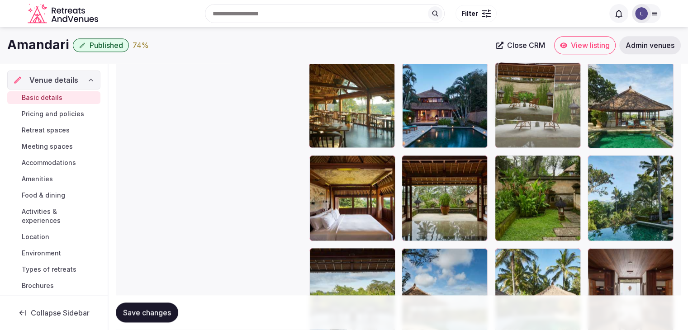
drag, startPoint x: 313, startPoint y: 188, endPoint x: 529, endPoint y: 127, distance: 224.3
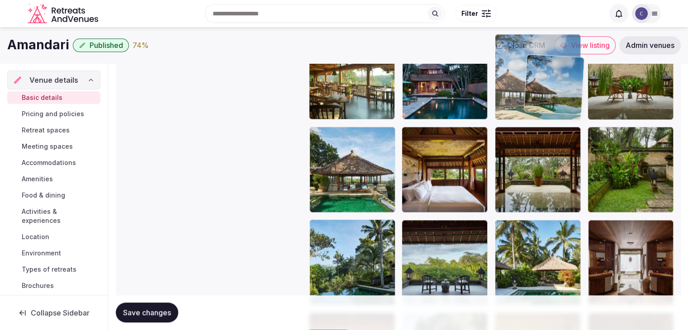
scroll to position [1194, 0]
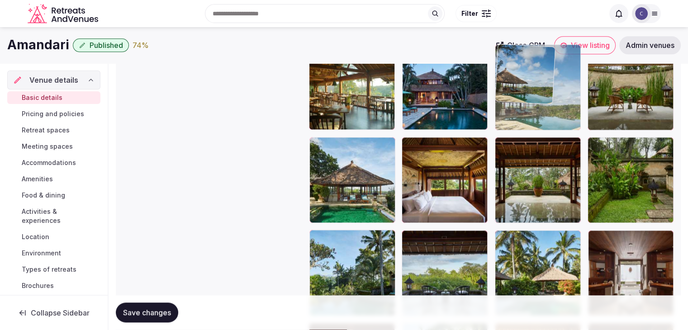
drag, startPoint x: 415, startPoint y: 166, endPoint x: 531, endPoint y: 76, distance: 147.2
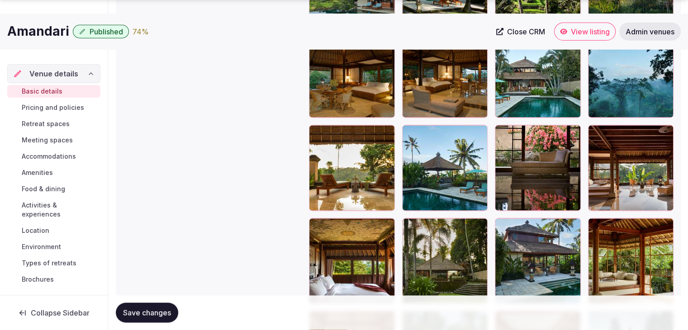
scroll to position [1900, 0]
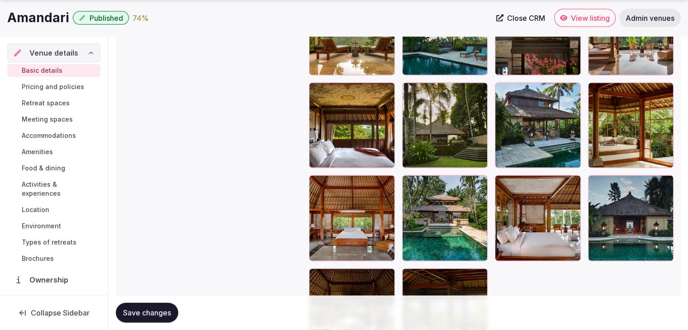
click at [158, 309] on span "Save changes" at bounding box center [147, 313] width 48 height 9
drag, startPoint x: 29, startPoint y: 224, endPoint x: 90, endPoint y: 245, distance: 64.0
click at [29, 224] on span "Environment" at bounding box center [41, 226] width 39 height 9
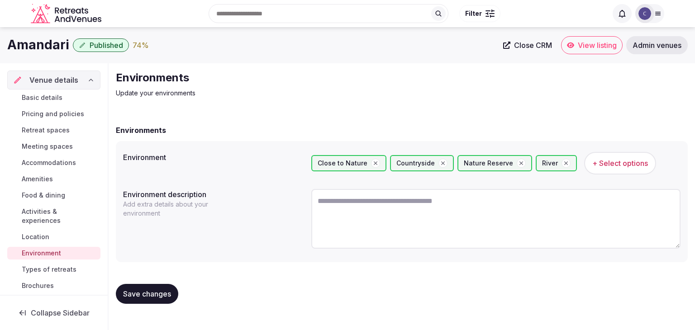
click at [406, 217] on textarea at bounding box center [495, 219] width 369 height 60
paste textarea "**********"
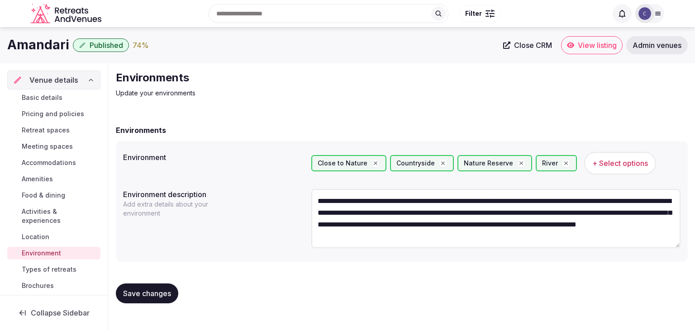
type textarea "**********"
click at [162, 297] on span "Save changes" at bounding box center [147, 293] width 48 height 9
click at [169, 287] on button "Save changes" at bounding box center [147, 294] width 62 height 20
click at [59, 97] on span "Basic details" at bounding box center [42, 97] width 41 height 9
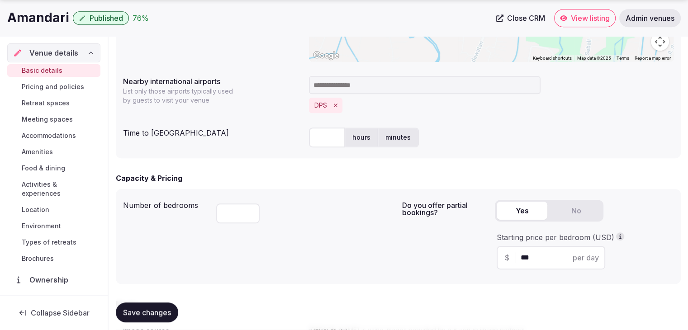
scroll to position [543, 0]
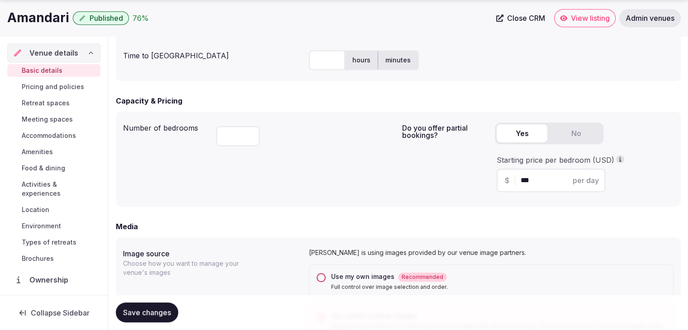
click at [314, 72] on div "hours minutes" at bounding box center [491, 60] width 365 height 27
click at [315, 63] on input "text" at bounding box center [327, 60] width 36 height 20
type input "**"
click at [315, 111] on div "Capacity & Pricing Number of bedrooms ** Do you offer partial bookings? Yes No …" at bounding box center [398, 151] width 565 height 111
click at [162, 315] on span "Save changes" at bounding box center [147, 313] width 48 height 9
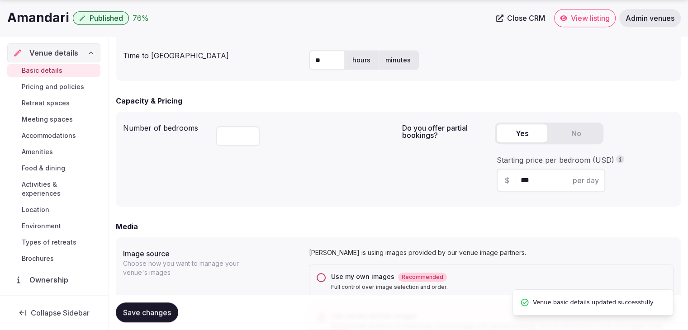
click at [38, 14] on h1 "Amandari" at bounding box center [38, 18] width 62 height 18
copy div "Amandari"
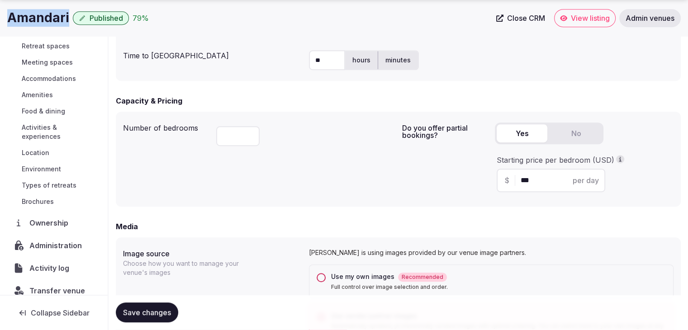
scroll to position [69, 0]
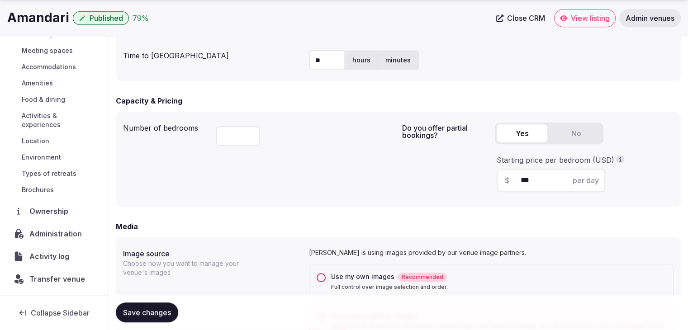
click at [155, 323] on div "Save changes" at bounding box center [398, 313] width 565 height 34
click at [156, 318] on button "Save changes" at bounding box center [147, 313] width 62 height 20
click at [58, 281] on span "Transfer venue" at bounding box center [57, 279] width 56 height 11
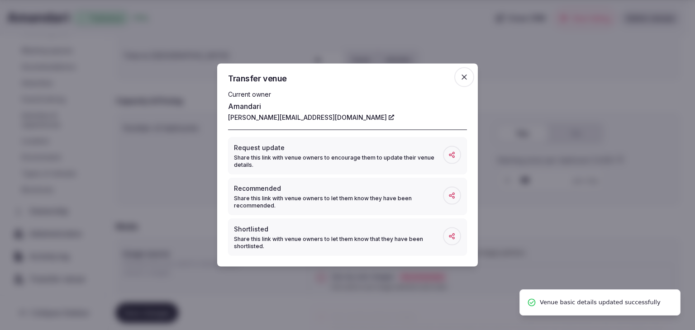
click at [466, 76] on icon "button" at bounding box center [464, 77] width 9 height 9
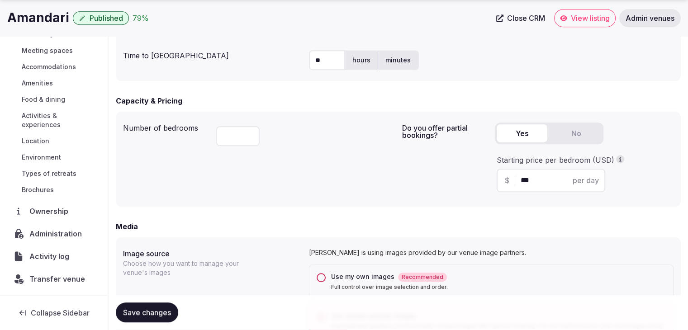
click at [54, 234] on span "Administration" at bounding box center [57, 234] width 56 height 11
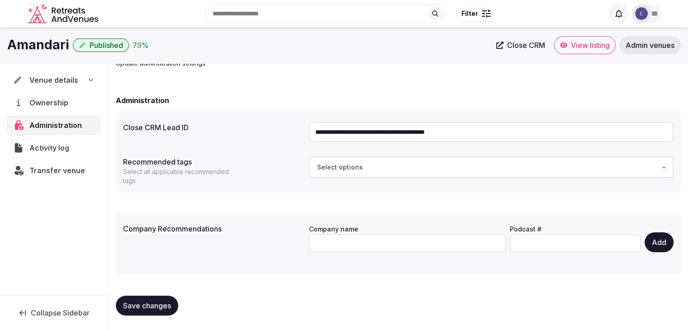
click at [34, 39] on h1 "Amandari" at bounding box center [38, 45] width 62 height 18
copy div "Amandari"
click at [83, 80] on div "Venue details" at bounding box center [53, 80] width 81 height 11
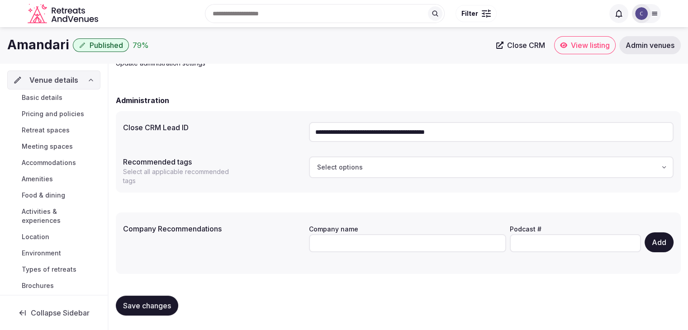
click at [53, 97] on span "Basic details" at bounding box center [42, 97] width 41 height 9
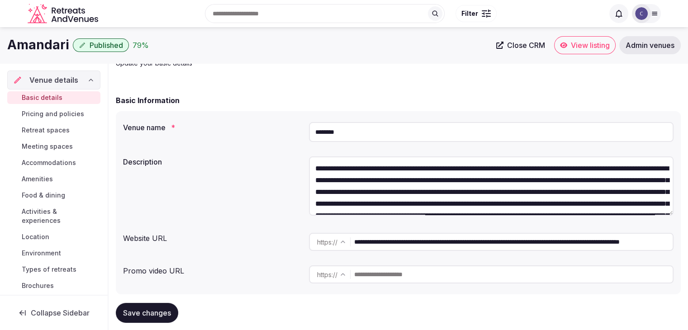
scroll to position [91, 0]
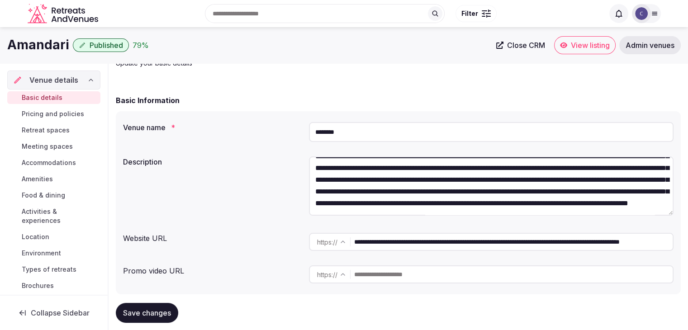
drag, startPoint x: 458, startPoint y: 243, endPoint x: 339, endPoint y: 239, distance: 119.6
click at [339, 239] on div "**********" at bounding box center [491, 242] width 365 height 18
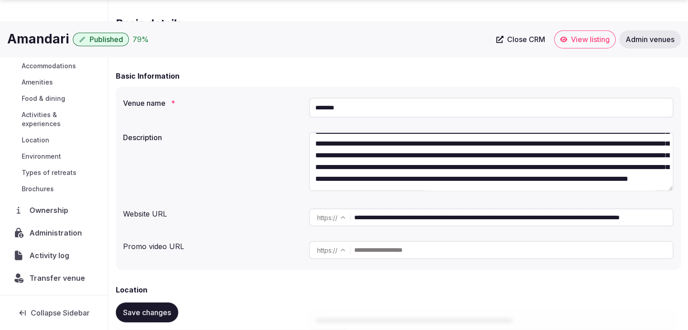
scroll to position [75, 0]
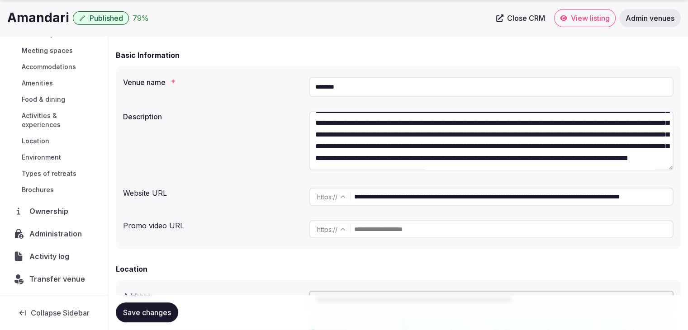
click at [33, 276] on span "Transfer venue" at bounding box center [57, 279] width 56 height 11
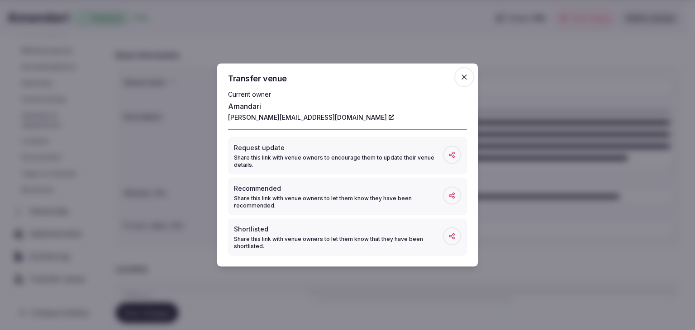
click at [470, 75] on span "button" at bounding box center [464, 77] width 20 height 20
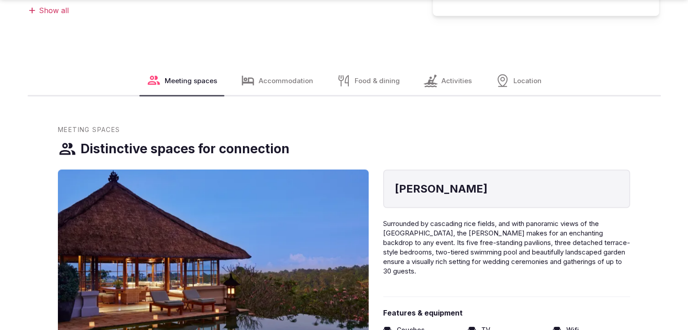
scroll to position [588, 0]
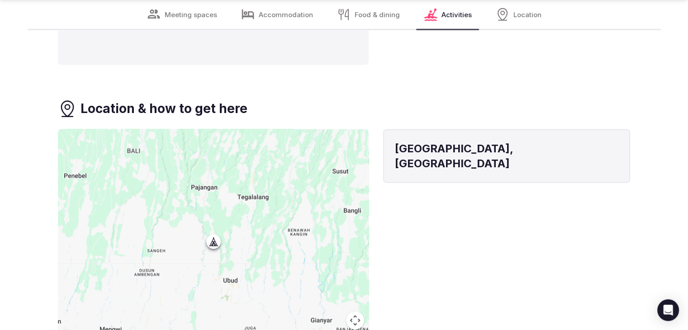
scroll to position [2173, 0]
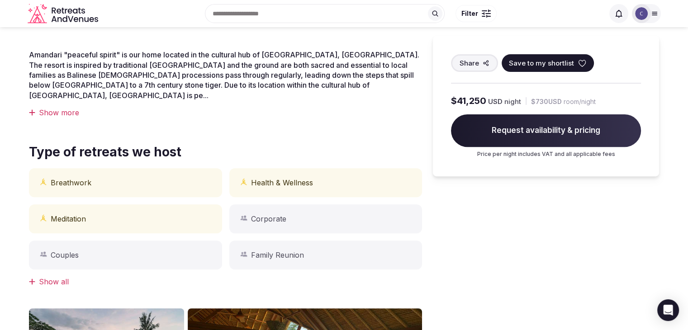
scroll to position [134, 0]
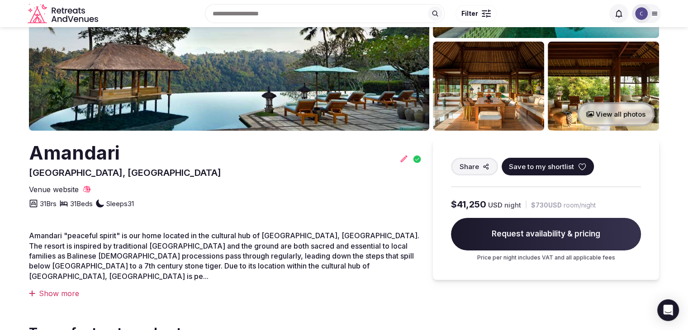
click at [102, 151] on h2 "Amandari" at bounding box center [125, 153] width 192 height 27
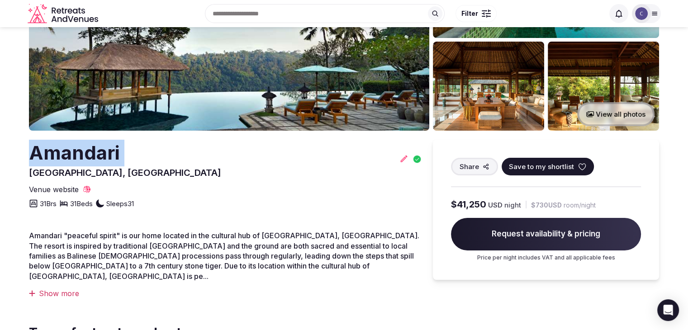
click at [102, 151] on h2 "Amandari" at bounding box center [125, 153] width 192 height 27
copy h2 "Amandari"
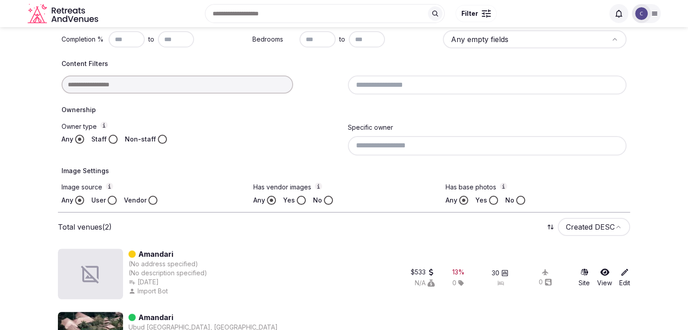
scroll to position [103, 0]
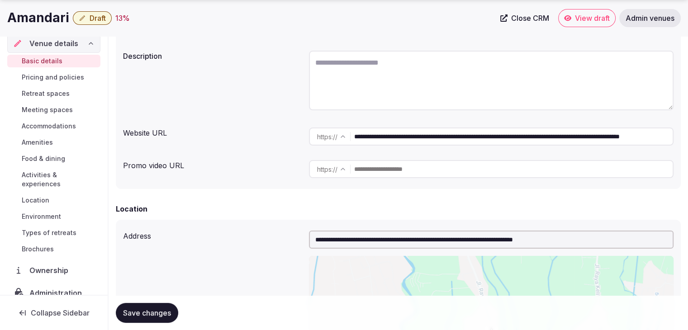
scroll to position [45, 0]
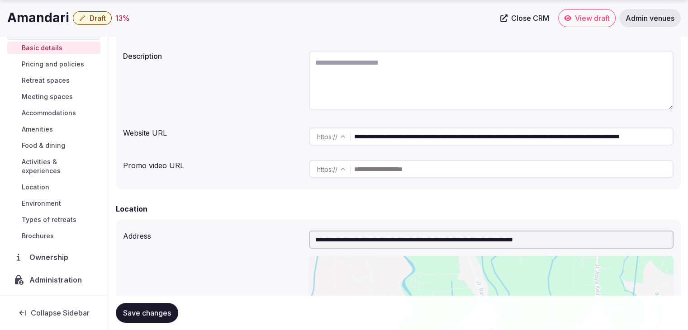
click at [58, 276] on span "Administration" at bounding box center [57, 280] width 56 height 11
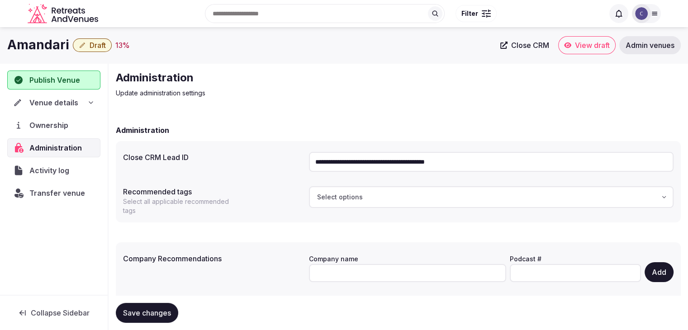
click at [380, 163] on input "**********" at bounding box center [491, 162] width 365 height 20
click at [92, 41] on span "Draft" at bounding box center [98, 45] width 16 height 9
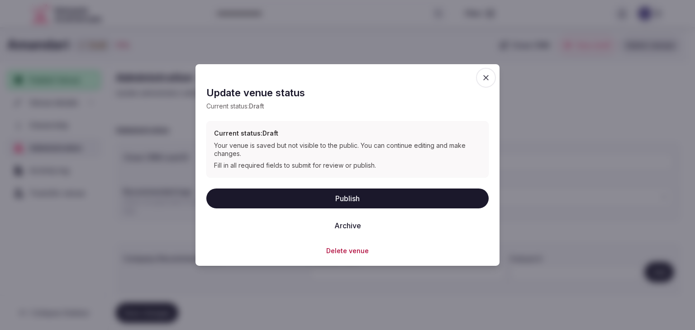
click at [339, 250] on button "Delete venue" at bounding box center [347, 250] width 43 height 9
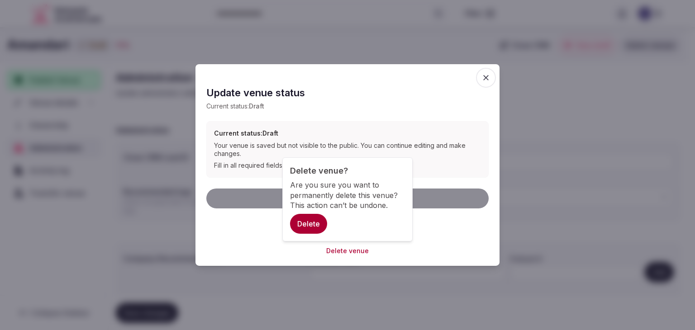
click at [308, 224] on button "Delete" at bounding box center [308, 224] width 37 height 20
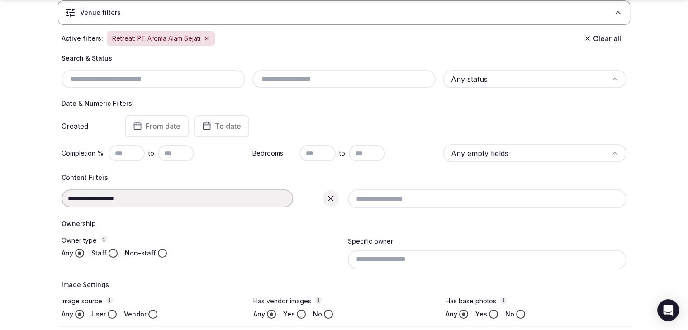
scroll to position [136, 0]
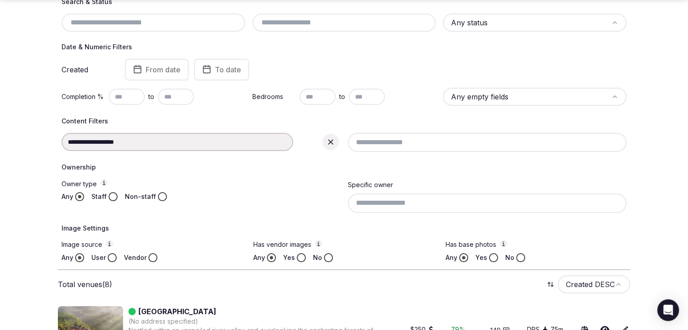
drag, startPoint x: 333, startPoint y: 139, endPoint x: 156, endPoint y: 153, distance: 178.0
click at [334, 139] on icon at bounding box center [330, 142] width 9 height 9
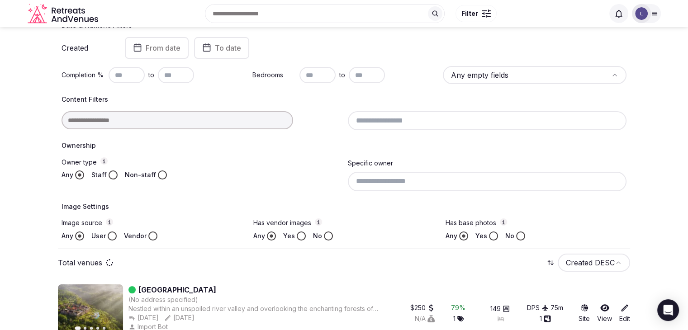
scroll to position [114, 0]
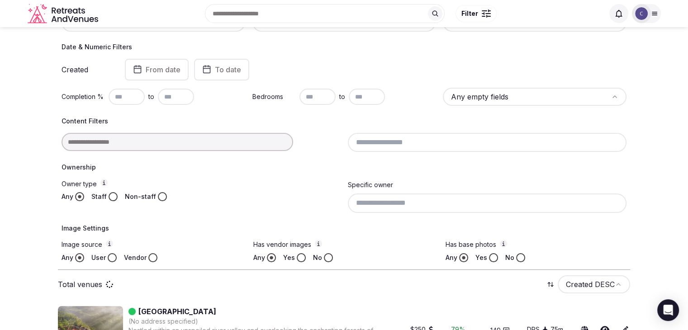
click at [163, 142] on input at bounding box center [178, 142] width 232 height 18
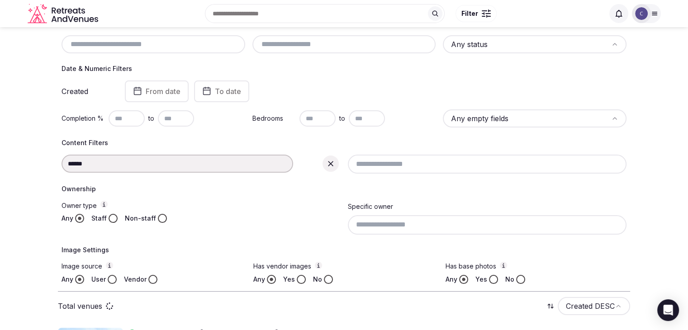
type input "**********"
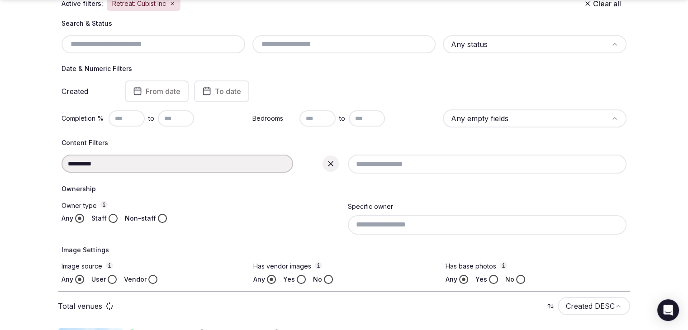
scroll to position [136, 0]
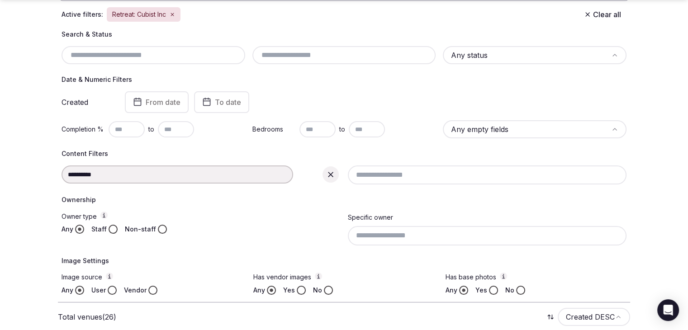
scroll to position [136, 0]
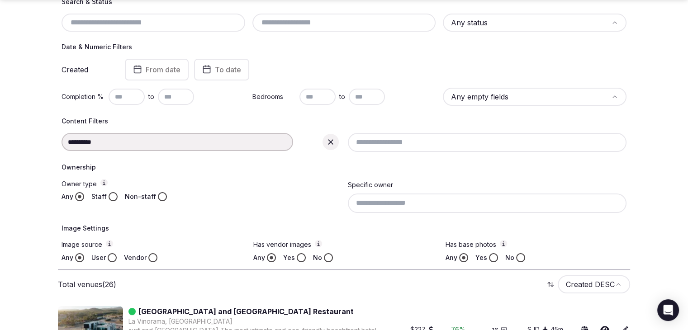
drag, startPoint x: 335, startPoint y: 143, endPoint x: 202, endPoint y: 139, distance: 133.1
click at [335, 143] on div at bounding box center [331, 142] width 16 height 16
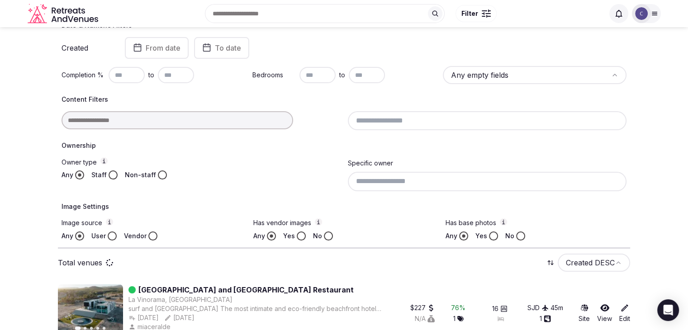
scroll to position [114, 0]
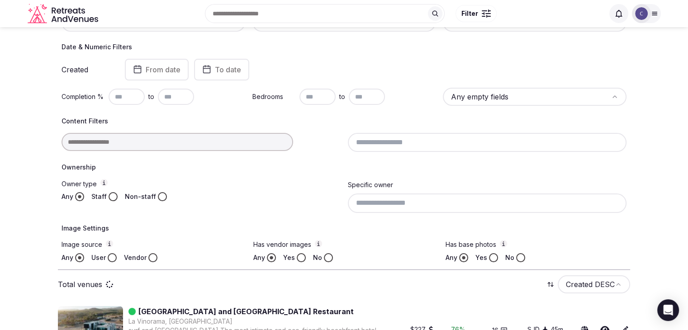
click at [202, 139] on input at bounding box center [178, 142] width 232 height 18
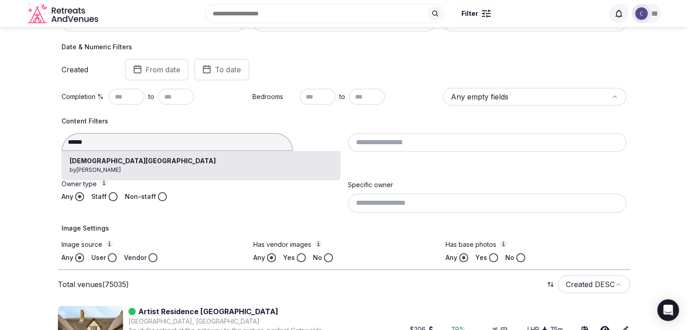
type input "**********"
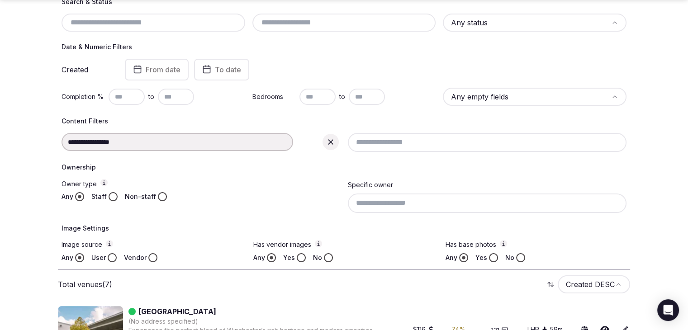
scroll to position [317, 0]
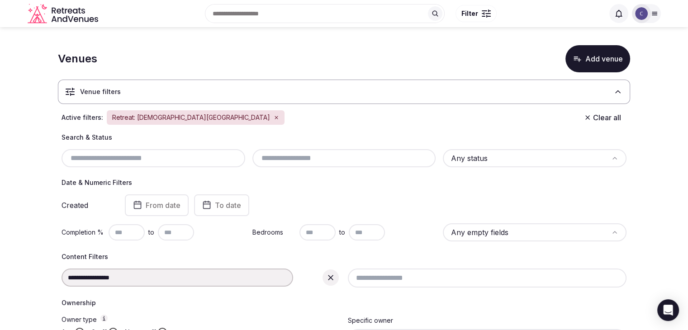
drag, startPoint x: 333, startPoint y: 276, endPoint x: 226, endPoint y: 272, distance: 106.4
click at [332, 276] on icon at bounding box center [330, 277] width 5 height 5
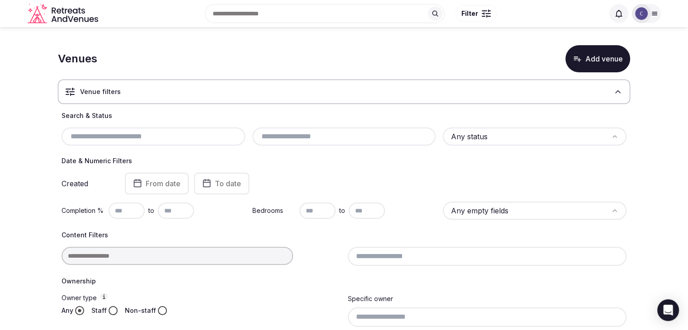
click at [221, 258] on input at bounding box center [178, 256] width 232 height 18
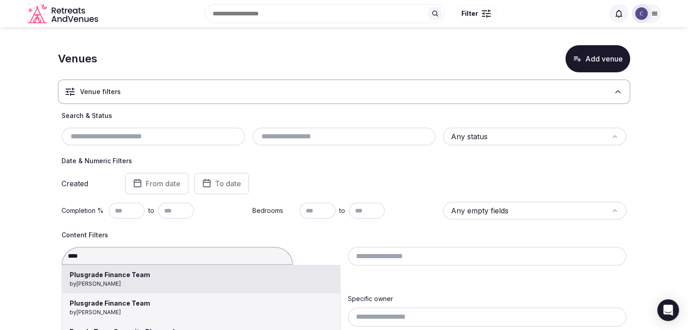
scroll to position [45, 0]
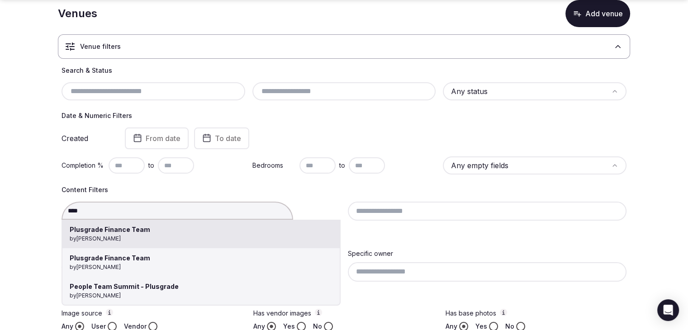
type input "**********"
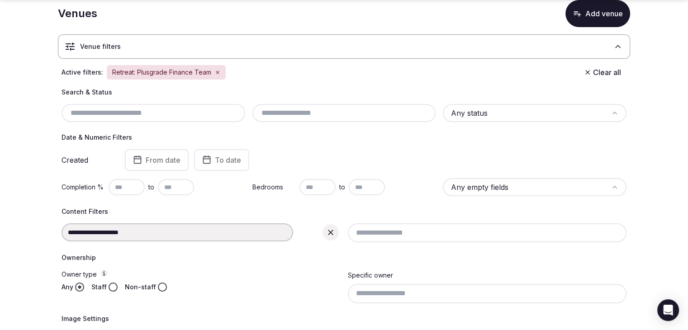
scroll to position [226, 0]
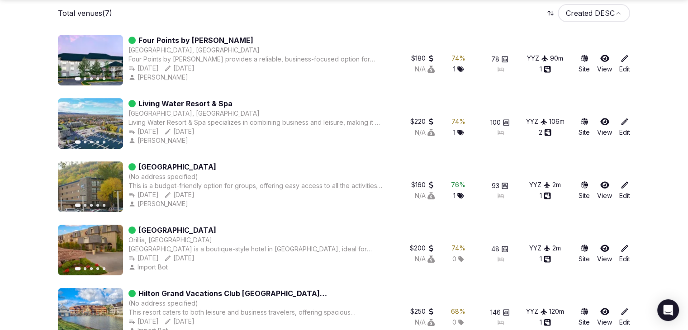
scroll to position [556, 0]
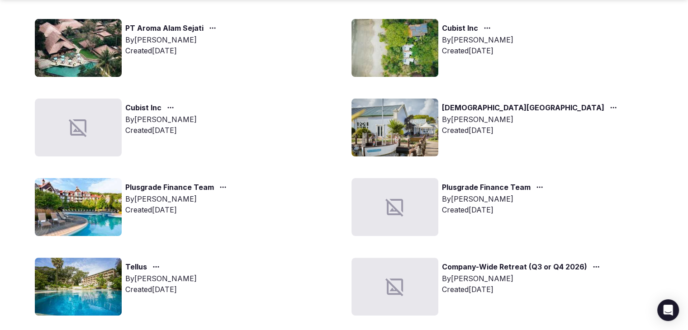
scroll to position [226, 0]
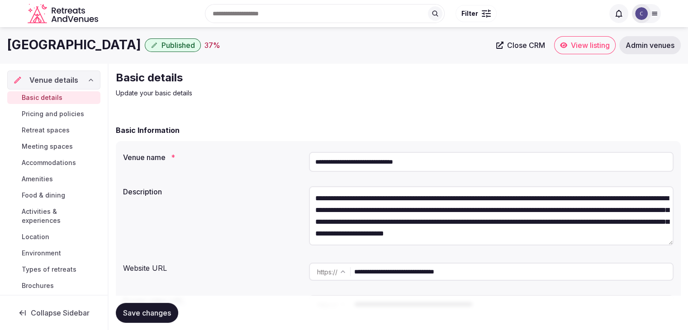
click at [471, 161] on input "**********" at bounding box center [491, 162] width 365 height 20
